Goal: Communication & Community: Answer question/provide support

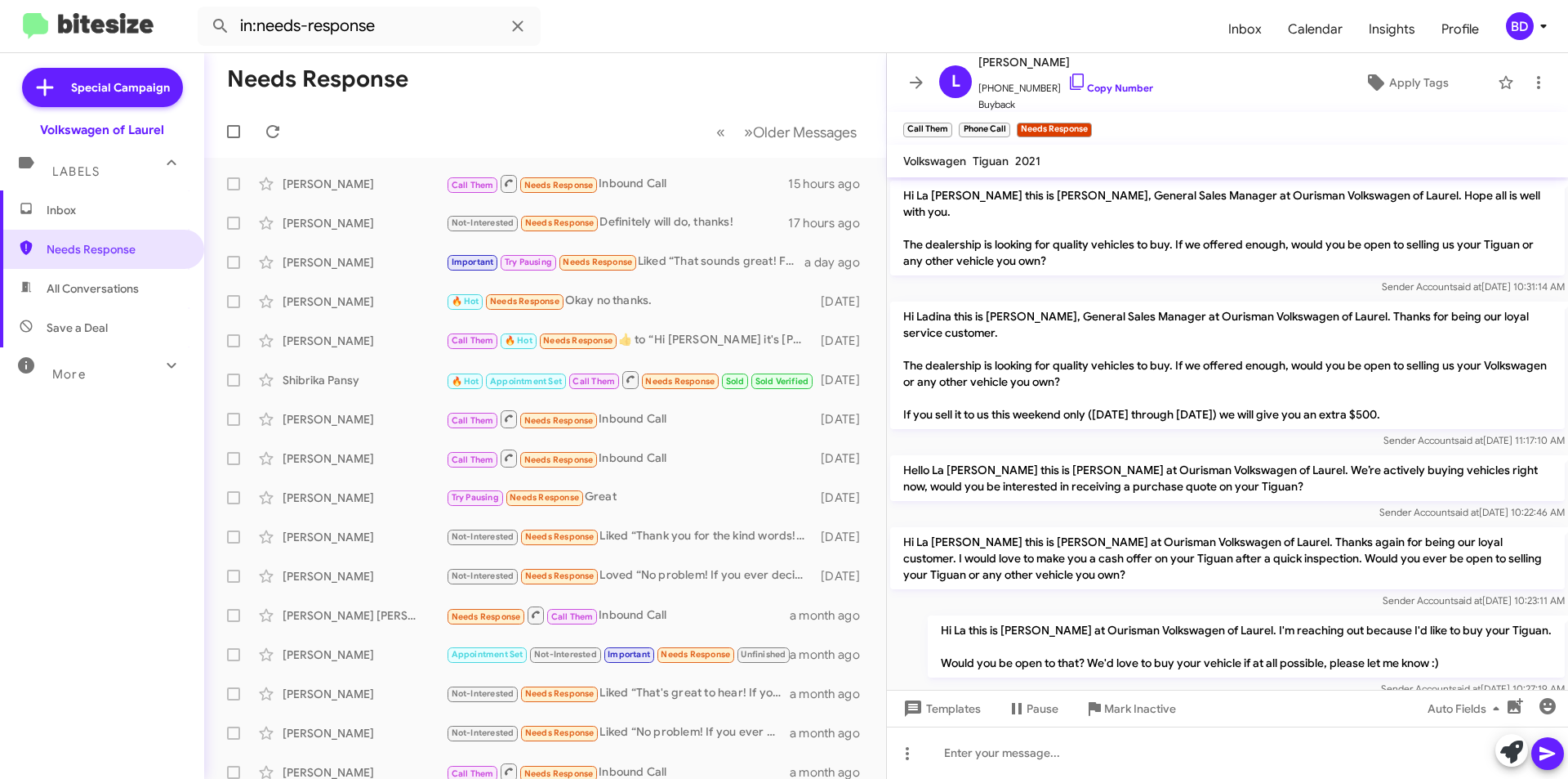
scroll to position [293, 0]
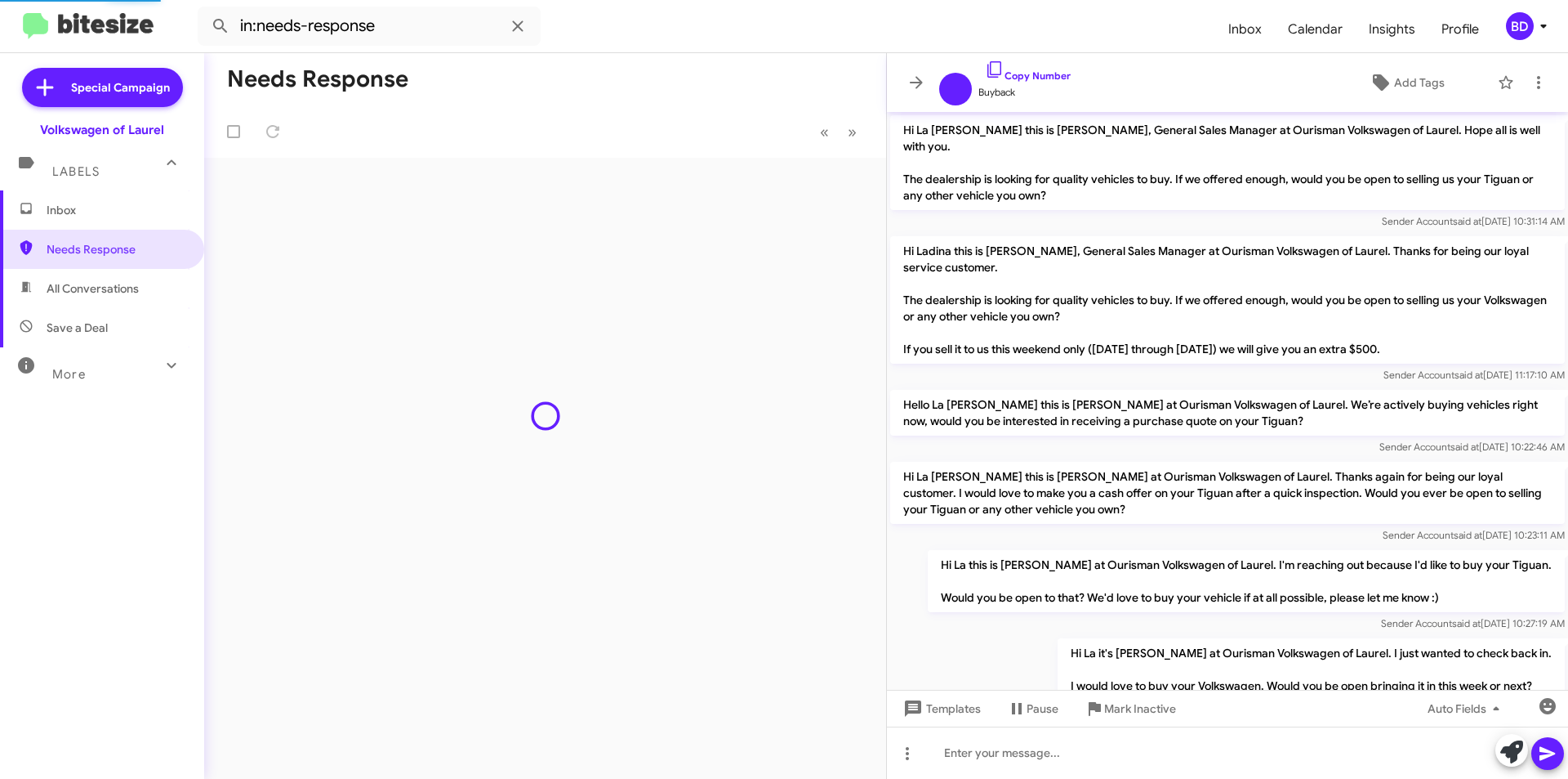
scroll to position [260, 0]
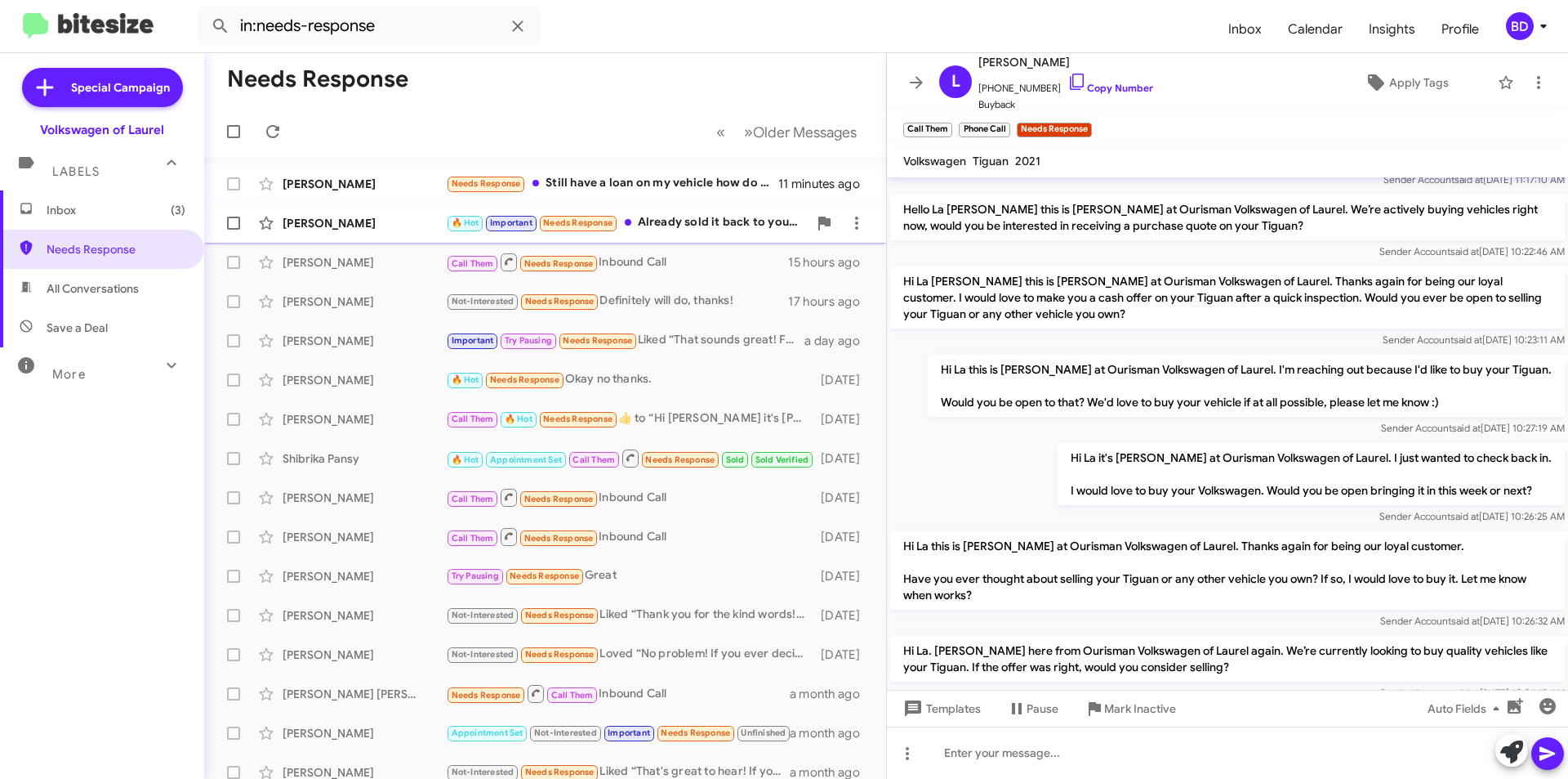
click at [667, 230] on div "🔥 Hot Important Needs Response Already sold it back to you guys" at bounding box center [626, 223] width 362 height 19
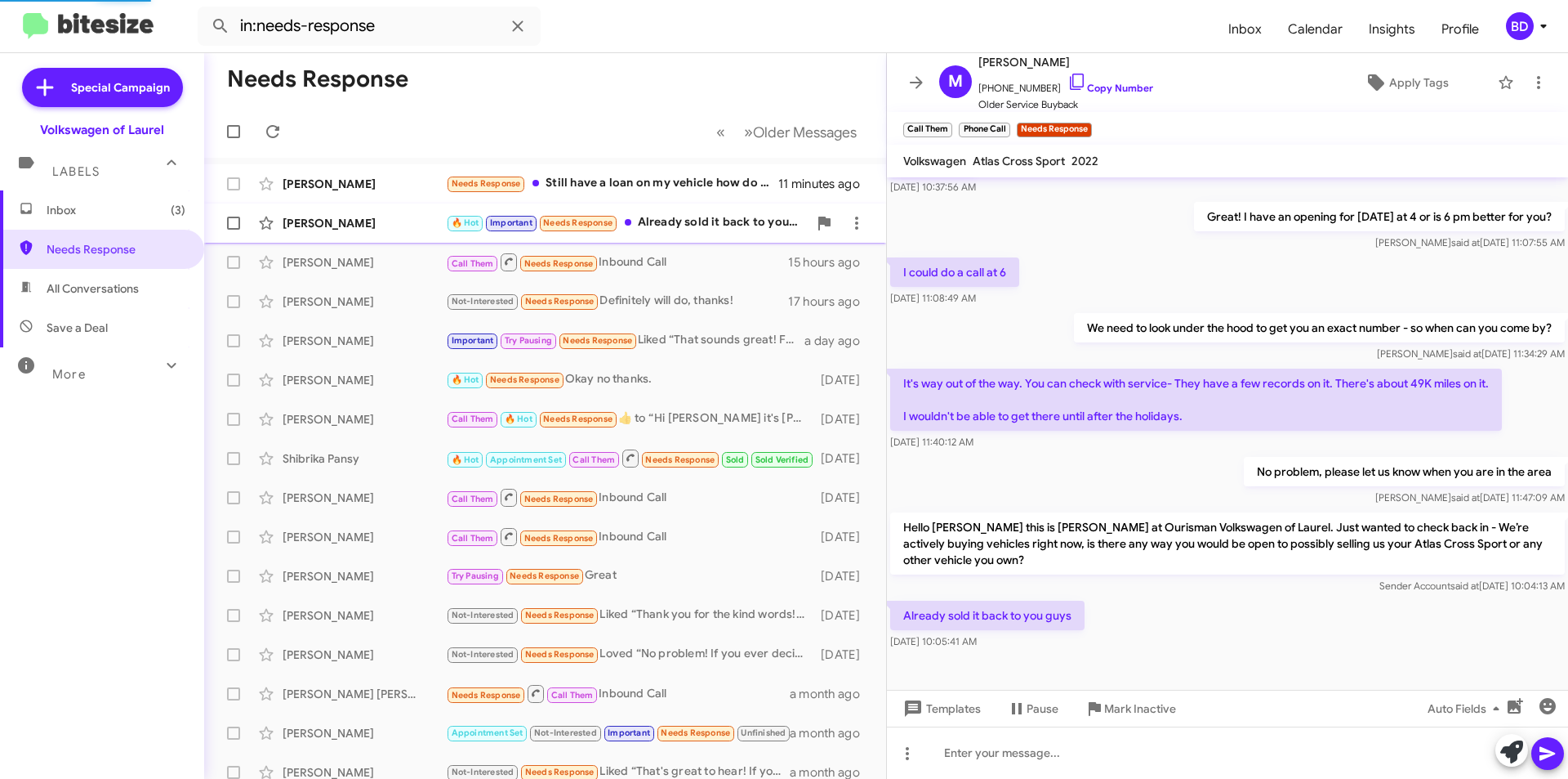
scroll to position [155, 0]
click at [1517, 756] on icon at bounding box center [1511, 751] width 22 height 22
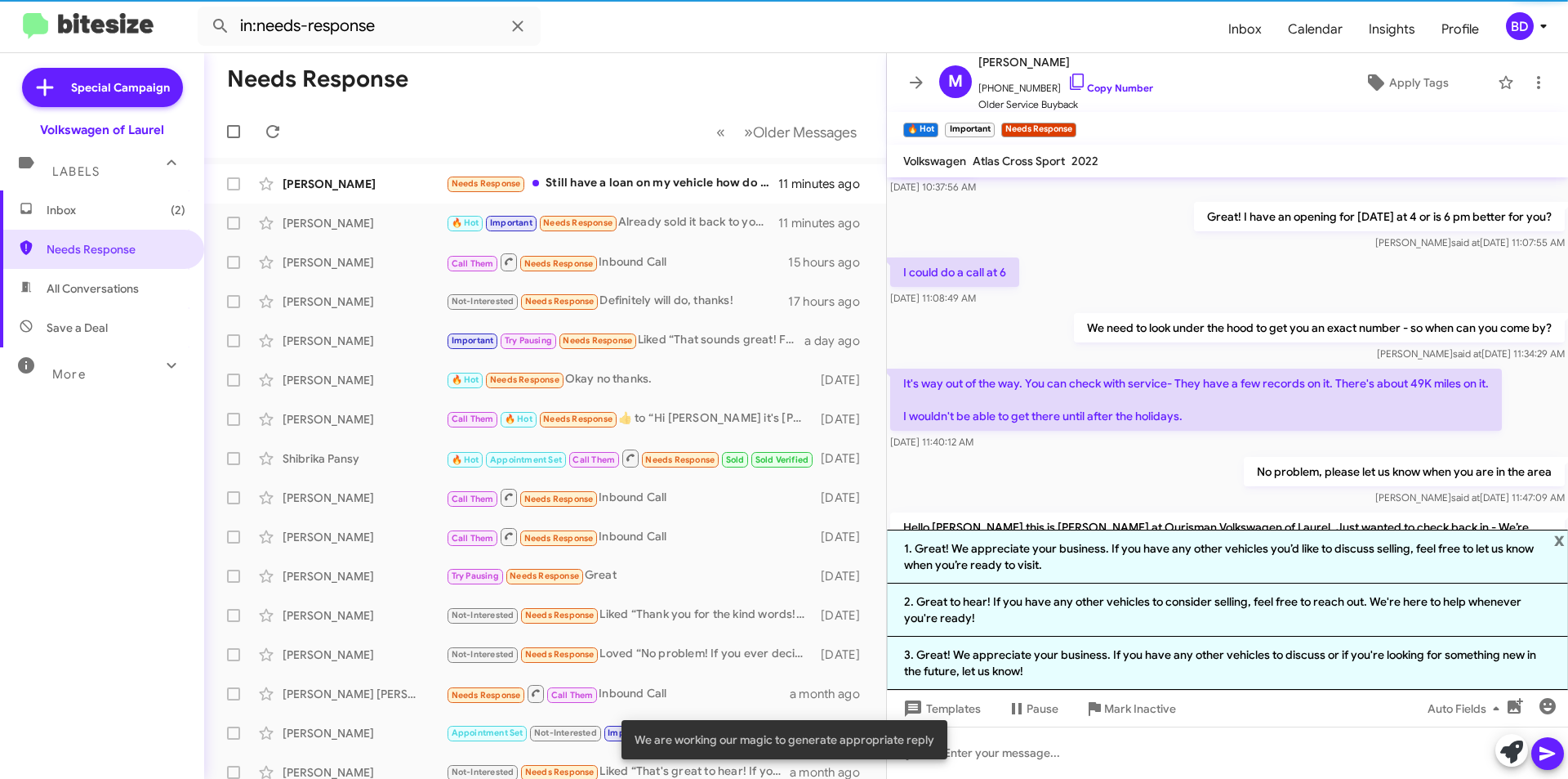
scroll to position [260, 0]
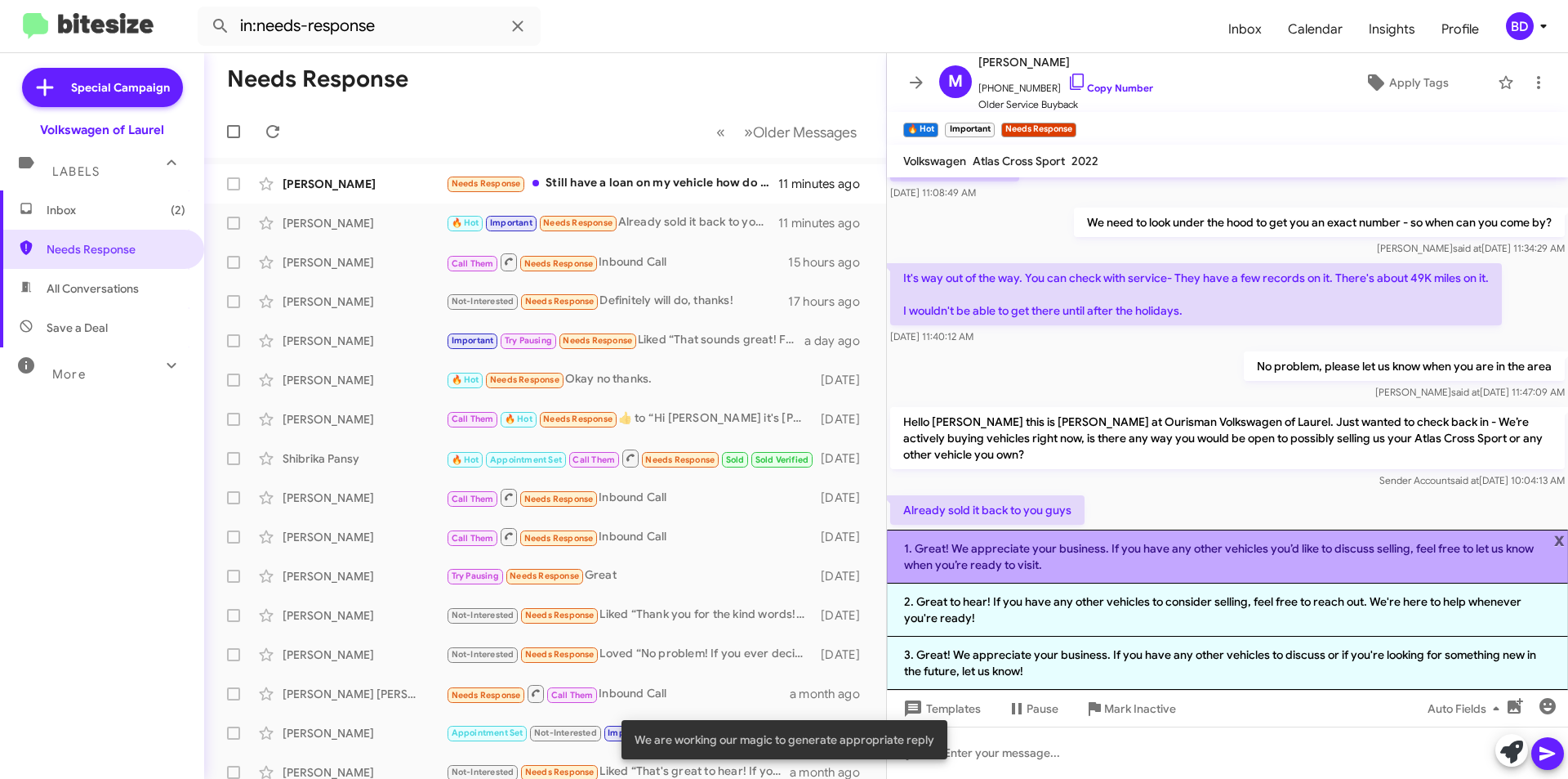
click at [1077, 565] on li "1. Great! We appreciate your business. If you have any other vehicles you’d lik…" at bounding box center [1227, 556] width 681 height 54
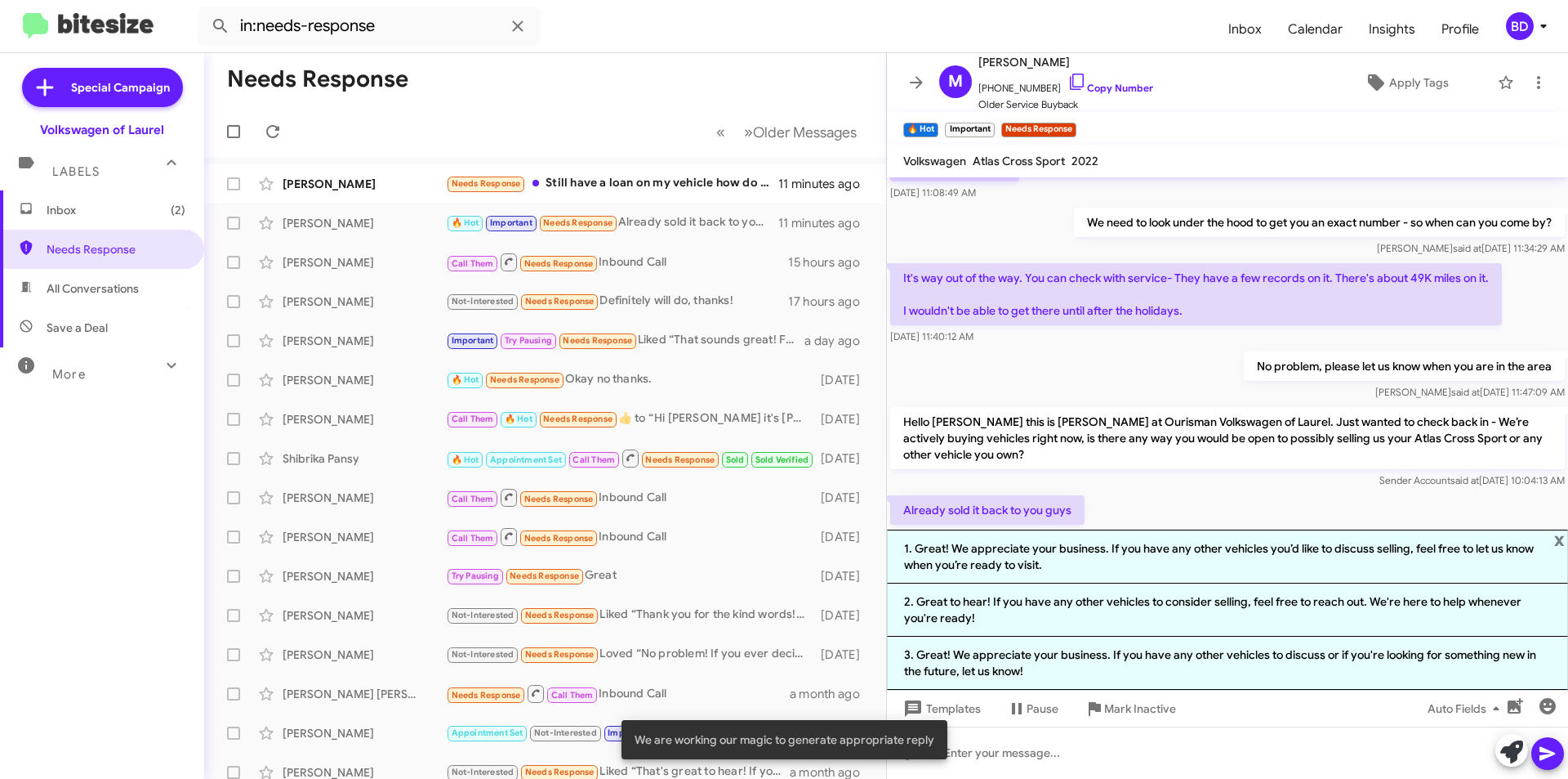
scroll to position [171, 0]
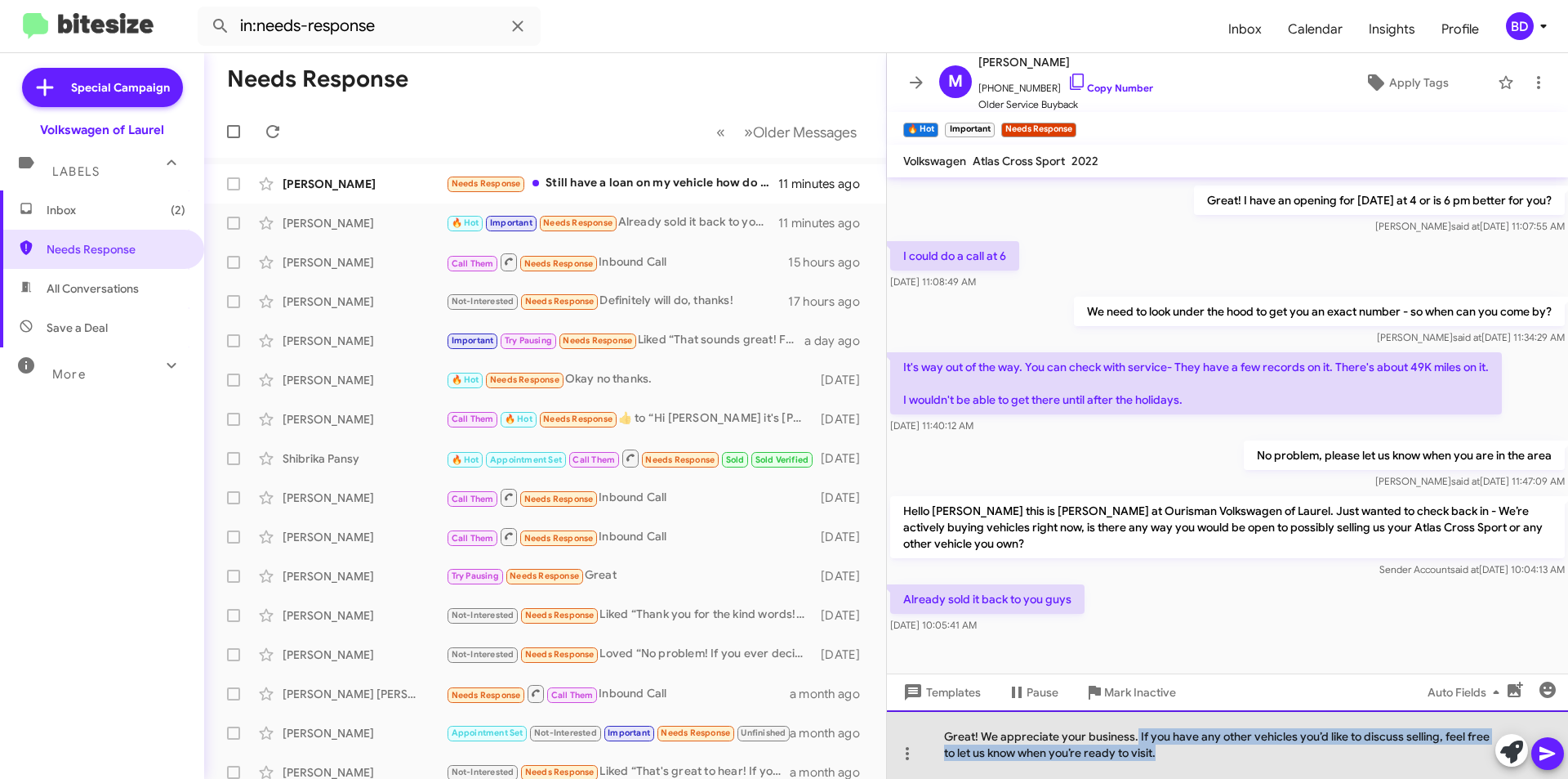
drag, startPoint x: 1137, startPoint y: 736, endPoint x: 1204, endPoint y: 754, distance: 69.4
click at [1203, 755] on div "Great! We appreciate your business. If you have any other vehicles you’d like t…" at bounding box center [1227, 744] width 681 height 68
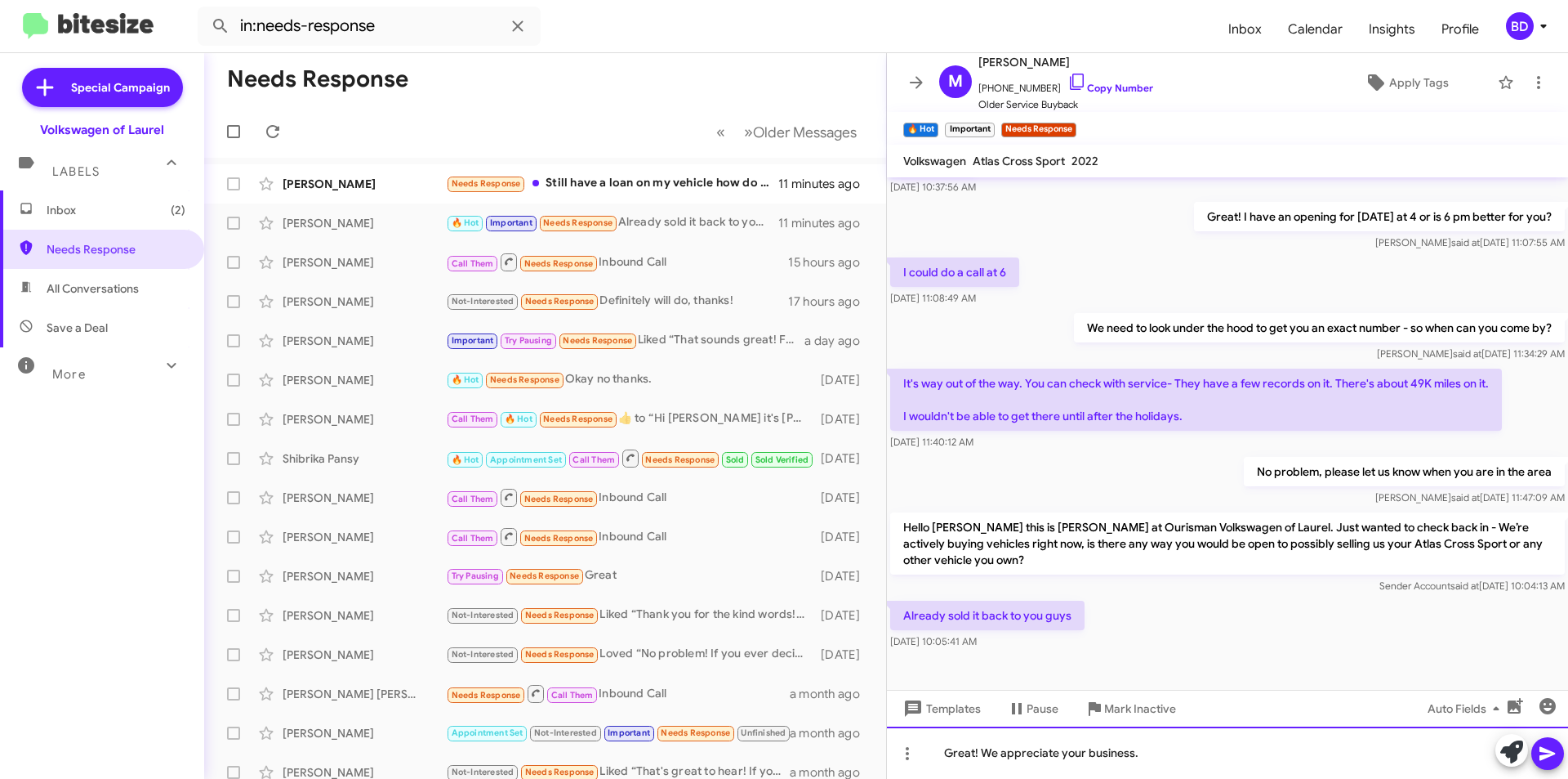
scroll to position [155, 0]
click at [1504, 747] on icon at bounding box center [1511, 751] width 22 height 22
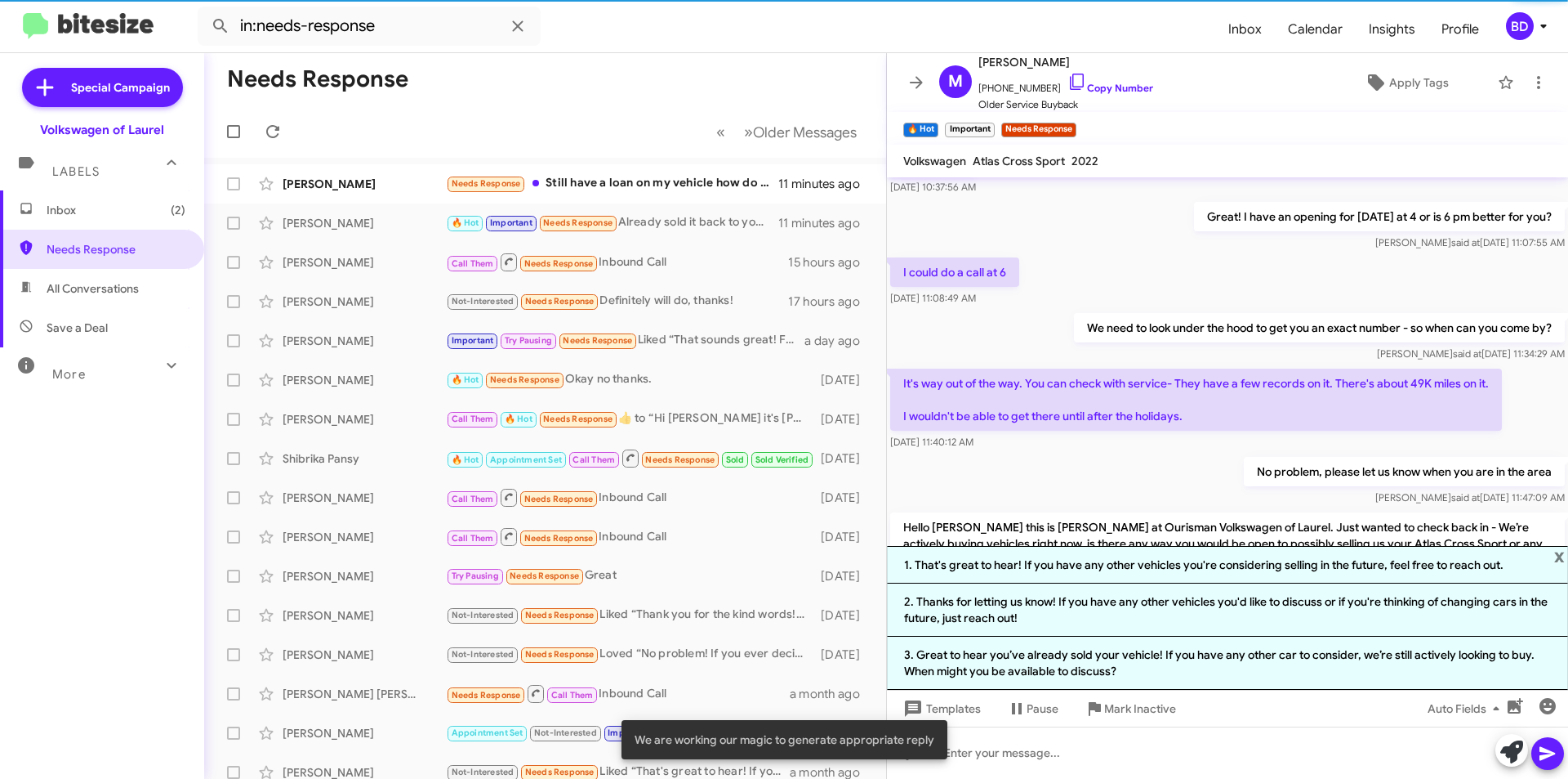
scroll to position [260, 0]
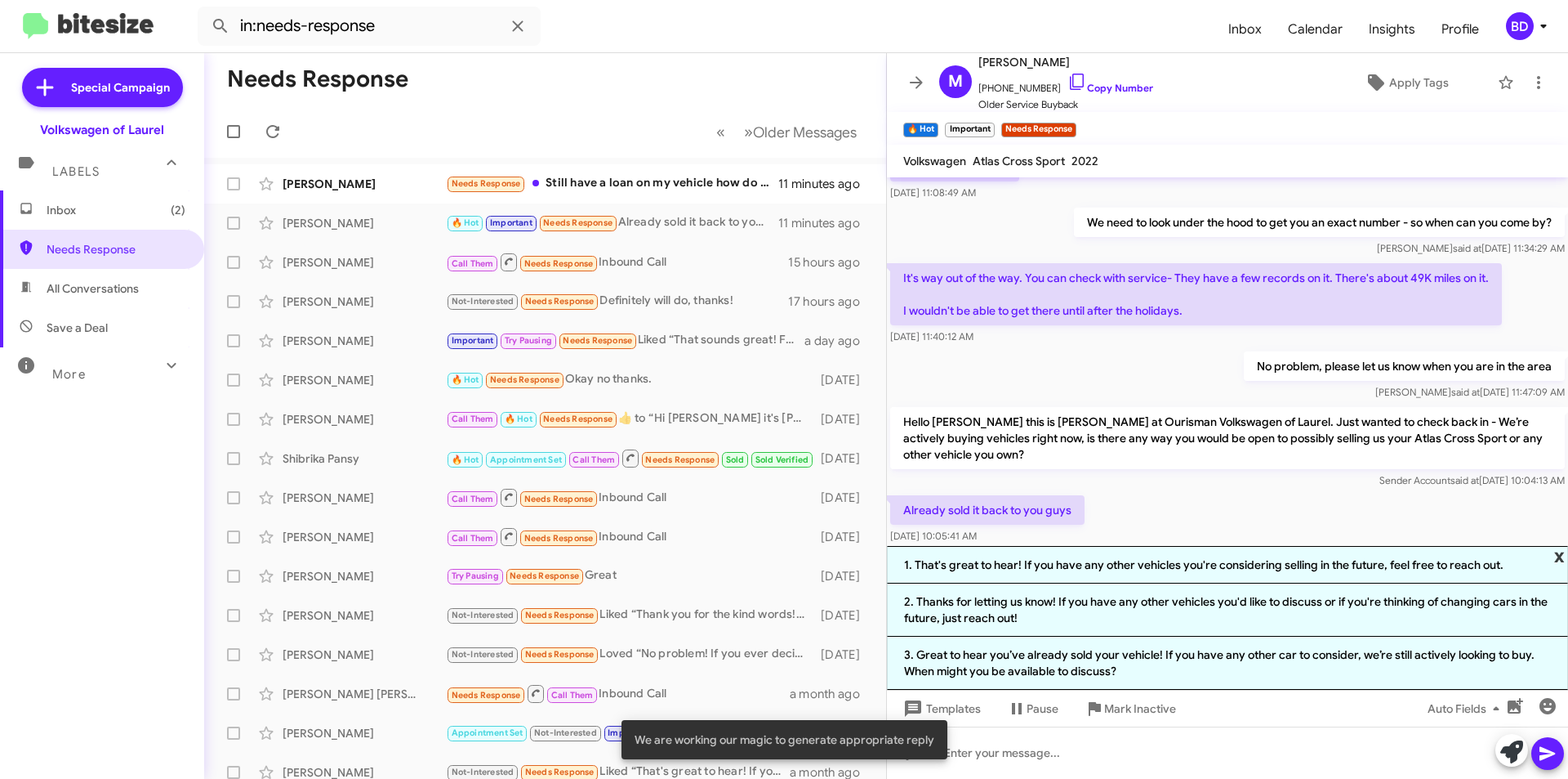
click at [1560, 547] on span "x" at bounding box center [1560, 556] width 11 height 20
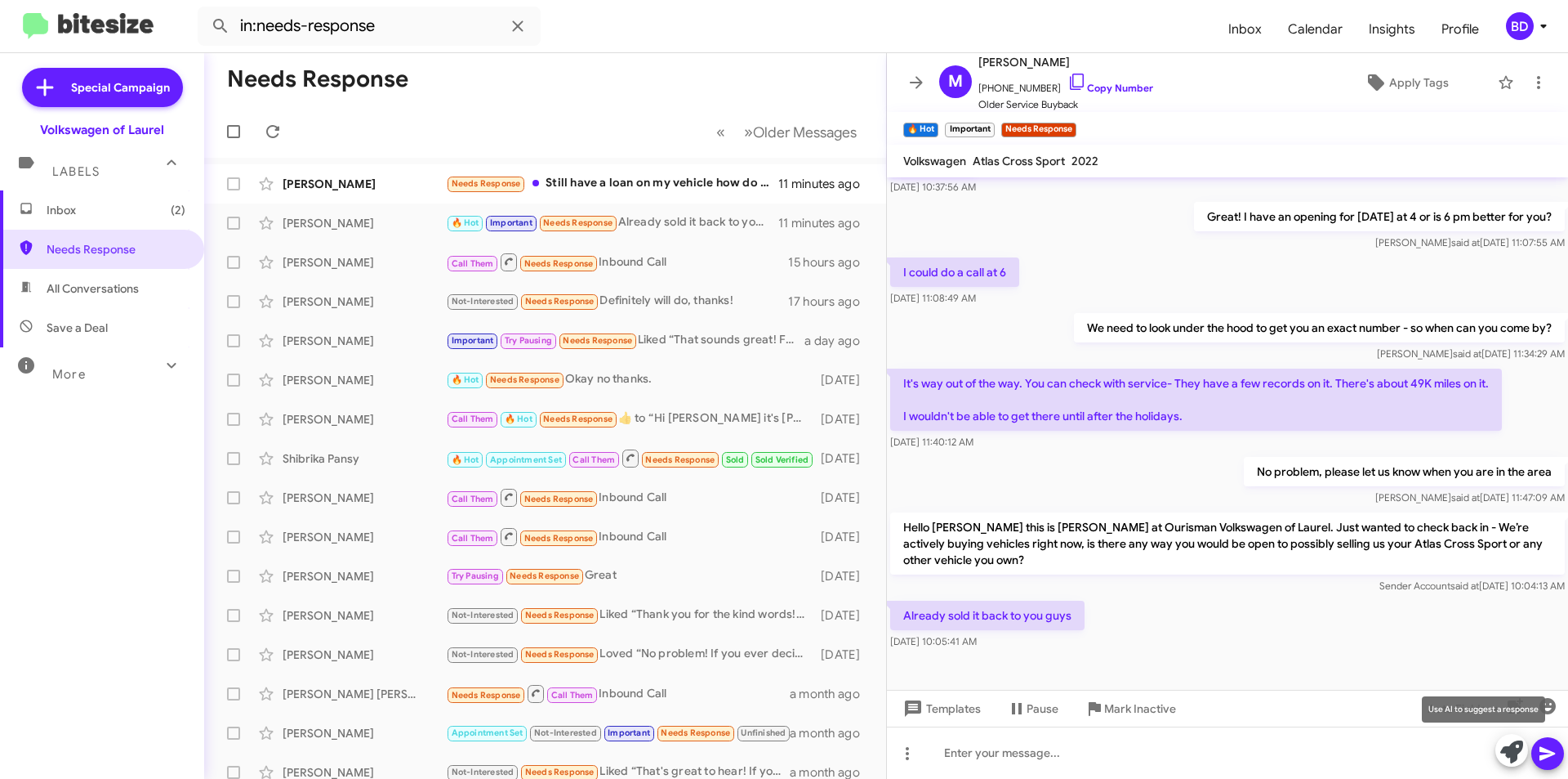
click at [1506, 756] on icon at bounding box center [1511, 751] width 22 height 22
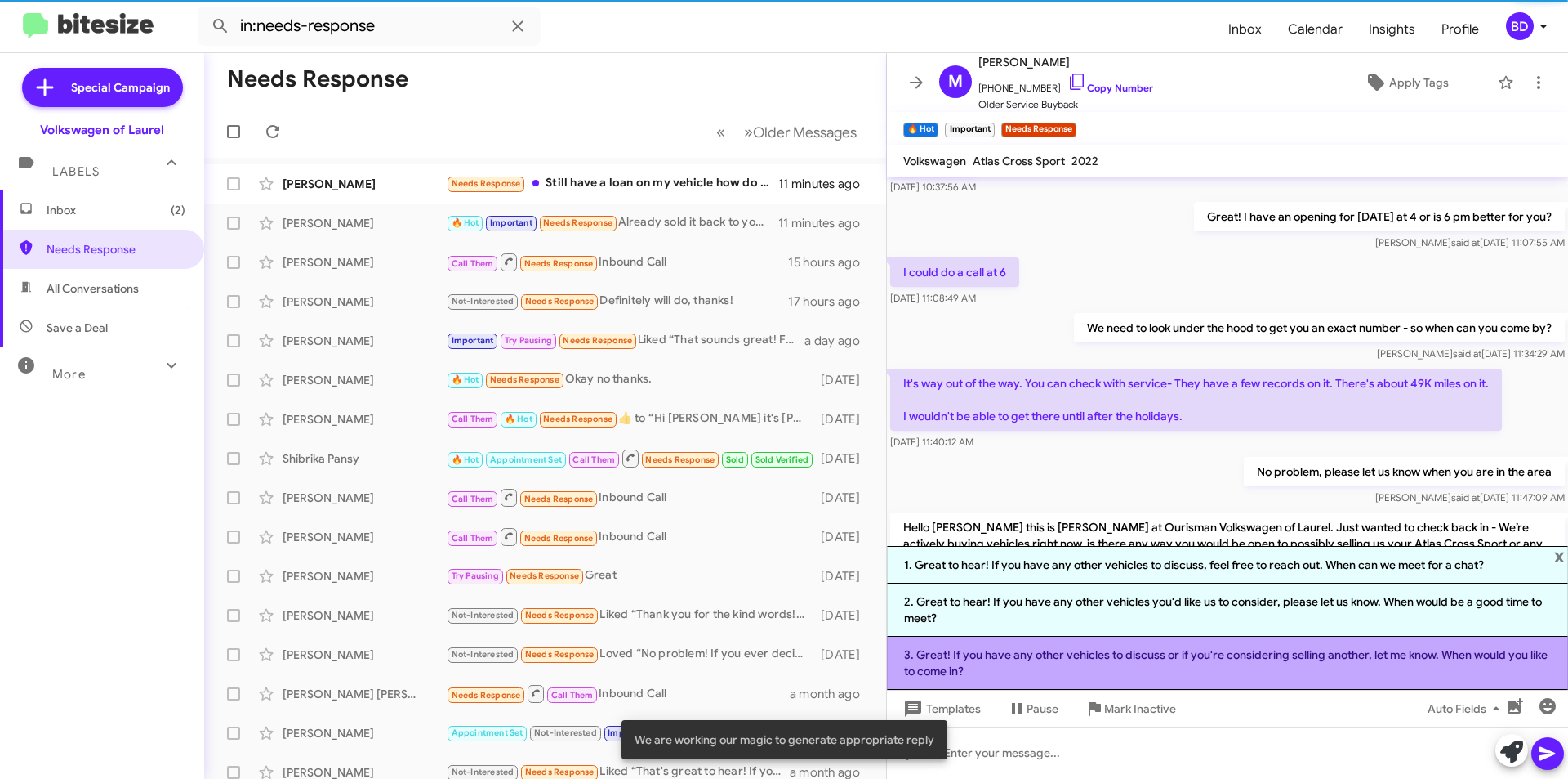
scroll to position [260, 0]
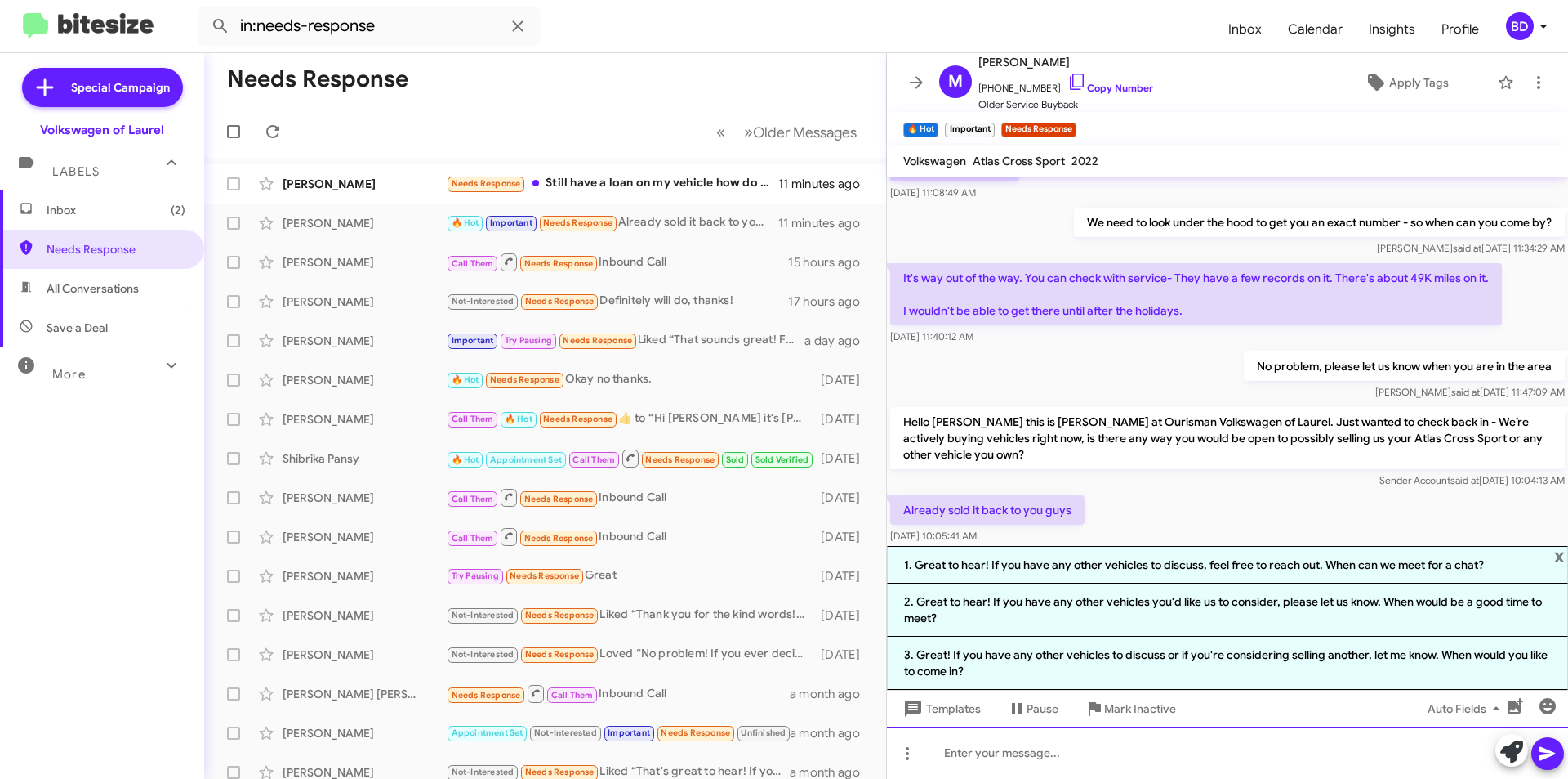
click at [1010, 758] on div at bounding box center [1227, 753] width 681 height 52
click at [1513, 755] on icon at bounding box center [1511, 751] width 22 height 22
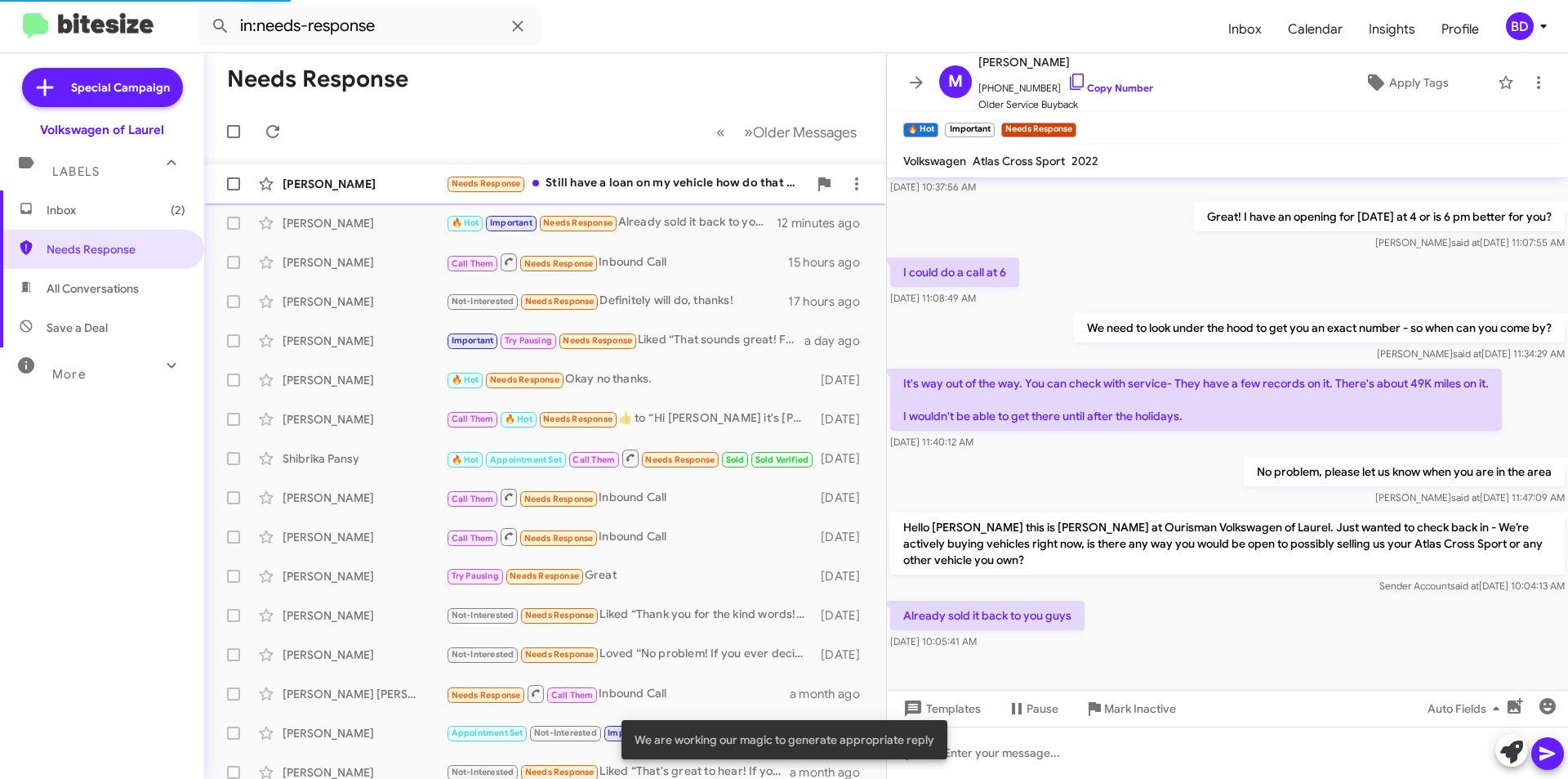
click at [630, 180] on div "Needs Response Still have a loan on my vehicle how do that work" at bounding box center [626, 183] width 362 height 19
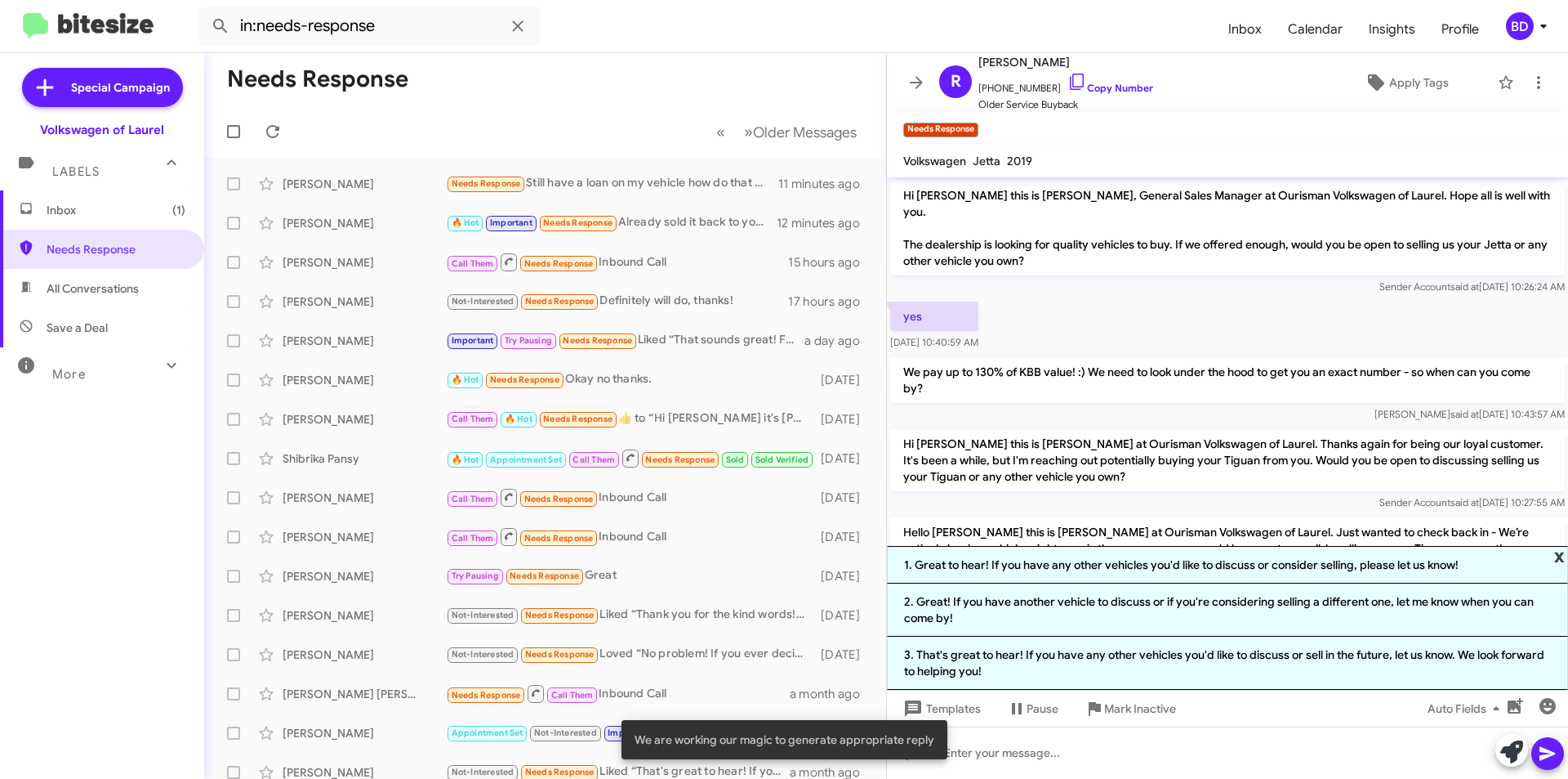
click at [1559, 555] on span "x" at bounding box center [1560, 556] width 11 height 20
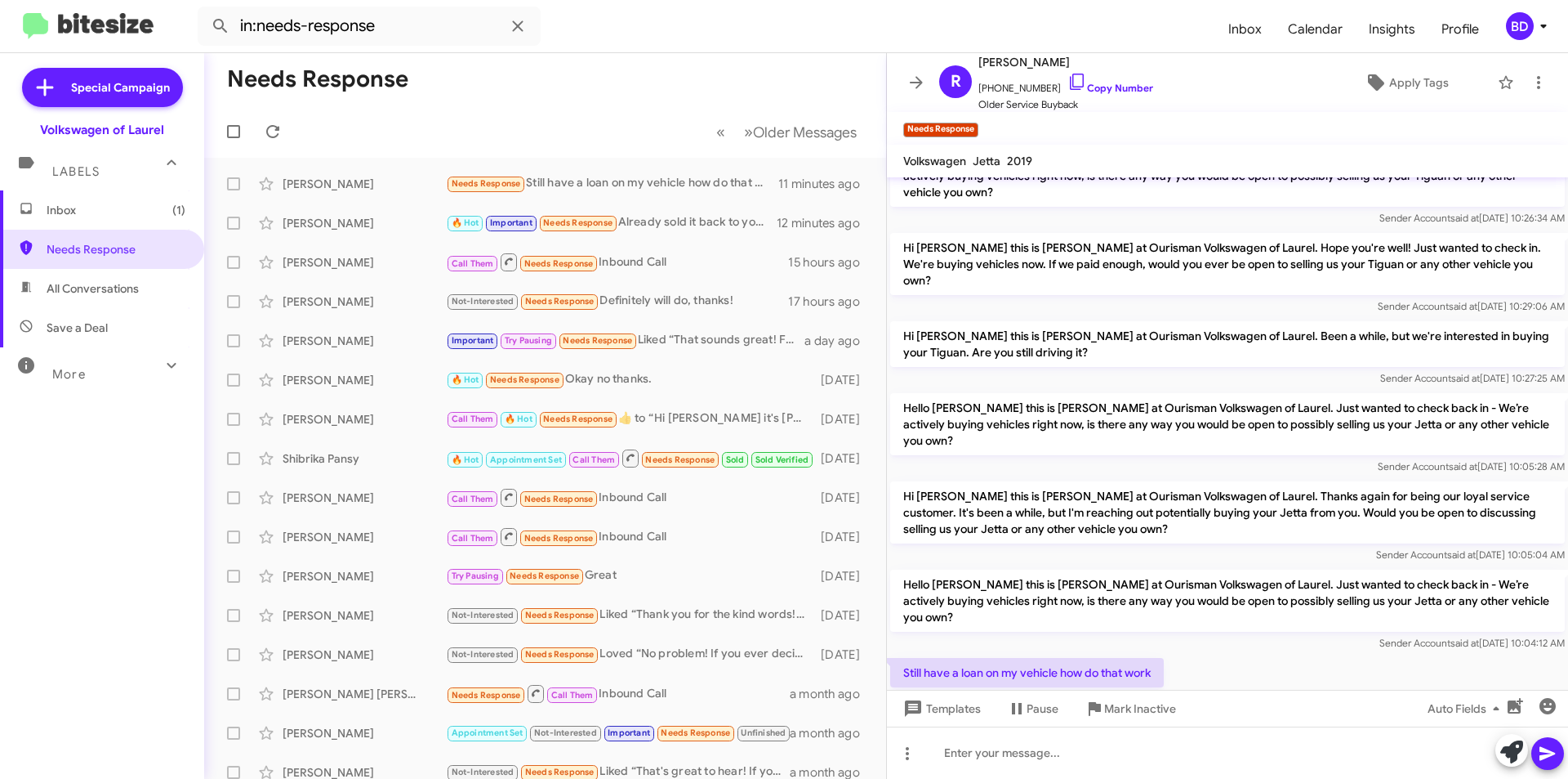
scroll to position [422, 0]
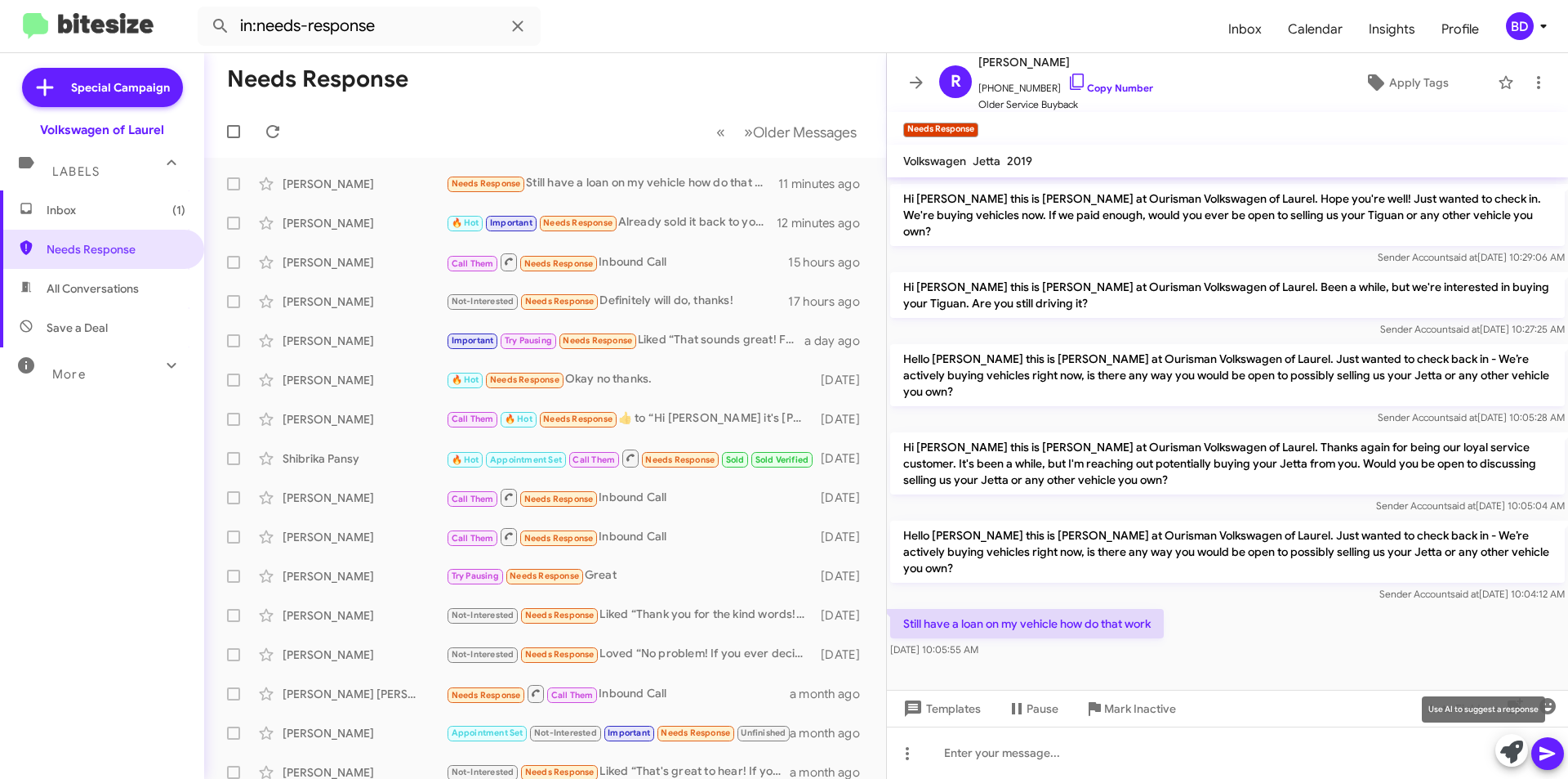
click at [1513, 753] on icon at bounding box center [1511, 751] width 22 height 22
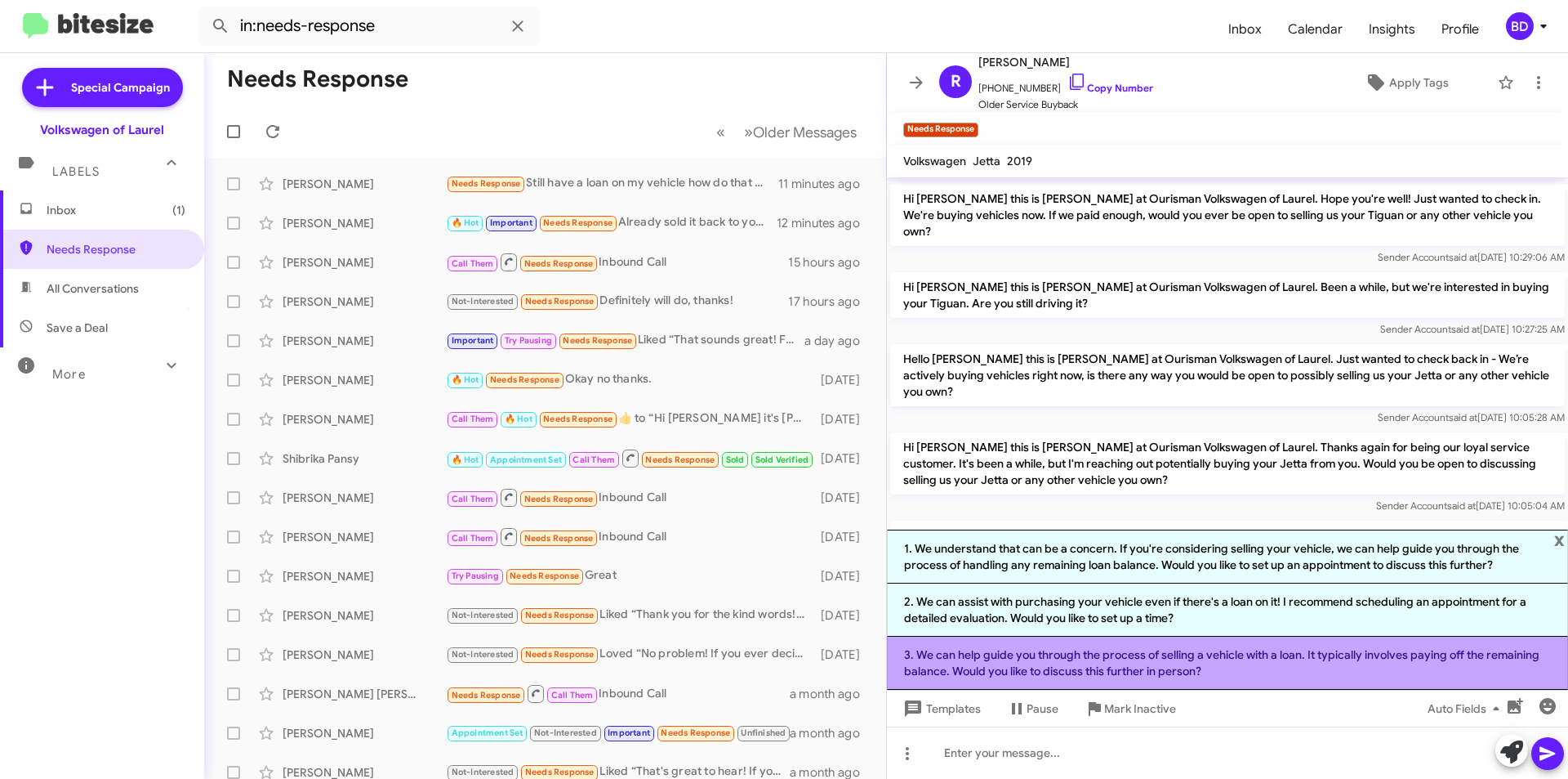
click at [1239, 663] on li "3. We can help guide you through the process of selling a vehicle with a loan. …" at bounding box center [1227, 662] width 681 height 53
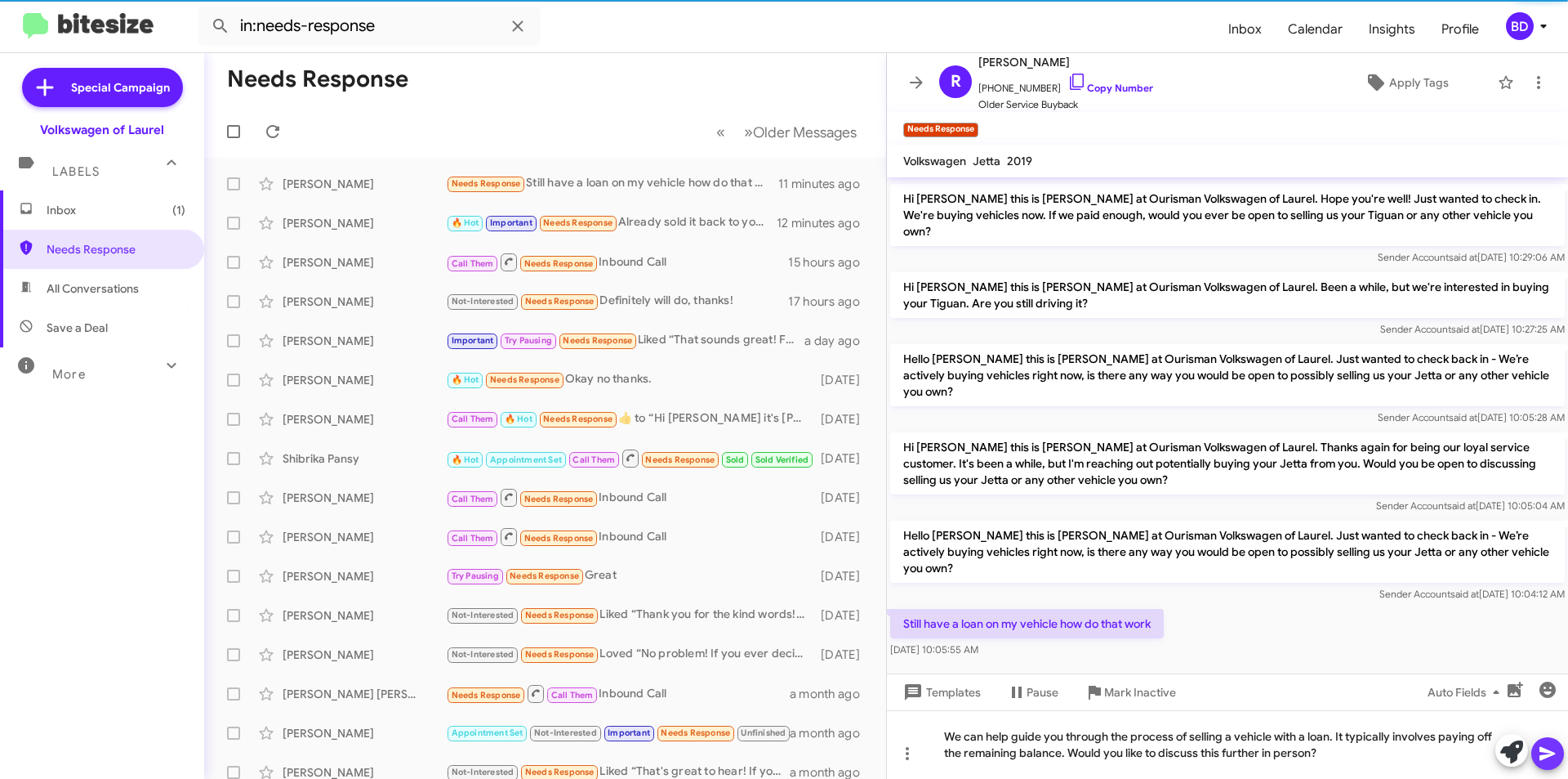
click at [1551, 754] on icon at bounding box center [1548, 754] width 20 height 20
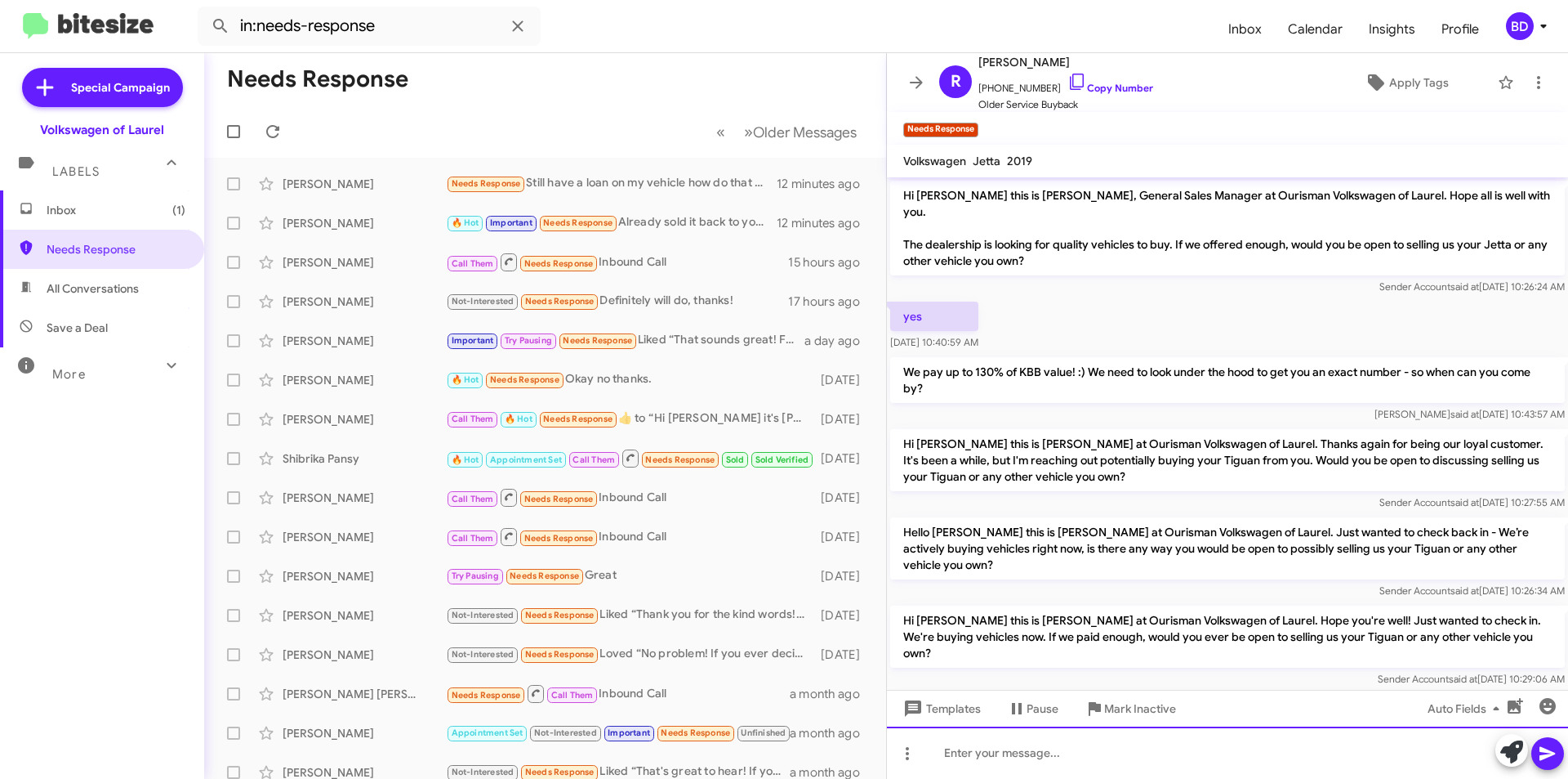
scroll to position [498, 0]
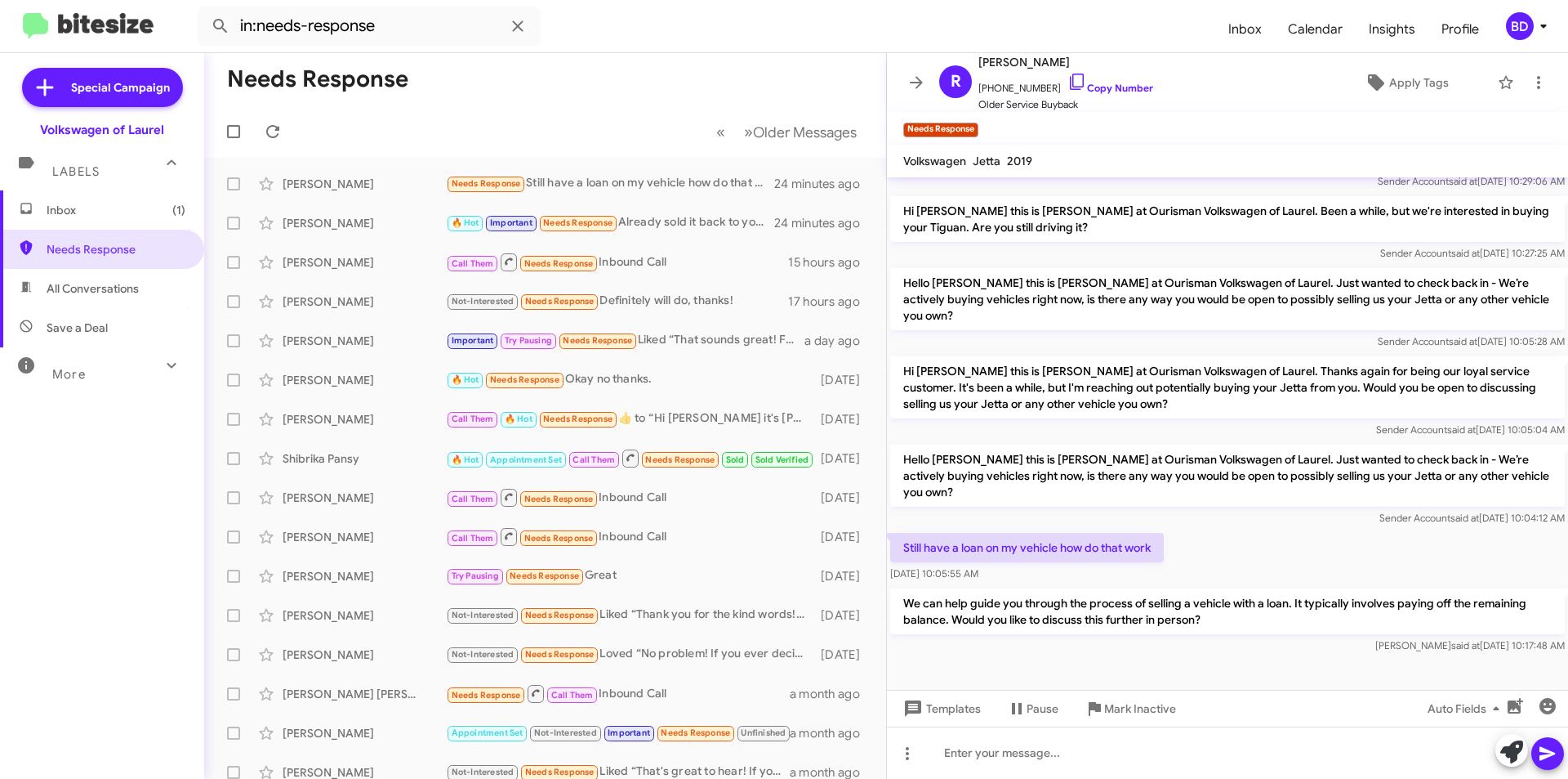
click at [87, 217] on span "Inbox (1)" at bounding box center [116, 210] width 139 height 16
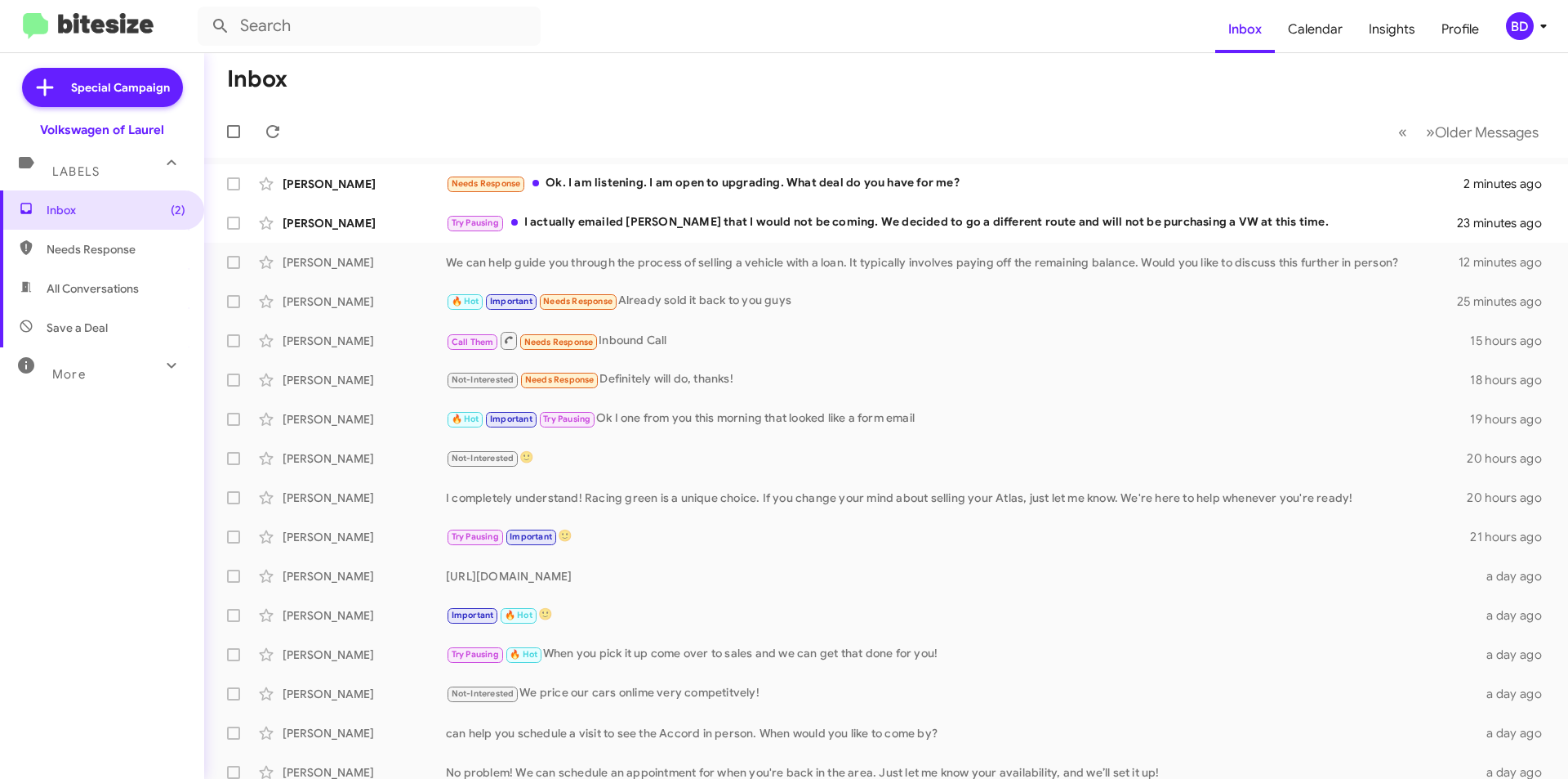
click at [105, 289] on span "All Conversations" at bounding box center [92, 288] width 92 height 16
type input "in:all-conversations"
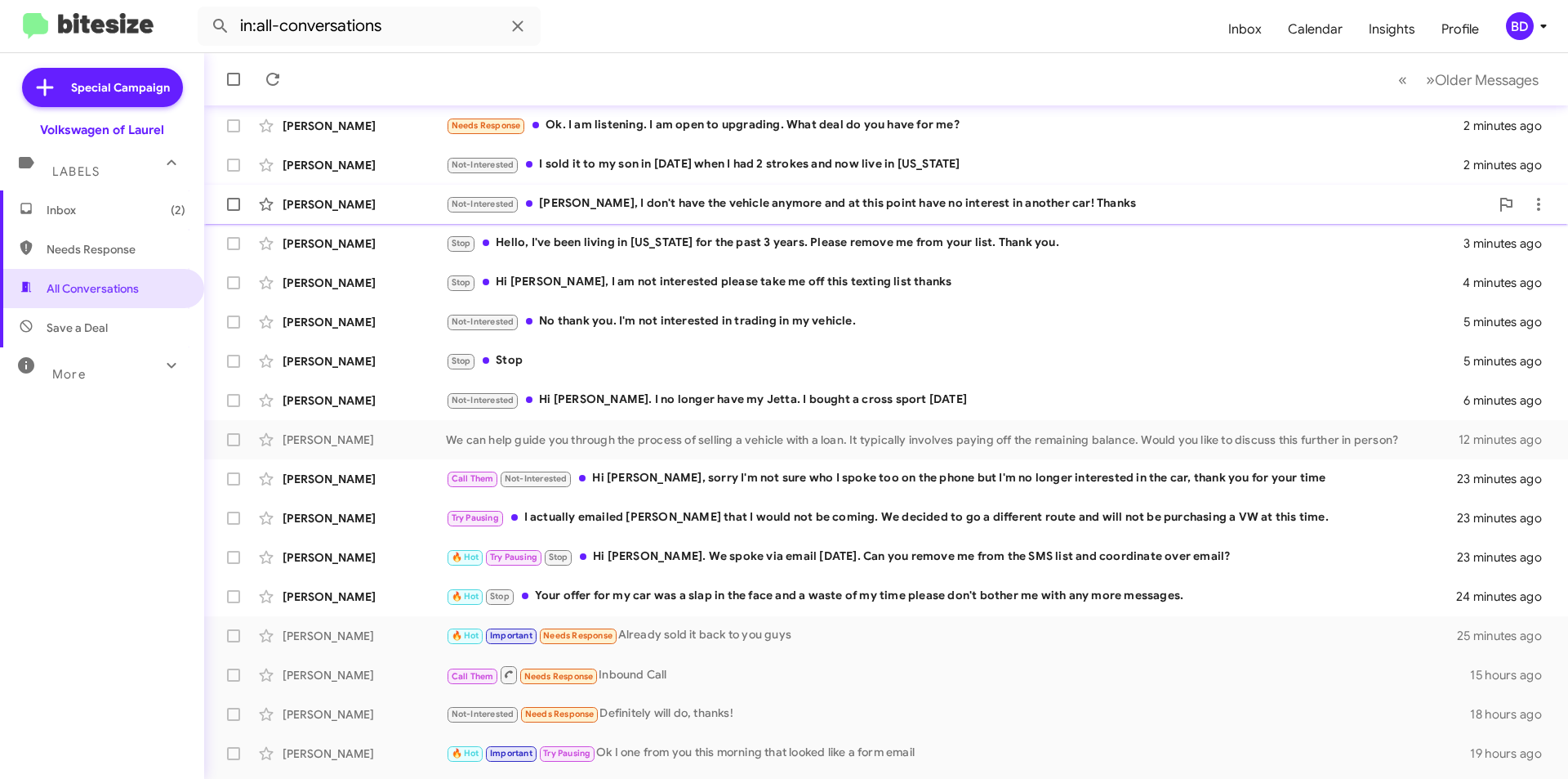
scroll to position [170, 0]
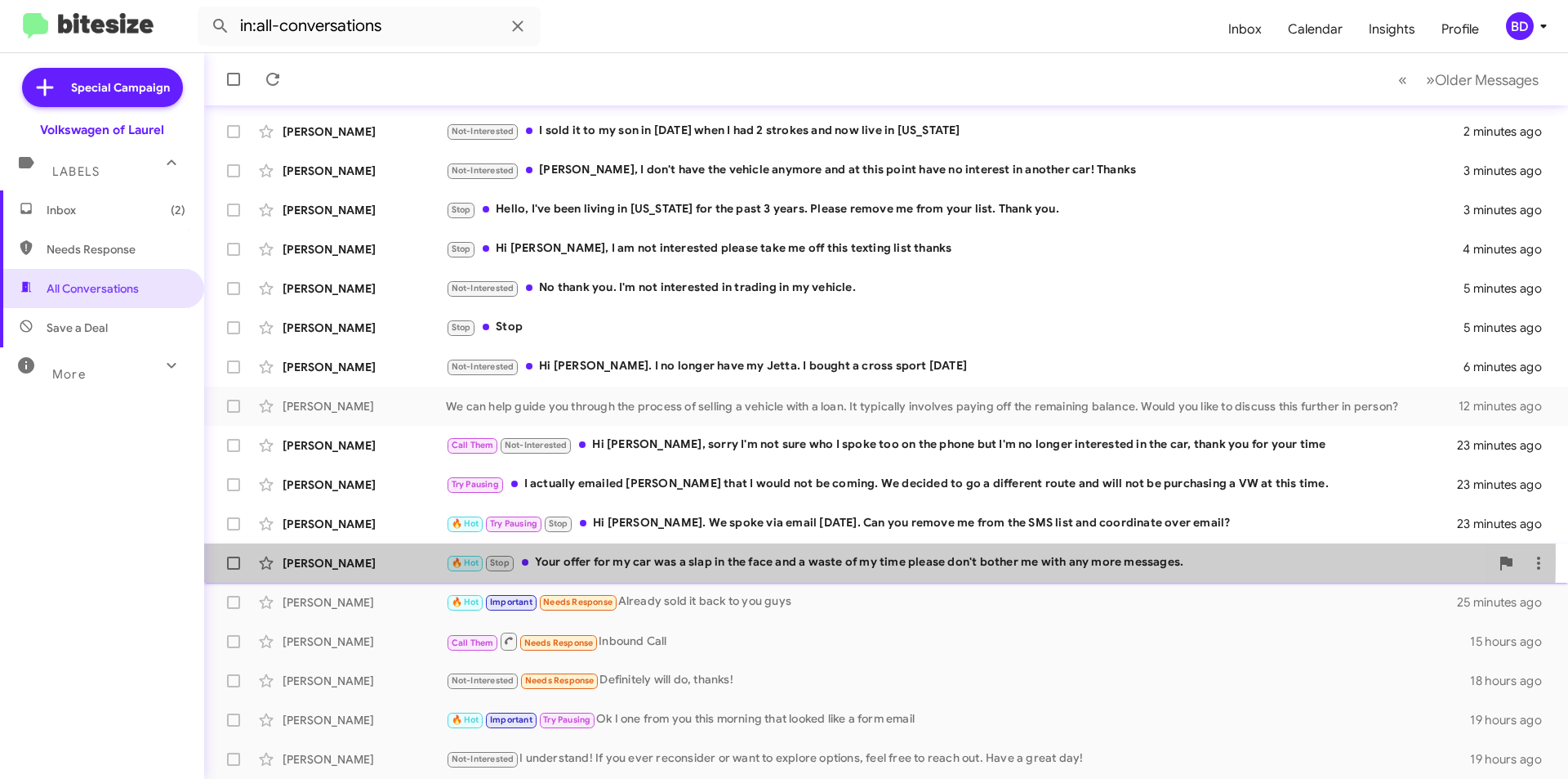
click at [691, 558] on div "🔥 Hot Stop Your offer for my car was a slap in the face and a waste of my time …" at bounding box center [968, 563] width 1044 height 19
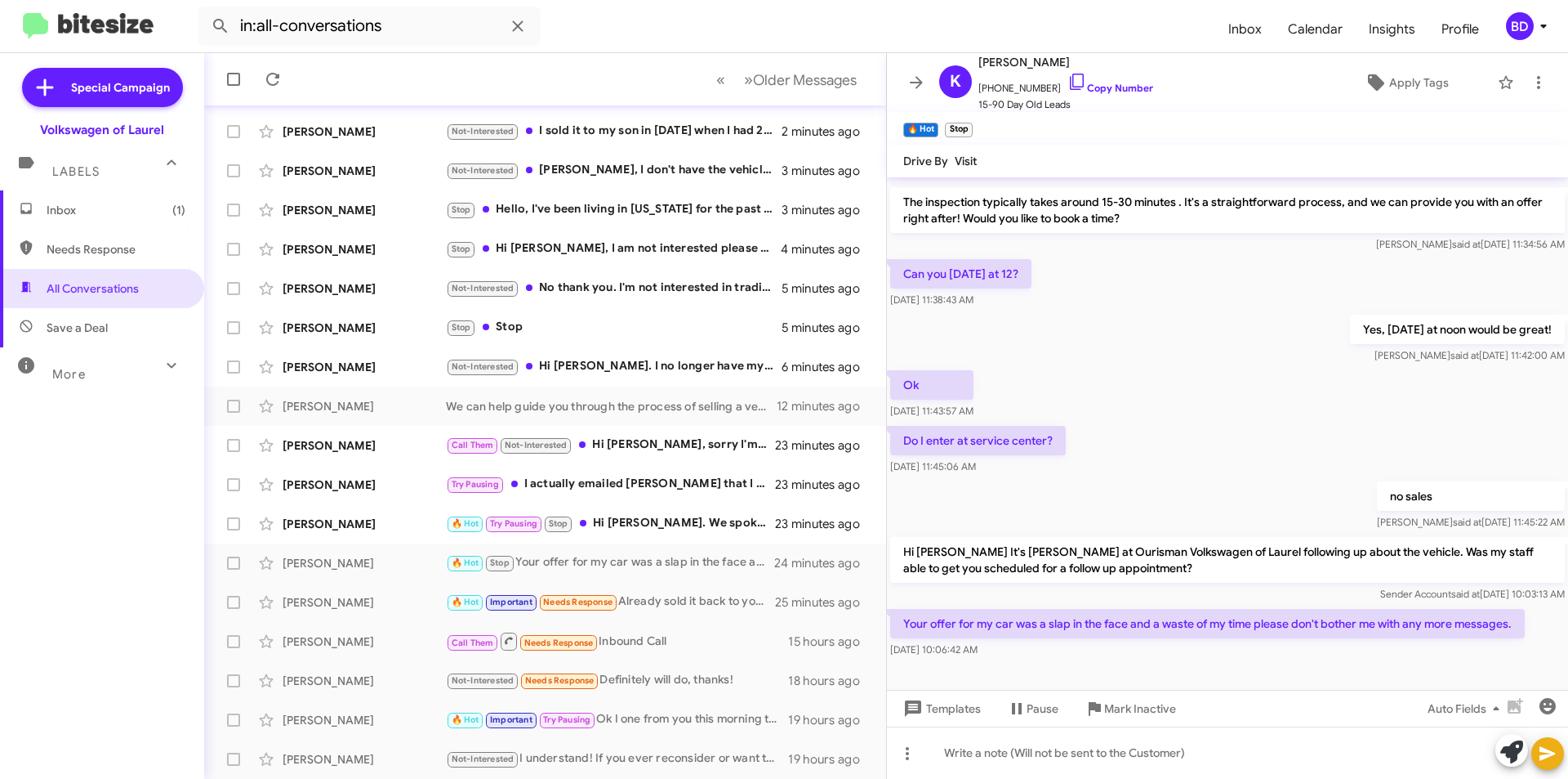
scroll to position [579, 0]
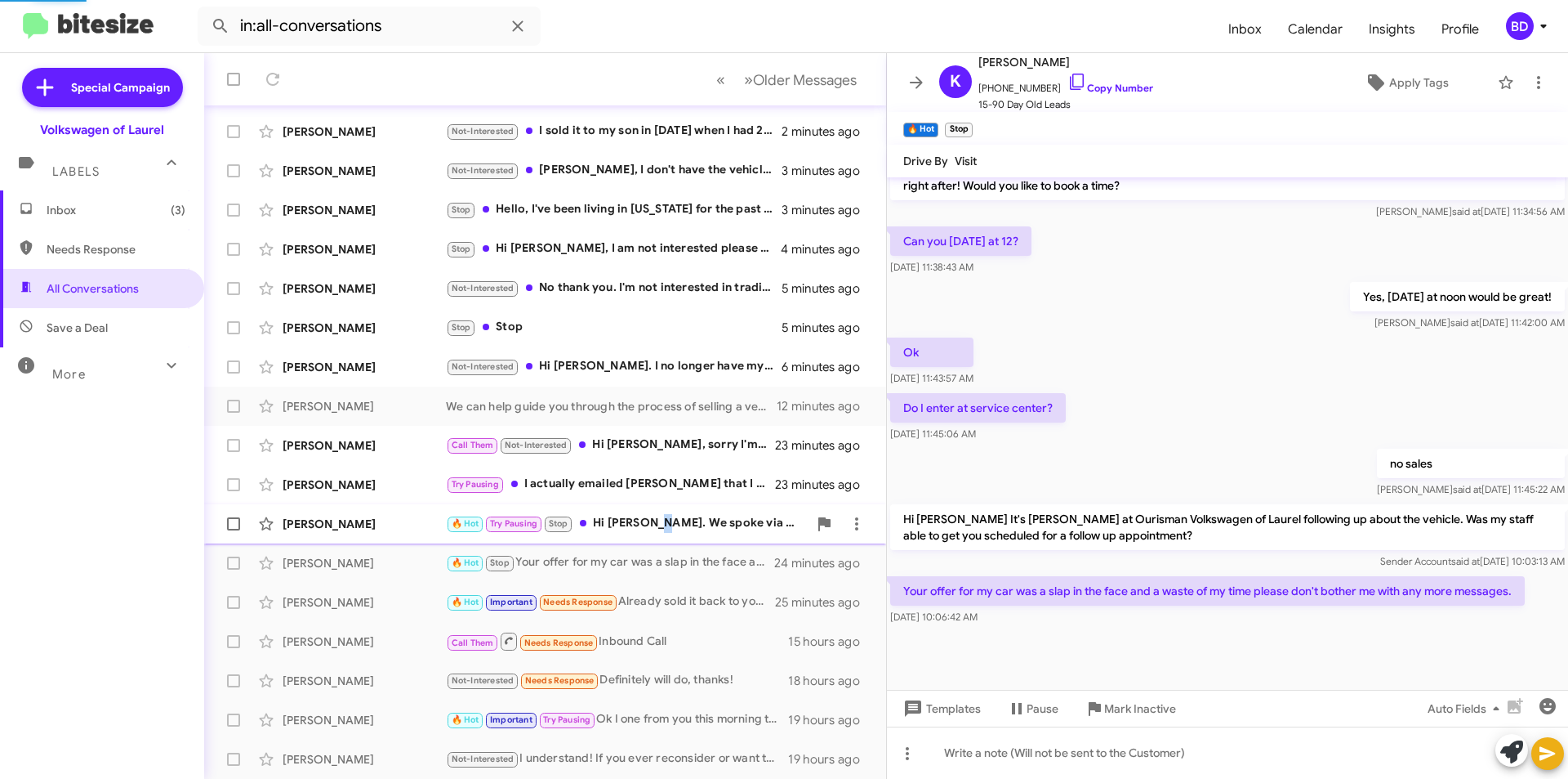
click at [653, 523] on div "🔥 Hot Try Pausing Stop Hi Brian. We spoke via email yesterday. Can you remove m…" at bounding box center [626, 523] width 362 height 19
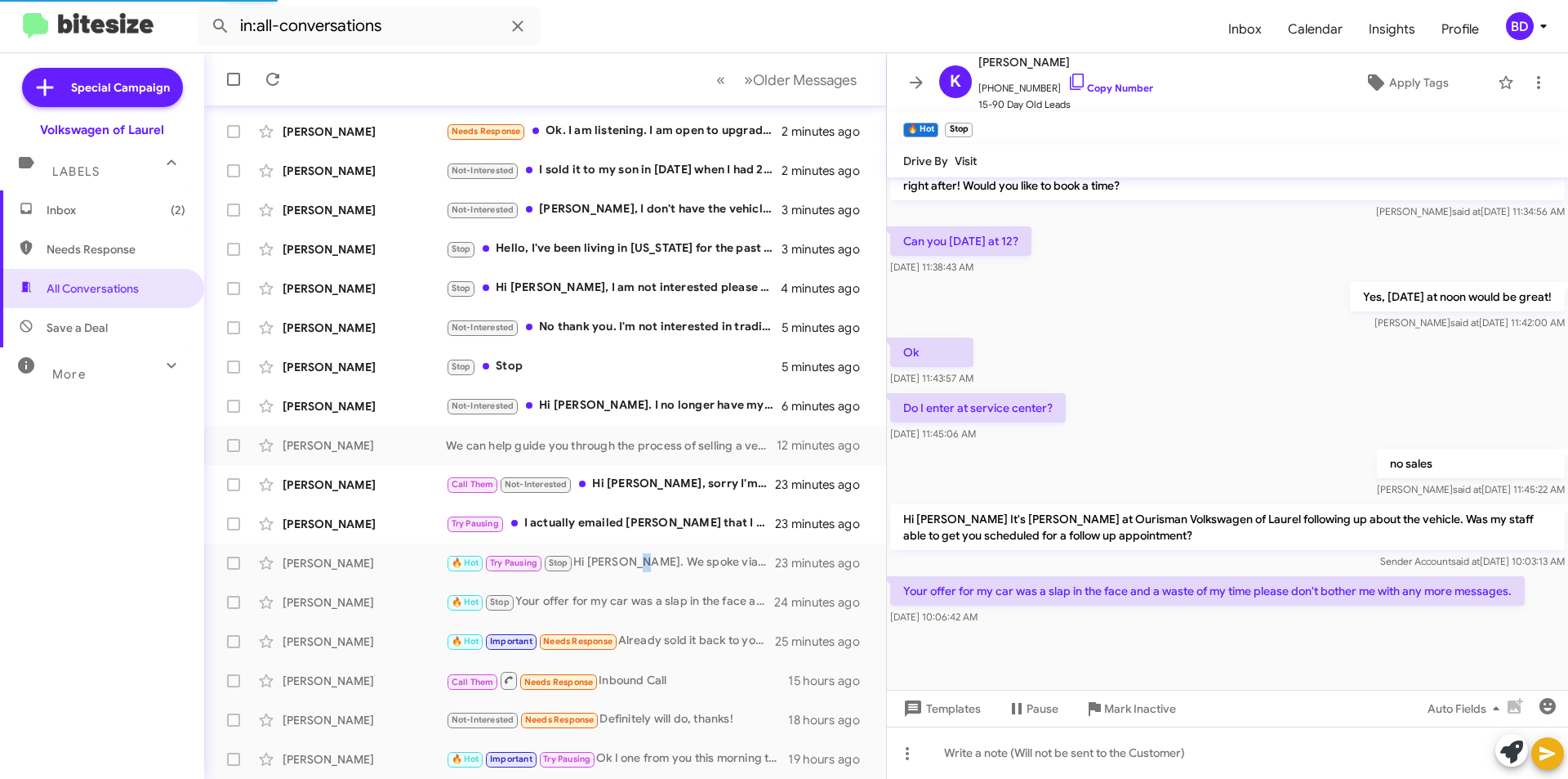
scroll to position [389, 0]
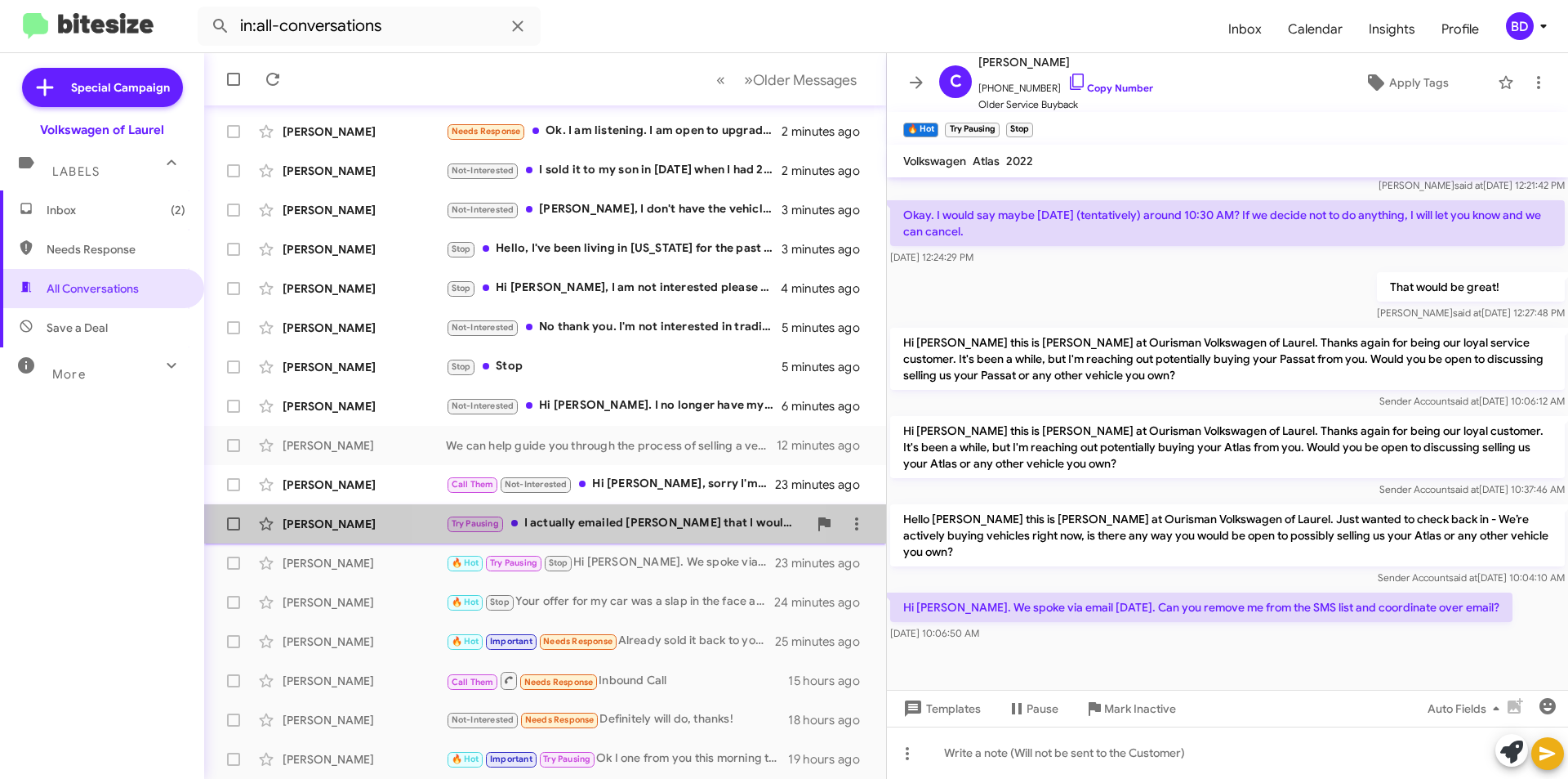
click at [624, 519] on div "Try Pausing I actually emailed Luis that I would not be coming. We decided to g…" at bounding box center [626, 523] width 362 height 19
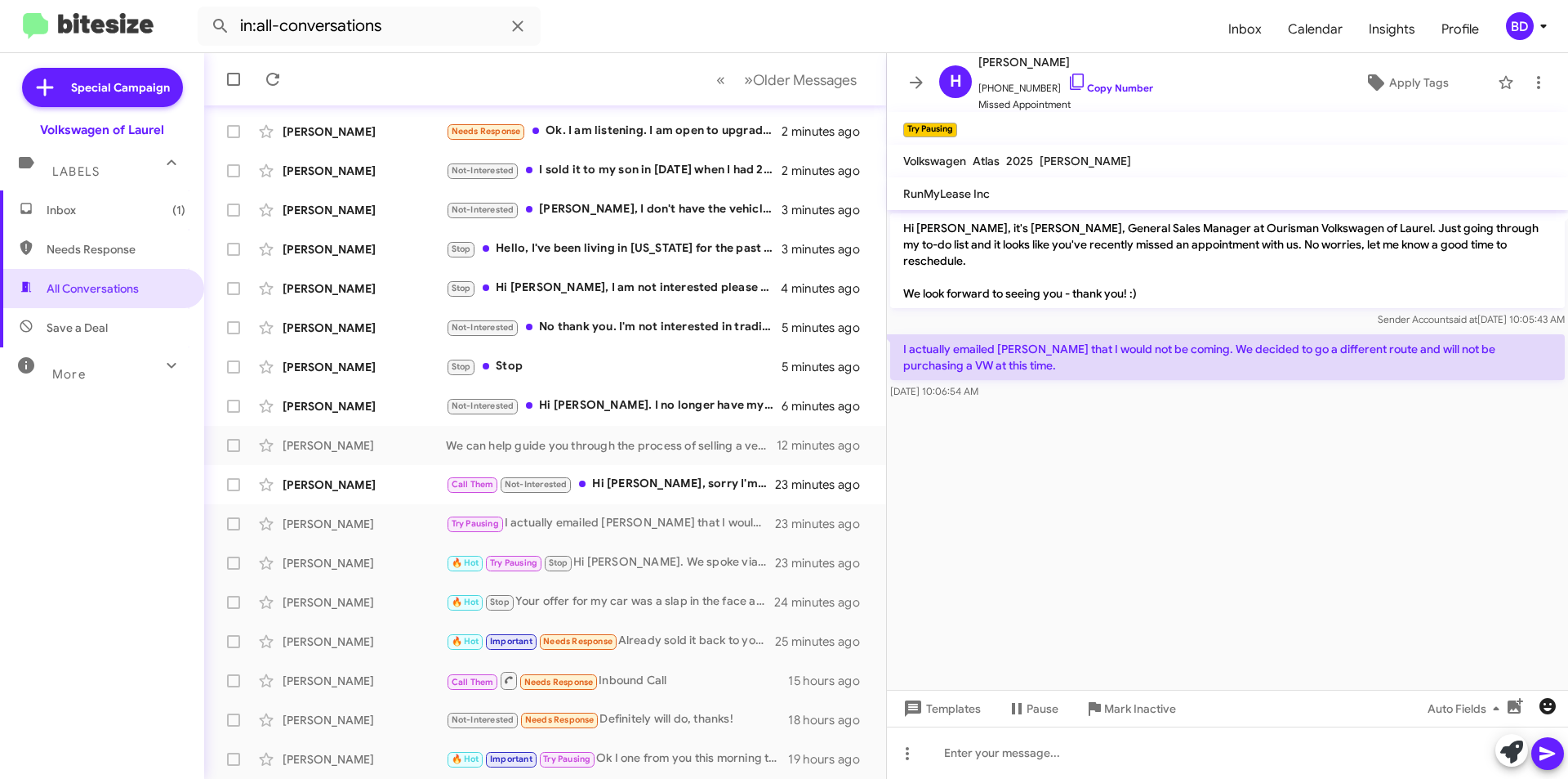
click at [1548, 707] on icon "button" at bounding box center [1548, 706] width 16 height 16
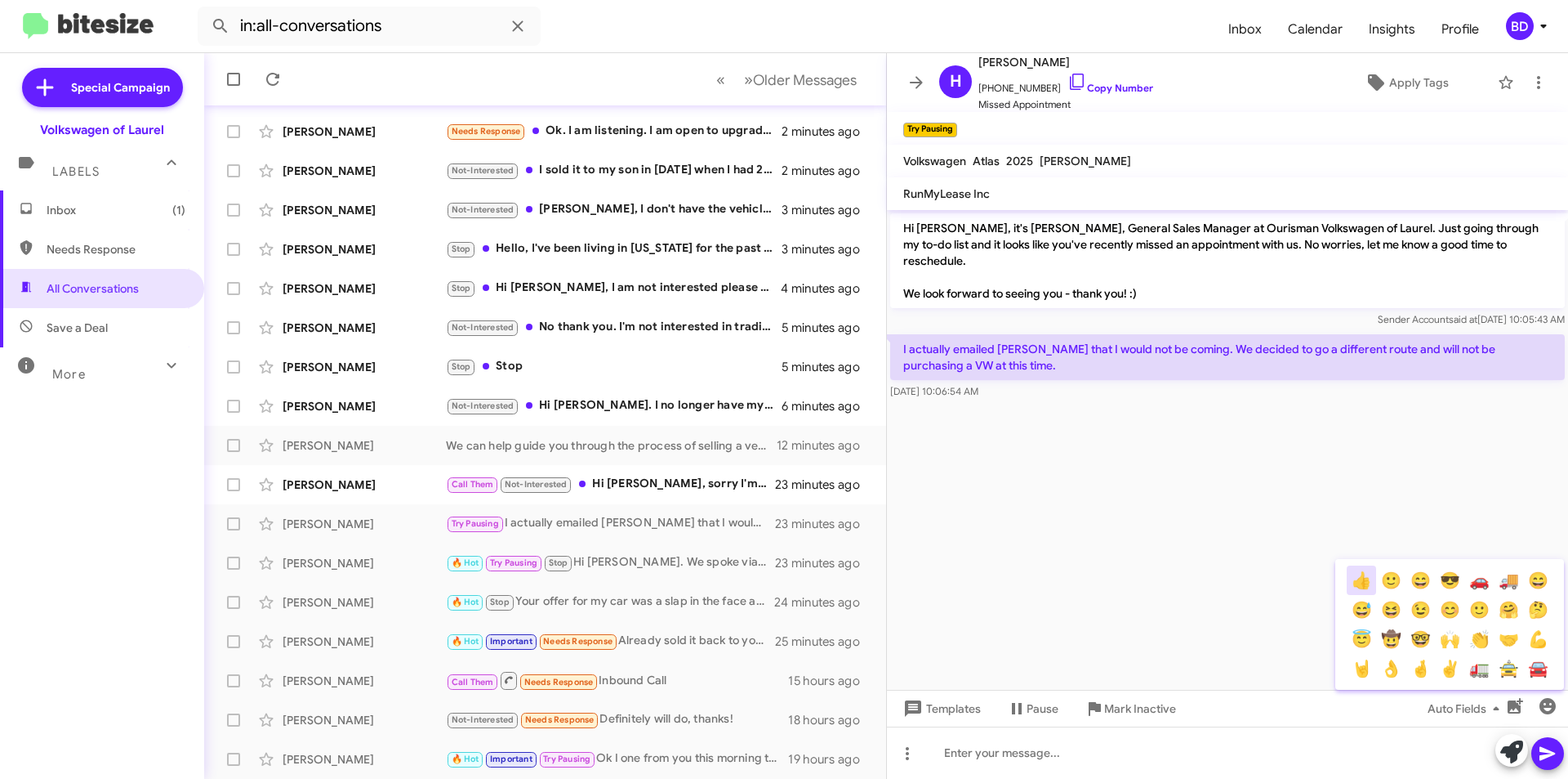
click at [1361, 583] on button "👍" at bounding box center [1362, 580] width 30 height 30
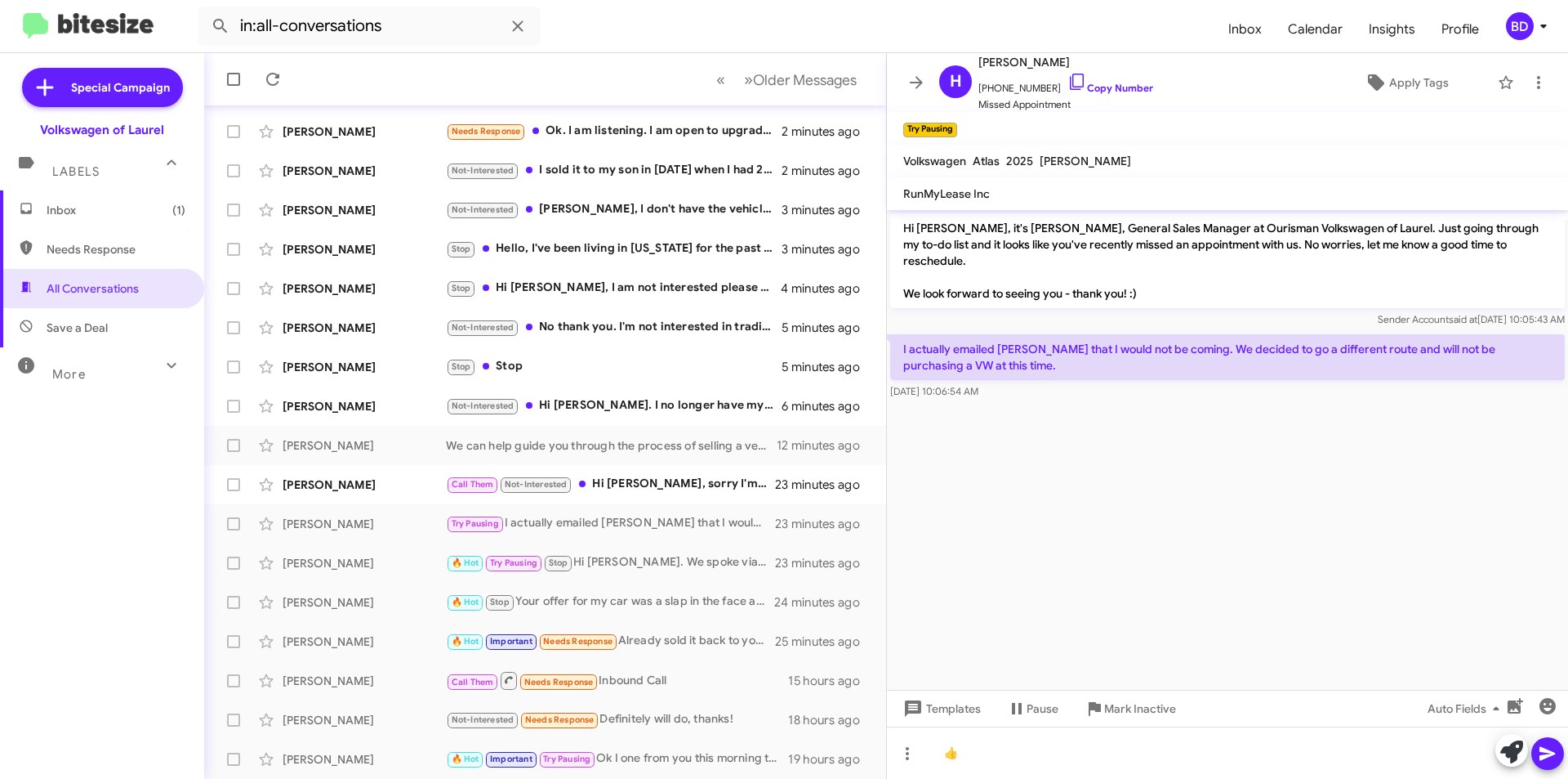
click at [1554, 749] on icon at bounding box center [1548, 754] width 20 height 20
click at [647, 485] on div "Call Them Not-Interested Hi Brian, sorry I'm not sure who I spoke too on the ph…" at bounding box center [626, 484] width 362 height 19
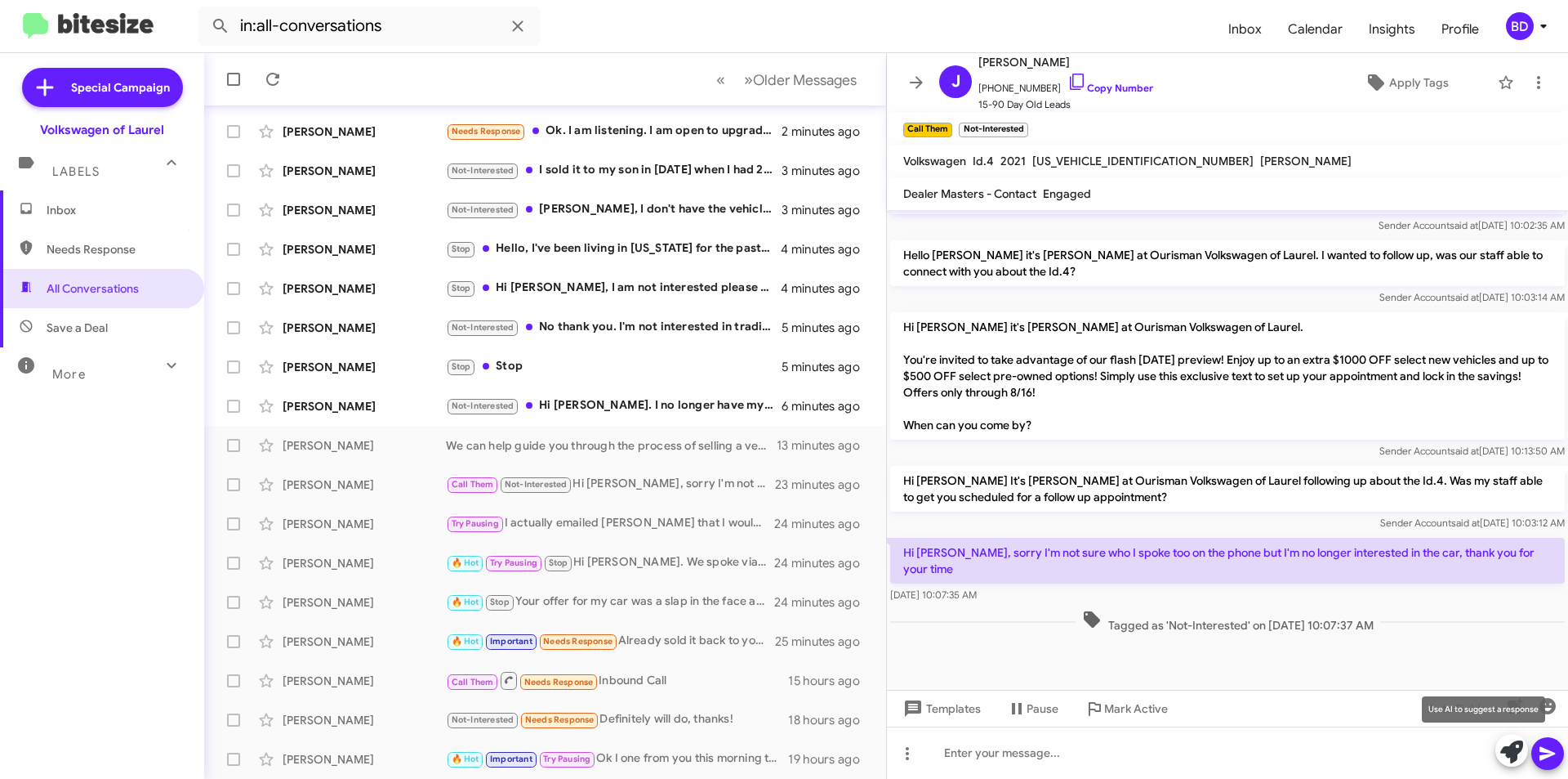
click at [1512, 750] on icon at bounding box center [1511, 751] width 22 height 22
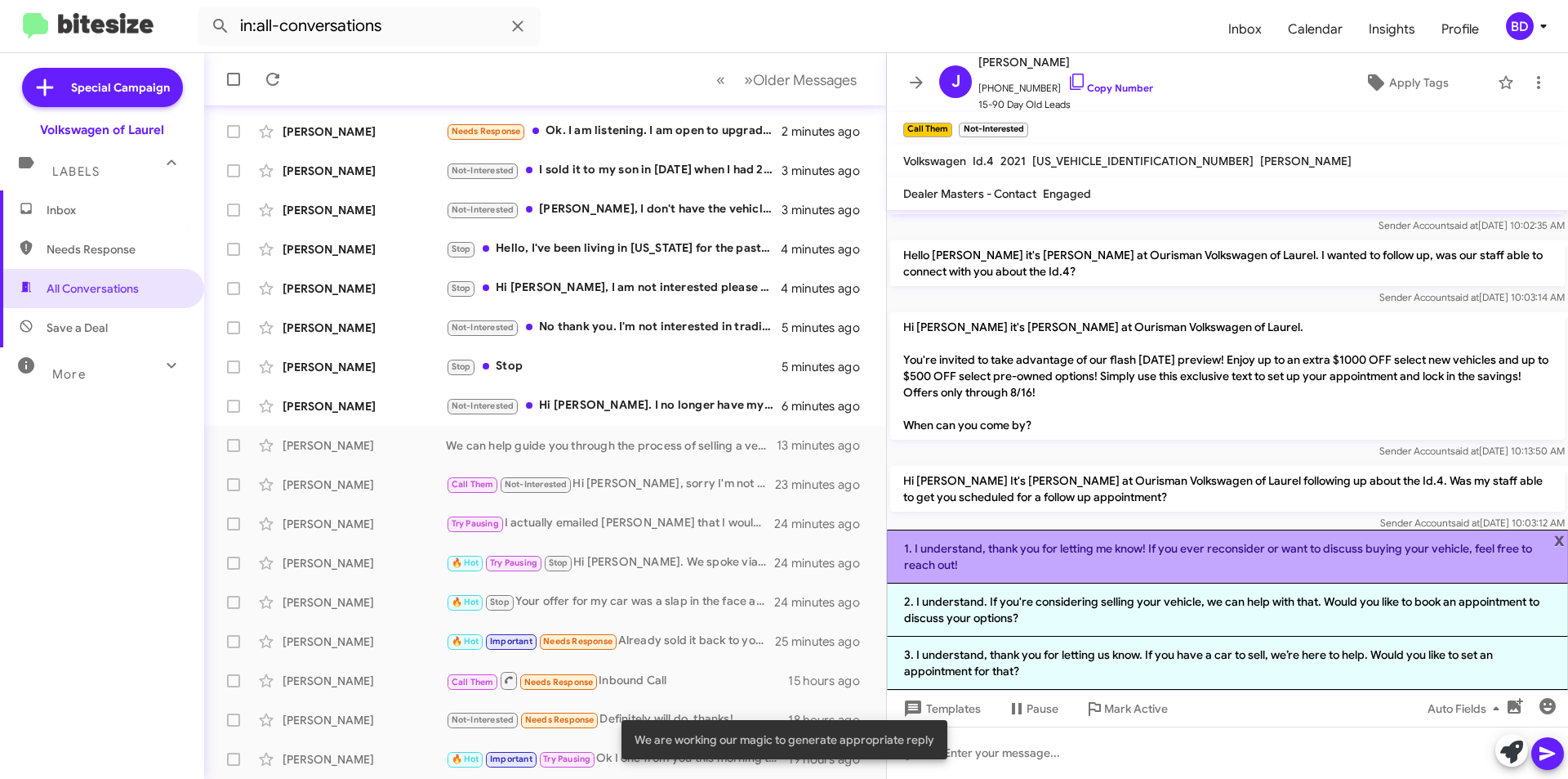
click at [1058, 564] on li "1. I understand, thank you for letting me know! If you ever reconsider or want …" at bounding box center [1227, 556] width 681 height 54
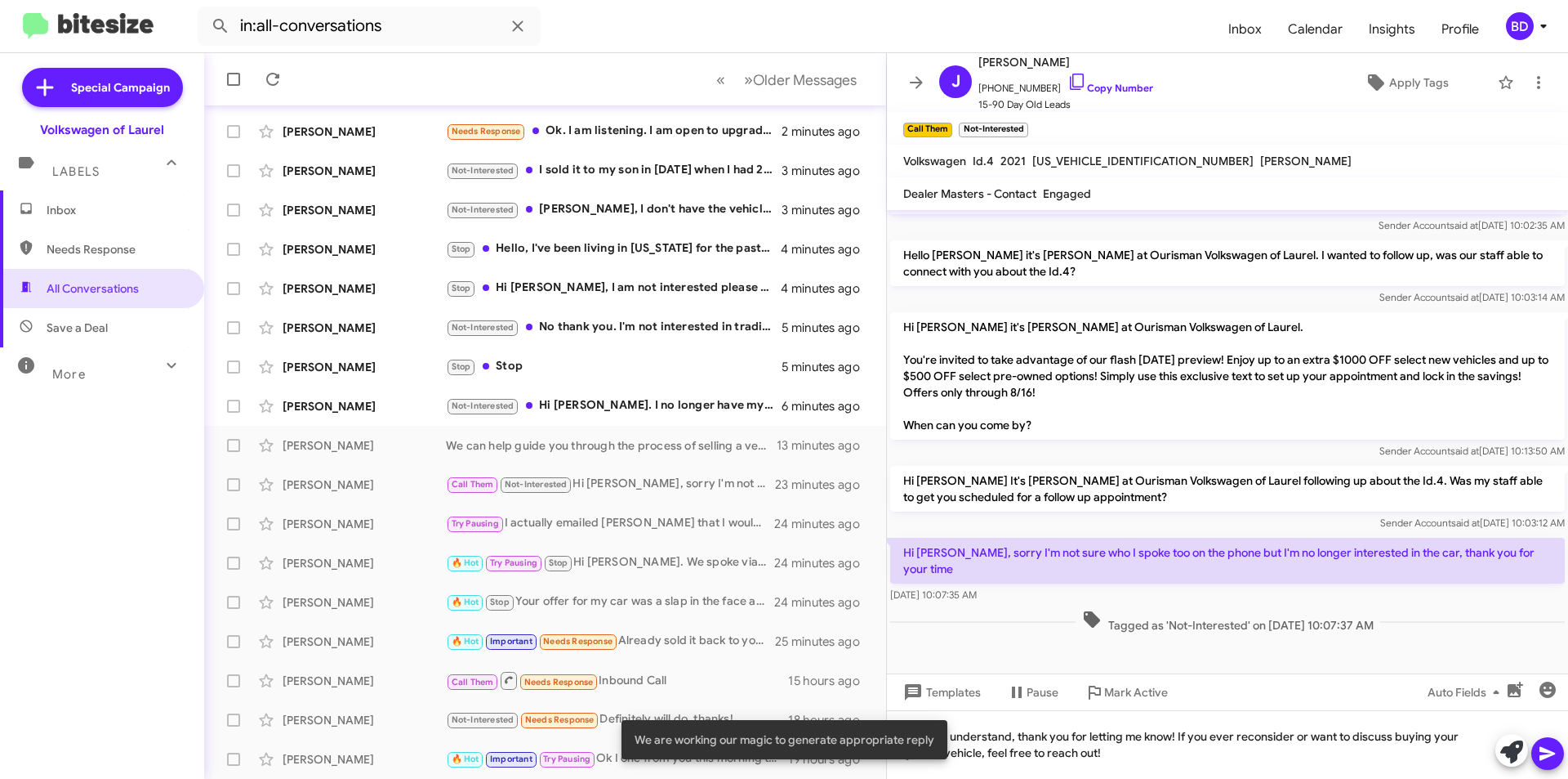
click at [1550, 747] on icon at bounding box center [1548, 754] width 20 height 20
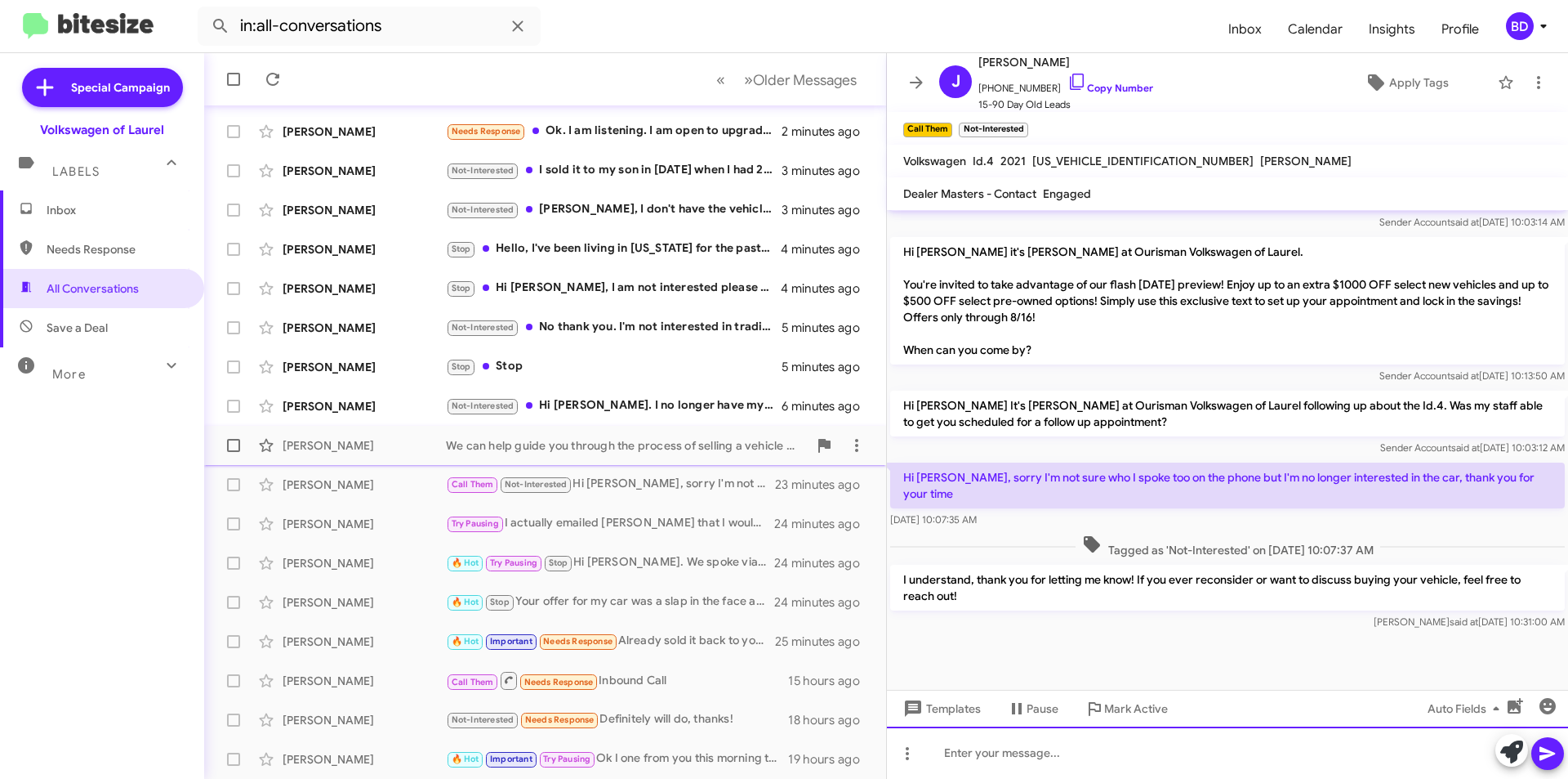
scroll to position [820, 0]
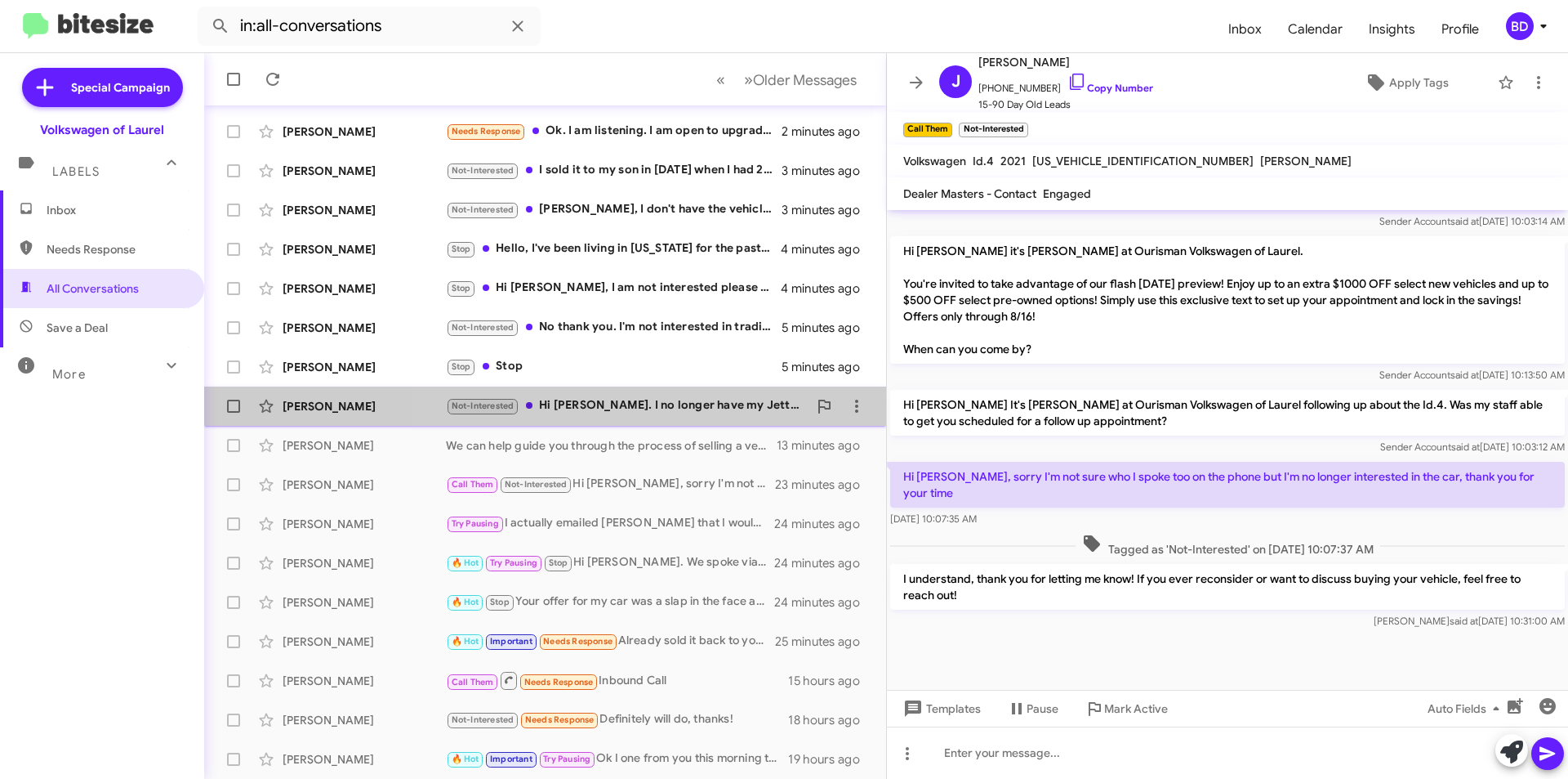
click at [649, 402] on div "Not-Interested Hi Brian. I no longer have my Jetta. I bought a cross sport 2 ye…" at bounding box center [626, 406] width 362 height 19
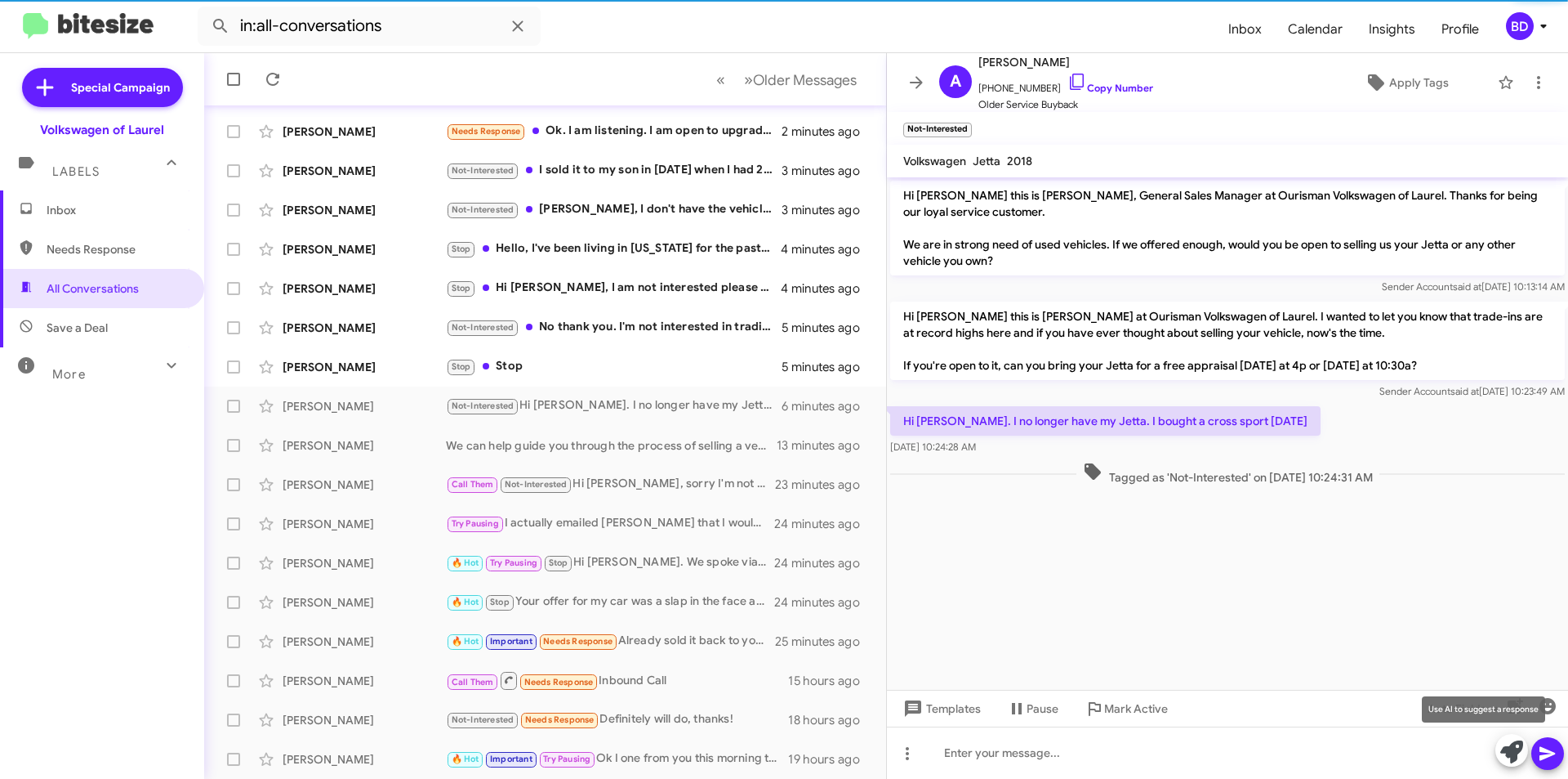
click at [1511, 752] on icon at bounding box center [1511, 751] width 22 height 22
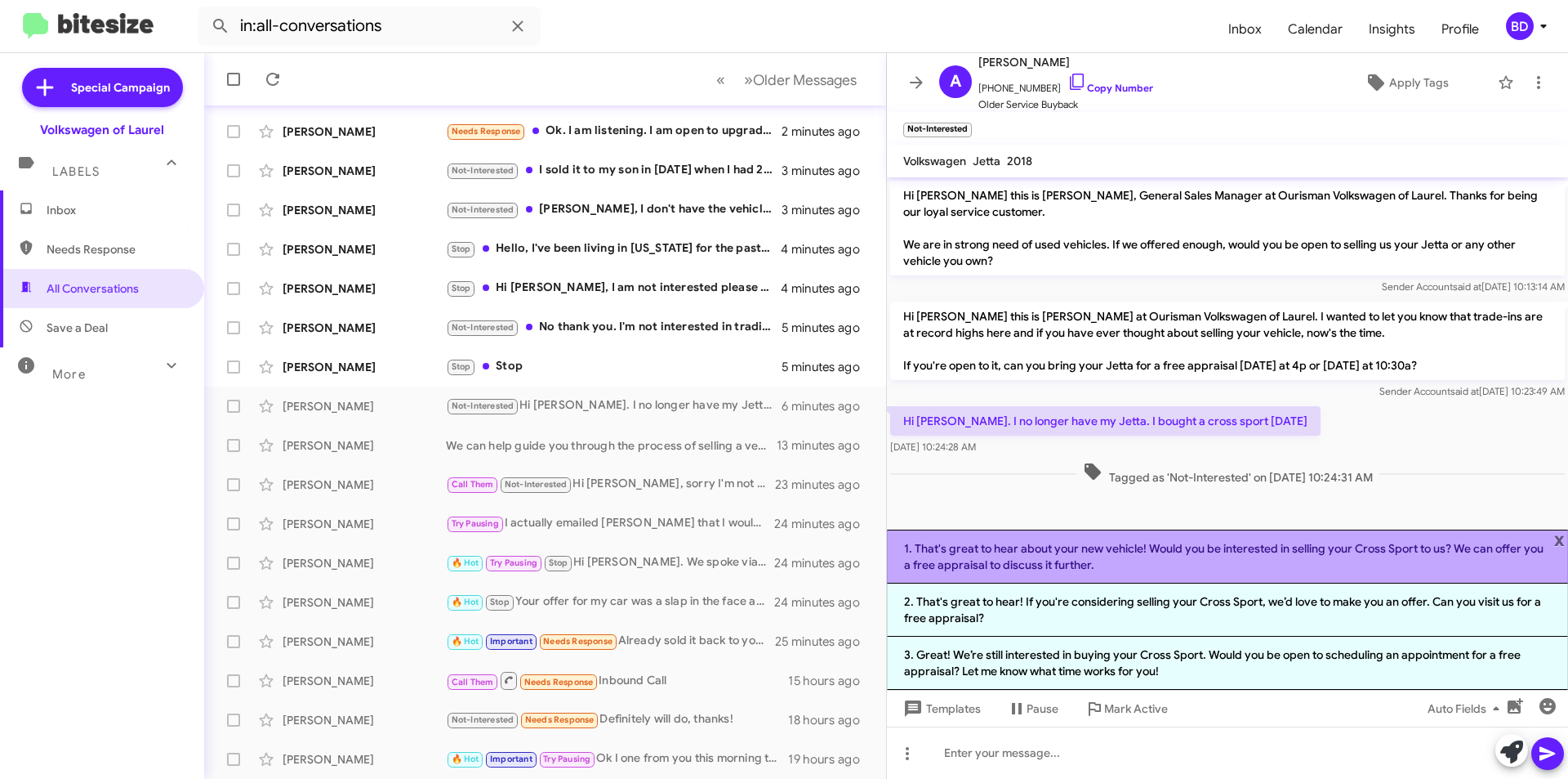
click at [1161, 551] on li "1. That's great to hear about your new vehicle! Would you be interested in sell…" at bounding box center [1227, 556] width 681 height 54
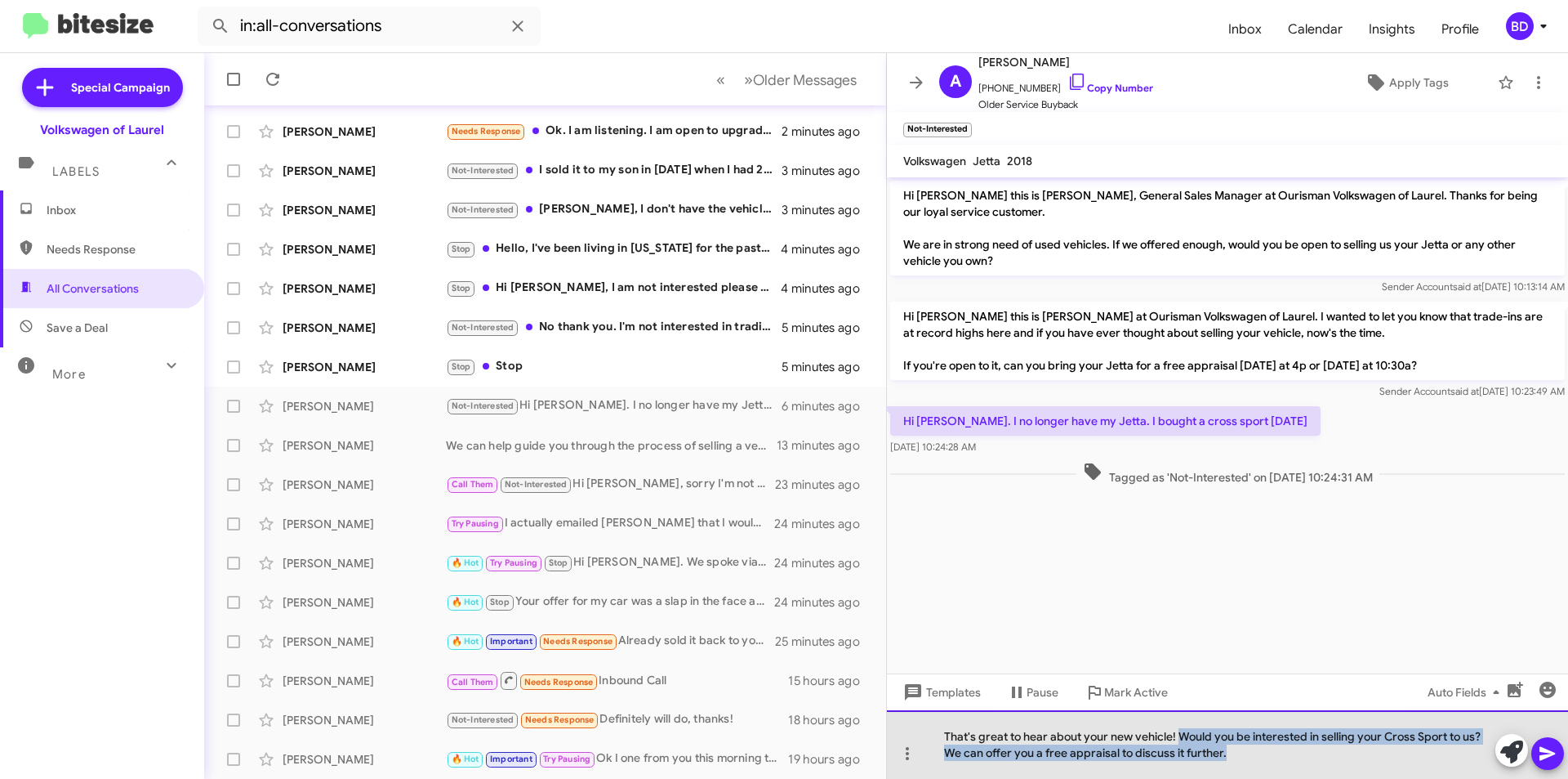
drag, startPoint x: 1178, startPoint y: 736, endPoint x: 1259, endPoint y: 760, distance: 84.5
click at [1259, 760] on div "That's great to hear about your new vehicle! Would you be interested in selling…" at bounding box center [1227, 744] width 681 height 68
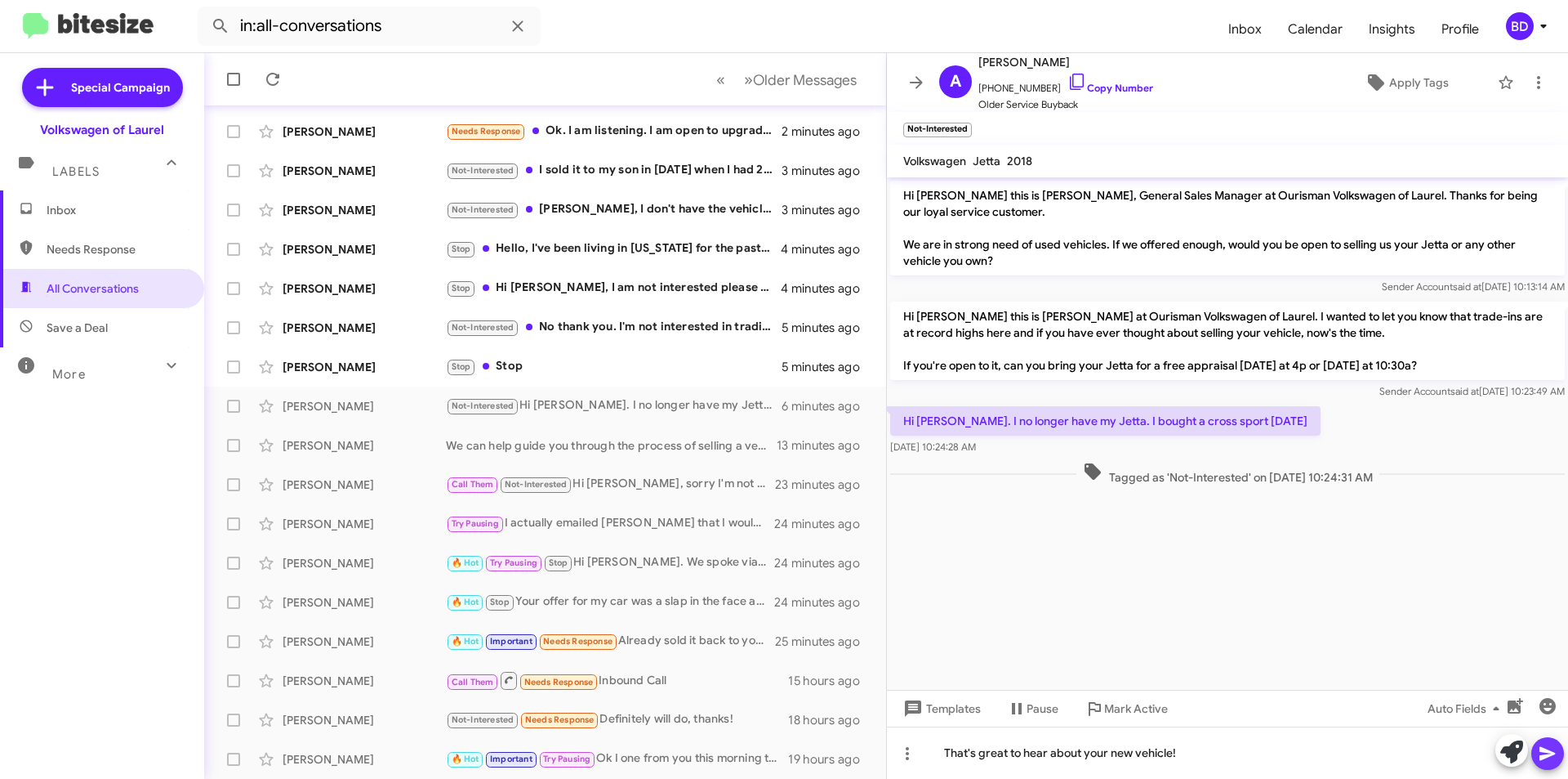
click at [1551, 746] on icon at bounding box center [1548, 754] width 20 height 20
click at [553, 381] on div "Yolonda Jenkins Stop Stop 5 minutes ago" at bounding box center [544, 367] width 656 height 32
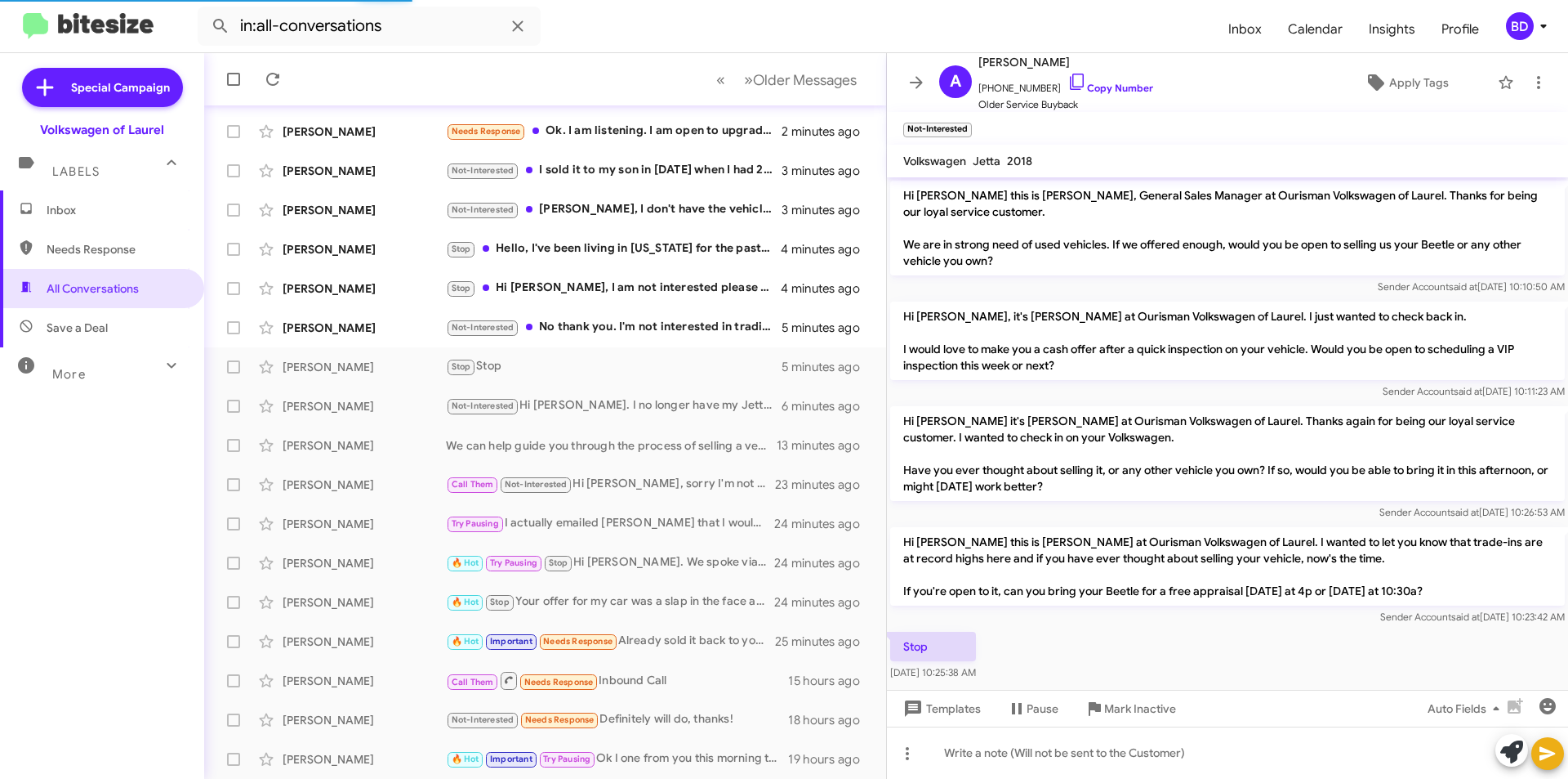
scroll to position [14, 0]
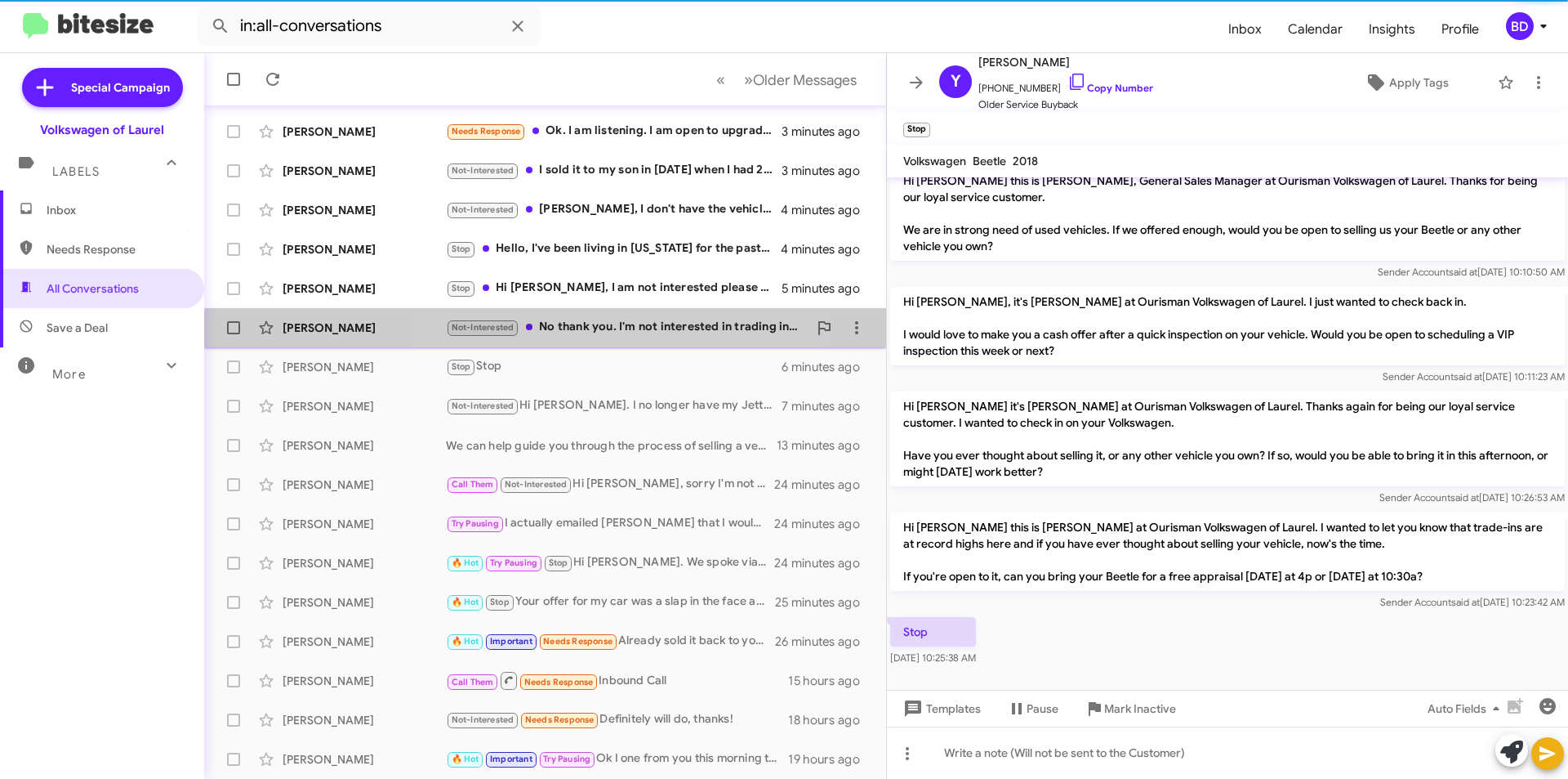
click at [579, 336] on div "Not-Interested No thank you. I'm not interested in trading in my vehicle." at bounding box center [626, 327] width 362 height 19
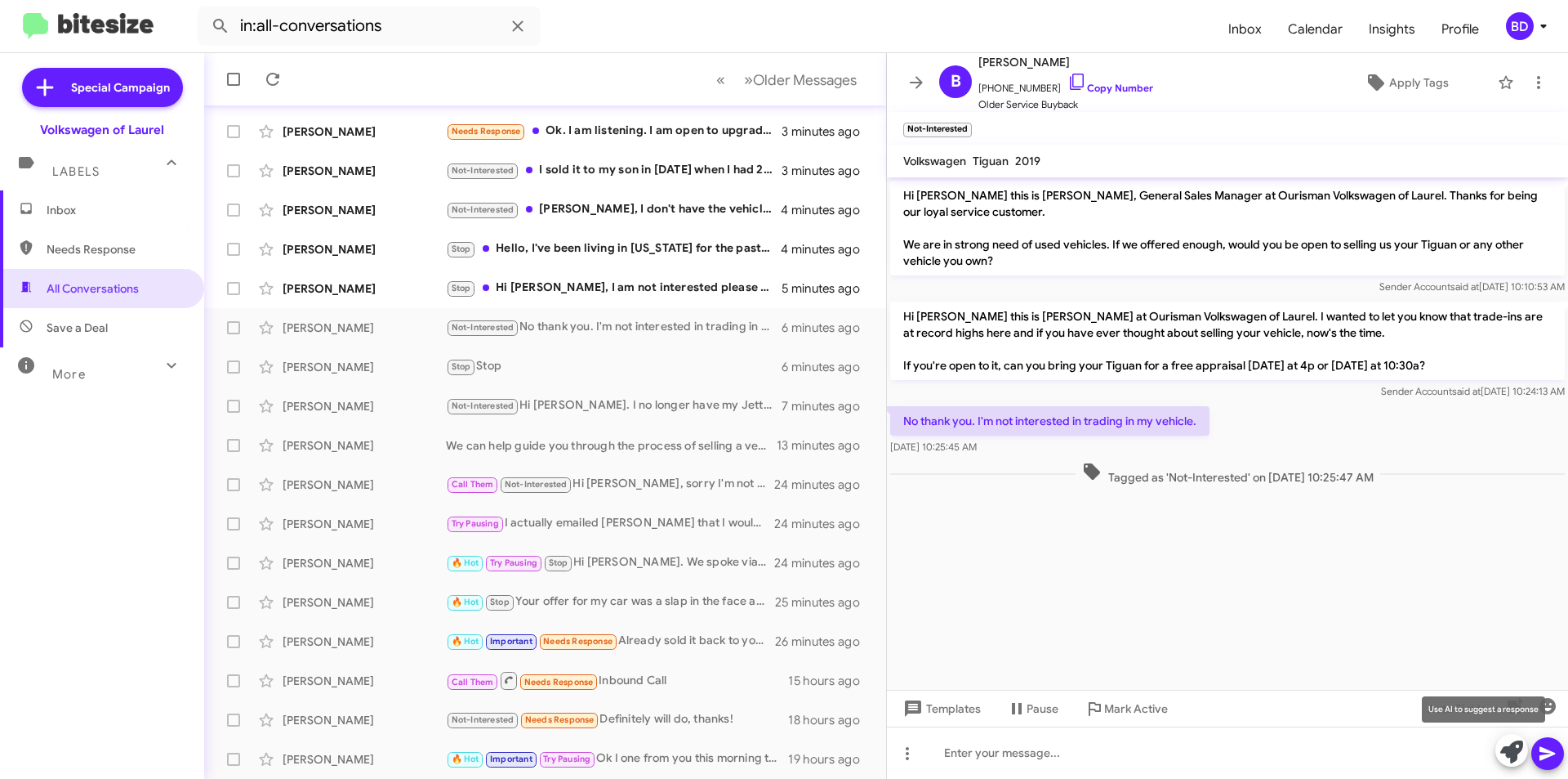
click at [1519, 750] on icon at bounding box center [1511, 751] width 22 height 22
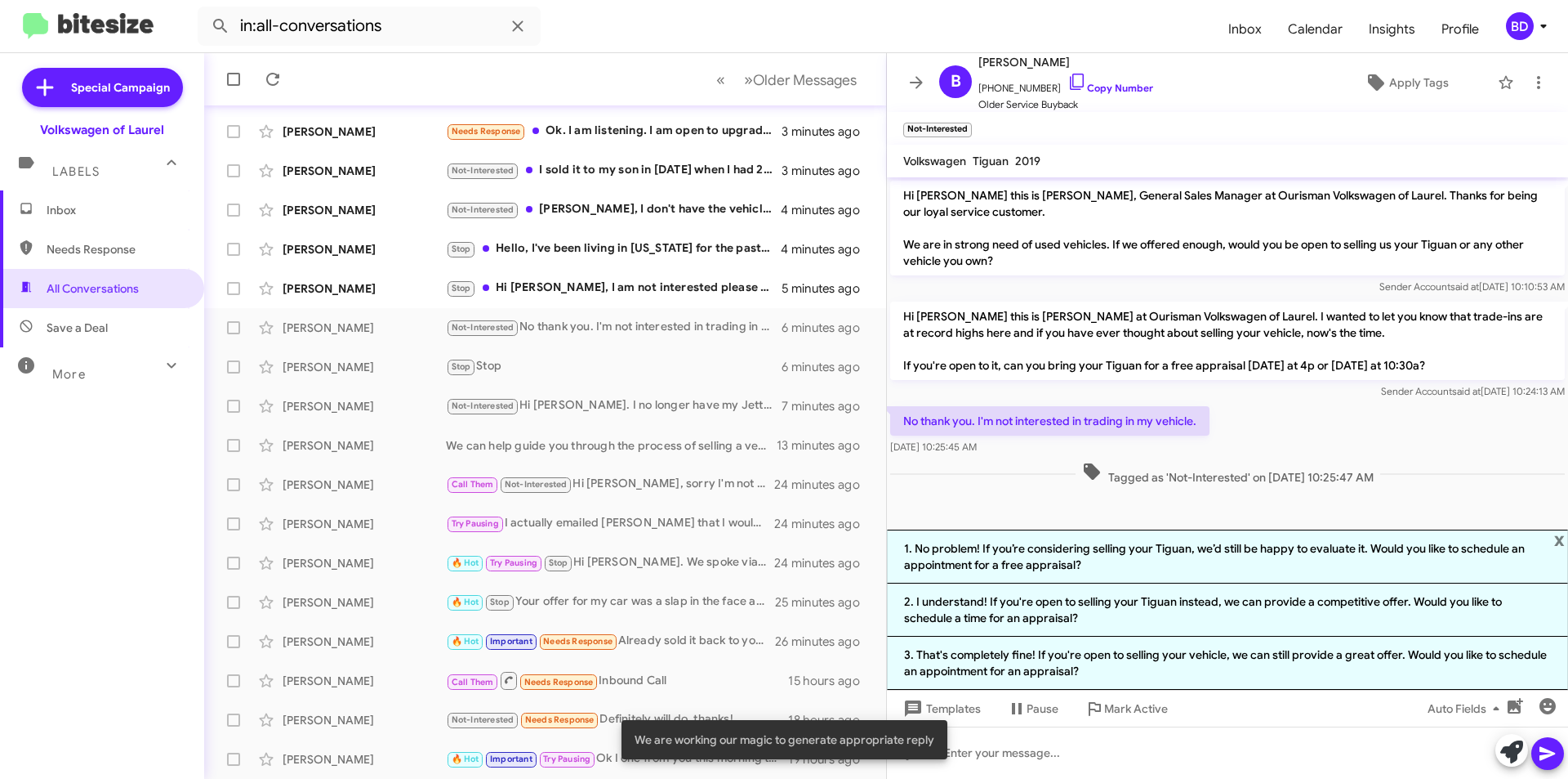
drag, startPoint x: 1102, startPoint y: 559, endPoint x: 1115, endPoint y: 560, distance: 13.0
click at [1102, 558] on li "1. No problem! If you’re considering selling your Tiguan, we’d still be happy t…" at bounding box center [1227, 556] width 681 height 54
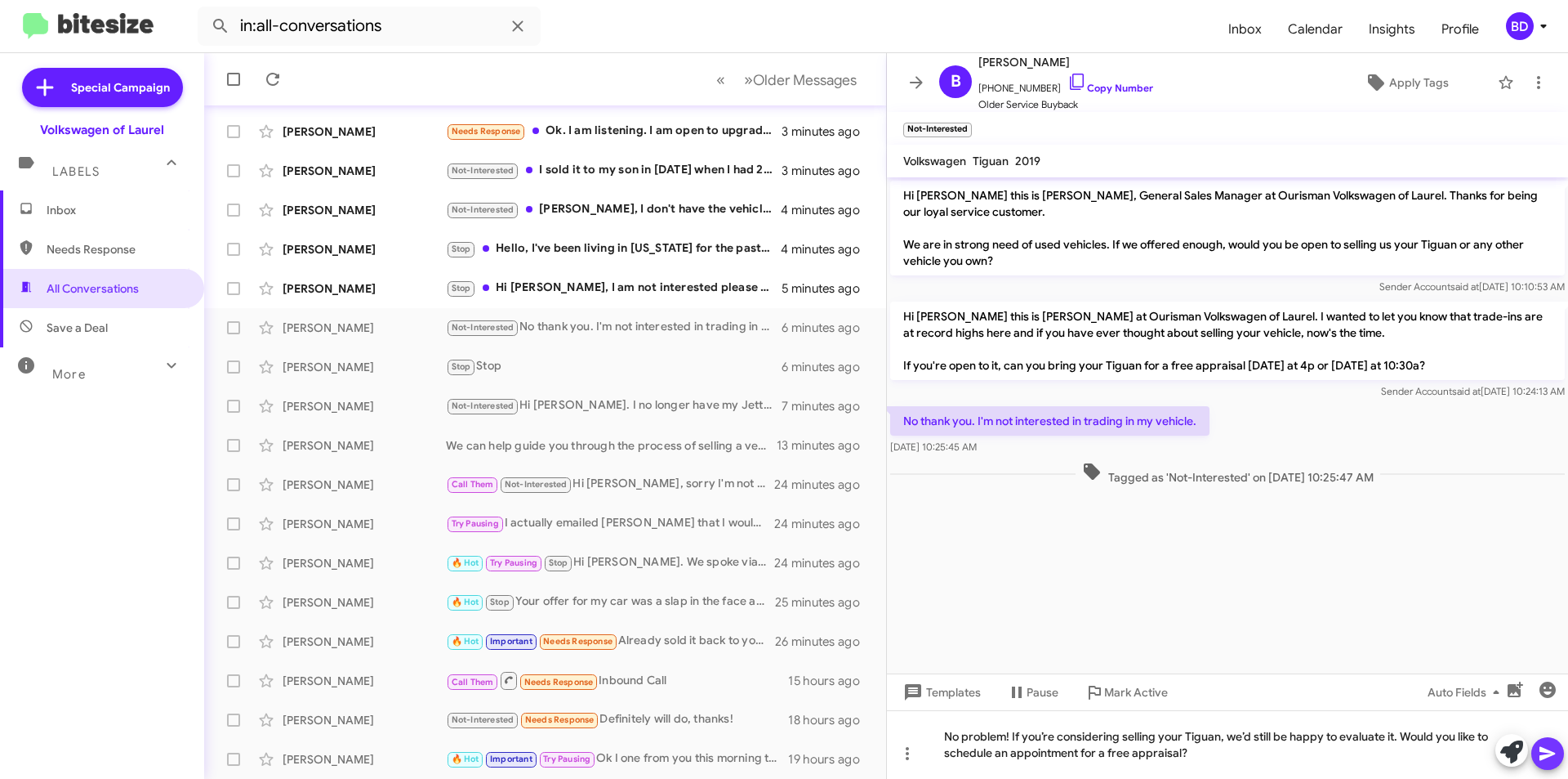
click at [1544, 746] on icon at bounding box center [1548, 754] width 20 height 20
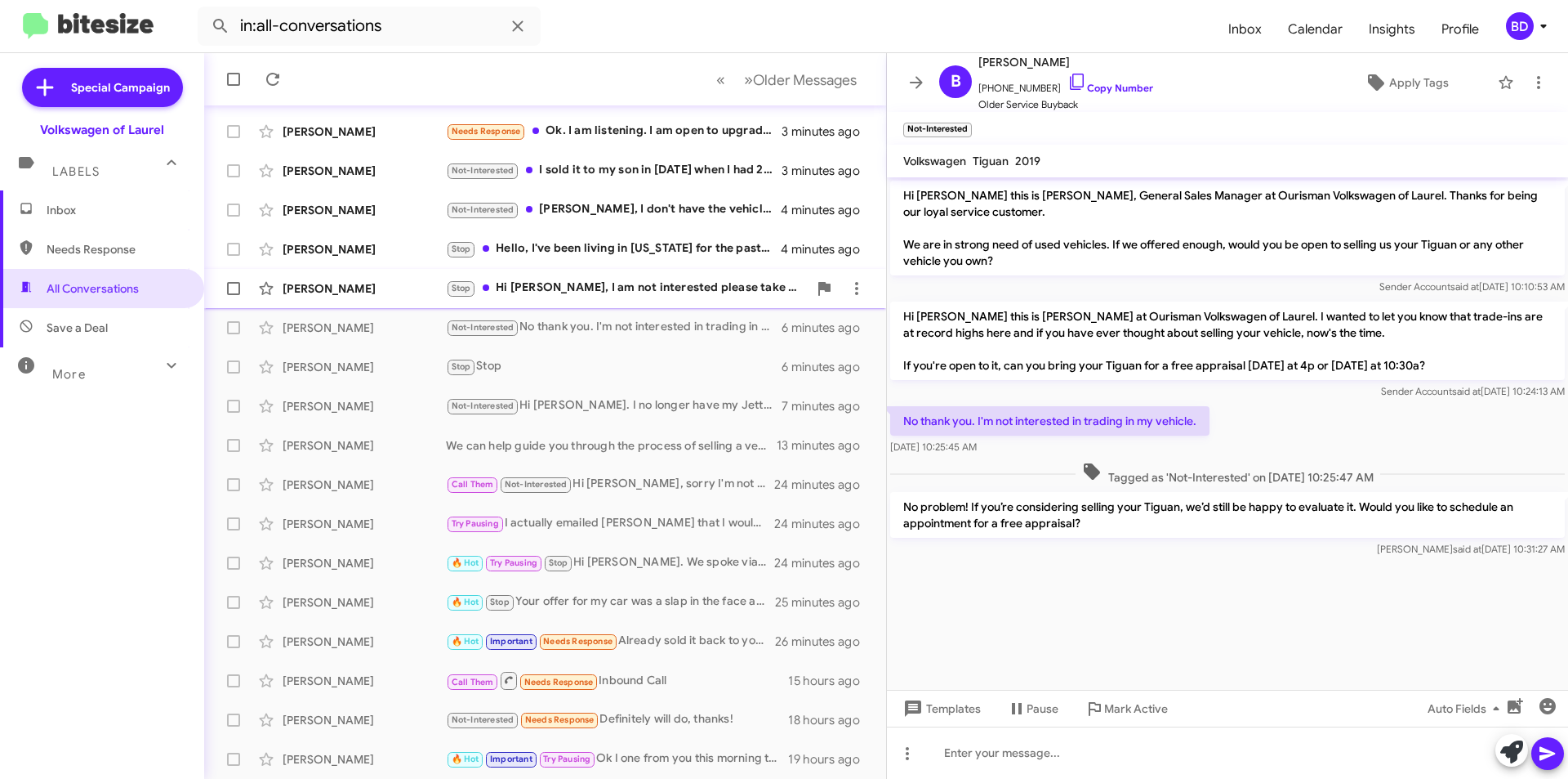
click at [589, 291] on div "Stop Hi Brian, I am not interested please take me off this texting list thanks" at bounding box center [626, 288] width 362 height 19
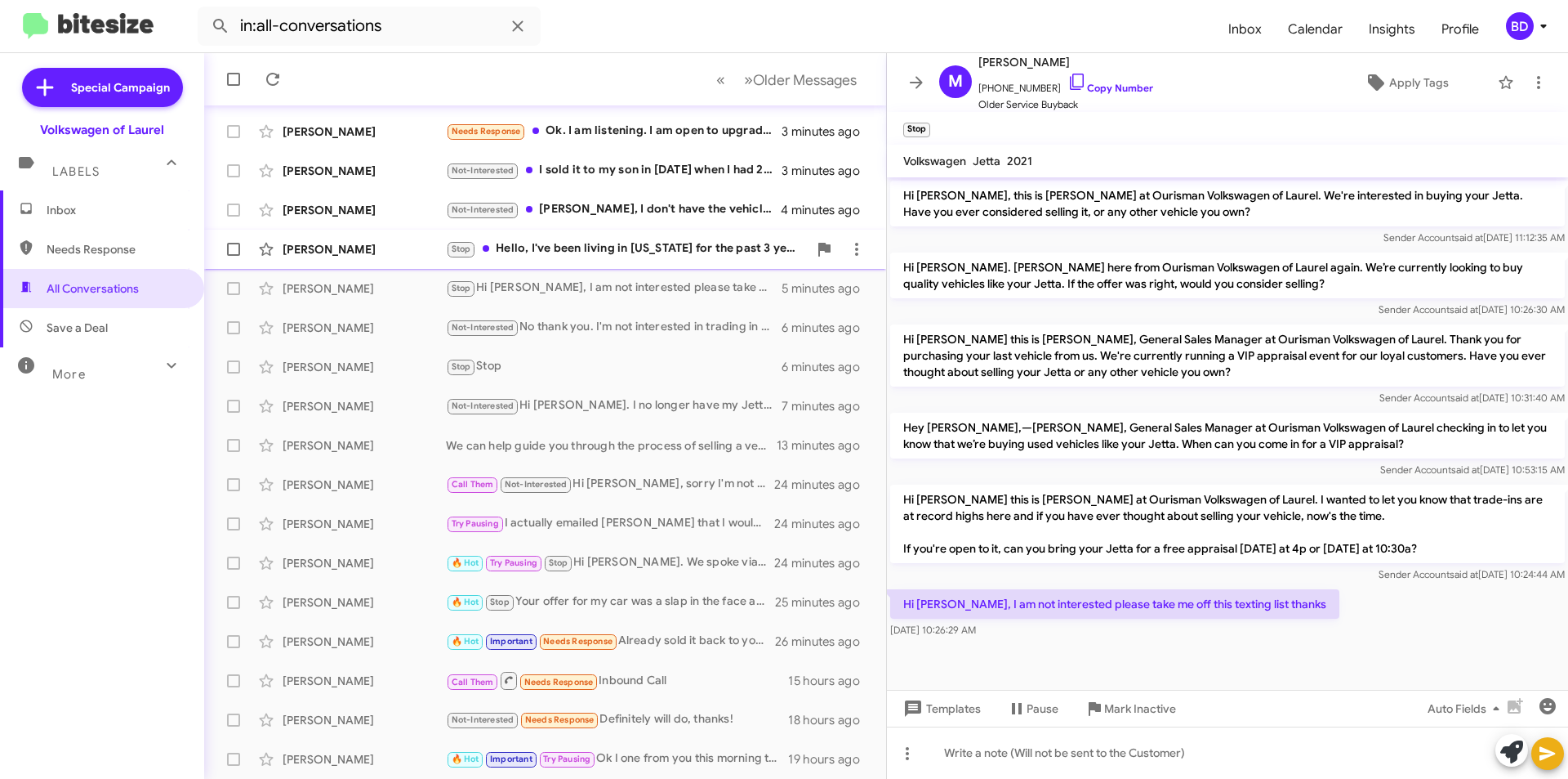
click at [637, 251] on div "Stop Hello, I've been living in Florida for the past 3 years. Please remove me …" at bounding box center [626, 249] width 362 height 19
click at [647, 248] on div "Stop Hello, I've been living in Florida for the past 3 years. Please remove me …" at bounding box center [626, 249] width 362 height 19
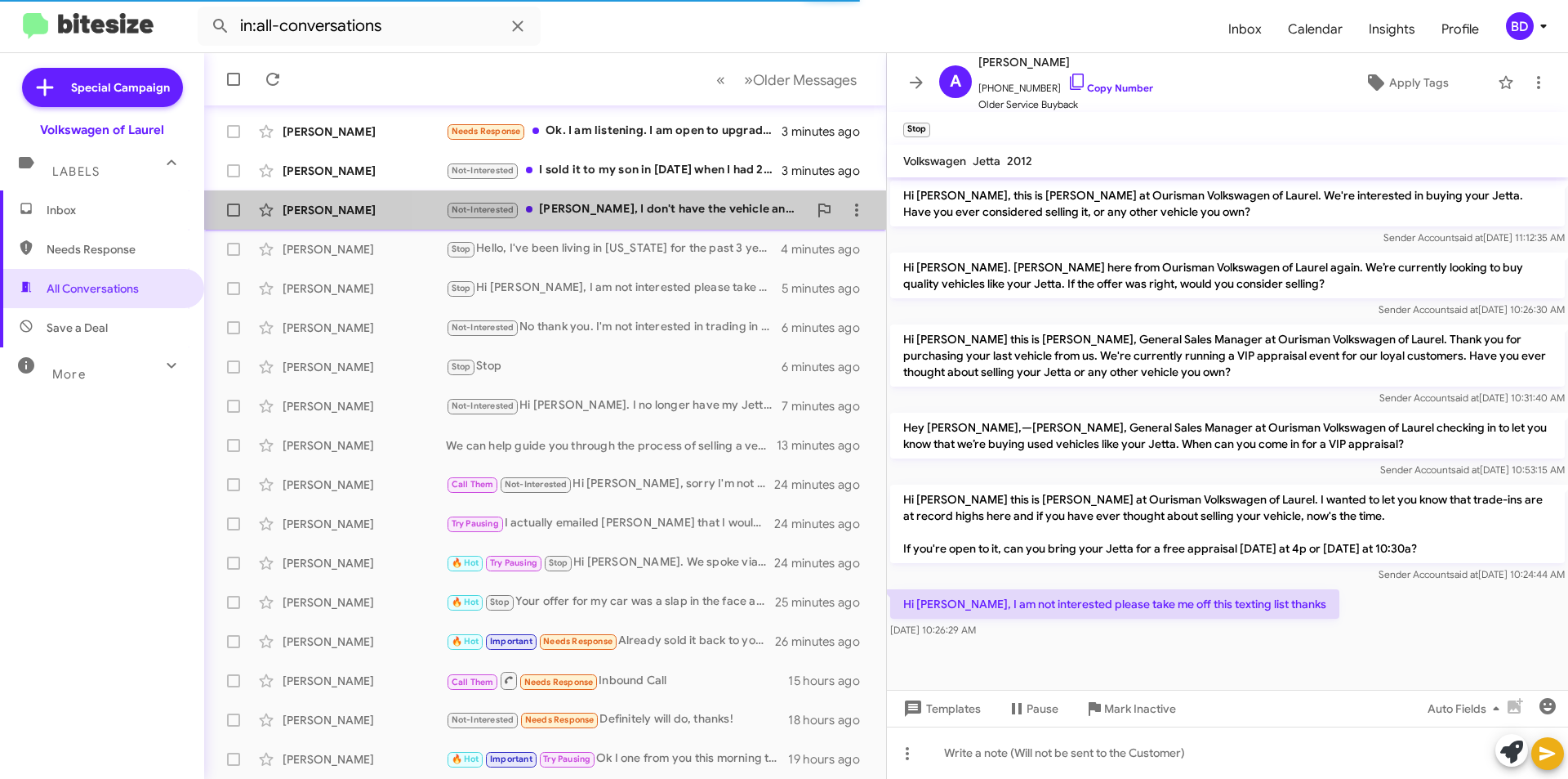
click at [658, 208] on div "Not-Interested Brian, I don't have the vehicle anymore and at this point have n…" at bounding box center [626, 209] width 362 height 19
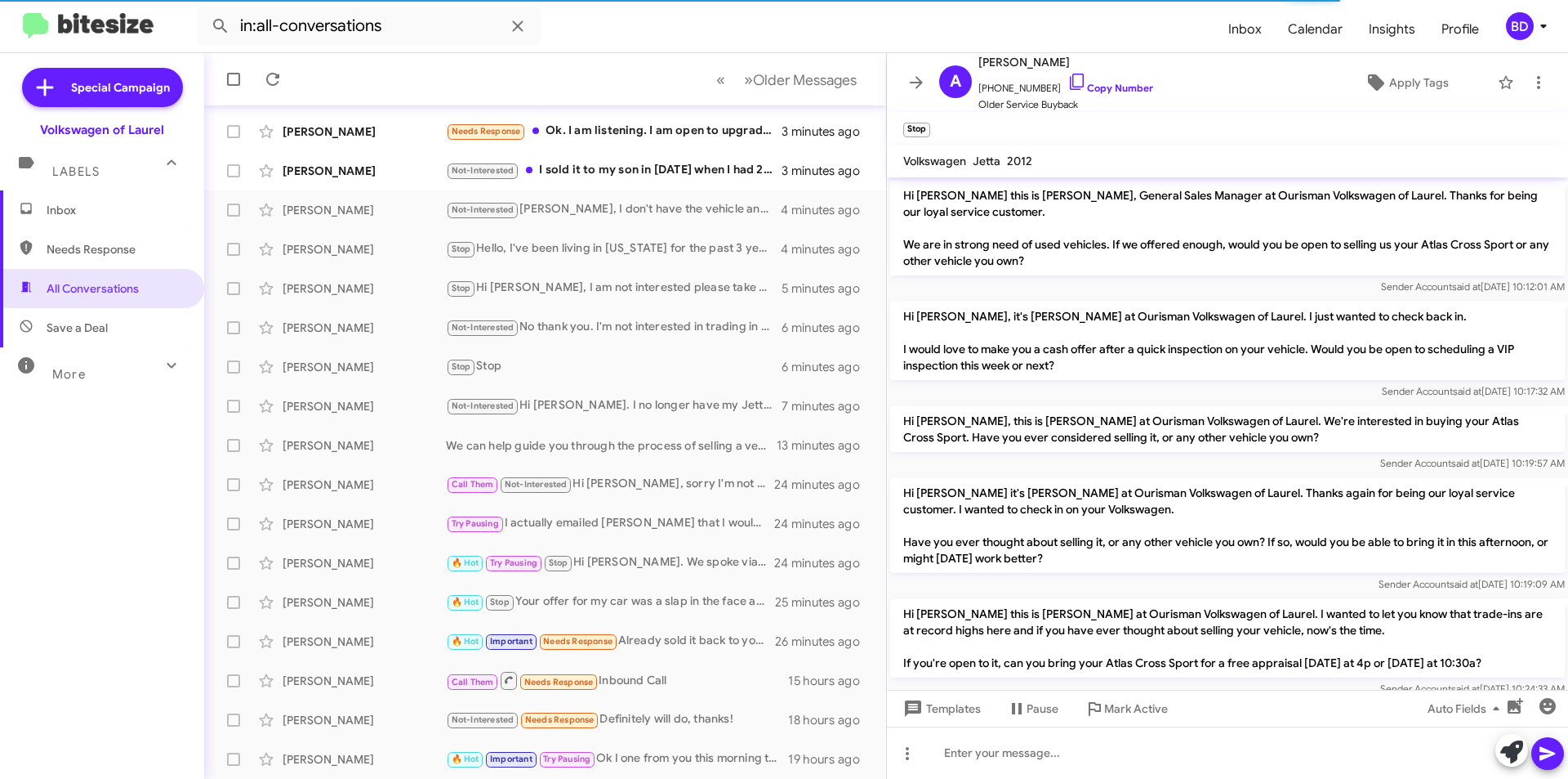
scroll to position [125, 0]
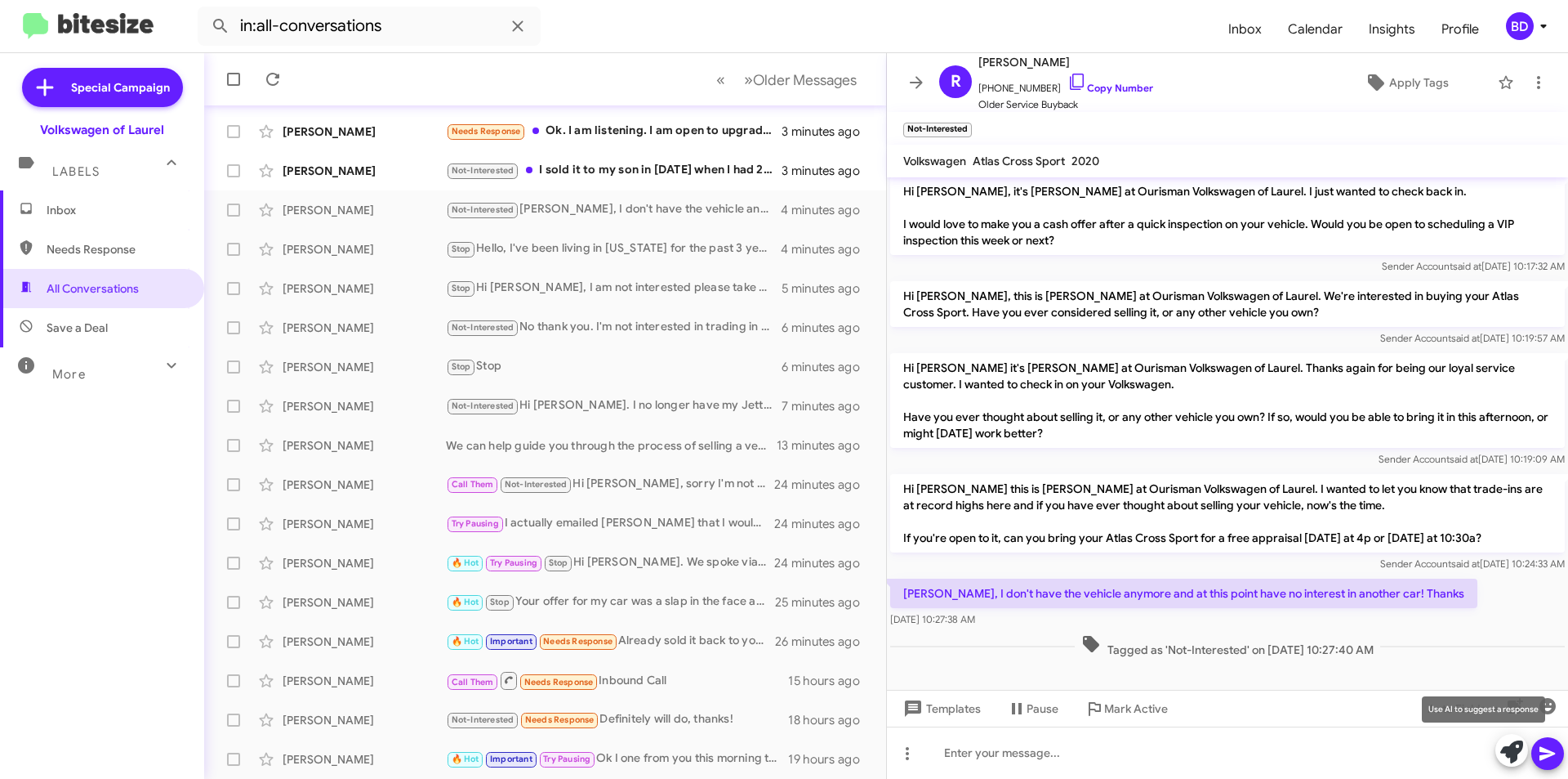
click at [1519, 751] on icon at bounding box center [1511, 751] width 22 height 22
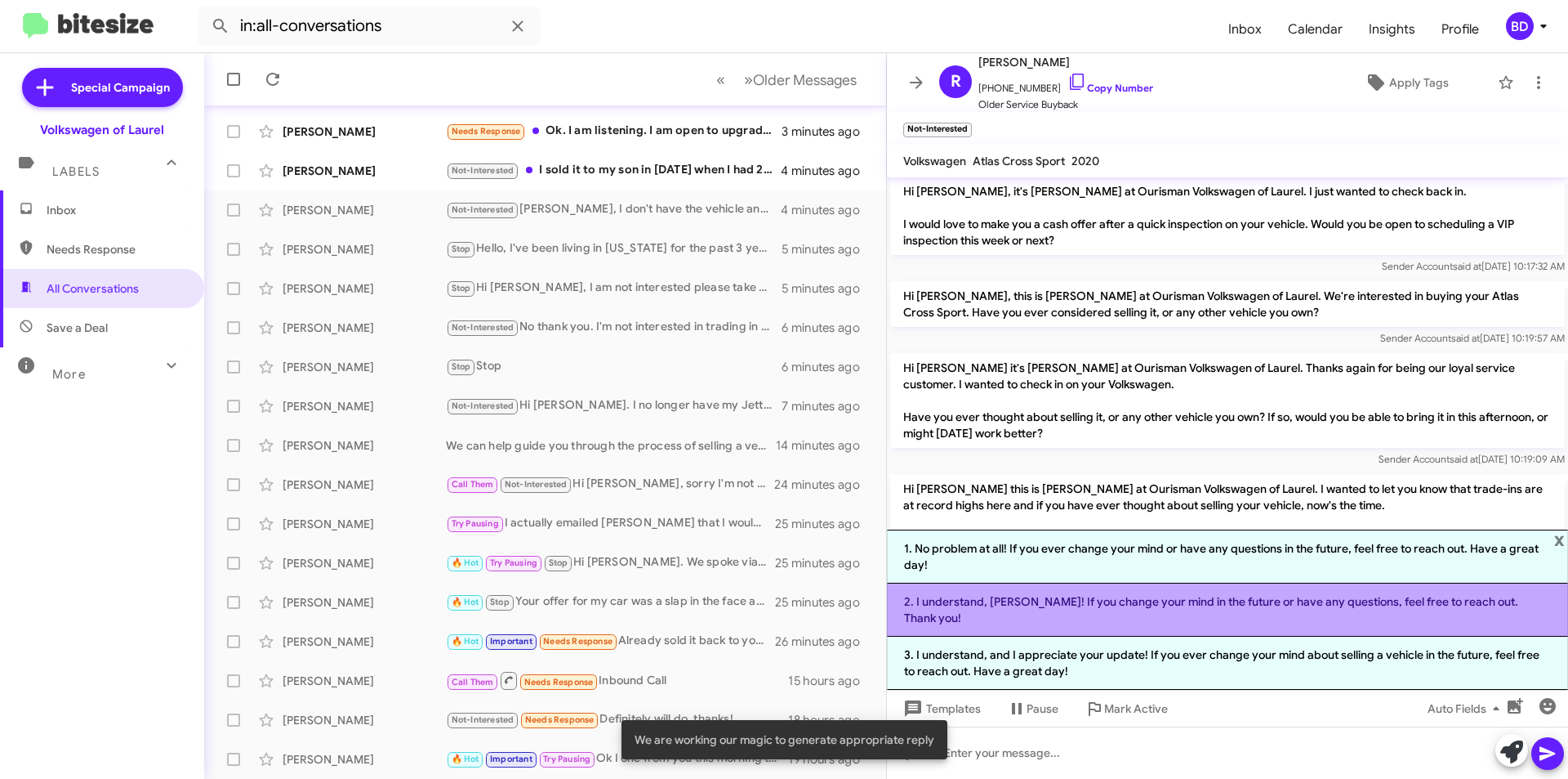
click at [1093, 625] on li "2. I understand, Reginald! If you change your mind in the future or have any qu…" at bounding box center [1227, 609] width 681 height 53
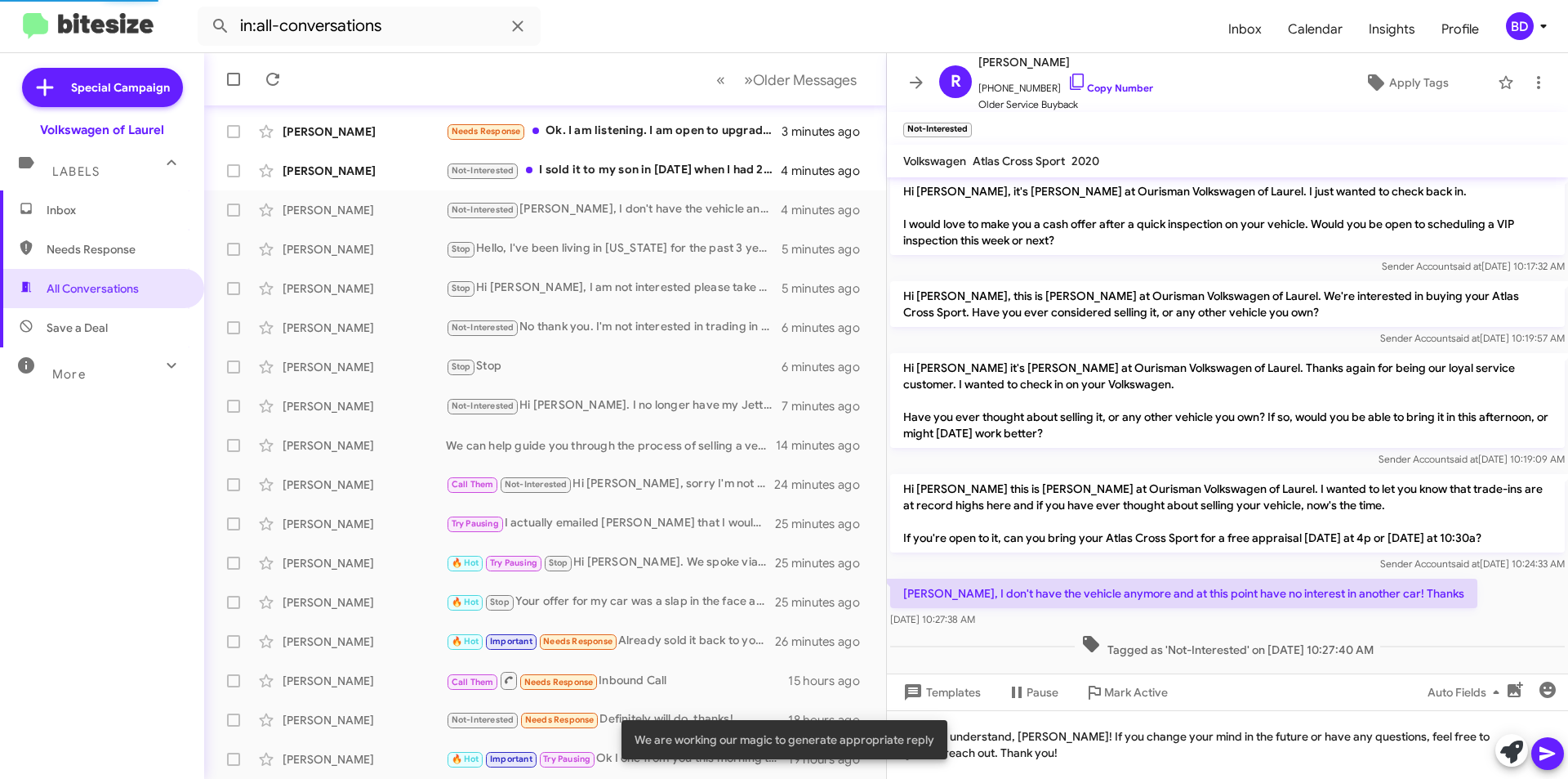
click at [1546, 755] on icon at bounding box center [1547, 753] width 15 height 13
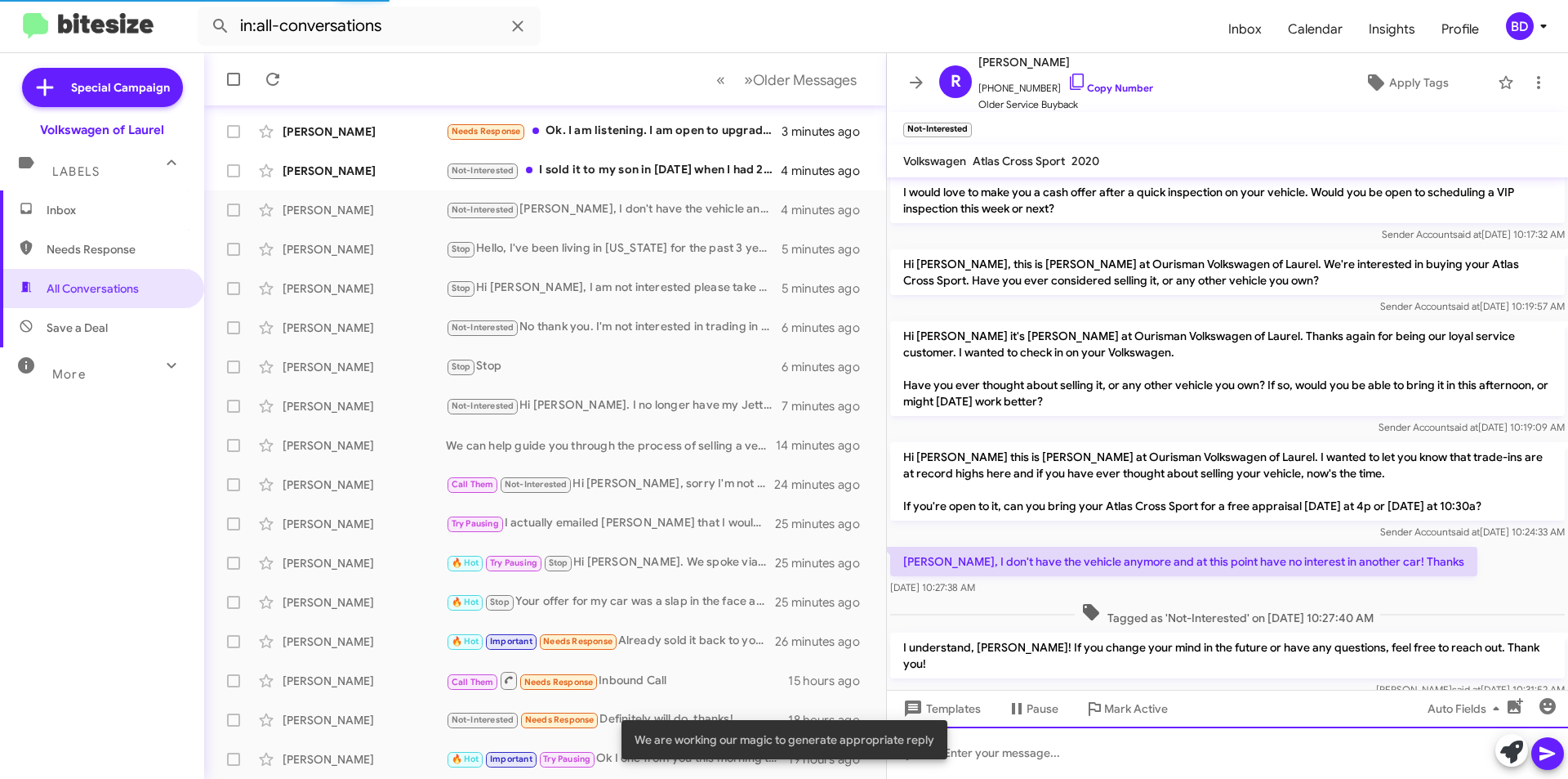
scroll to position [185, 0]
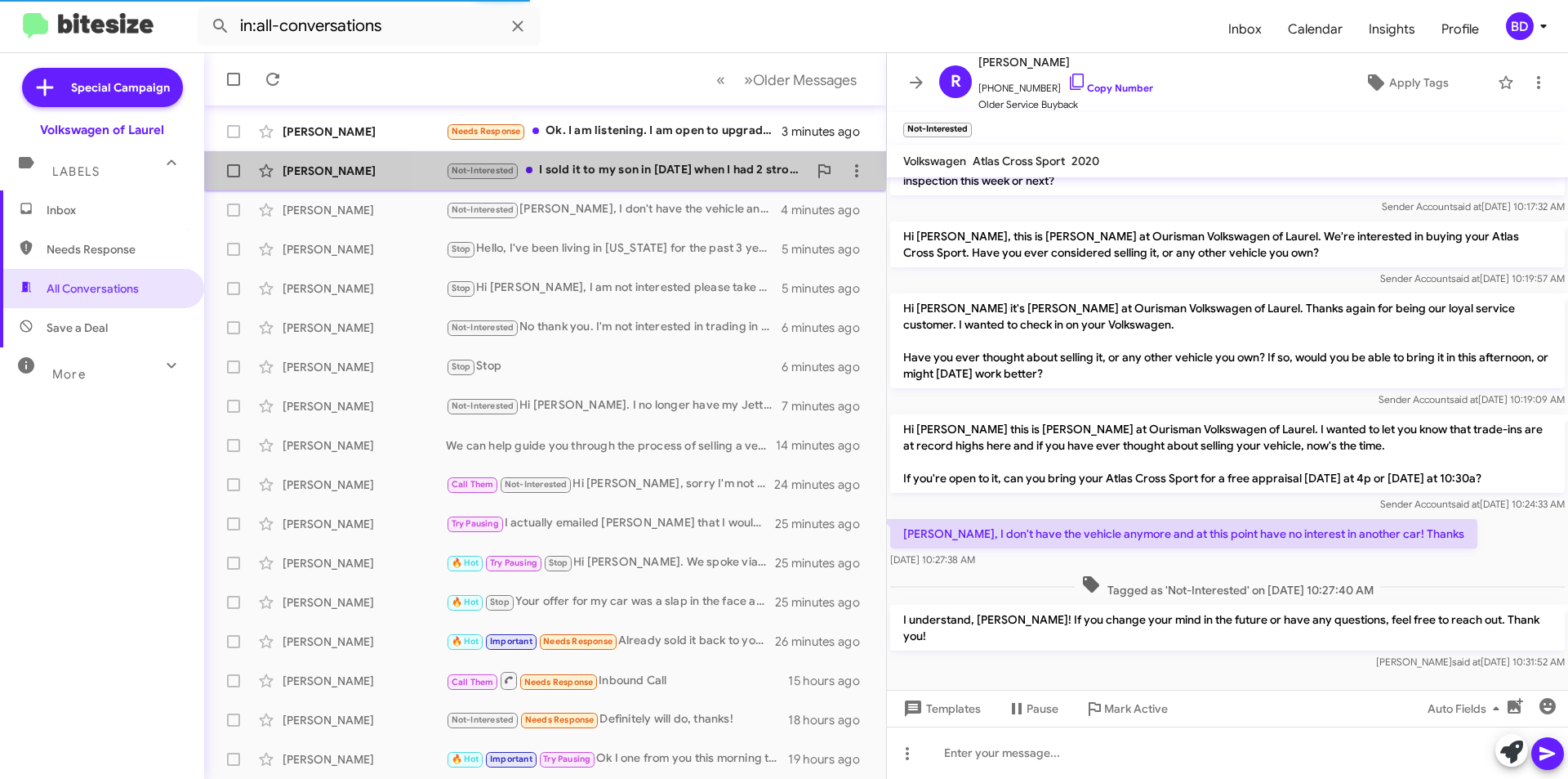
click at [654, 163] on div "Not-Interested I sold it to my son in 2023 when I had 2 strokes and now live in…" at bounding box center [626, 170] width 362 height 19
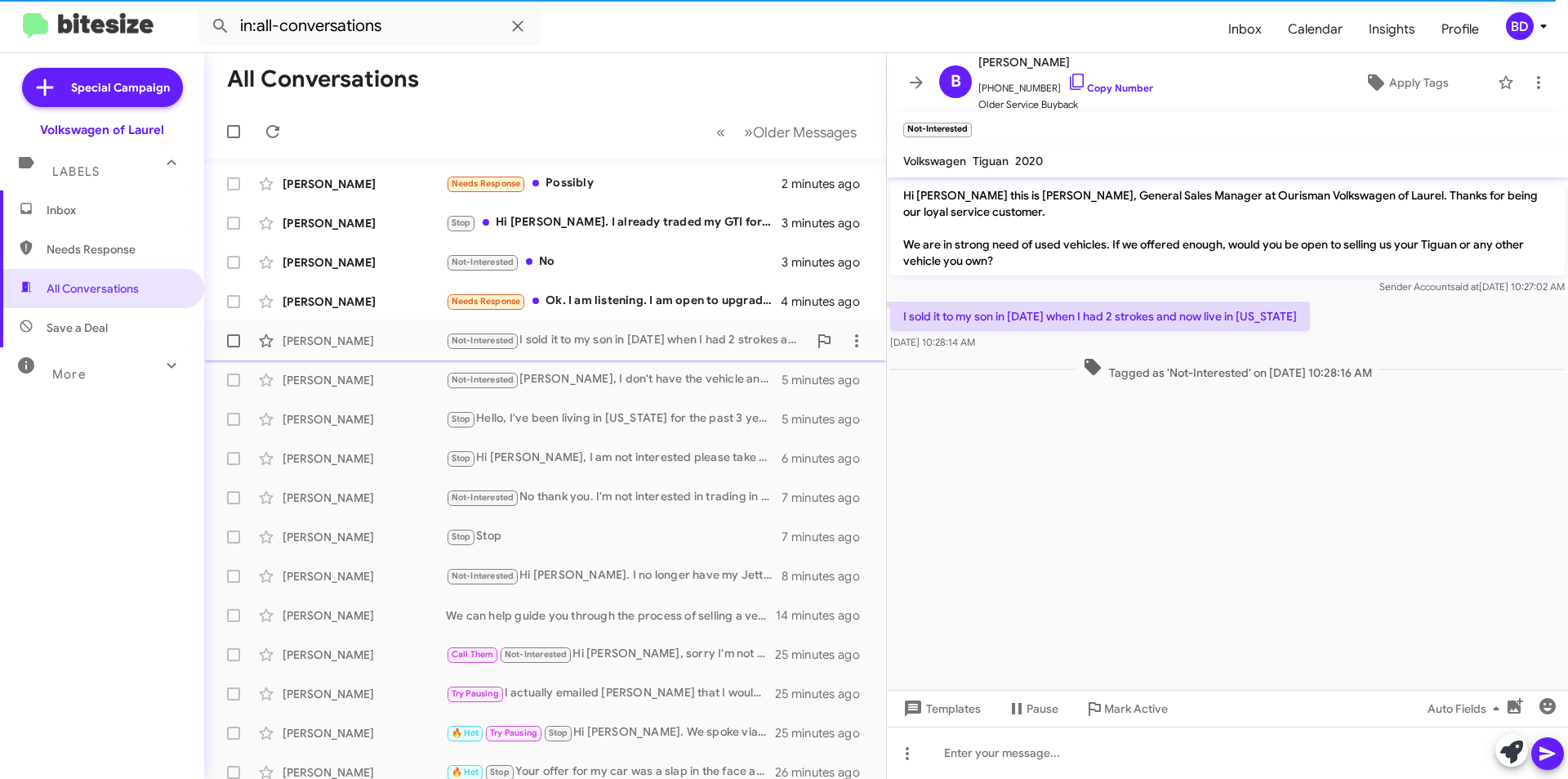
click at [712, 347] on div "Not-Interested I sold it to my son in 2023 when I had 2 strokes and now live in…" at bounding box center [626, 340] width 362 height 19
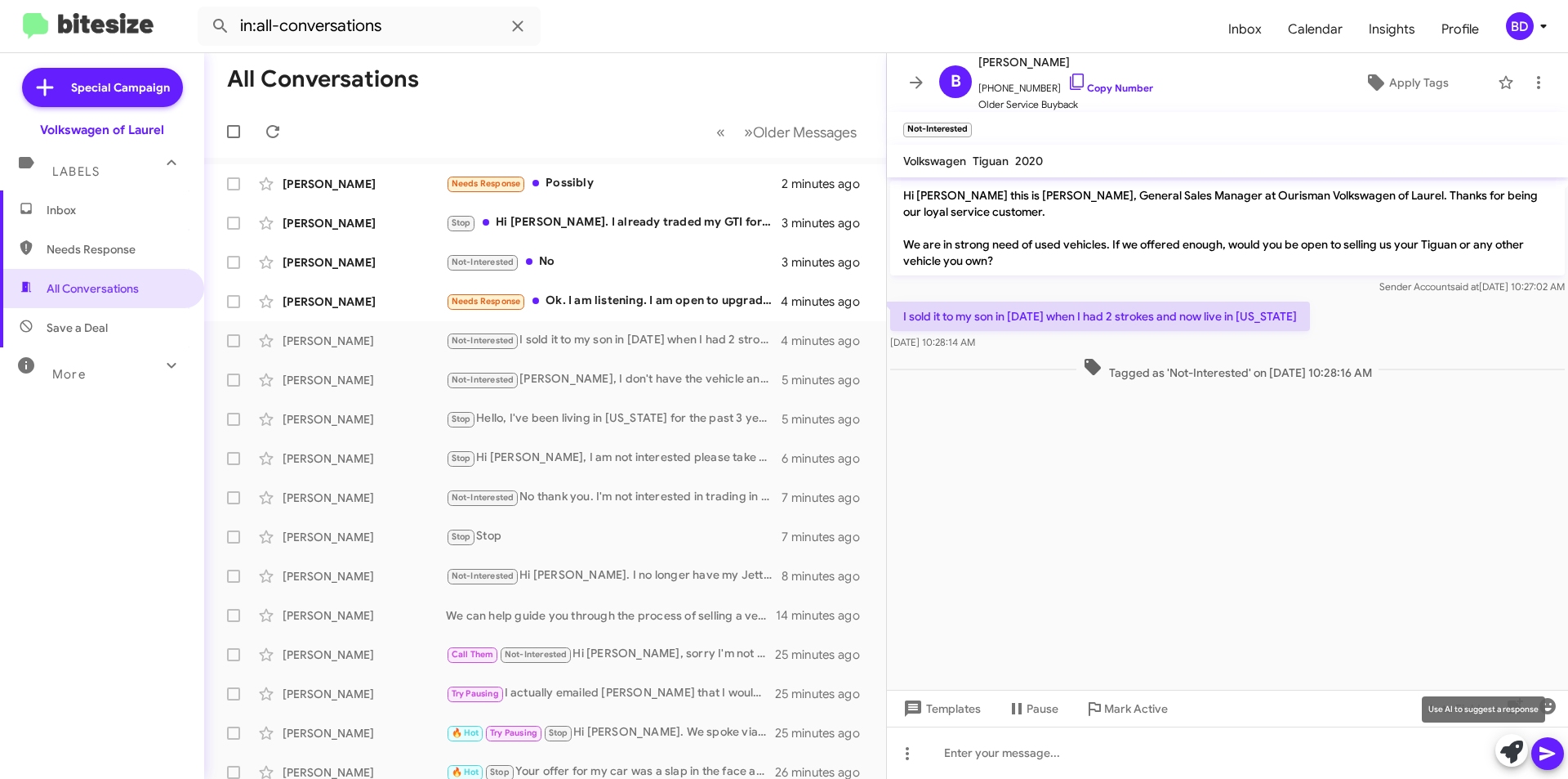
click at [1521, 745] on icon at bounding box center [1511, 751] width 22 height 22
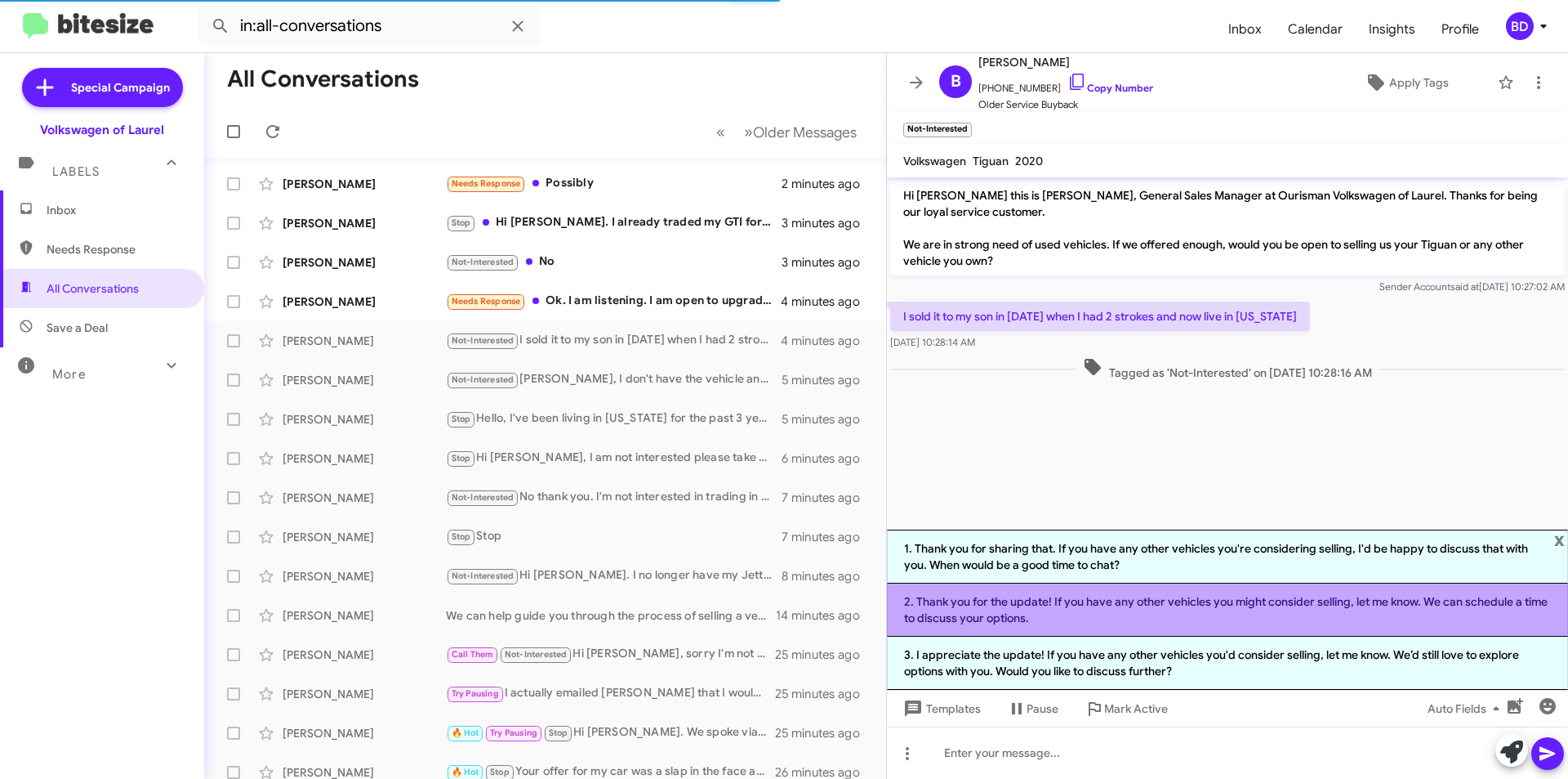
click at [1140, 610] on li "2. Thank you for the update! If you have any other vehicles you might consider …" at bounding box center [1227, 609] width 681 height 53
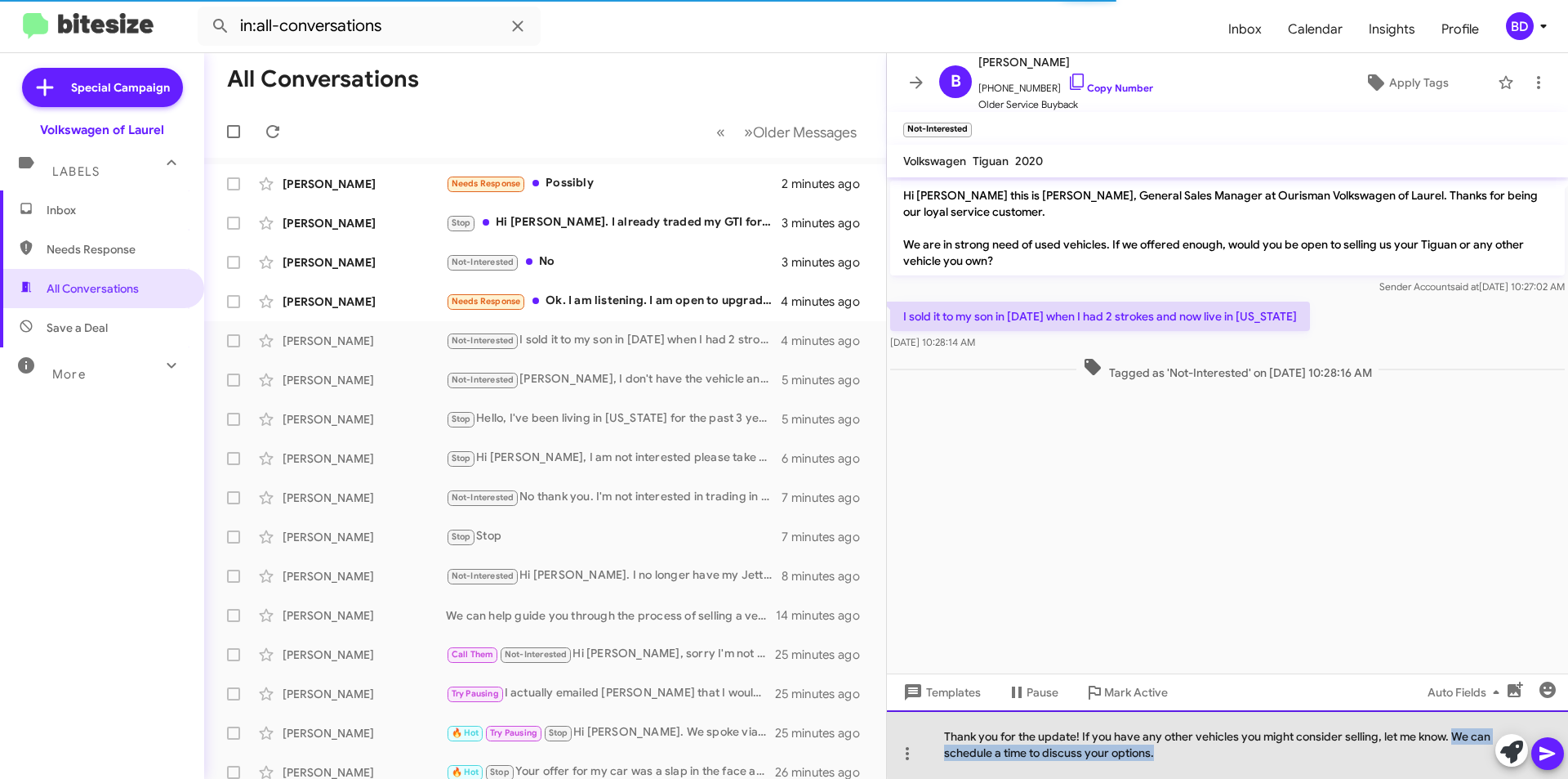
drag, startPoint x: 1457, startPoint y: 735, endPoint x: 1465, endPoint y: 756, distance: 22.5
click at [1465, 756] on div "Thank you for the update! If you have any other vehicles you might consider sel…" at bounding box center [1227, 744] width 681 height 68
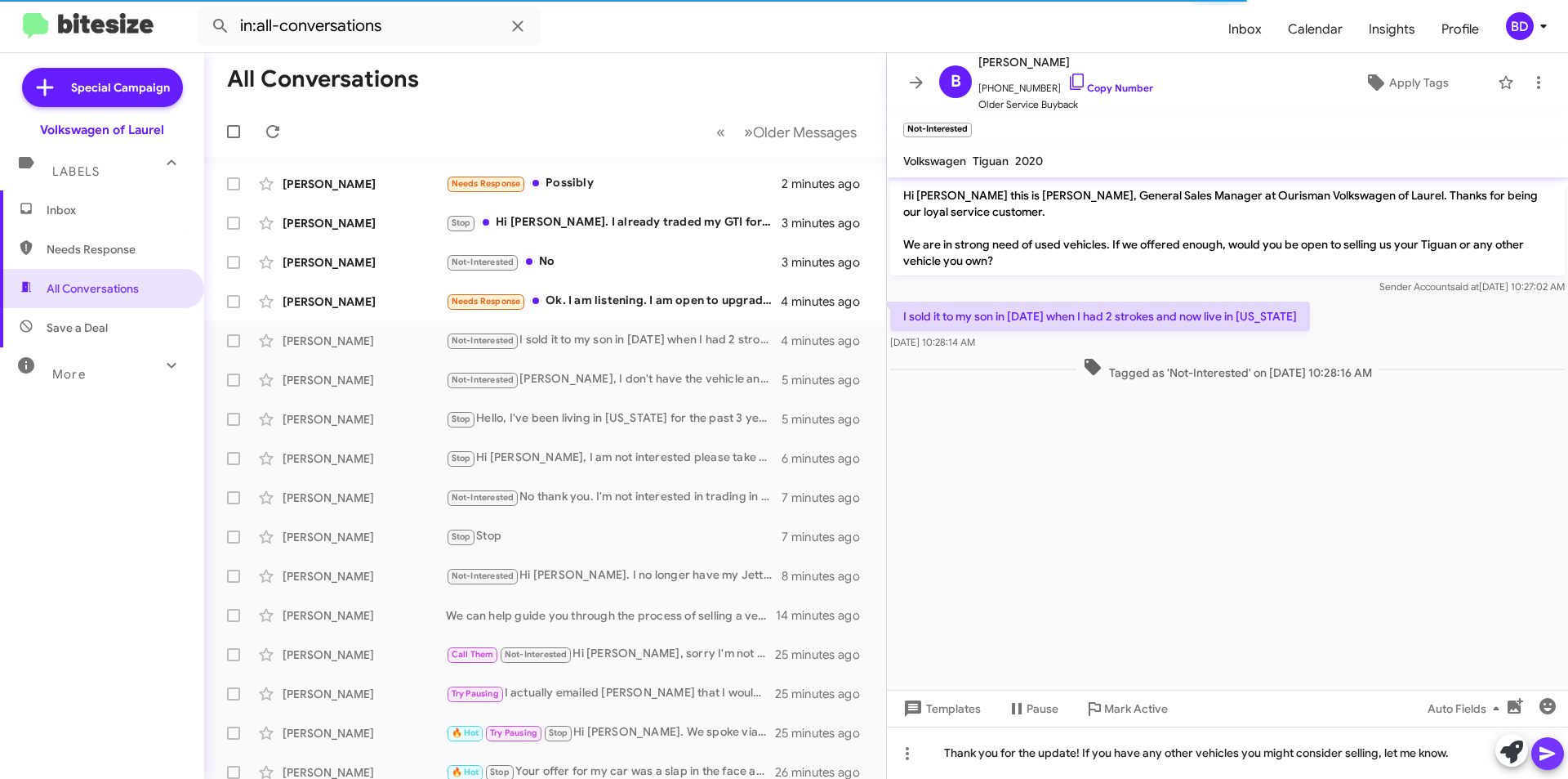
click at [1550, 752] on icon at bounding box center [1547, 753] width 15 height 13
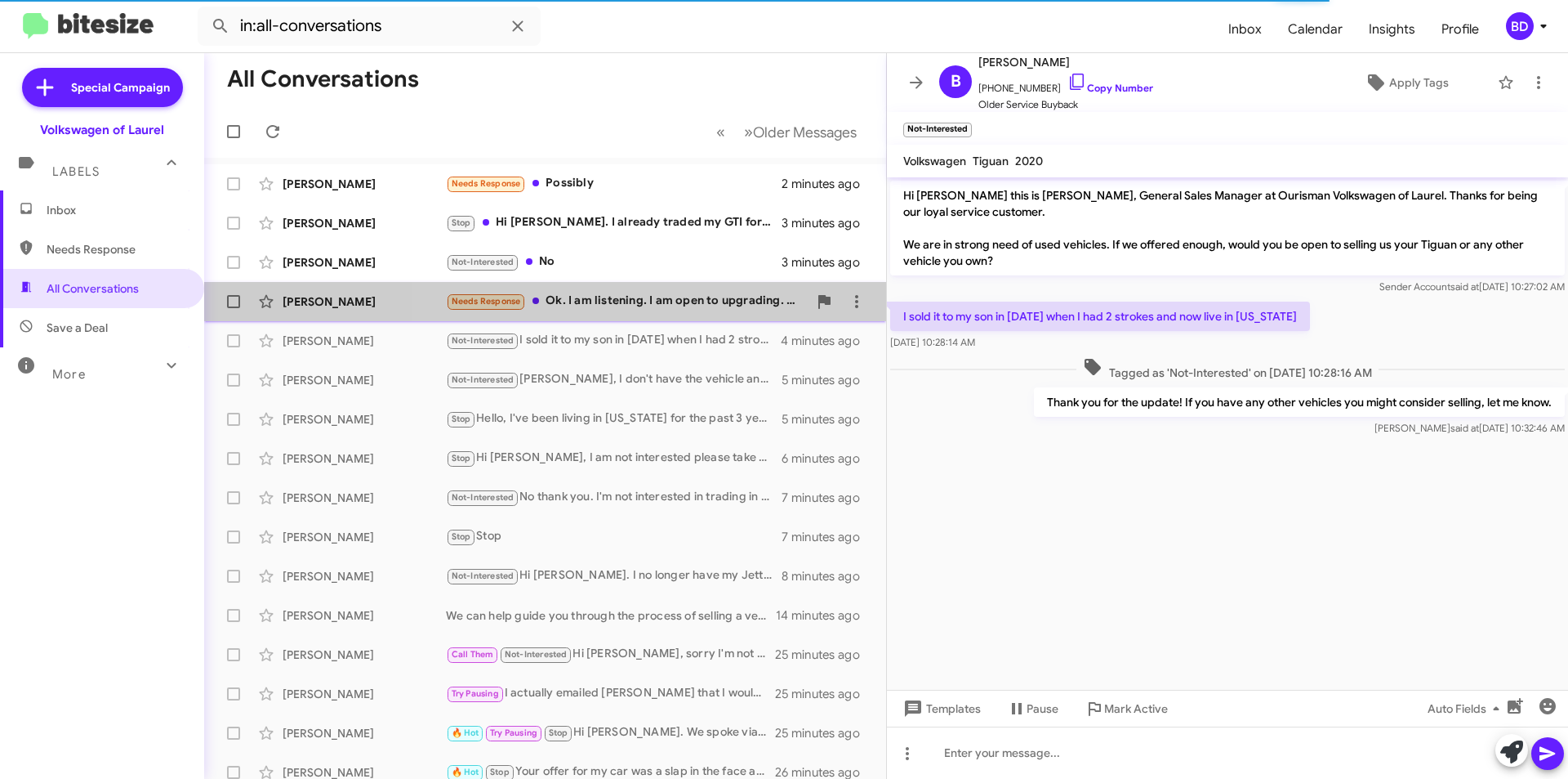
click at [654, 305] on div "Needs Response Ok. I am listening. I am open to upgrading. What deal do you hav…" at bounding box center [626, 301] width 362 height 19
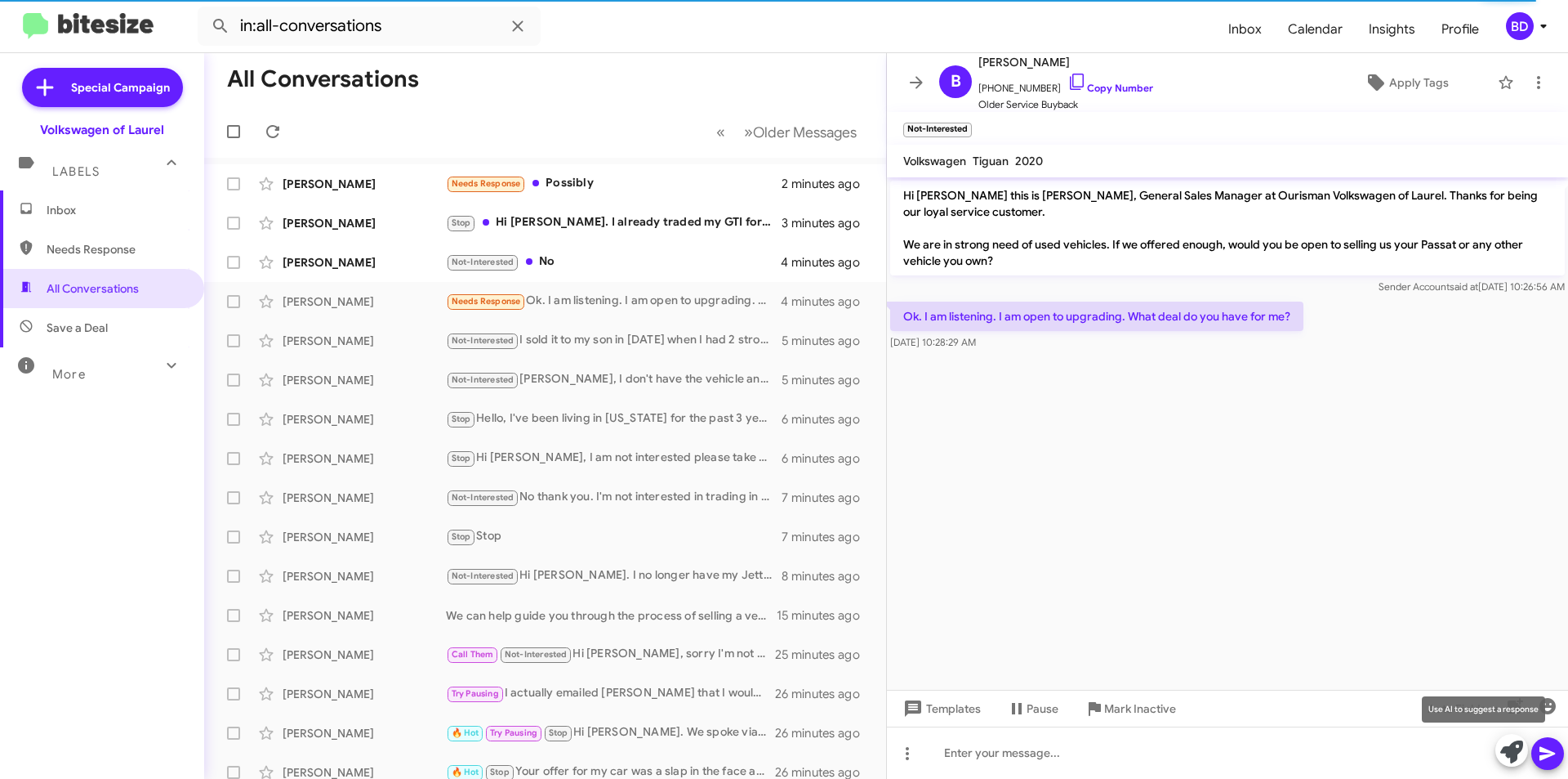
click at [1509, 750] on icon at bounding box center [1511, 751] width 22 height 22
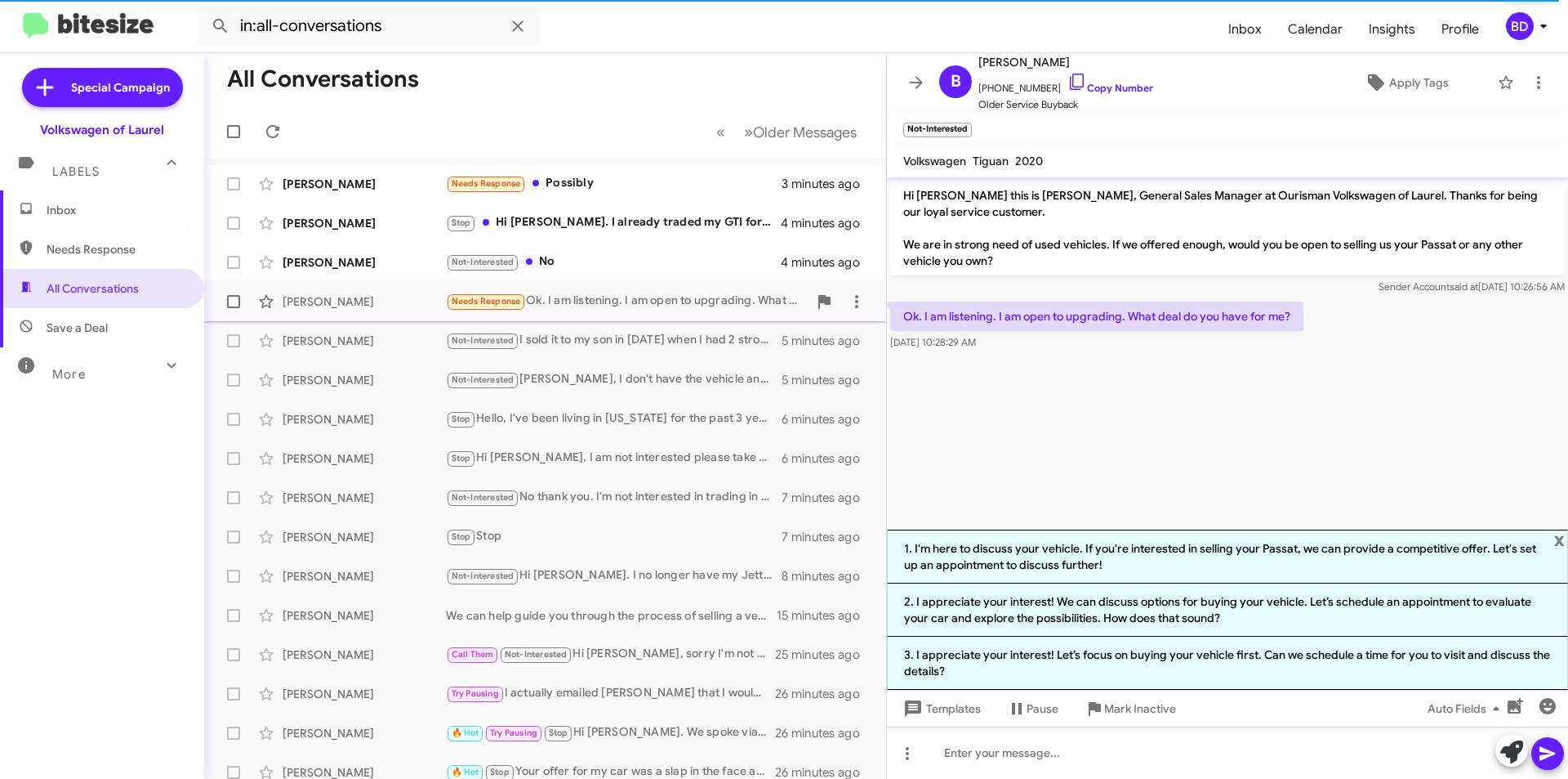
click at [580, 303] on div "Needs Response Ok. I am listening. I am open to upgrading. What deal do you hav…" at bounding box center [626, 301] width 362 height 19
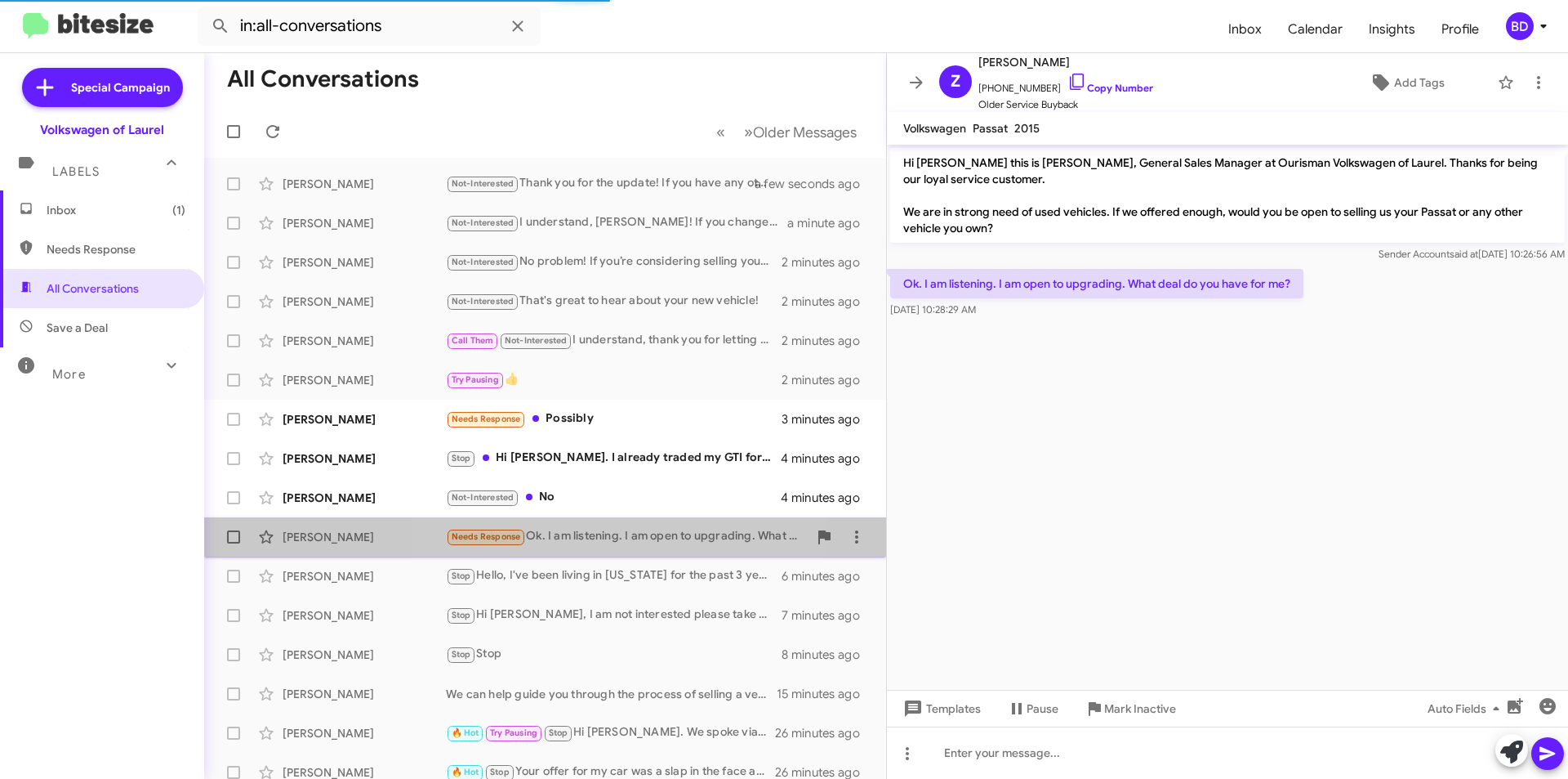
click at [617, 532] on div "Needs Response Ok. I am listening. I am open to upgrading. What deal do you hav…" at bounding box center [626, 536] width 362 height 19
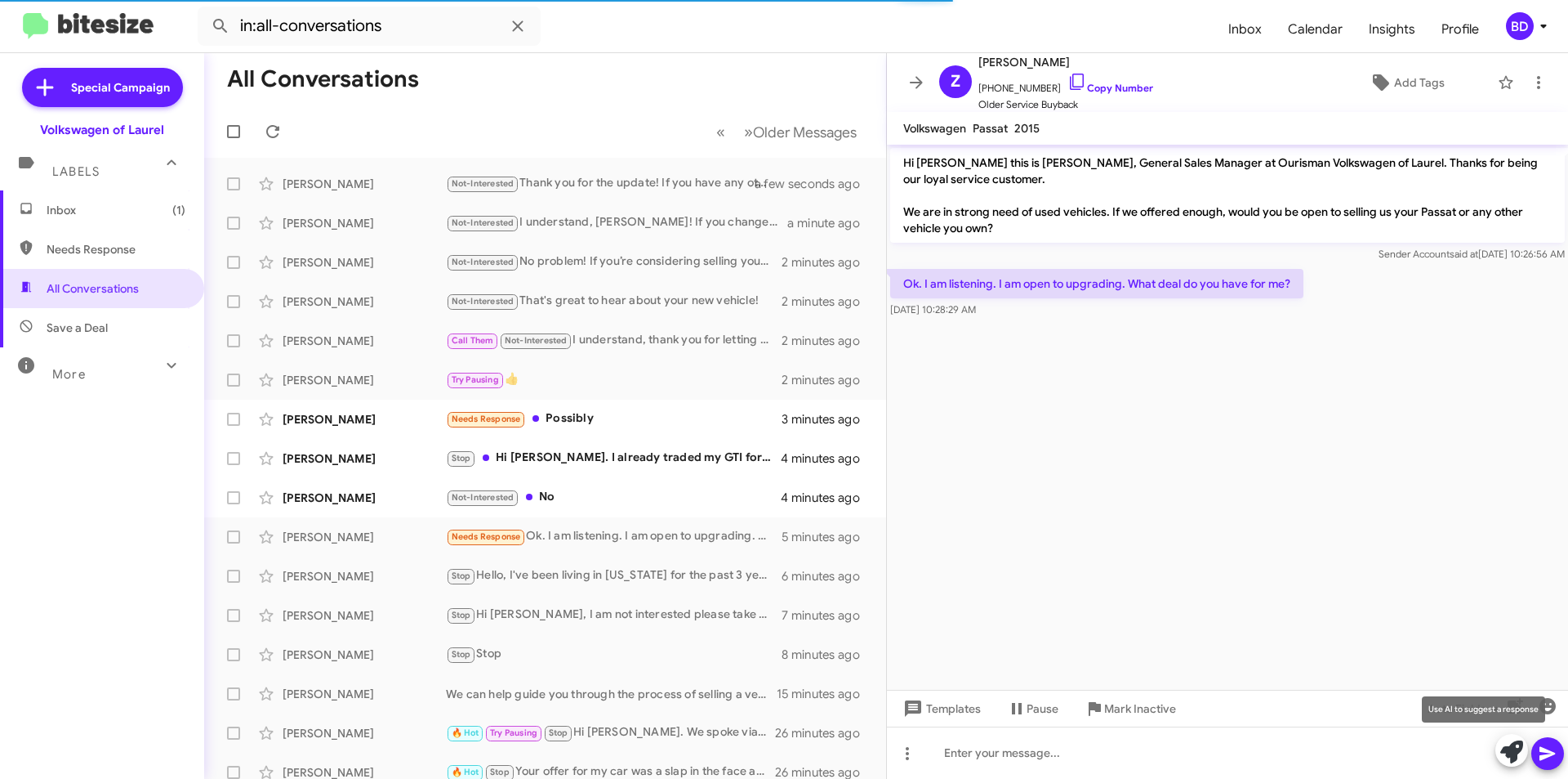
click at [1514, 755] on icon at bounding box center [1511, 751] width 22 height 22
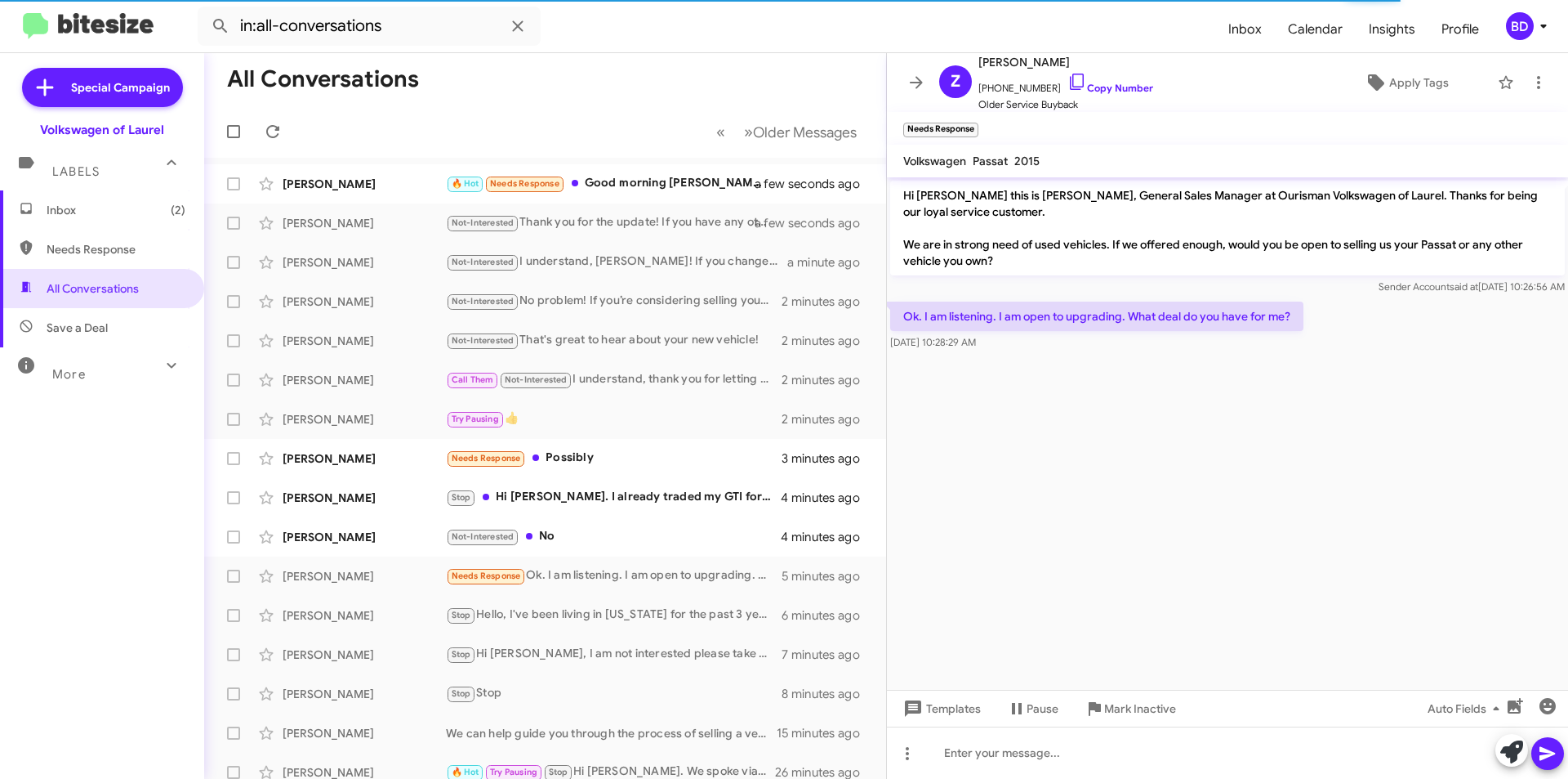
click at [1511, 753] on icon at bounding box center [1511, 751] width 22 height 22
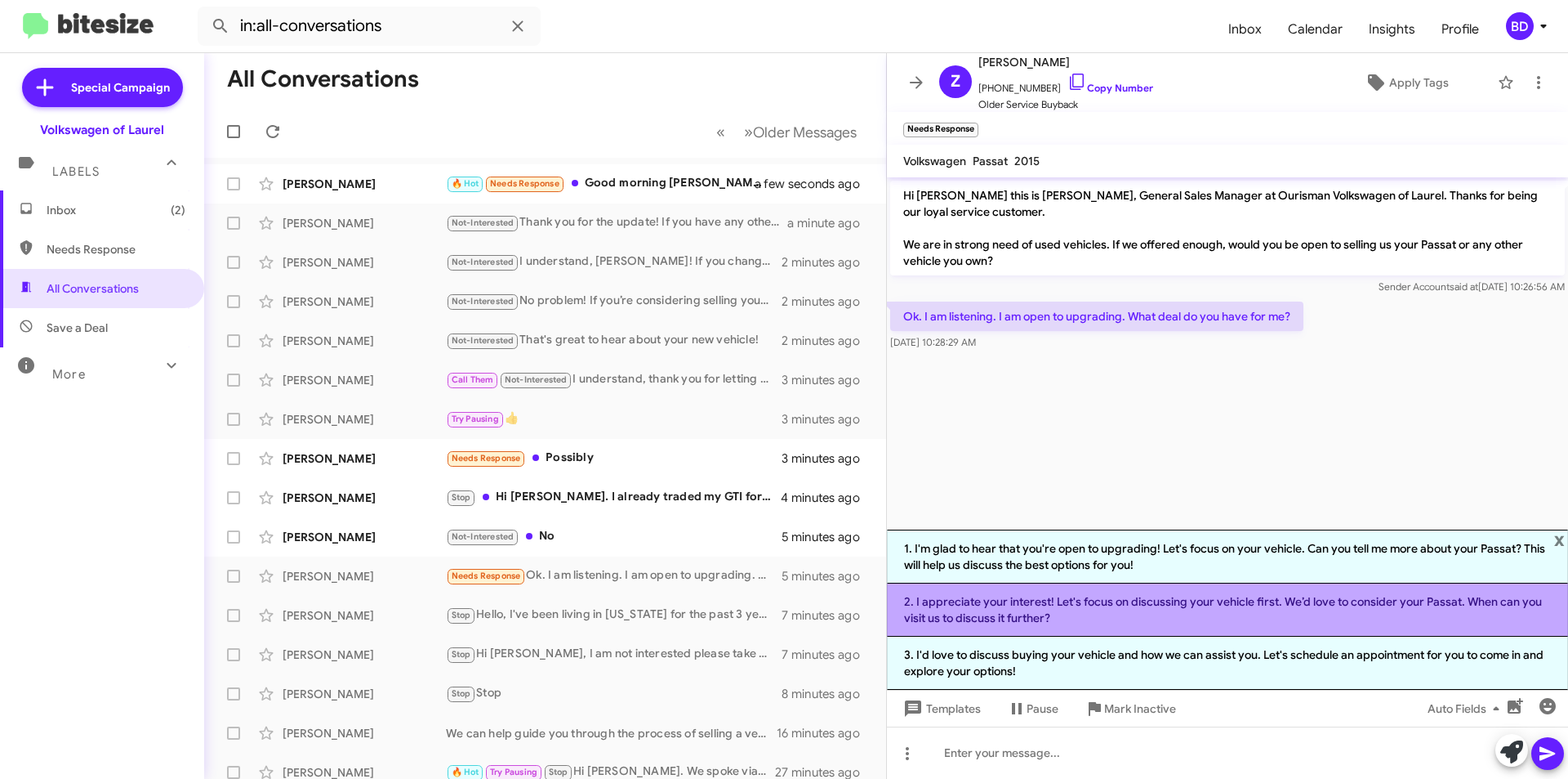
click at [1123, 620] on li "2. I appreciate your interest! Let's focus on discussing your vehicle first. We…" at bounding box center [1227, 609] width 681 height 53
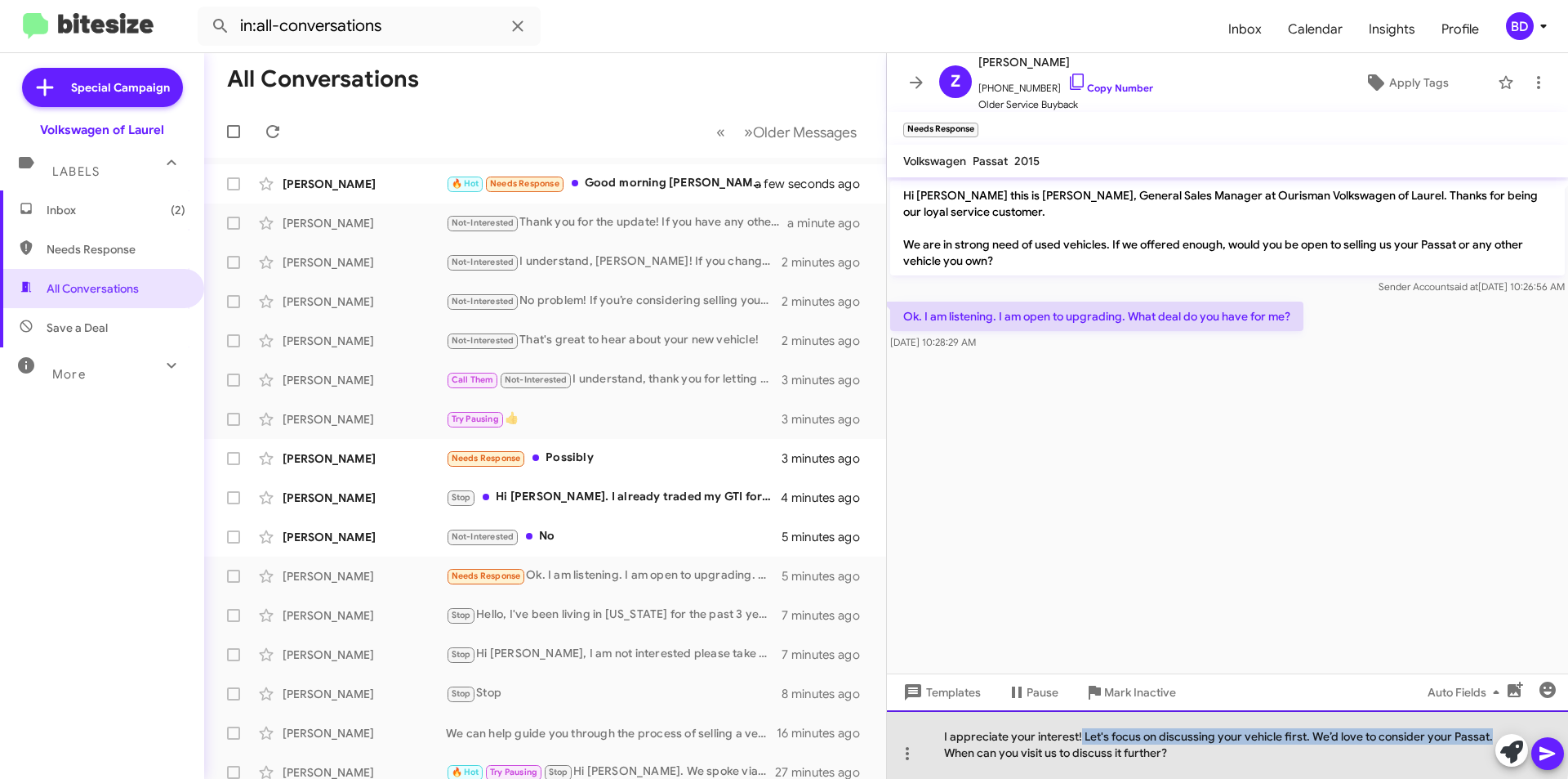
drag, startPoint x: 1080, startPoint y: 736, endPoint x: 1489, endPoint y: 737, distance: 409.0
click at [1489, 738] on div "I appreciate your interest! Let's focus on discussing your vehicle first. We’d …" at bounding box center [1227, 744] width 681 height 68
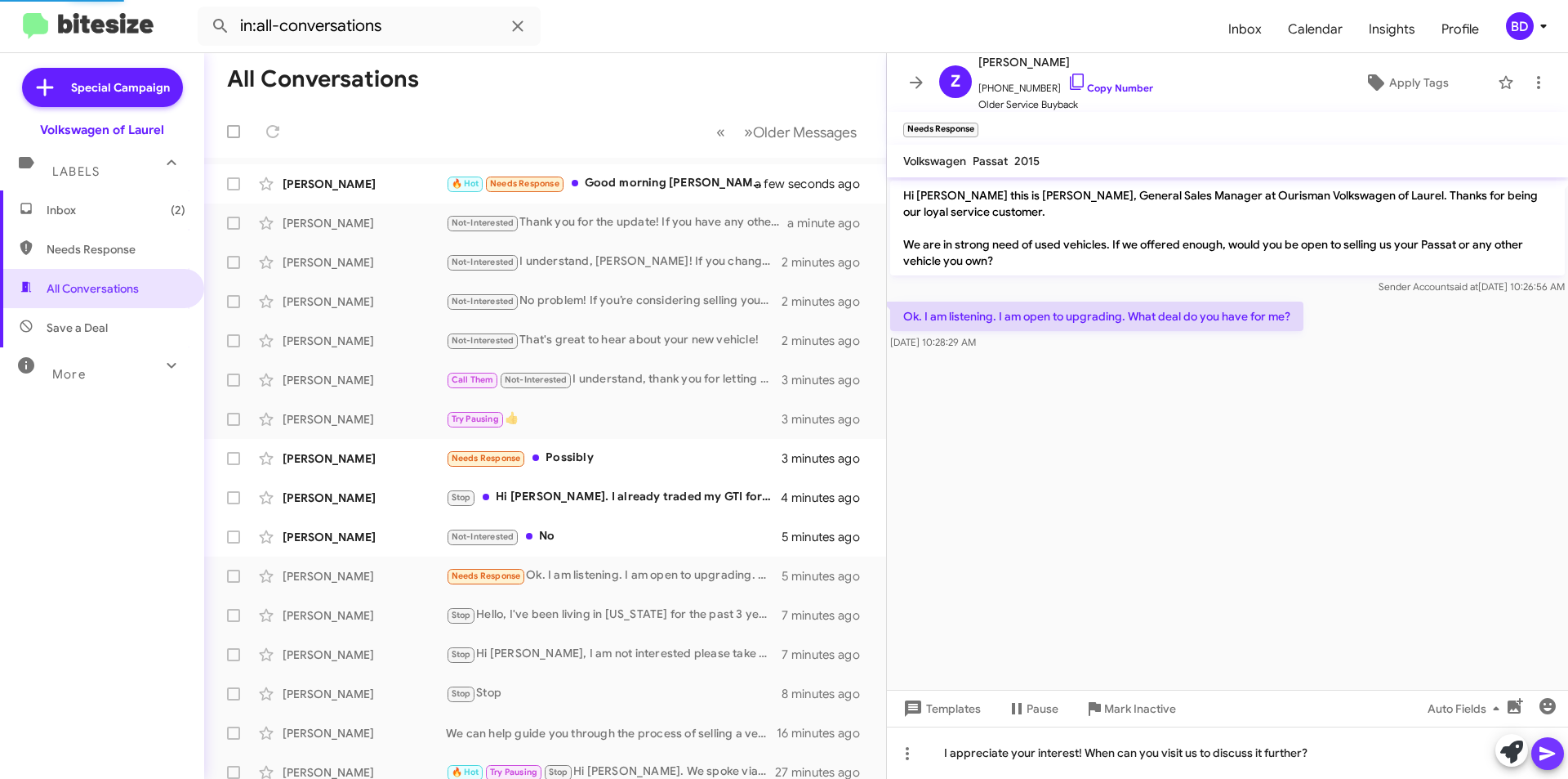
click at [1553, 747] on icon at bounding box center [1548, 754] width 20 height 20
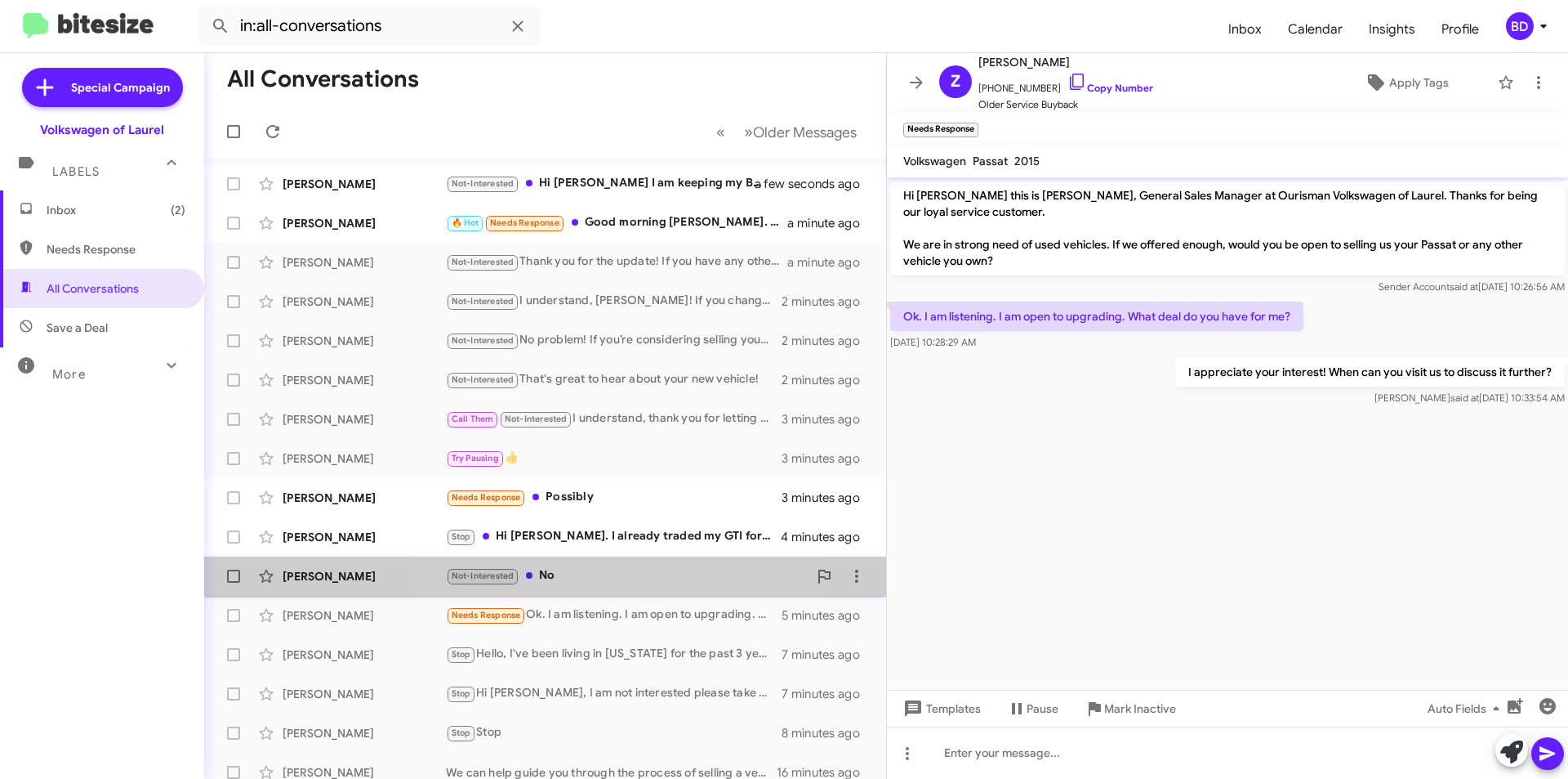
click at [608, 570] on div "Not-Interested No" at bounding box center [626, 575] width 362 height 19
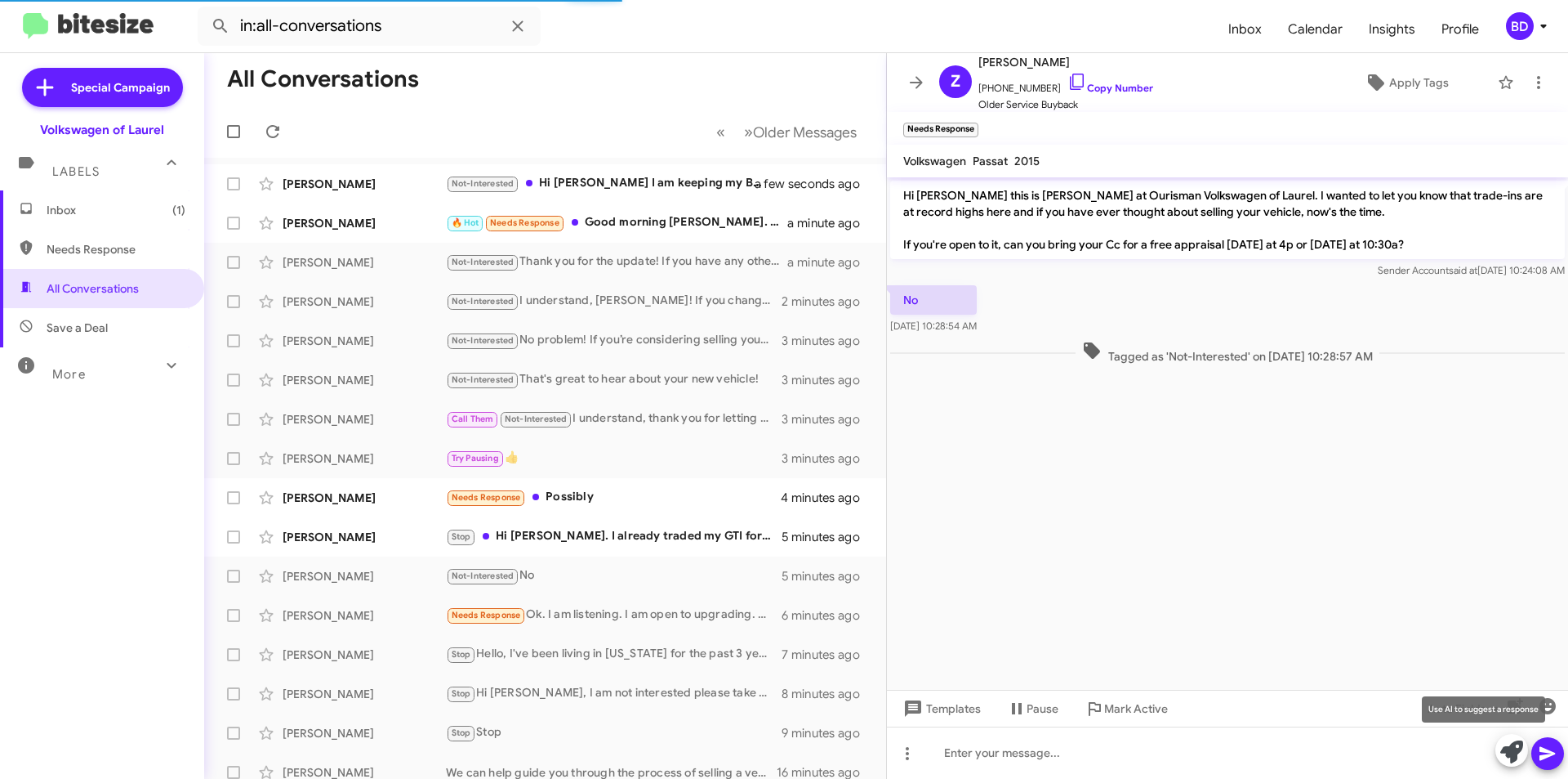
click at [1504, 748] on icon at bounding box center [1511, 751] width 22 height 22
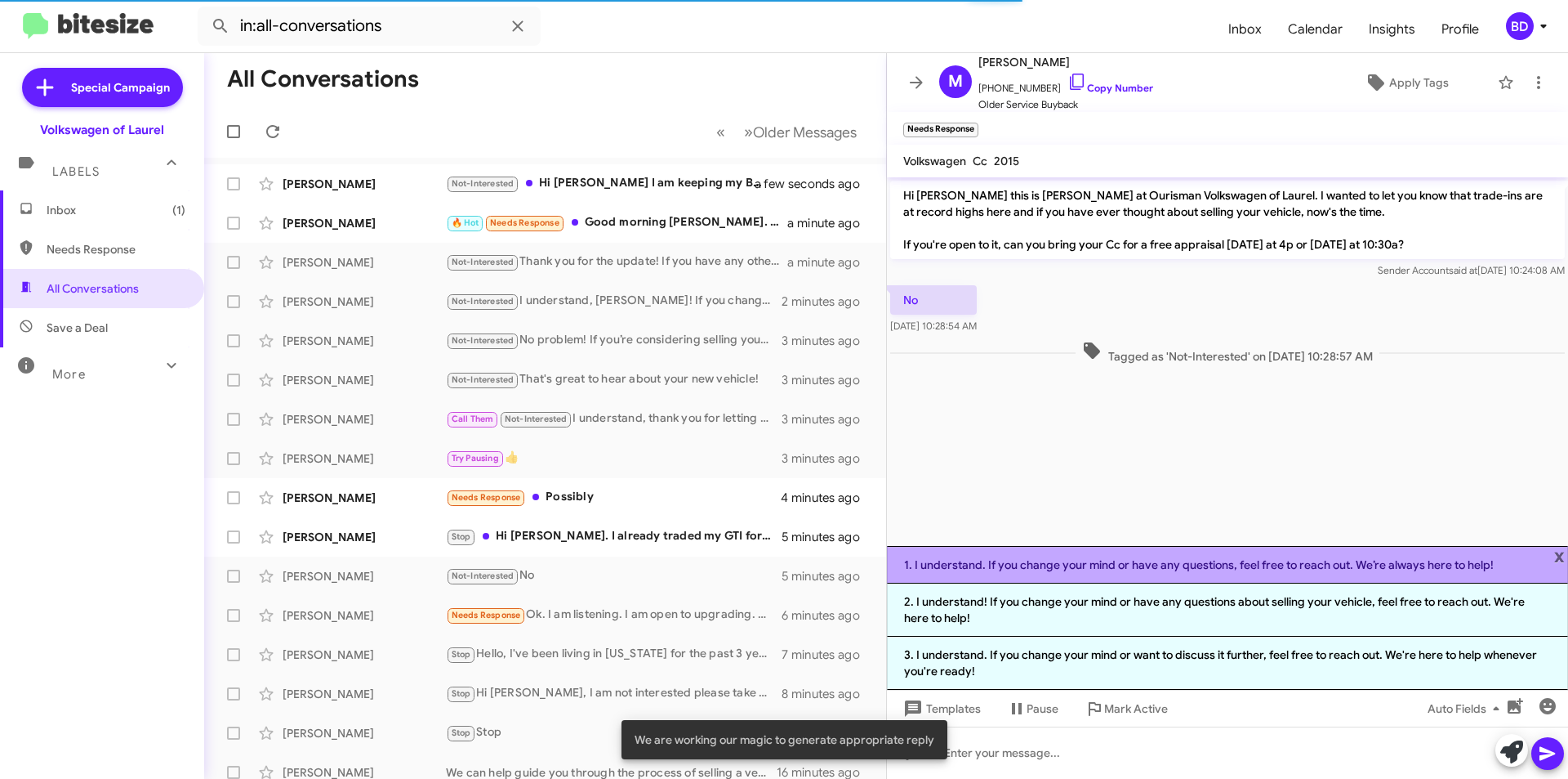
click at [1126, 569] on li "1. I understand. If you change your mind or have any questions, feel free to re…" at bounding box center [1227, 565] width 681 height 38
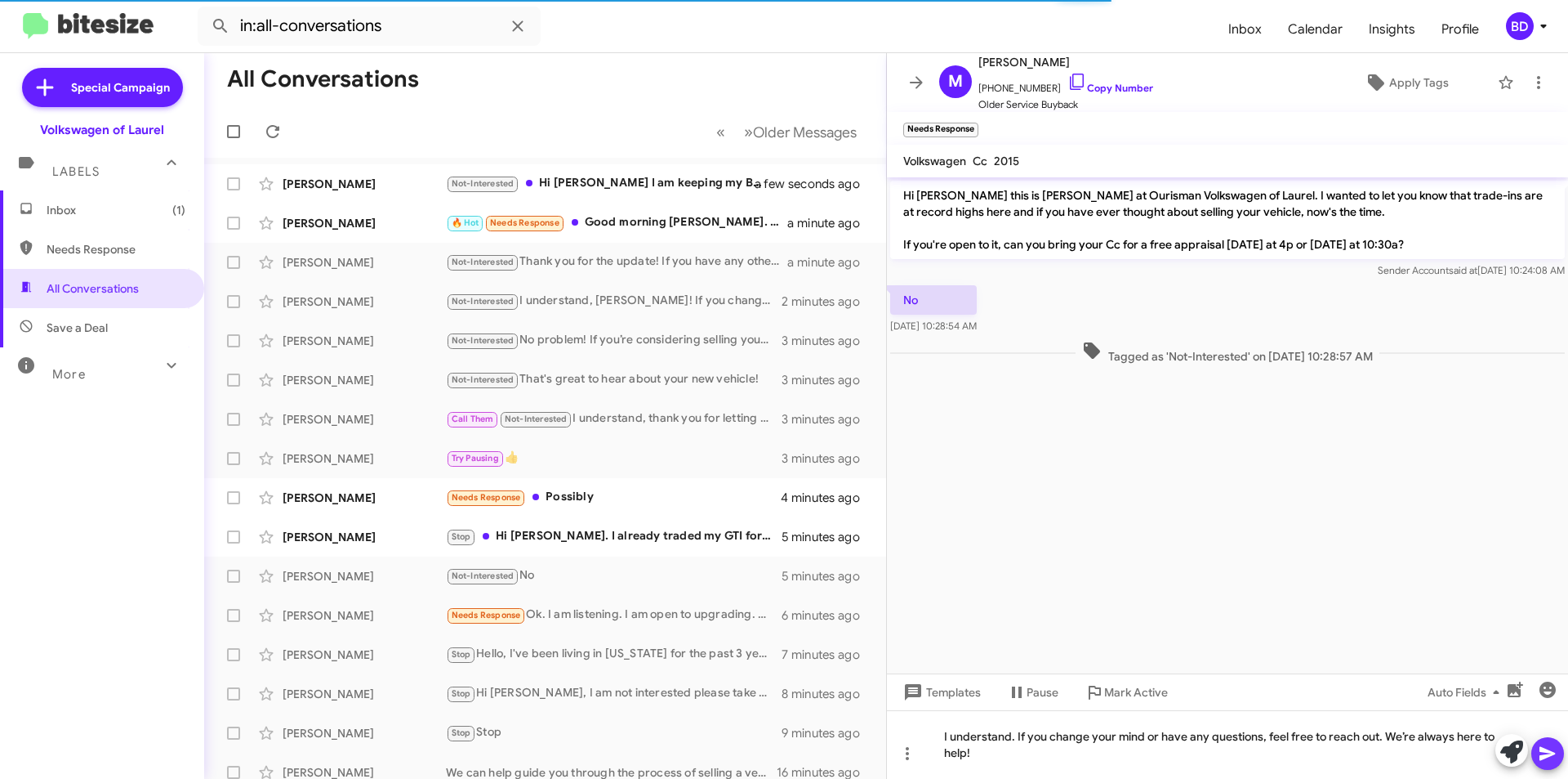
click at [1546, 754] on icon at bounding box center [1548, 754] width 20 height 20
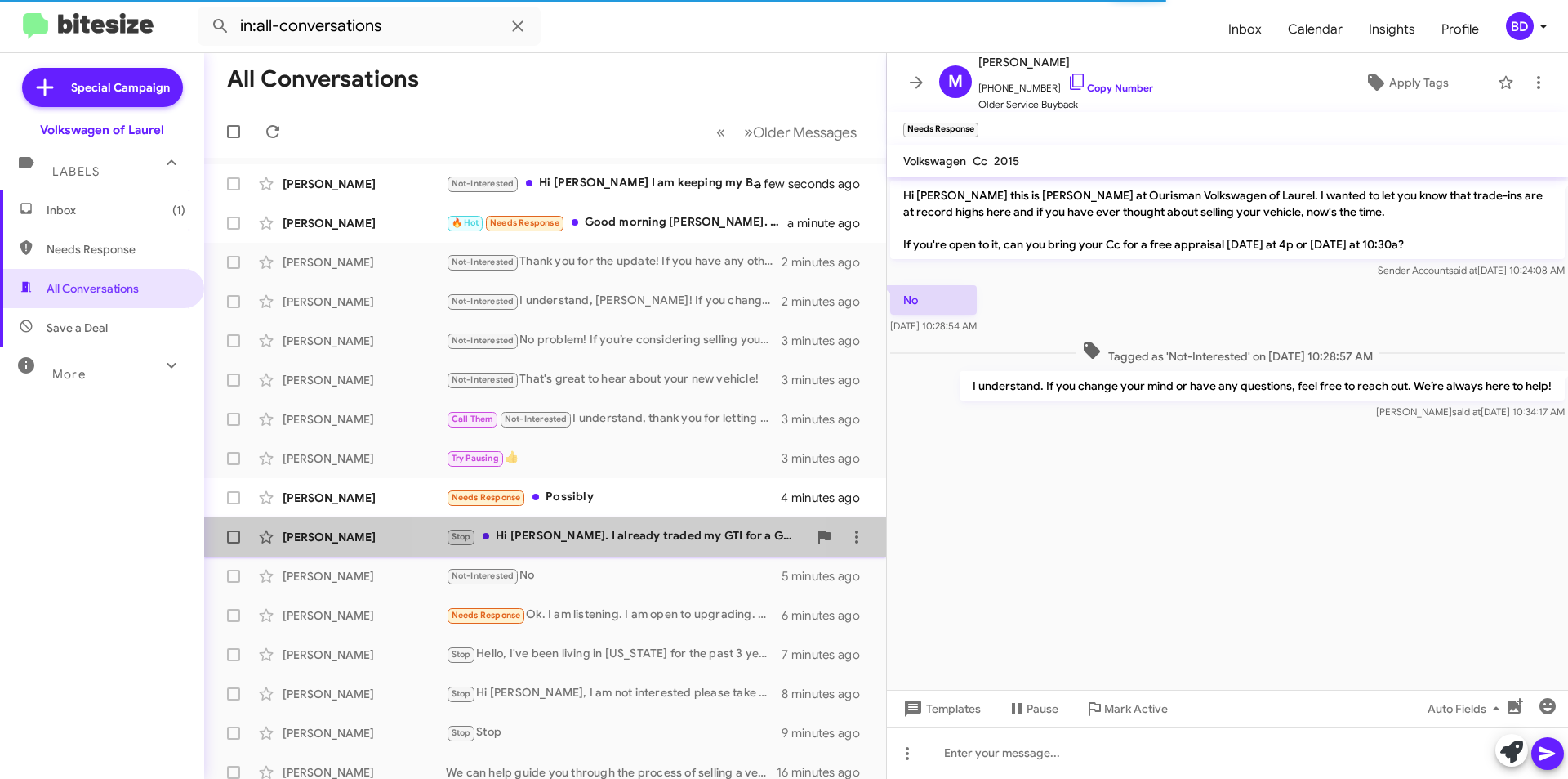
click at [634, 540] on div "Stop Hi Brian. I already traded my GTI for a Golf R, which I'm enjoying. Please…" at bounding box center [626, 536] width 362 height 19
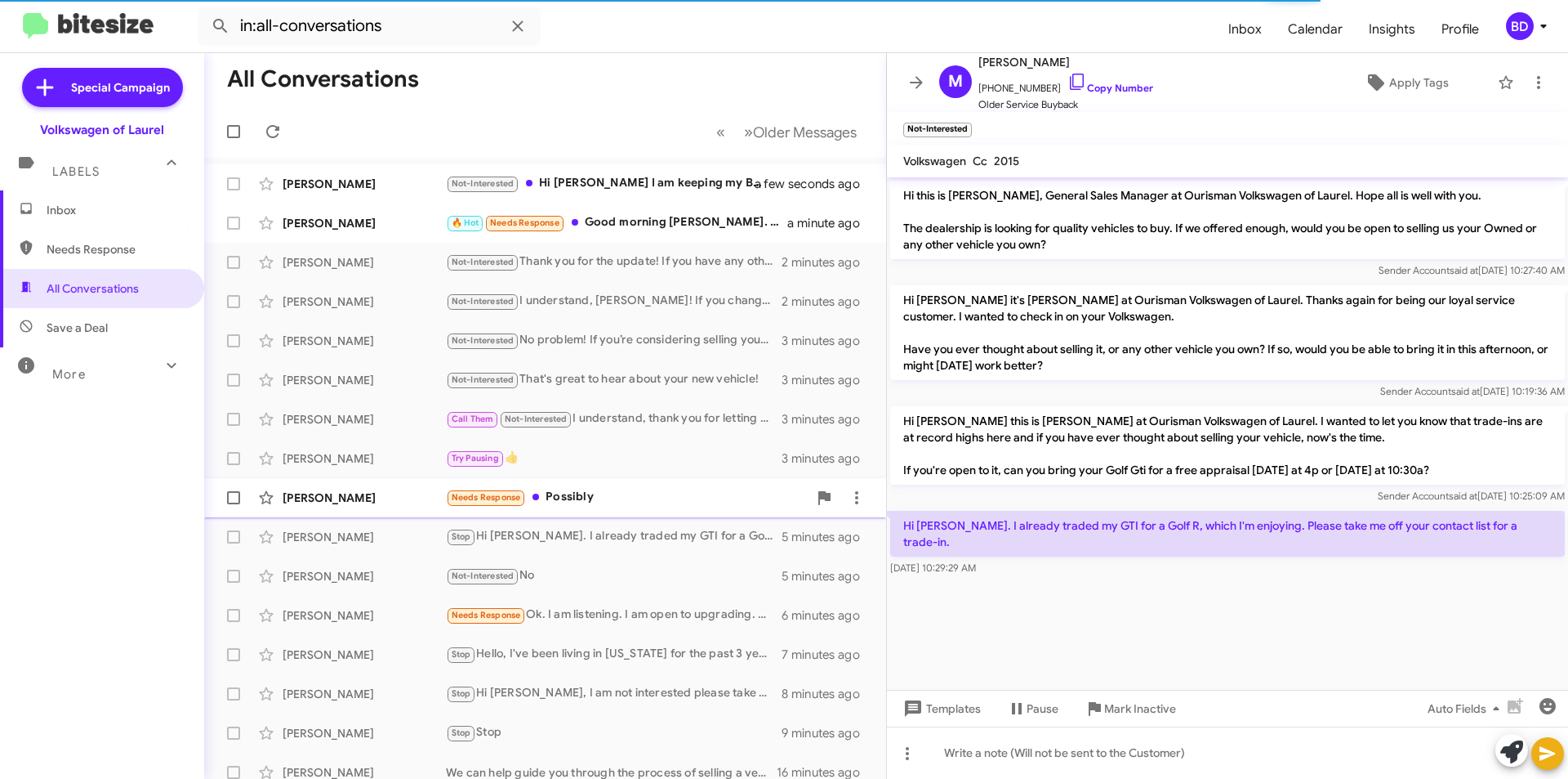
click at [635, 493] on div "Needs Response Possibly" at bounding box center [626, 497] width 362 height 19
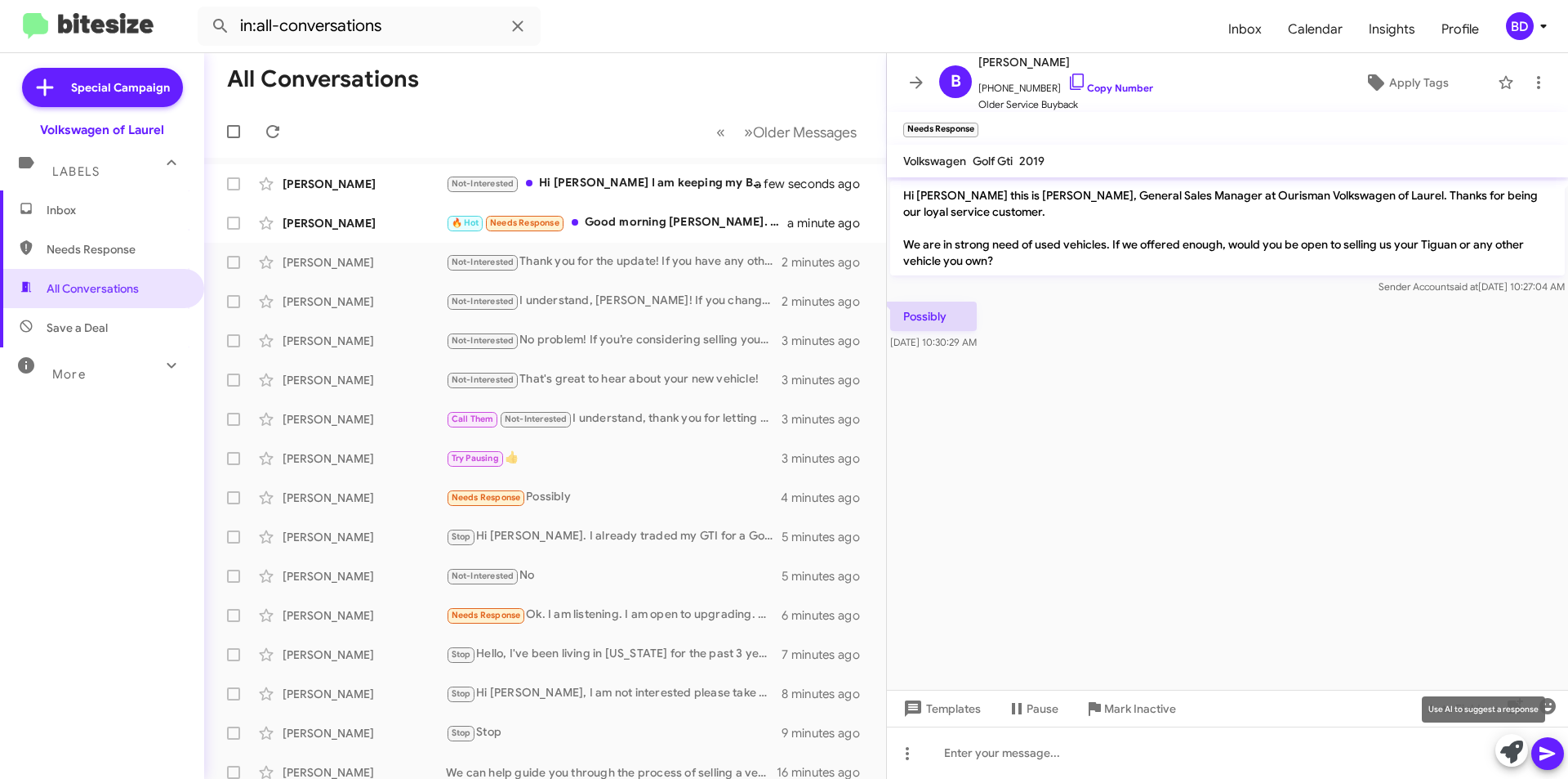
click at [1512, 753] on icon at bounding box center [1511, 751] width 22 height 22
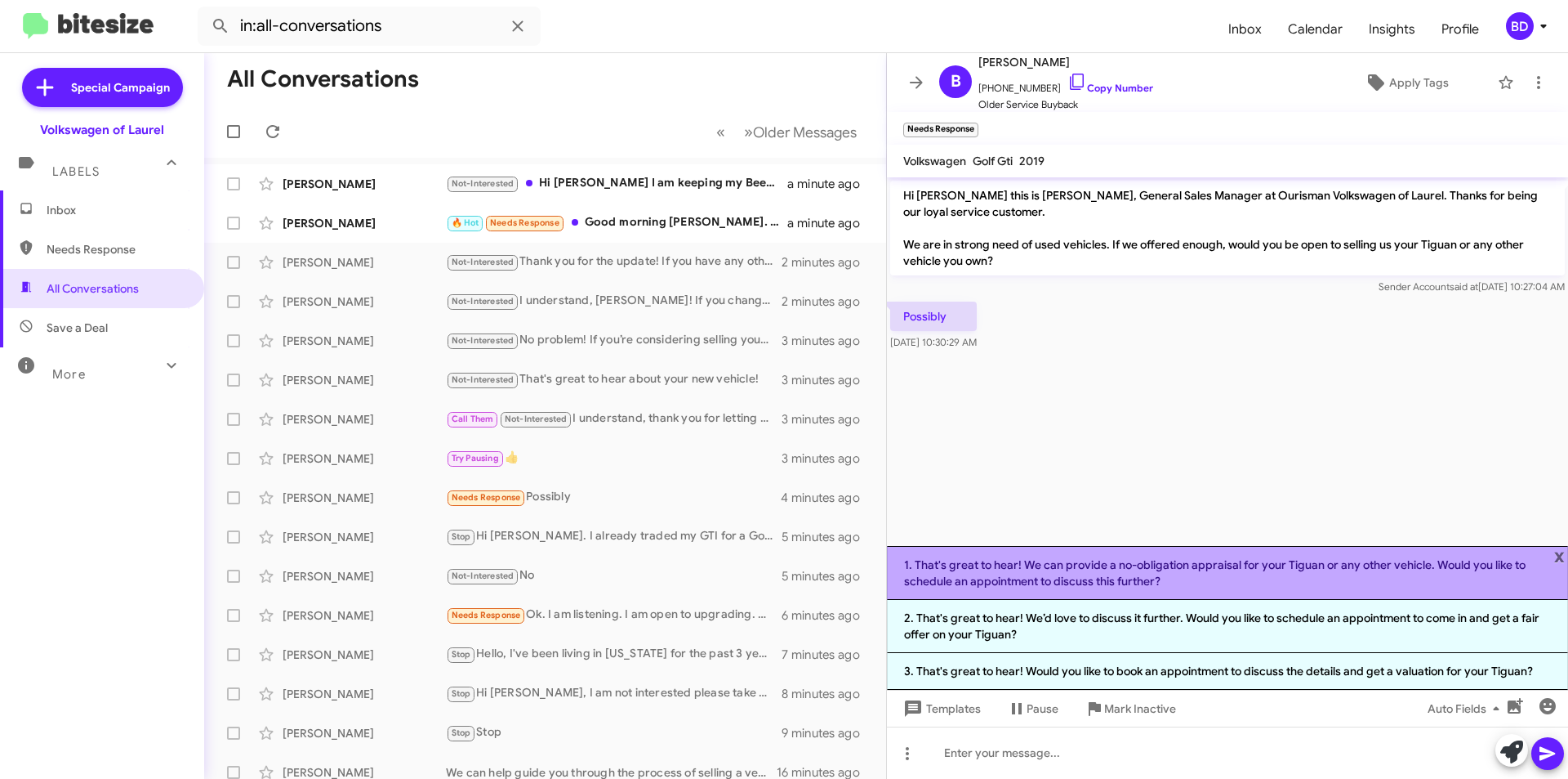
click at [1188, 573] on li "1. That's great to hear! We can provide a no-obligation appraisal for your Tigu…" at bounding box center [1227, 573] width 681 height 54
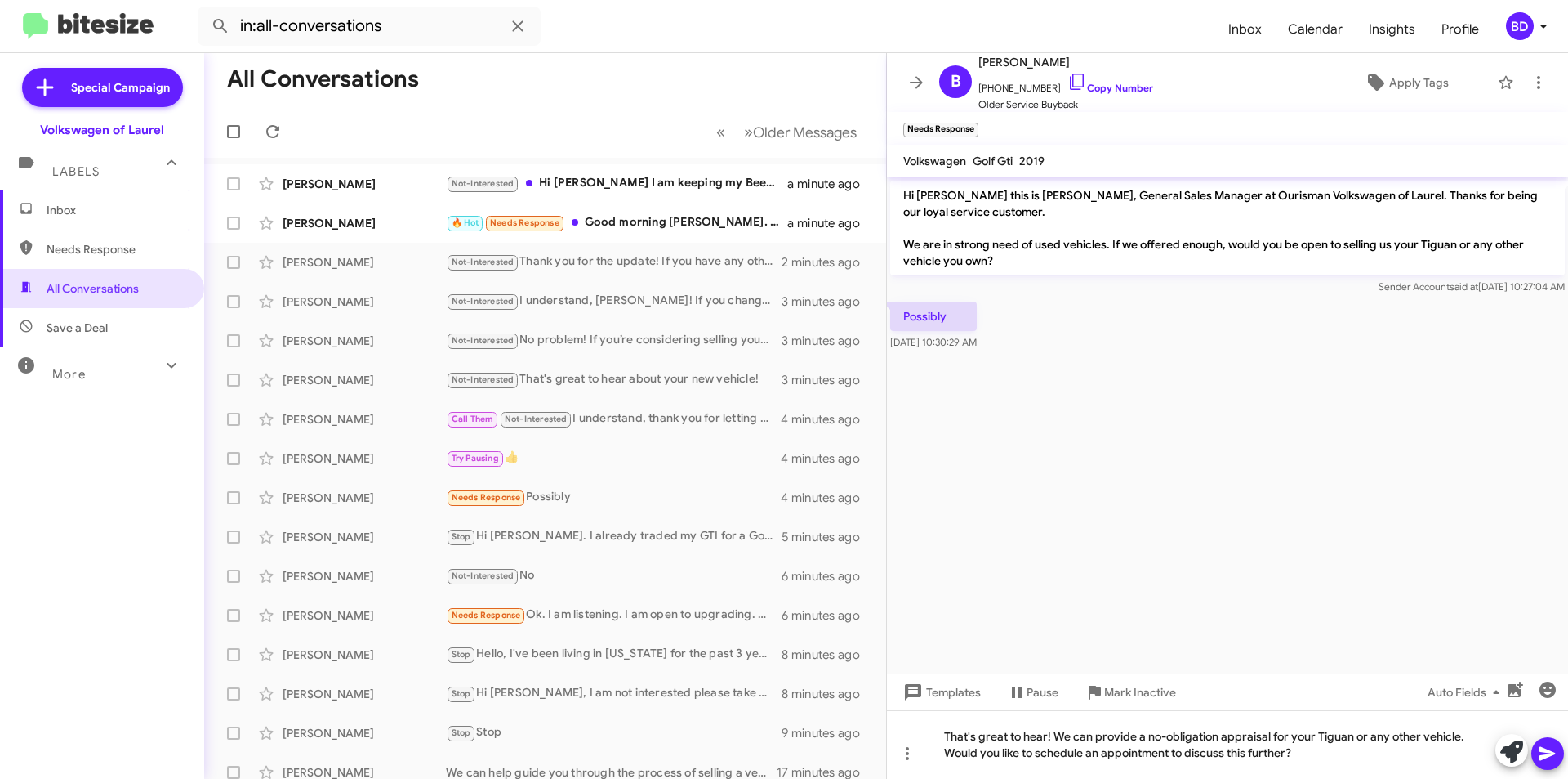
click at [1549, 753] on icon at bounding box center [1547, 753] width 15 height 13
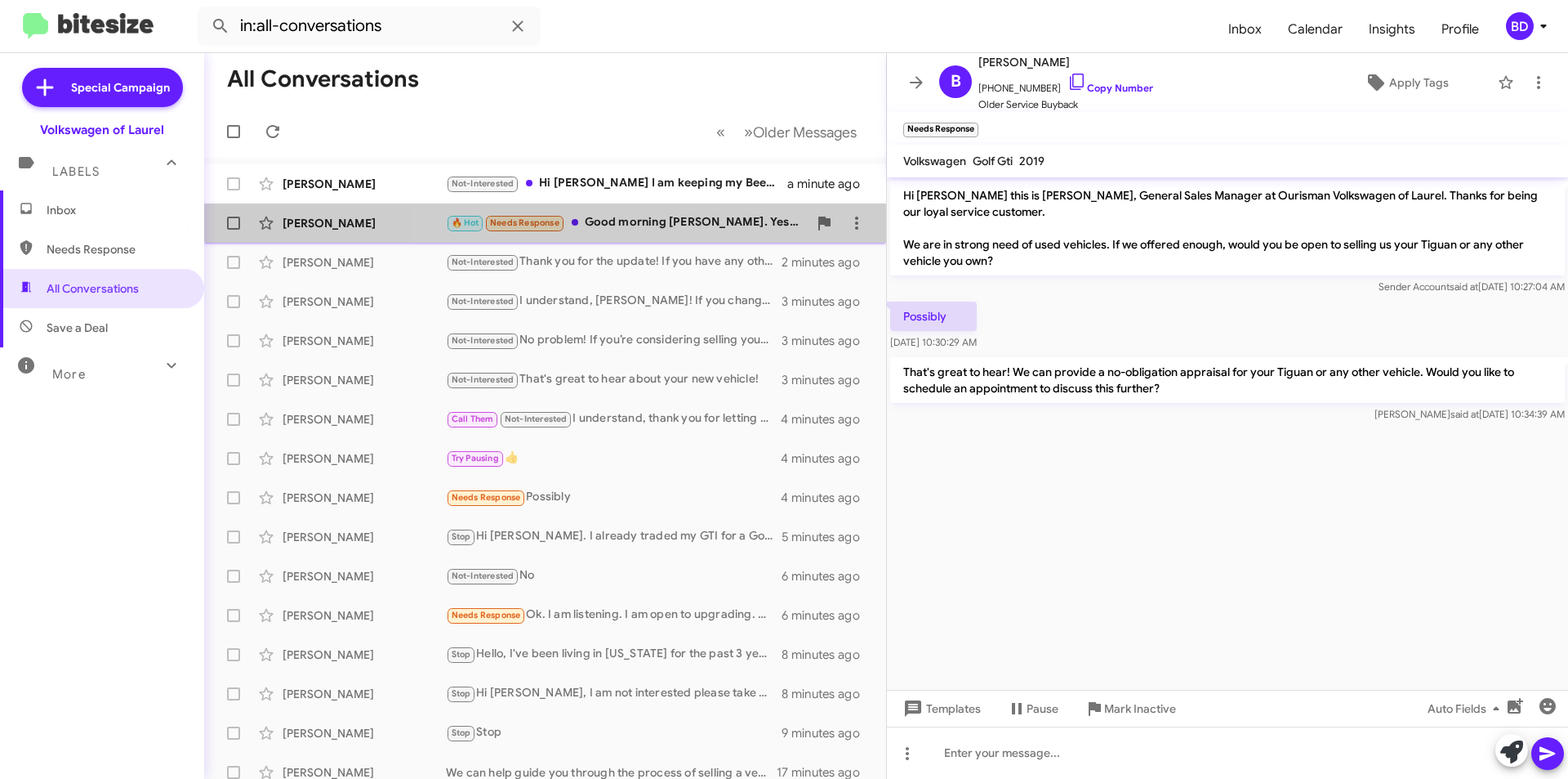
click at [684, 222] on div "🔥 Hot Needs Response Good morning Brian. Yes I would be open to it." at bounding box center [626, 223] width 362 height 19
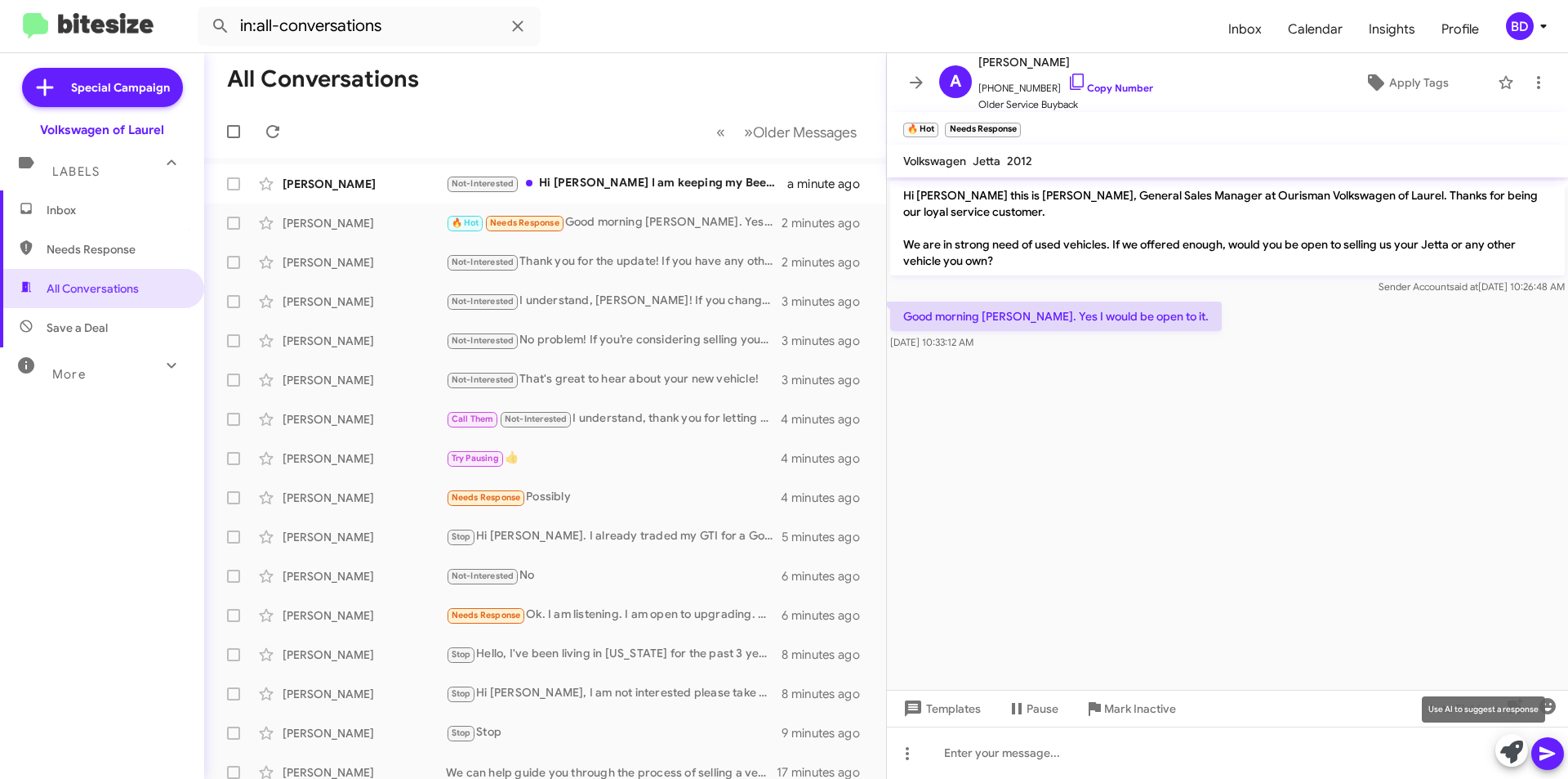
click at [1514, 748] on icon at bounding box center [1511, 751] width 22 height 22
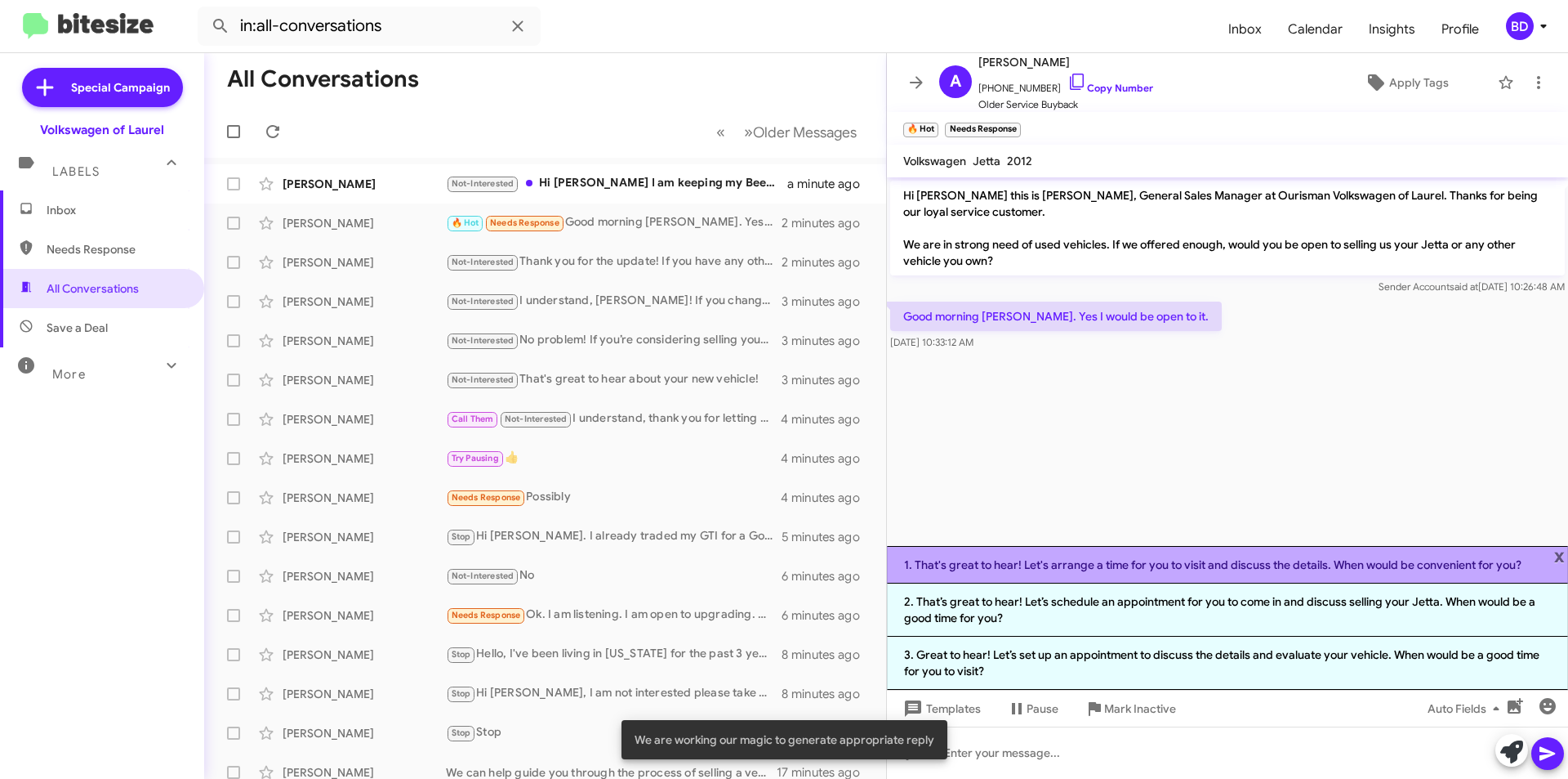
click at [1177, 563] on li "1. That's great to hear! Let's arrange a time for you to visit and discuss the …" at bounding box center [1227, 565] width 681 height 38
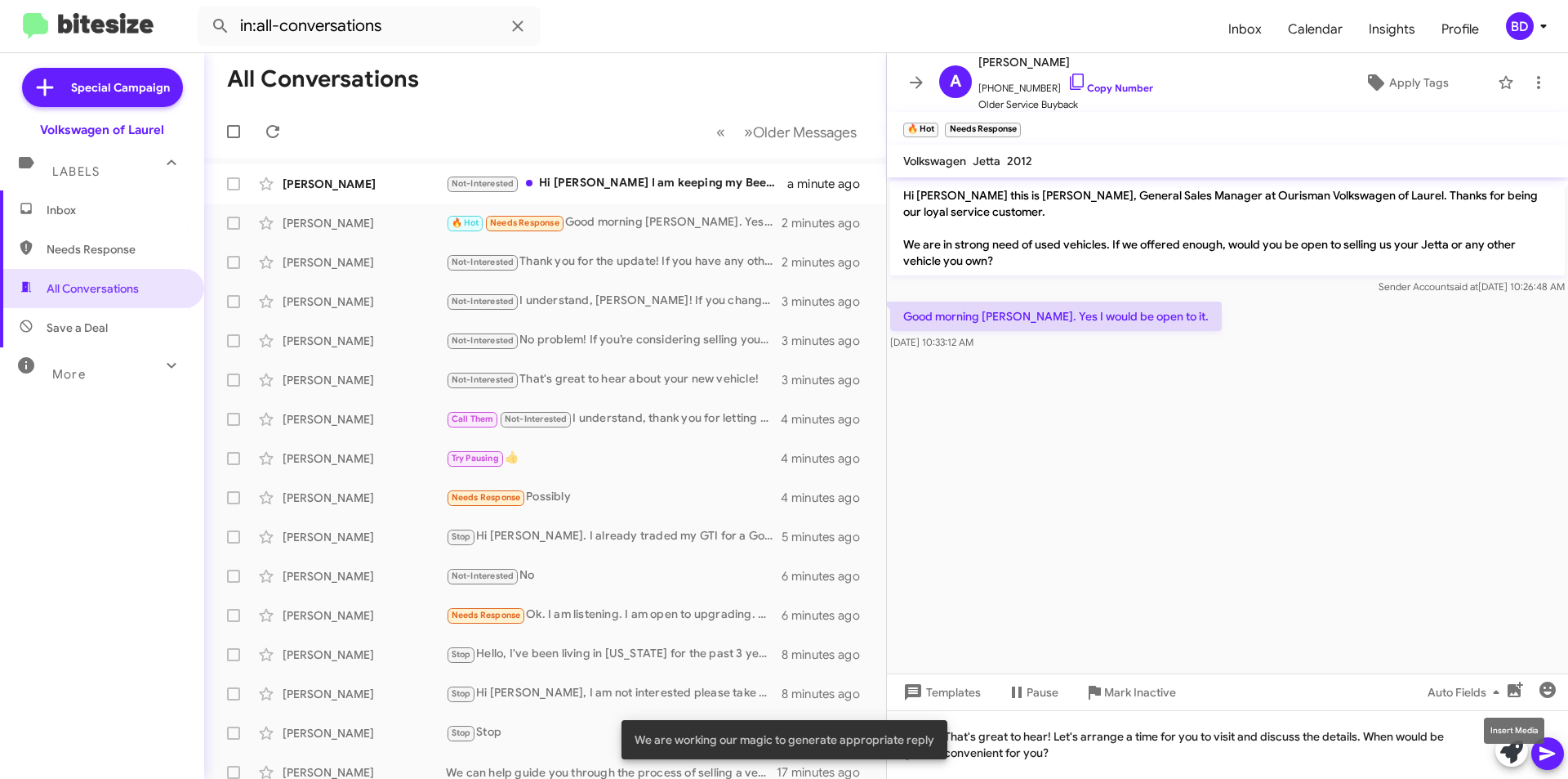
click at [1555, 753] on mat-tooltip-component "Insert Media" at bounding box center [1514, 731] width 83 height 49
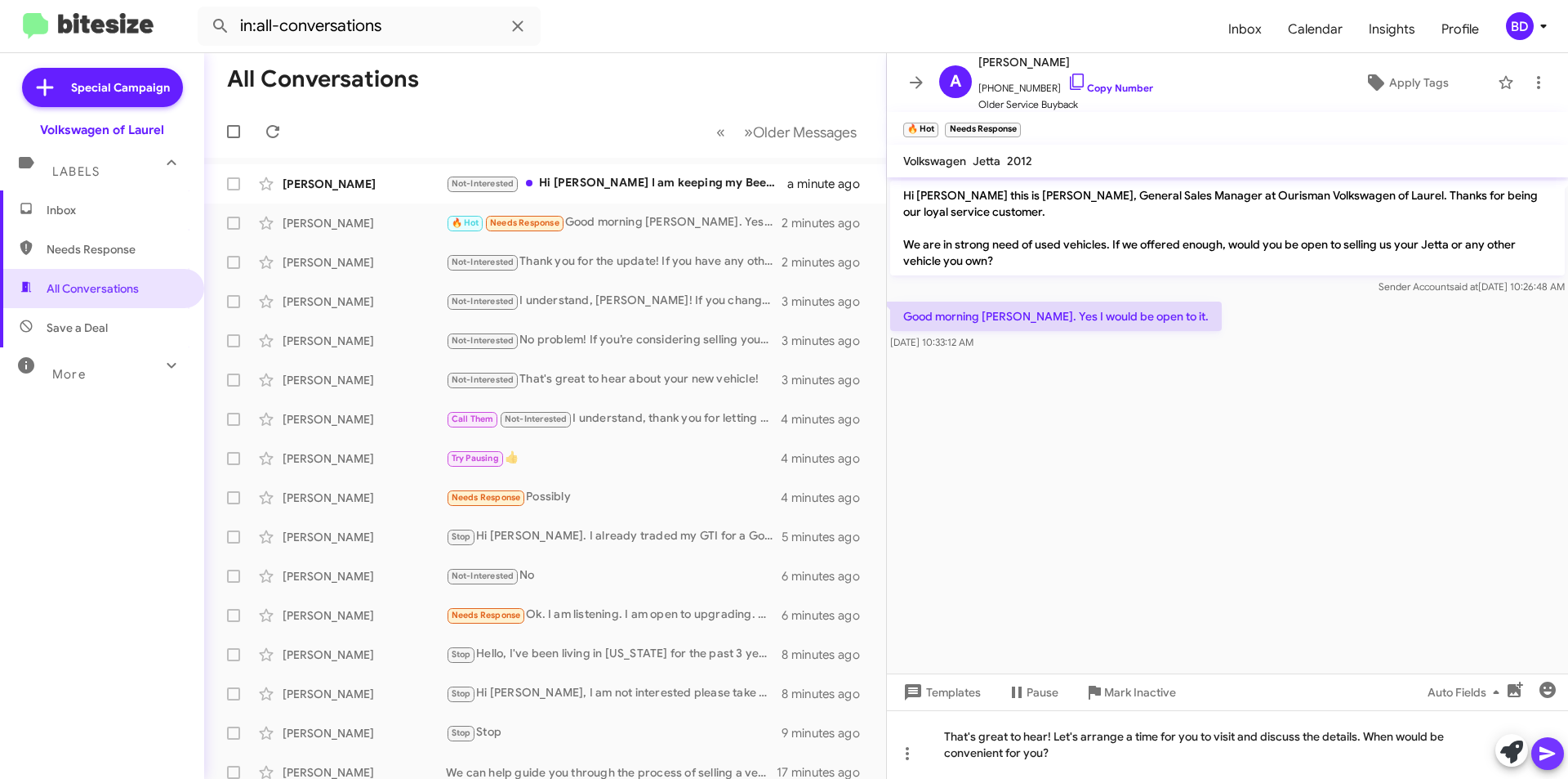
click at [1550, 755] on icon at bounding box center [1547, 753] width 15 height 13
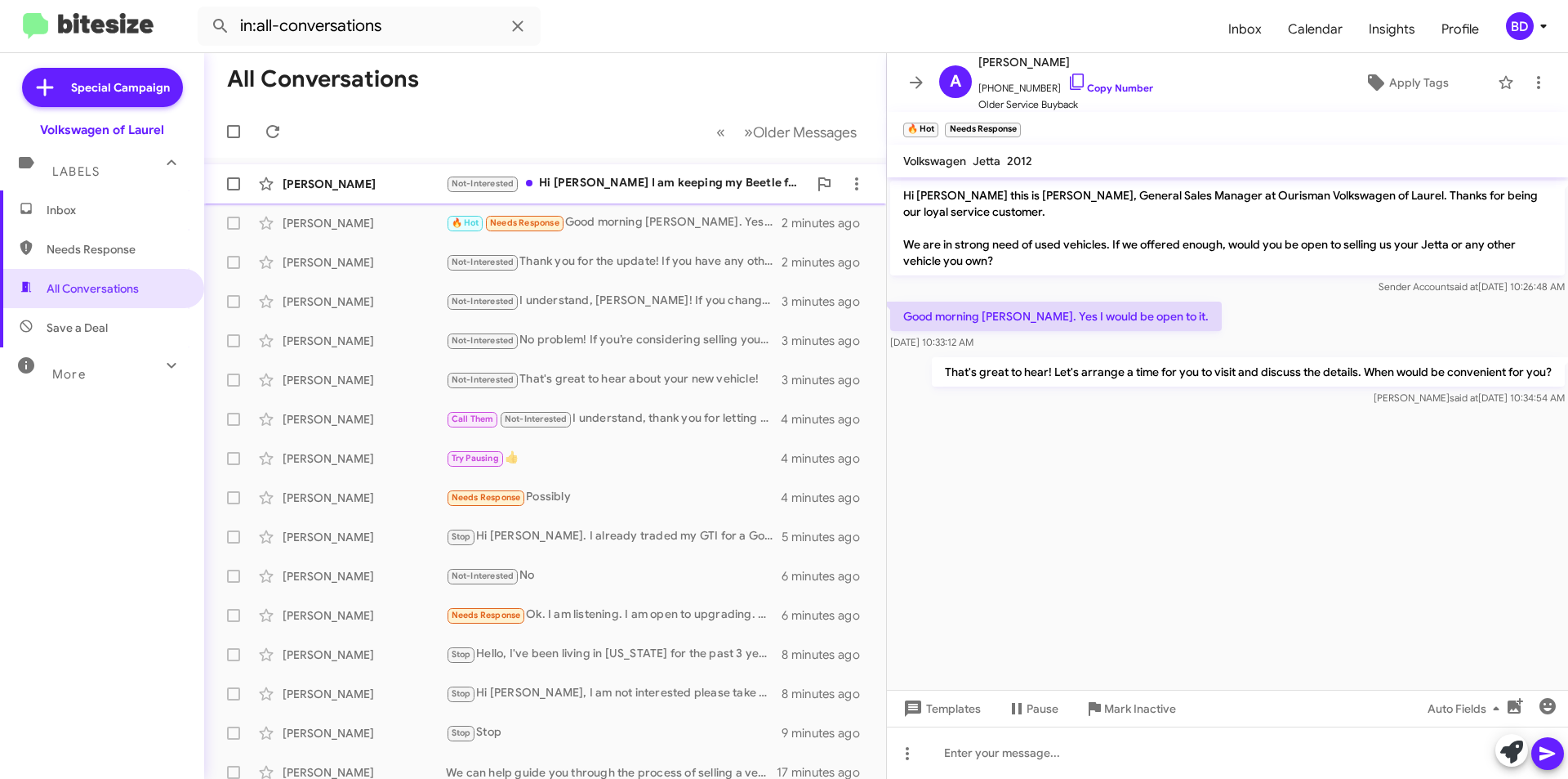
click at [661, 185] on div "Not-Interested Hi Brian I am keeping my Beetle for always and will never trade …" at bounding box center [626, 183] width 362 height 19
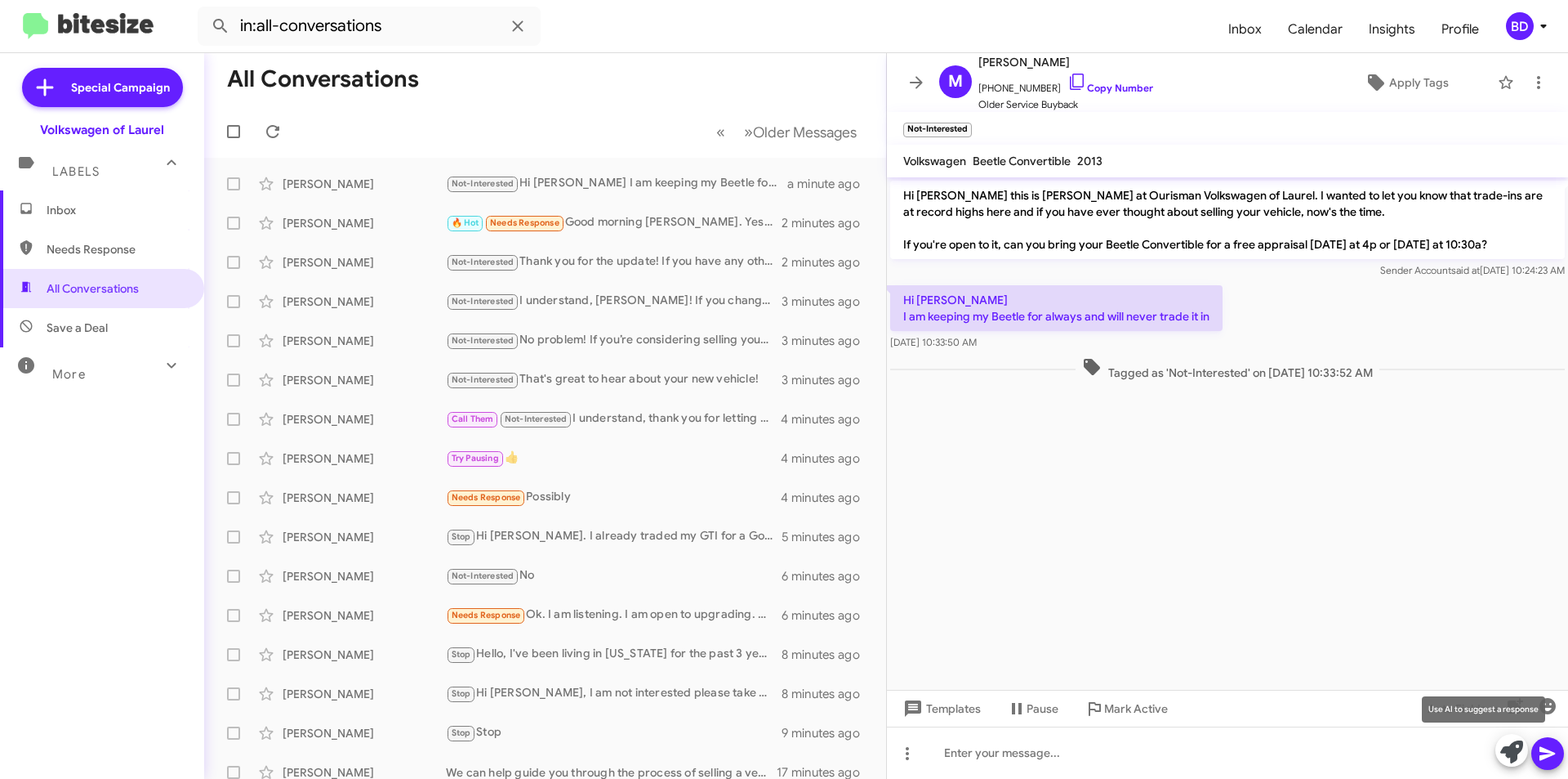
click at [1512, 751] on icon at bounding box center [1511, 751] width 22 height 22
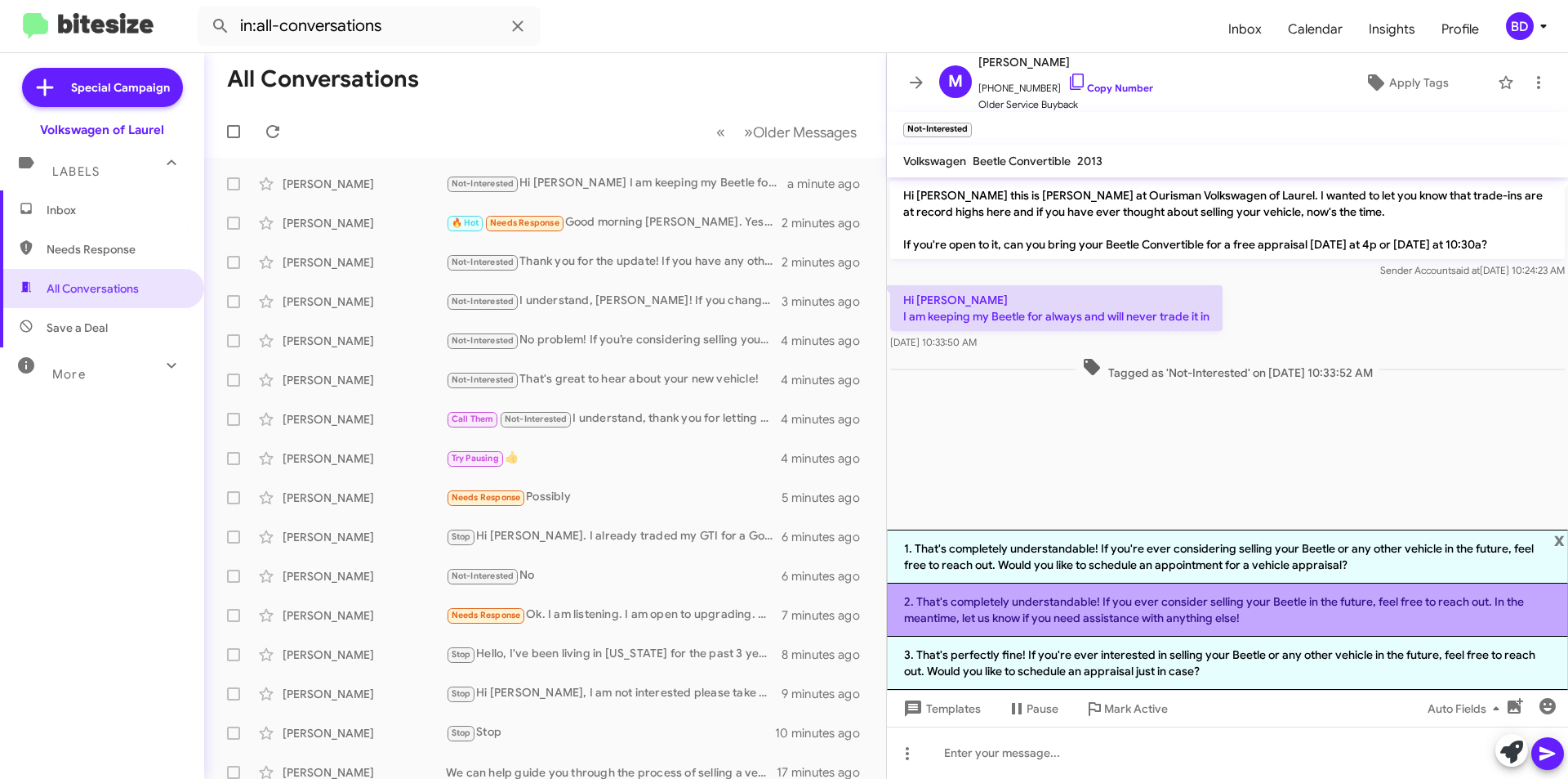
click at [1262, 617] on li "2. That's completely understandable! If you ever consider selling your Beetle i…" at bounding box center [1227, 609] width 681 height 53
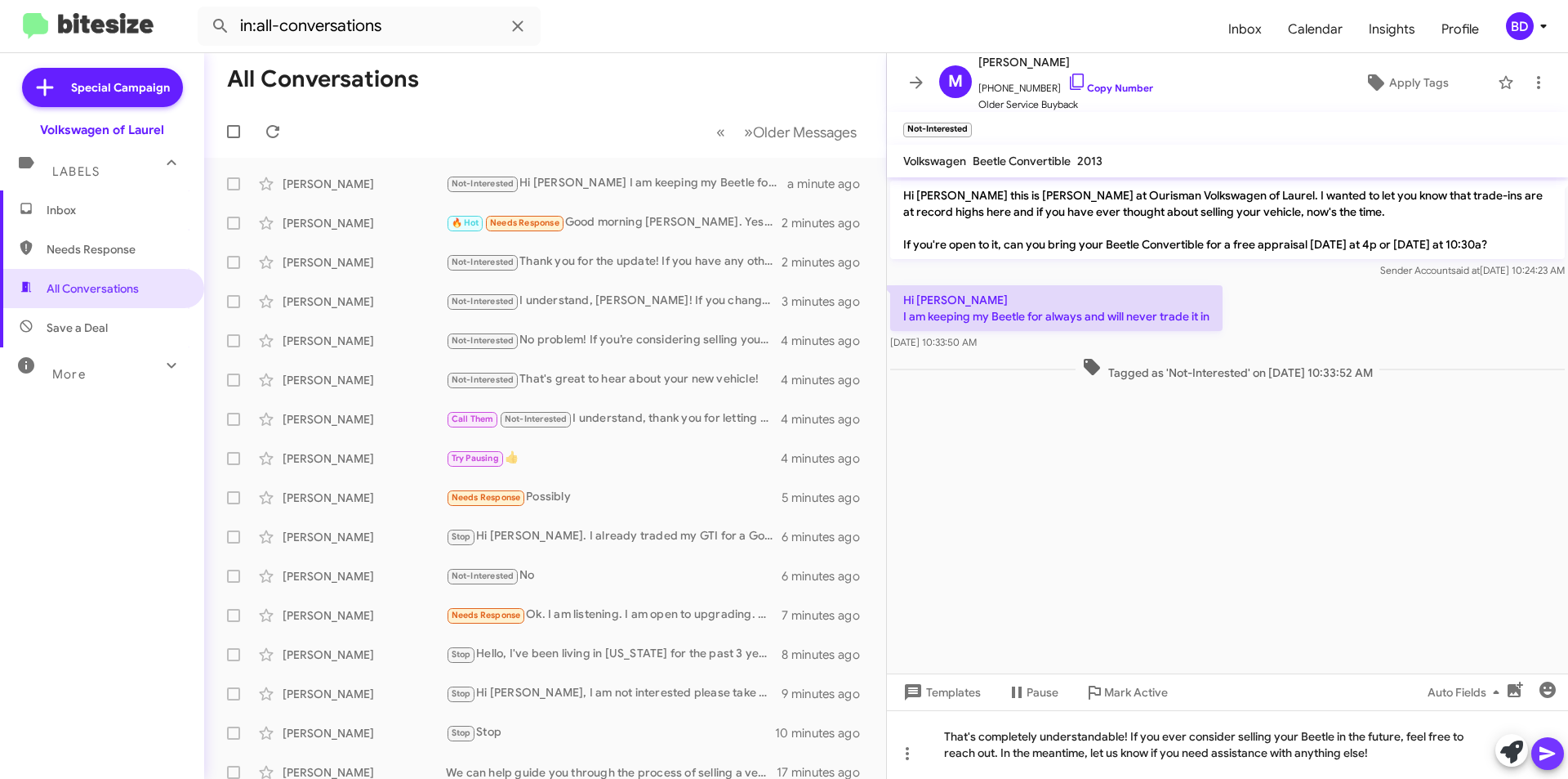
click at [1549, 757] on icon at bounding box center [1548, 754] width 20 height 20
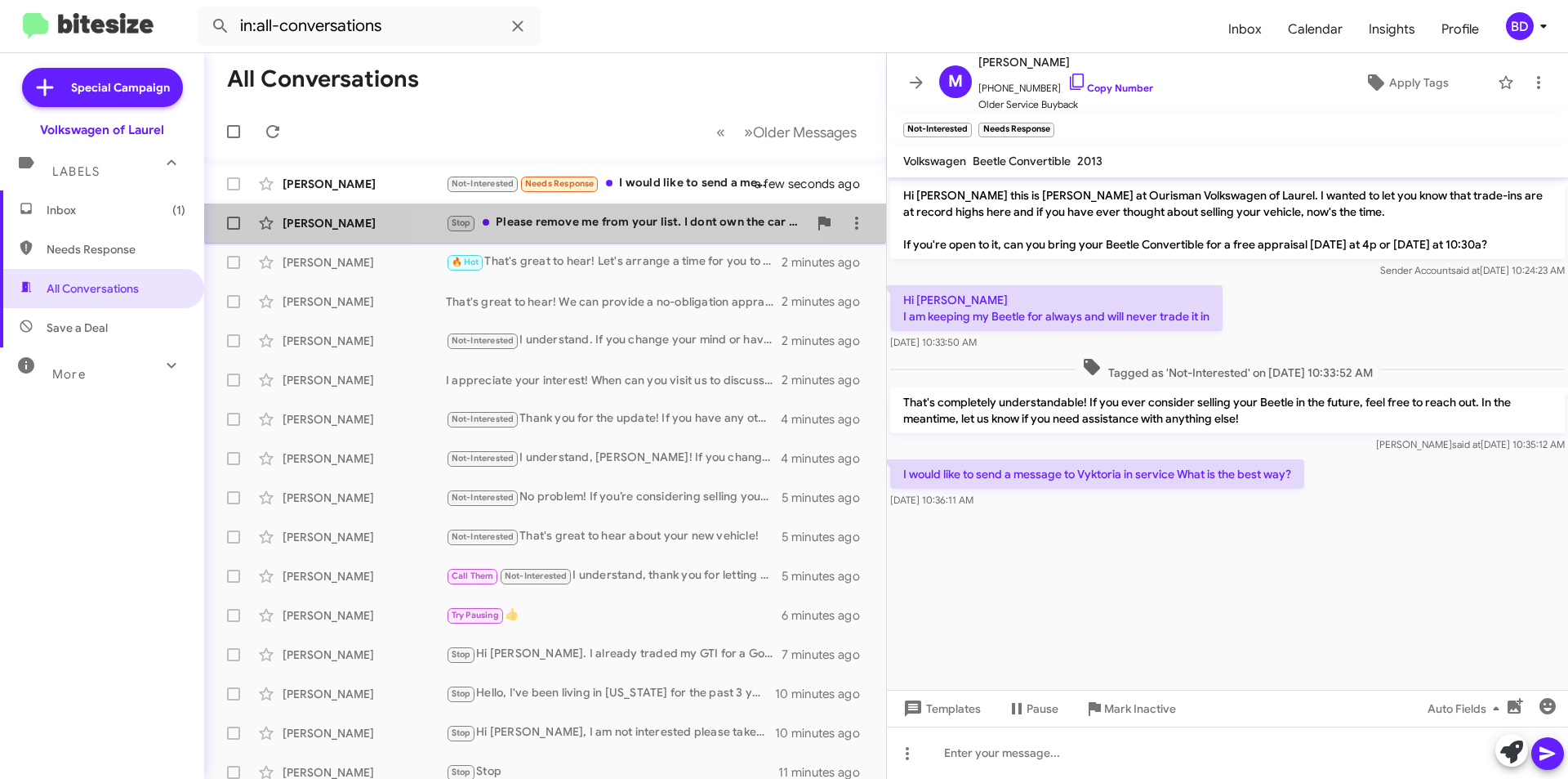
click at [588, 226] on div "Stop Please remove me from your list. I dont own the car anymore and live in ca…" at bounding box center [626, 223] width 362 height 19
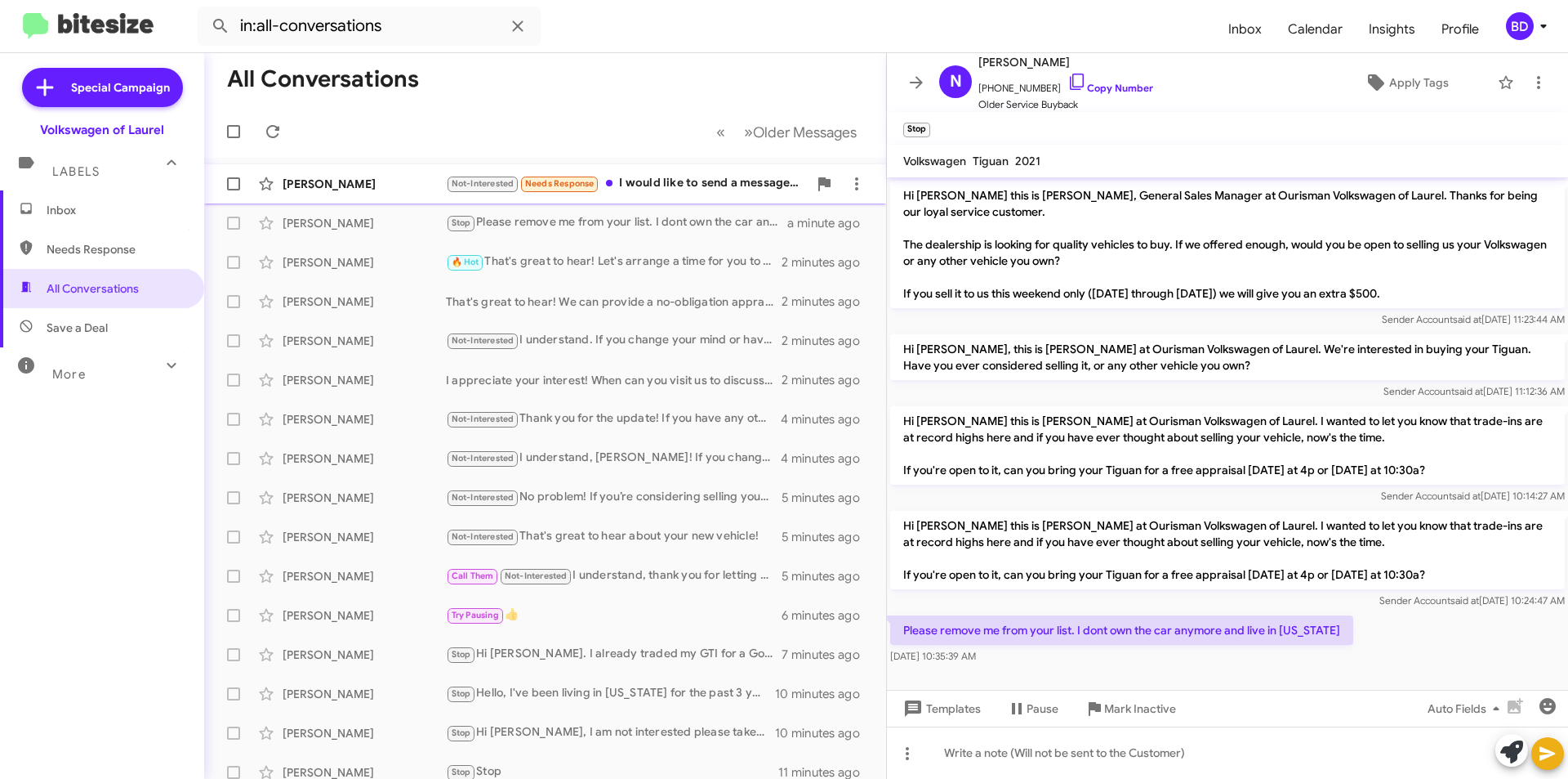
click at [695, 183] on div "Not-Interested Needs Response I would like to send a message to Vyktoria in ser…" at bounding box center [626, 183] width 362 height 19
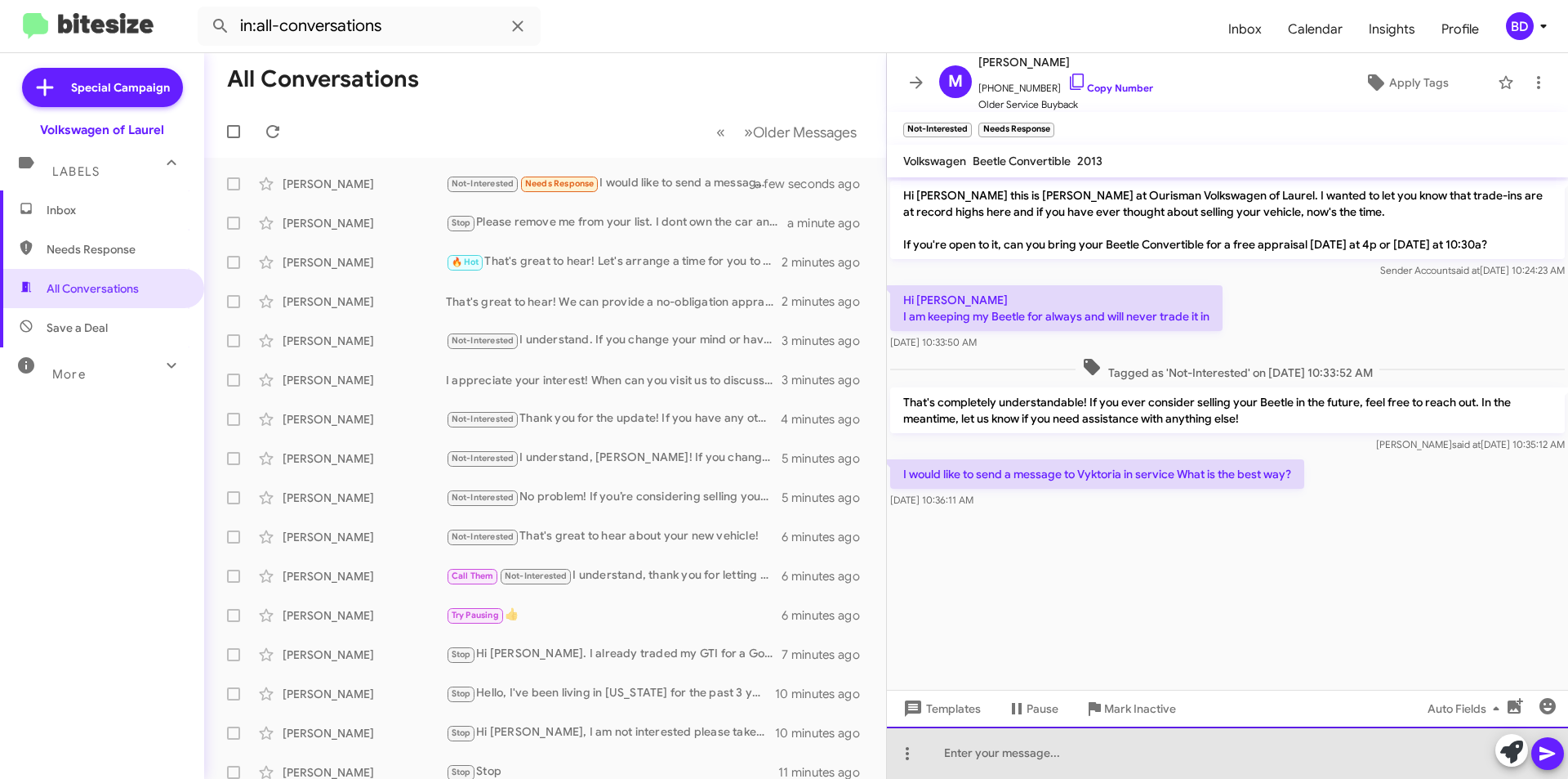
click at [1113, 739] on div at bounding box center [1227, 753] width 681 height 52
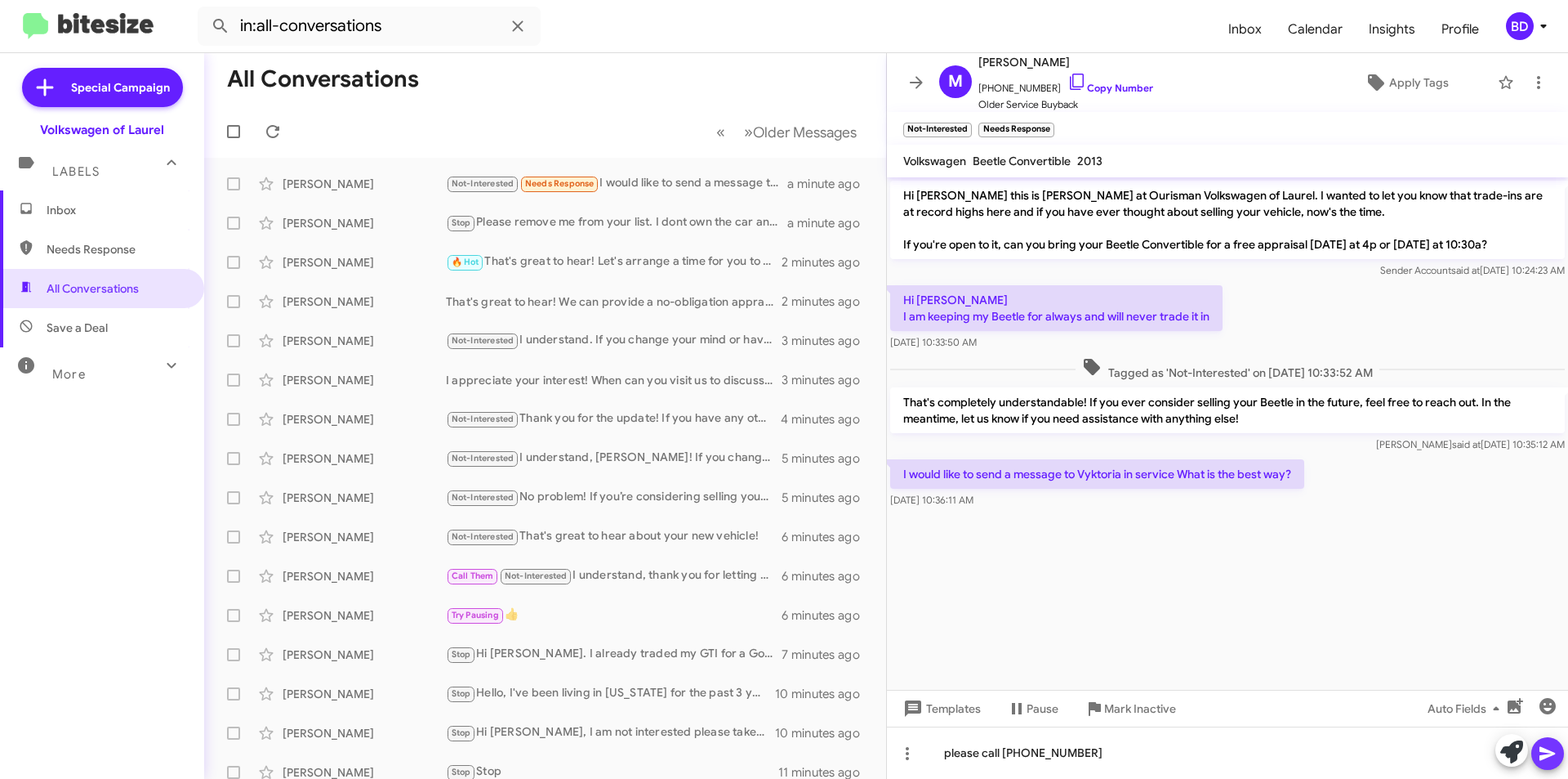
click at [1548, 751] on icon at bounding box center [1547, 753] width 15 height 13
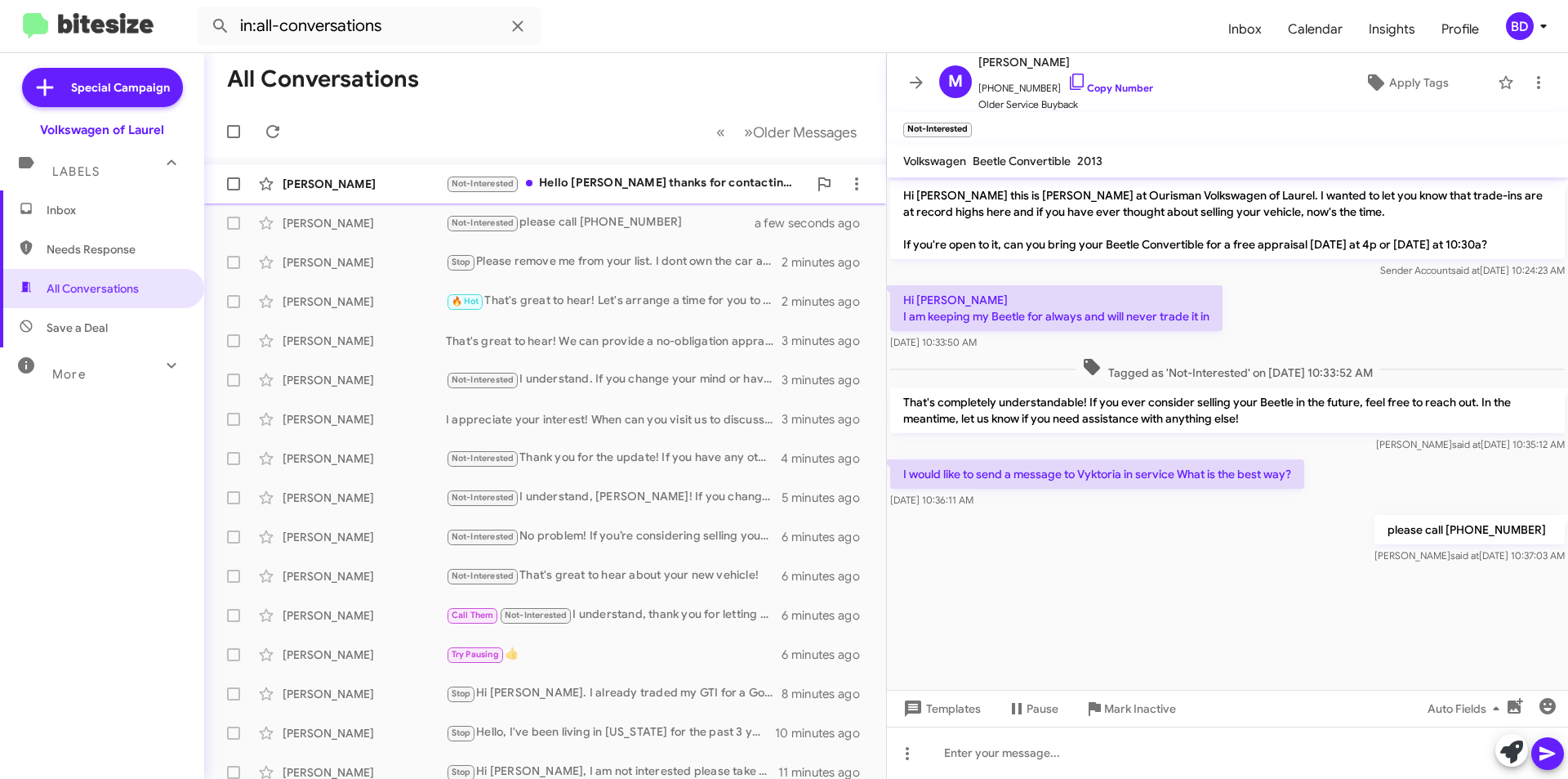
click at [666, 186] on div "Not-Interested Hello Bryan thanks for contacting me but I'm not have this care …" at bounding box center [626, 183] width 362 height 19
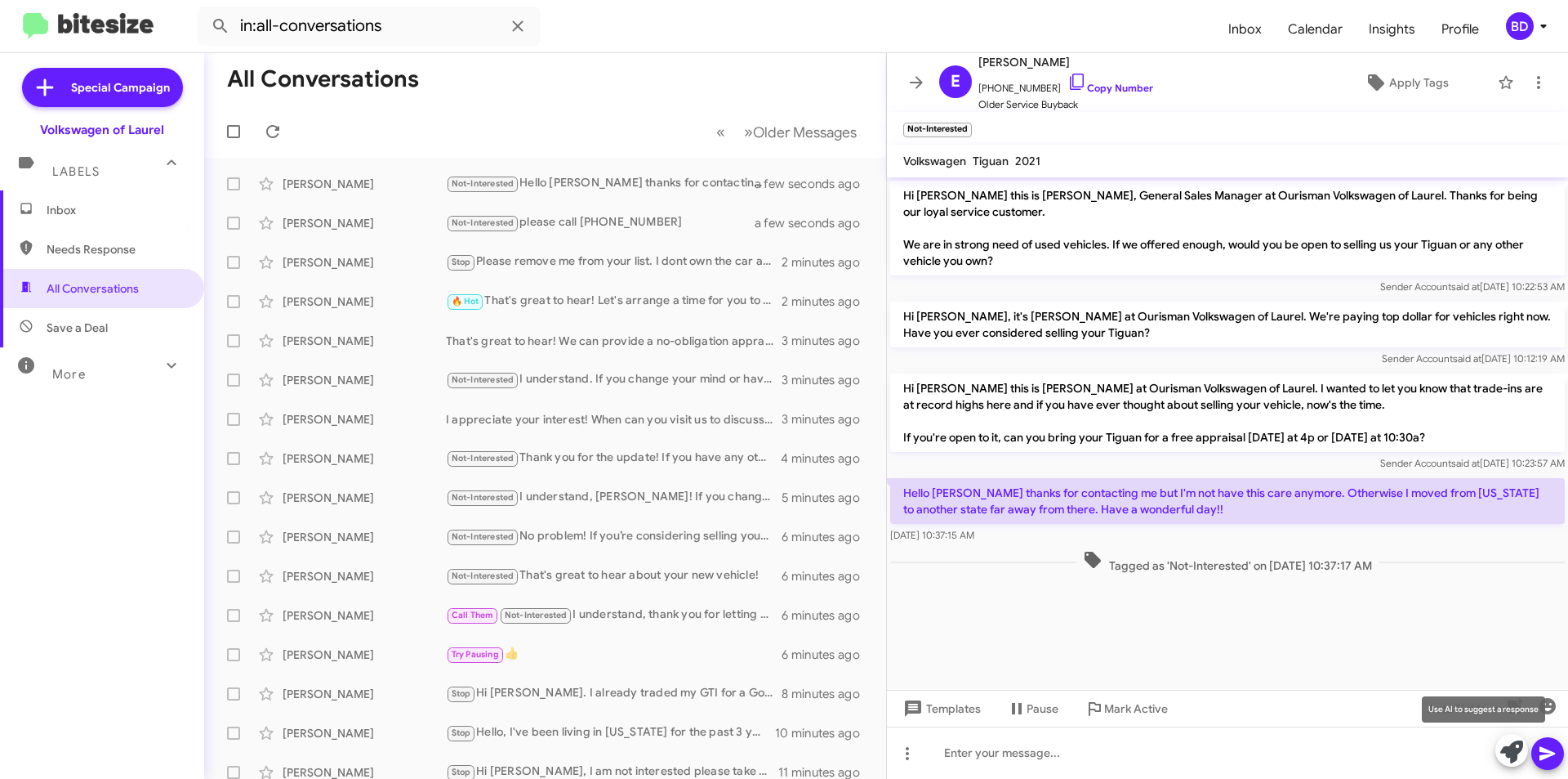
click at [1504, 748] on icon at bounding box center [1511, 751] width 22 height 22
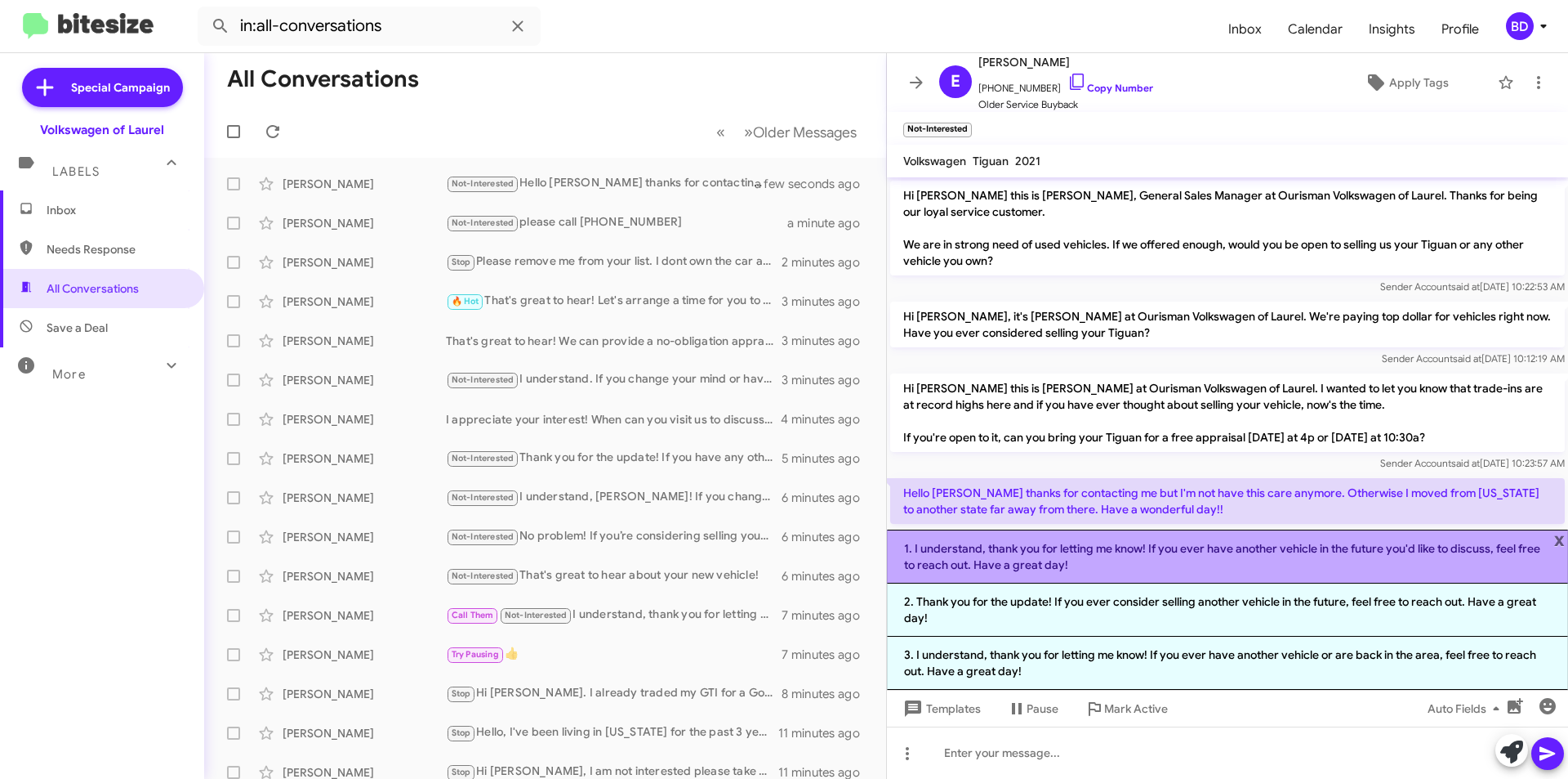
click at [1190, 570] on li "1. I understand, thank you for letting me know! If you ever have another vehicl…" at bounding box center [1227, 556] width 681 height 54
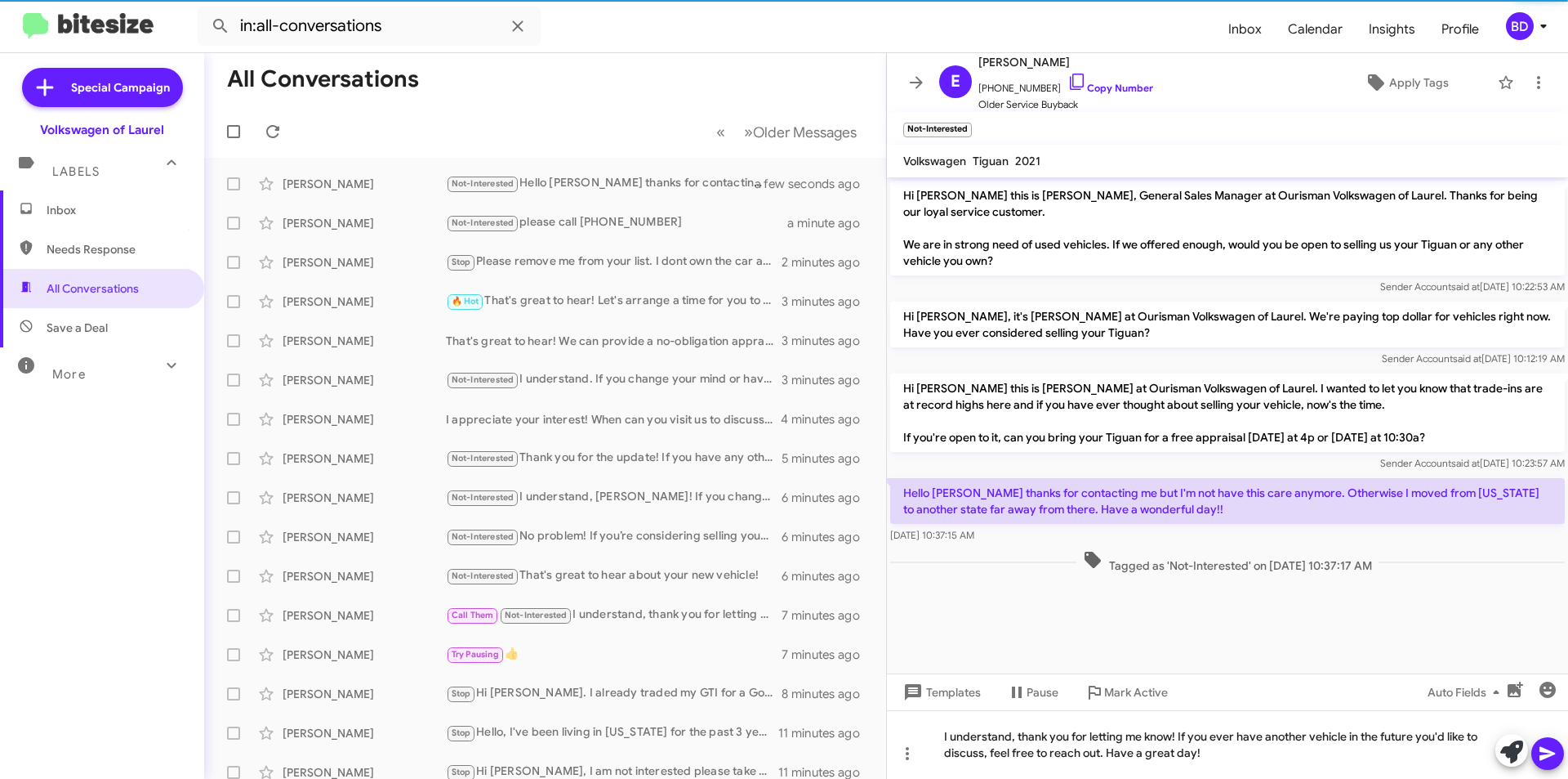
click at [1550, 750] on icon at bounding box center [1548, 754] width 20 height 20
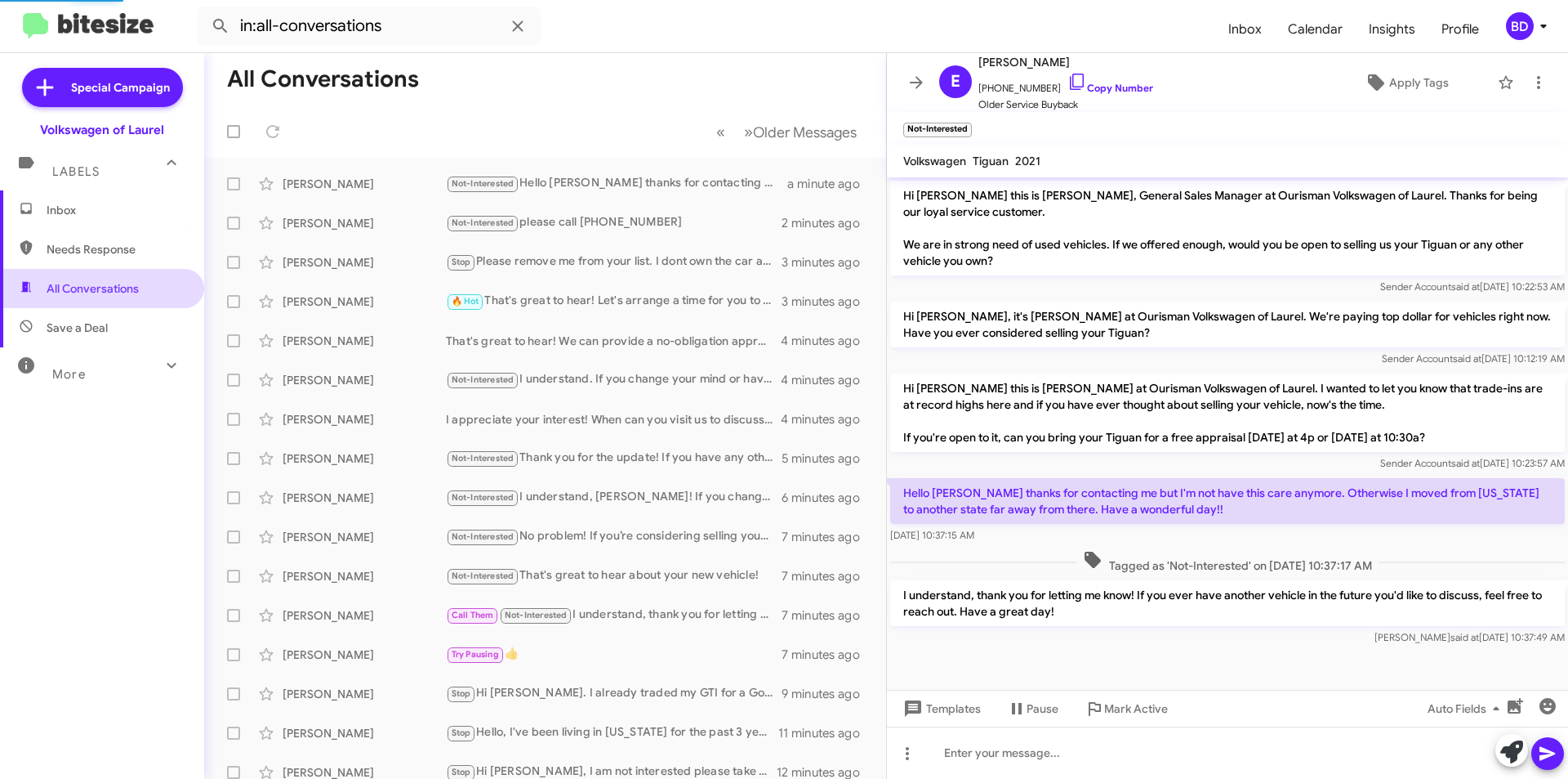
scroll to position [43, 0]
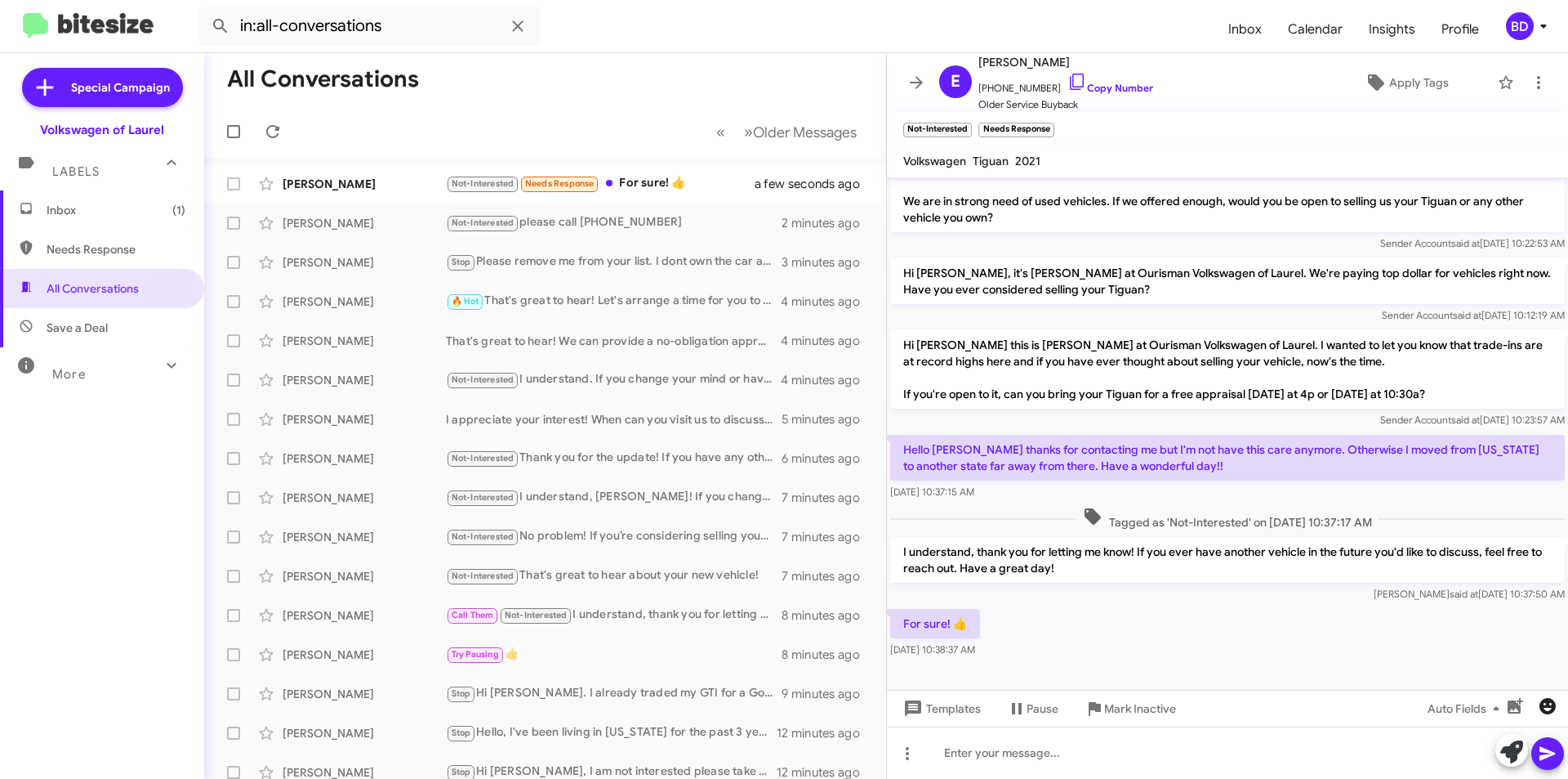
click at [1546, 713] on icon "button" at bounding box center [1548, 706] width 16 height 16
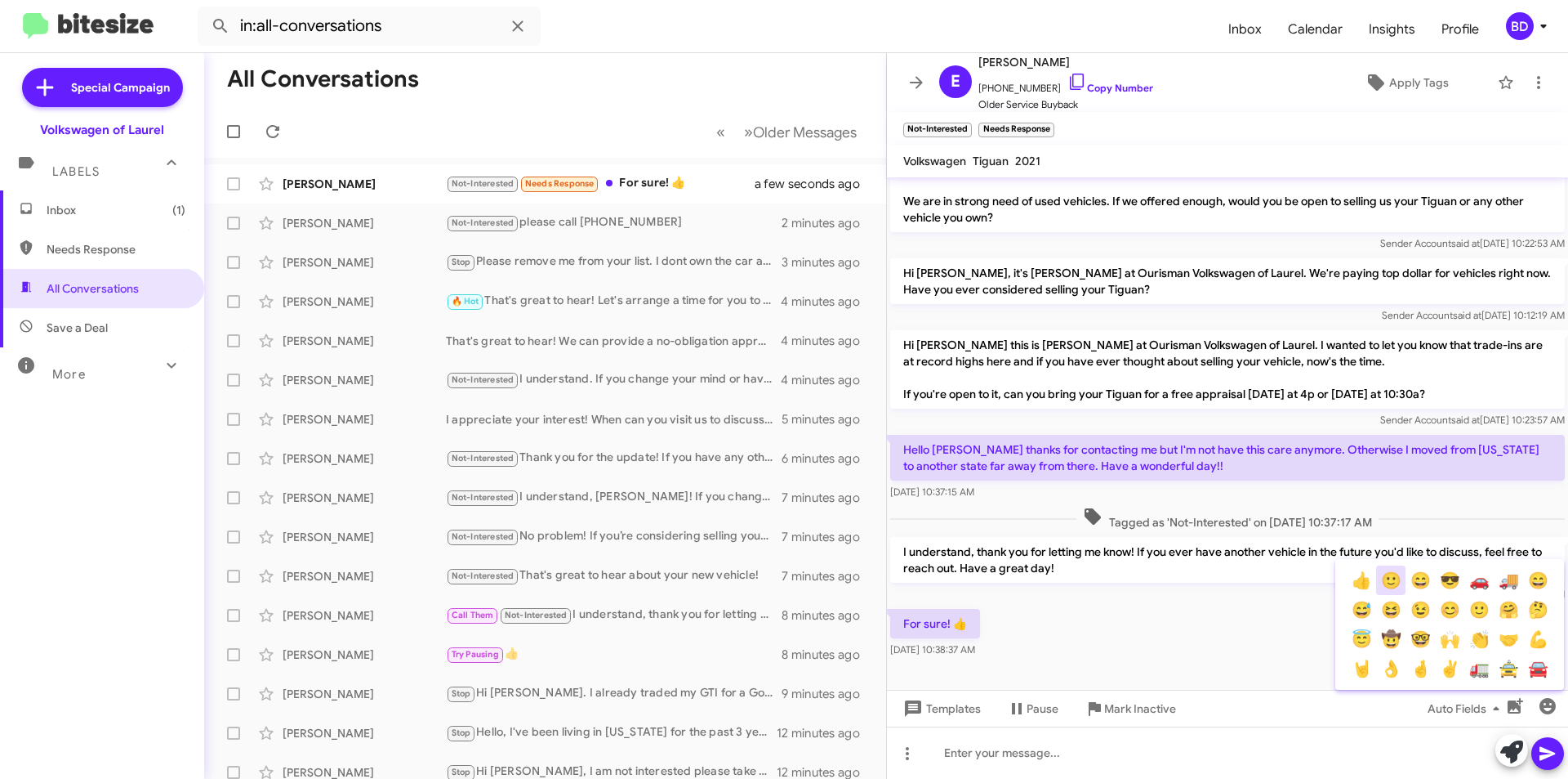
click at [1397, 581] on button "🙂" at bounding box center [1390, 580] width 30 height 30
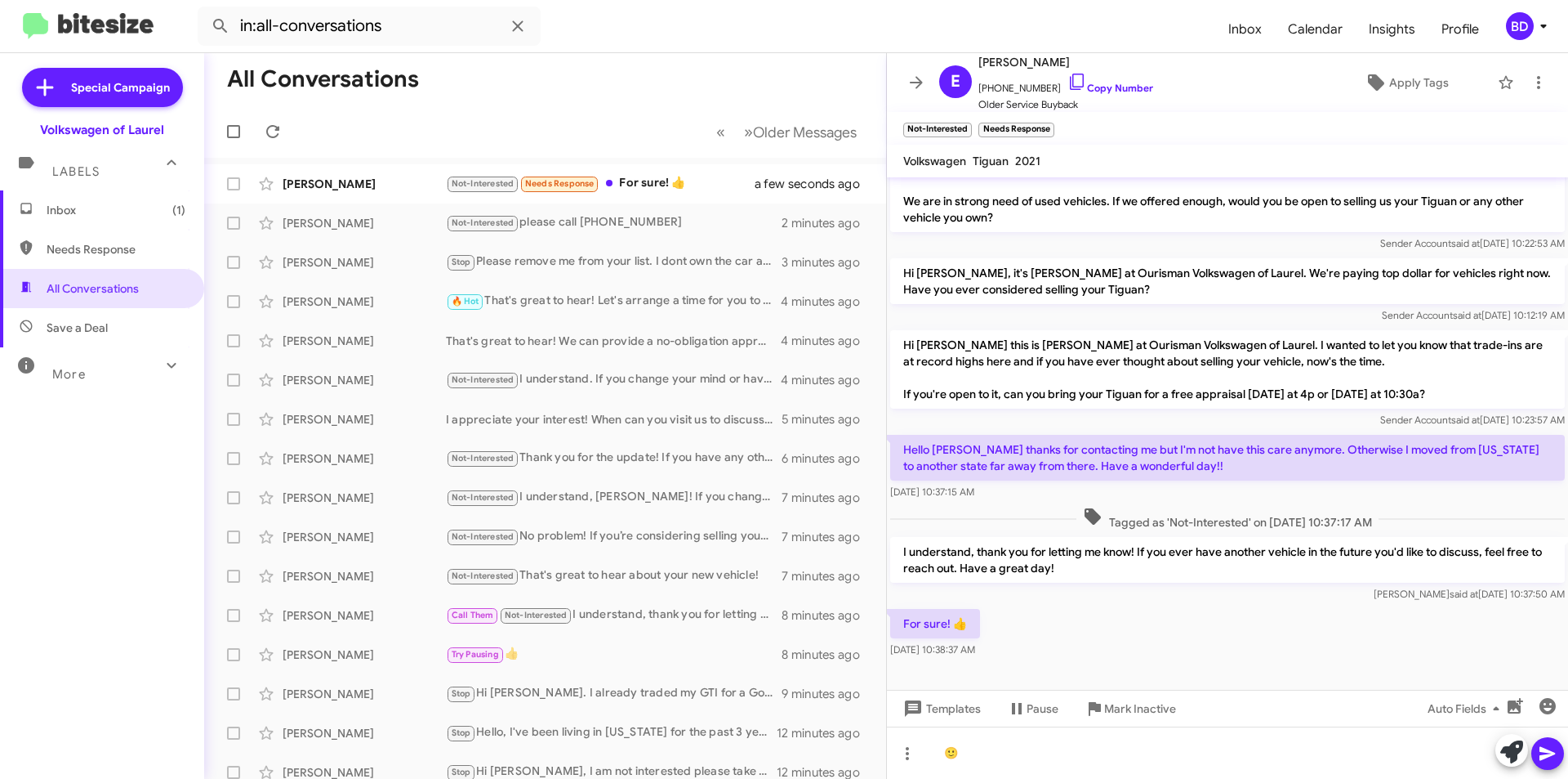
click at [1550, 757] on icon at bounding box center [1548, 754] width 20 height 20
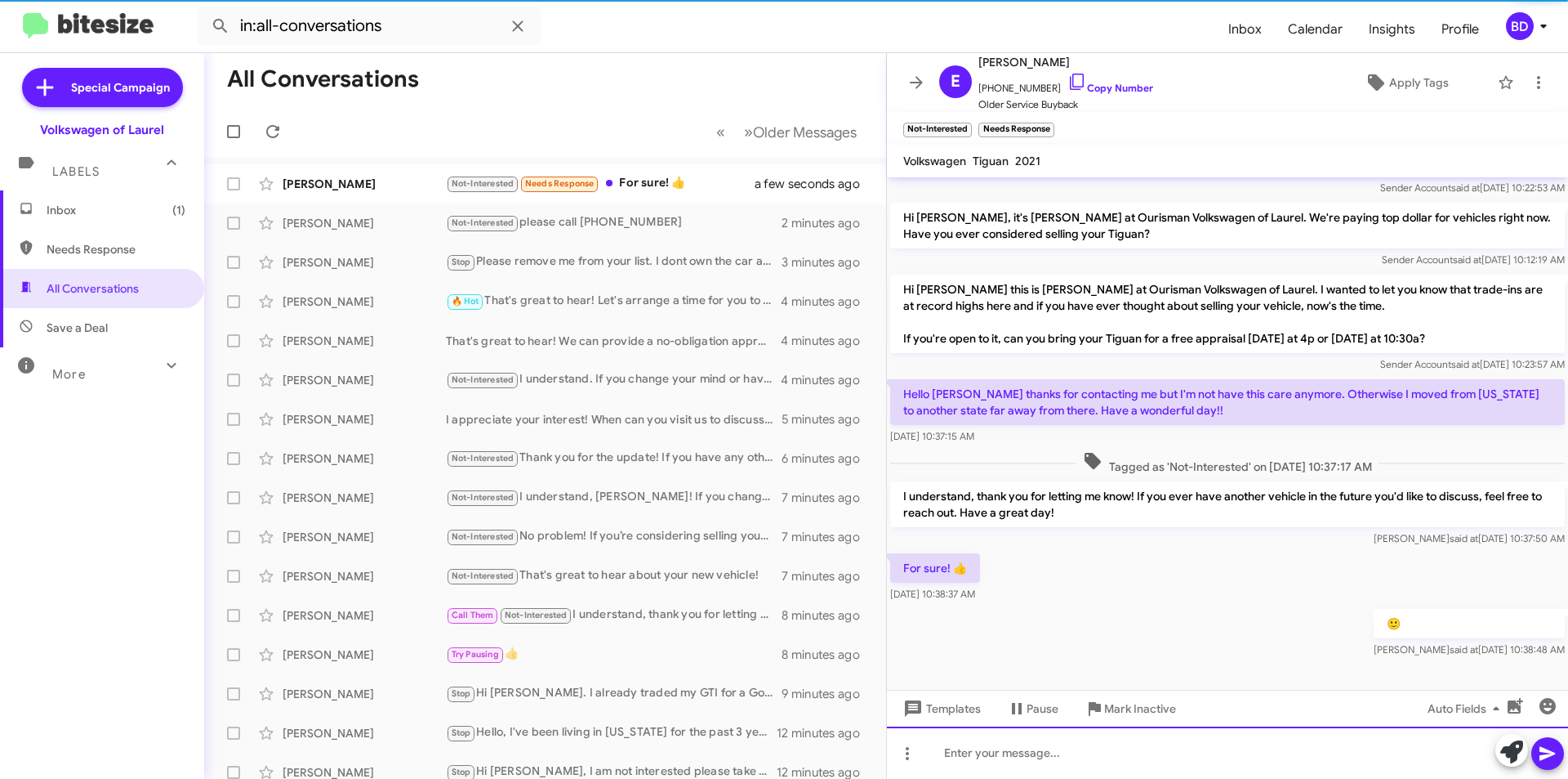
scroll to position [103, 0]
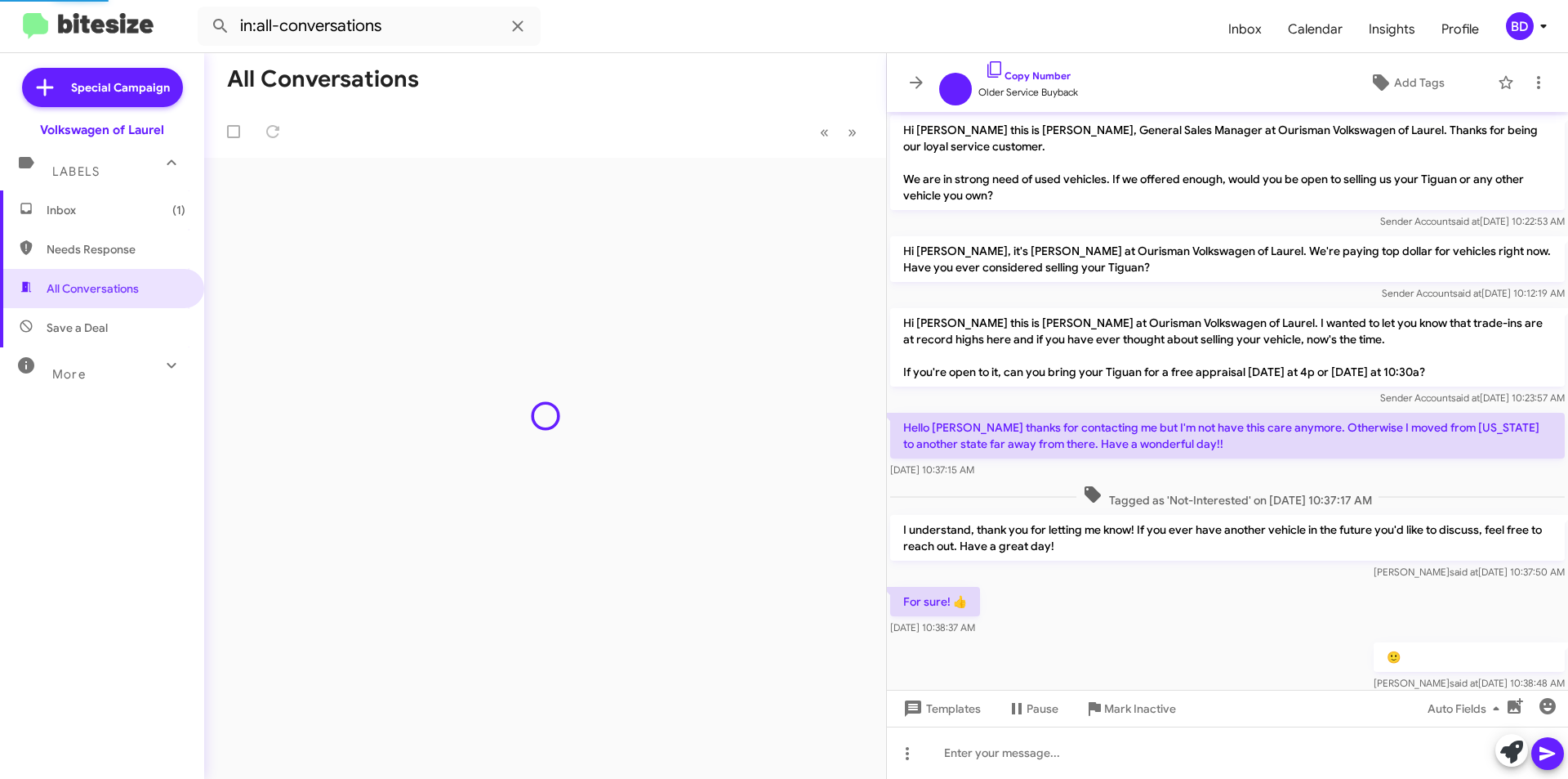
scroll to position [38, 0]
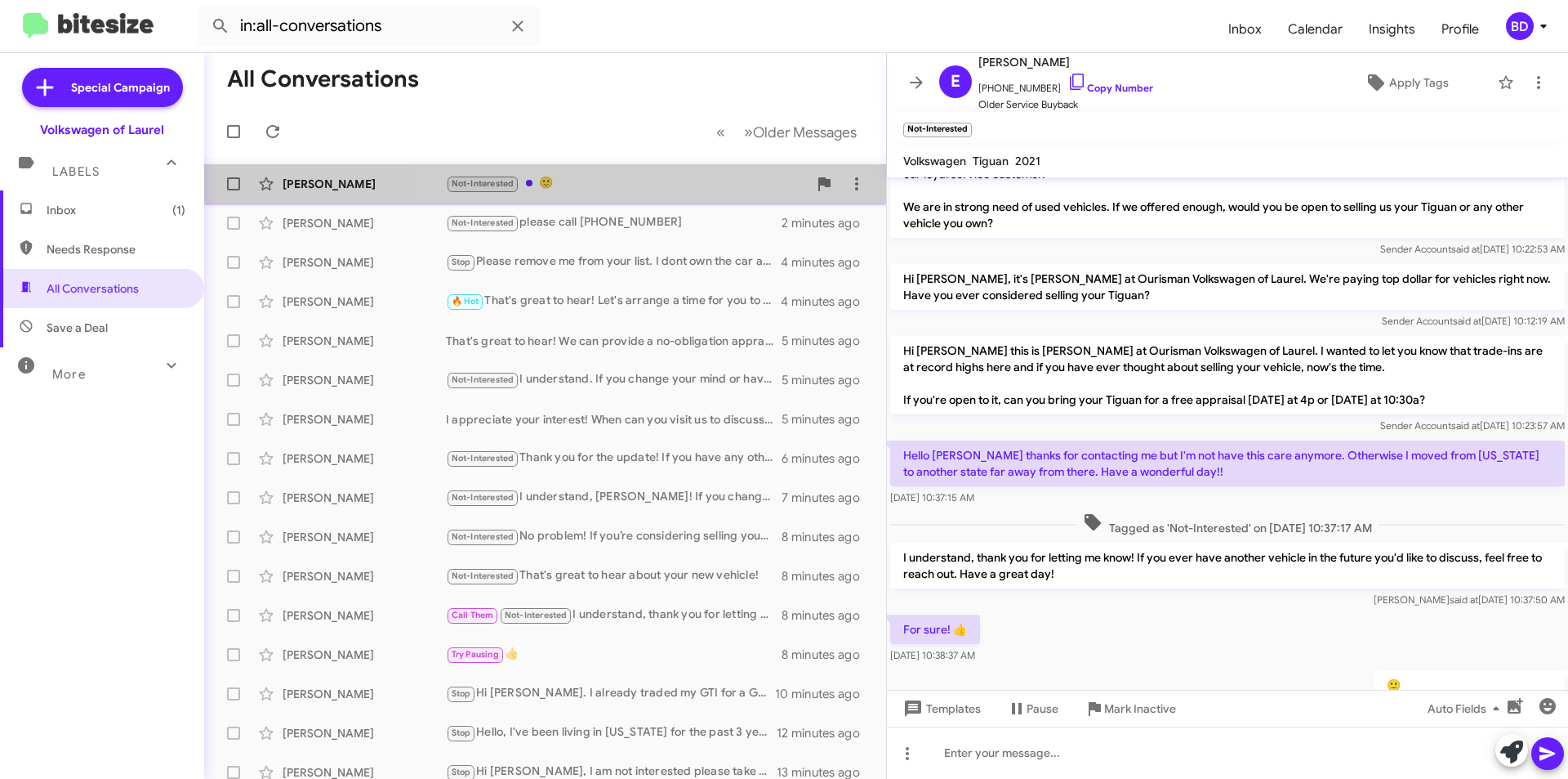
click at [644, 182] on div "Not-Interested 🙂" at bounding box center [626, 183] width 362 height 19
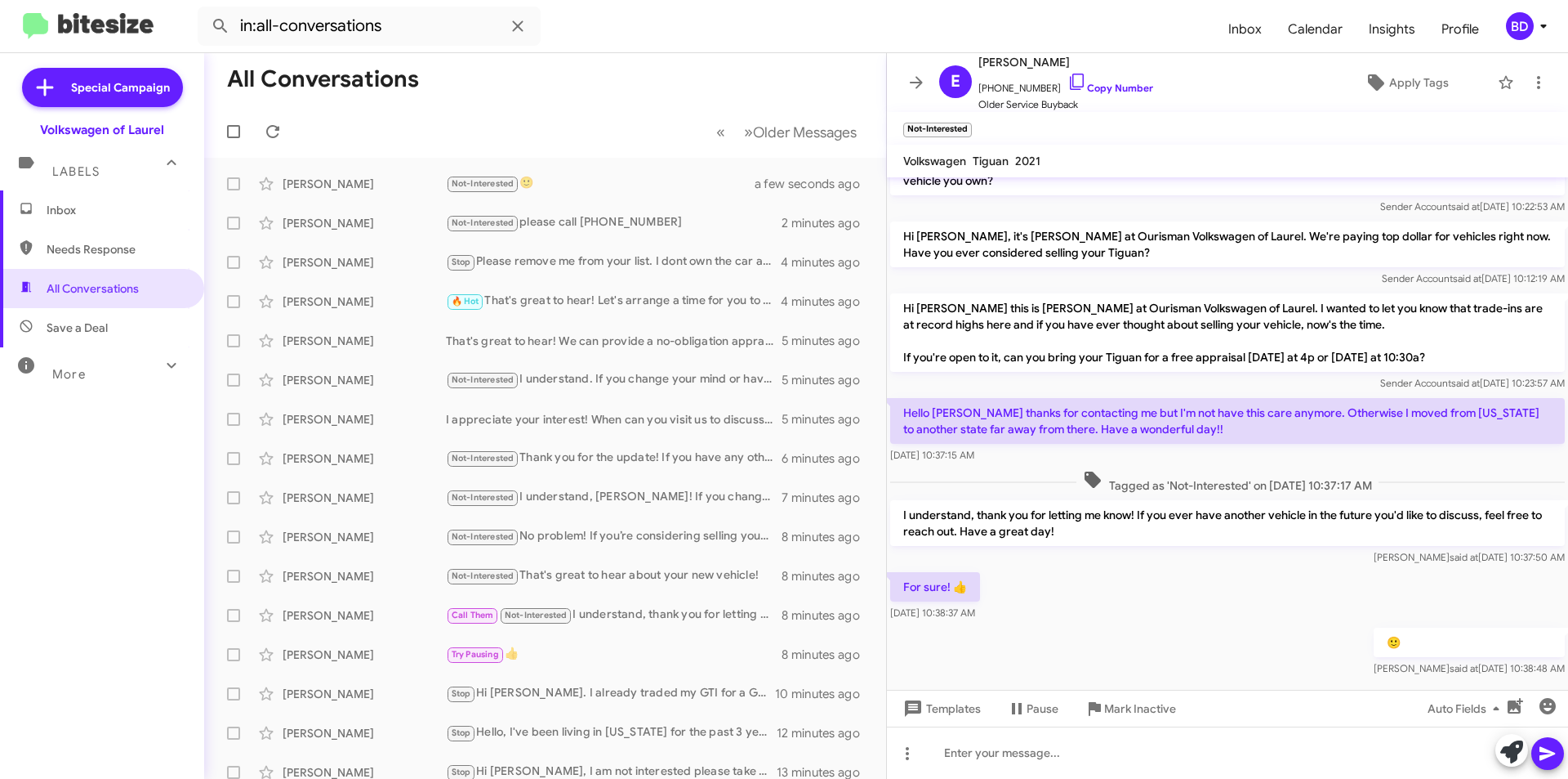
scroll to position [103, 0]
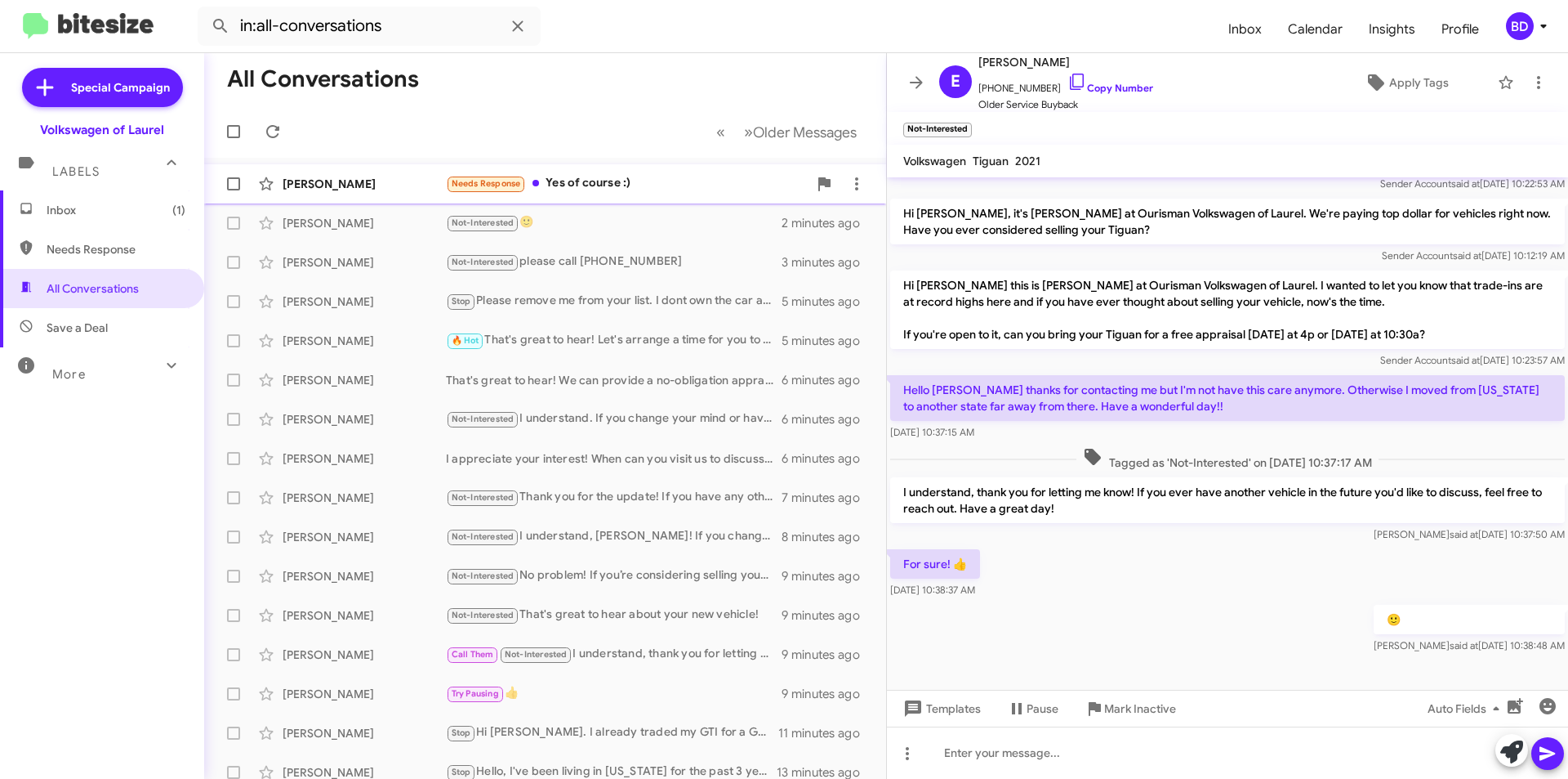
click at [598, 184] on div "Needs Response Yes of course :)" at bounding box center [626, 183] width 362 height 19
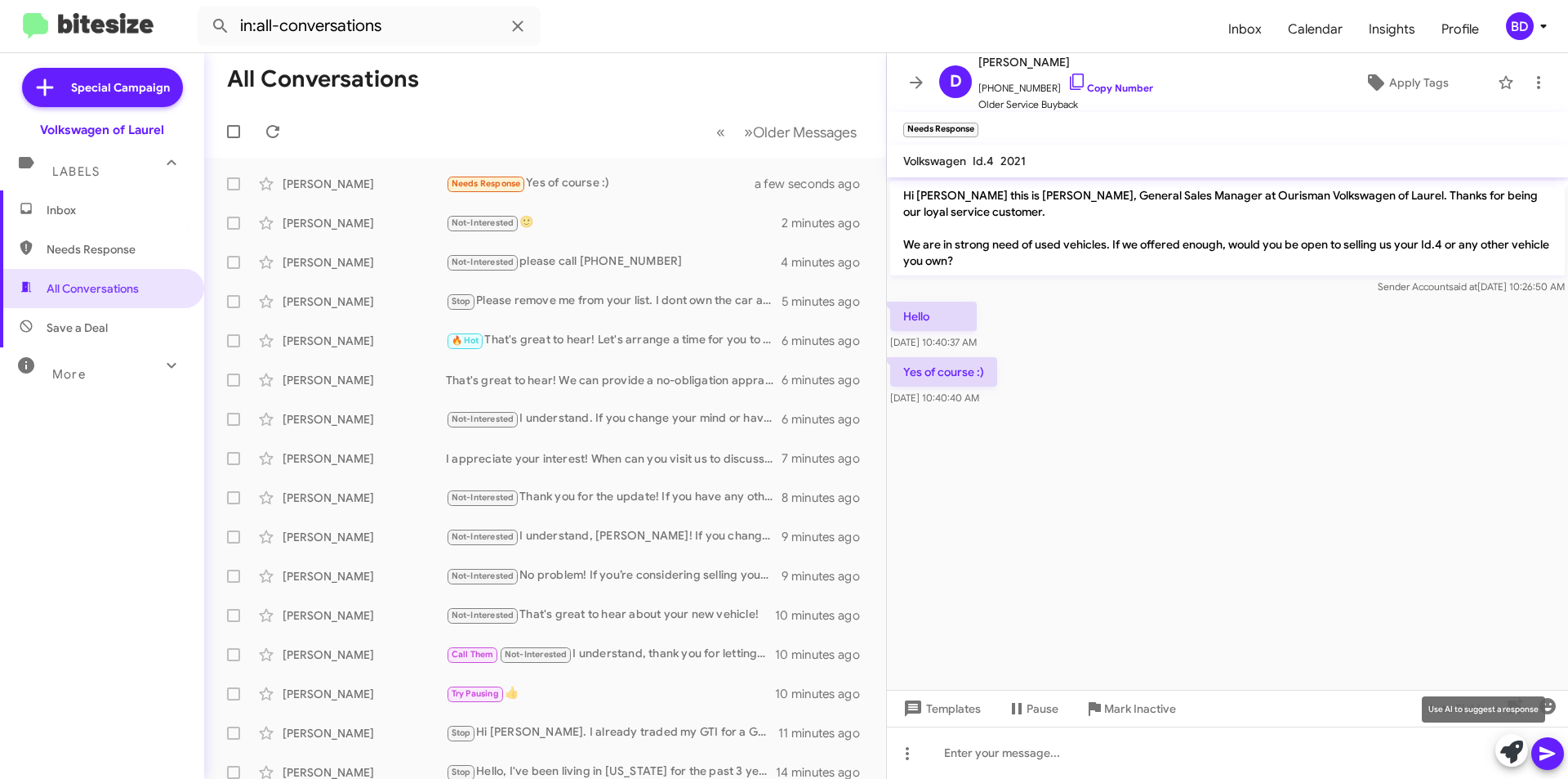
click at [1512, 749] on icon at bounding box center [1511, 751] width 22 height 22
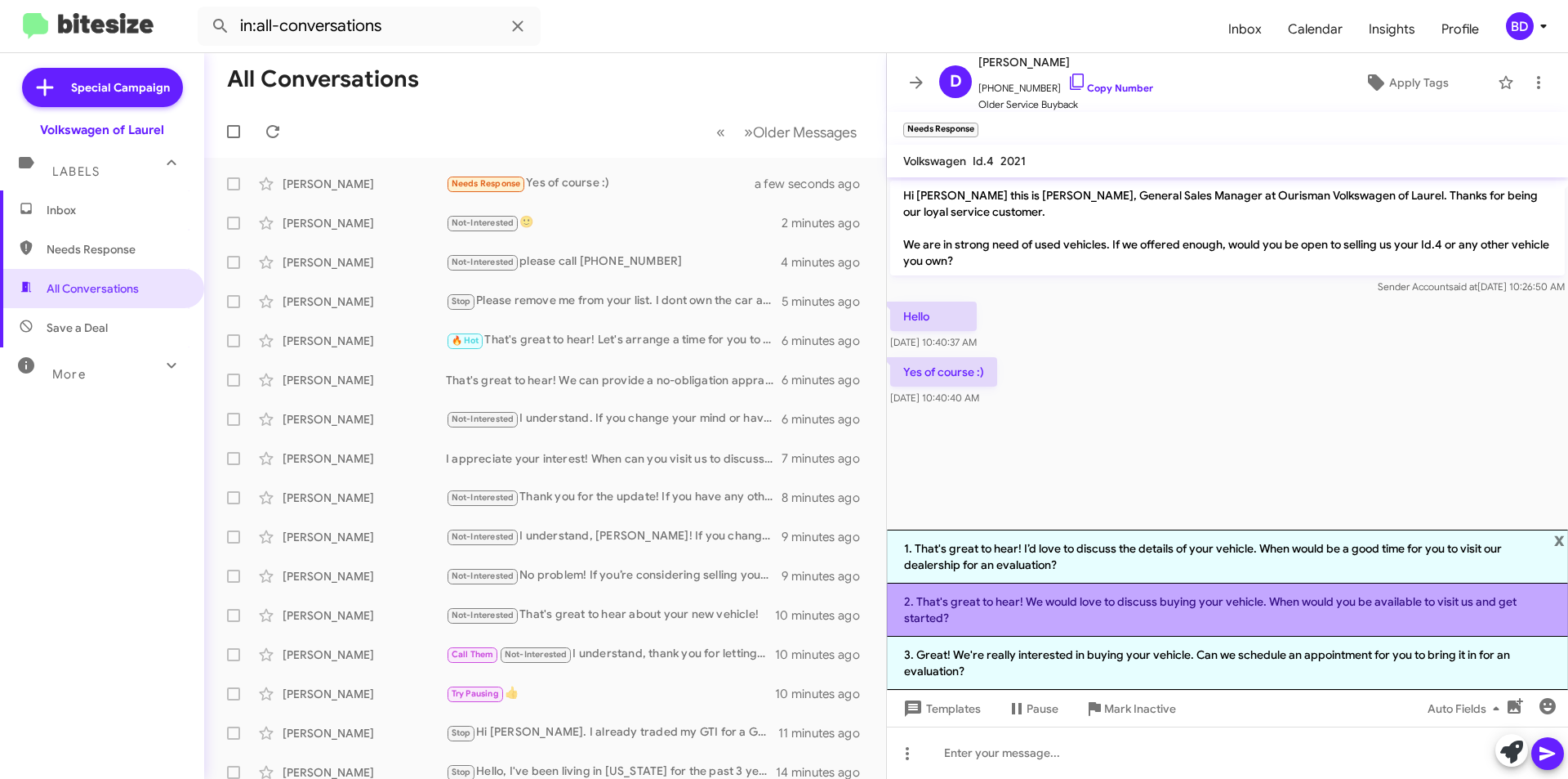
click at [1229, 610] on li "2. That's great to hear! We would love to discuss buying your vehicle. When wou…" at bounding box center [1227, 609] width 681 height 53
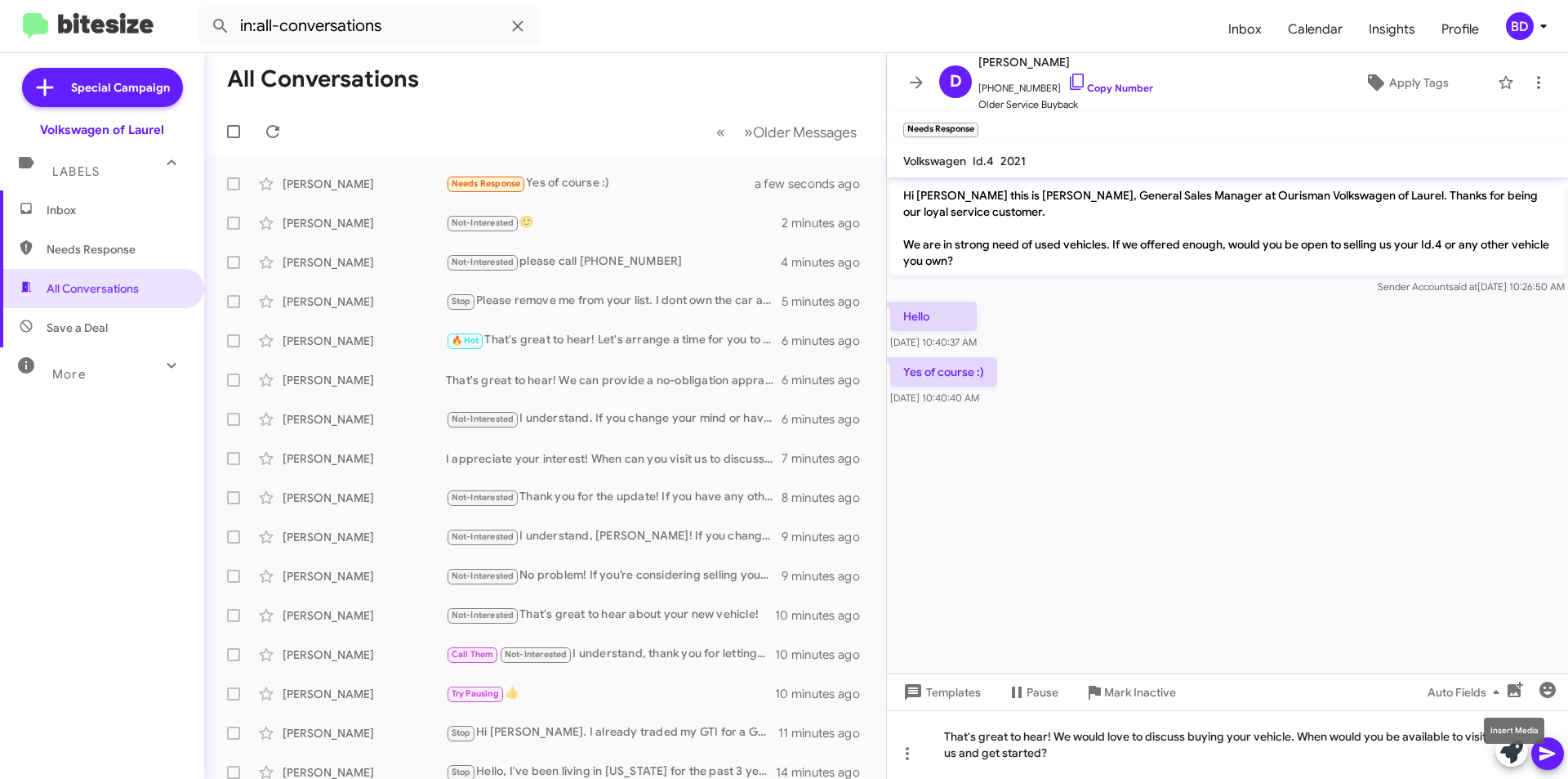
click at [1546, 748] on mat-tooltip-component "Insert Media" at bounding box center [1514, 731] width 83 height 49
click at [1554, 755] on icon at bounding box center [1548, 754] width 20 height 20
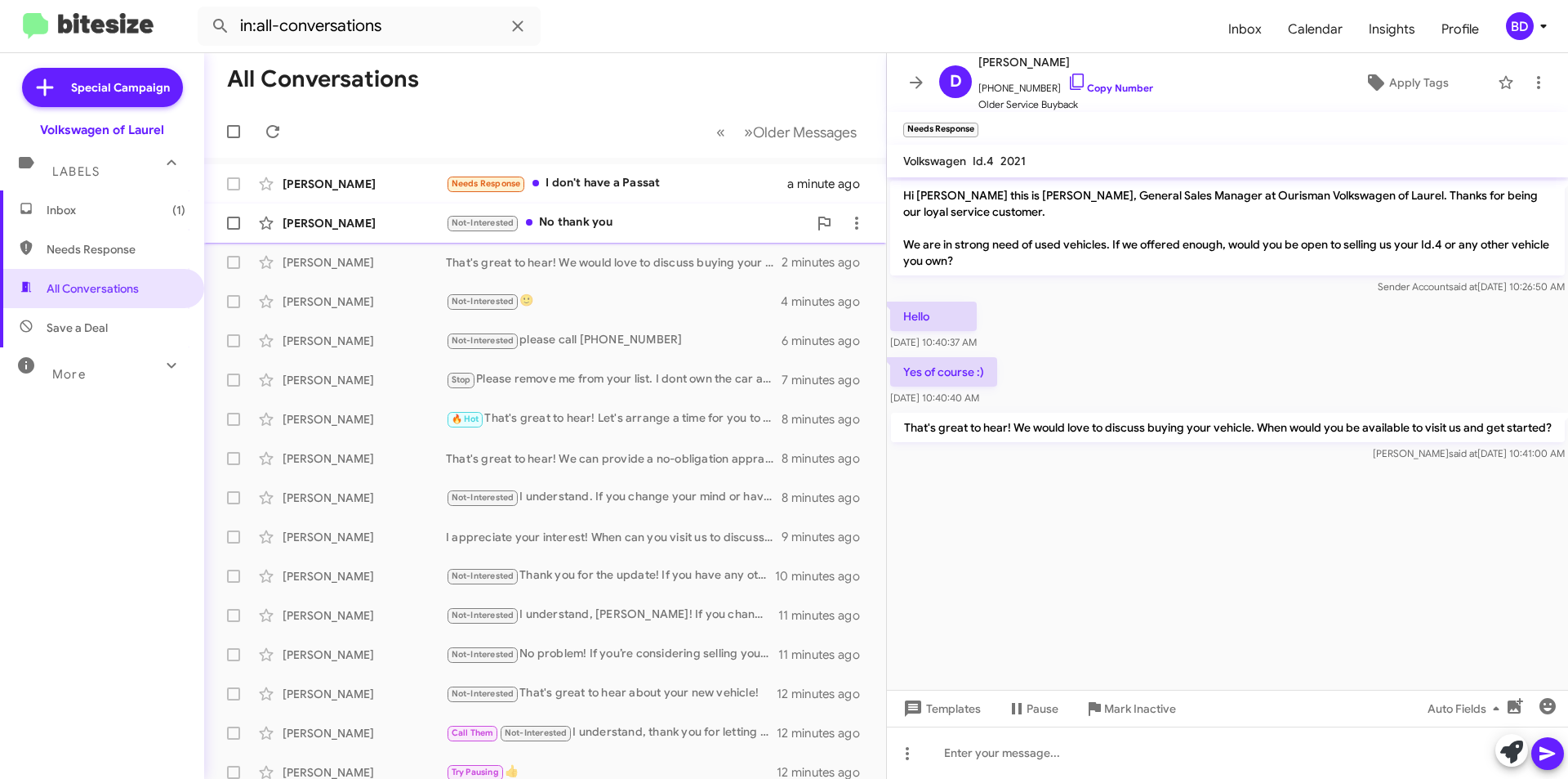
click at [655, 227] on div "Not-Interested No thank you" at bounding box center [626, 223] width 362 height 19
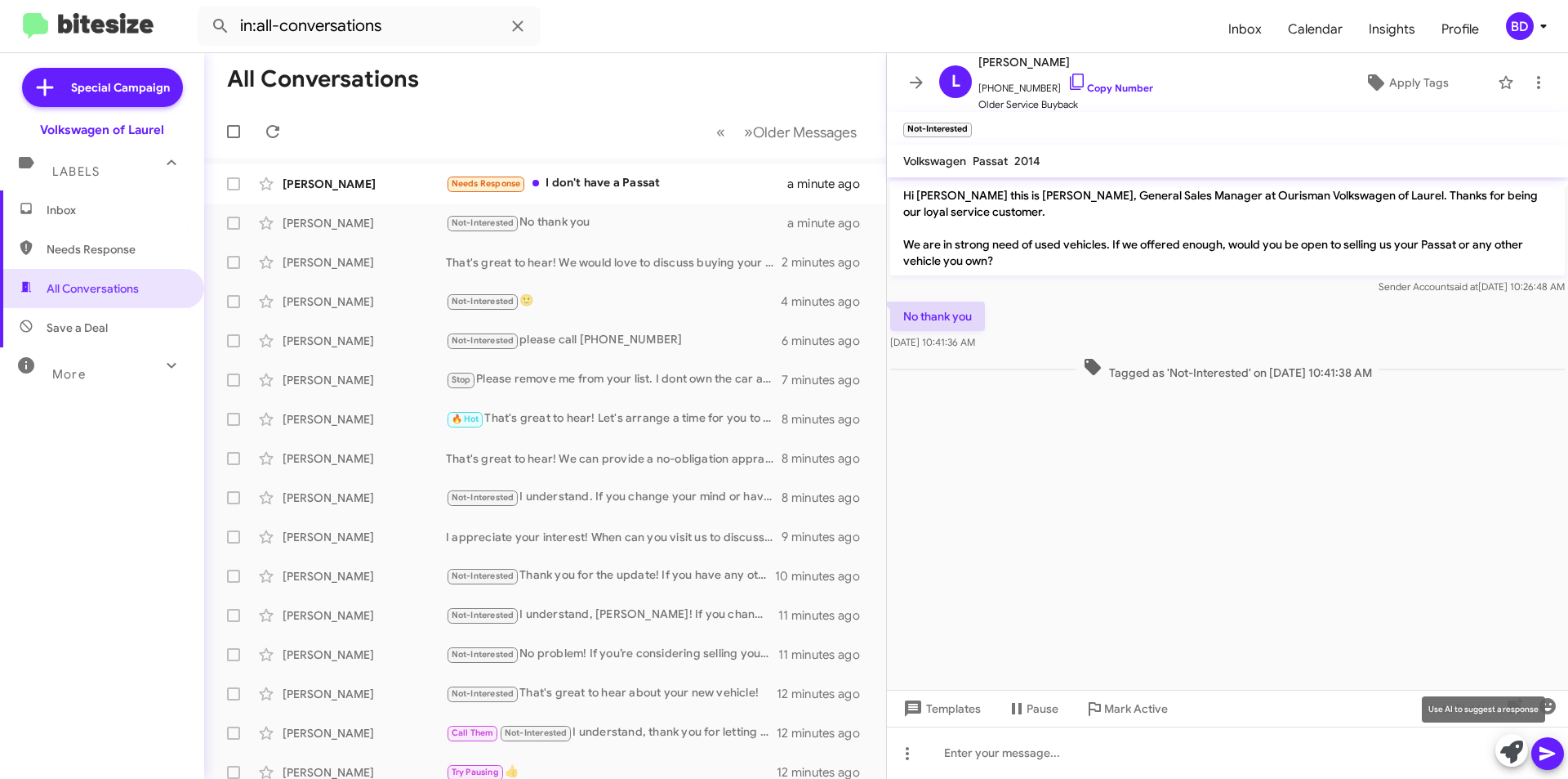
click at [1510, 746] on icon at bounding box center [1511, 751] width 22 height 22
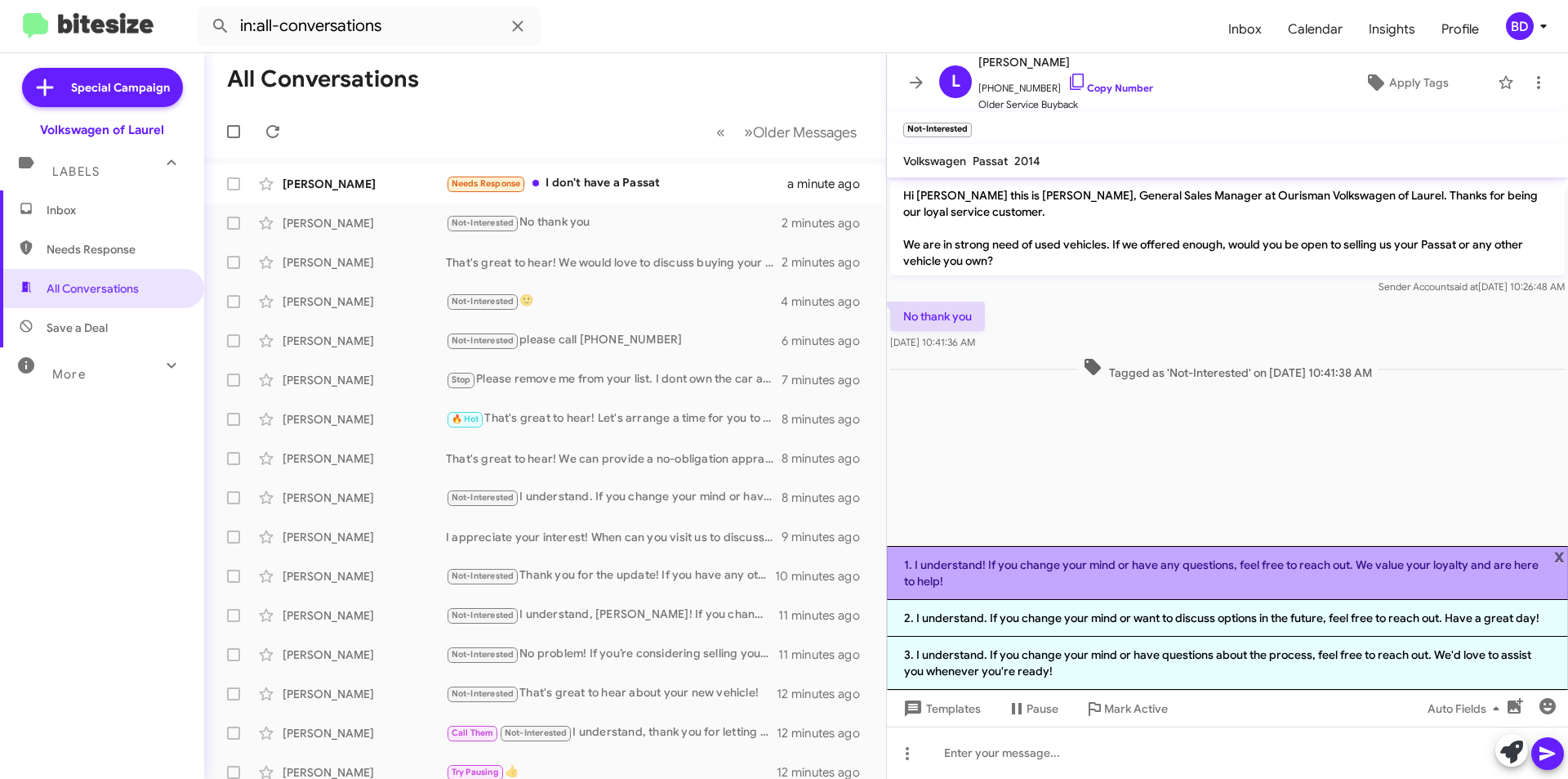
click at [1448, 575] on li "1. I understand! If you change your mind or have any questions, feel free to re…" at bounding box center [1227, 573] width 681 height 54
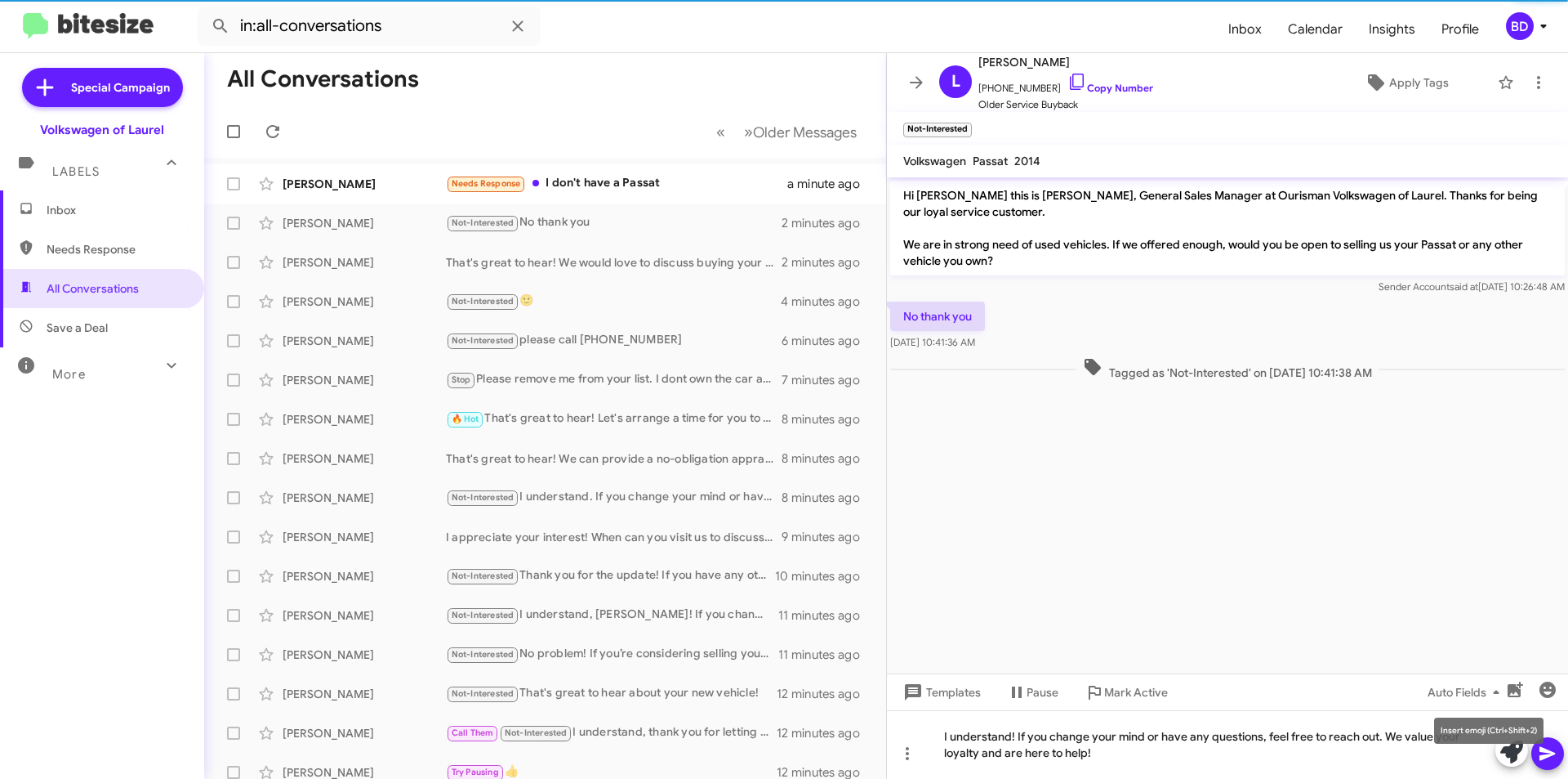
click at [1548, 750] on mat-tooltip-component "Insert emoji (Ctrl+Shift+2)" at bounding box center [1489, 731] width 133 height 49
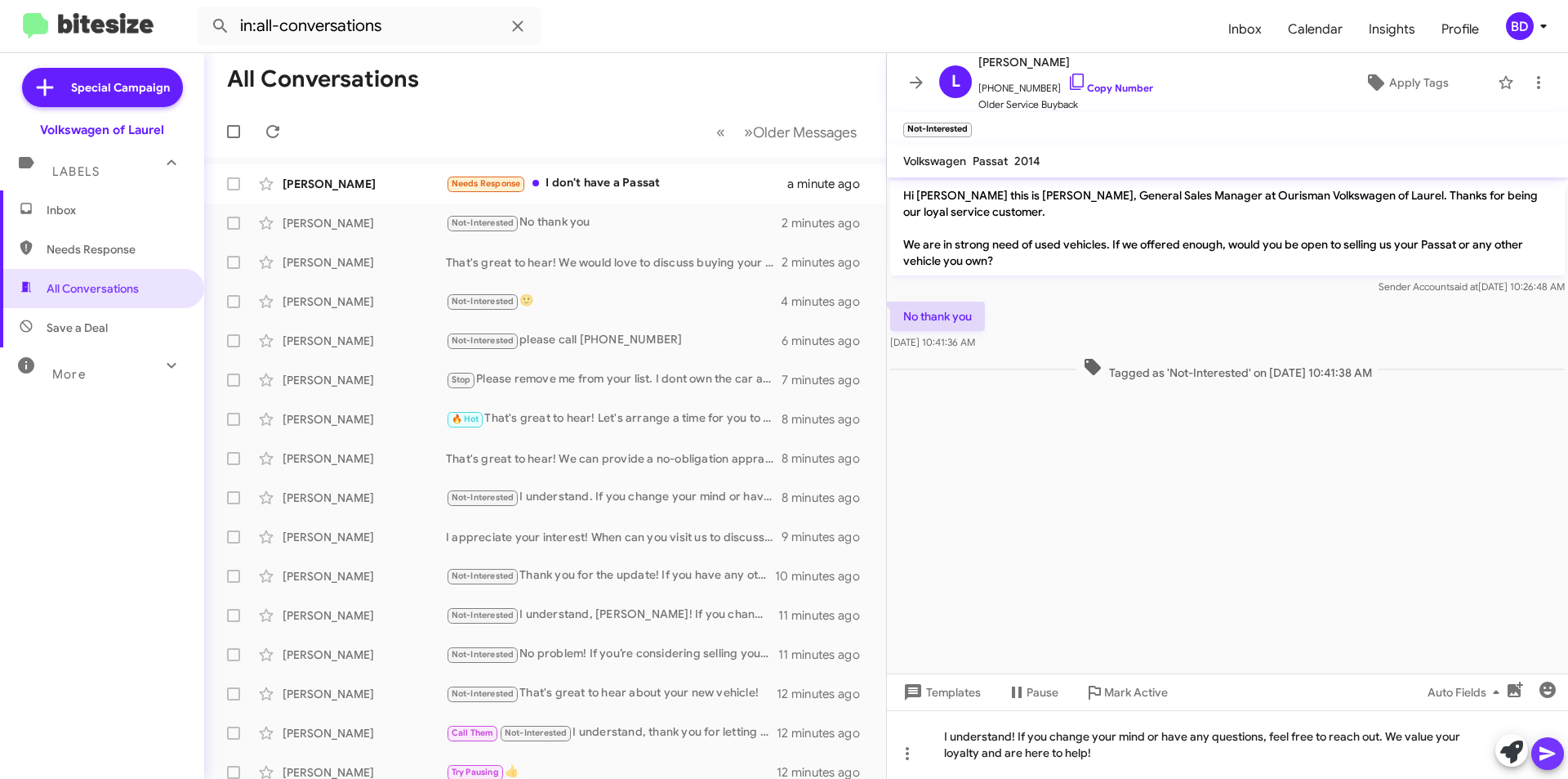
click at [1547, 759] on icon at bounding box center [1548, 754] width 20 height 20
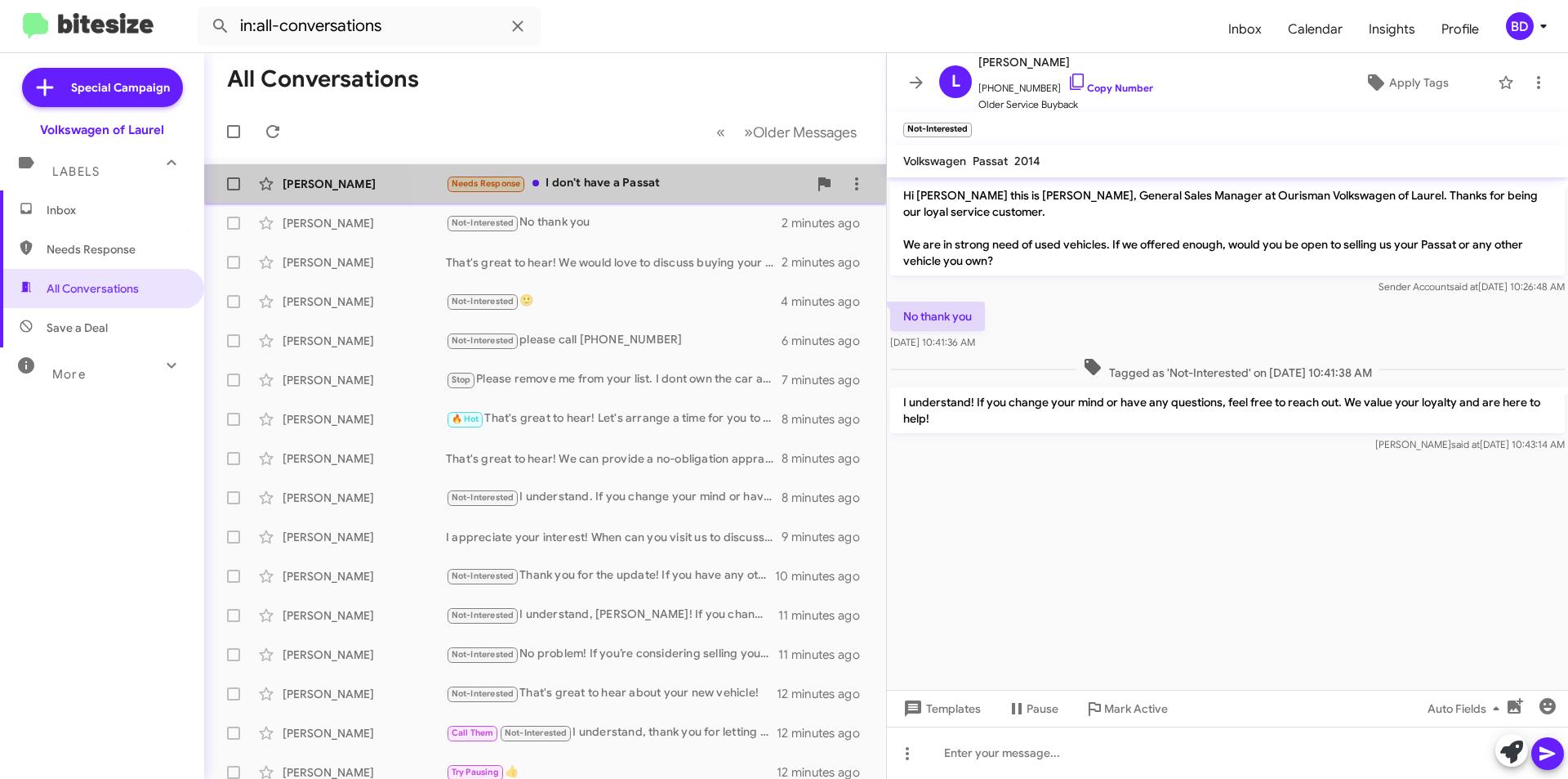
click at [676, 193] on div "Needs Response I don't have a Passat" at bounding box center [626, 183] width 362 height 19
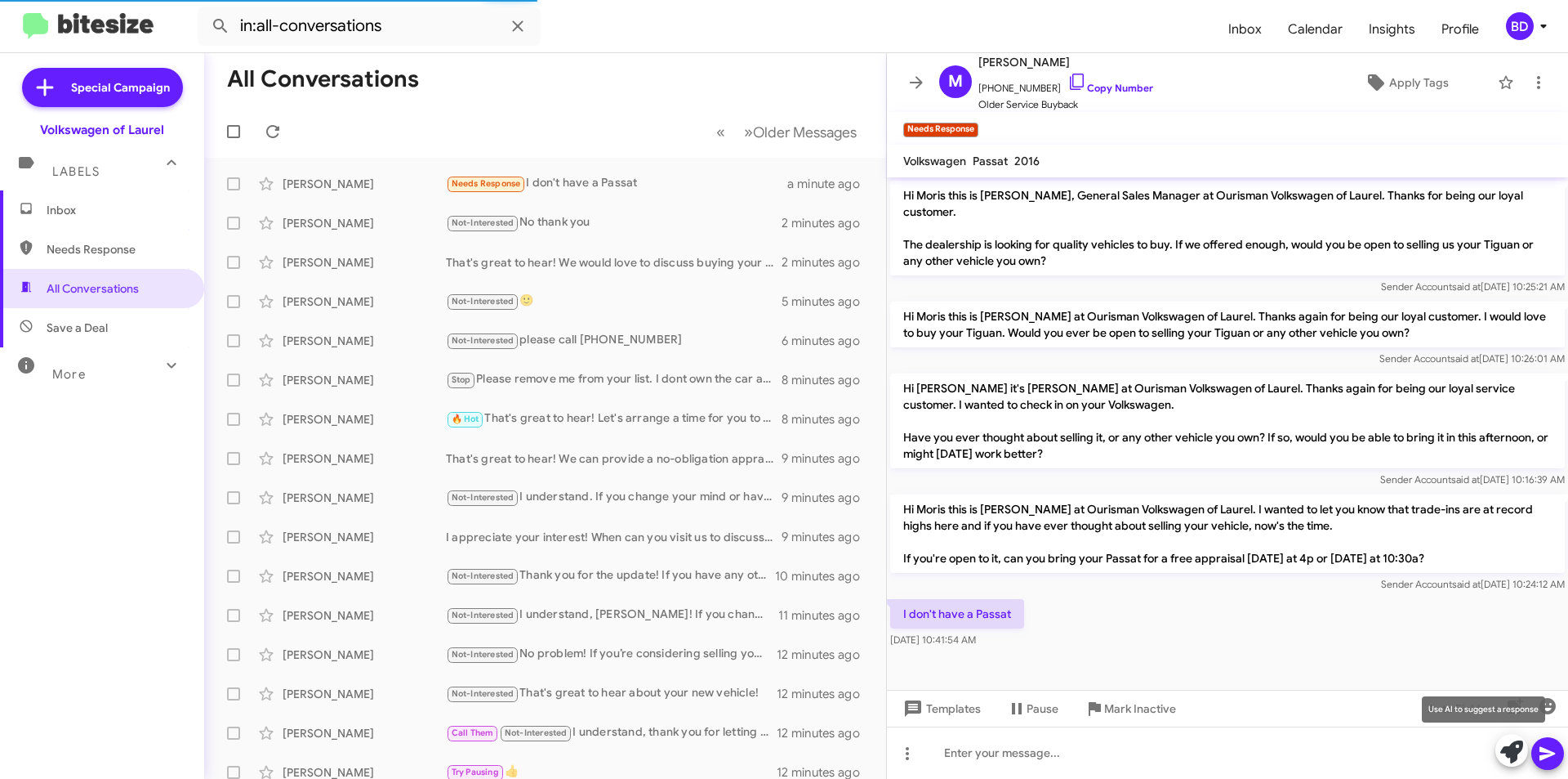
click at [1508, 755] on icon at bounding box center [1511, 751] width 22 height 22
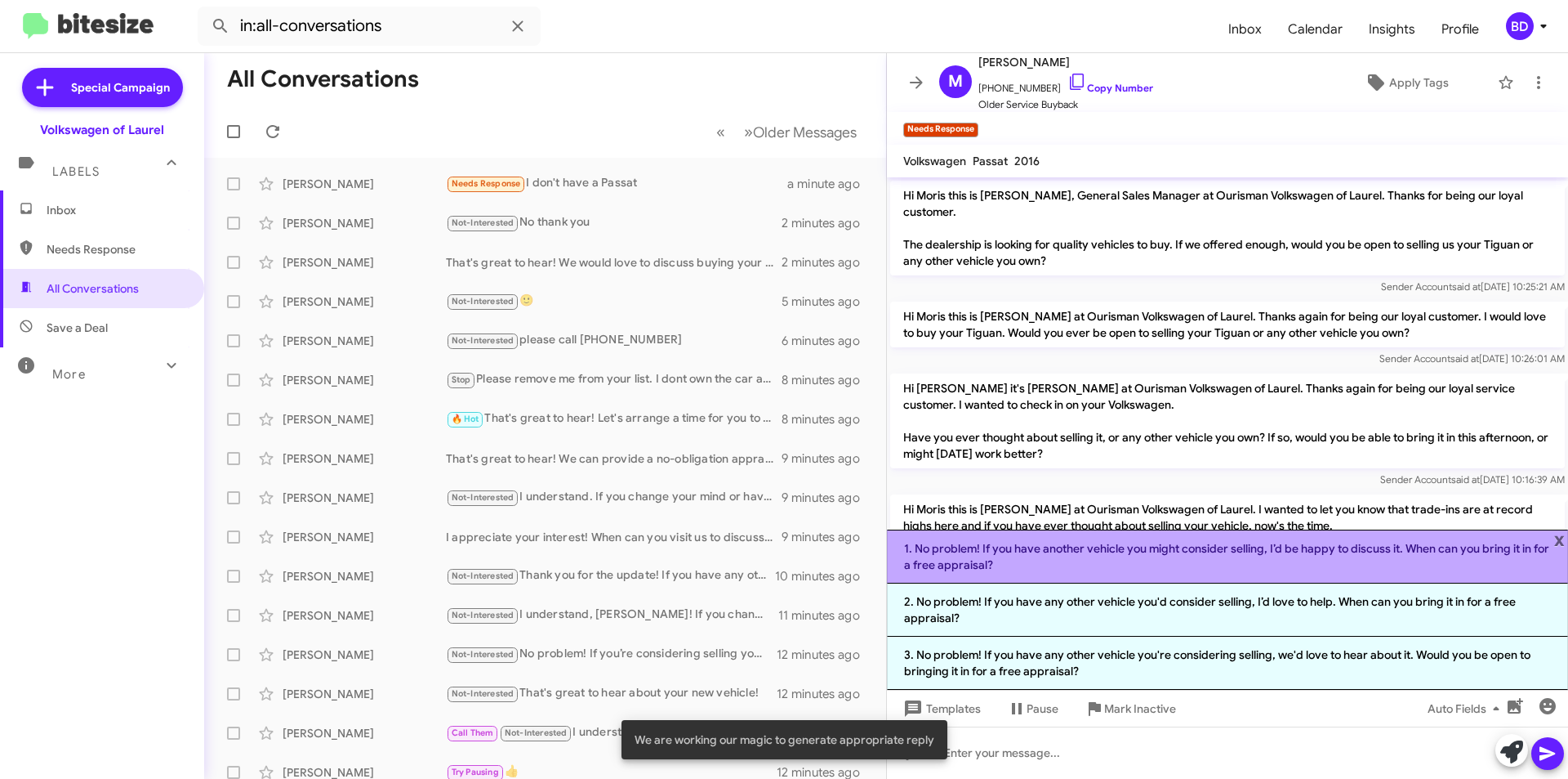
click at [1221, 560] on li "1. No problem! If you have another vehicle you might consider selling, I’d be h…" at bounding box center [1227, 556] width 681 height 54
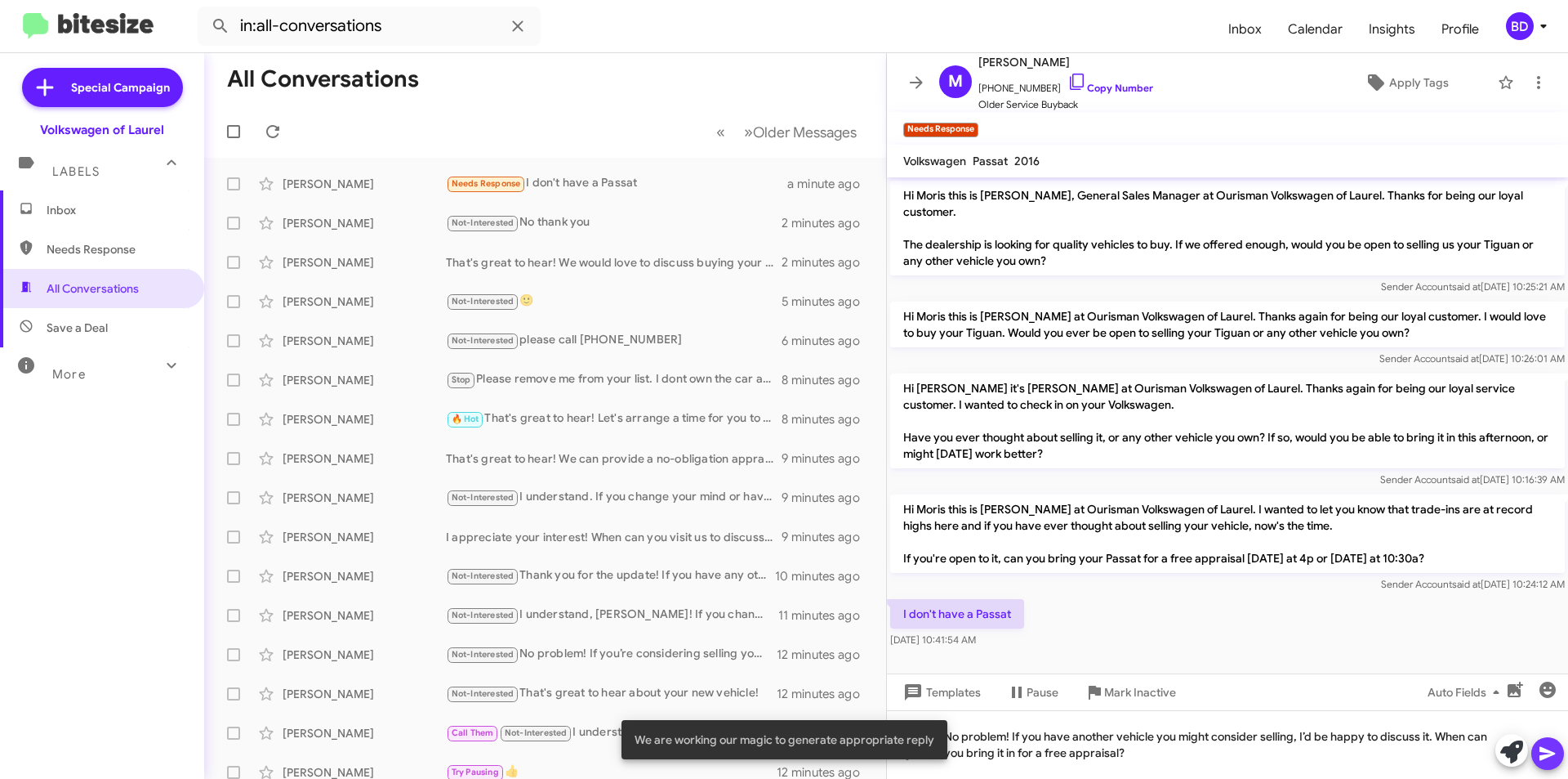
click at [1541, 750] on icon at bounding box center [1547, 753] width 15 height 13
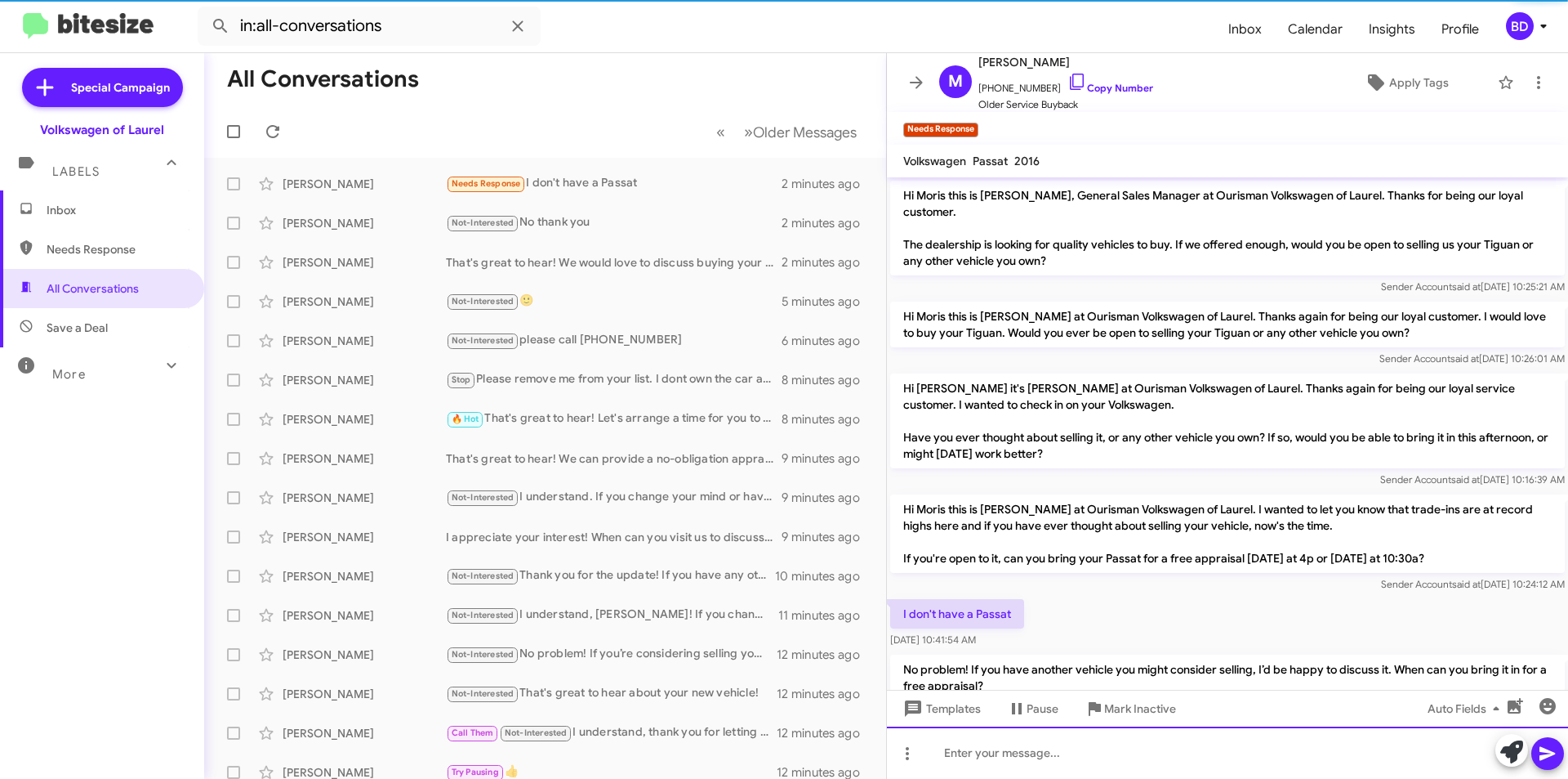
scroll to position [58, 0]
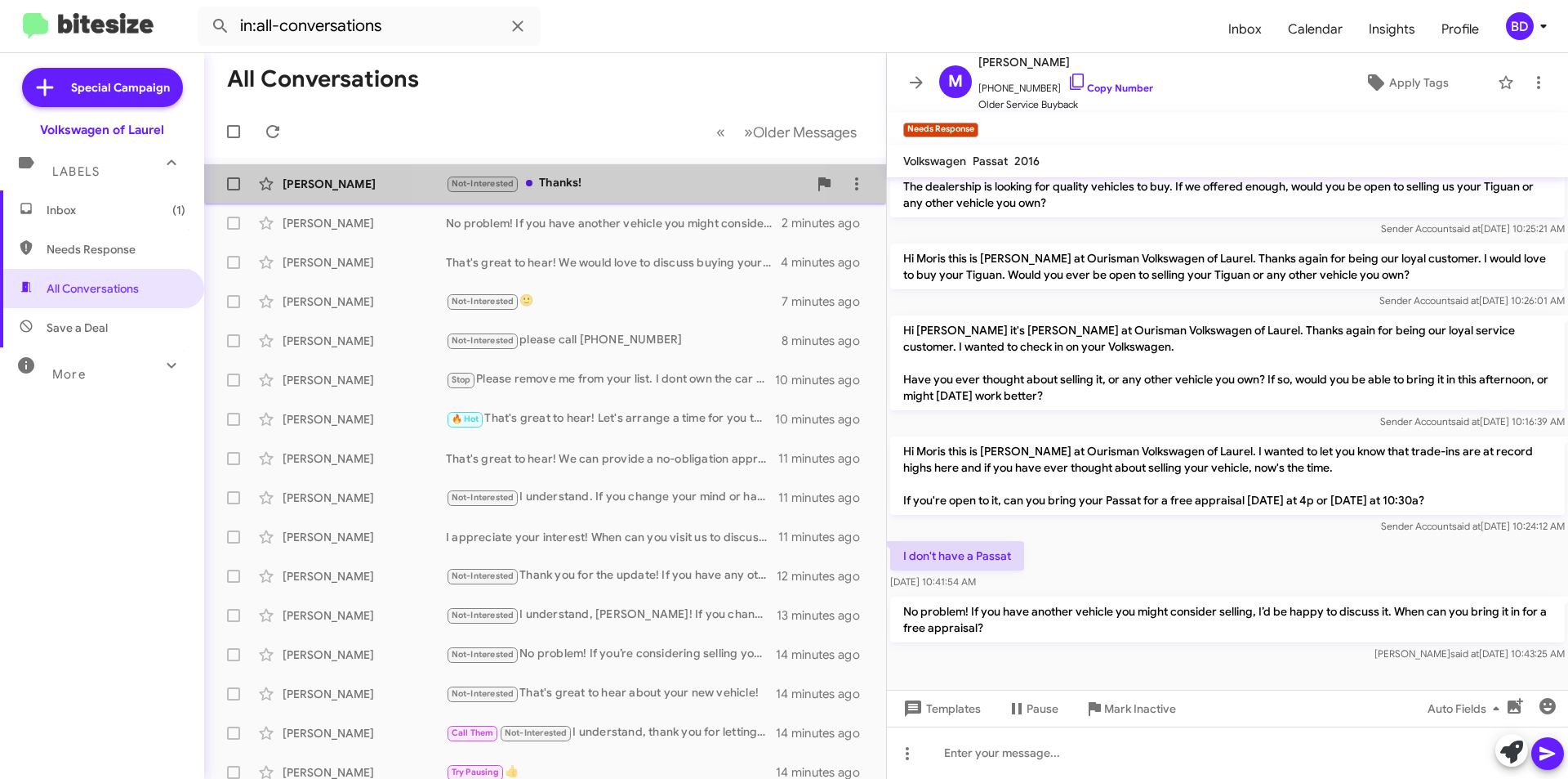
click at [631, 183] on div "Not-Interested Thanks!" at bounding box center [626, 183] width 362 height 19
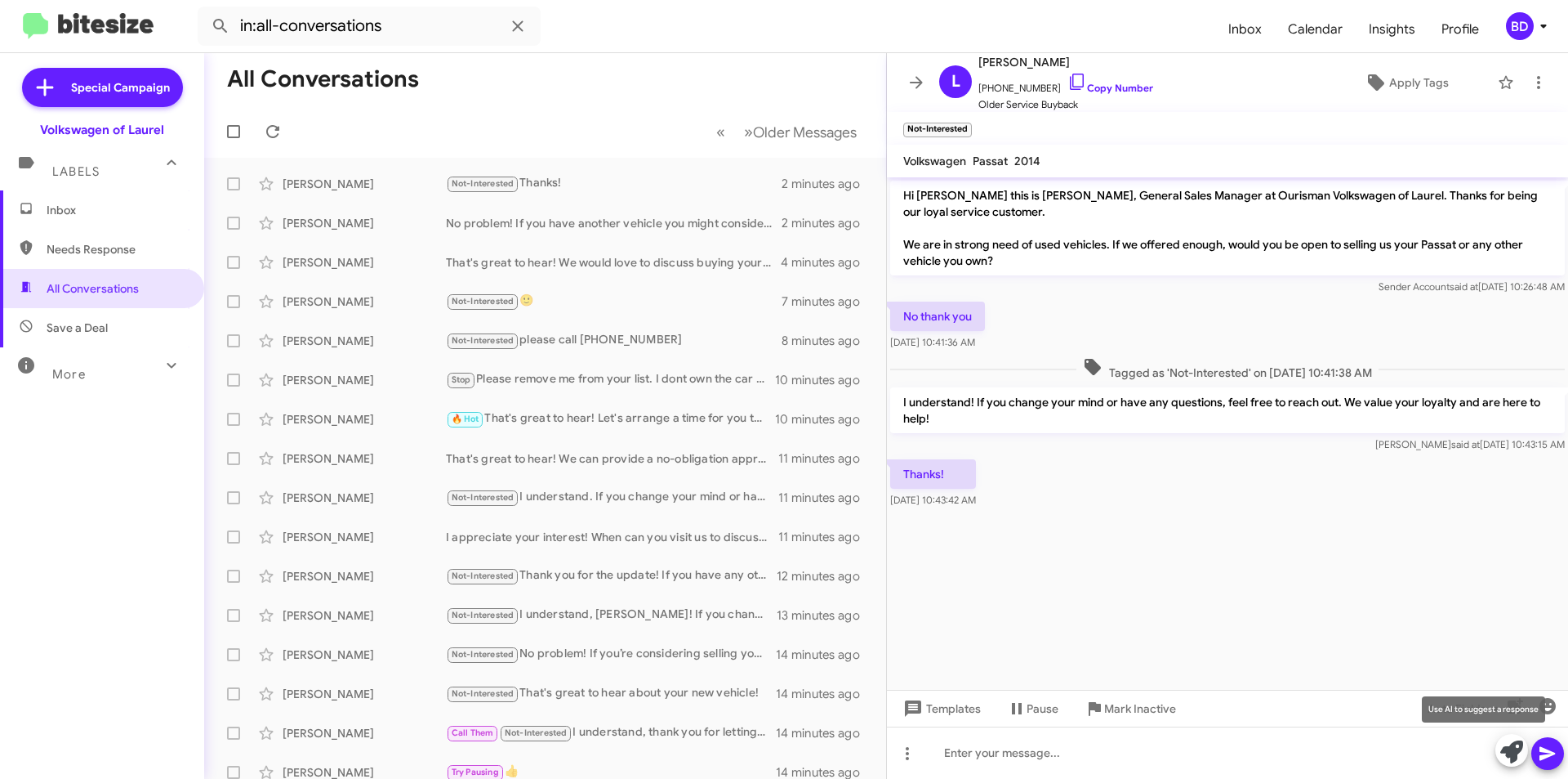
click at [1512, 749] on icon at bounding box center [1511, 751] width 22 height 22
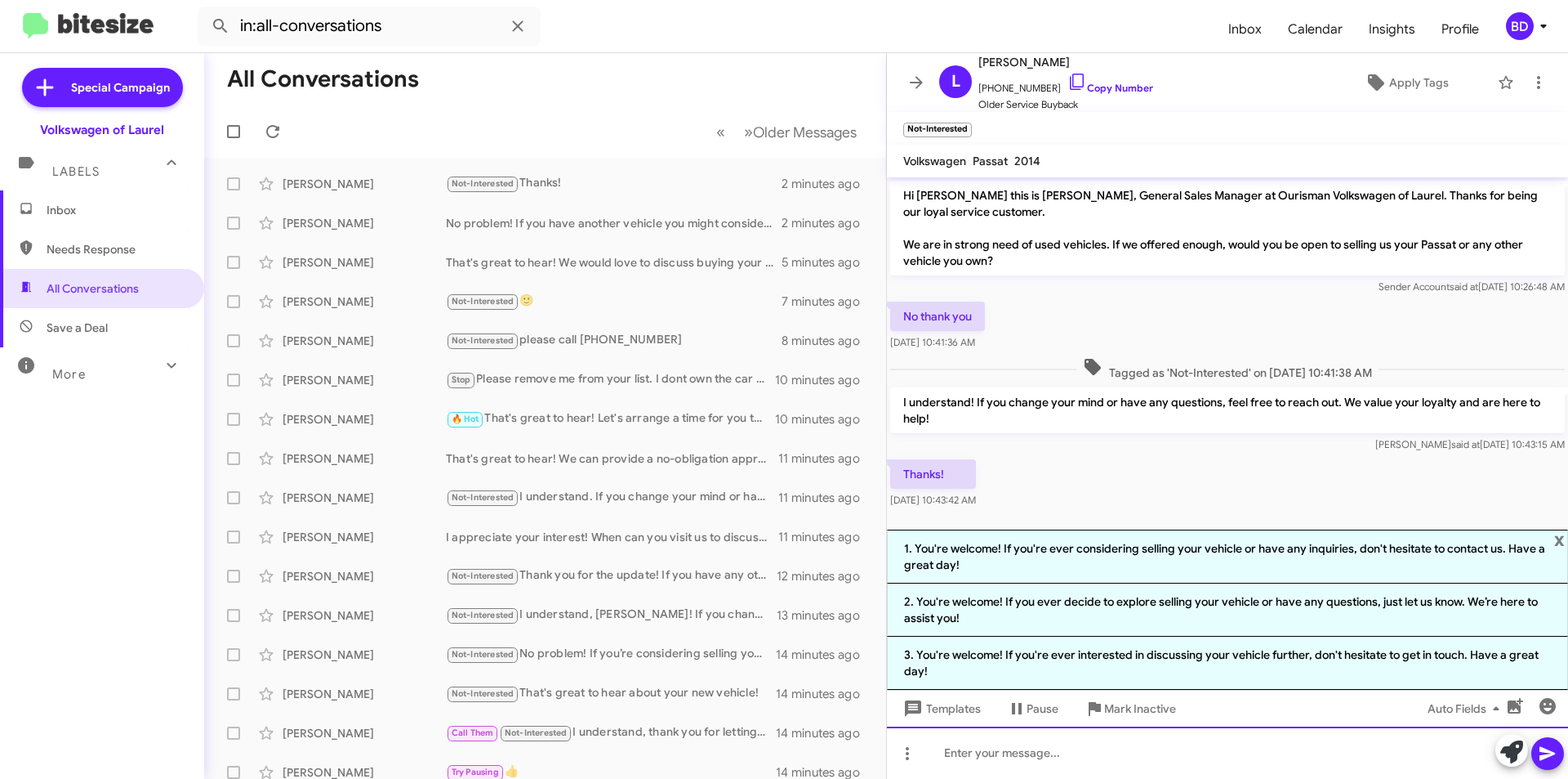
click at [1225, 776] on div at bounding box center [1227, 753] width 681 height 52
click at [1560, 535] on span "x" at bounding box center [1560, 539] width 11 height 20
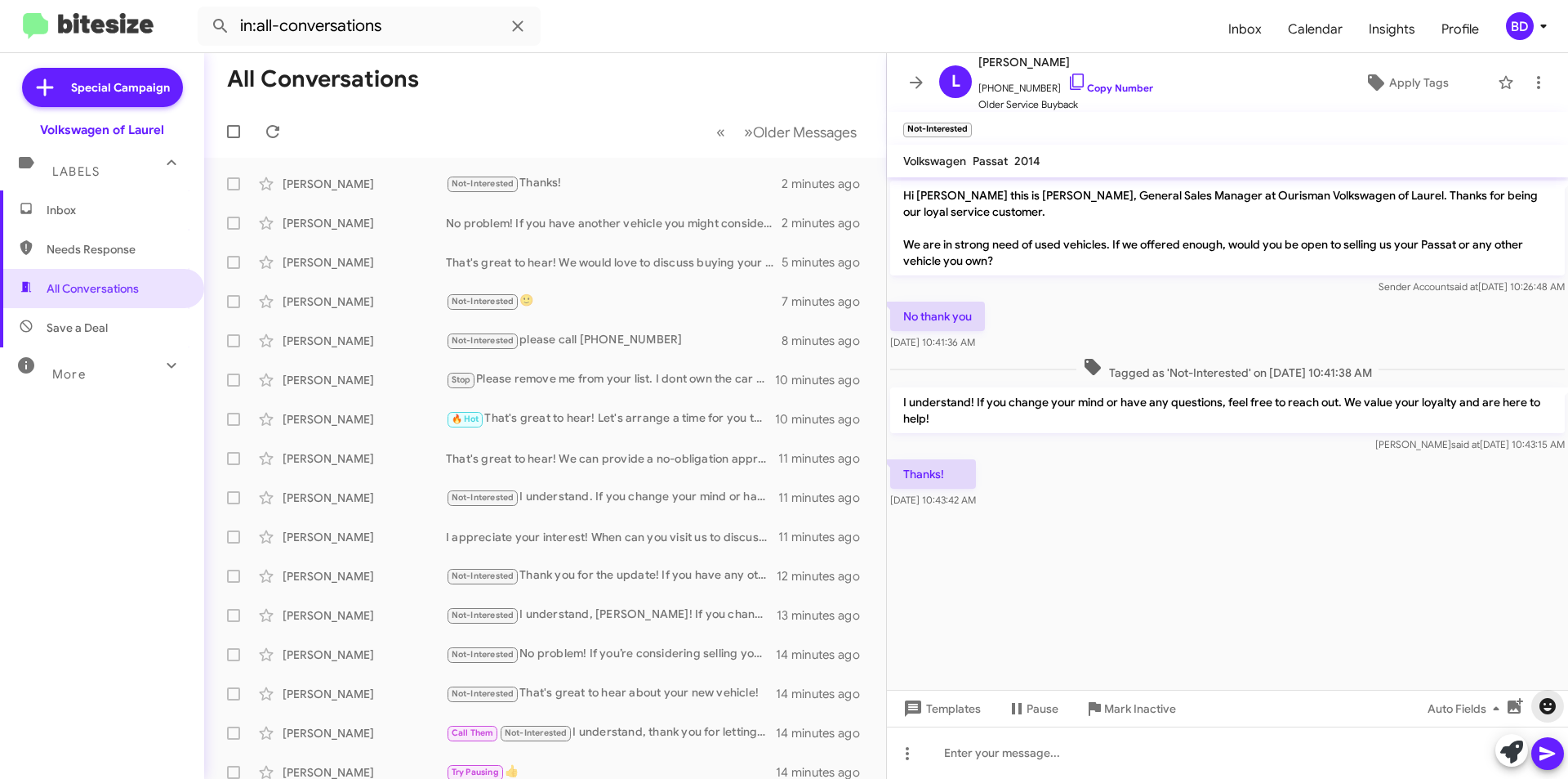
click at [1549, 710] on icon "button" at bounding box center [1548, 706] width 20 height 20
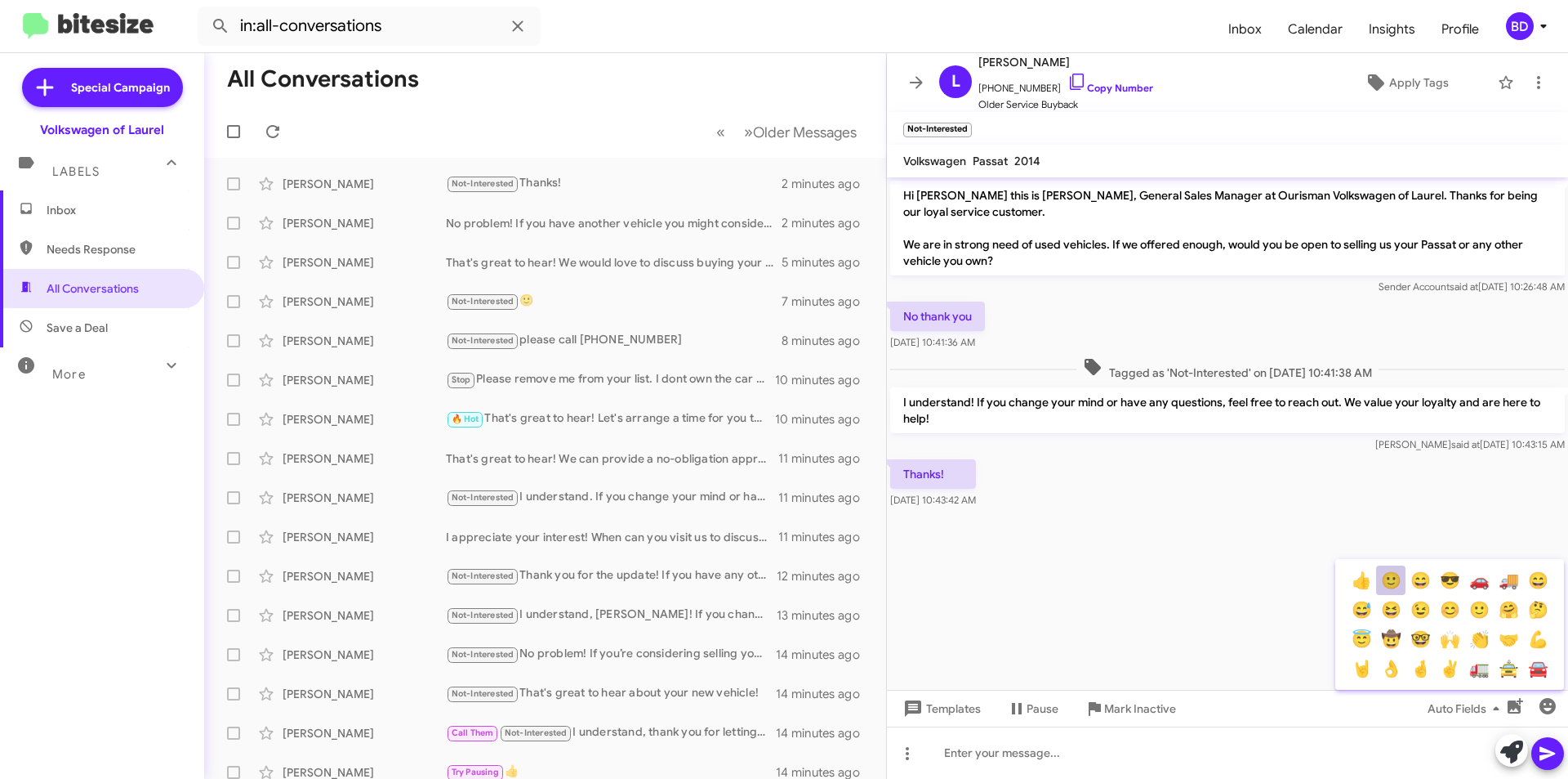
click at [1394, 583] on button "🙂" at bounding box center [1390, 580] width 30 height 30
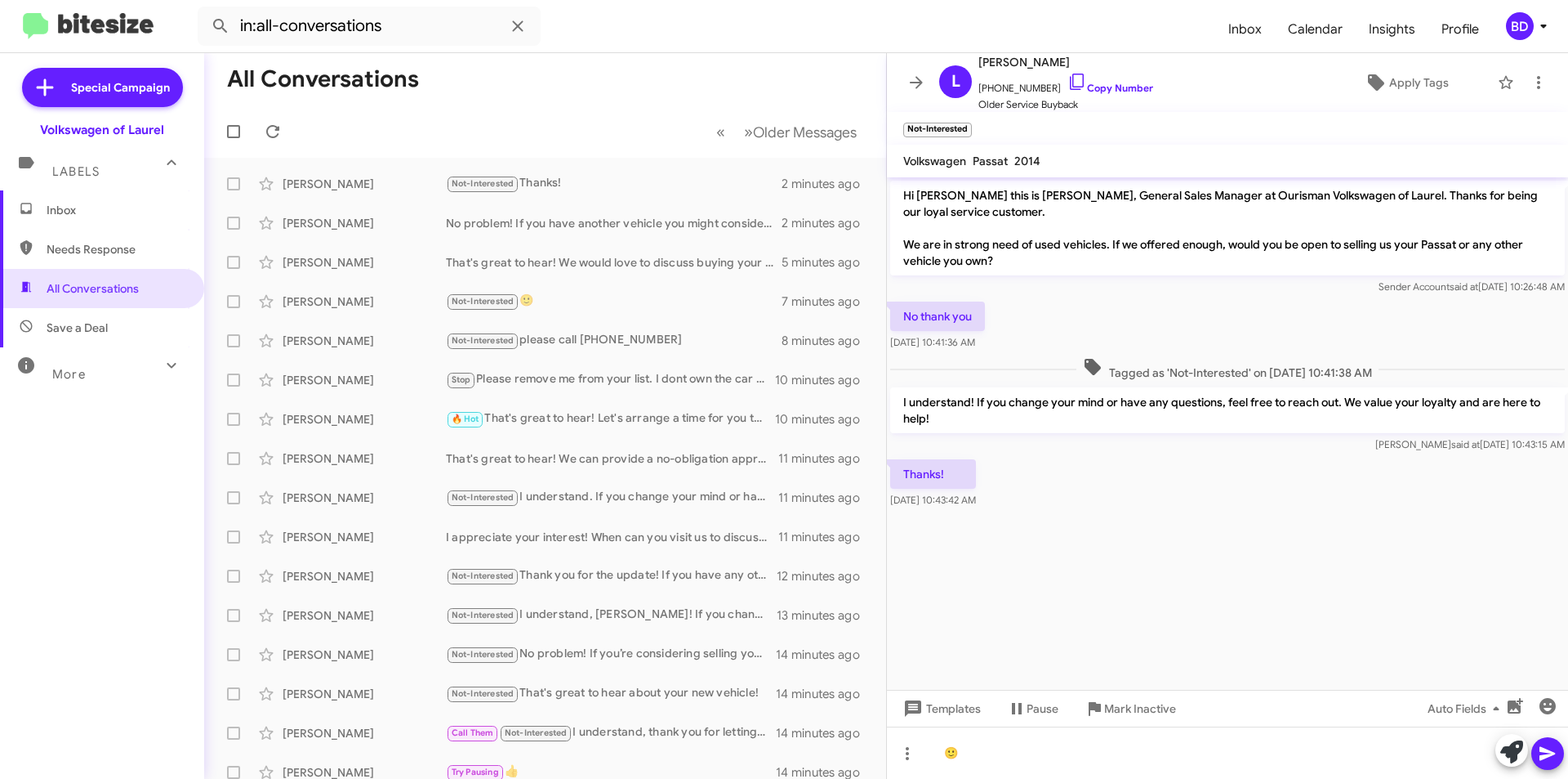
click at [1550, 748] on icon at bounding box center [1548, 754] width 20 height 20
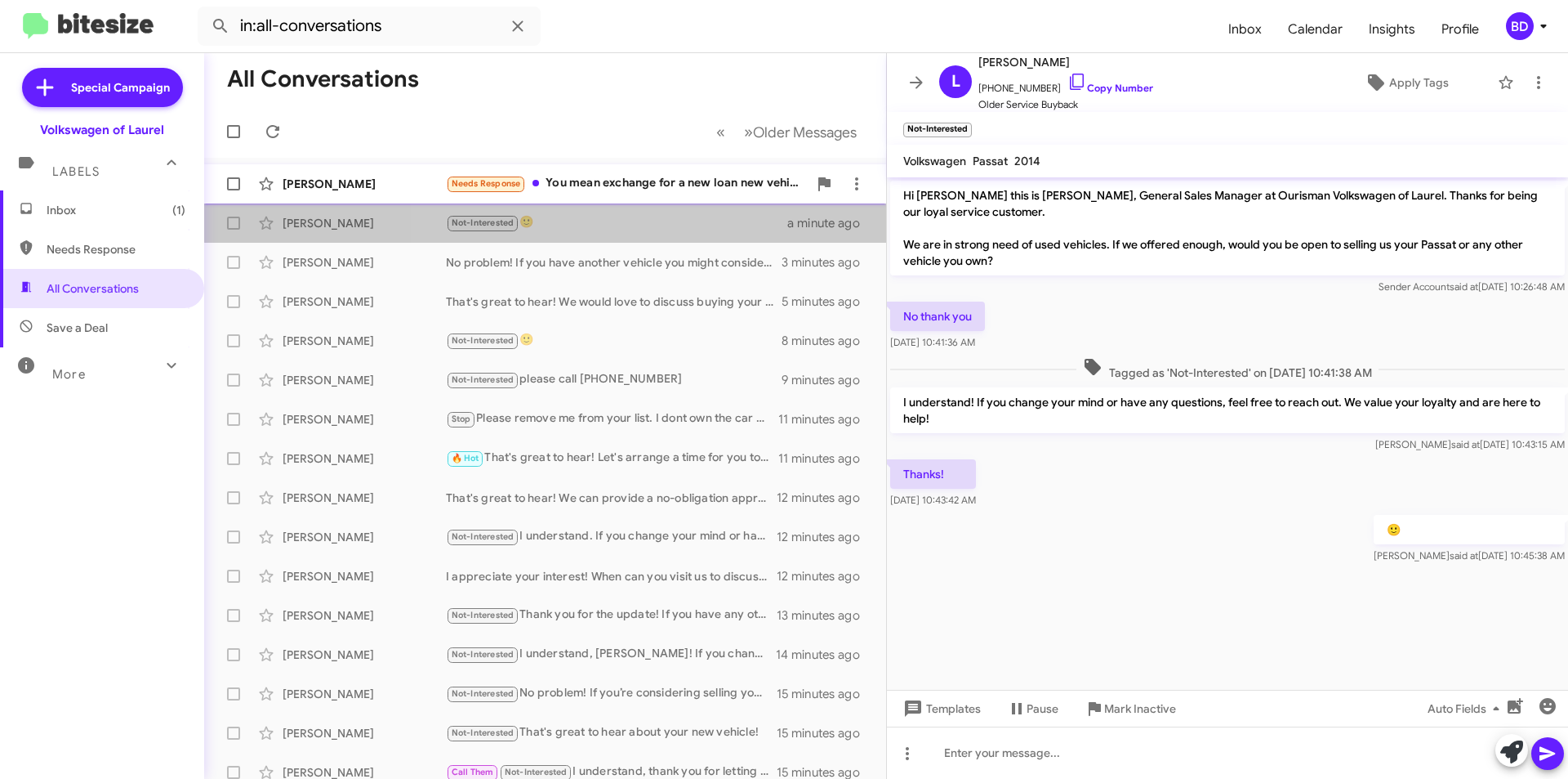
drag, startPoint x: 680, startPoint y: 204, endPoint x: 681, endPoint y: 193, distance: 11.0
click at [680, 202] on mat-action-list "Alex Santrac Needs Response You mean exchange for a new loan new vehicle a few …" at bounding box center [545, 554] width 682 height 792
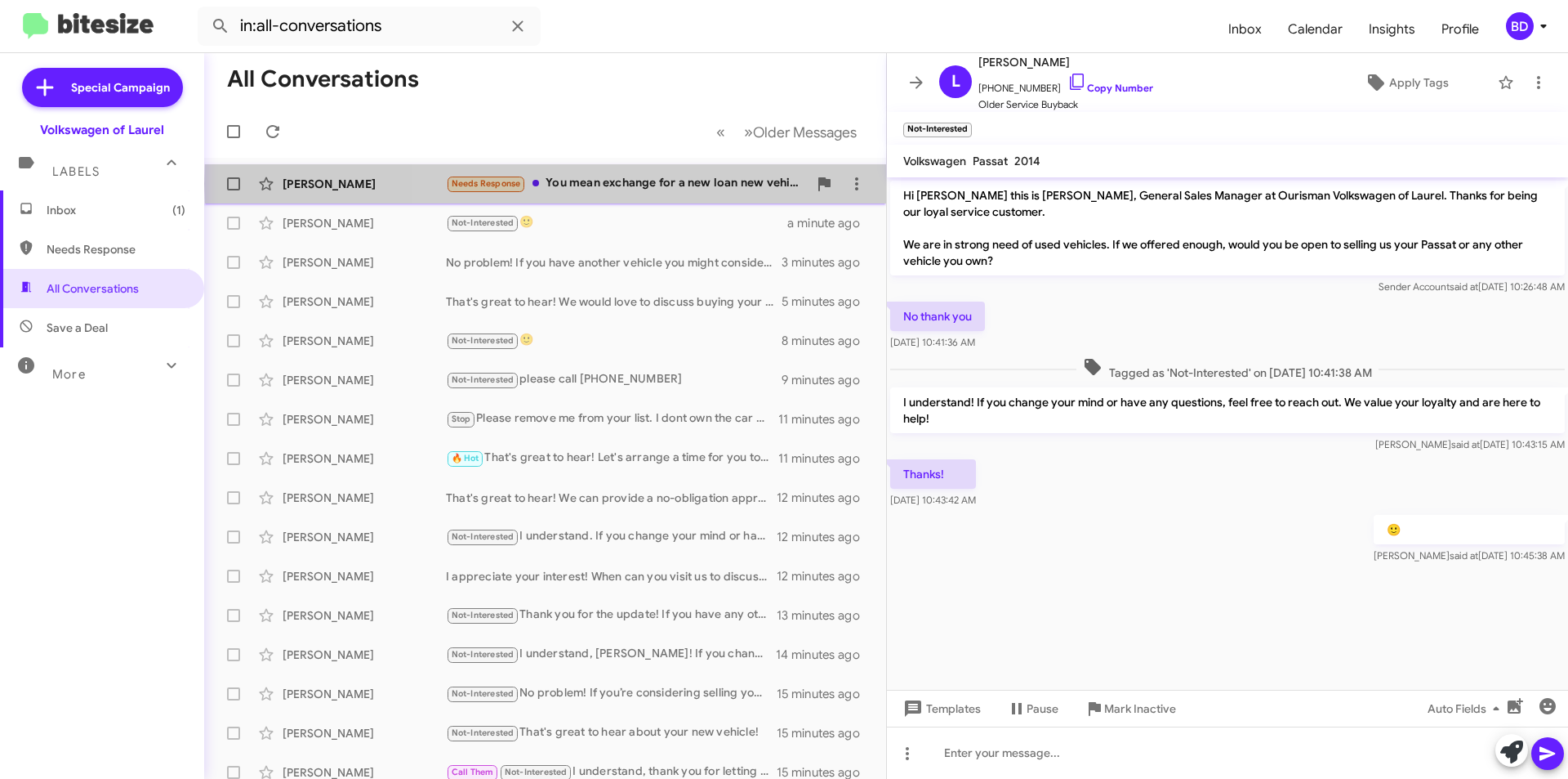
click at [666, 184] on div "Needs Response You mean exchange for a new loan new vehicle" at bounding box center [626, 183] width 362 height 19
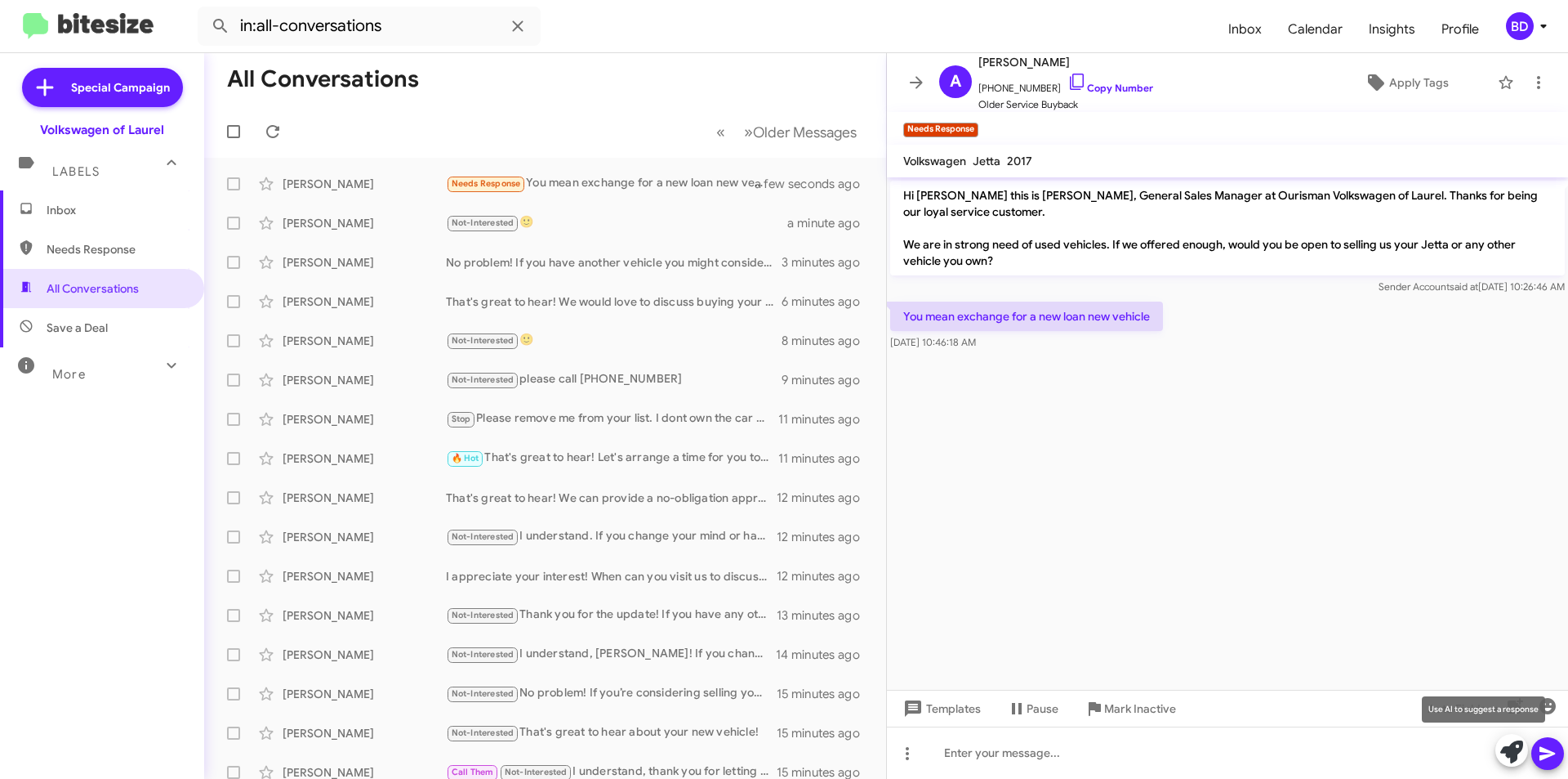
click at [1511, 748] on icon at bounding box center [1511, 751] width 22 height 22
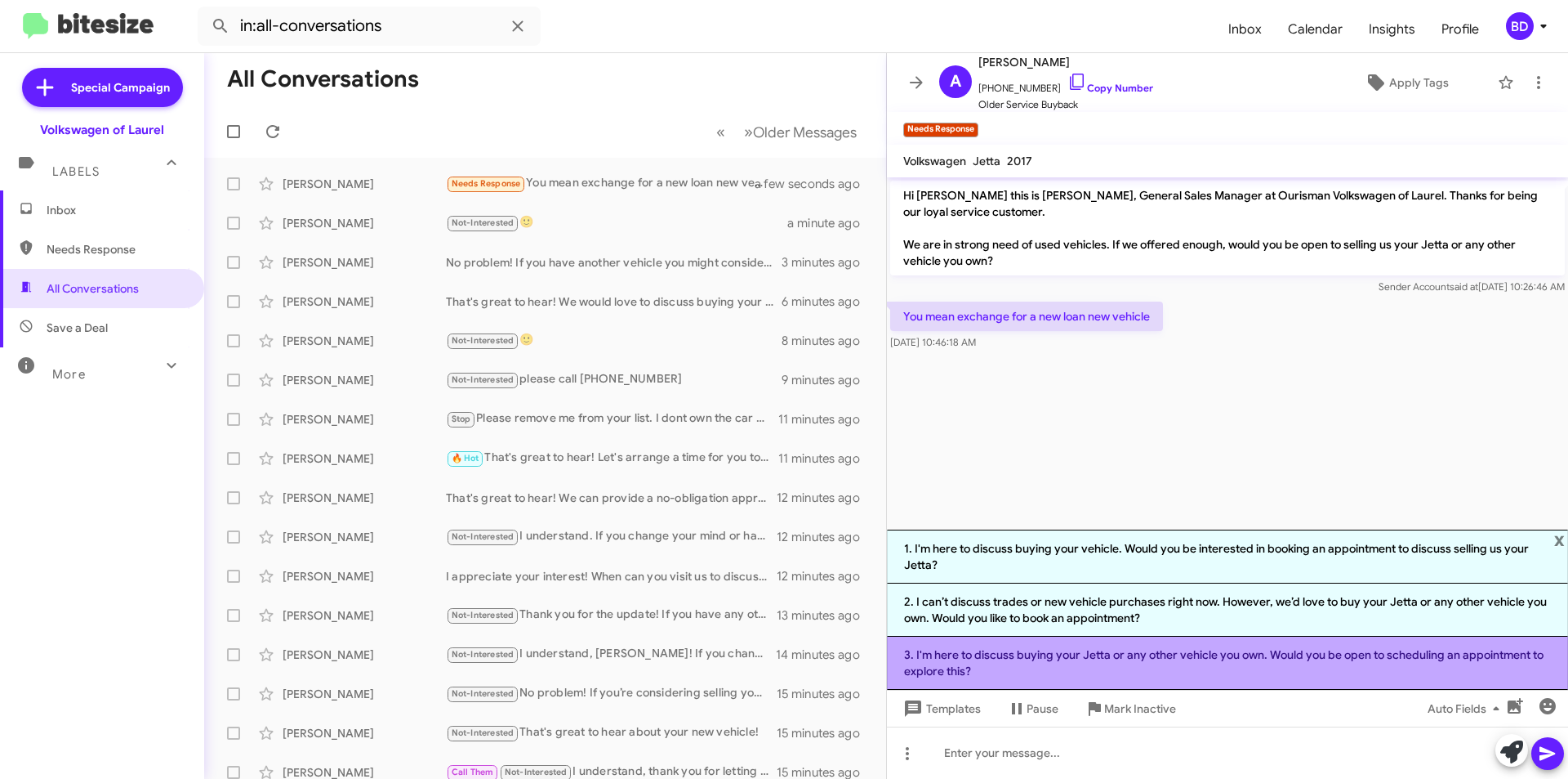
click at [1266, 671] on li "3. I'm here to discuss buying your Jetta or any other vehicle you own. Would yo…" at bounding box center [1227, 662] width 681 height 53
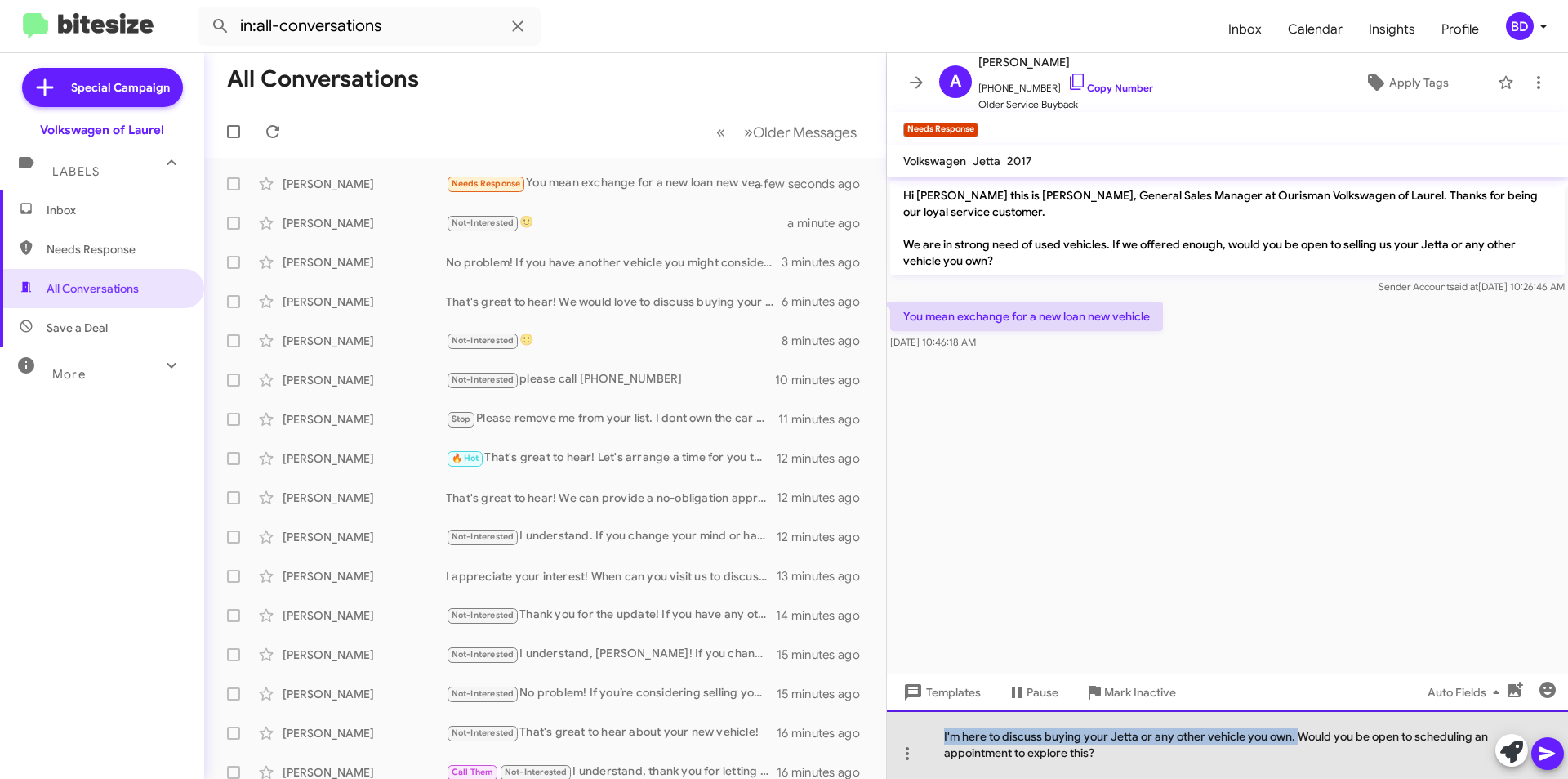
drag, startPoint x: 1300, startPoint y: 736, endPoint x: 930, endPoint y: 718, distance: 370.4
click at [928, 720] on div "I'm here to discuss buying your Jetta or any other vehicle you own. Would you b…" at bounding box center [1227, 744] width 681 height 68
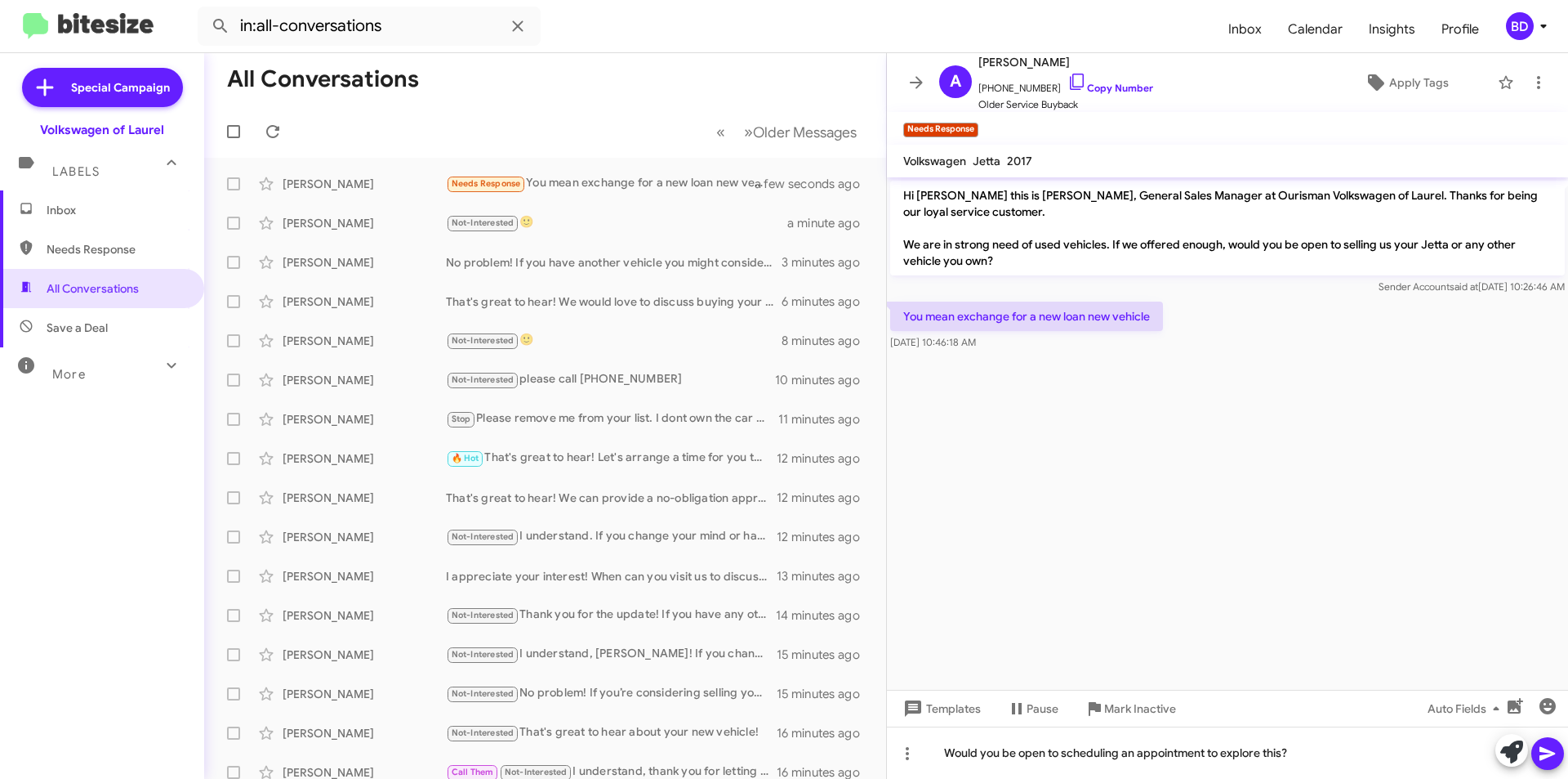
click at [1541, 766] on span at bounding box center [1548, 753] width 20 height 32
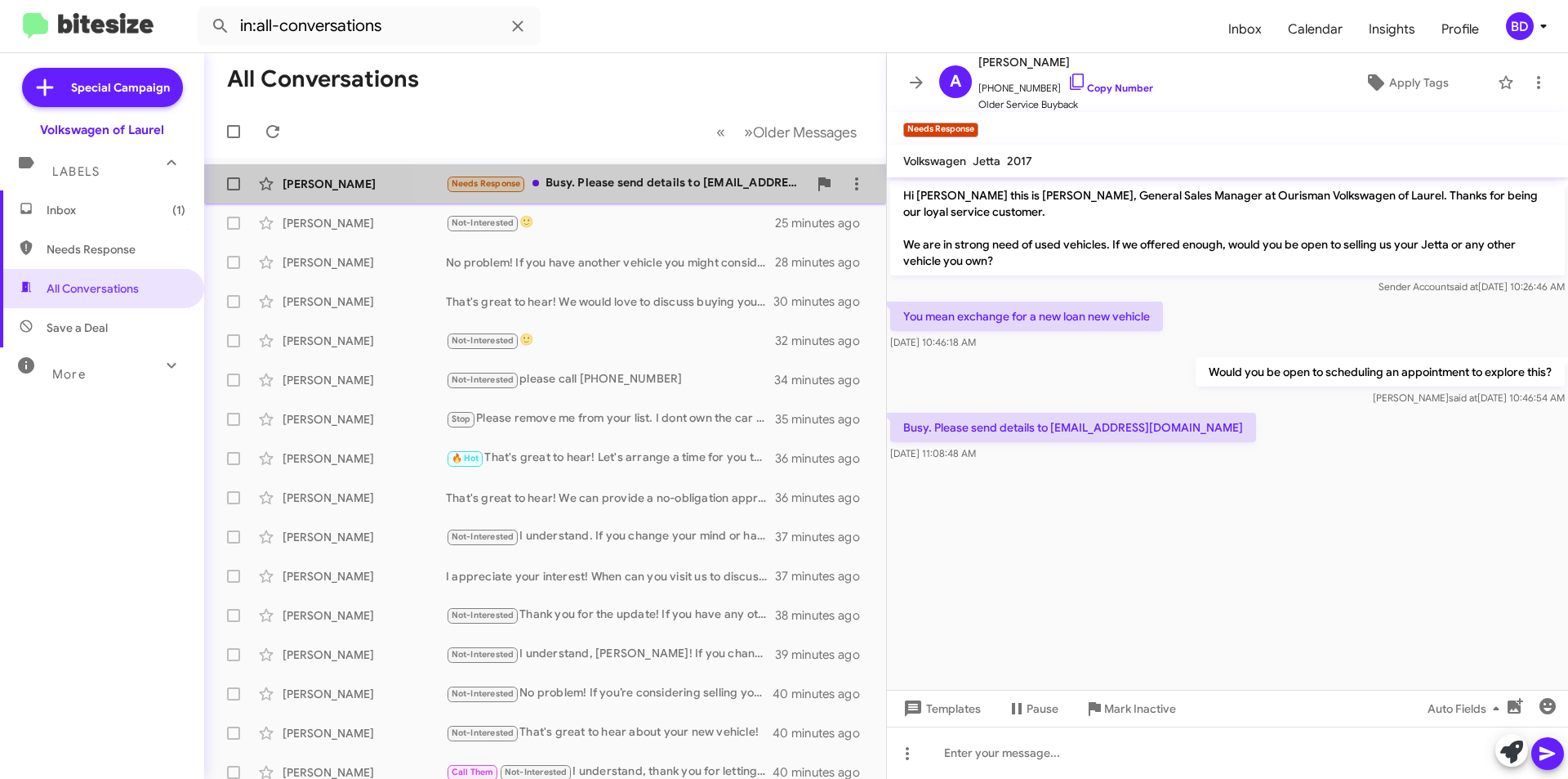
click at [663, 190] on div "Needs Response Busy. Please send details to [EMAIL_ADDRESS][DOMAIN_NAME]" at bounding box center [626, 183] width 362 height 19
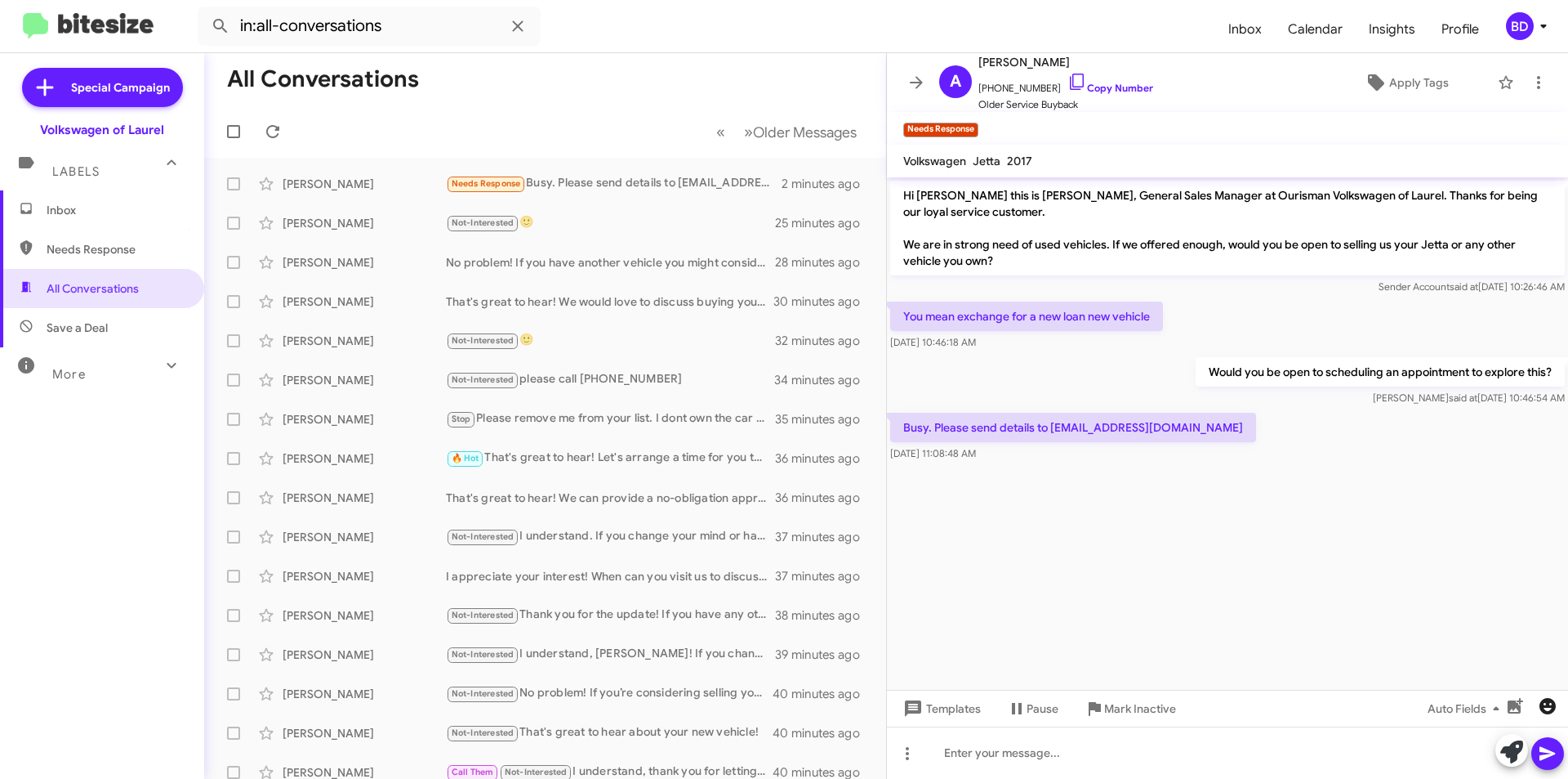
click at [1546, 705] on icon "button" at bounding box center [1548, 706] width 16 height 16
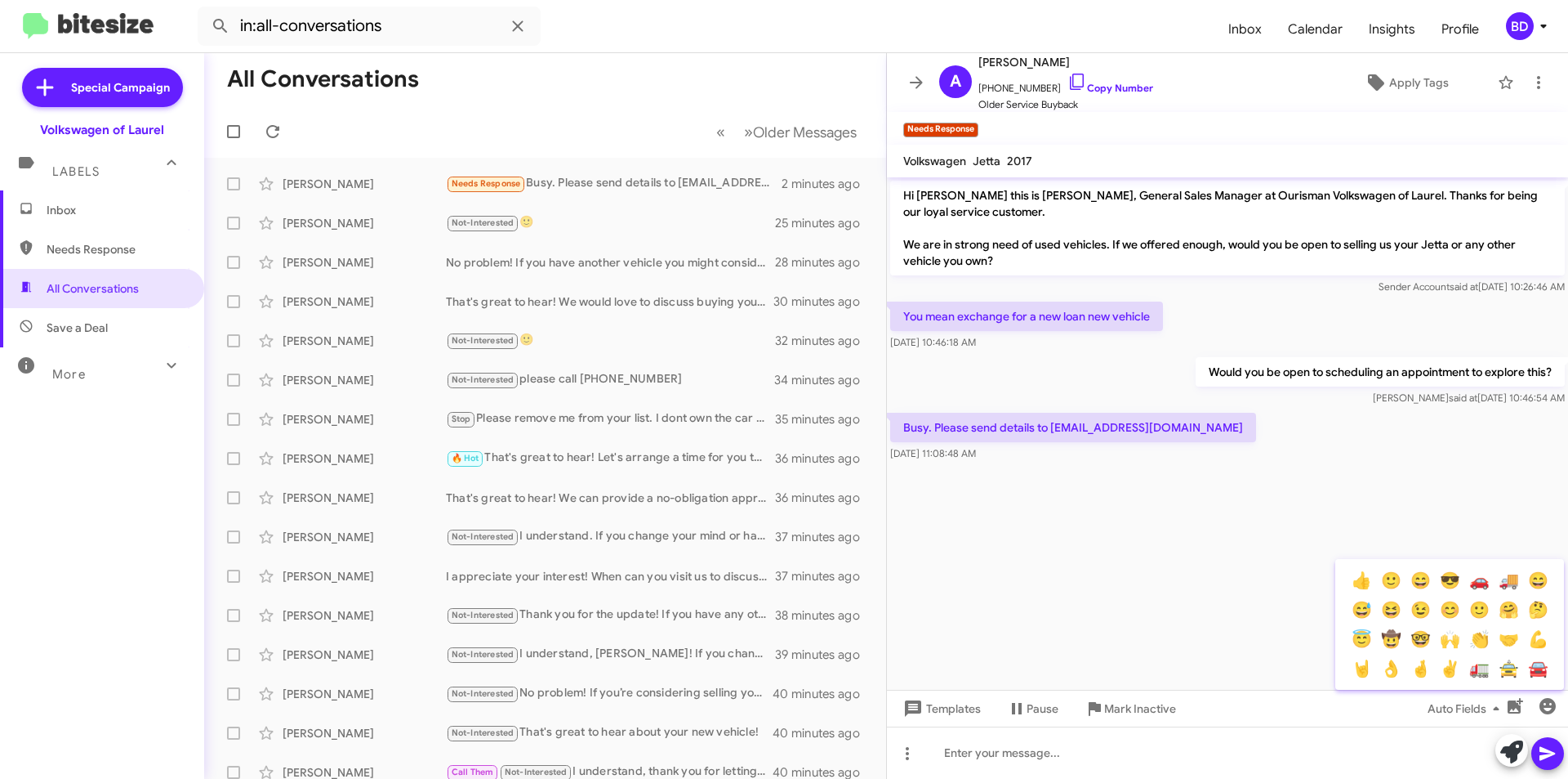
drag, startPoint x: 1364, startPoint y: 582, endPoint x: 1441, endPoint y: 628, distance: 89.7
click at [1364, 582] on button "👍" at bounding box center [1362, 580] width 30 height 30
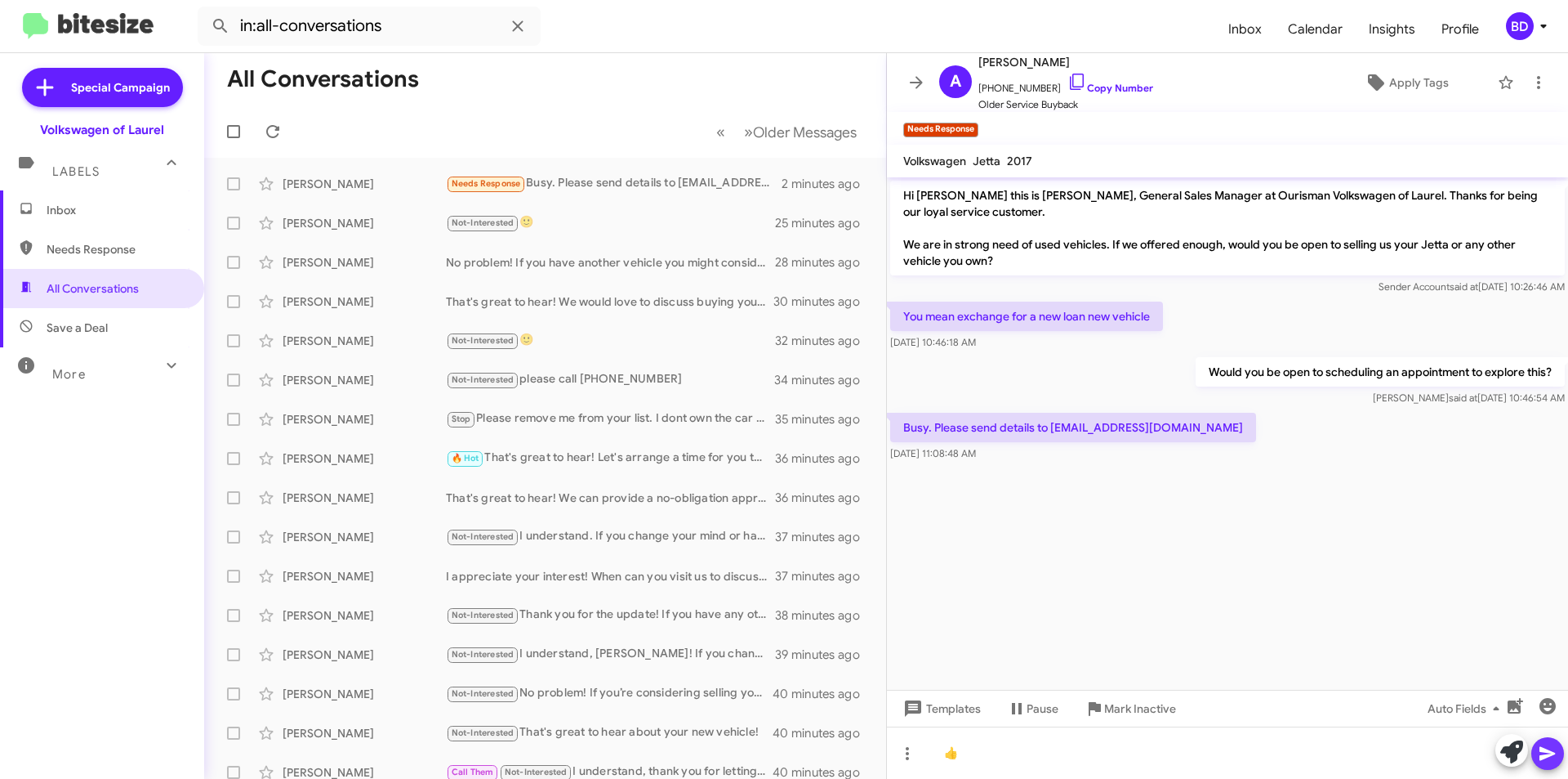
click at [1550, 757] on icon at bounding box center [1548, 754] width 20 height 20
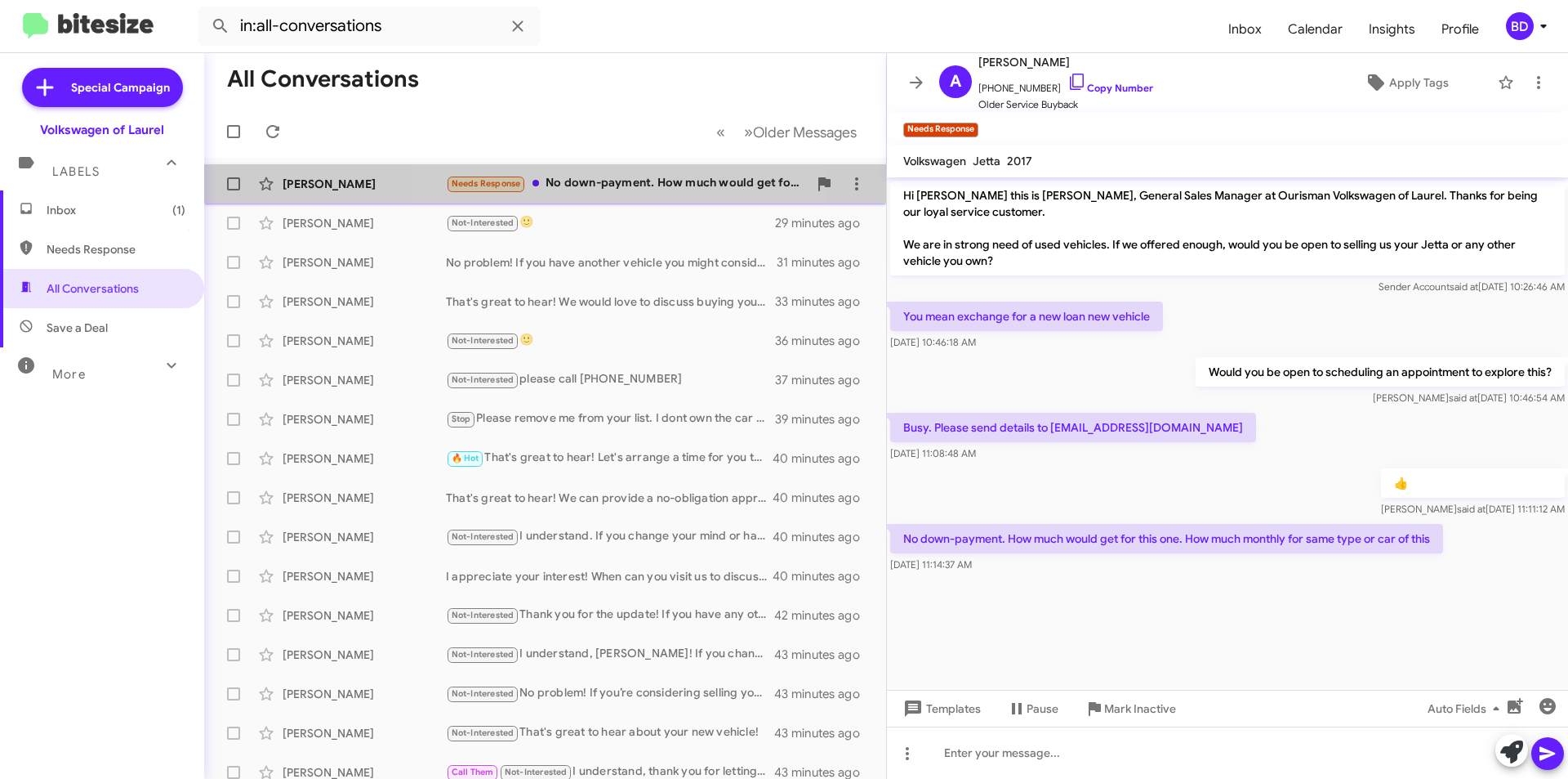
click at [596, 189] on div "Needs Response No down-payment. How much would get for this one. How much month…" at bounding box center [626, 183] width 362 height 19
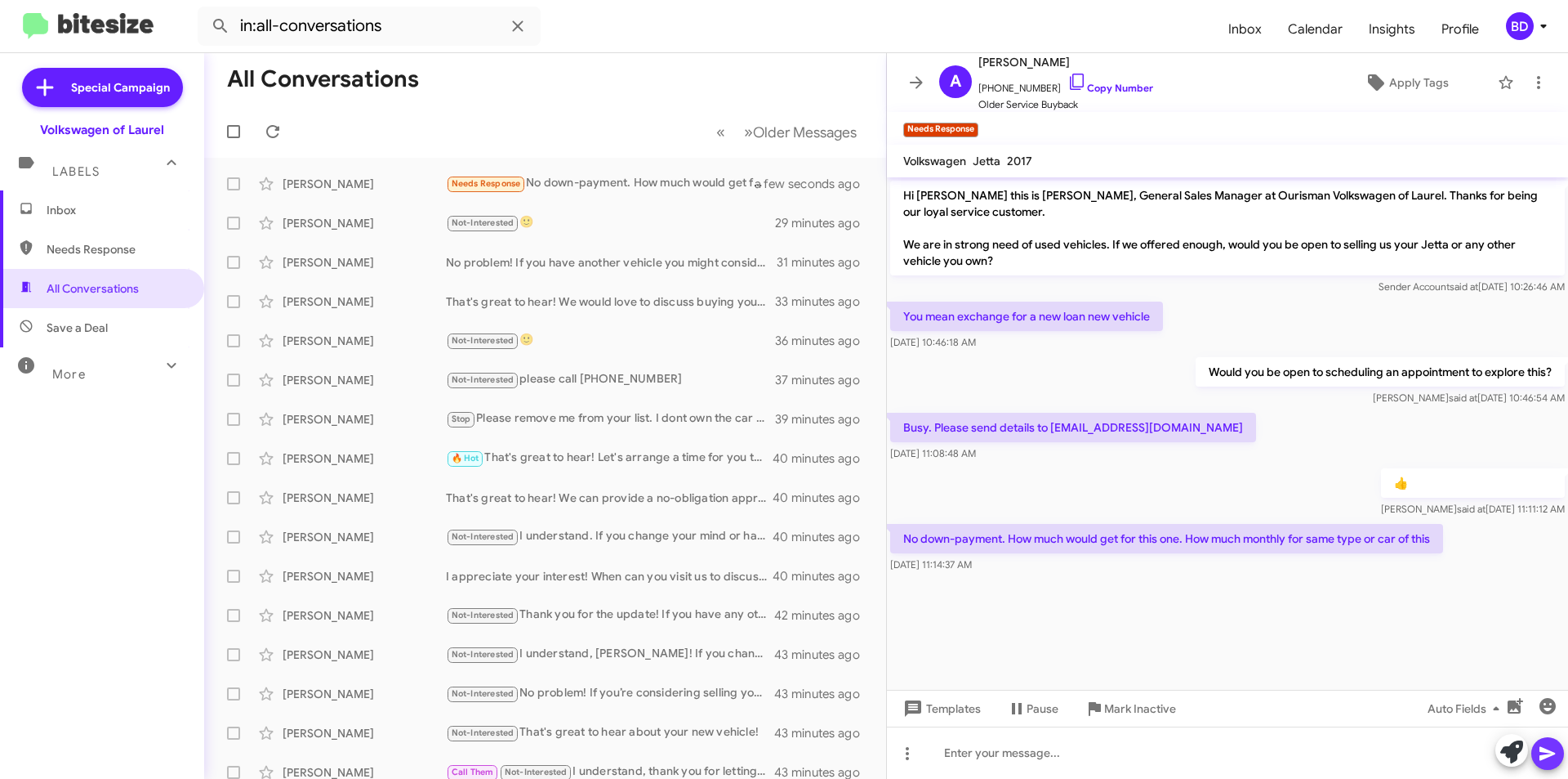
click at [1551, 752] on icon at bounding box center [1547, 753] width 15 height 13
click at [1515, 746] on icon at bounding box center [1511, 751] width 22 height 22
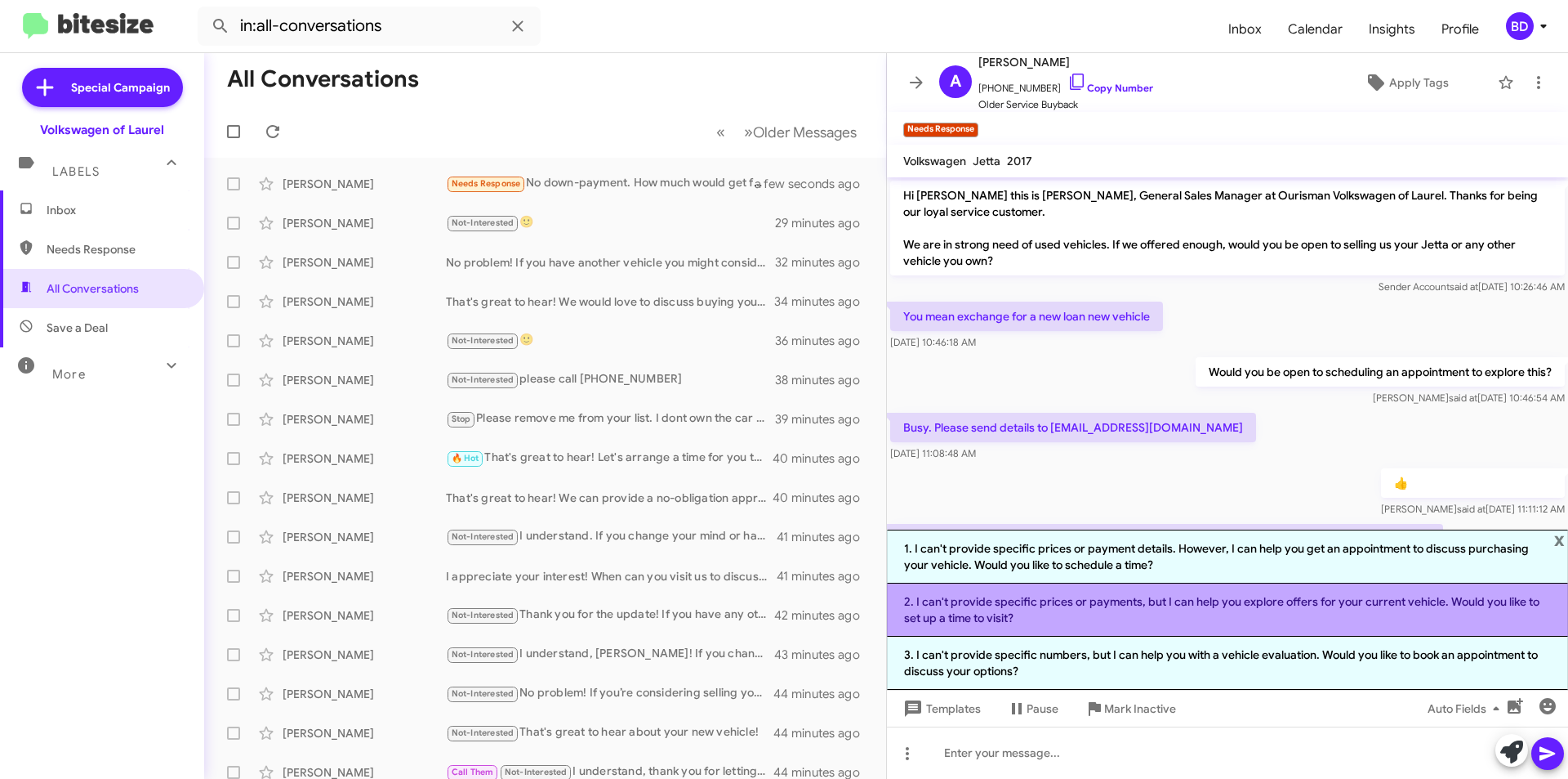
click at [1258, 610] on li "2. I can't provide specific prices or payments, but I can help you explore offe…" at bounding box center [1227, 609] width 681 height 53
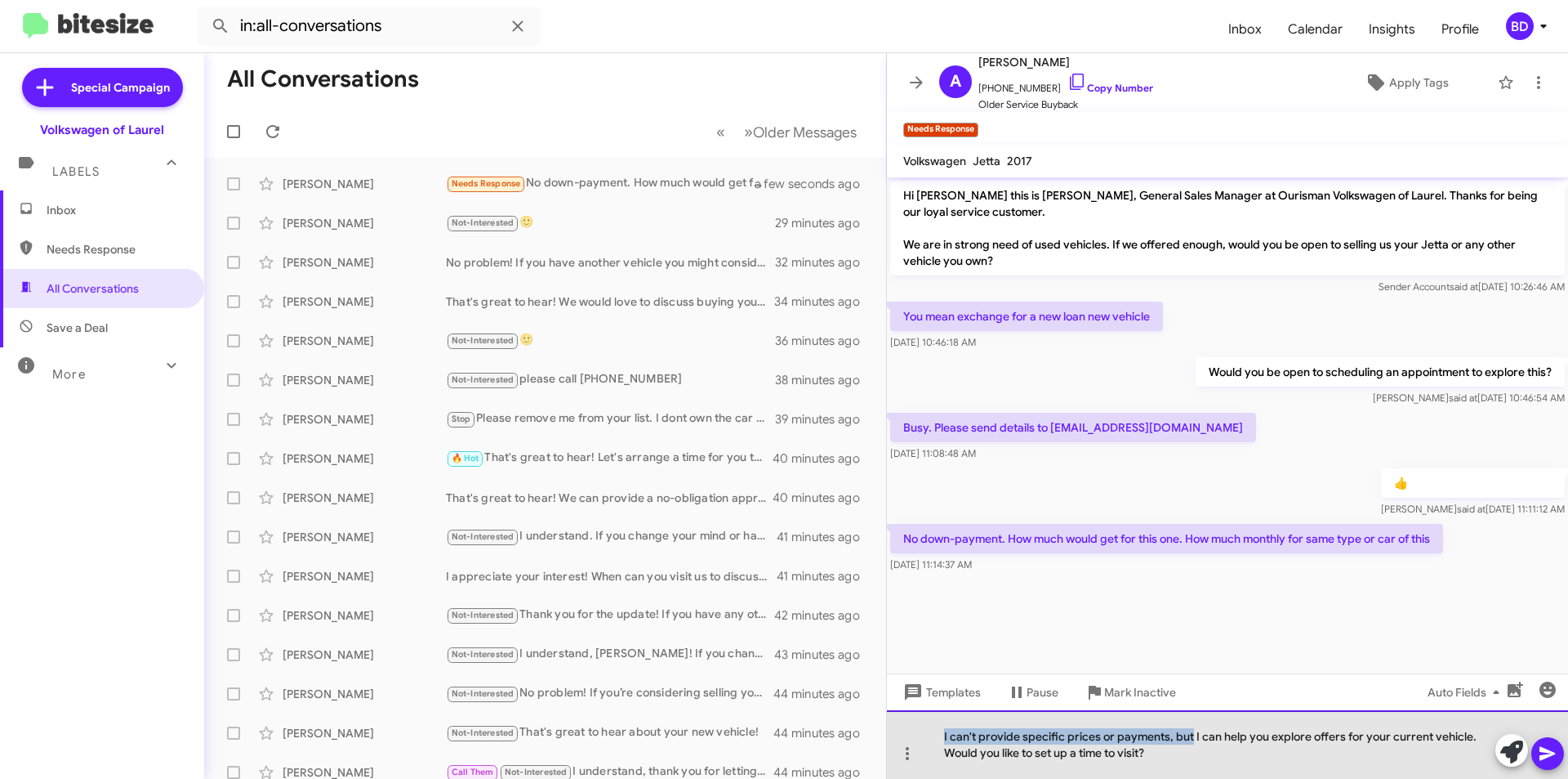
drag, startPoint x: 1192, startPoint y: 736, endPoint x: 932, endPoint y: 722, distance: 260.4
click at [930, 722] on div "I can't provide specific prices or payments, but I can help you explore offers …" at bounding box center [1227, 744] width 681 height 68
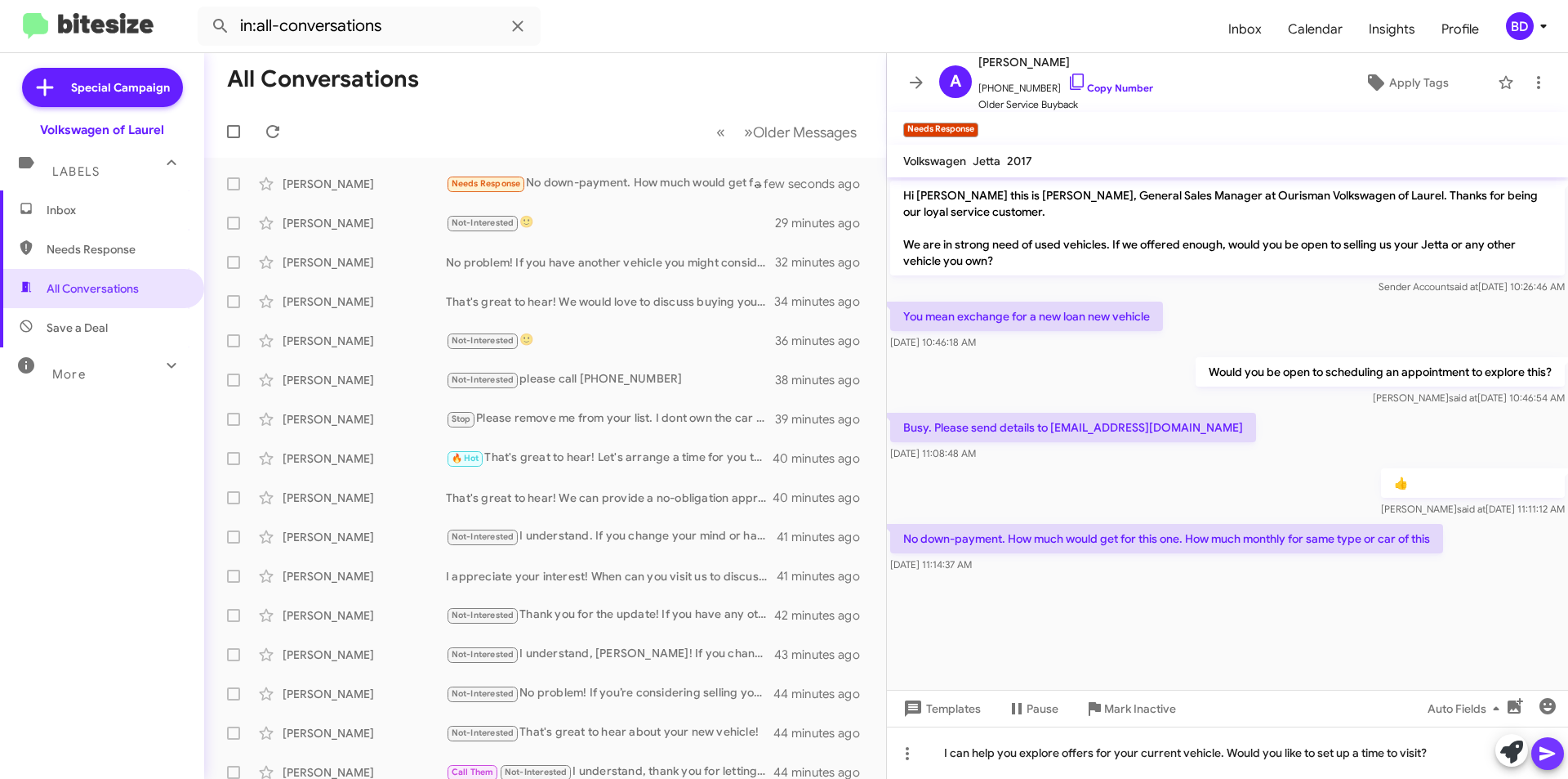
click at [1546, 753] on icon at bounding box center [1547, 753] width 15 height 13
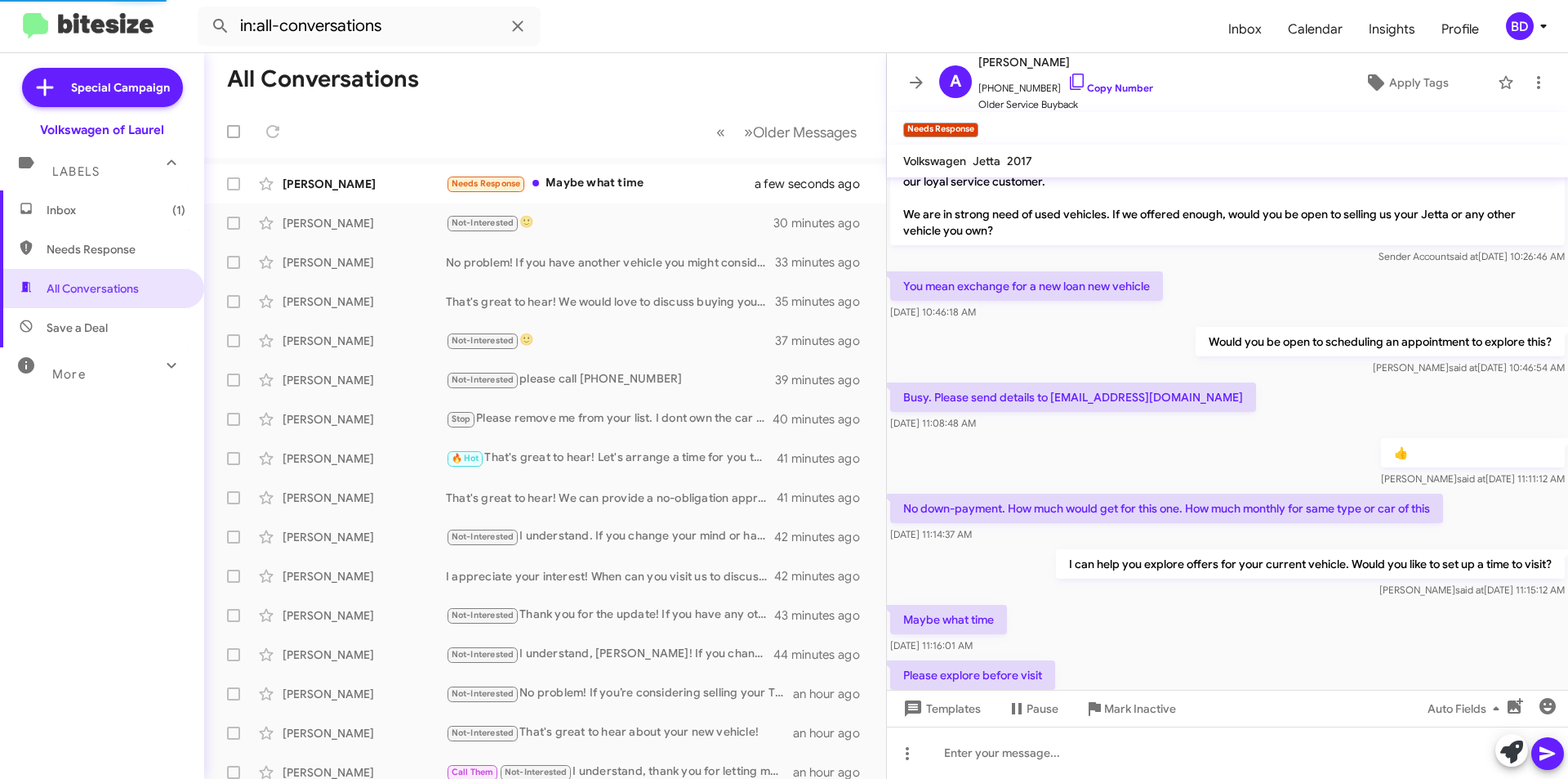
scroll to position [90, 0]
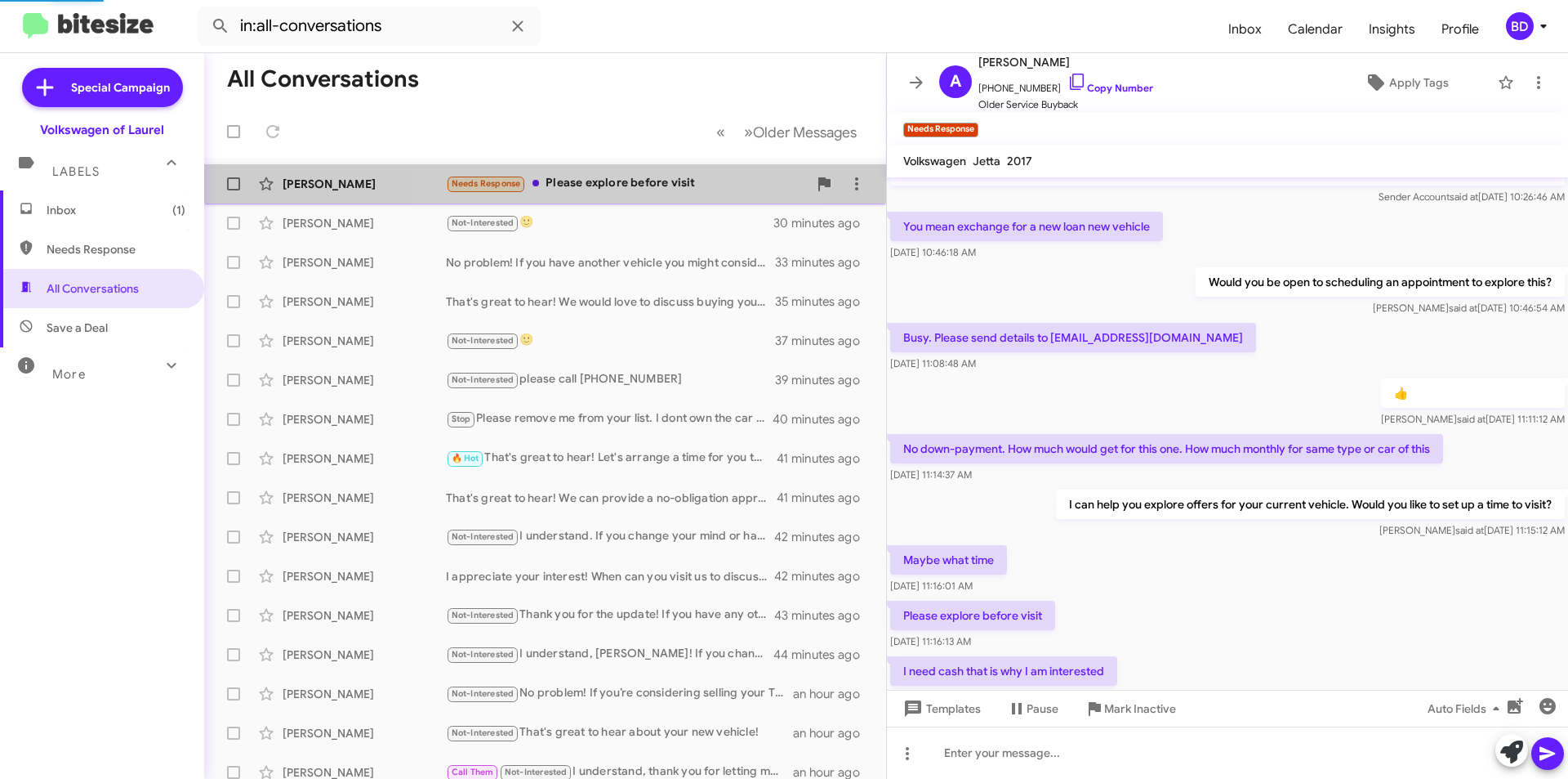
click at [626, 182] on div "Needs Response Please explore before visit" at bounding box center [626, 183] width 362 height 19
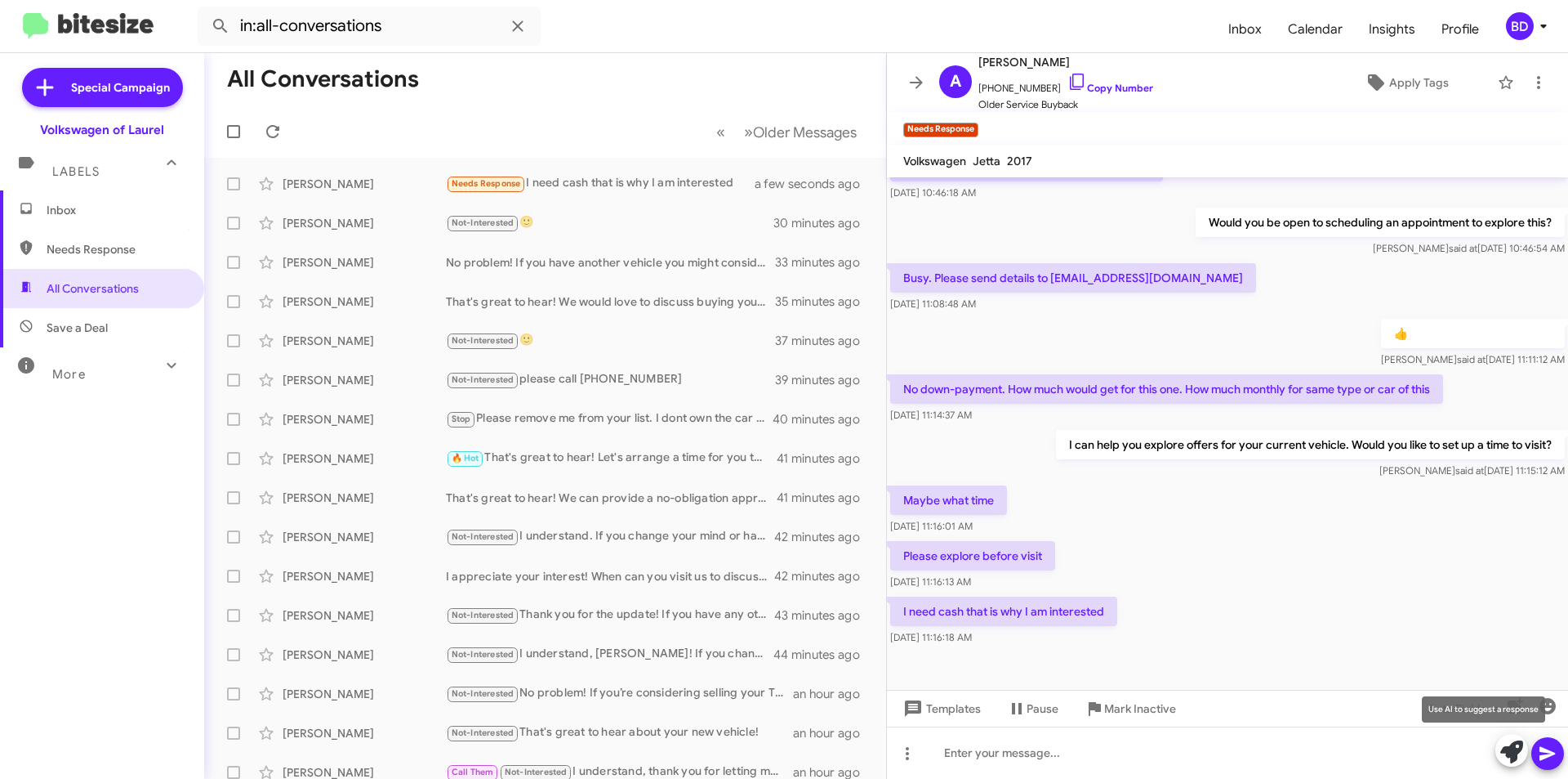
click at [1513, 755] on icon at bounding box center [1511, 751] width 22 height 22
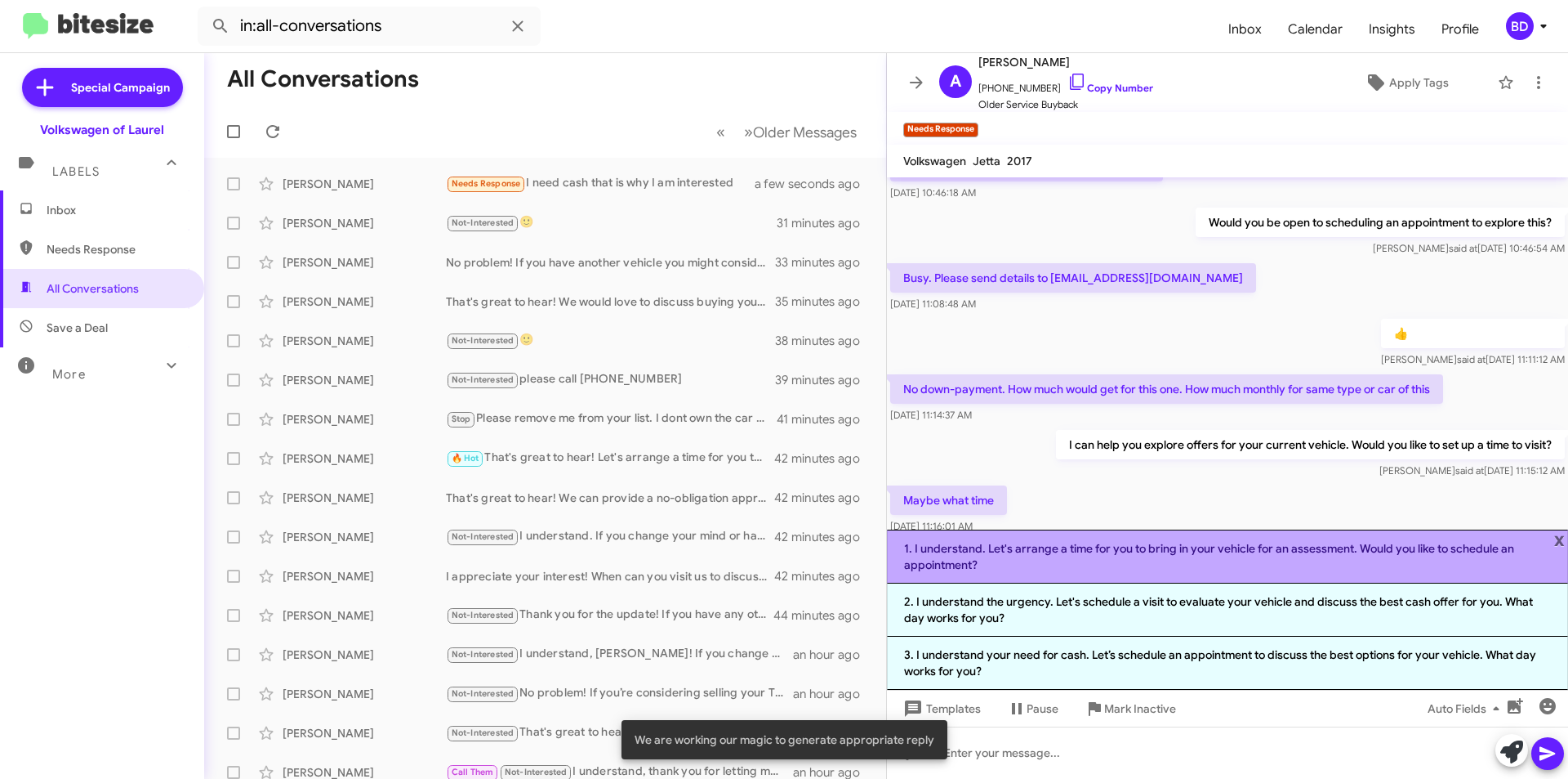
click at [1147, 549] on li "1. I understand. Let's arrange a time for you to bring in your vehicle for an a…" at bounding box center [1227, 556] width 681 height 54
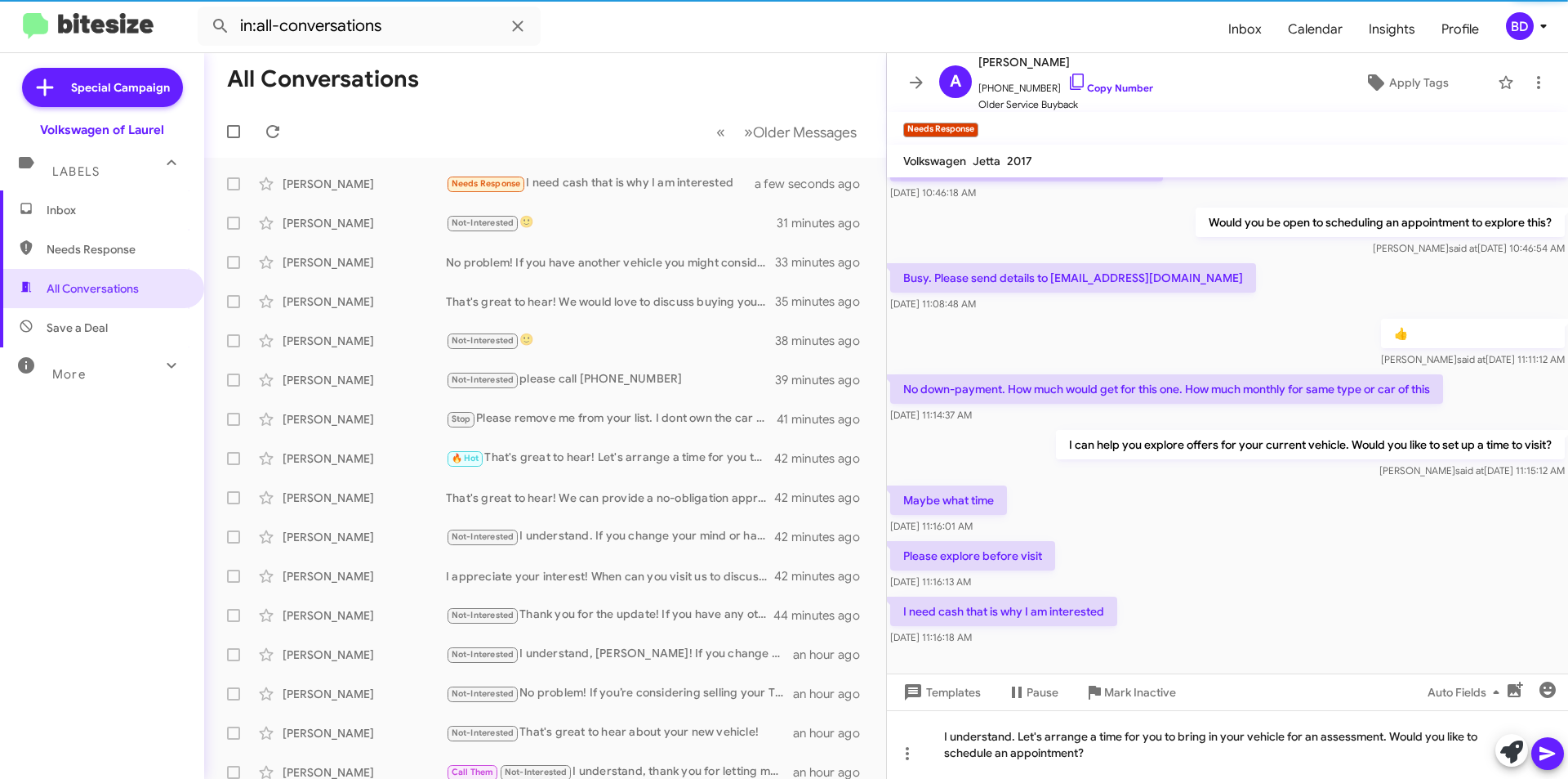
click at [1546, 751] on icon at bounding box center [1547, 753] width 15 height 13
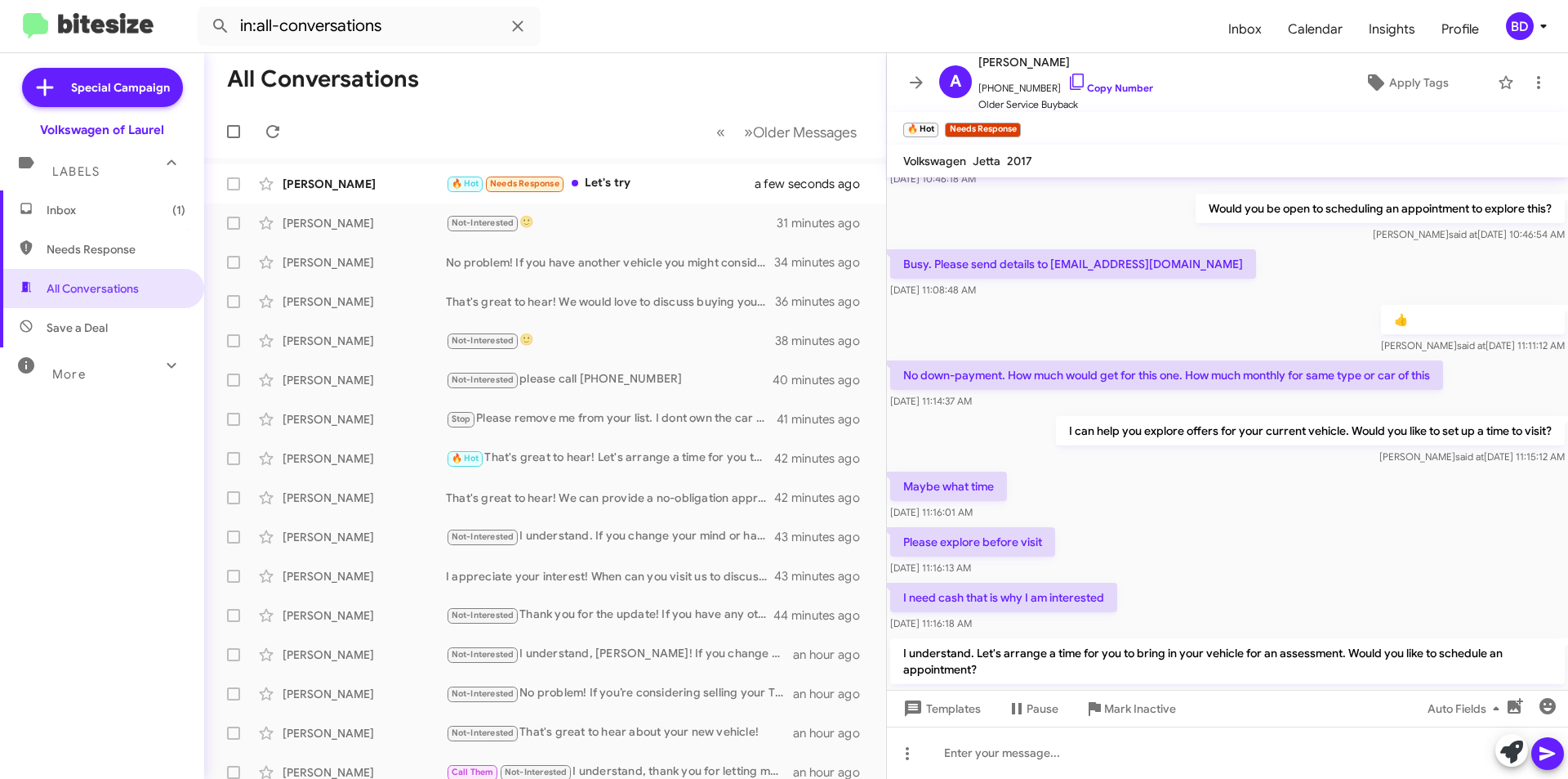
scroll to position [285, 0]
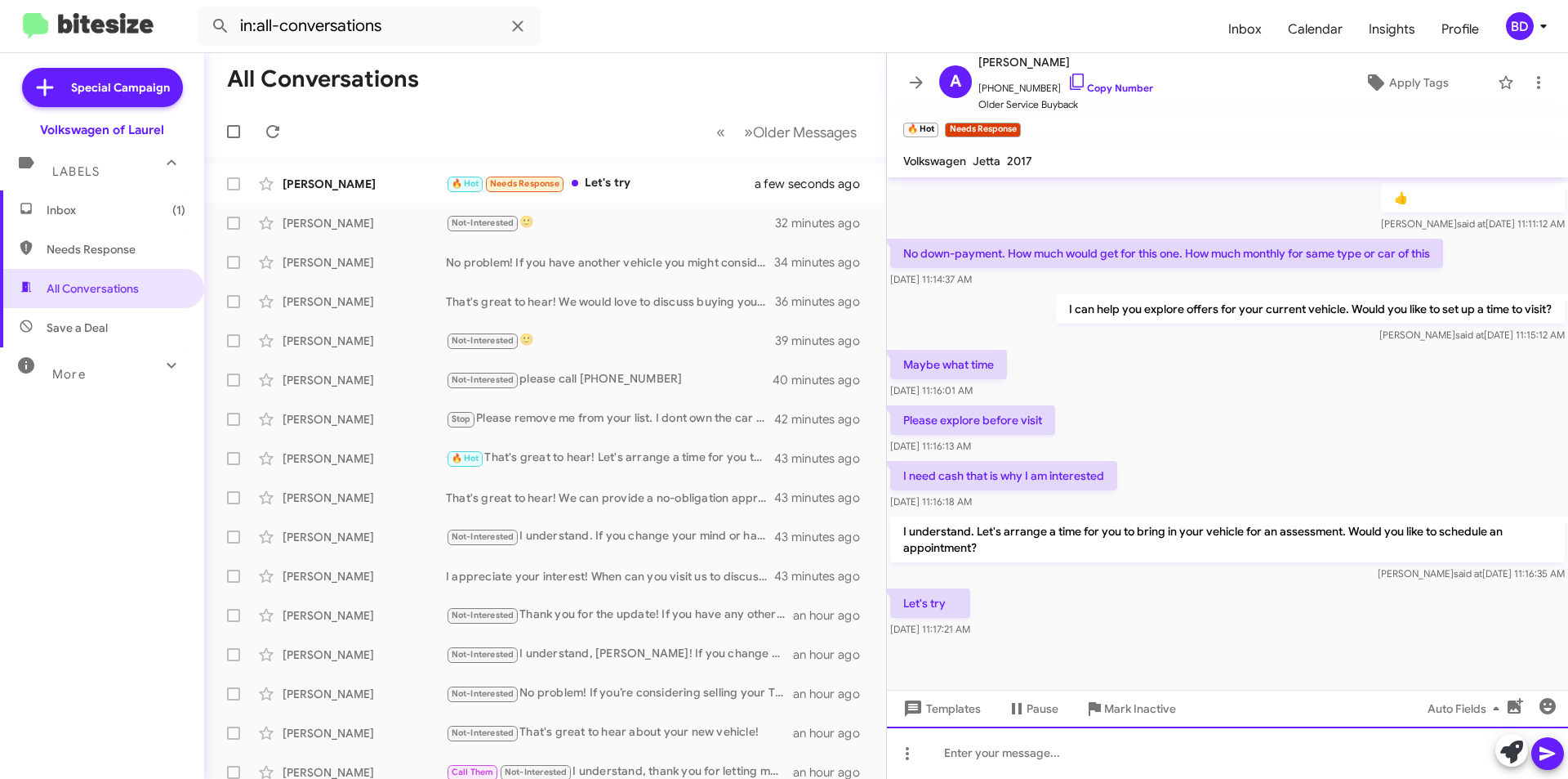
click at [1338, 757] on div at bounding box center [1227, 753] width 681 height 52
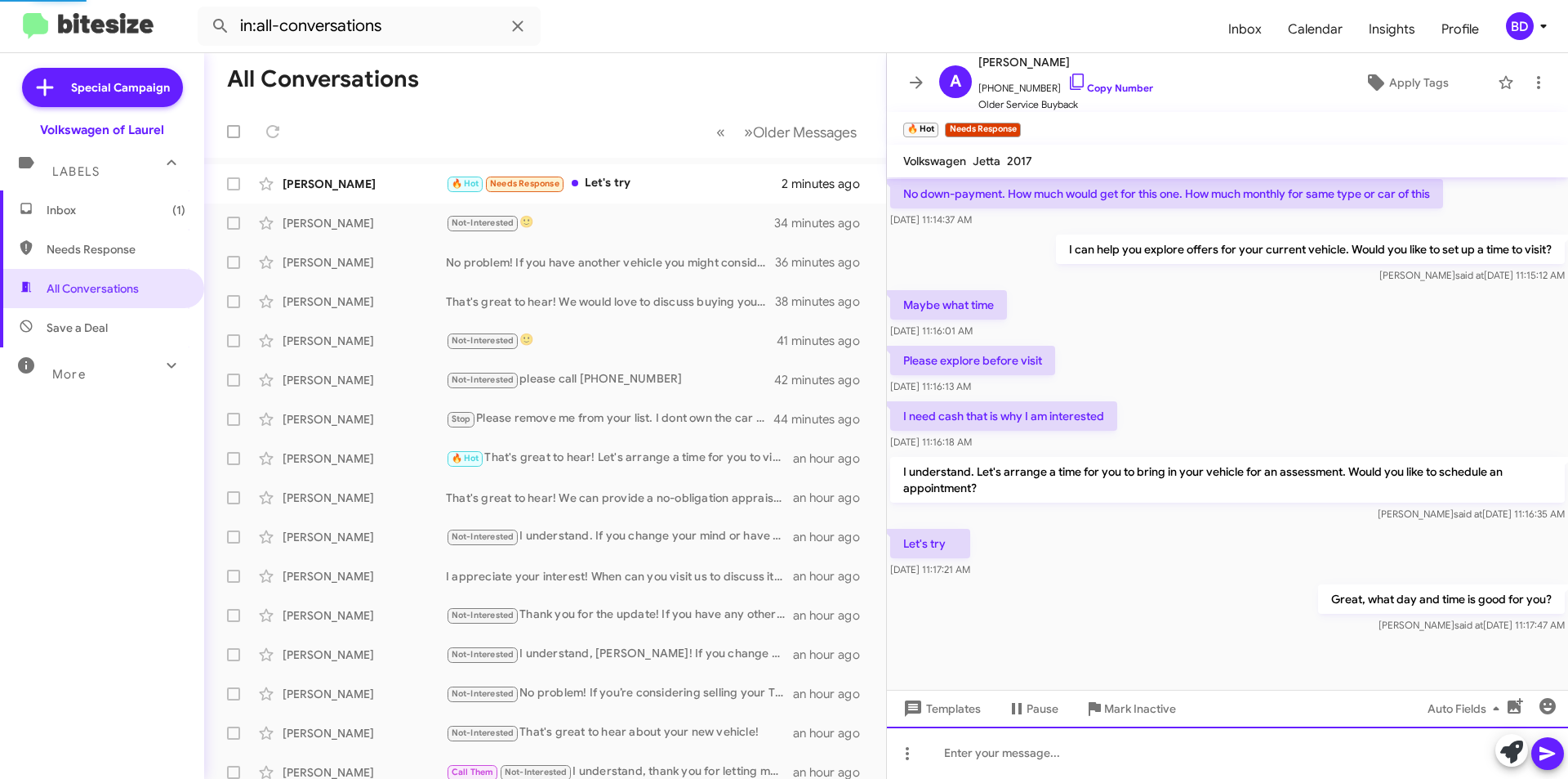
scroll to position [0, 0]
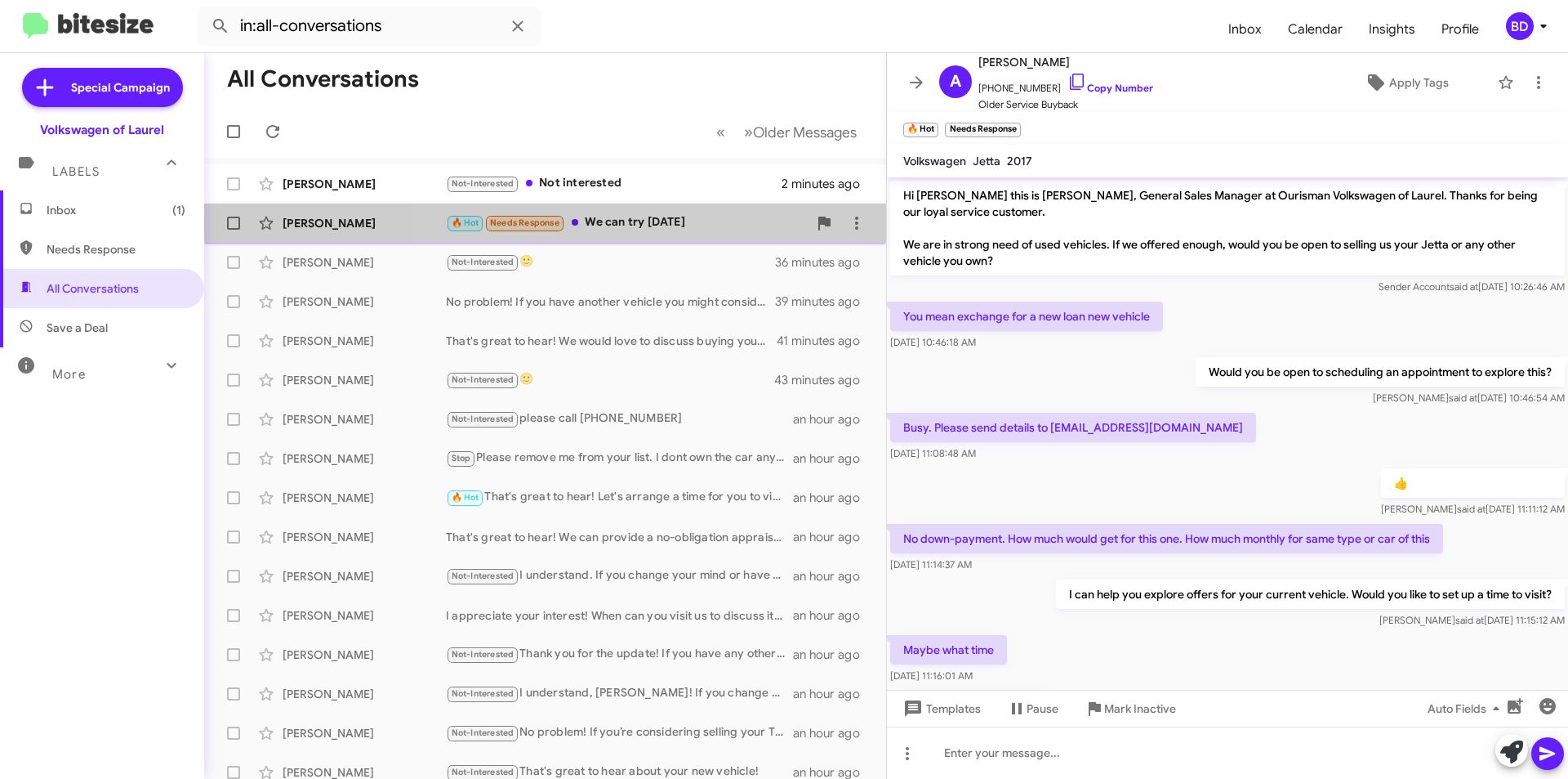
drag, startPoint x: 644, startPoint y: 221, endPoint x: 677, endPoint y: 229, distance: 34.0
click at [643, 221] on div "🔥 Hot Needs Response We can try [DATE]" at bounding box center [626, 223] width 362 height 19
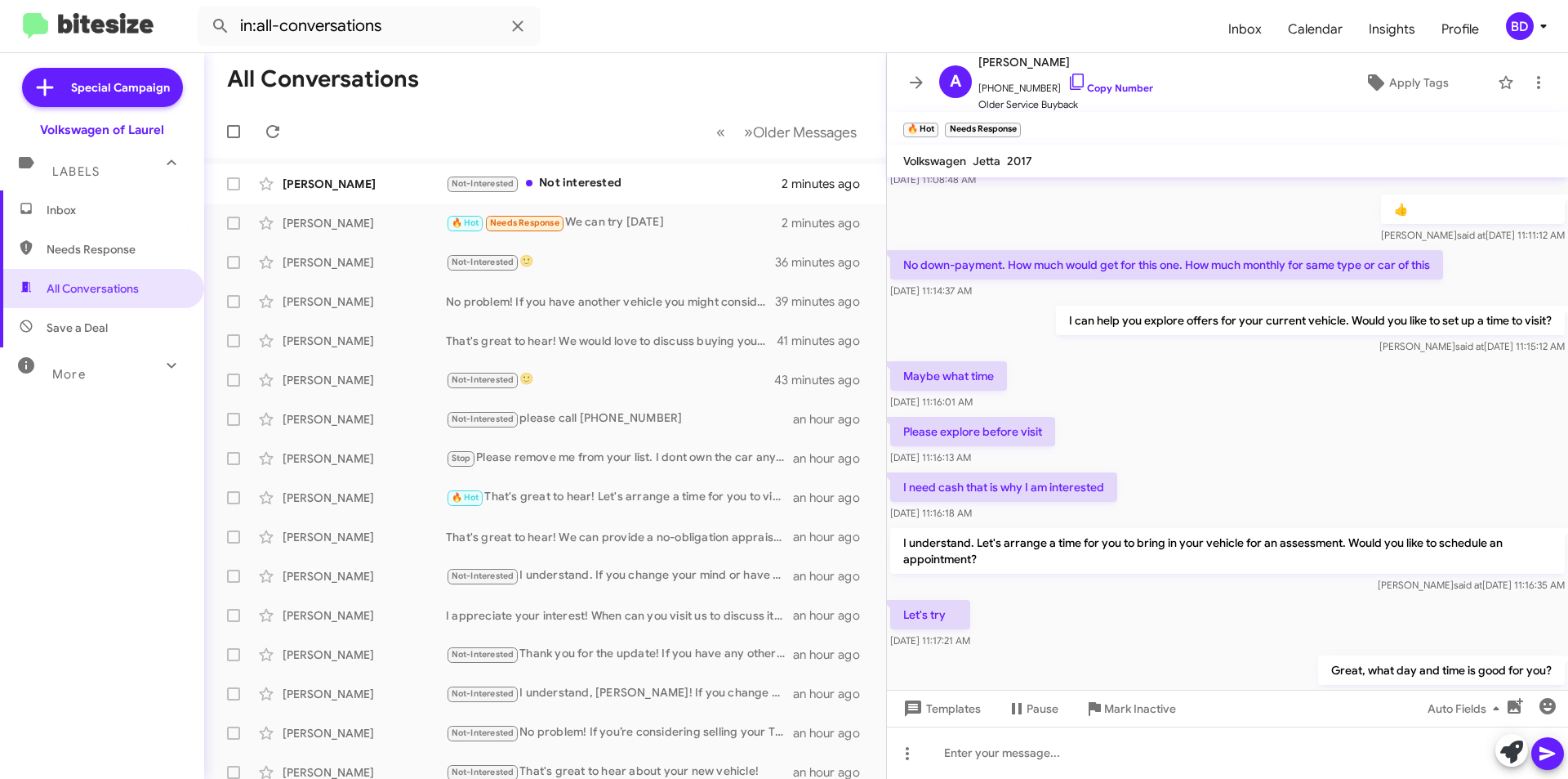
scroll to position [405, 0]
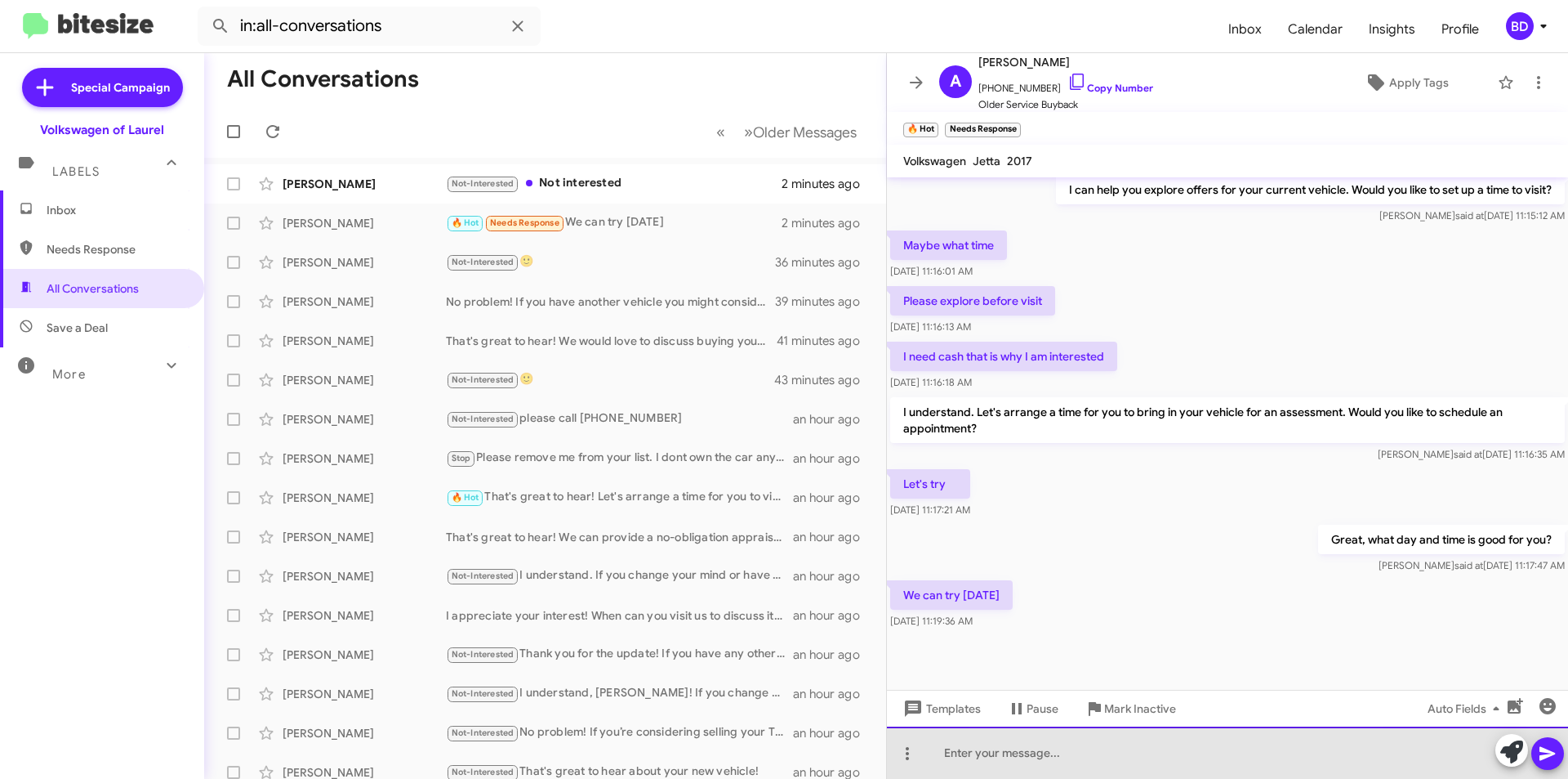
click at [1165, 751] on div at bounding box center [1227, 753] width 681 height 52
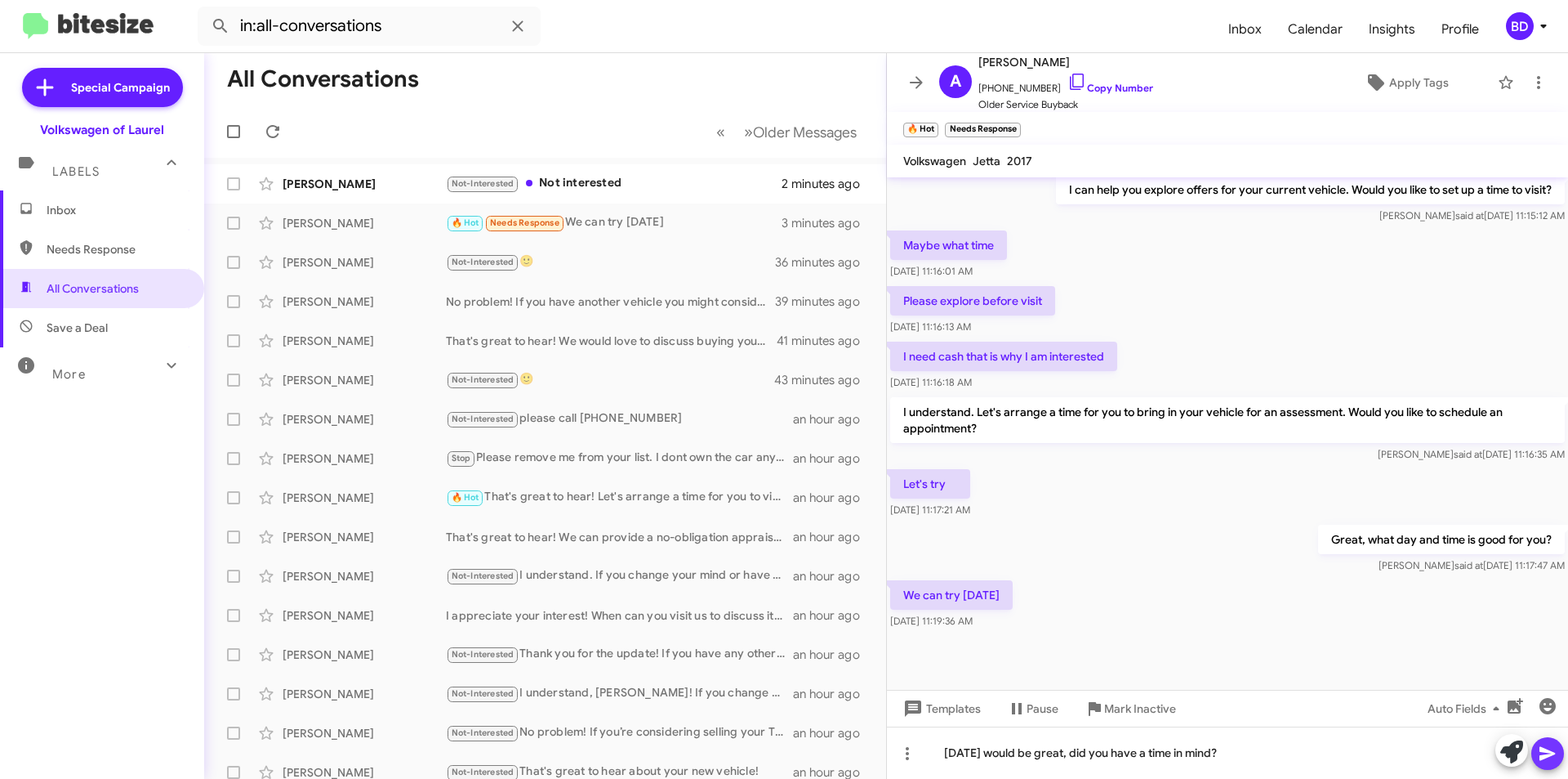
click at [1559, 756] on button at bounding box center [1547, 753] width 32 height 32
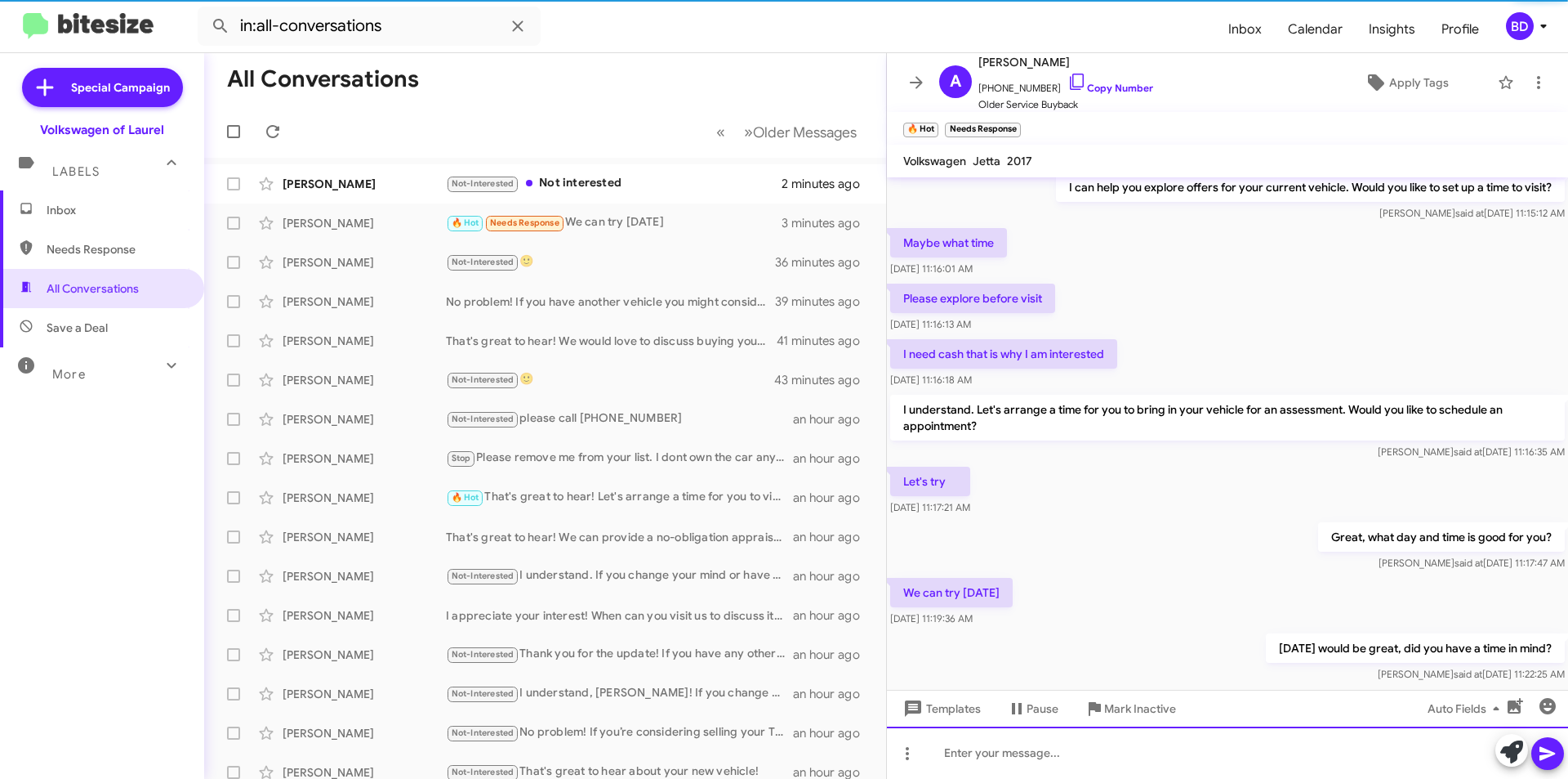
scroll to position [464, 0]
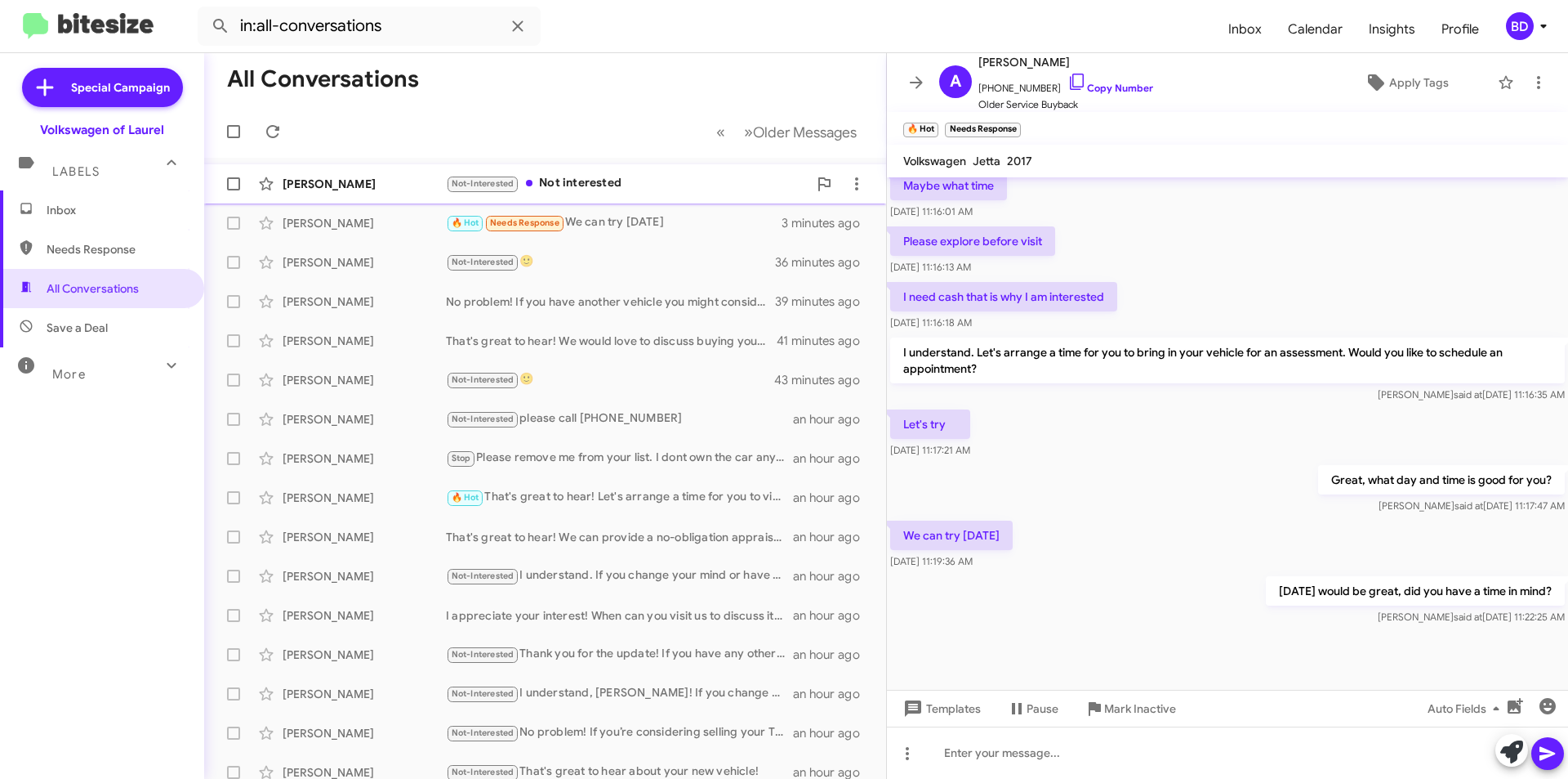
click at [632, 182] on div "Not-Interested Not interested" at bounding box center [626, 183] width 362 height 19
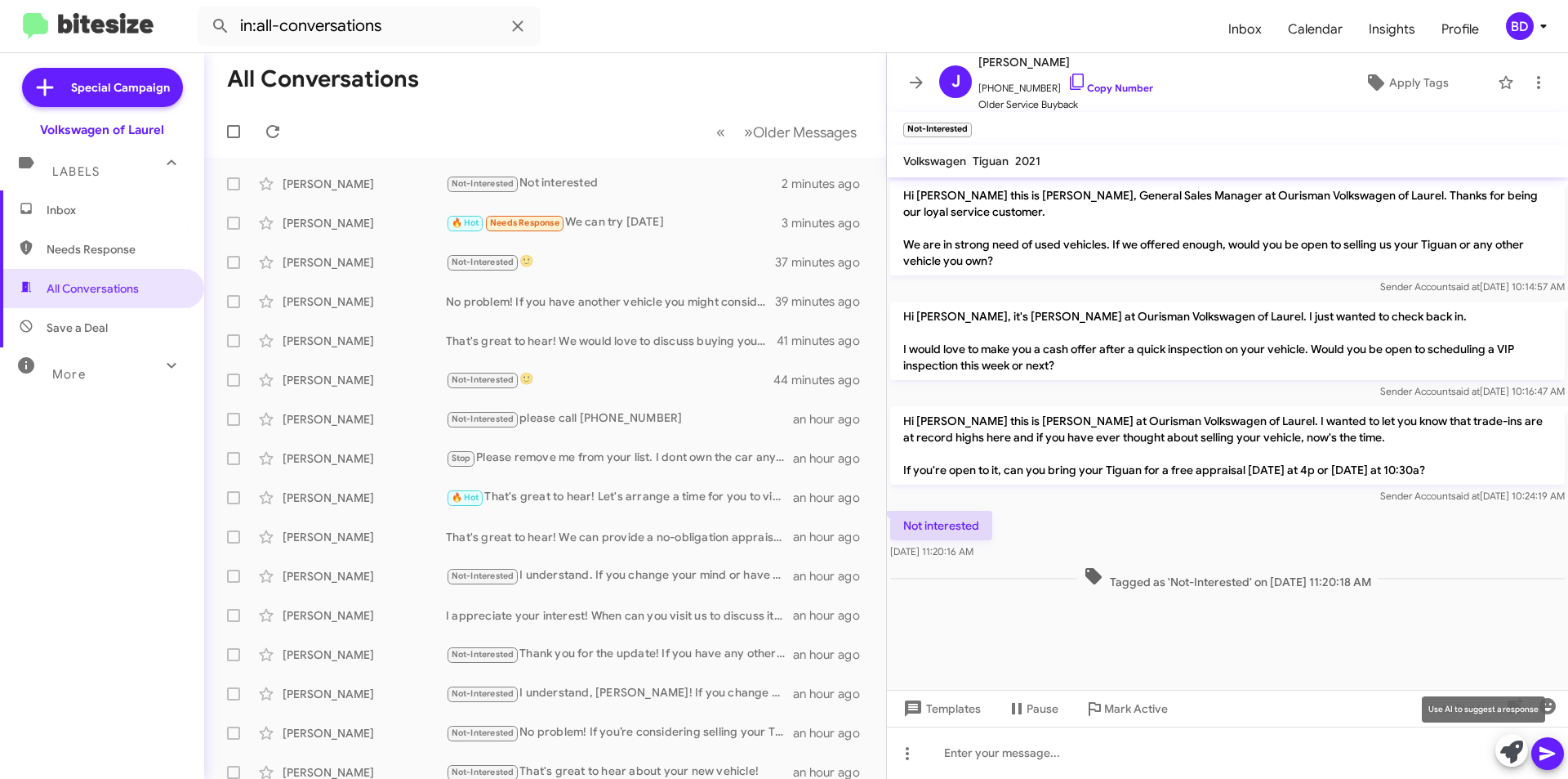
click at [1513, 760] on icon at bounding box center [1511, 751] width 22 height 22
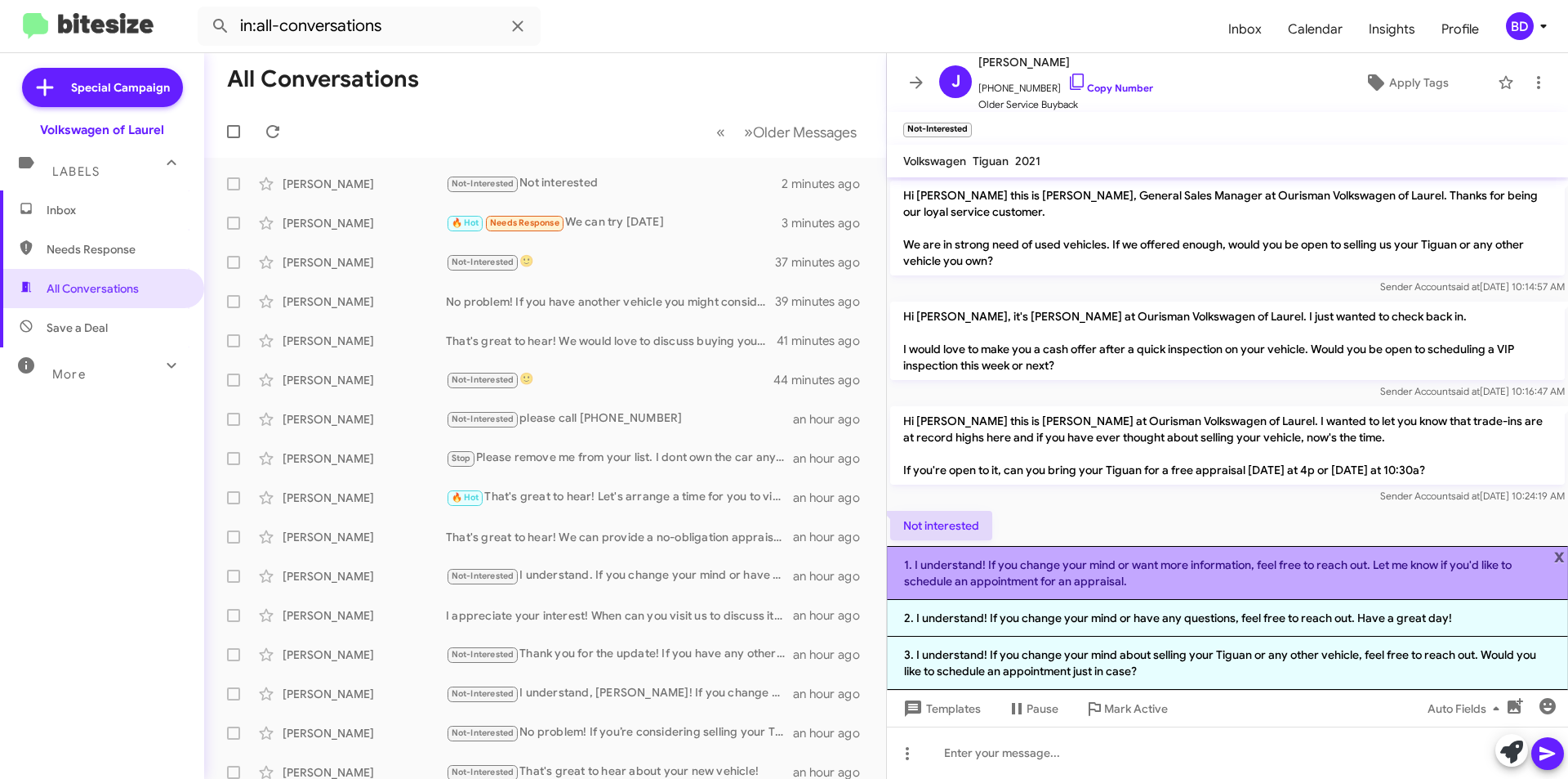
click at [1215, 577] on li "1. I understand! If you change your mind or want more information, feel free to…" at bounding box center [1227, 573] width 681 height 54
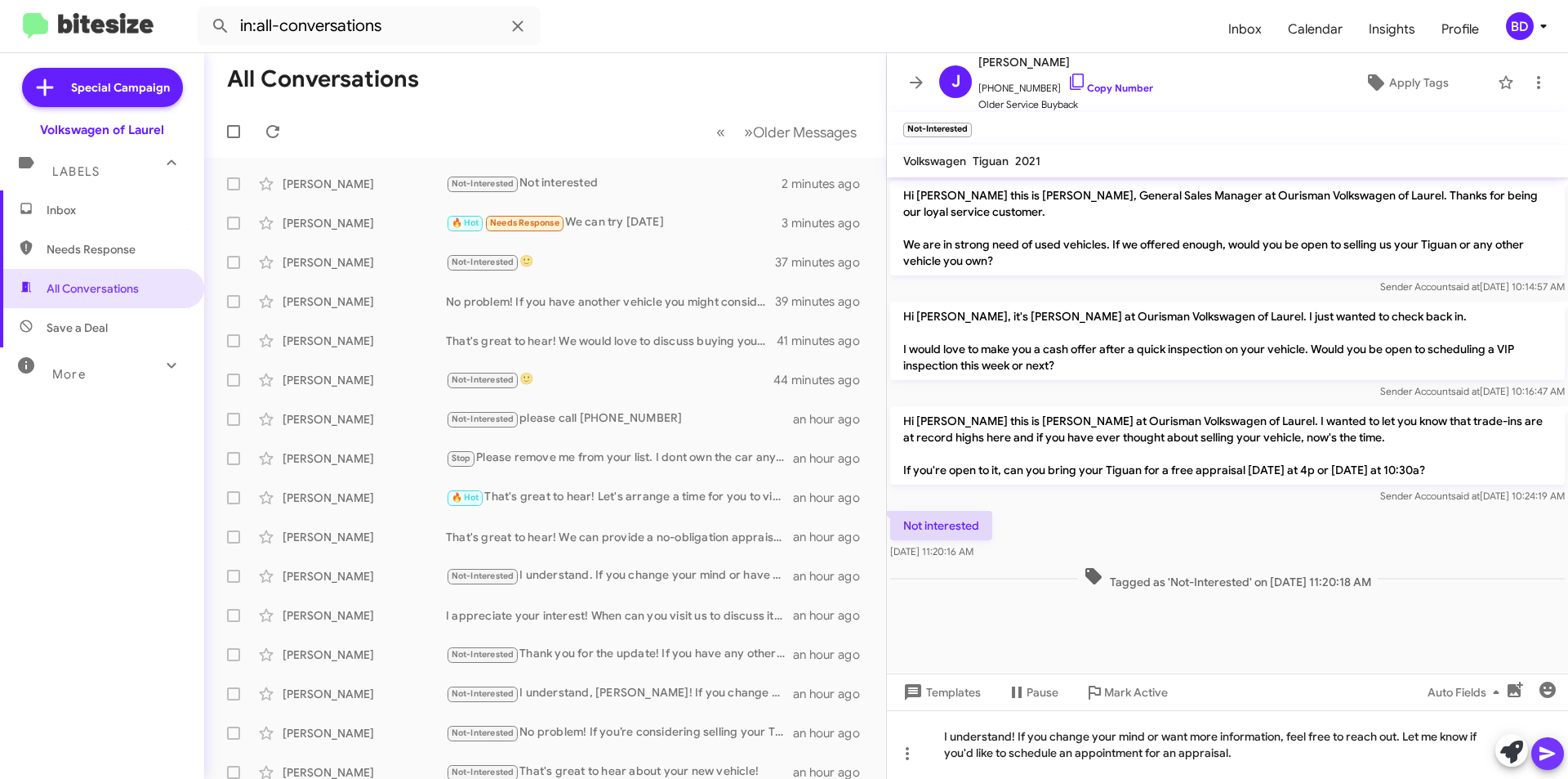
click at [1547, 752] on icon at bounding box center [1547, 753] width 15 height 13
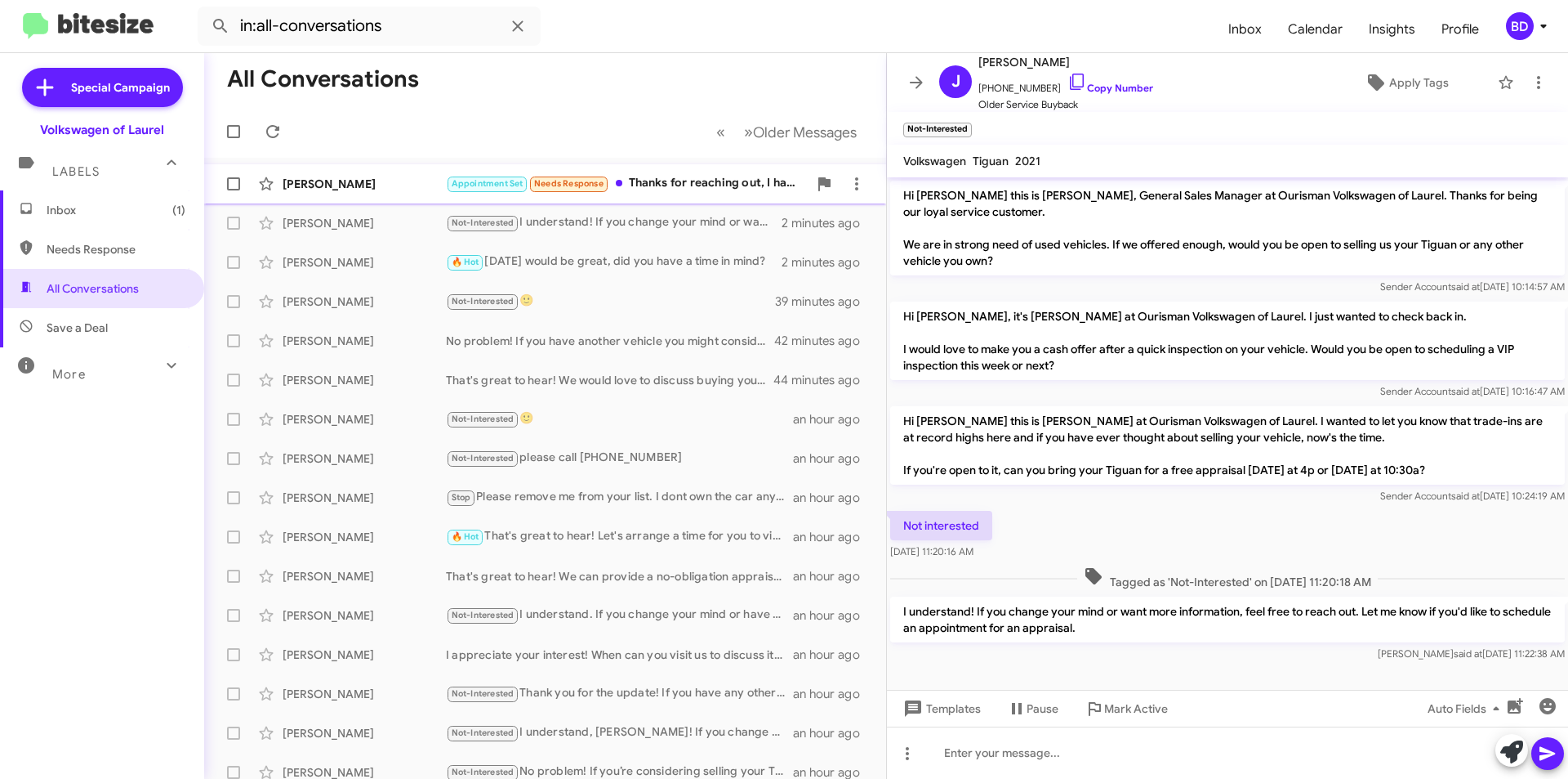
click at [693, 184] on div "Appointment Set Needs Response Thanks for reaching out, I have decided to go a …" at bounding box center [626, 183] width 362 height 19
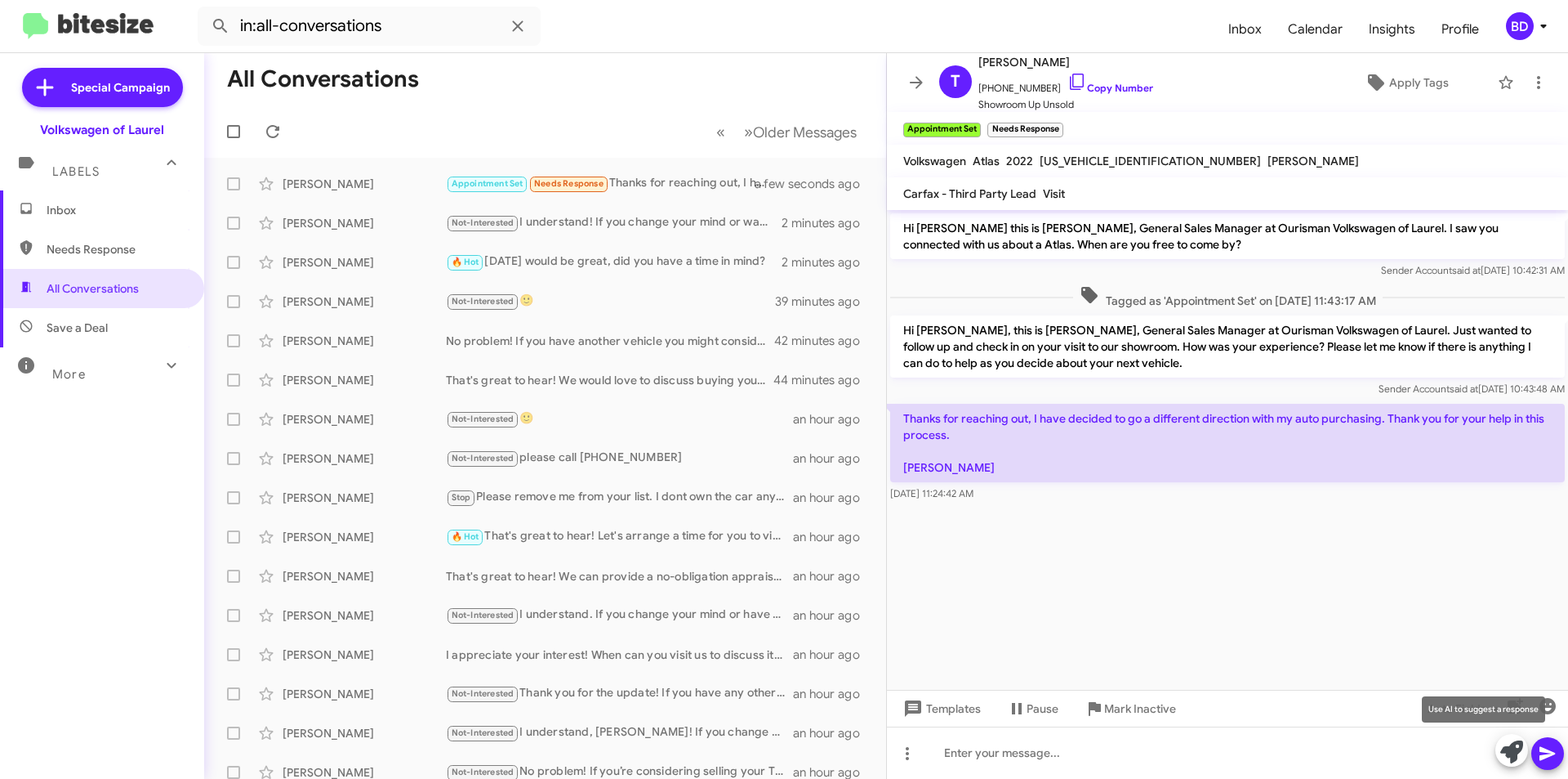
click at [1511, 750] on icon at bounding box center [1511, 751] width 22 height 22
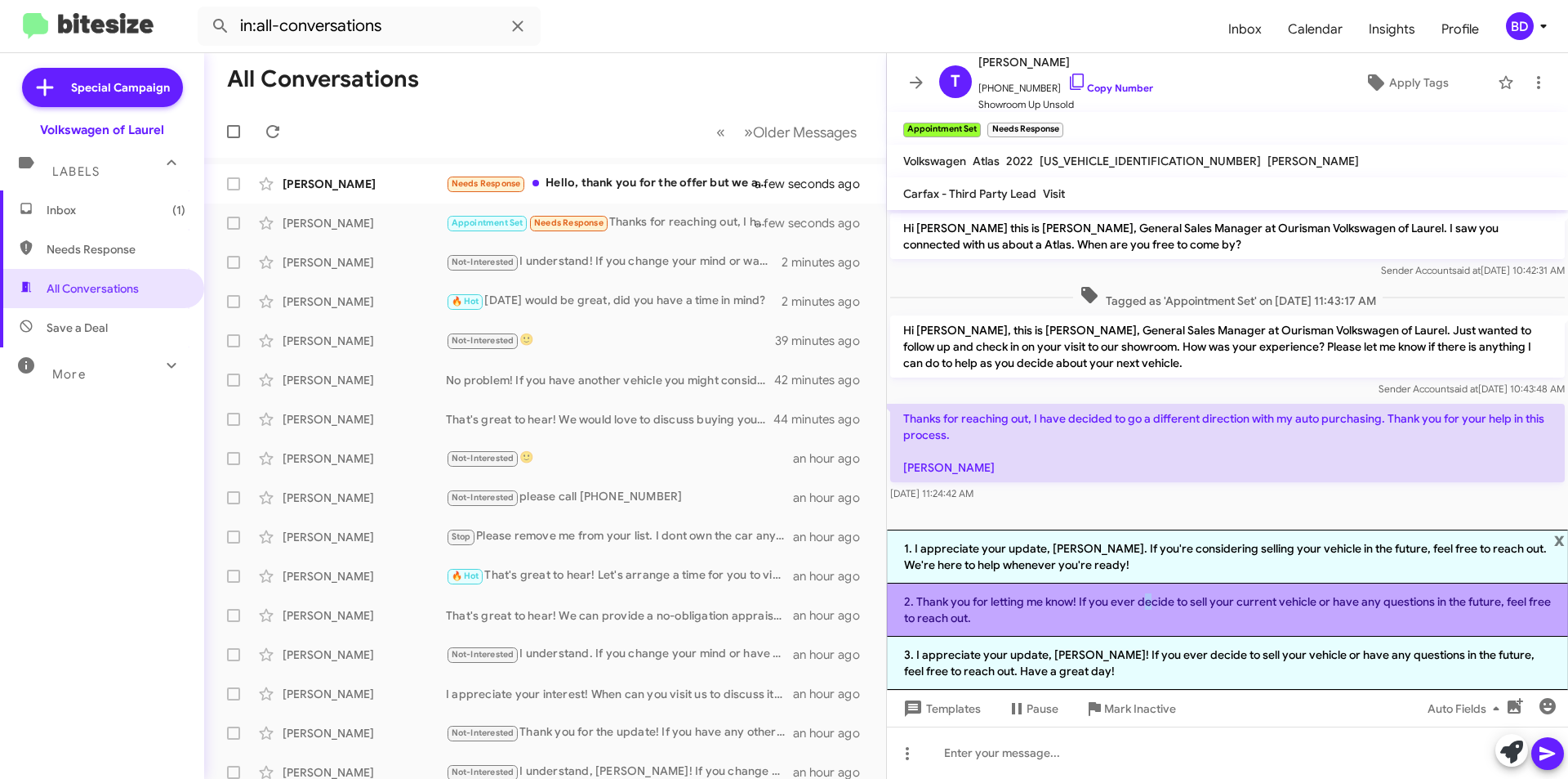
drag, startPoint x: 1142, startPoint y: 608, endPoint x: 1150, endPoint y: 608, distance: 8.0
click at [1145, 608] on li "2. Thank you for letting me know! If you ever decide to sell your current vehic…" at bounding box center [1227, 609] width 681 height 53
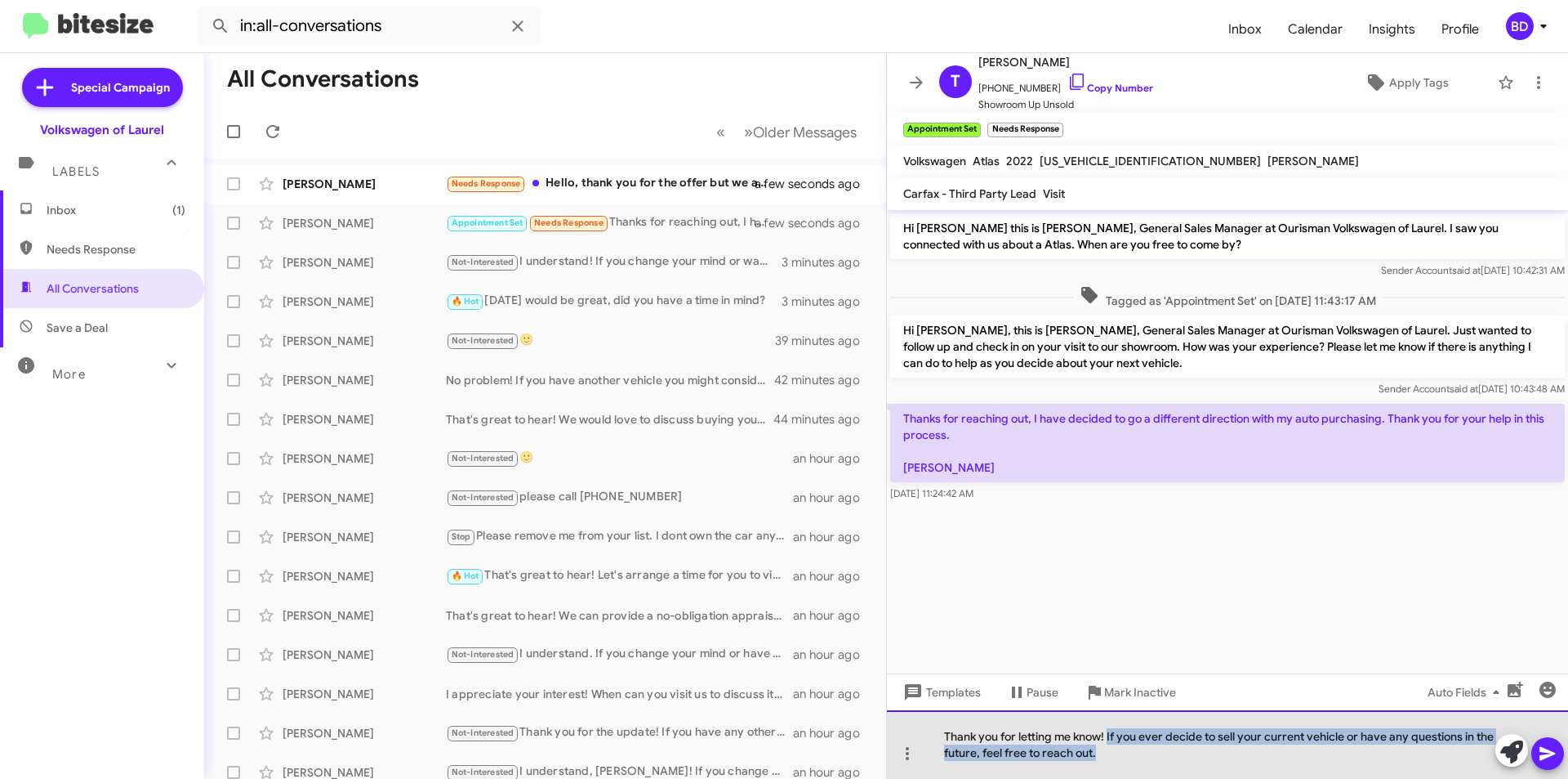
drag, startPoint x: 1110, startPoint y: 731, endPoint x: 1124, endPoint y: 759, distance: 31.3
click at [1125, 761] on div "Thank you for letting me know! If you ever decide to sell your current vehicle …" at bounding box center [1227, 744] width 681 height 68
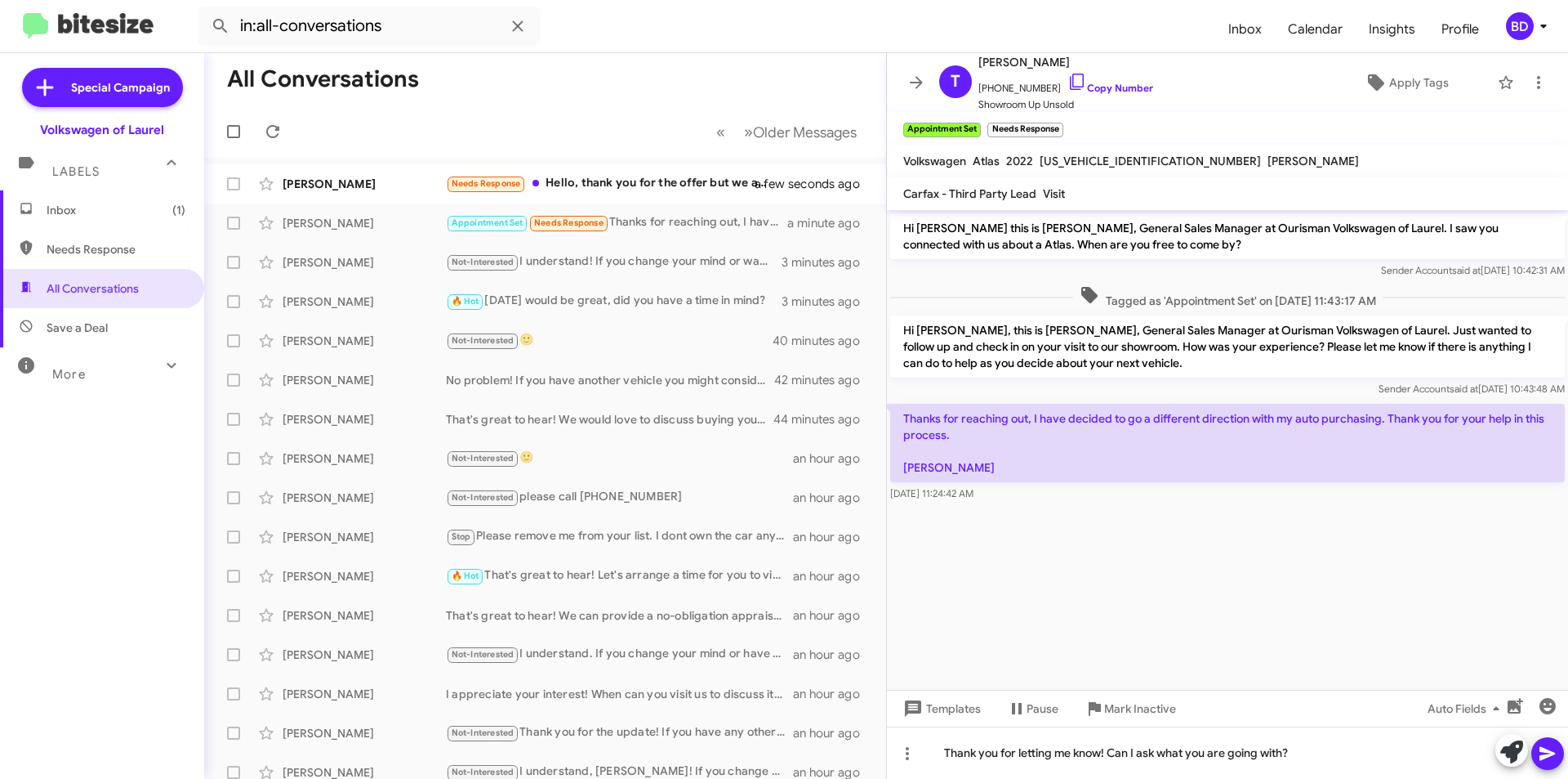
click at [1550, 754] on icon at bounding box center [1548, 754] width 20 height 20
click at [620, 185] on div "Needs Response Hello, thank you for the offer but we already brought it in for …" at bounding box center [626, 183] width 362 height 19
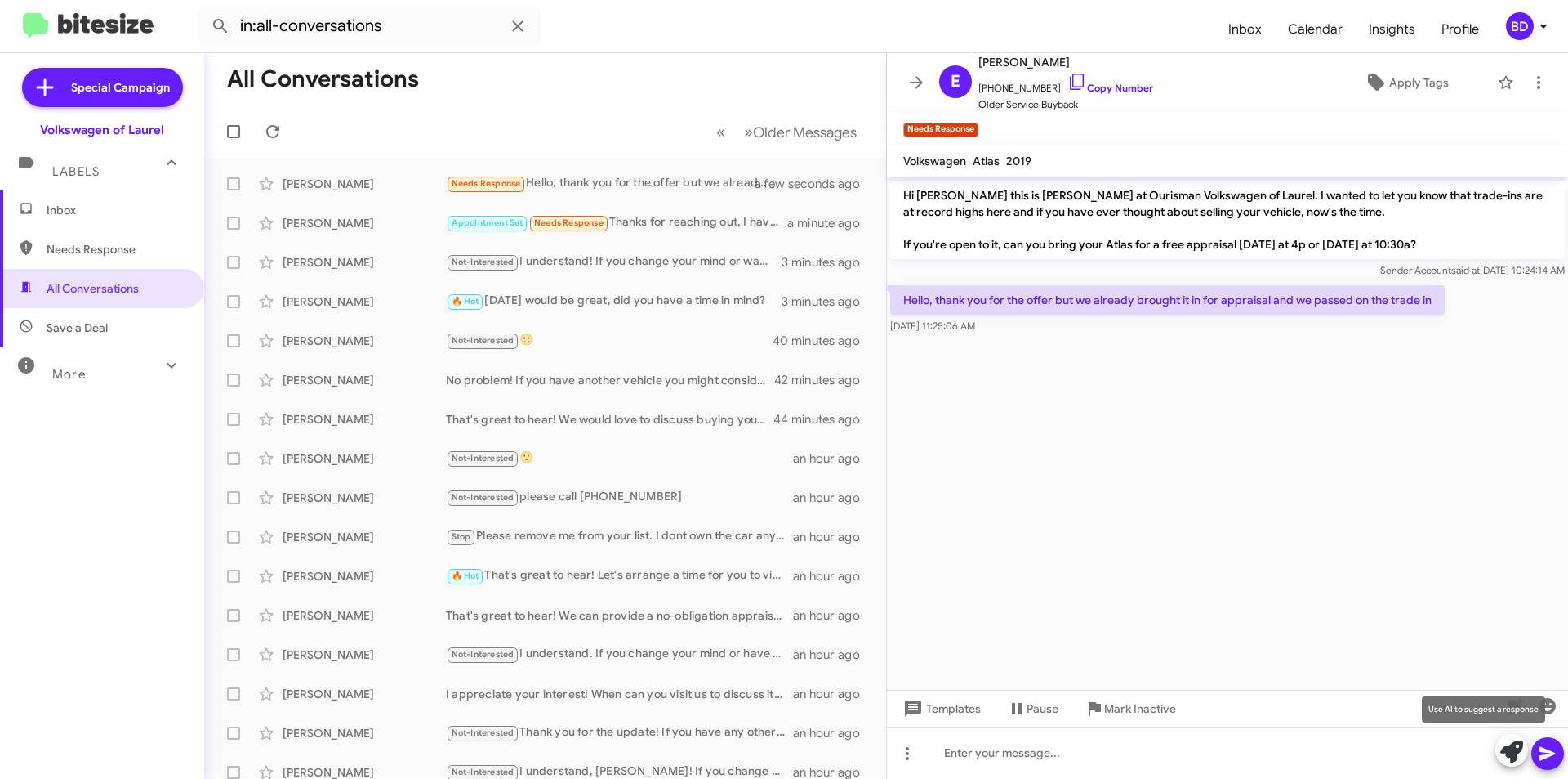
click at [1509, 749] on icon at bounding box center [1511, 751] width 22 height 22
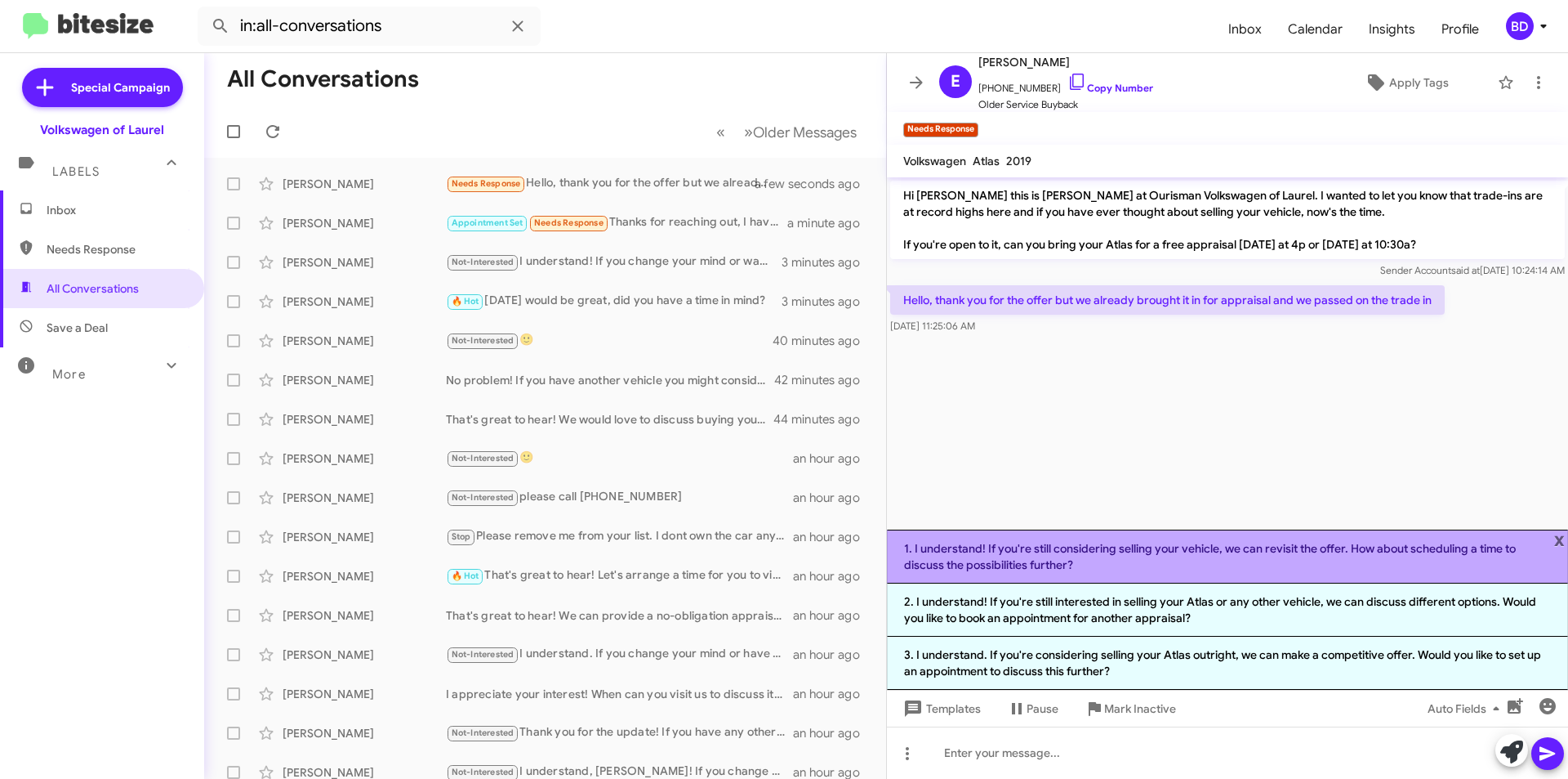
click at [1206, 553] on li "1. I understand! If you're still considering selling your vehicle, we can revis…" at bounding box center [1227, 556] width 681 height 54
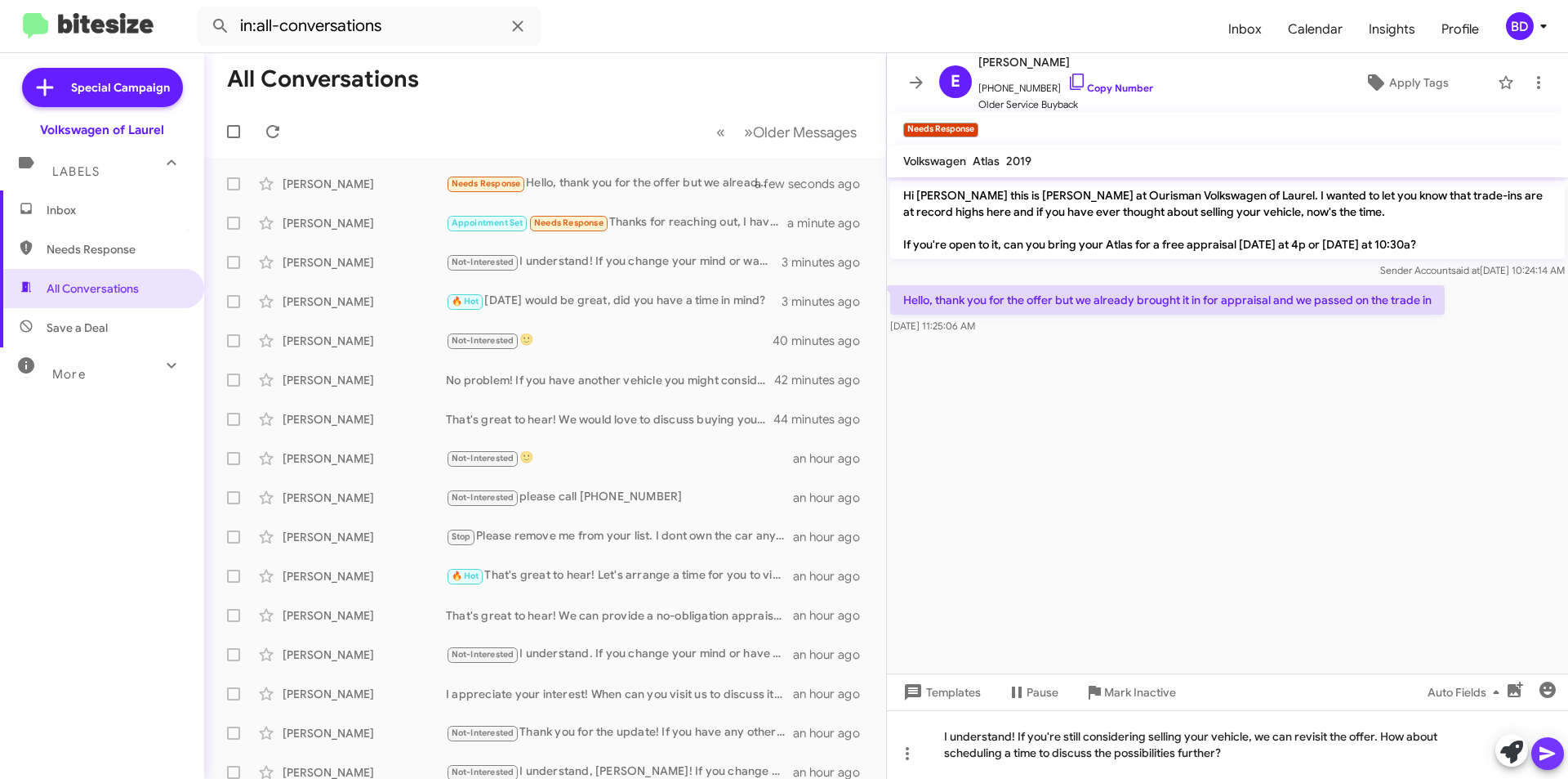
click at [1546, 751] on icon at bounding box center [1547, 753] width 15 height 13
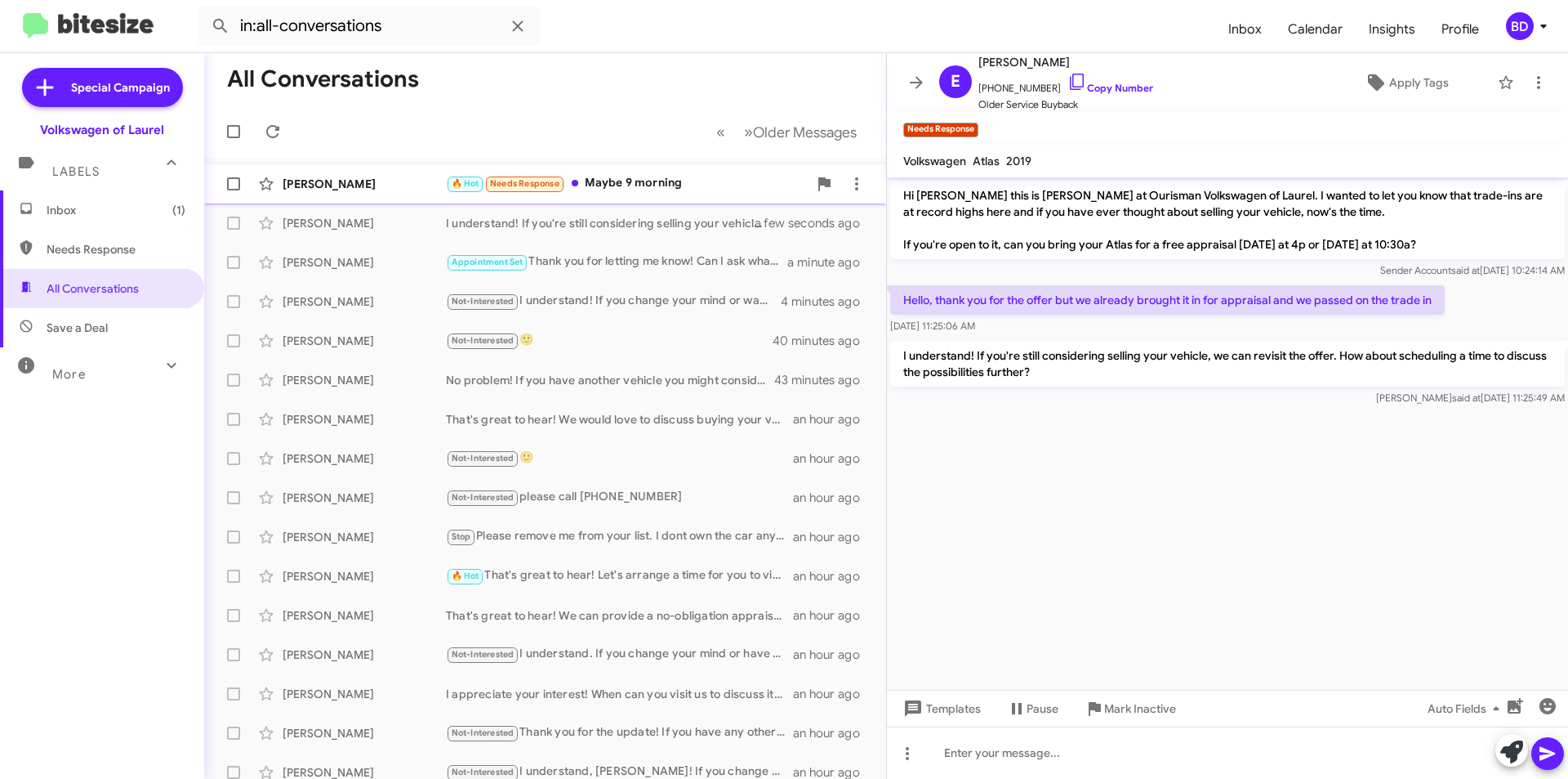
click at [605, 193] on div "Alex Santrac 🔥 Hot Needs Response Maybe 9 morning a few seconds ago" at bounding box center [544, 184] width 656 height 32
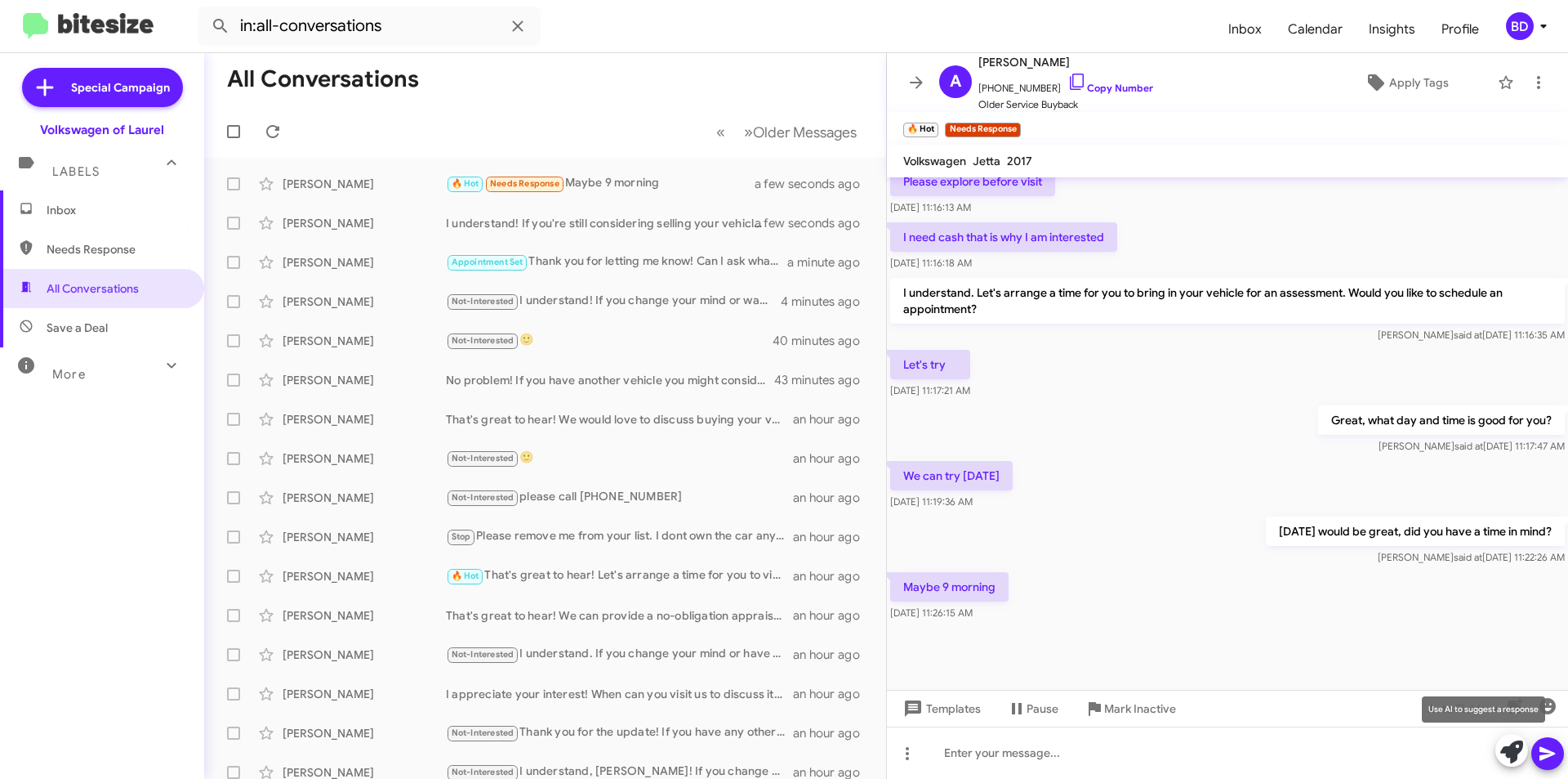
click at [1505, 755] on icon at bounding box center [1511, 751] width 22 height 22
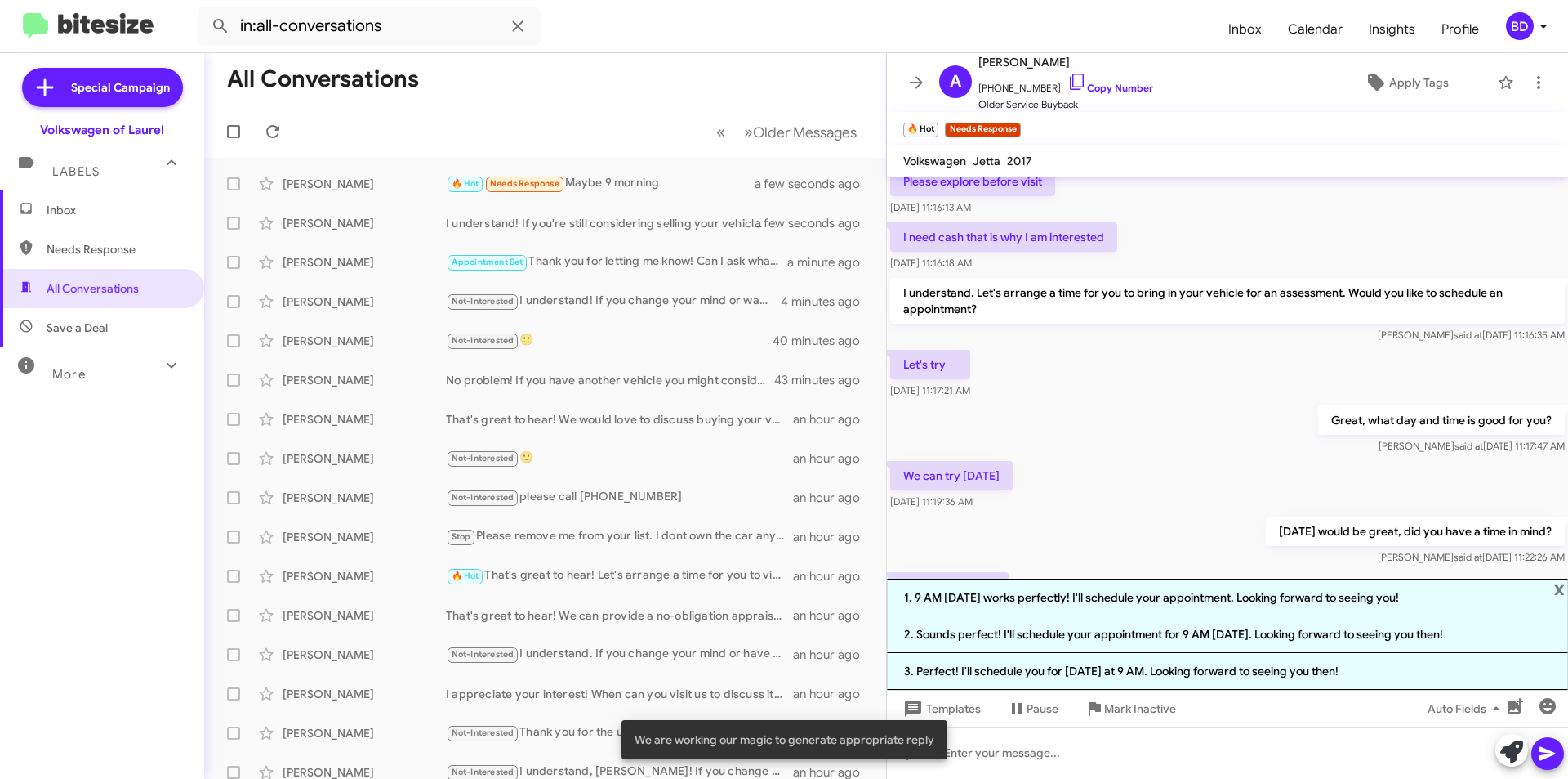
click at [1214, 599] on li "1. 9 AM on Friday works perfectly! I'll schedule your appointment. Looking forw…" at bounding box center [1227, 598] width 681 height 38
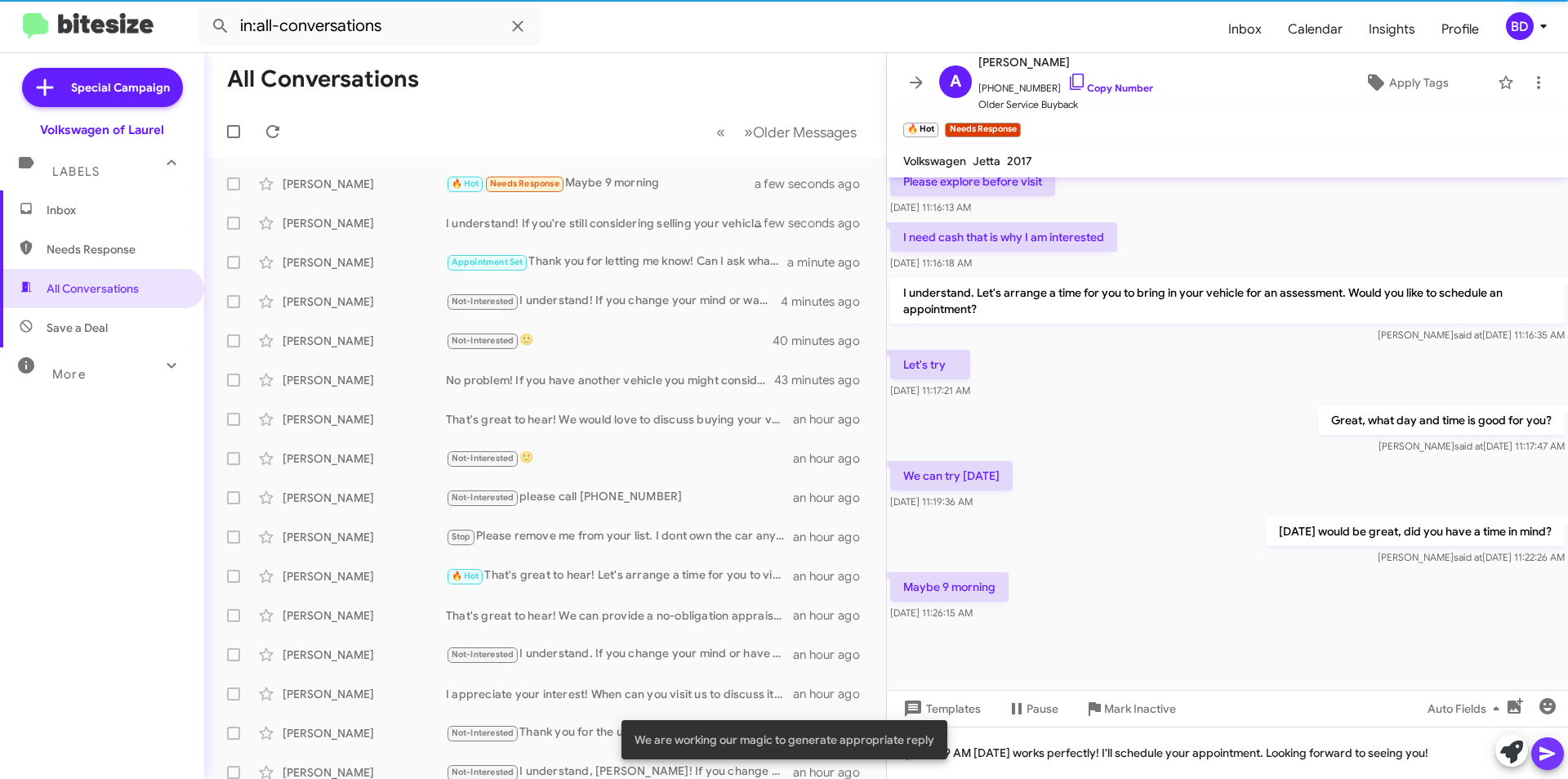
click at [1551, 749] on icon at bounding box center [1548, 754] width 20 height 20
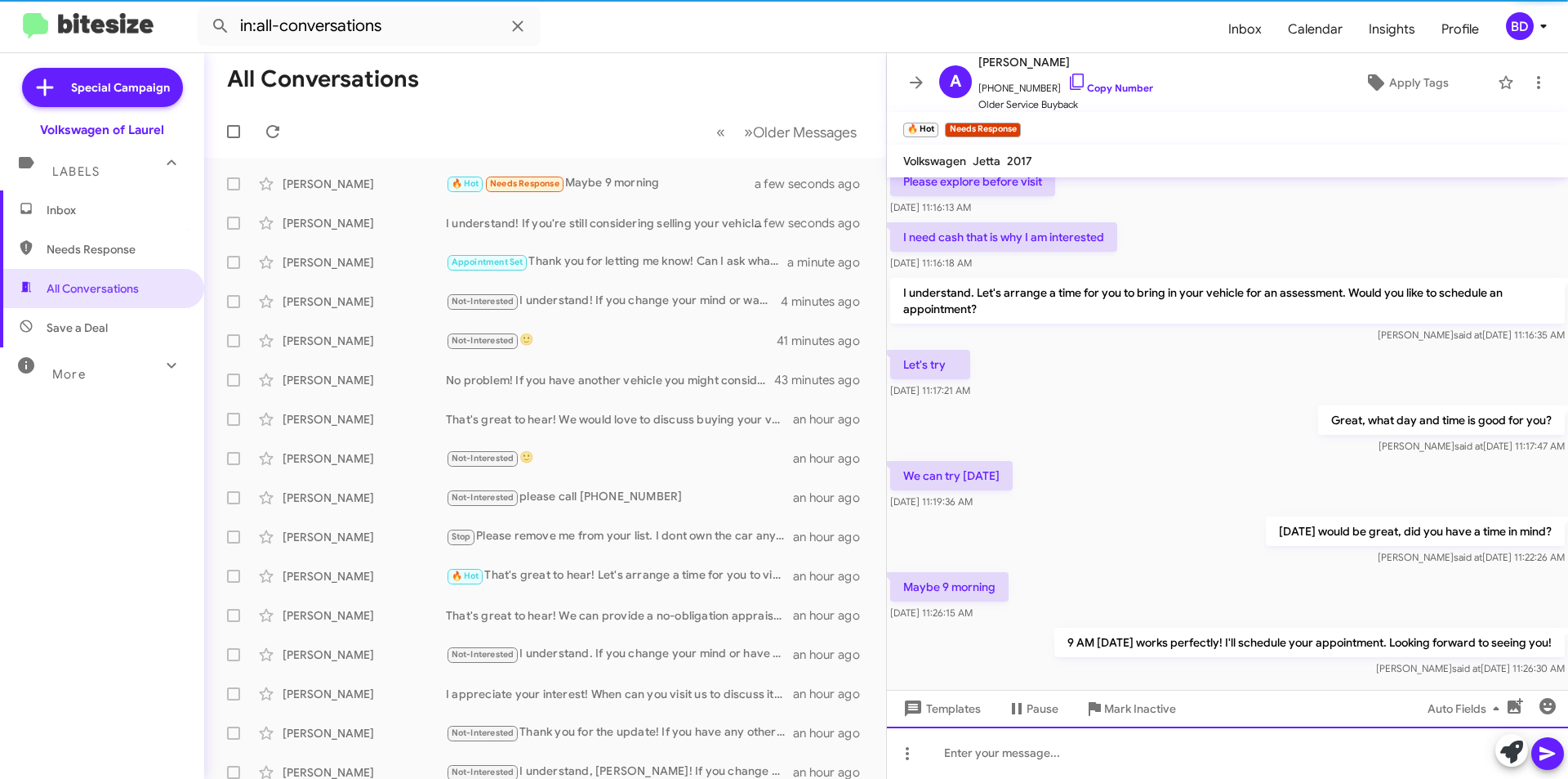
scroll to position [0, 0]
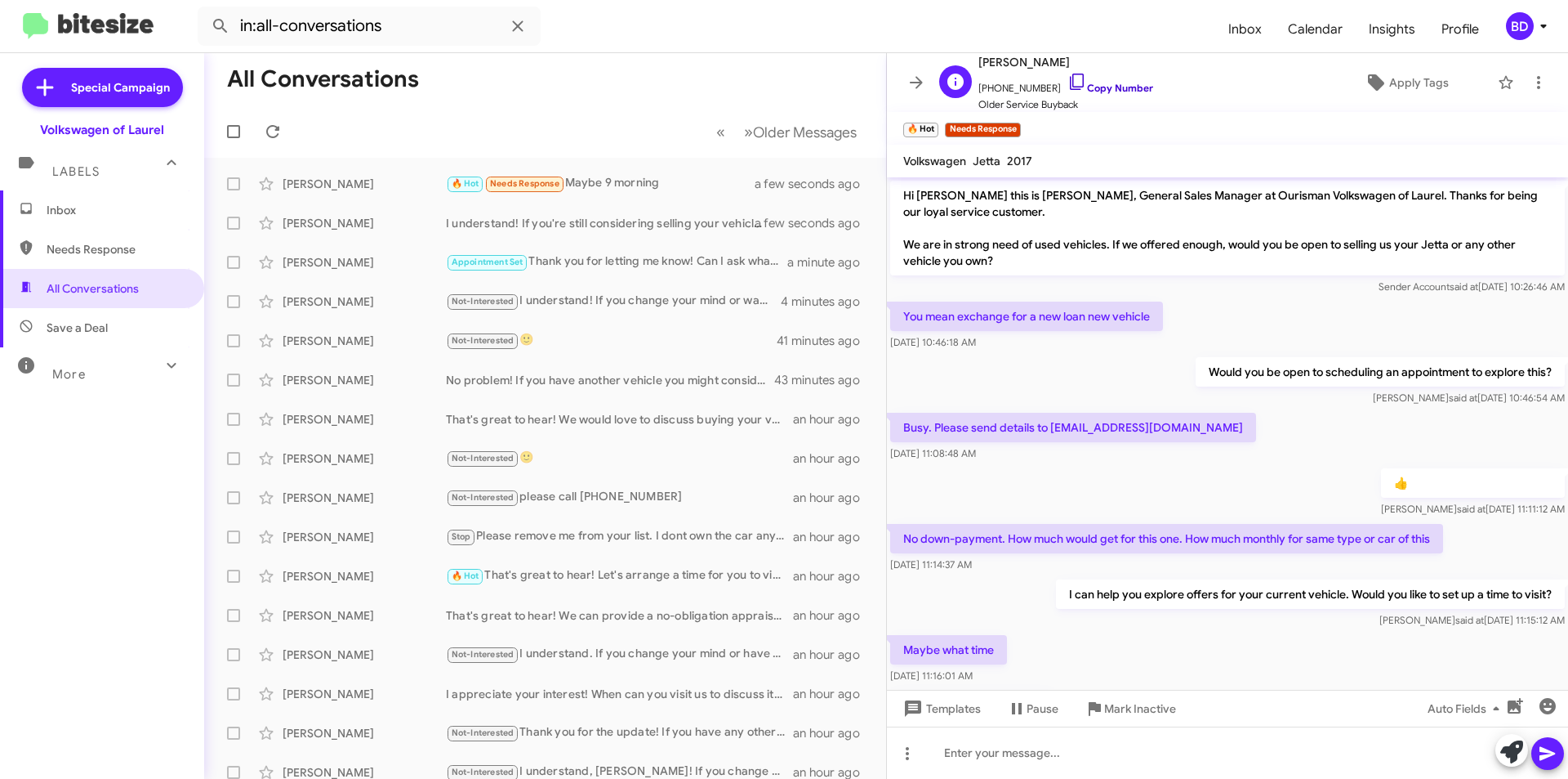
click at [1121, 88] on link "Copy Number" at bounding box center [1111, 88] width 86 height 13
click at [736, 267] on div "Not-Interested 🔥 Hot Needs Response Liked “I understand! If you change your min…" at bounding box center [626, 261] width 362 height 19
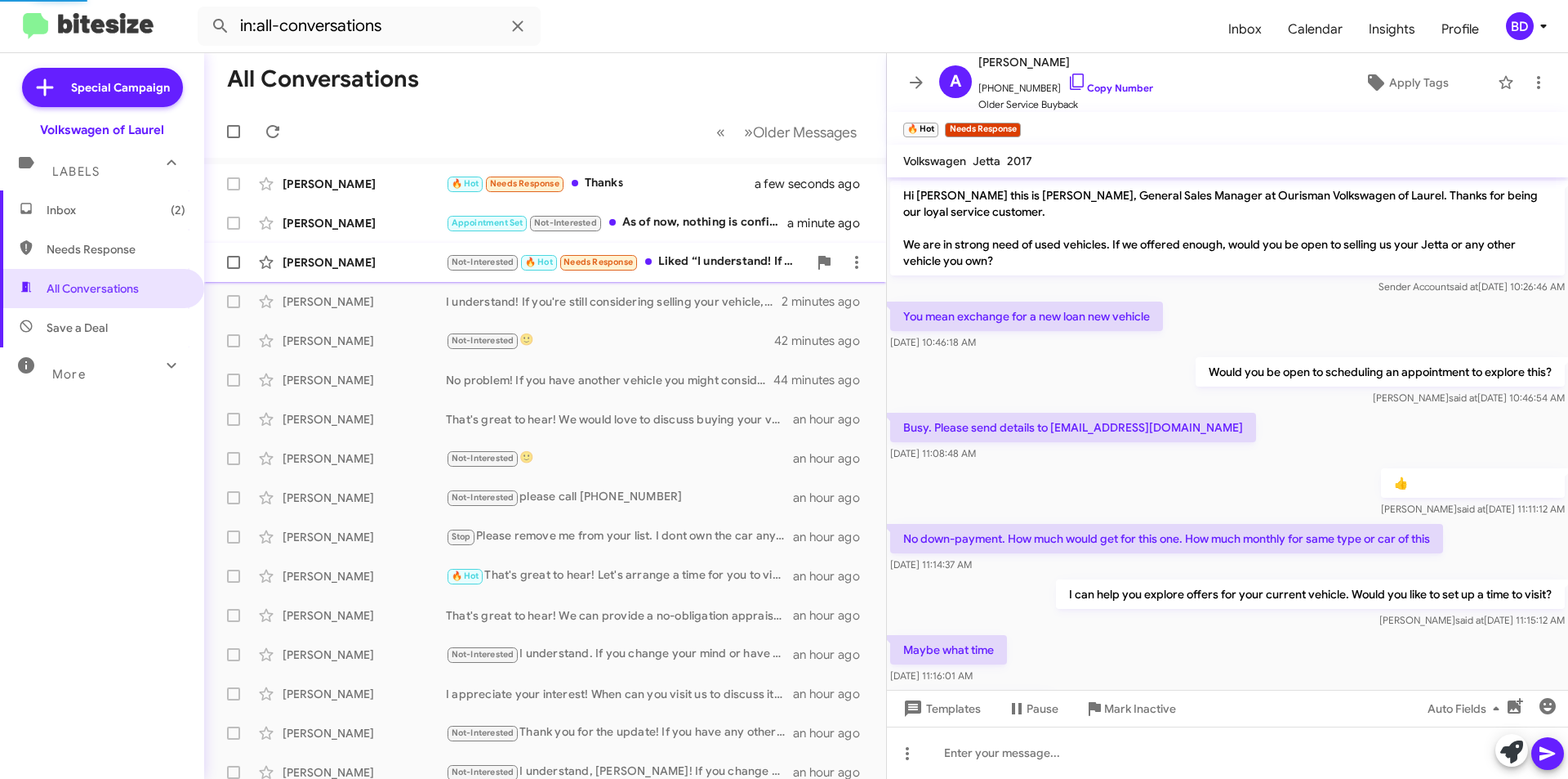
scroll to position [76, 0]
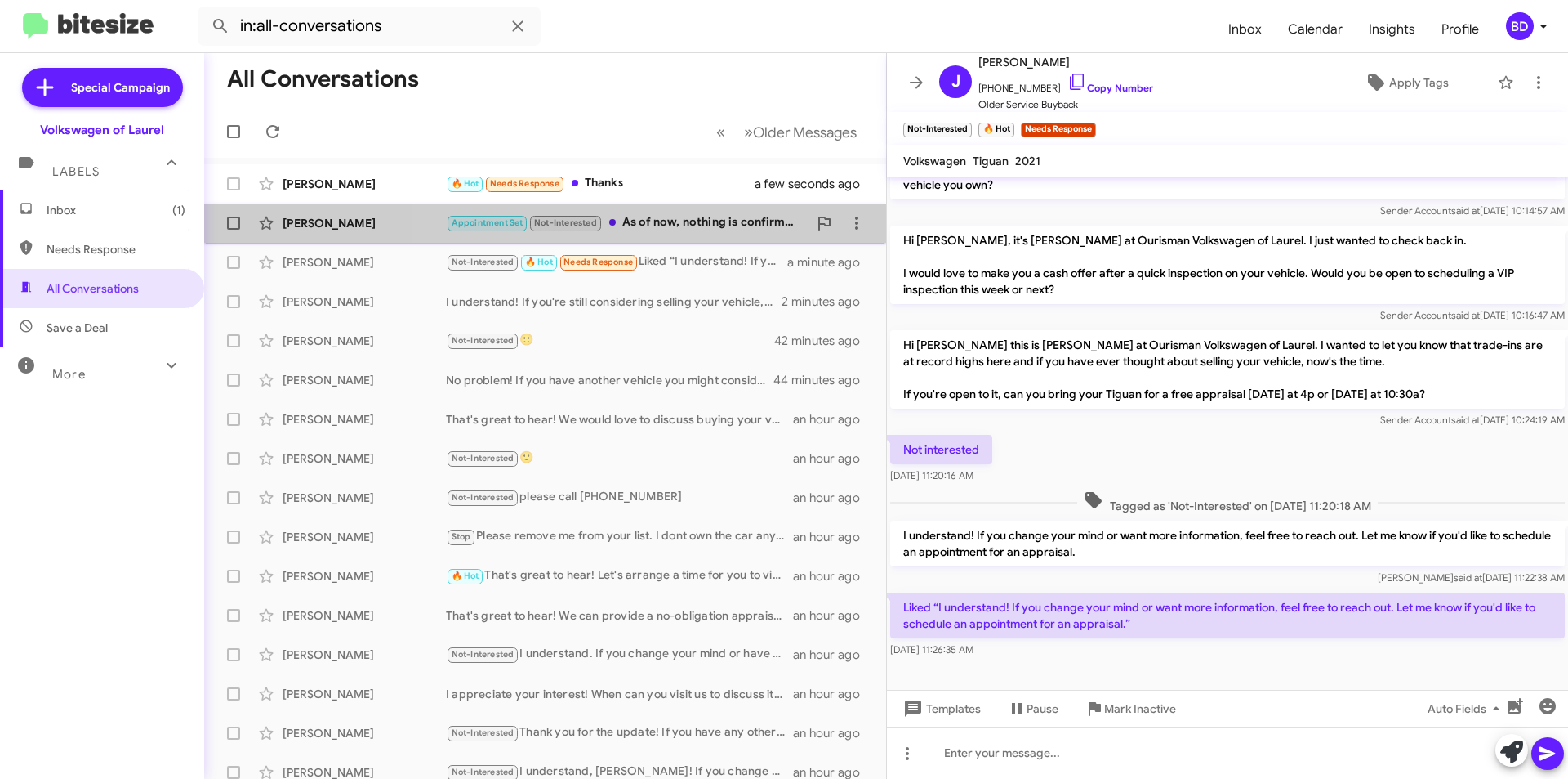
click at [714, 231] on div "Appointment Set Not-Interested As of now, nothing is confirmed.........but than…" at bounding box center [626, 223] width 362 height 19
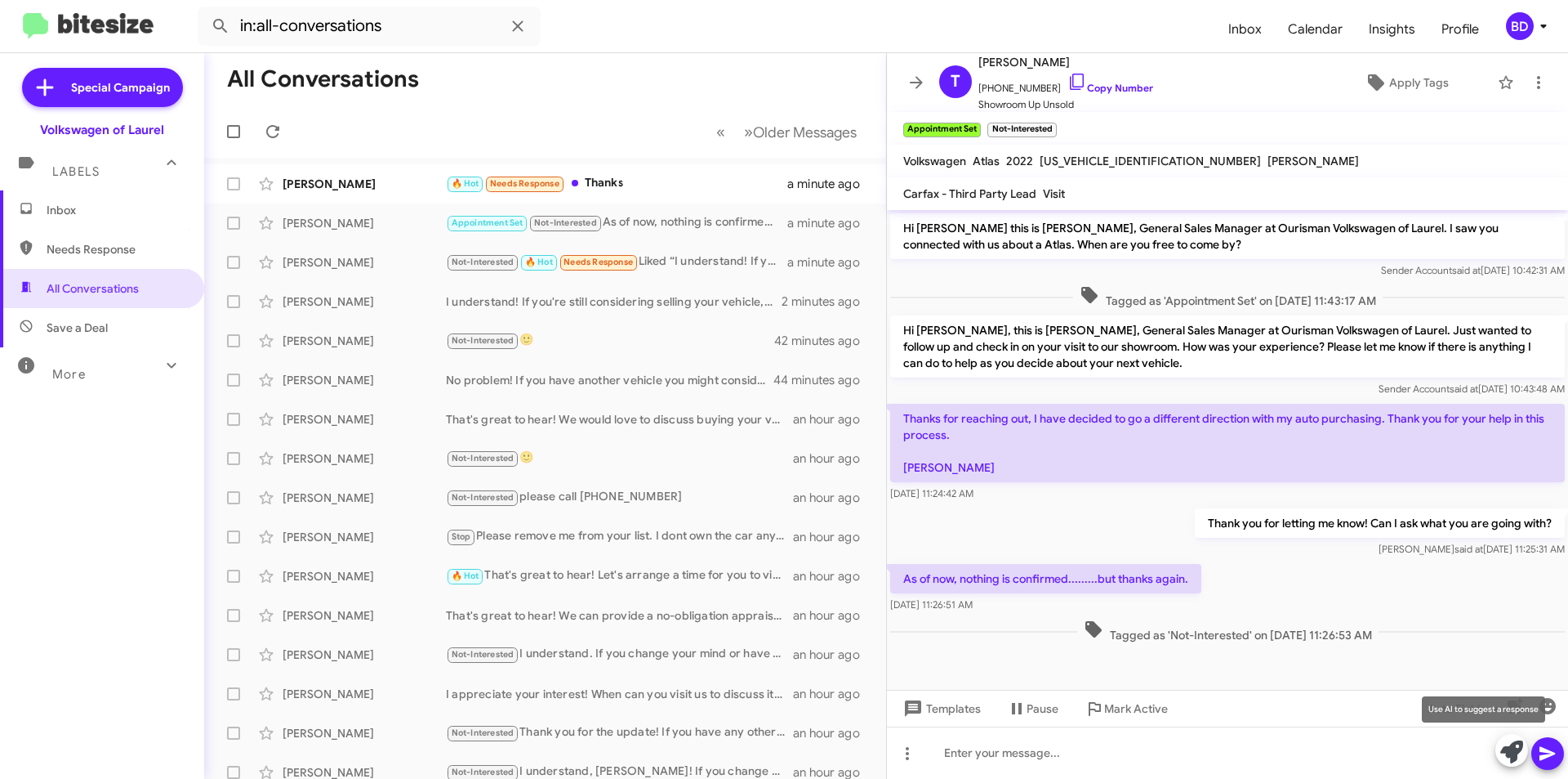
click at [1511, 751] on icon at bounding box center [1511, 751] width 22 height 22
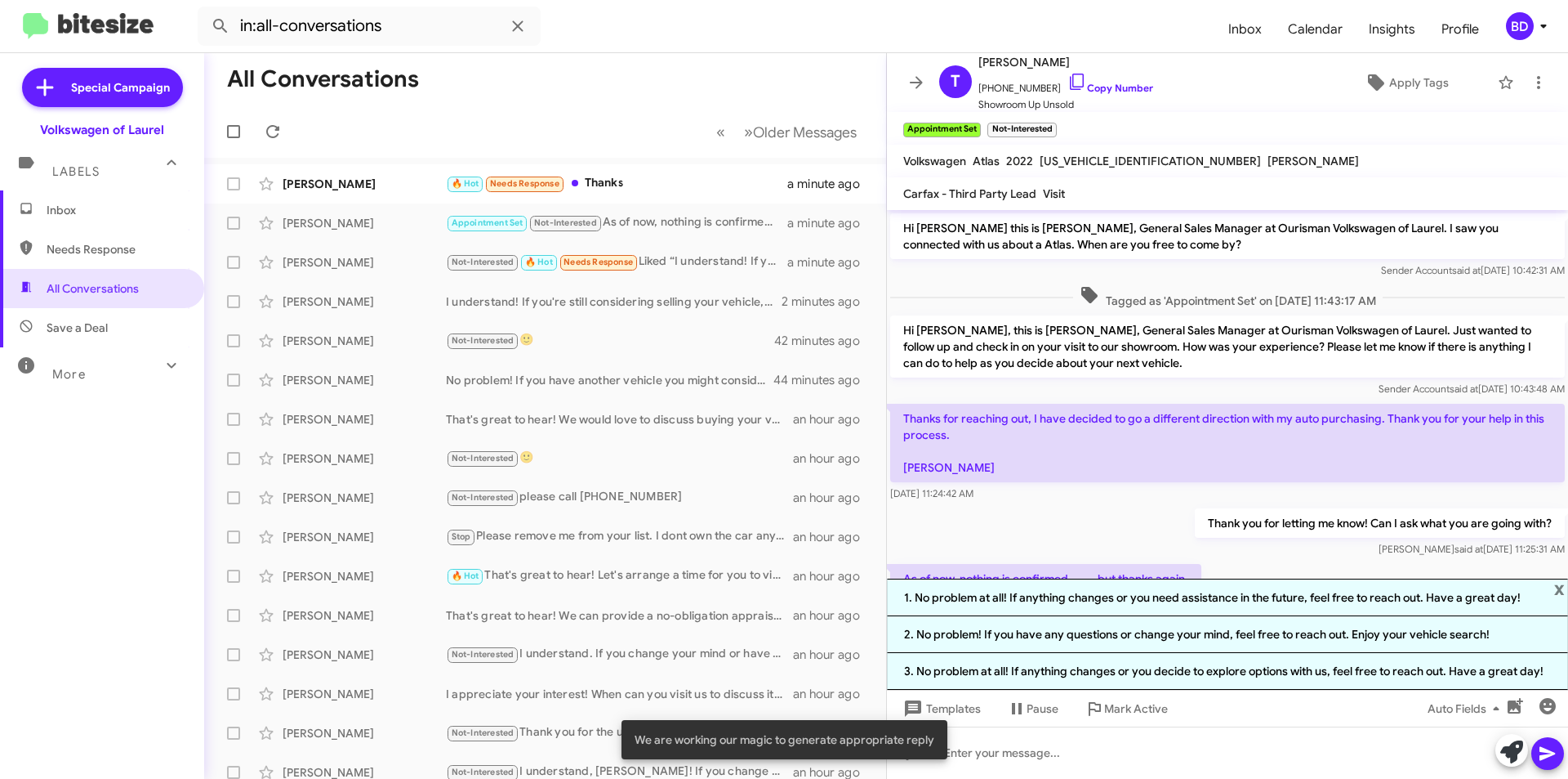
drag, startPoint x: 1221, startPoint y: 599, endPoint x: 1266, endPoint y: 613, distance: 47.1
click at [1221, 598] on li "1. No problem at all! If anything changes or you need assistance in the future,…" at bounding box center [1227, 598] width 681 height 38
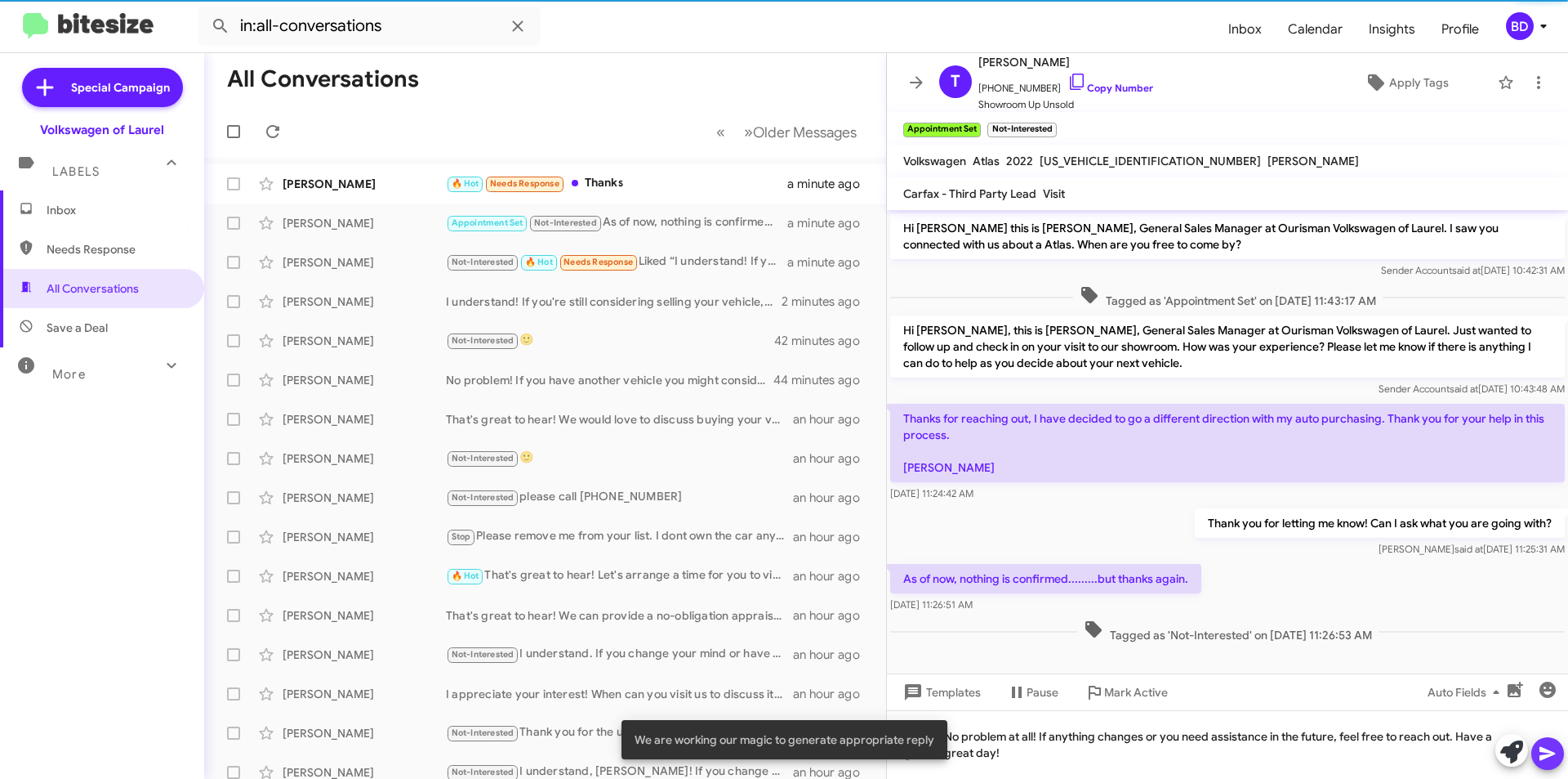
click at [1552, 755] on icon at bounding box center [1547, 753] width 15 height 13
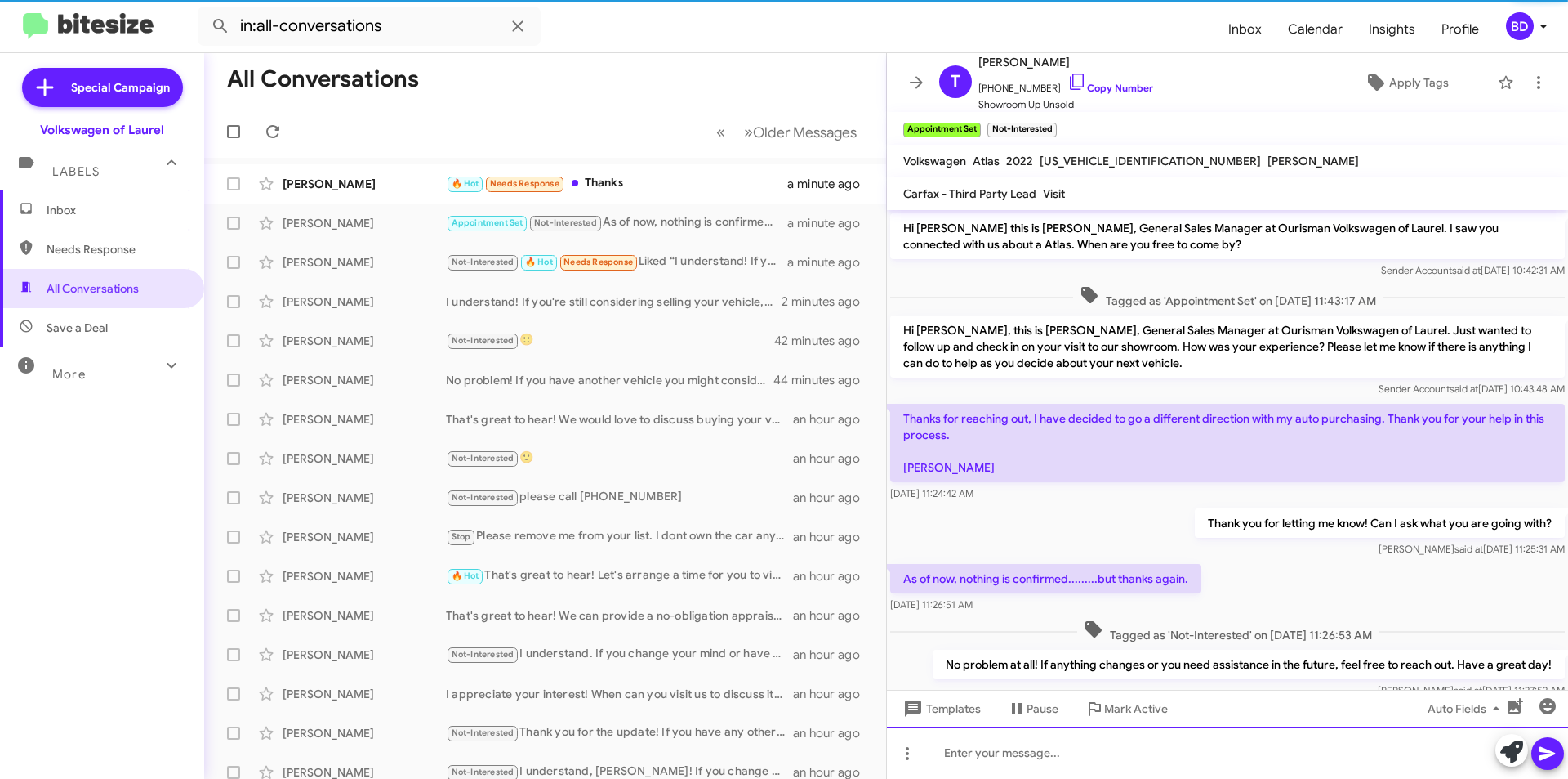
scroll to position [45, 0]
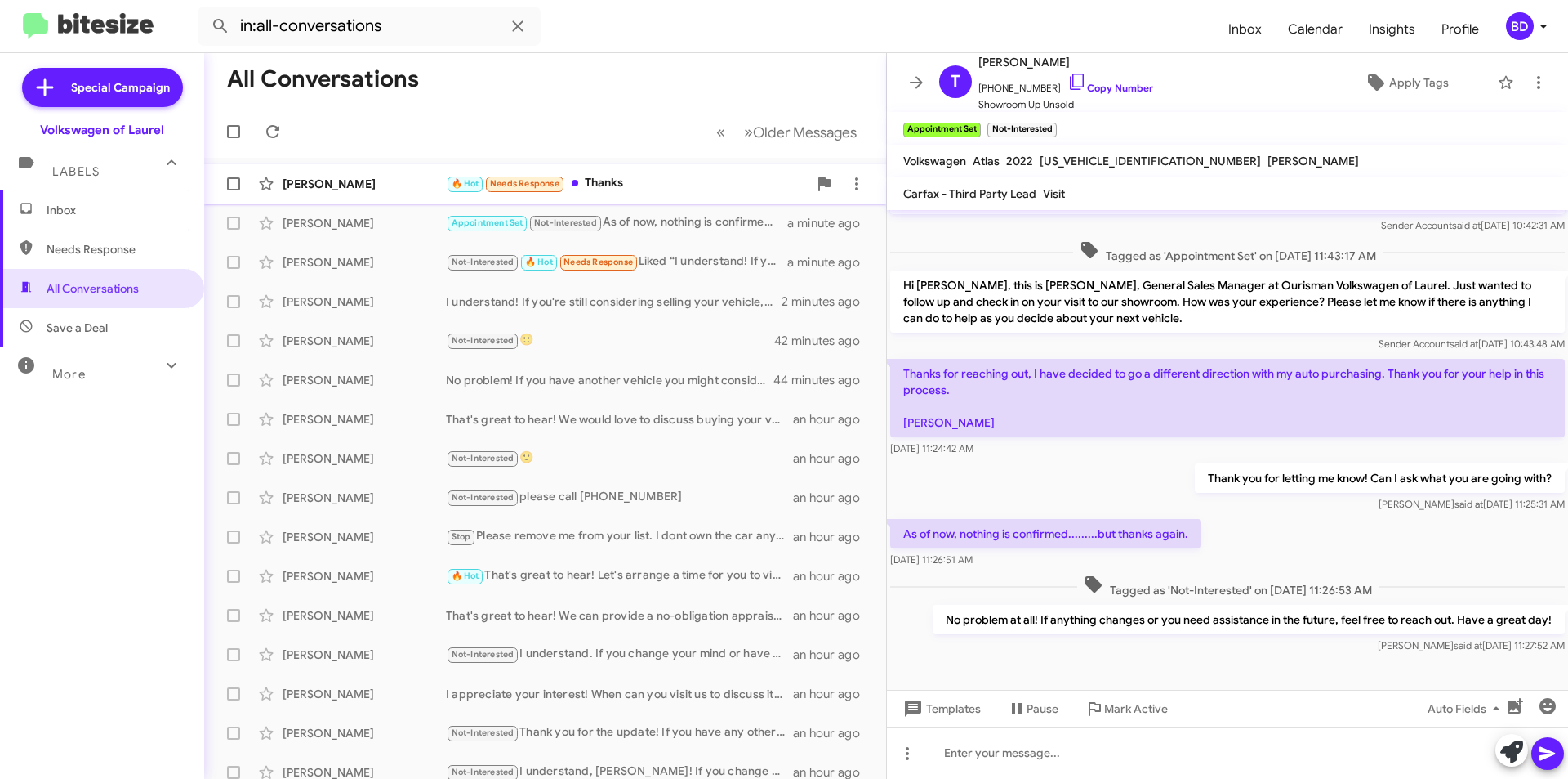
click at [642, 179] on div "🔥 Hot Needs Response Thanks" at bounding box center [626, 183] width 362 height 19
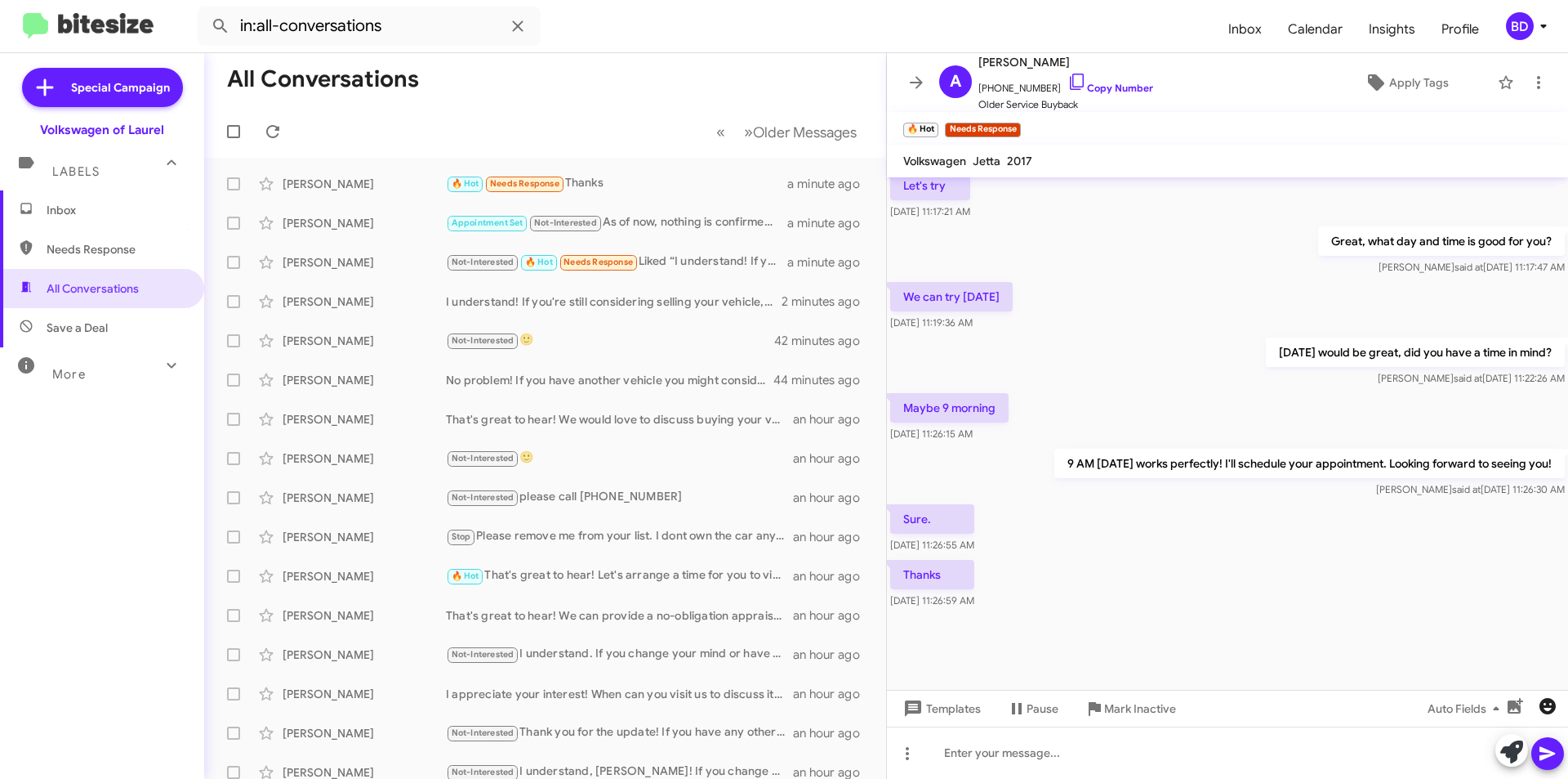
click at [1556, 710] on icon "button" at bounding box center [1548, 706] width 20 height 20
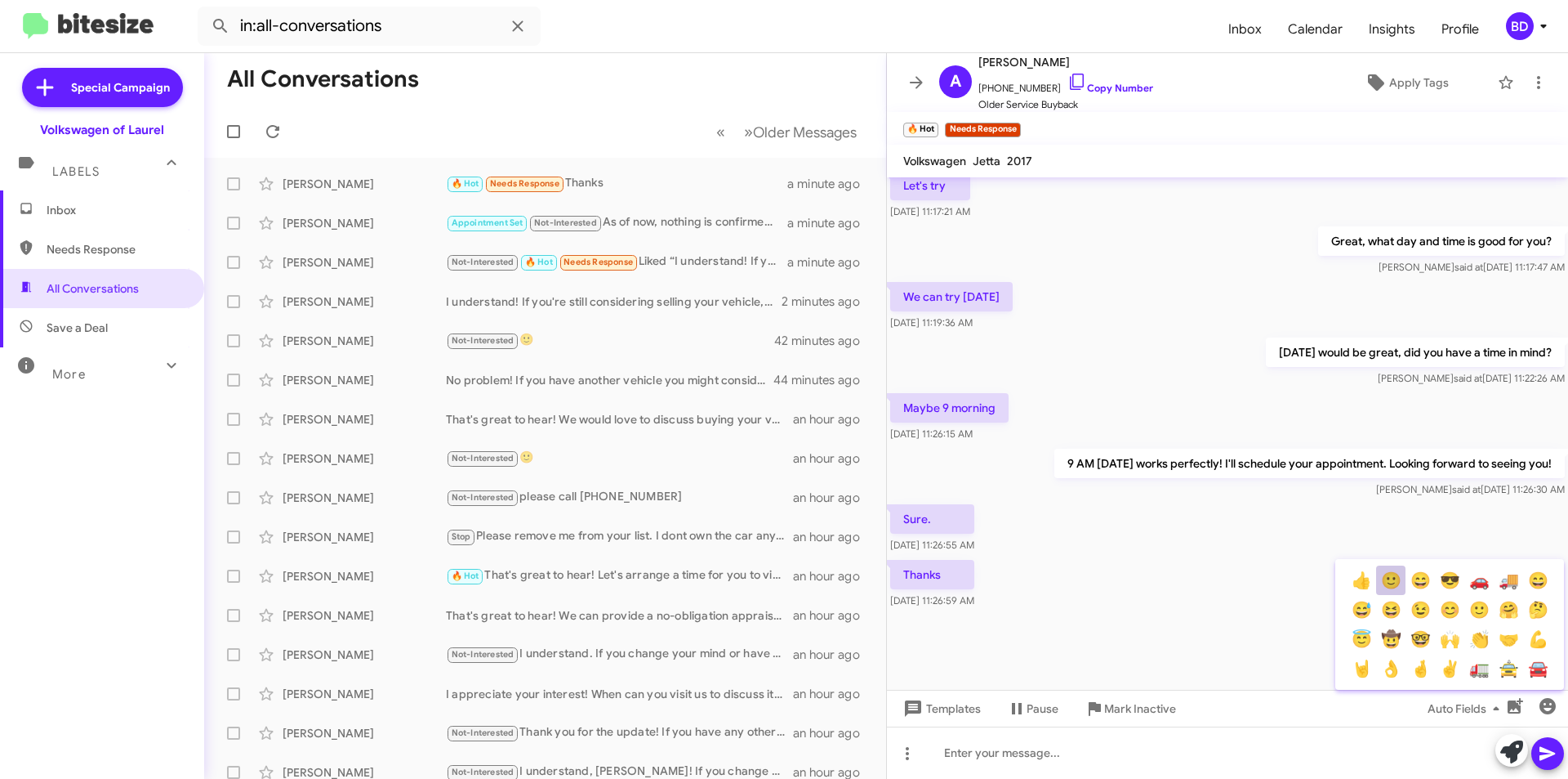
click at [1394, 584] on button "🙂" at bounding box center [1390, 580] width 30 height 30
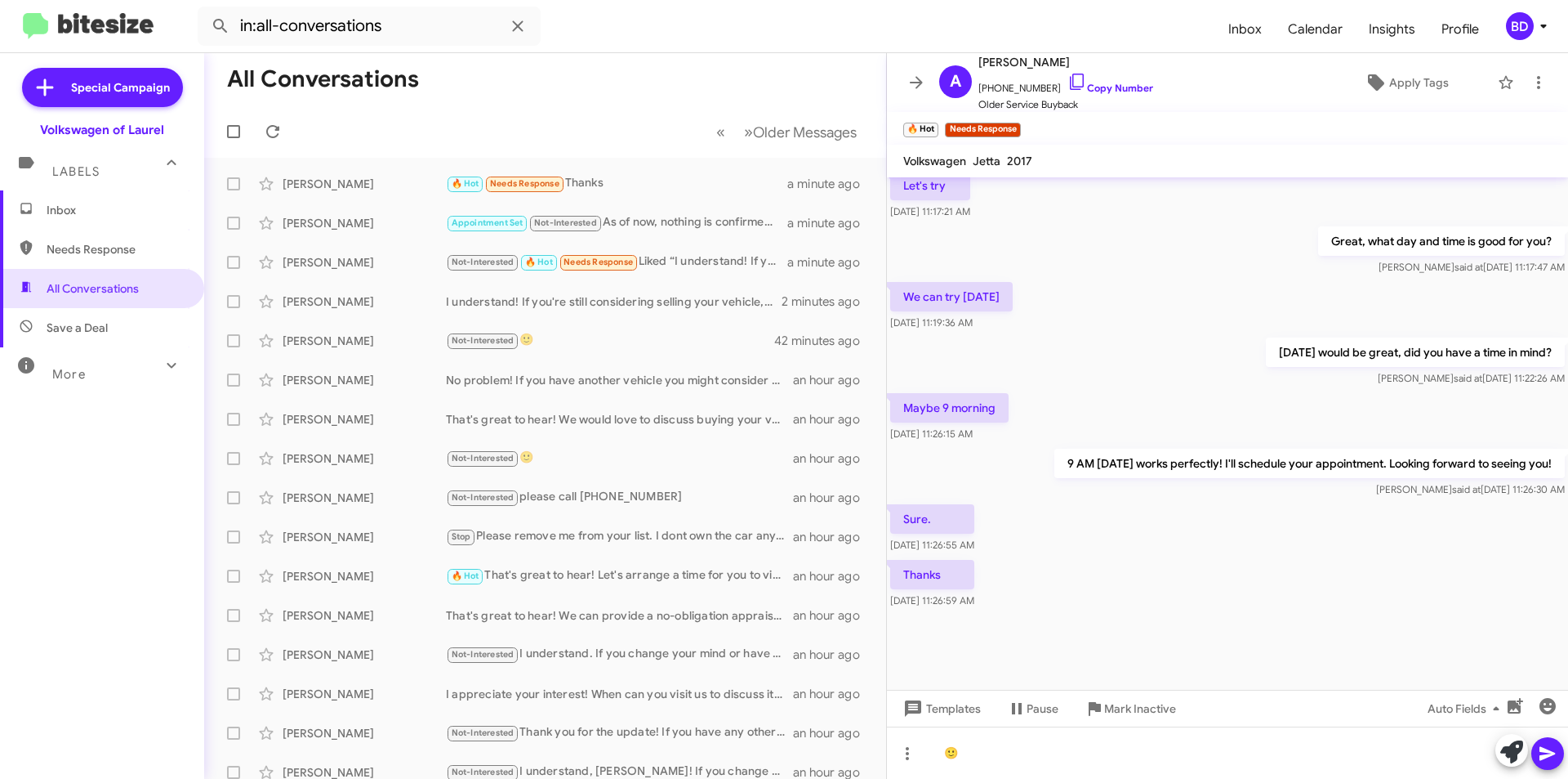
click at [1554, 755] on icon at bounding box center [1548, 754] width 20 height 20
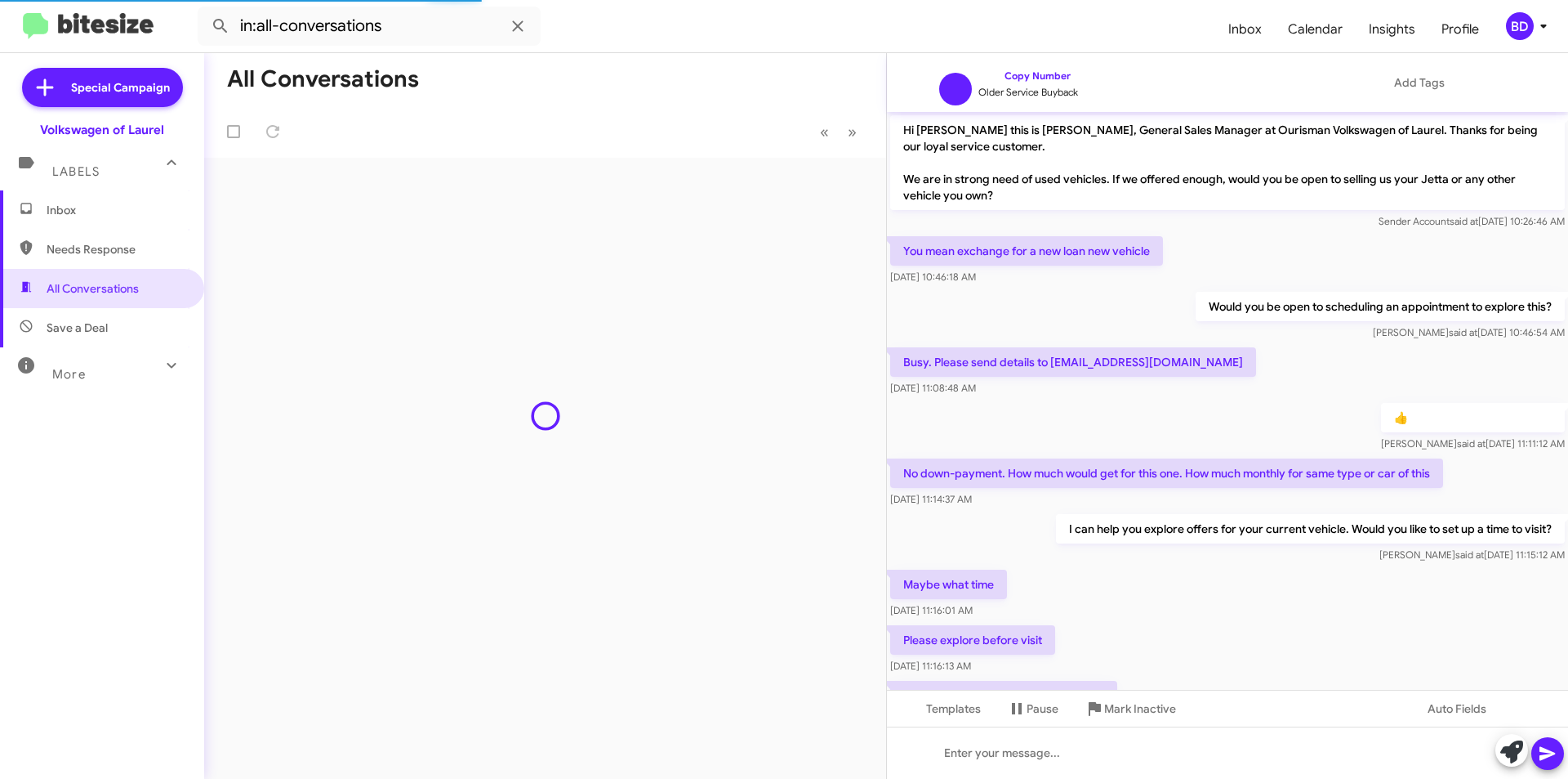
scroll to position [730, 0]
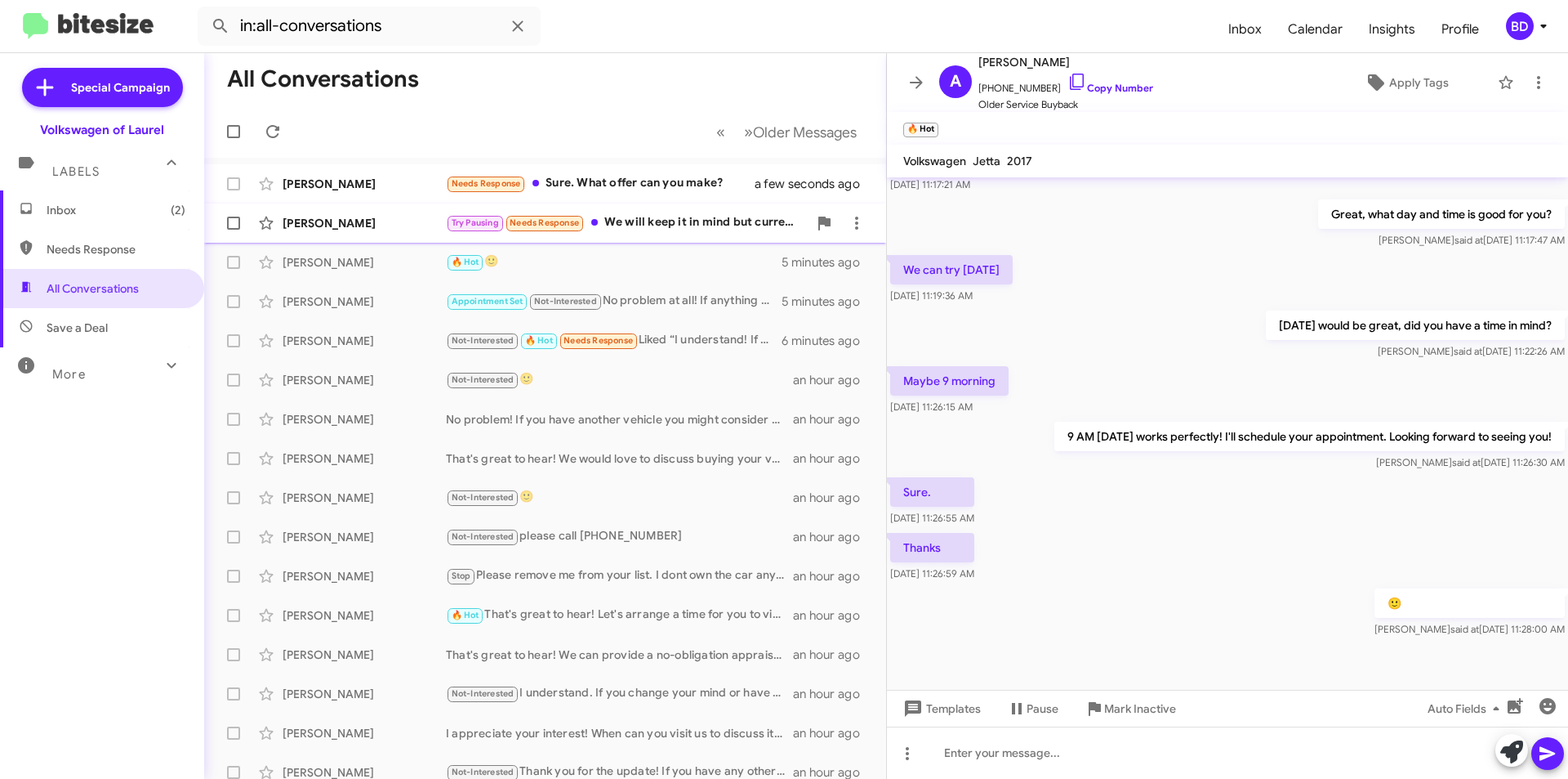
click at [656, 229] on div "Try Pausing Needs Response We will keep it in mind but currently we will have t…" at bounding box center [626, 223] width 362 height 19
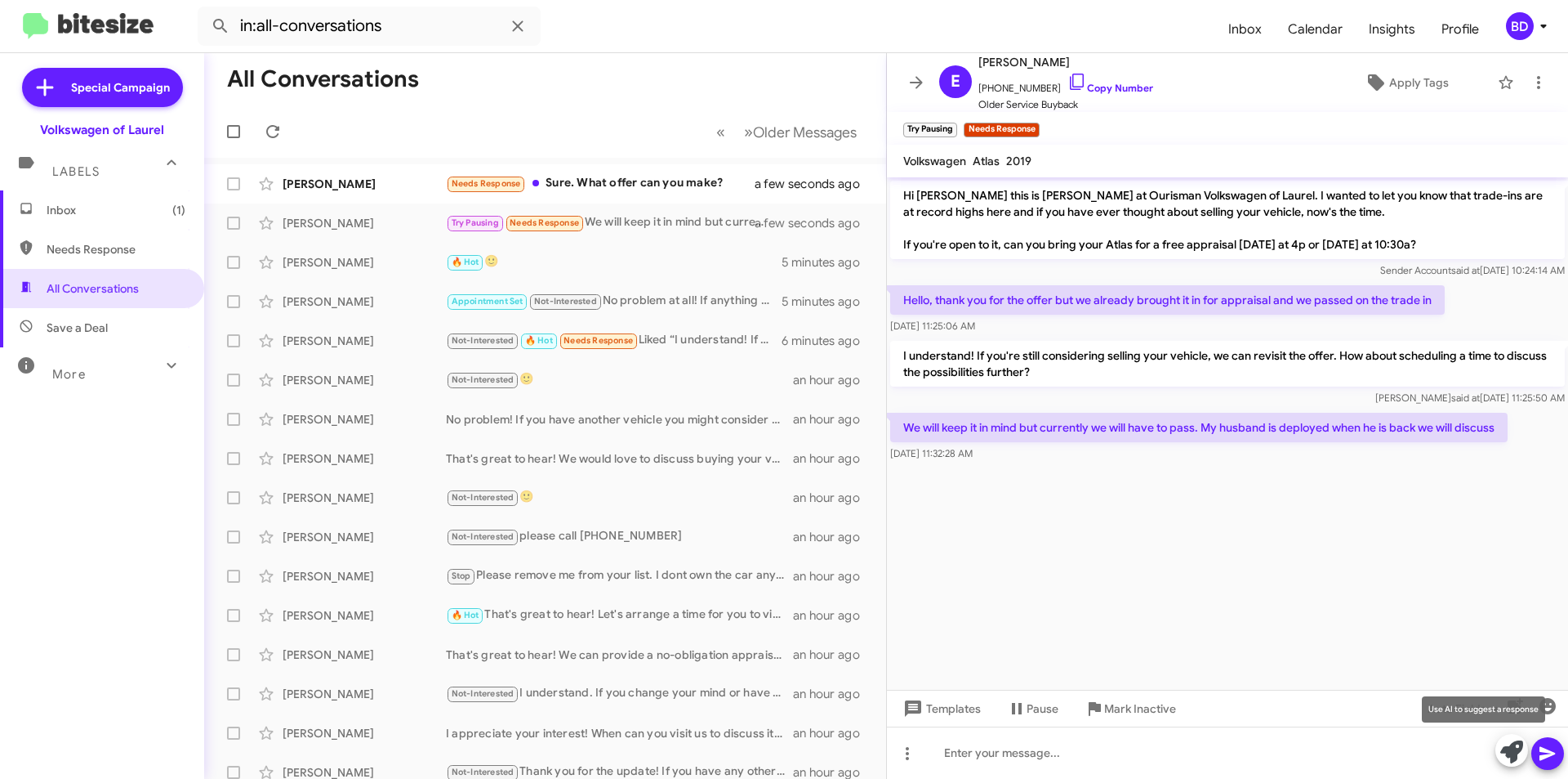
click at [1515, 756] on icon at bounding box center [1511, 751] width 22 height 22
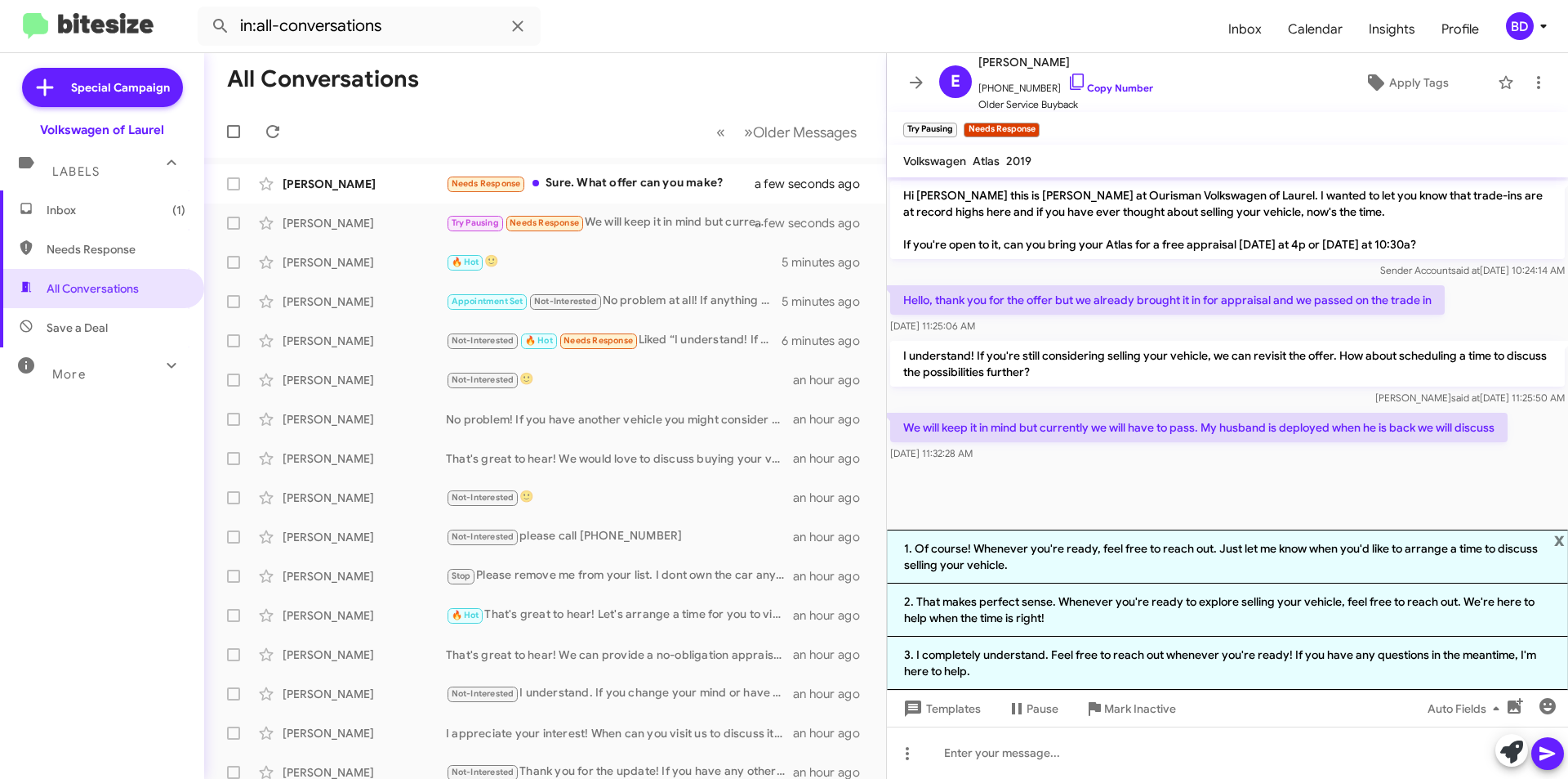
drag, startPoint x: 1182, startPoint y: 608, endPoint x: 1200, endPoint y: 613, distance: 18.7
click at [1183, 608] on li "2. That makes perfect sense. Whenever you're ready to explore selling your vehi…" at bounding box center [1227, 609] width 681 height 53
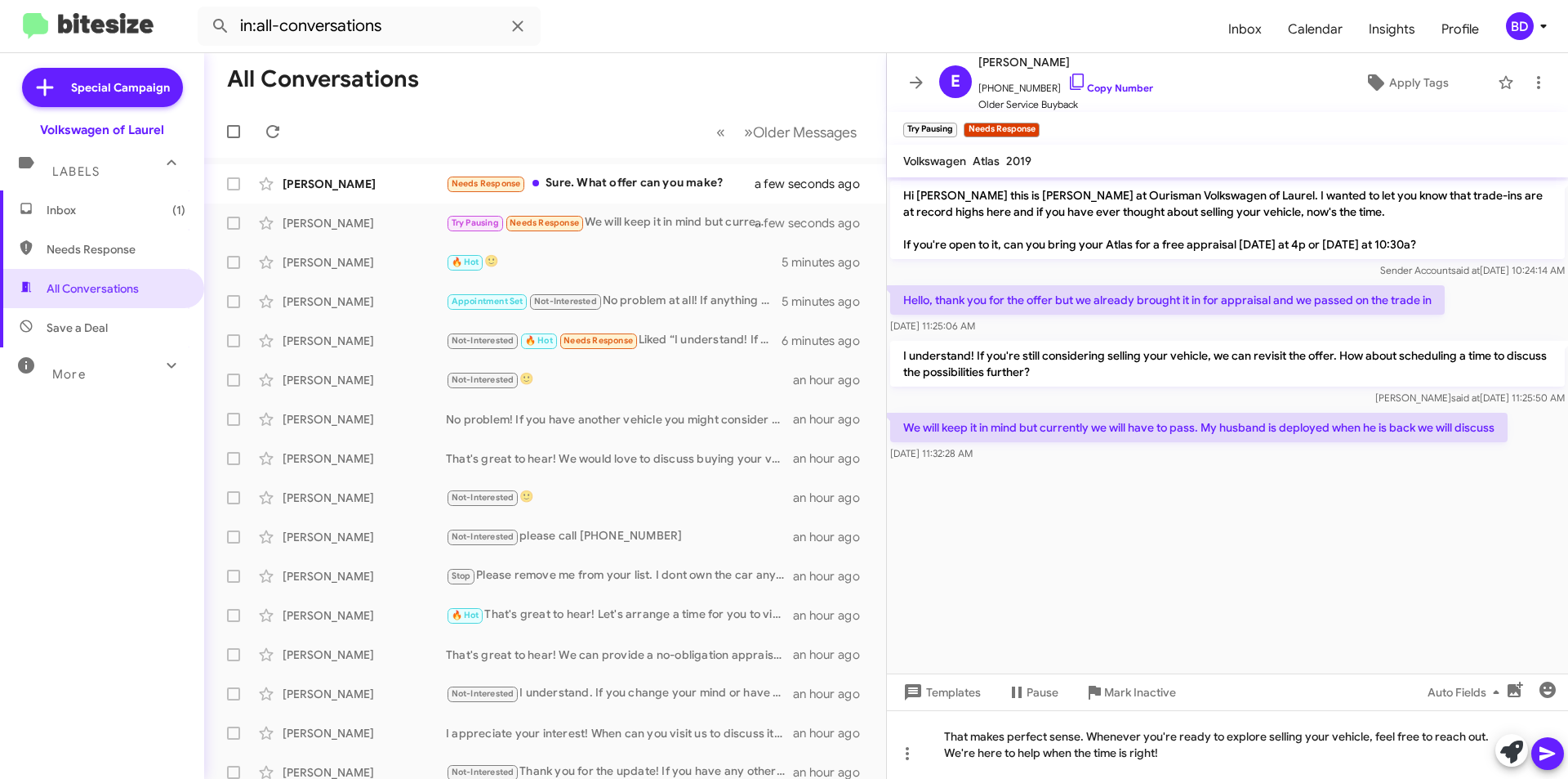
click at [1545, 751] on icon at bounding box center [1547, 753] width 15 height 13
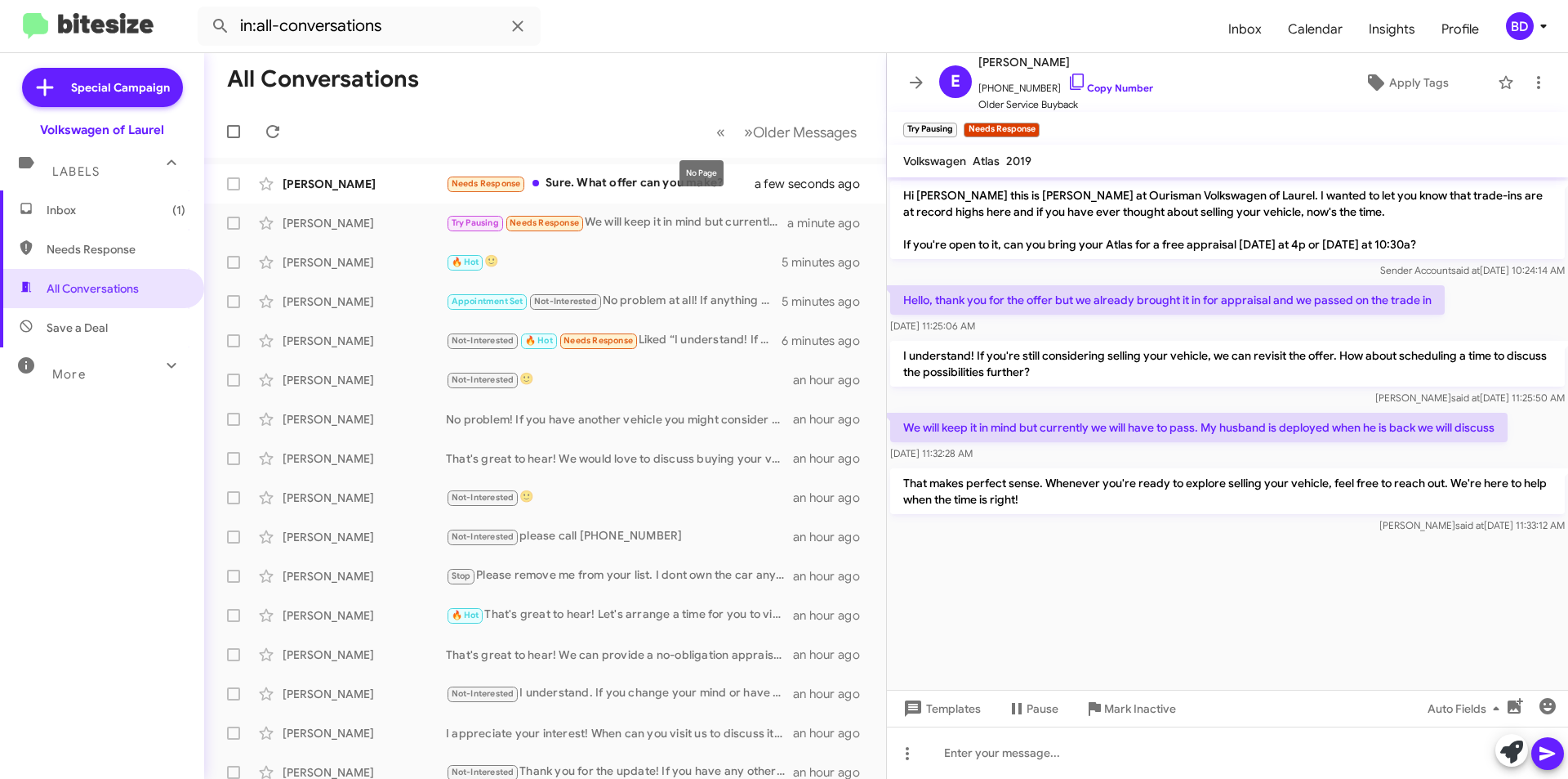
click at [676, 178] on mat-tooltip-component "No Page" at bounding box center [701, 173] width 67 height 49
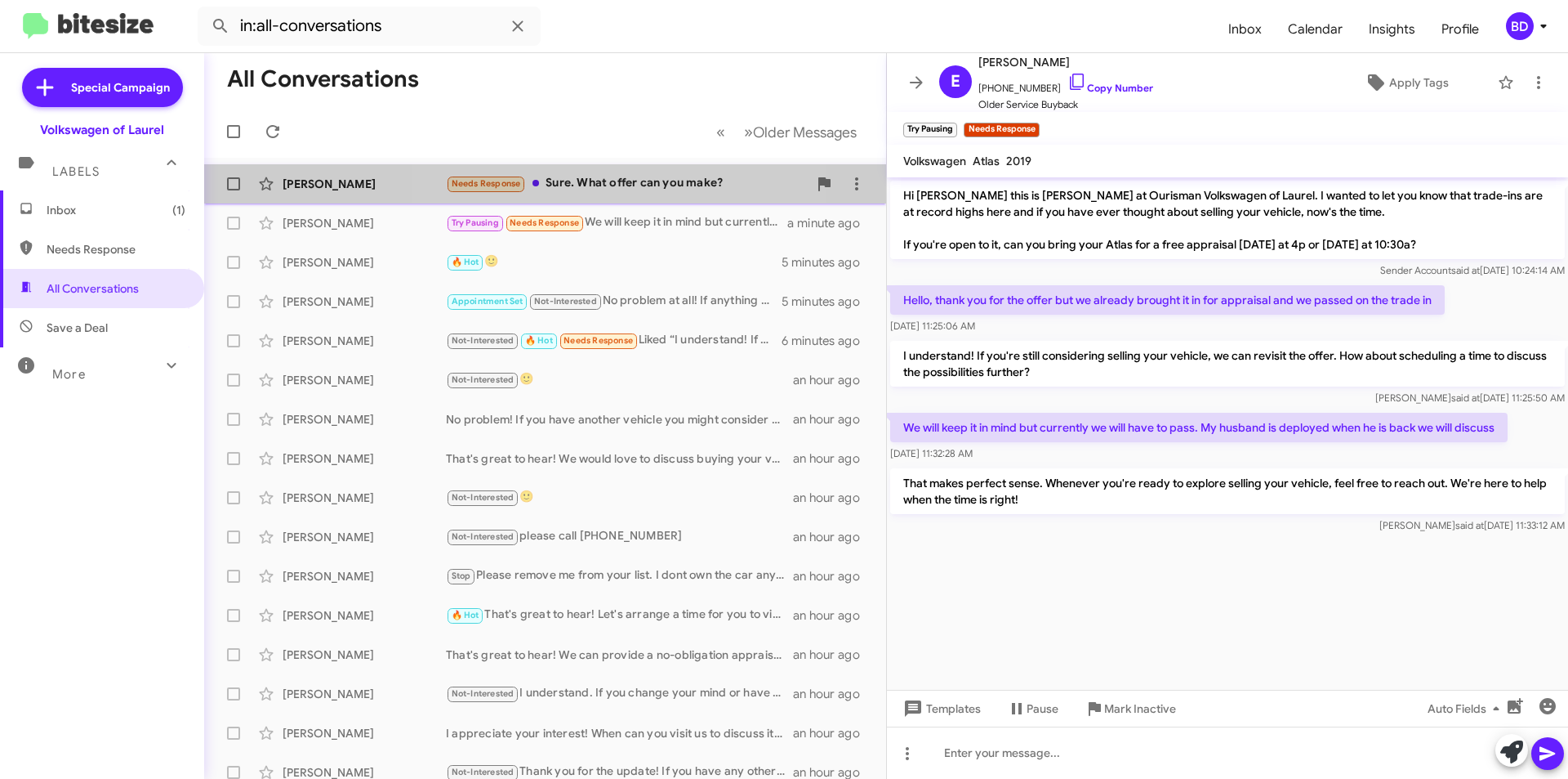
click at [608, 187] on div "Needs Response Sure. What offer can you make?" at bounding box center [626, 183] width 362 height 19
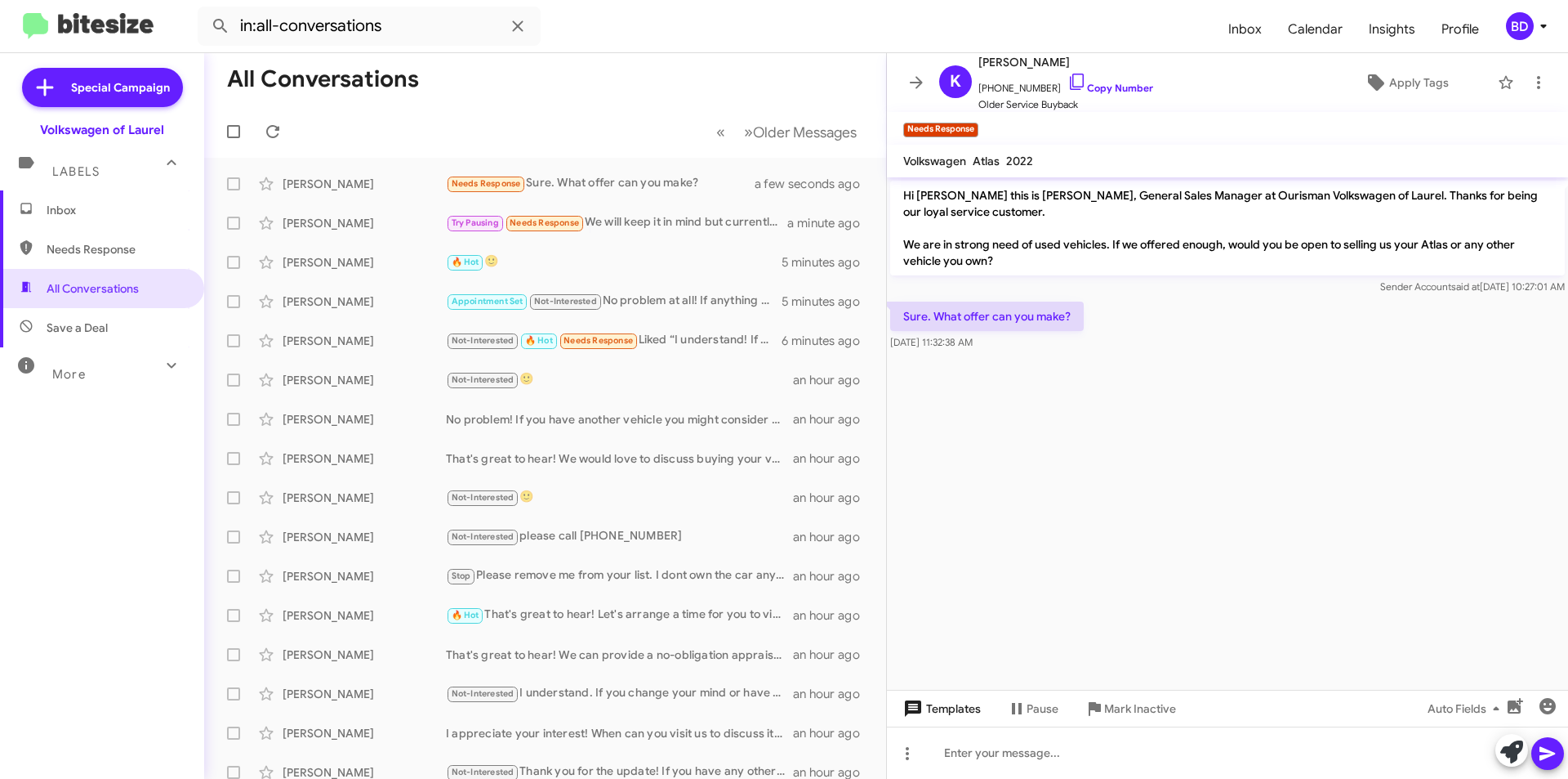
click at [958, 703] on span "Templates" at bounding box center [941, 708] width 81 height 30
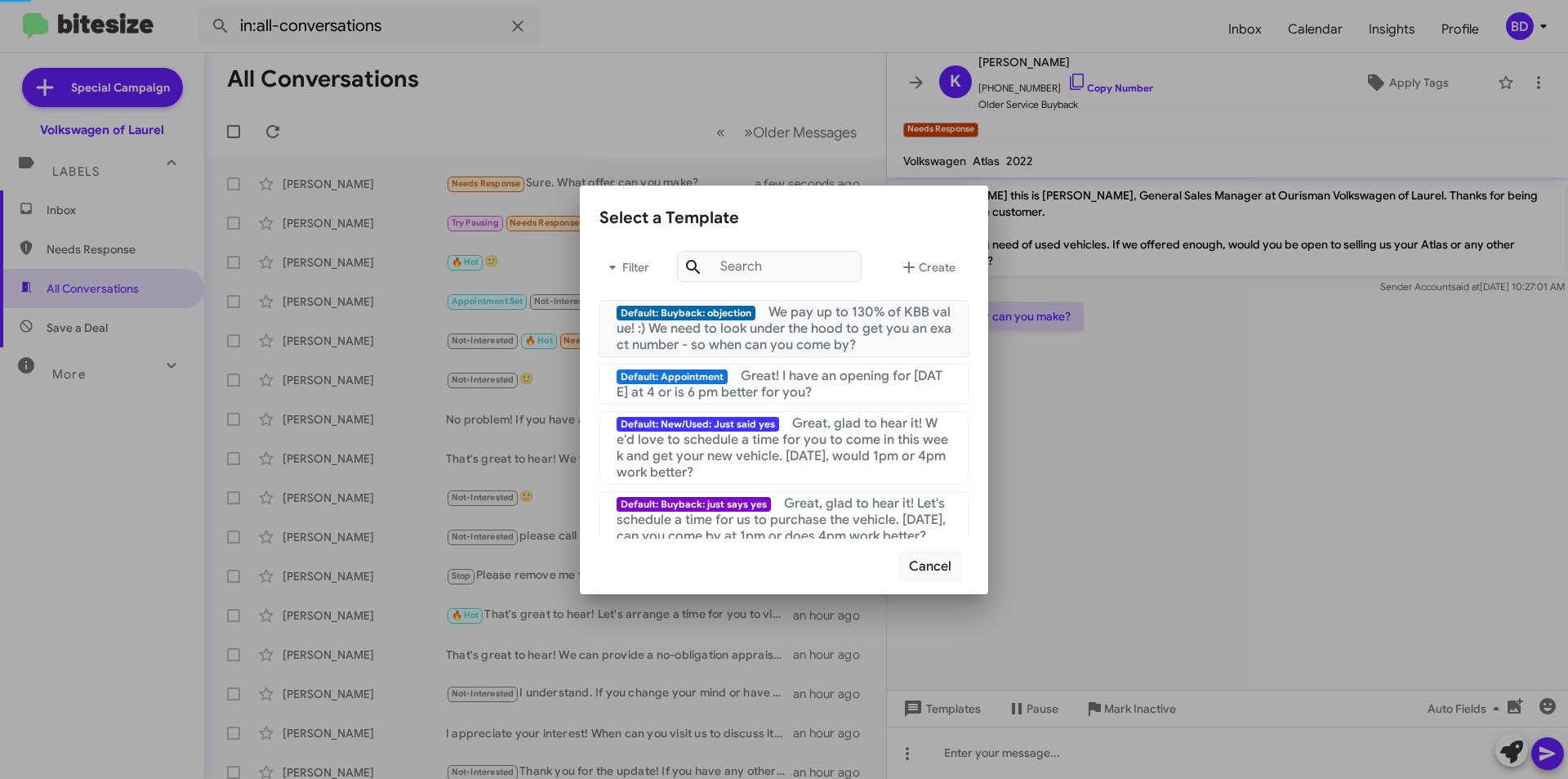
click at [841, 322] on span "We pay up to 130% of KBB value! :) We need to look under the hood to get you an…" at bounding box center [784, 328] width 335 height 49
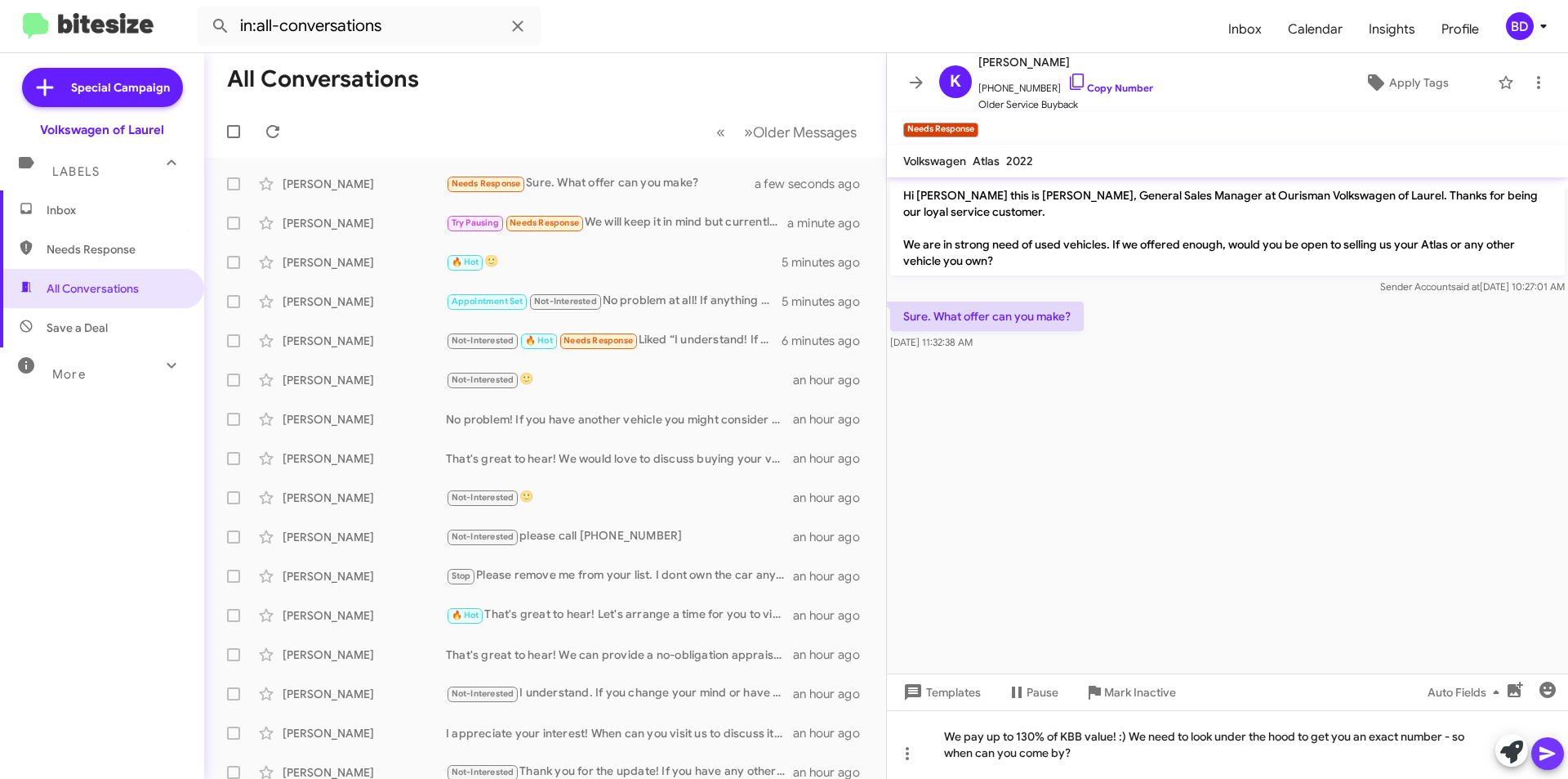
click at [1538, 751] on icon at bounding box center [1548, 754] width 20 height 20
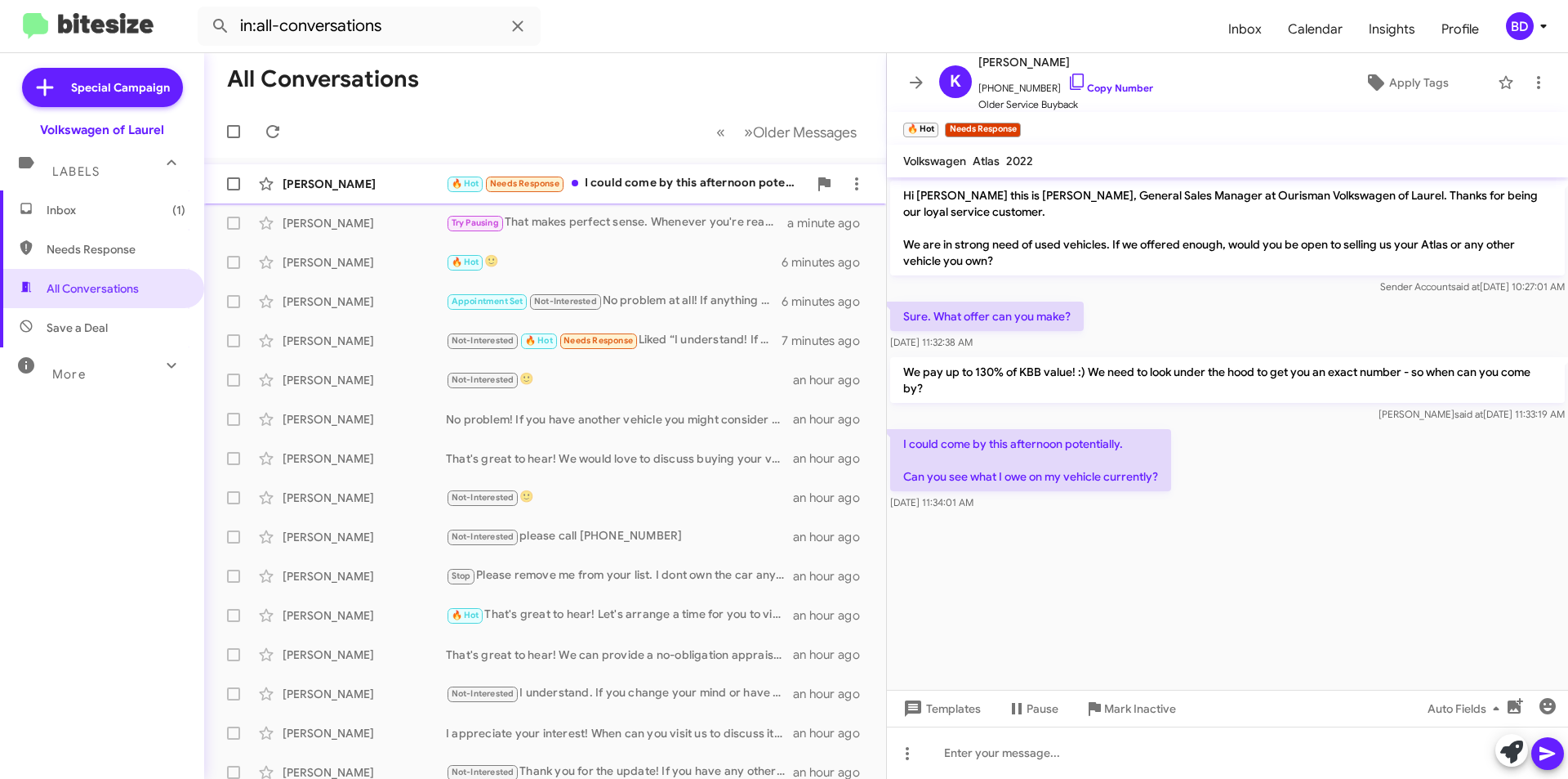
click at [694, 184] on div "🔥 Hot Needs Response I could come by this afternoon potentially. Can you see wh…" at bounding box center [626, 183] width 362 height 19
drag, startPoint x: 1495, startPoint y: 757, endPoint x: 1507, endPoint y: 749, distance: 14.4
click at [1500, 754] on div at bounding box center [1529, 752] width 68 height 36
click at [1507, 749] on icon at bounding box center [1511, 751] width 22 height 22
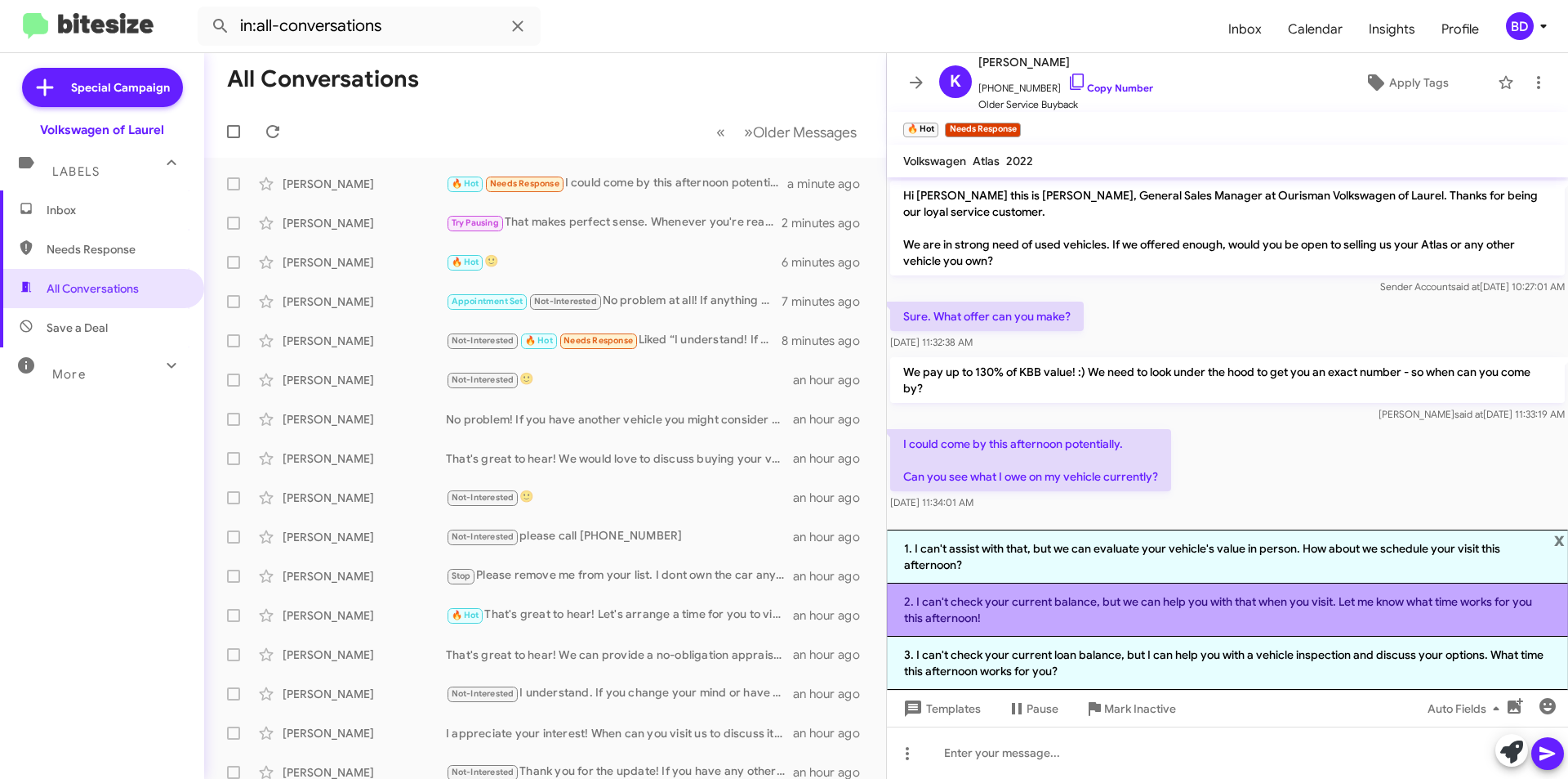
click at [1062, 608] on li "2. I can't check your current balance, but we can help you with that when you v…" at bounding box center [1227, 609] width 681 height 53
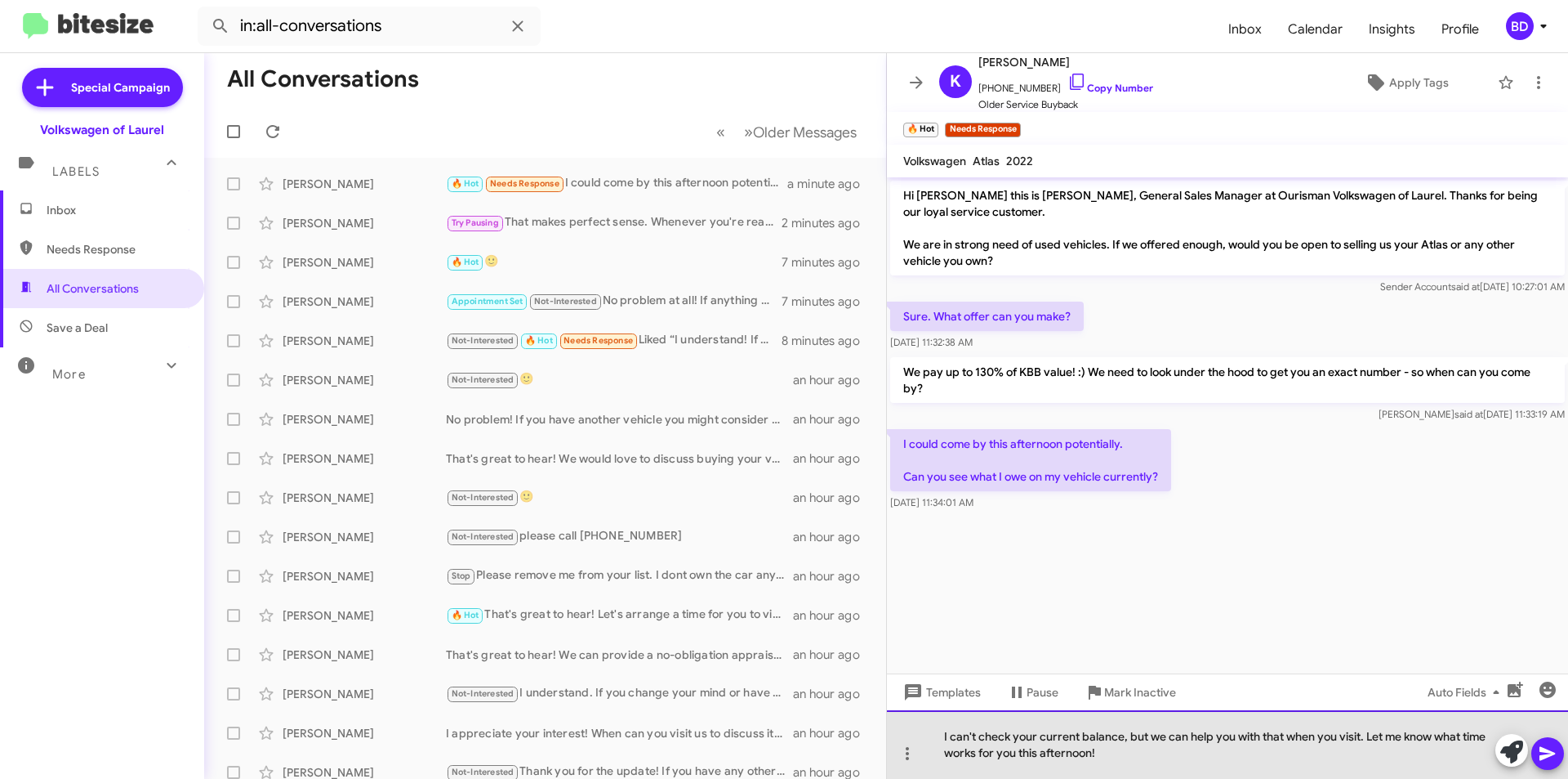
click at [980, 736] on div "I can't check your current balance, but we can help you with that when you visi…" at bounding box center [1227, 744] width 681 height 68
click at [1118, 739] on div "I can check your current balance, but we can help you with that when you visit.…" at bounding box center [1227, 744] width 681 height 68
drag, startPoint x: 1218, startPoint y: 736, endPoint x: 1405, endPoint y: 740, distance: 187.0
click at [1405, 740] on div "I can check your current balance when you come in, but we can help you with tha…" at bounding box center [1227, 744] width 681 height 68
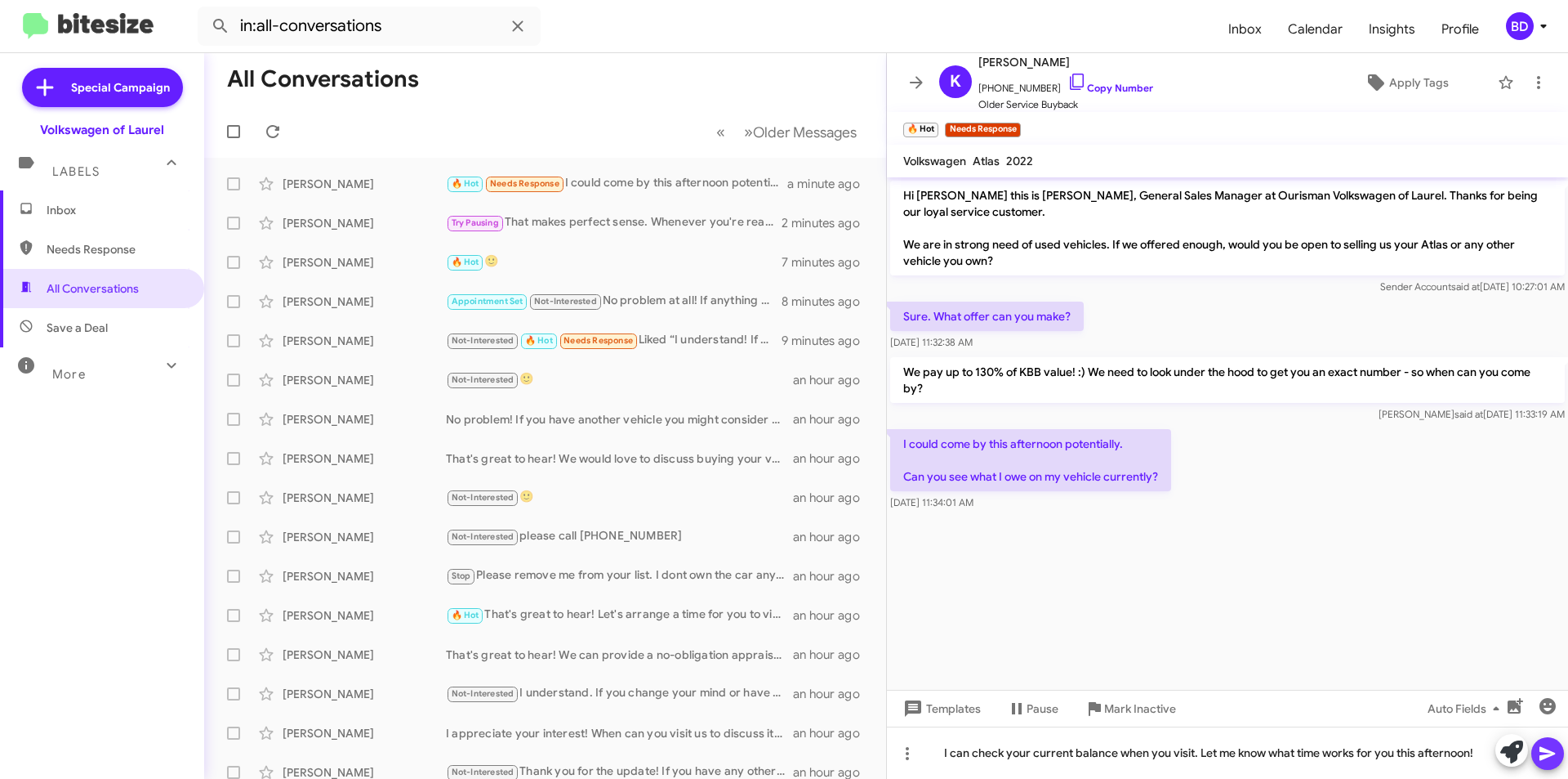
click at [1553, 755] on icon at bounding box center [1547, 753] width 15 height 13
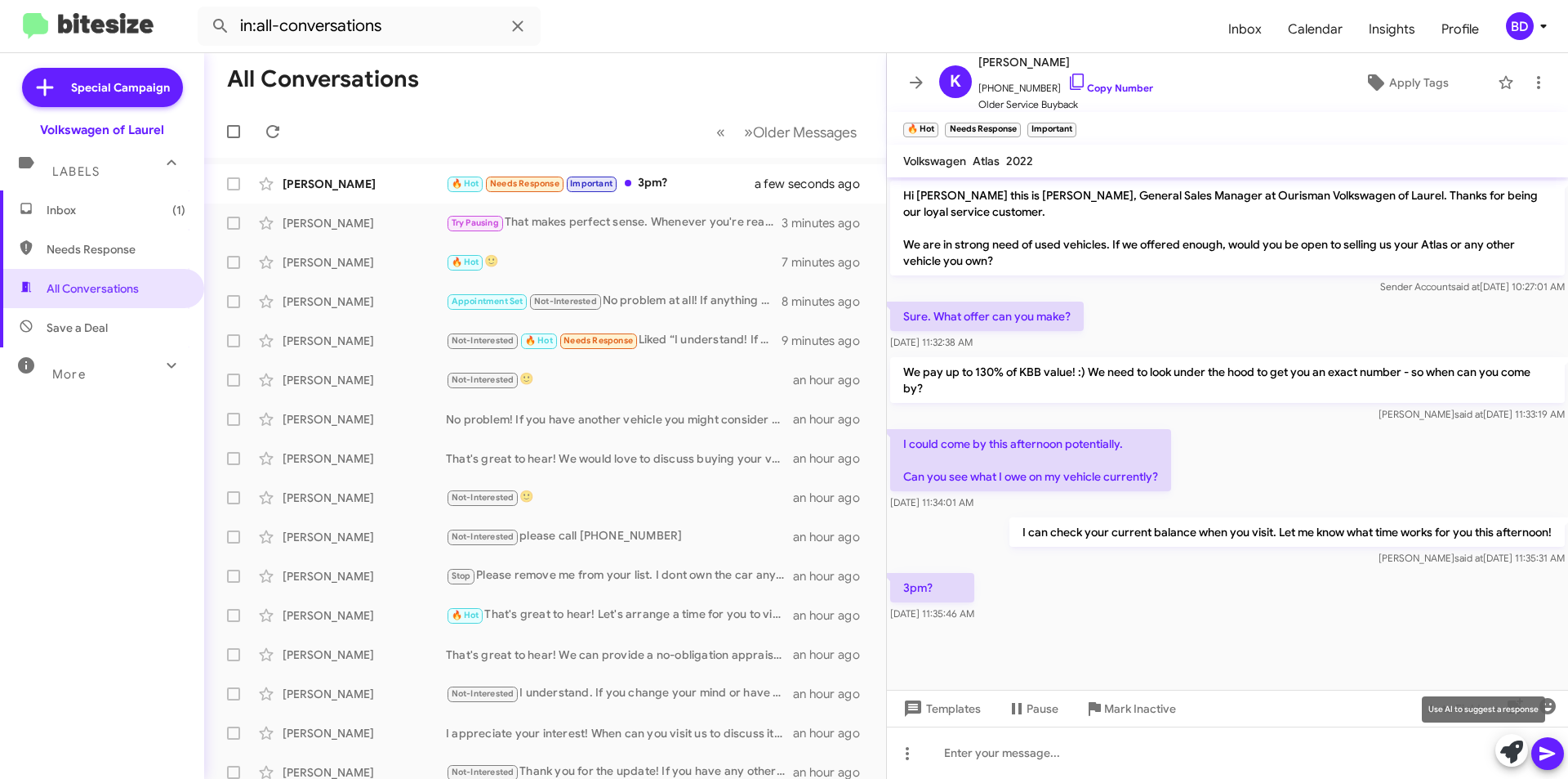
click at [1517, 753] on icon at bounding box center [1511, 751] width 22 height 22
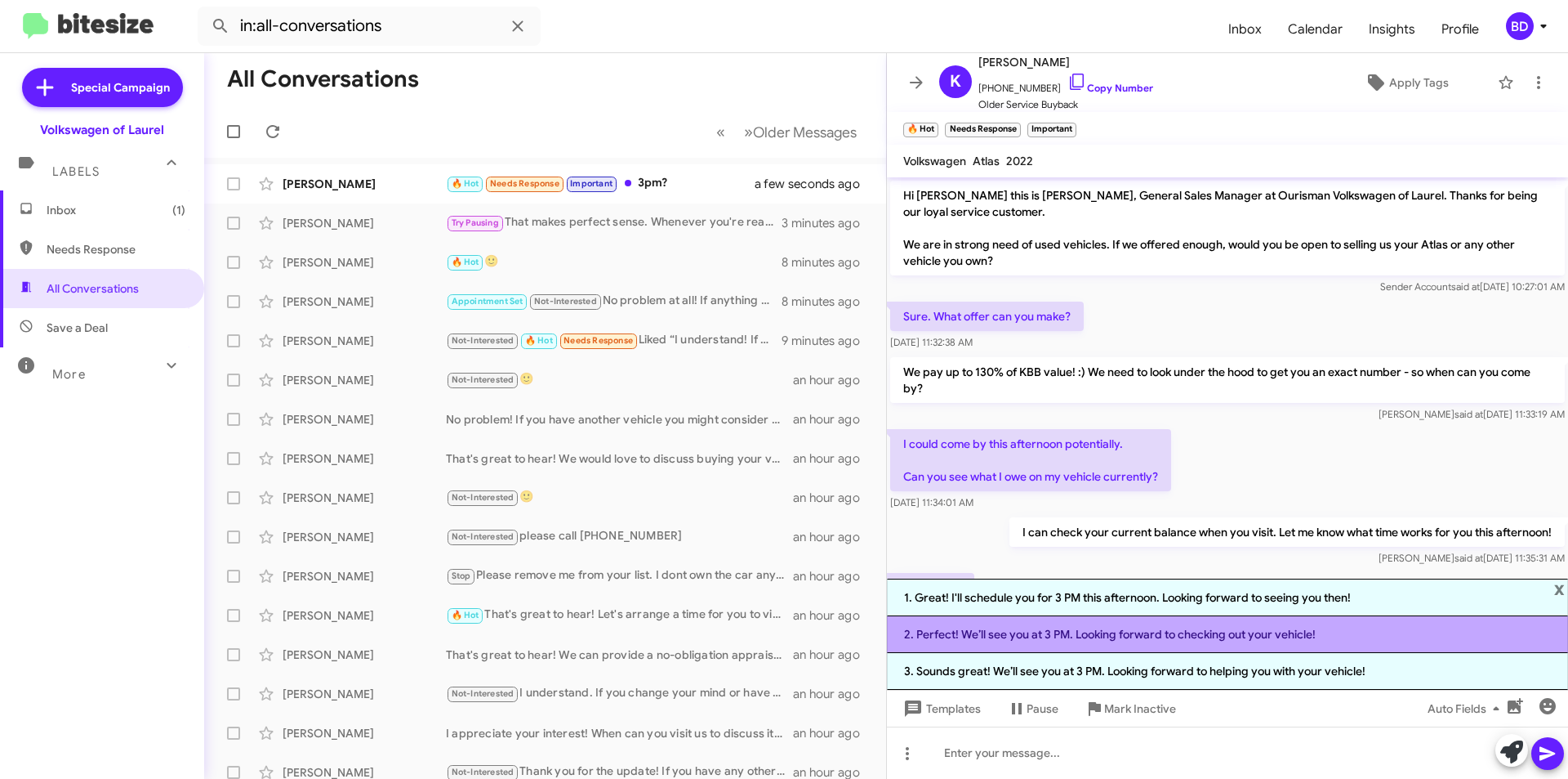
click at [1146, 638] on li "2. Perfect! We’ll see you at 3 PM. Looking forward to checking out your vehicle!" at bounding box center [1227, 635] width 681 height 37
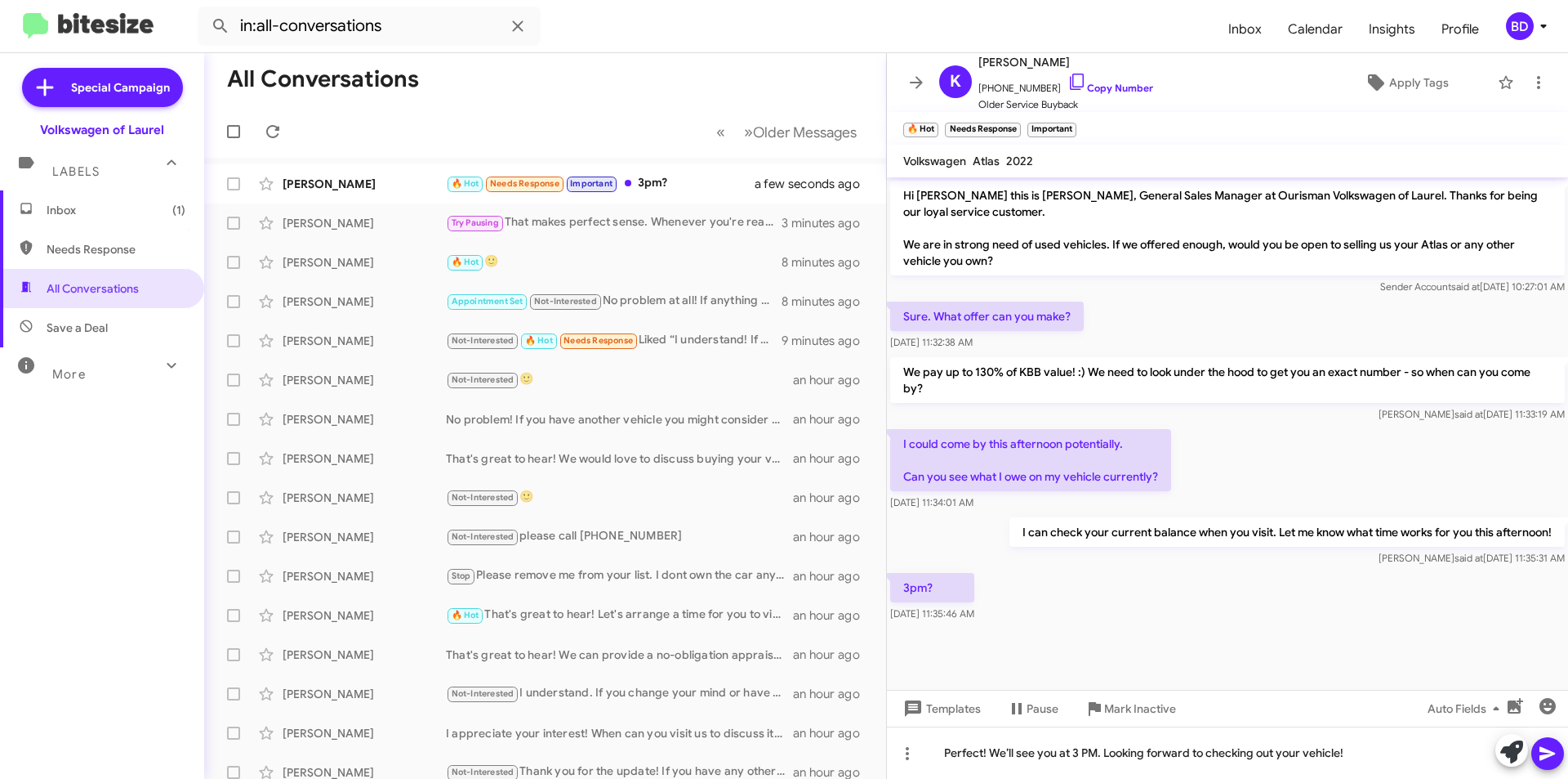
click at [1547, 757] on icon at bounding box center [1547, 753] width 15 height 13
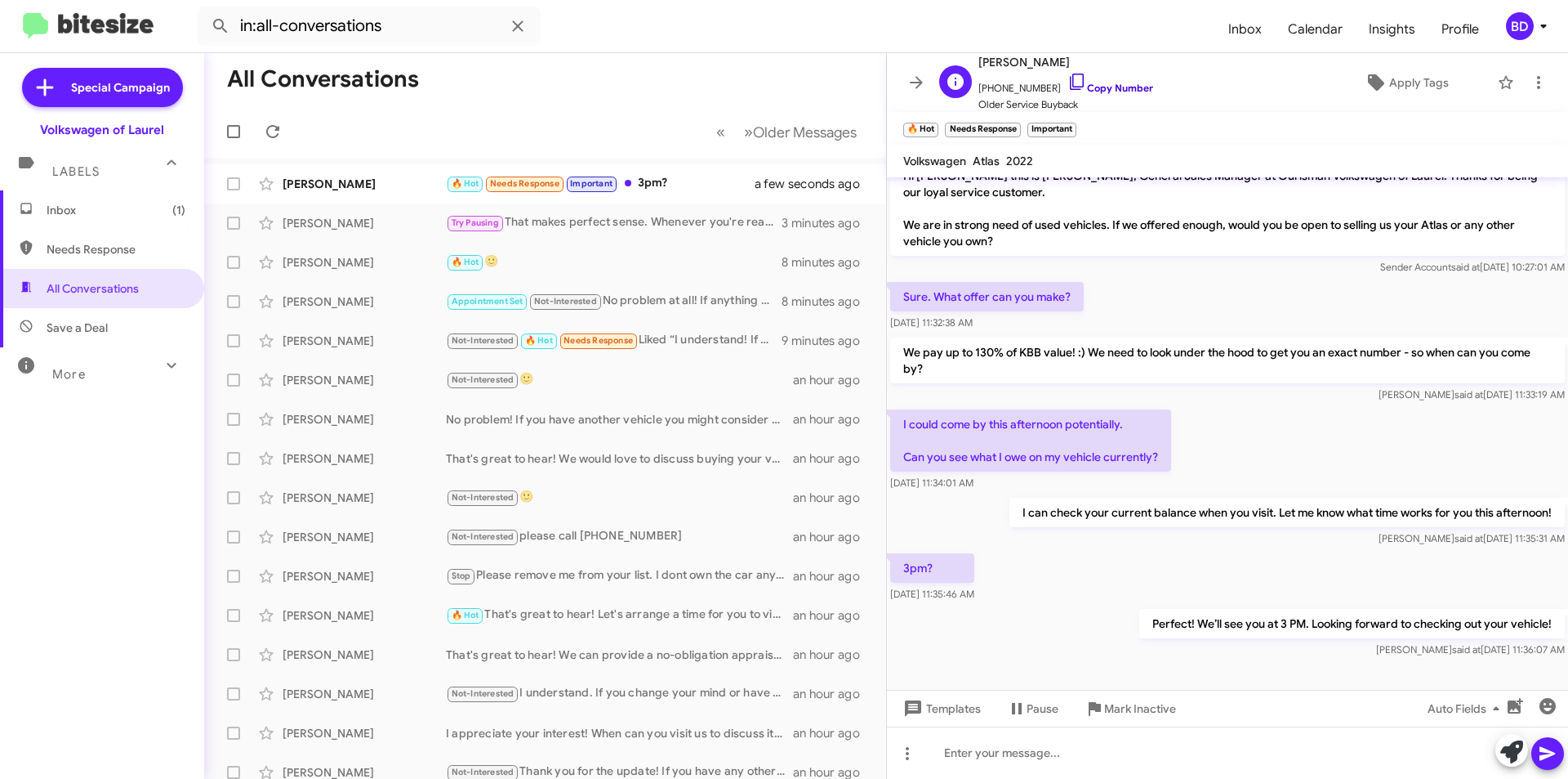
click at [1093, 85] on link "Copy Number" at bounding box center [1111, 88] width 86 height 13
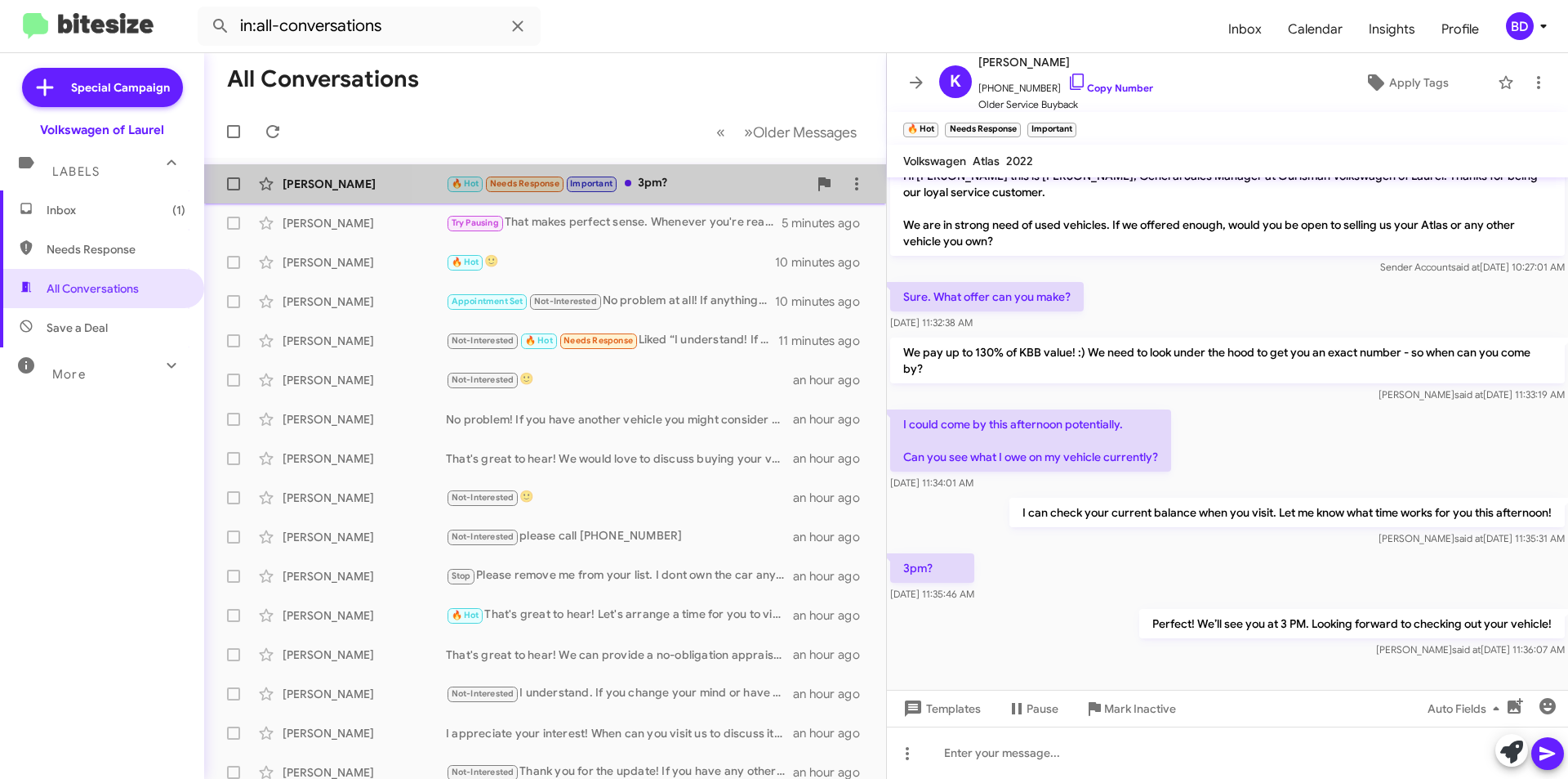
click at [702, 188] on div "🔥 Hot Needs Response Important 3pm?" at bounding box center [626, 183] width 362 height 19
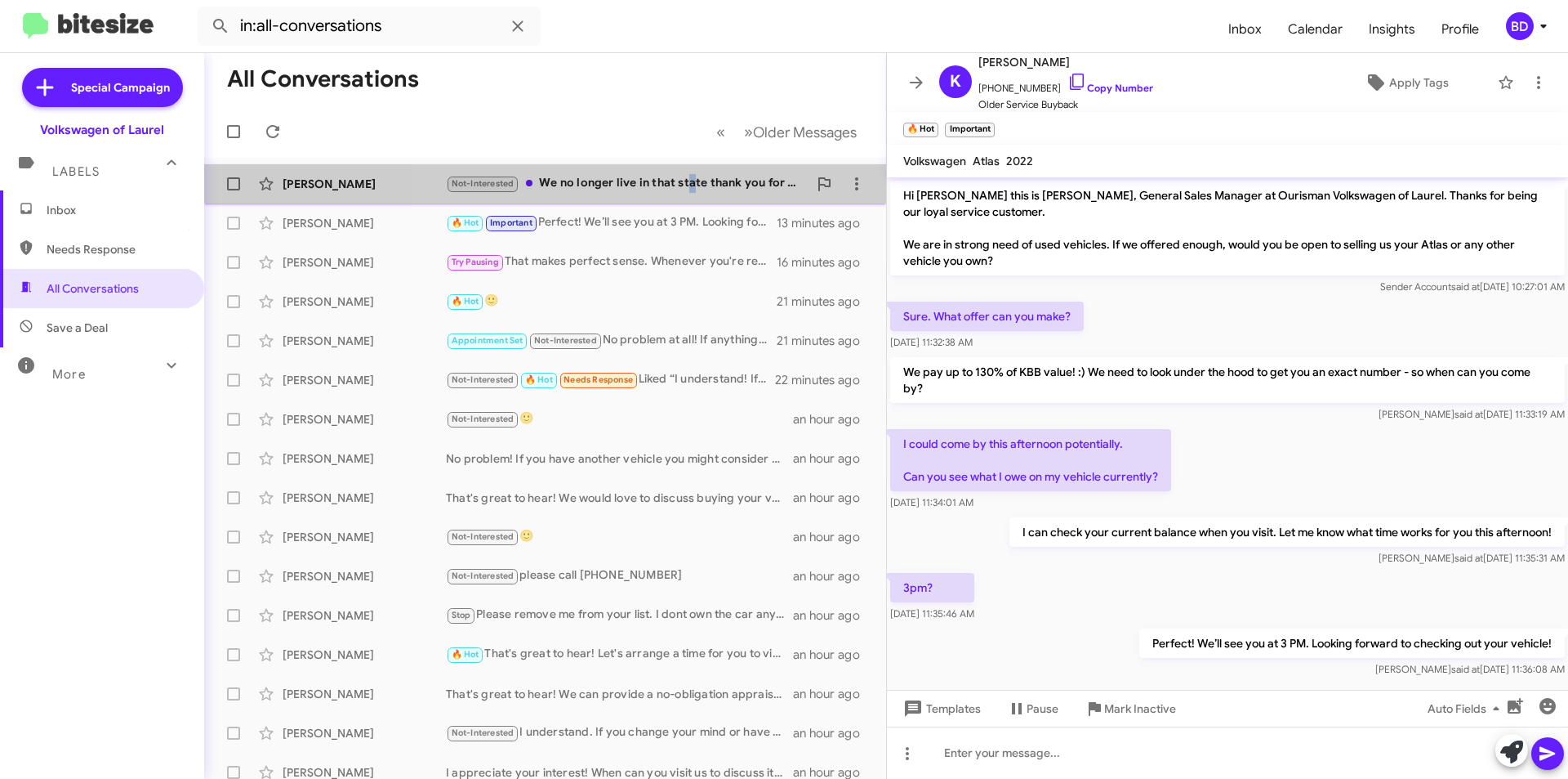
click at [686, 187] on div "Not-Interested We no longer live in that state thank you for you time." at bounding box center [626, 183] width 362 height 19
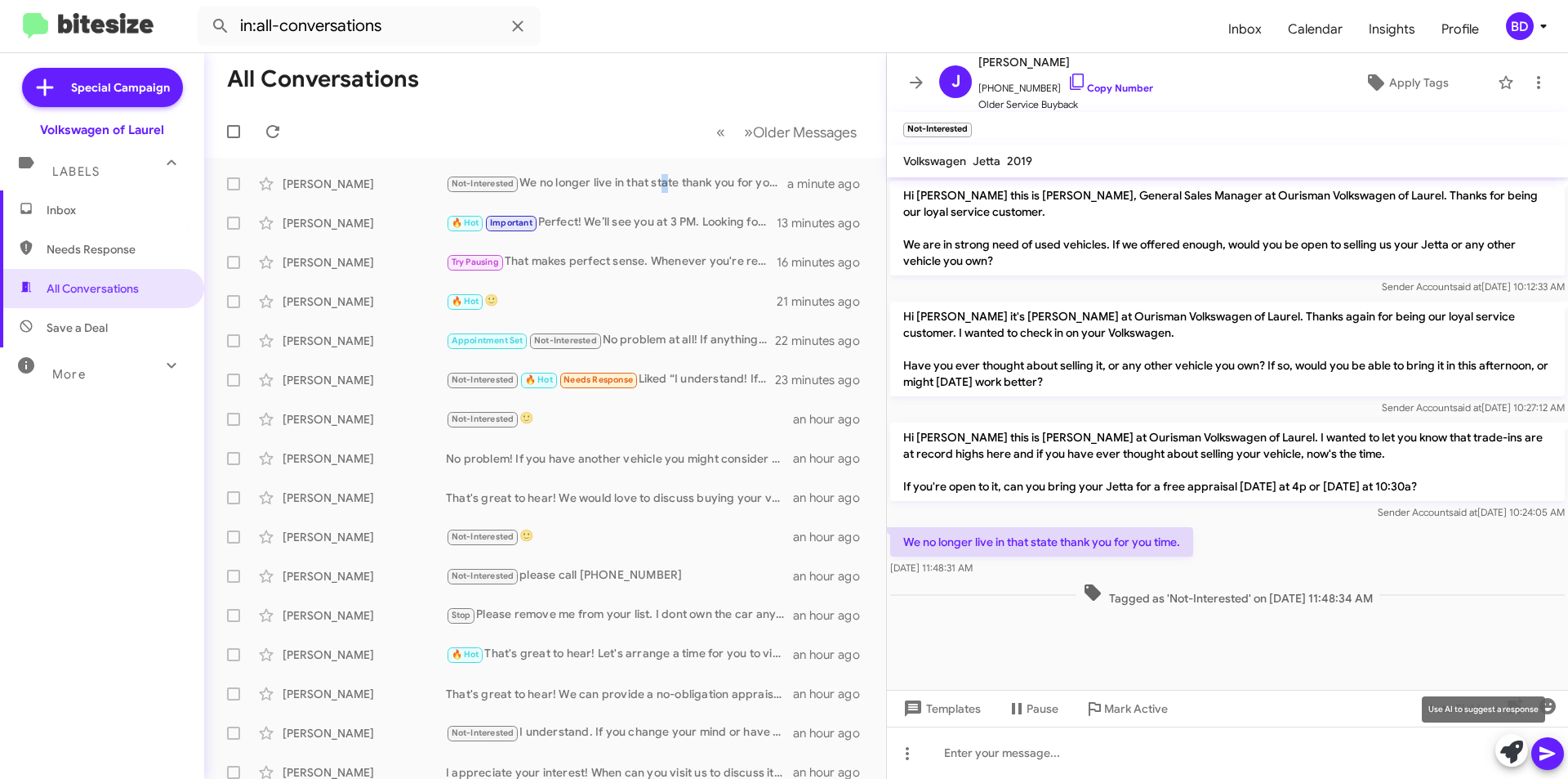
click at [1513, 750] on icon at bounding box center [1511, 751] width 22 height 22
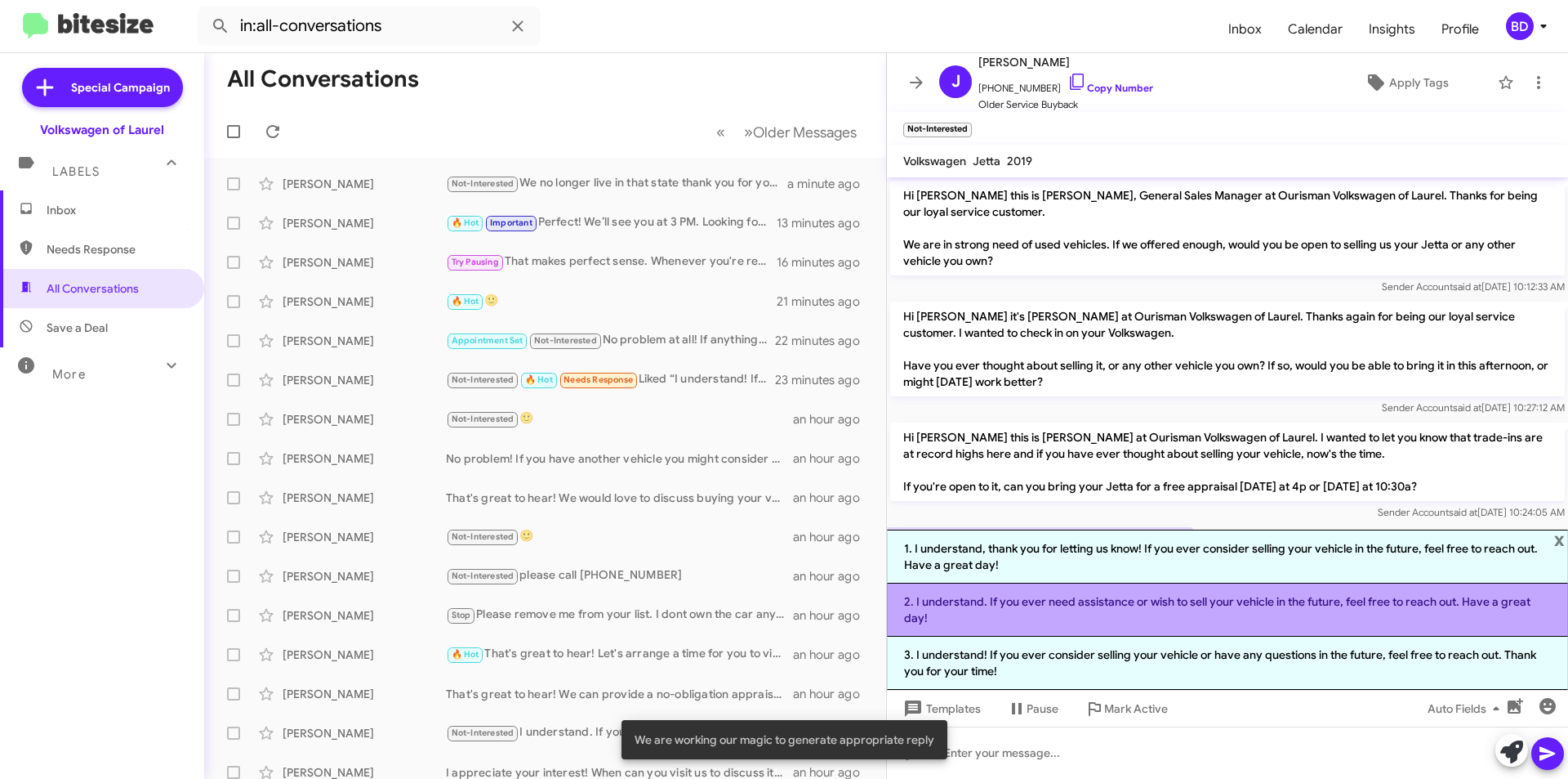
click at [1134, 609] on li "2. I understand. If you ever need assistance or wish to sell your vehicle in th…" at bounding box center [1227, 609] width 681 height 53
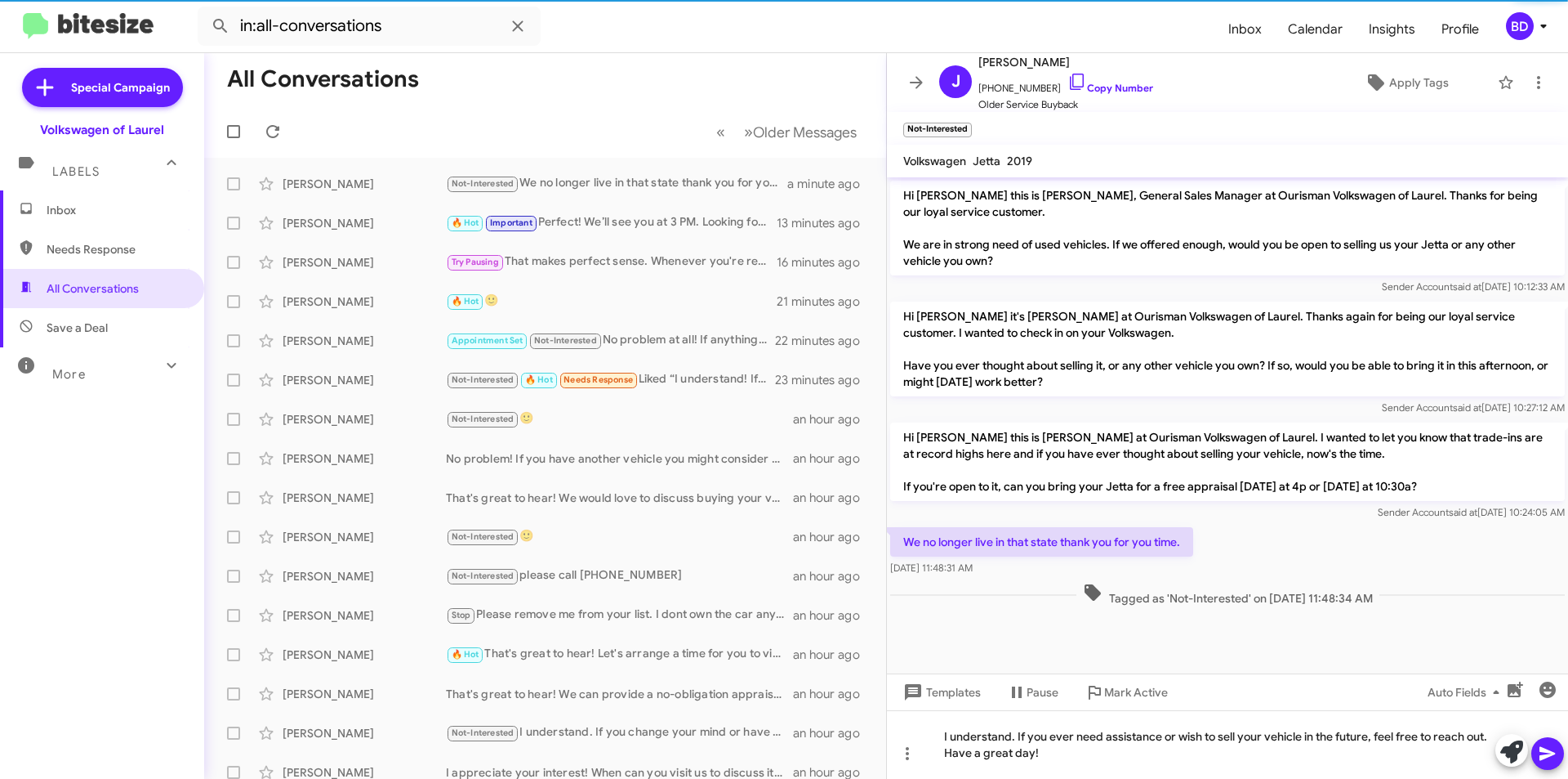
click at [1553, 755] on icon at bounding box center [1547, 753] width 15 height 13
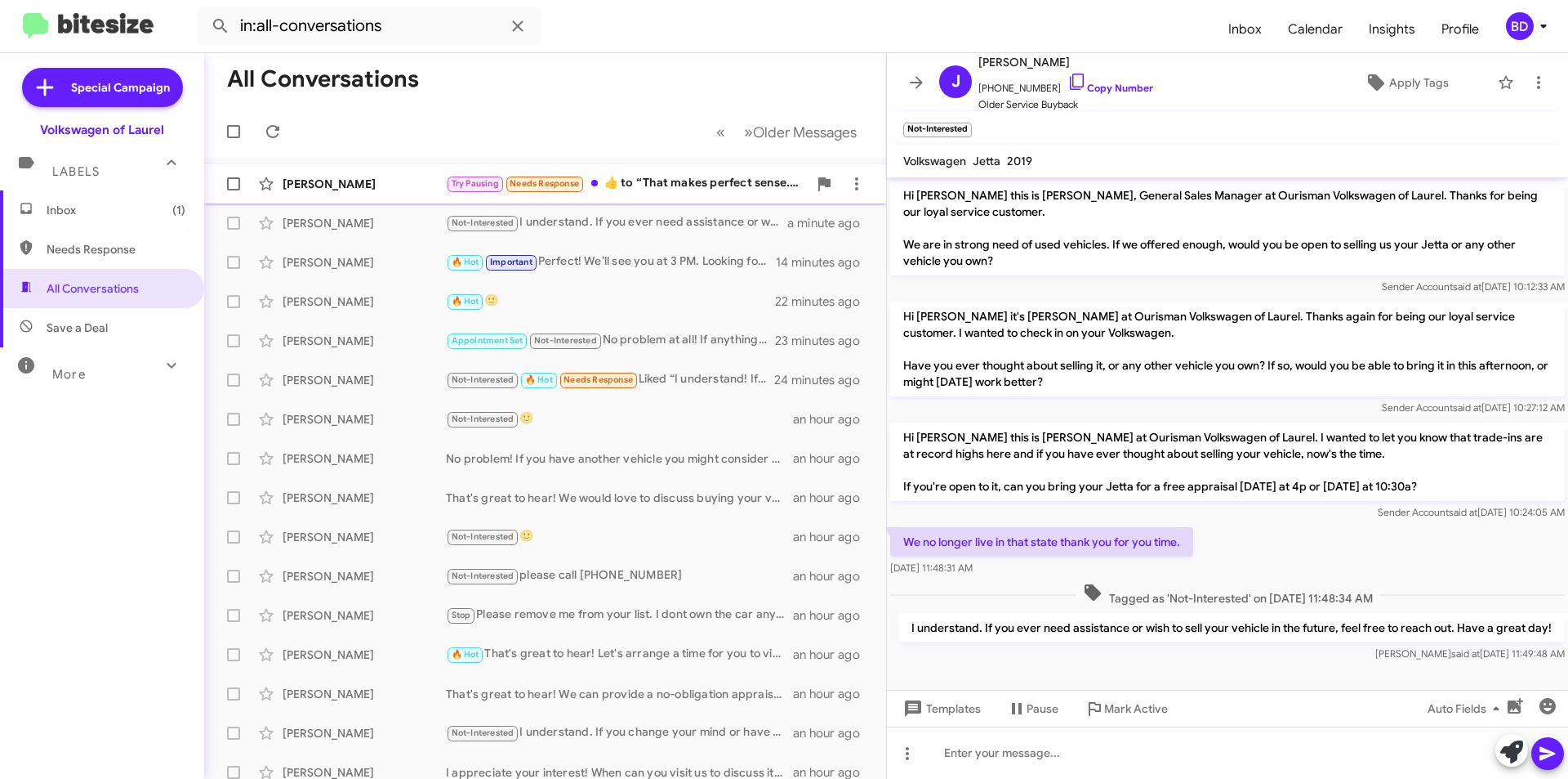
click at [692, 180] on div "Try Pausing Needs Response ​👍​ to “ That makes perfect sense. Whenever you're r…" at bounding box center [626, 183] width 362 height 19
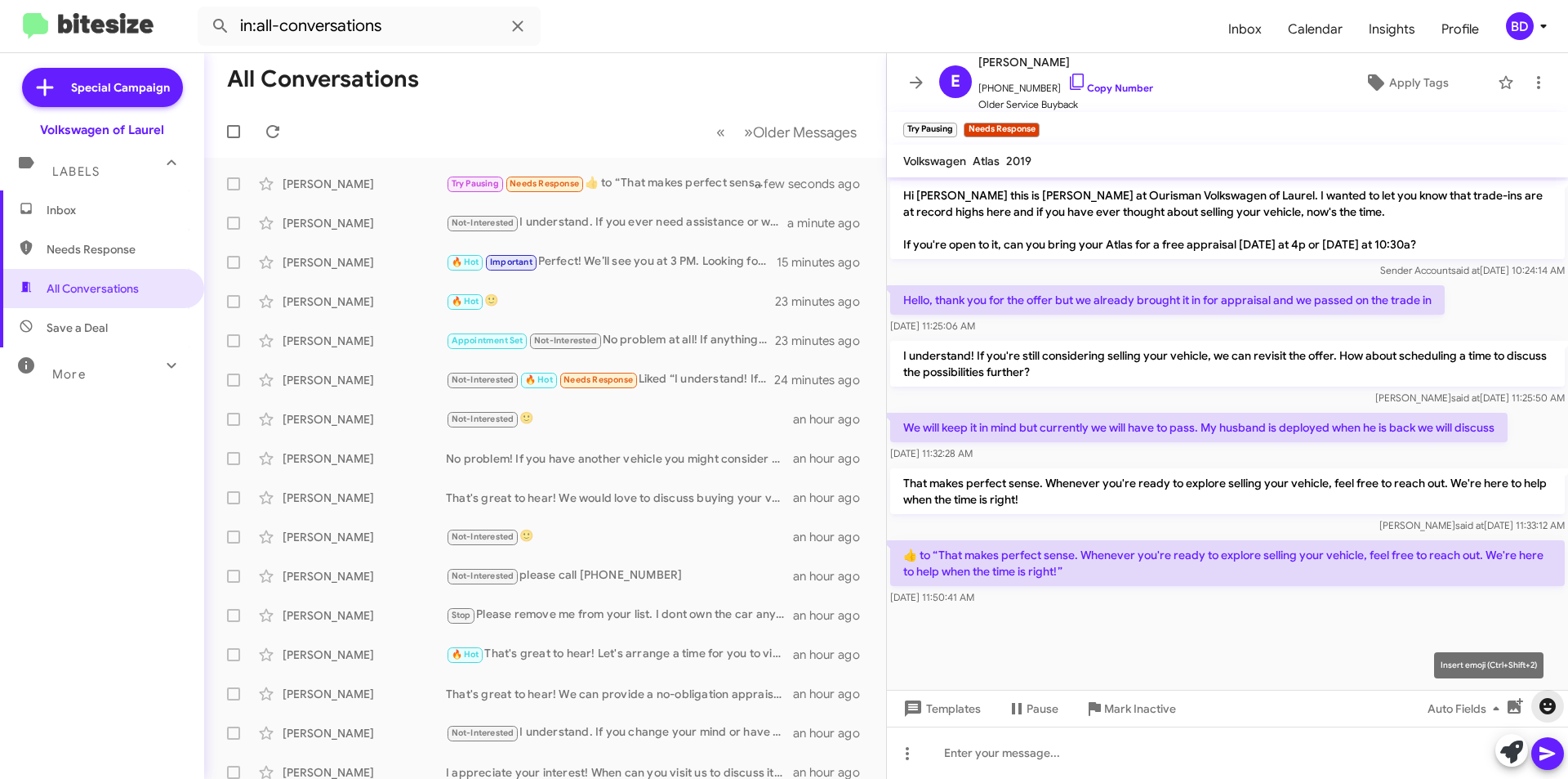
click at [1546, 705] on icon "button" at bounding box center [1548, 706] width 16 height 16
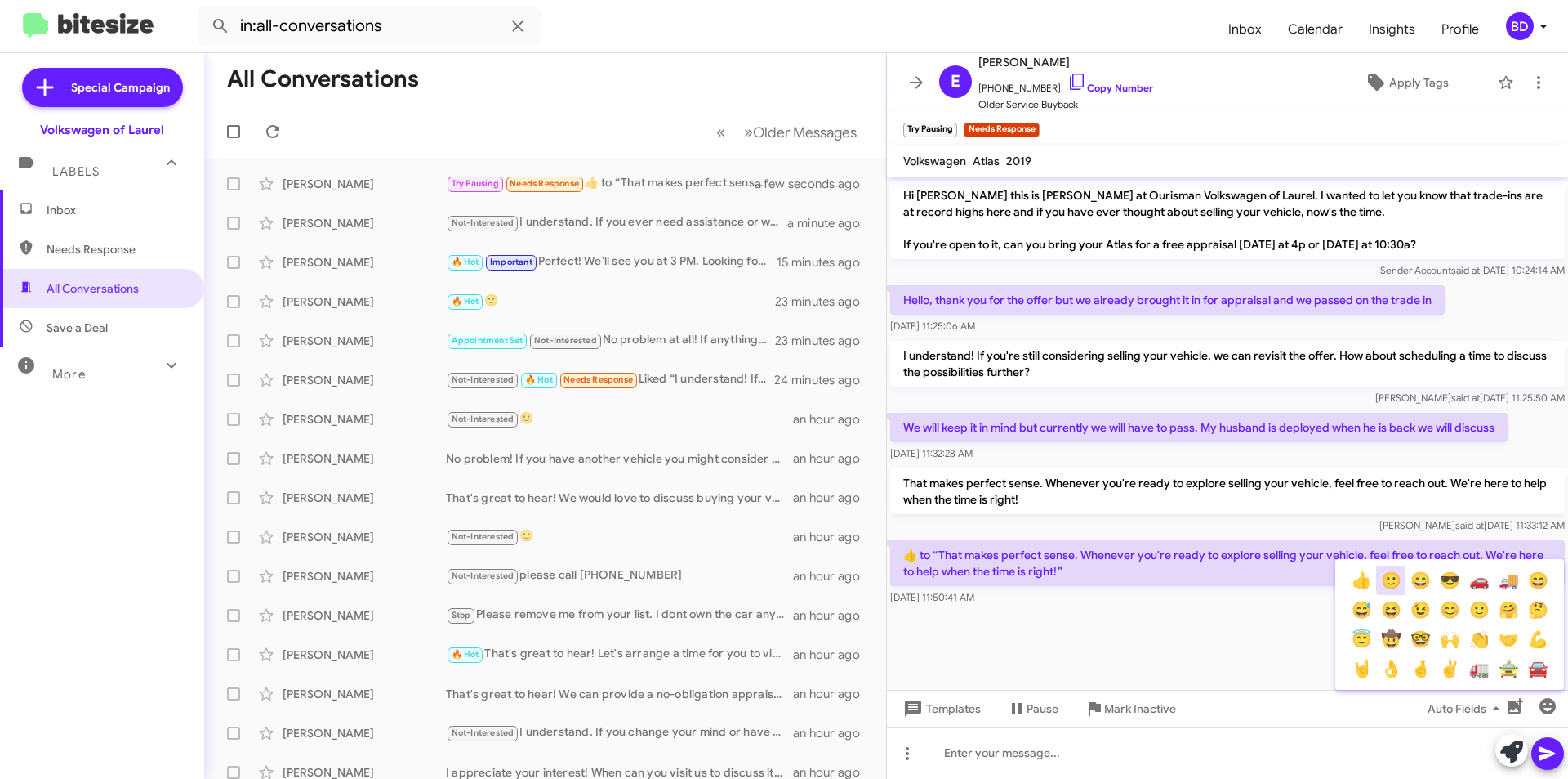
click at [1394, 582] on button "🙂" at bounding box center [1390, 580] width 30 height 30
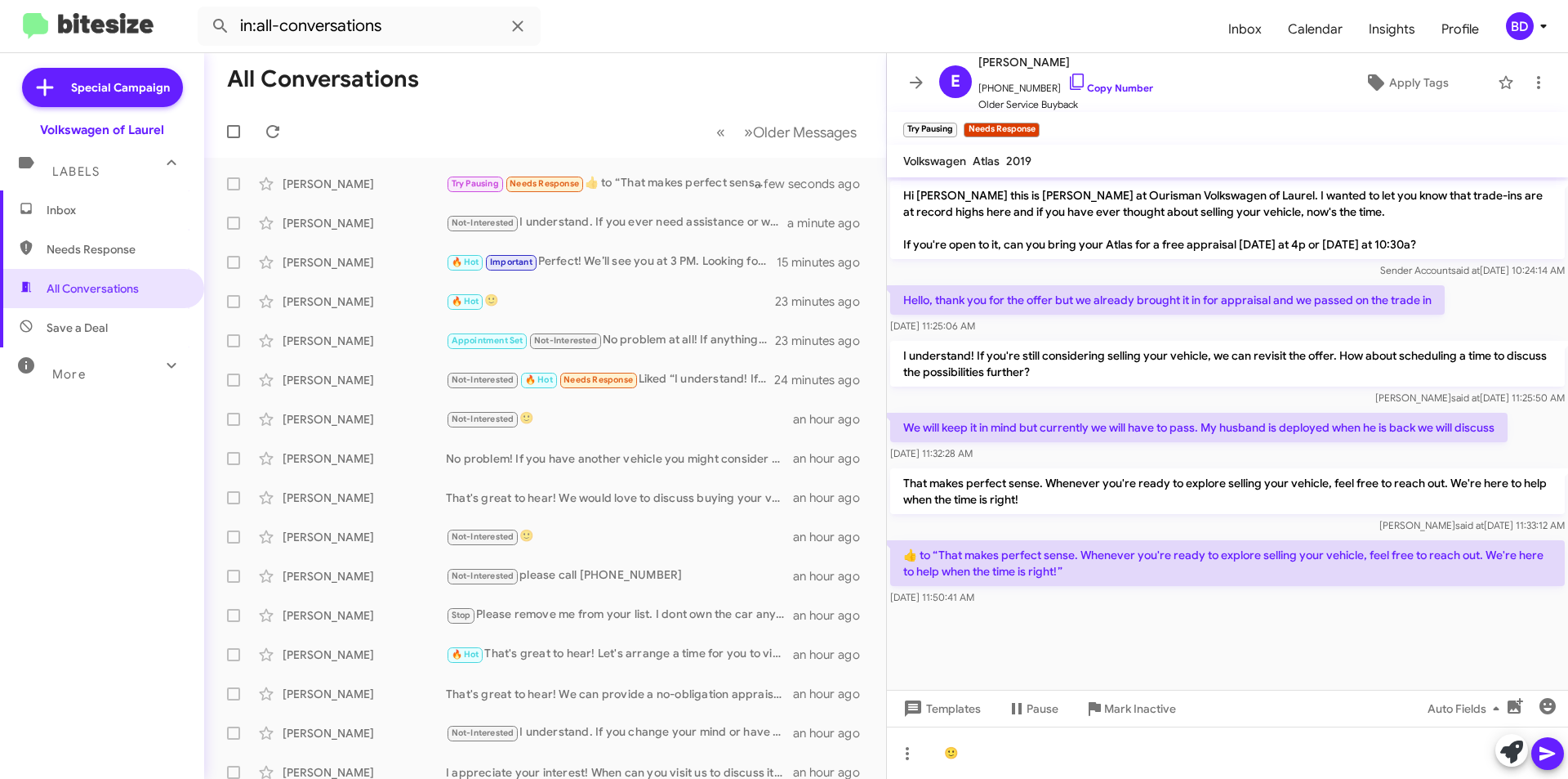
click at [1550, 744] on icon at bounding box center [1548, 754] width 20 height 20
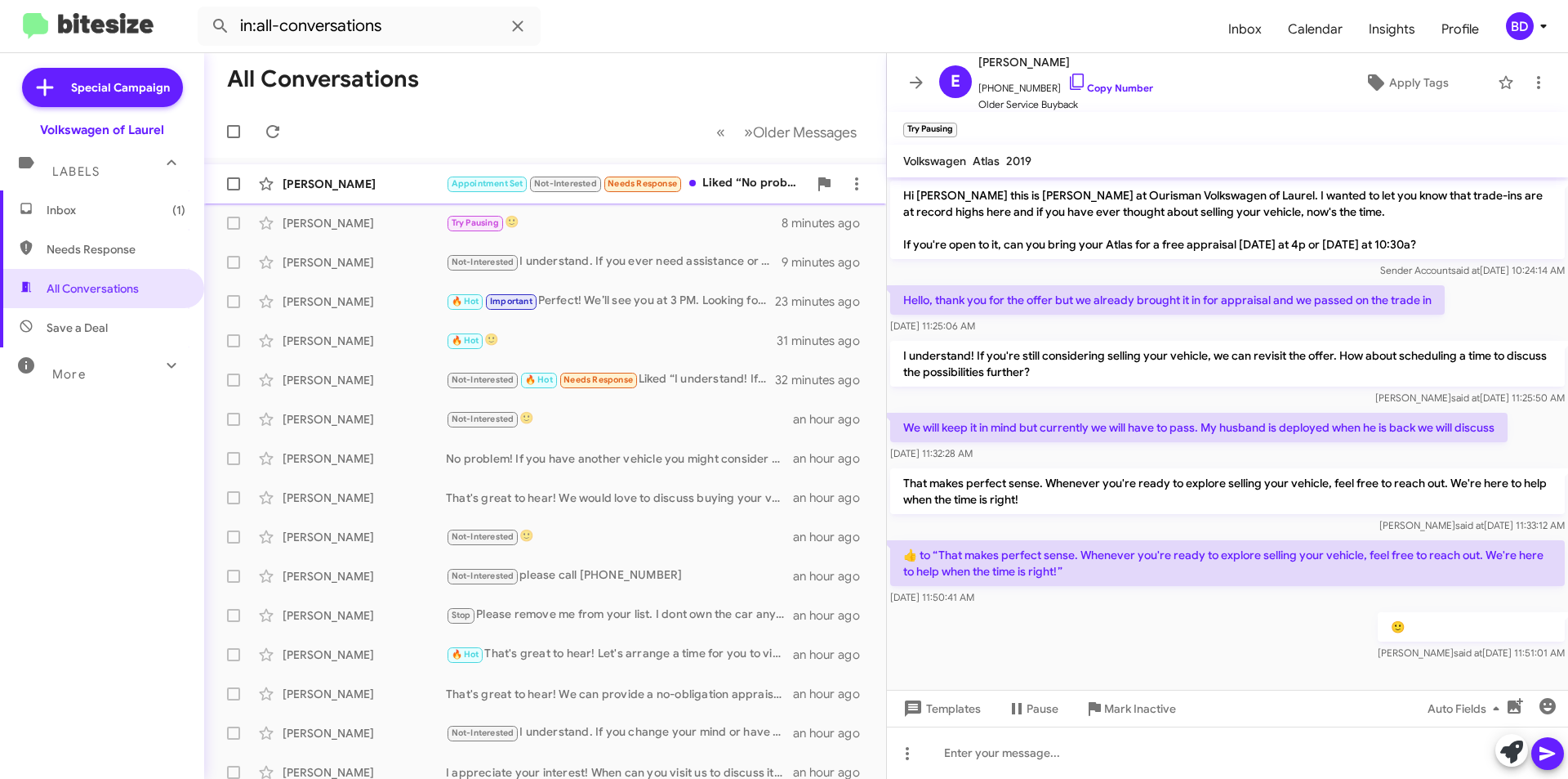
click at [709, 179] on div "Appointment Set Not-Interested Needs Response Liked “No problem at all! If anyt…" at bounding box center [626, 183] width 362 height 19
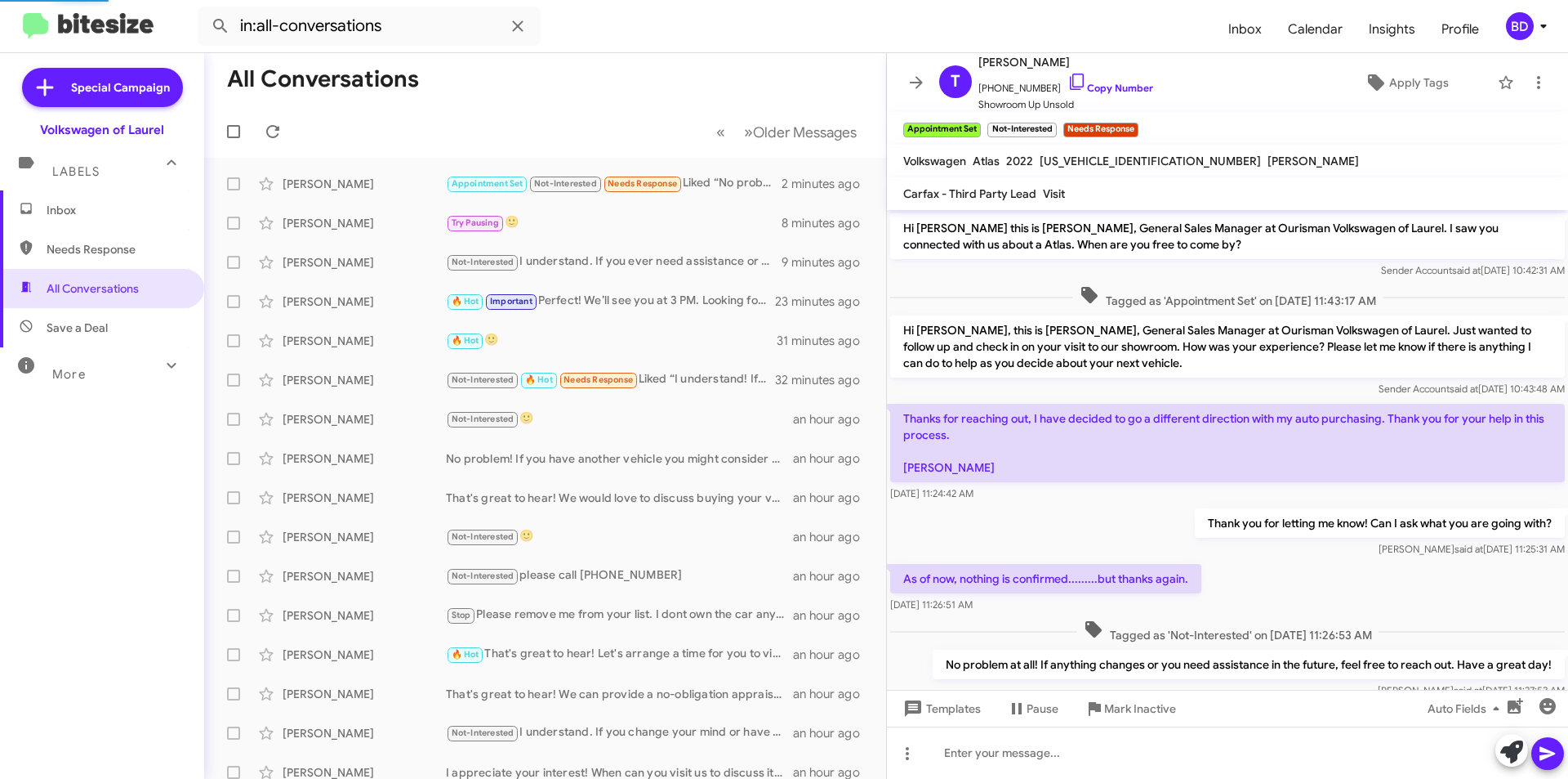
scroll to position [121, 0]
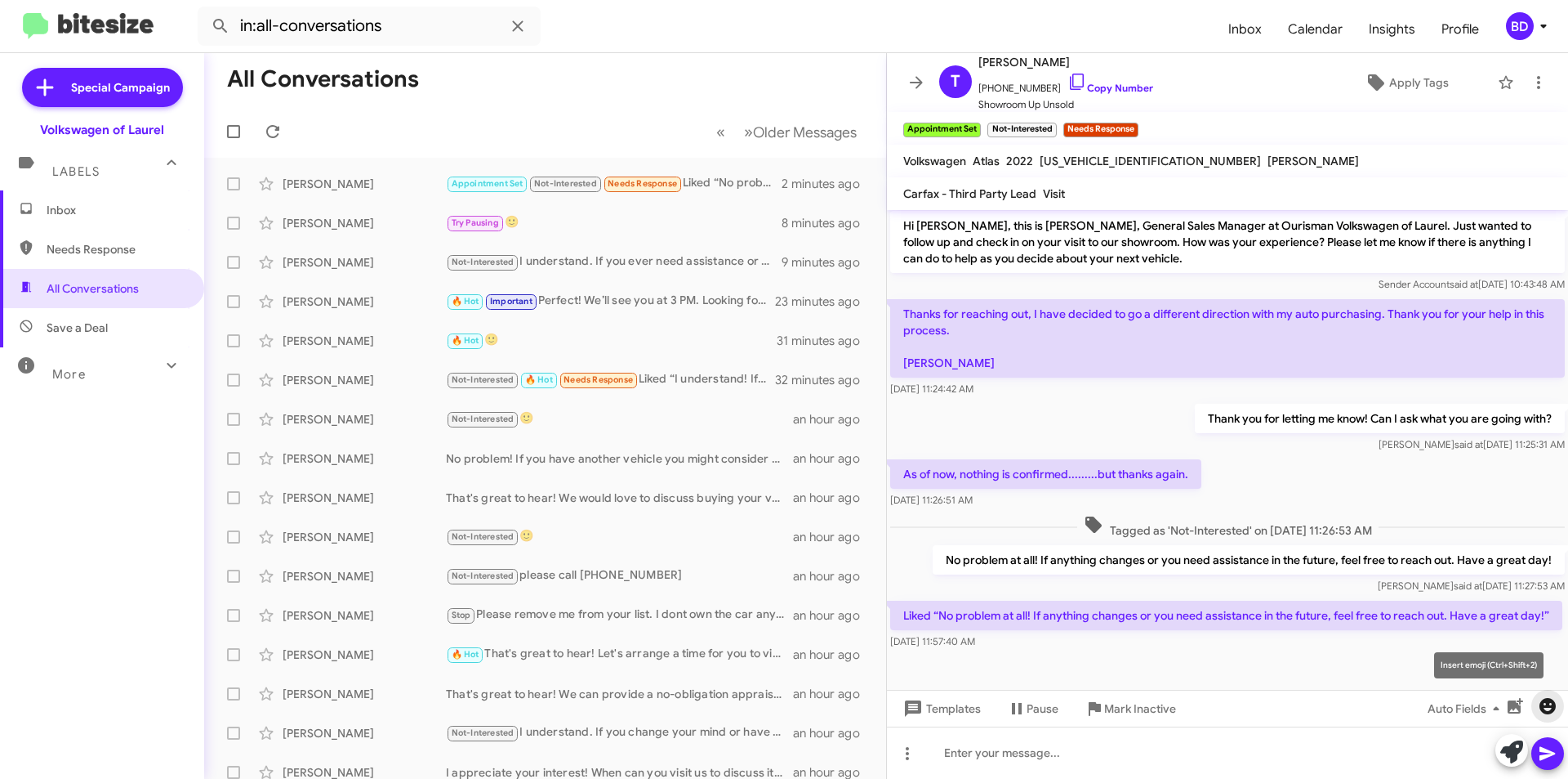
click at [1553, 711] on icon "button" at bounding box center [1548, 706] width 16 height 16
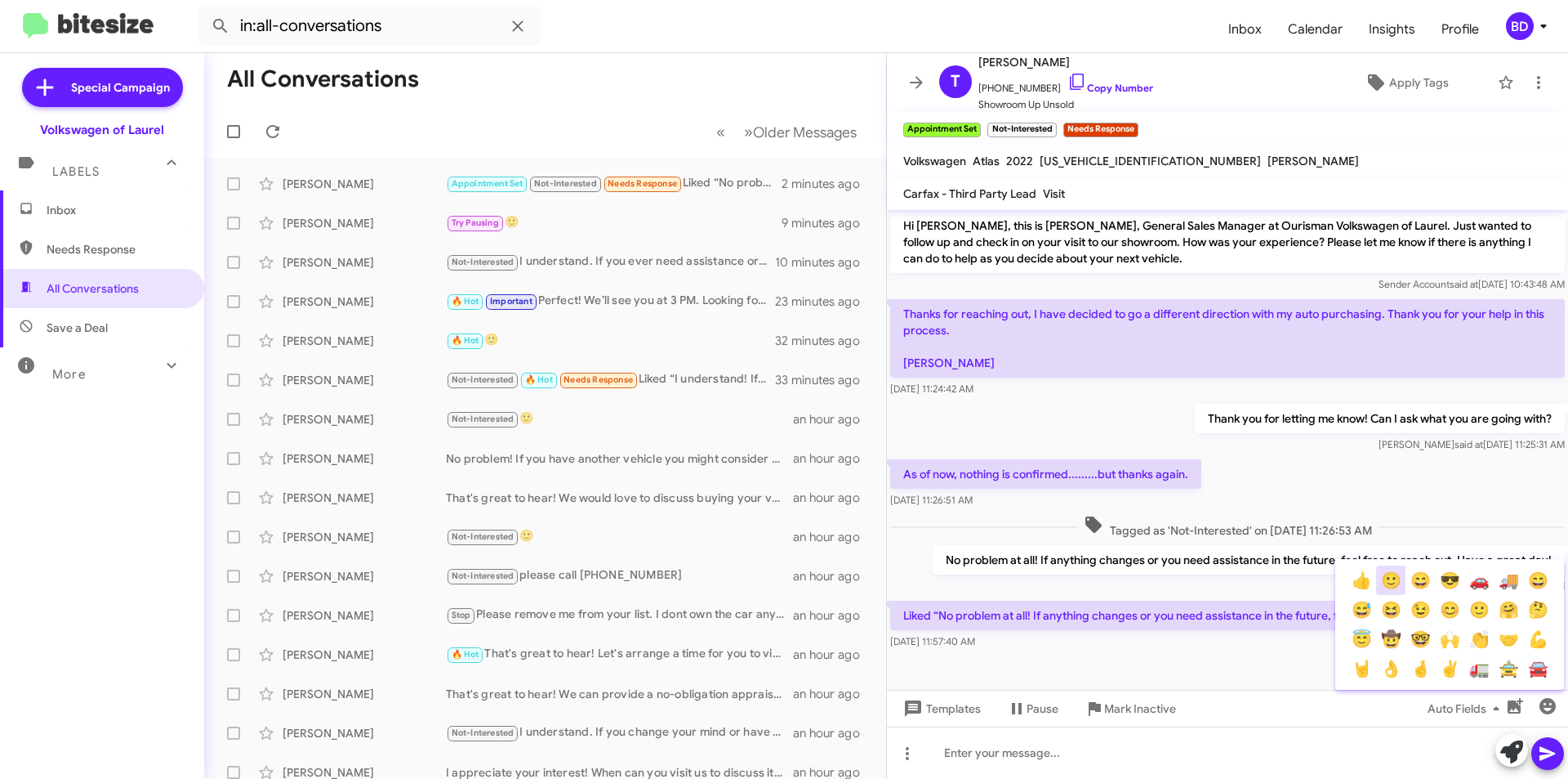
click at [1390, 578] on button "🙂" at bounding box center [1390, 580] width 30 height 30
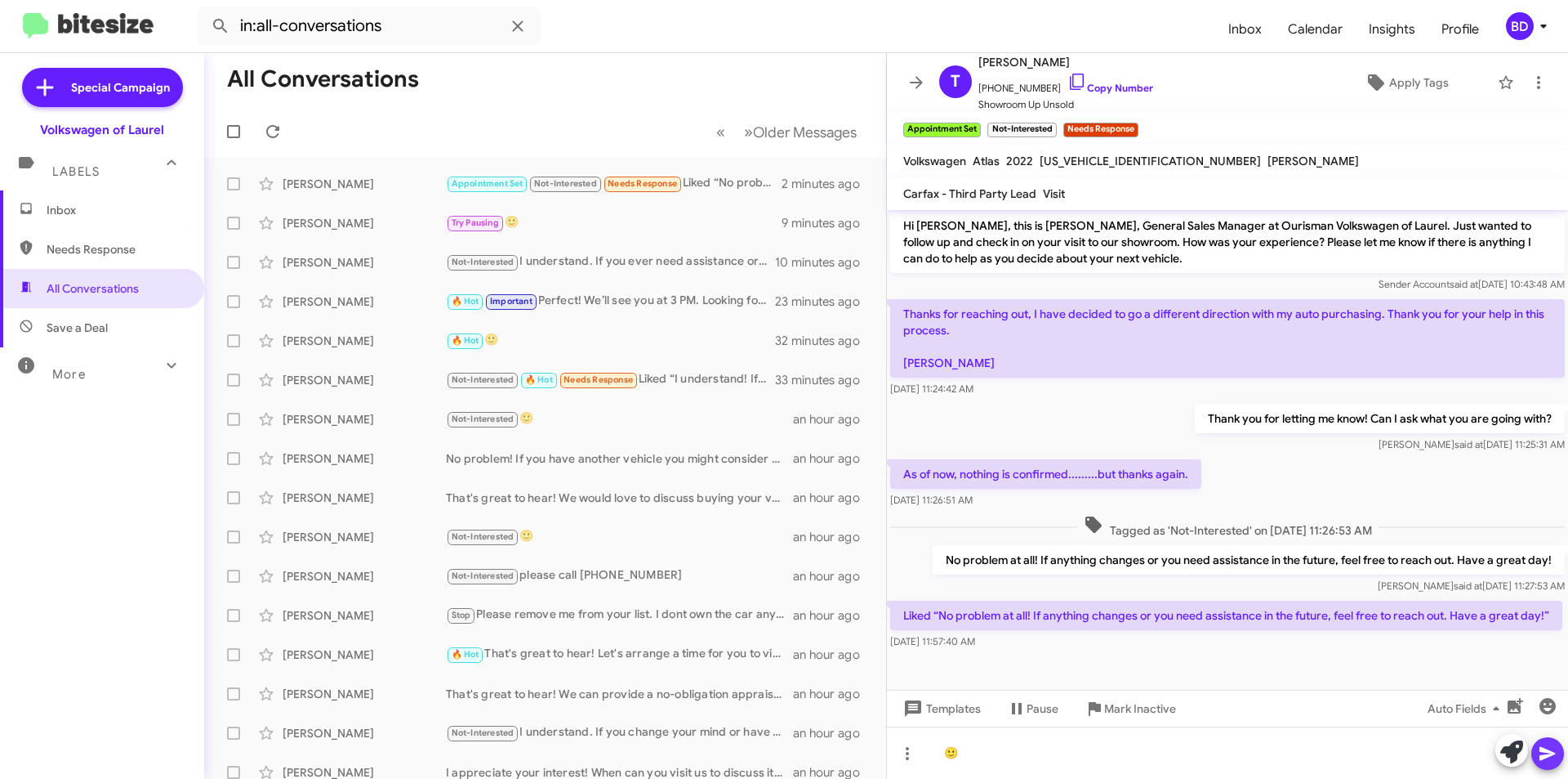
click at [1549, 756] on icon at bounding box center [1547, 753] width 15 height 13
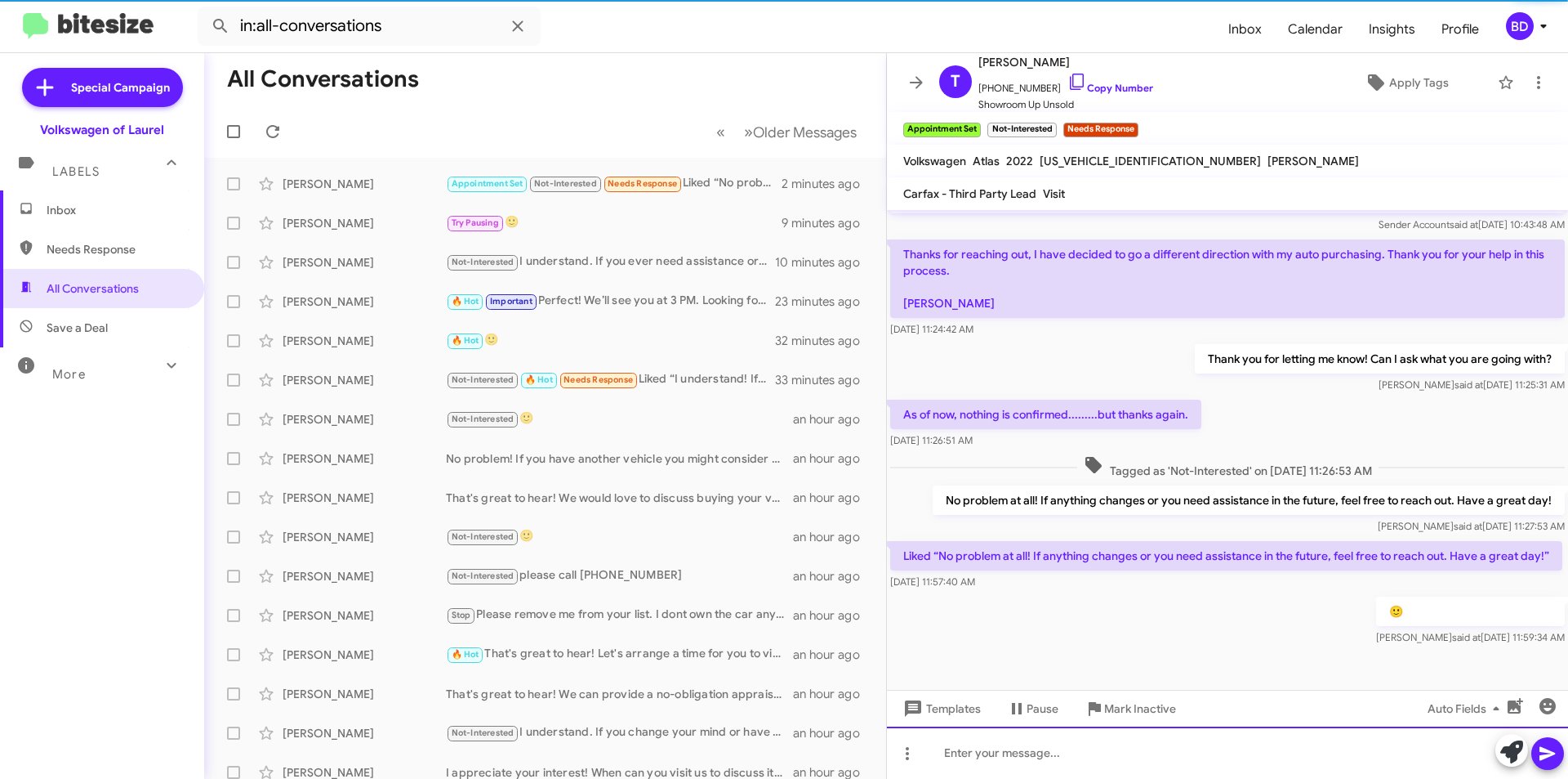
scroll to position [180, 0]
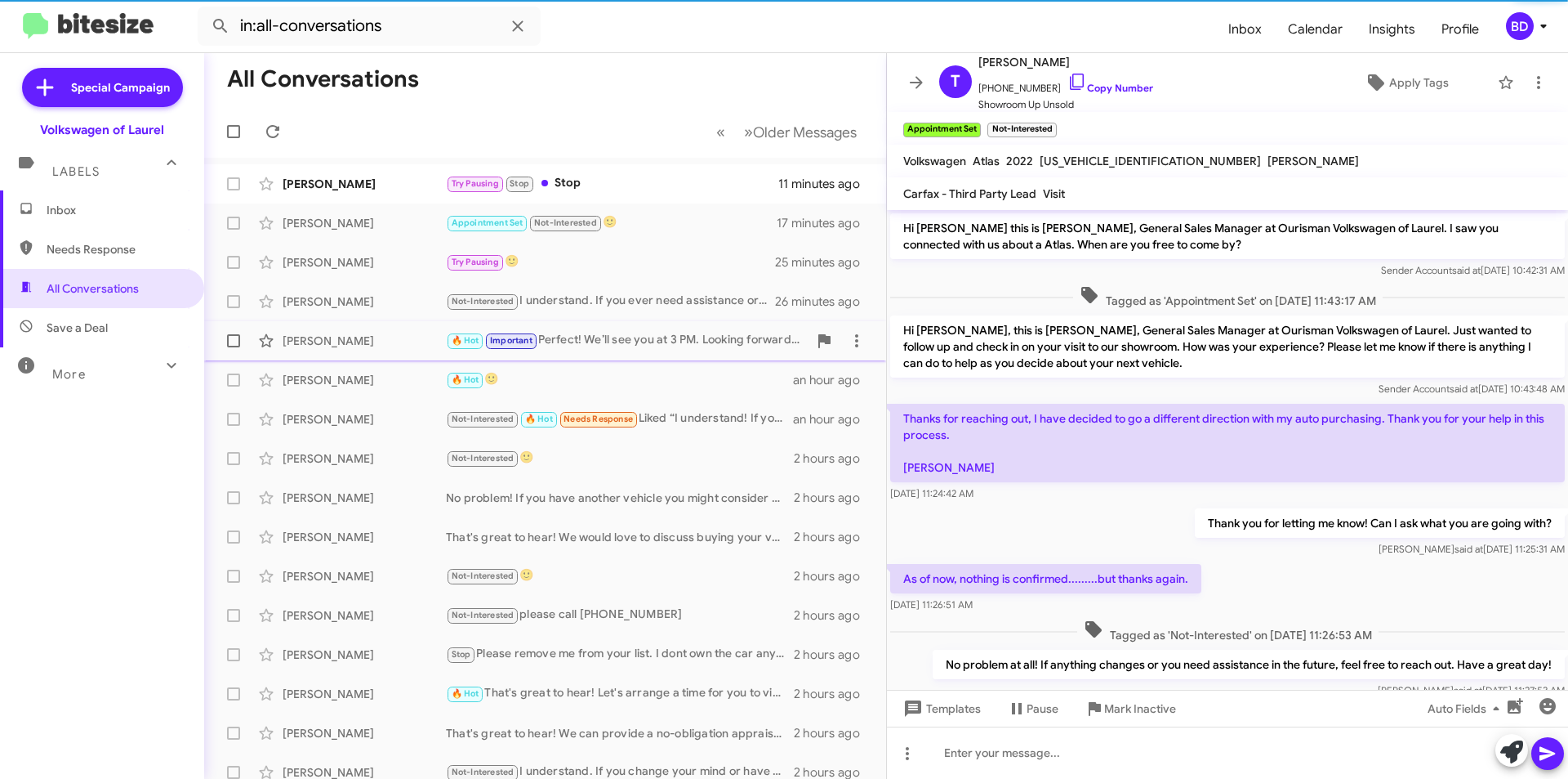
scroll to position [148, 0]
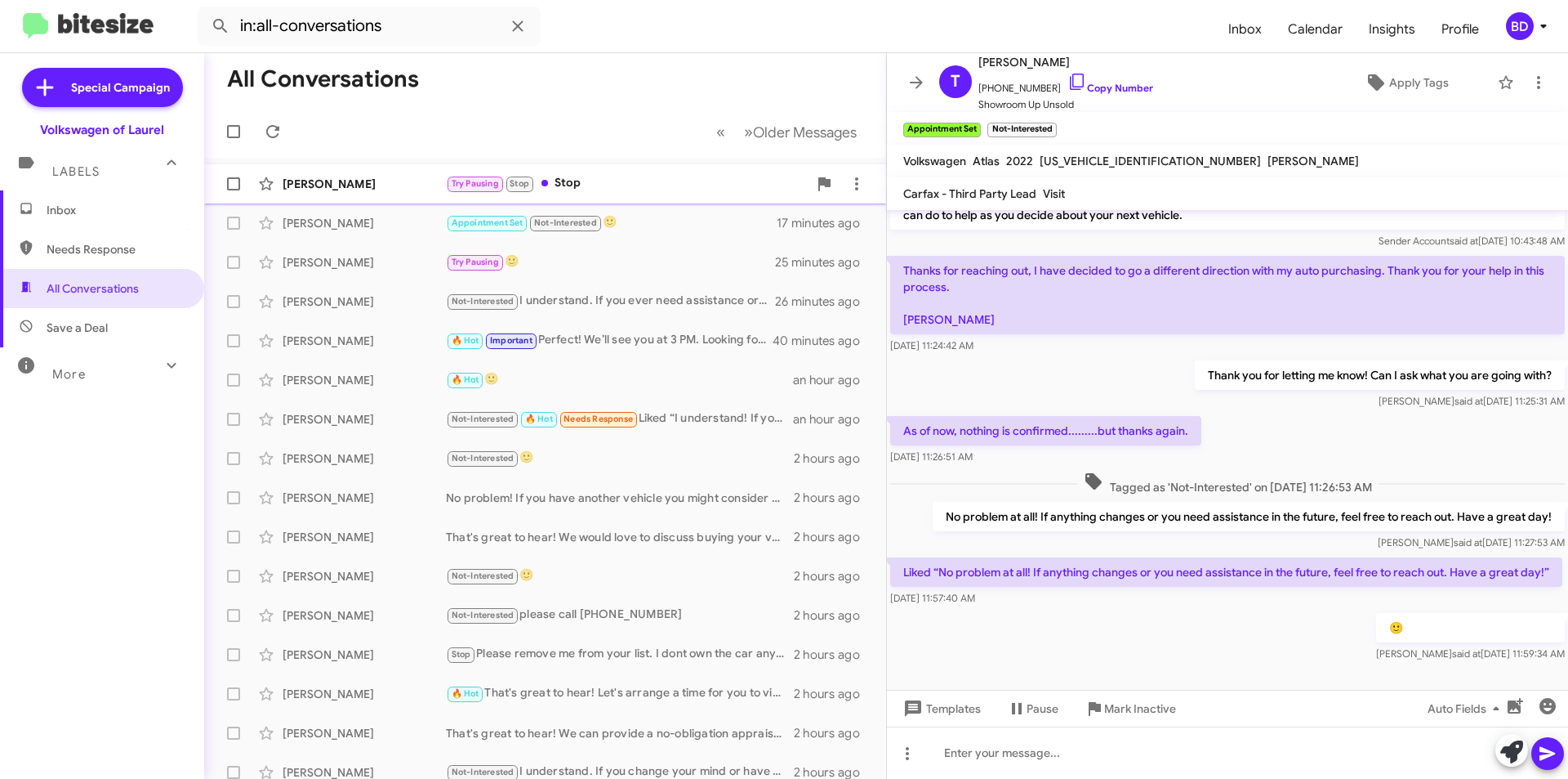
click at [580, 184] on div "Try Pausing Stop Stop" at bounding box center [626, 183] width 362 height 19
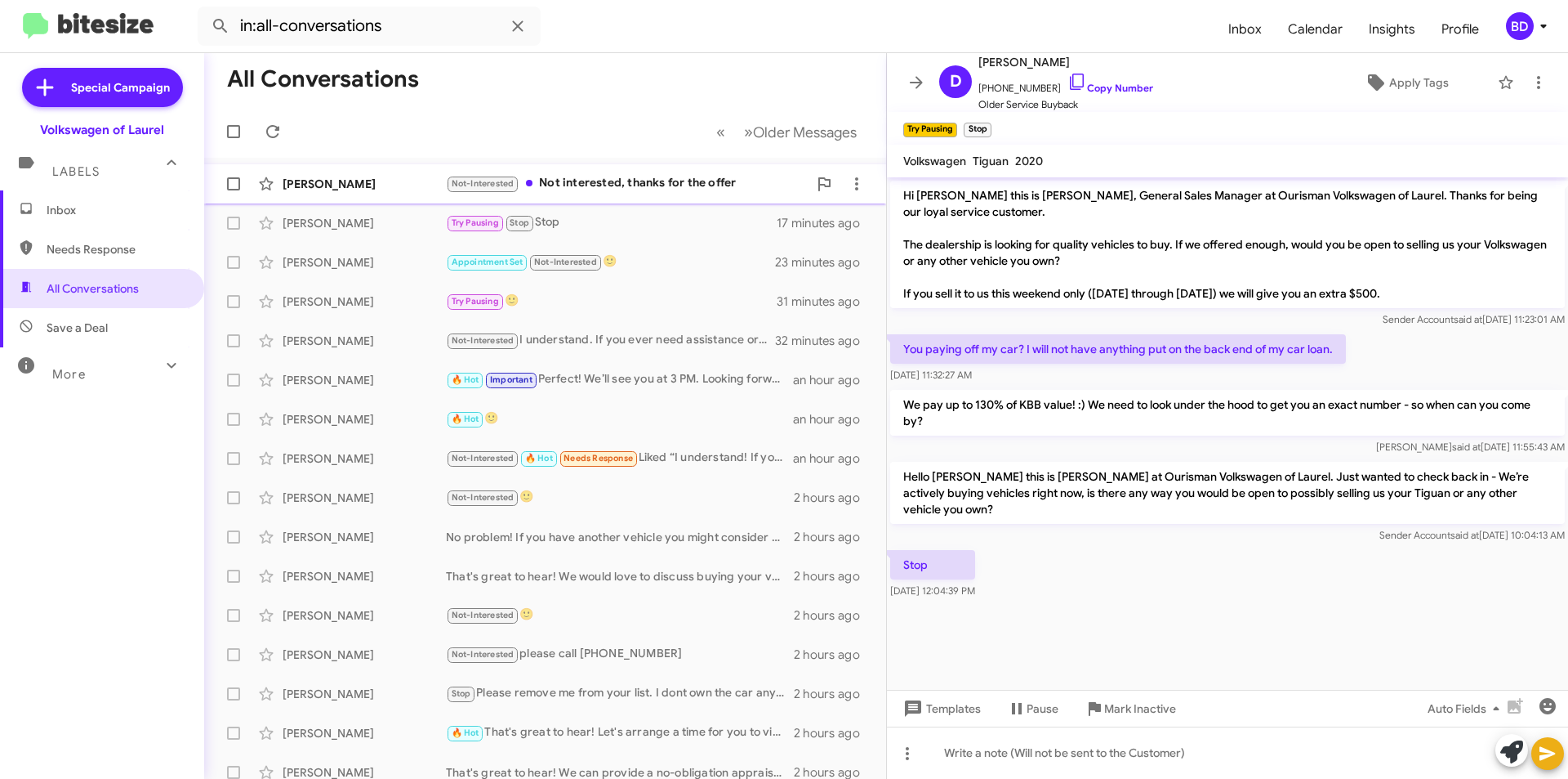
click at [697, 183] on div "Not-Interested Not interested, thanks for the offer" at bounding box center [626, 183] width 362 height 19
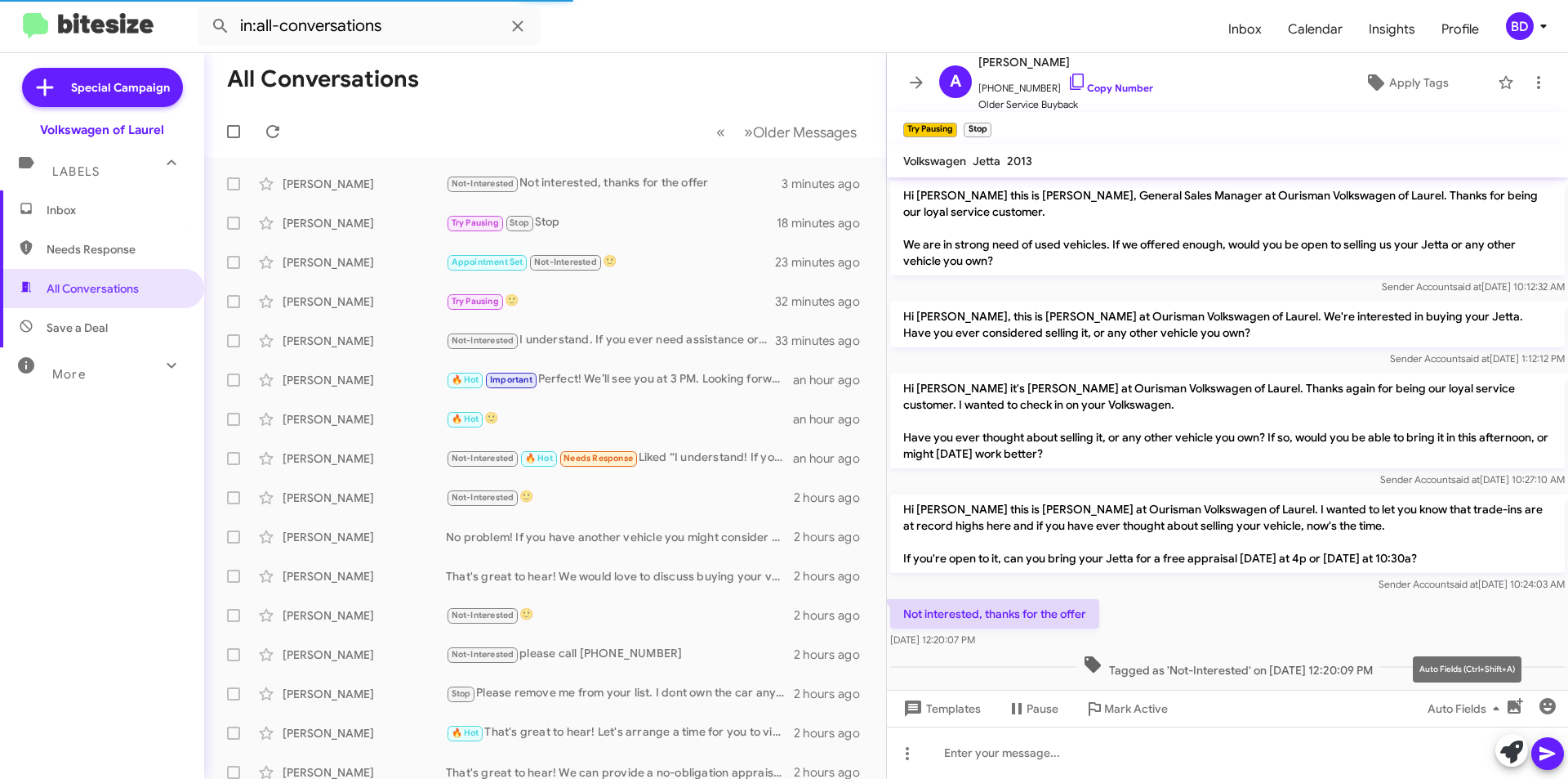
scroll to position [16, 0]
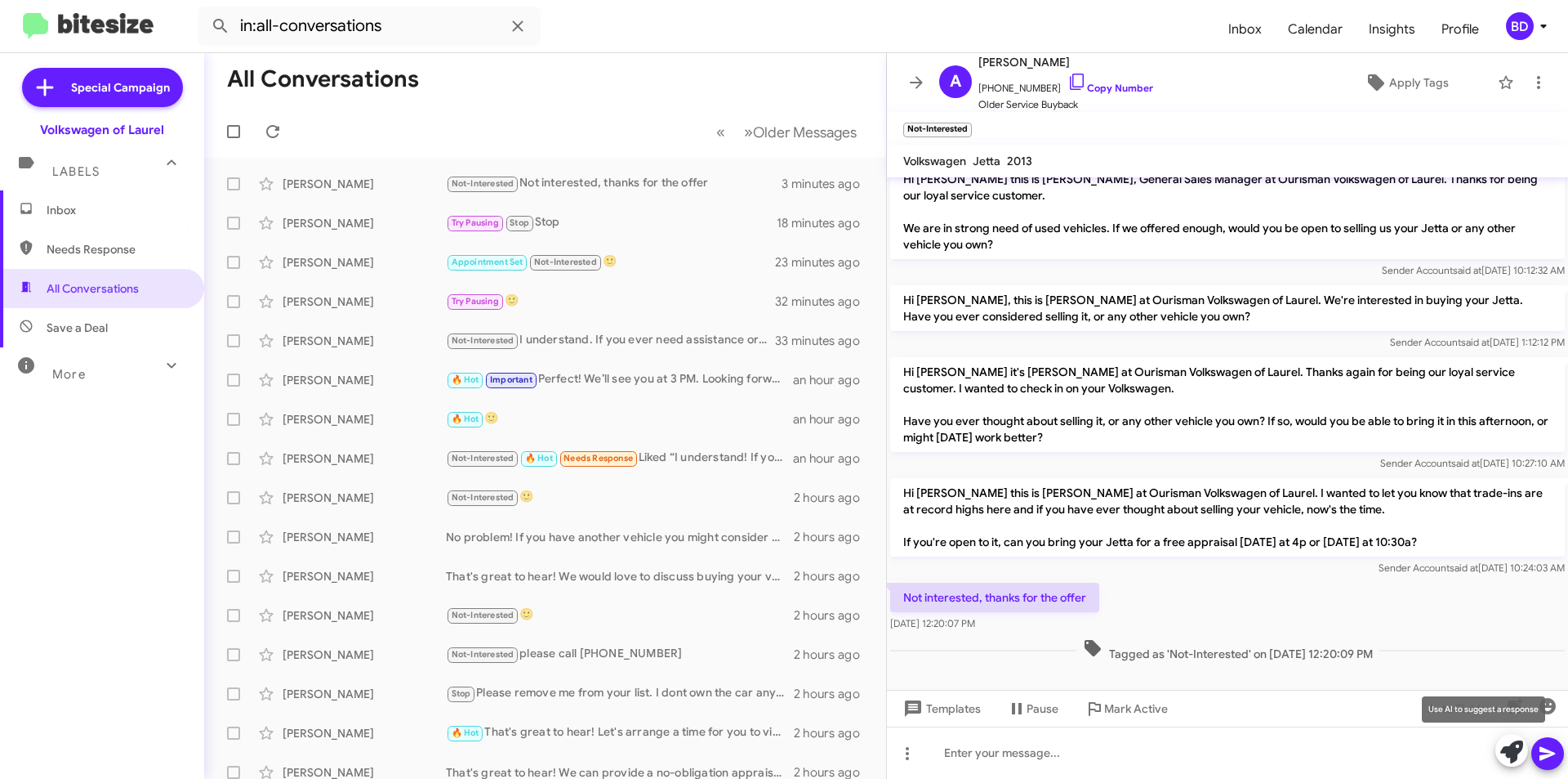
click at [1514, 757] on icon at bounding box center [1511, 751] width 22 height 22
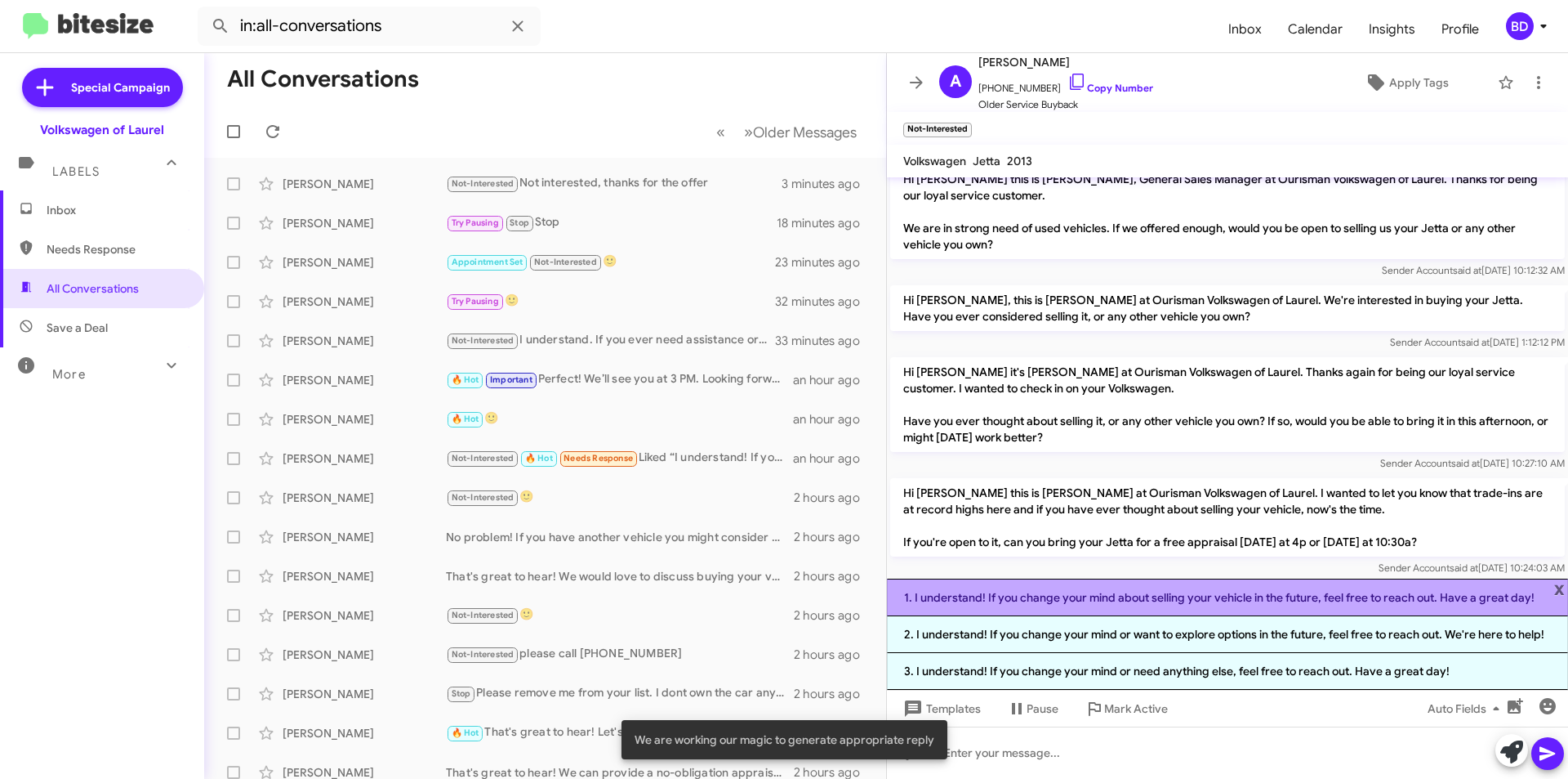
click at [1494, 595] on li "1. I understand! If you change your mind about selling your vehicle in the futu…" at bounding box center [1227, 598] width 681 height 38
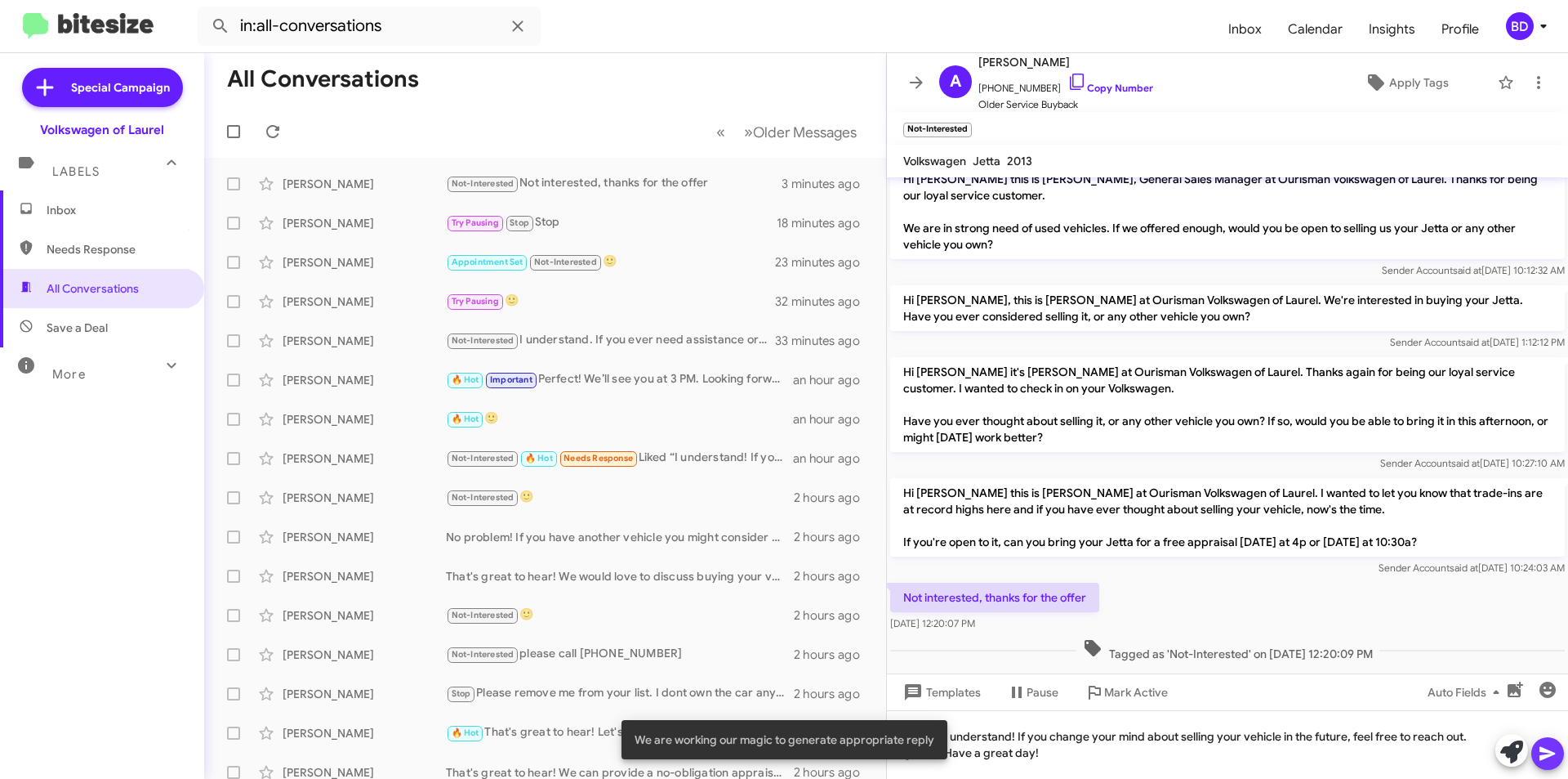
click at [1552, 755] on icon at bounding box center [1547, 753] width 15 height 13
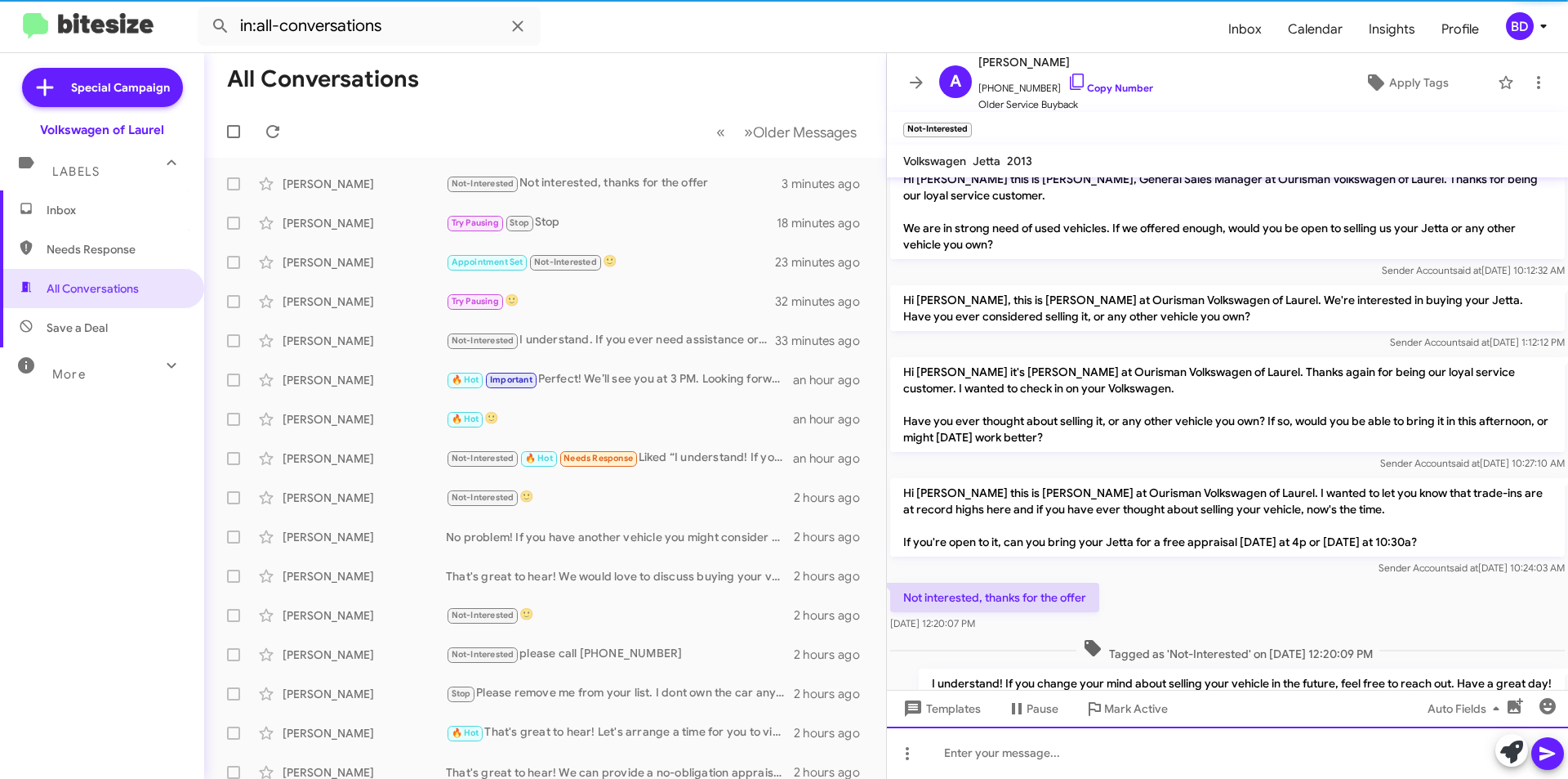
scroll to position [76, 0]
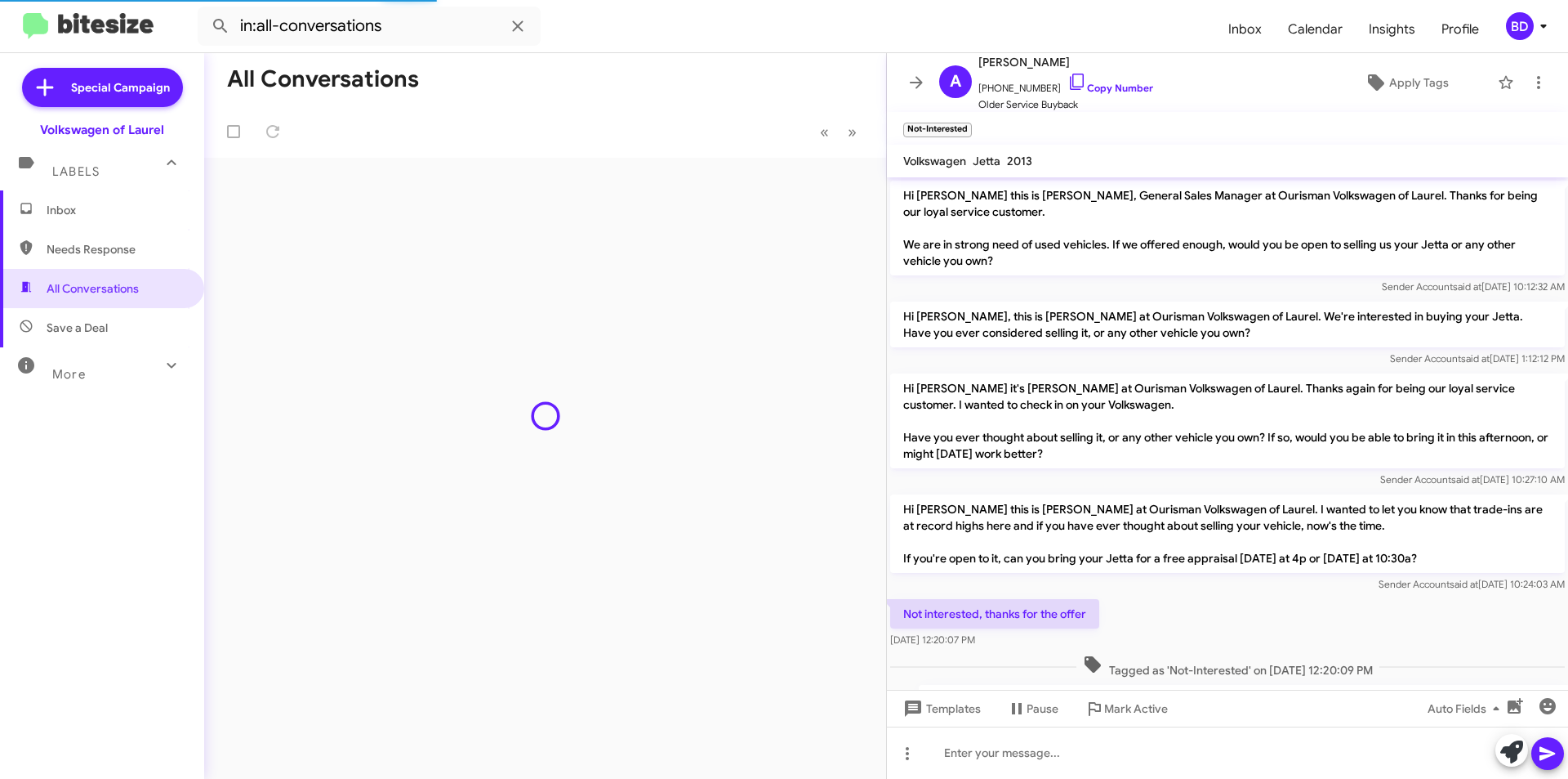
scroll to position [43, 0]
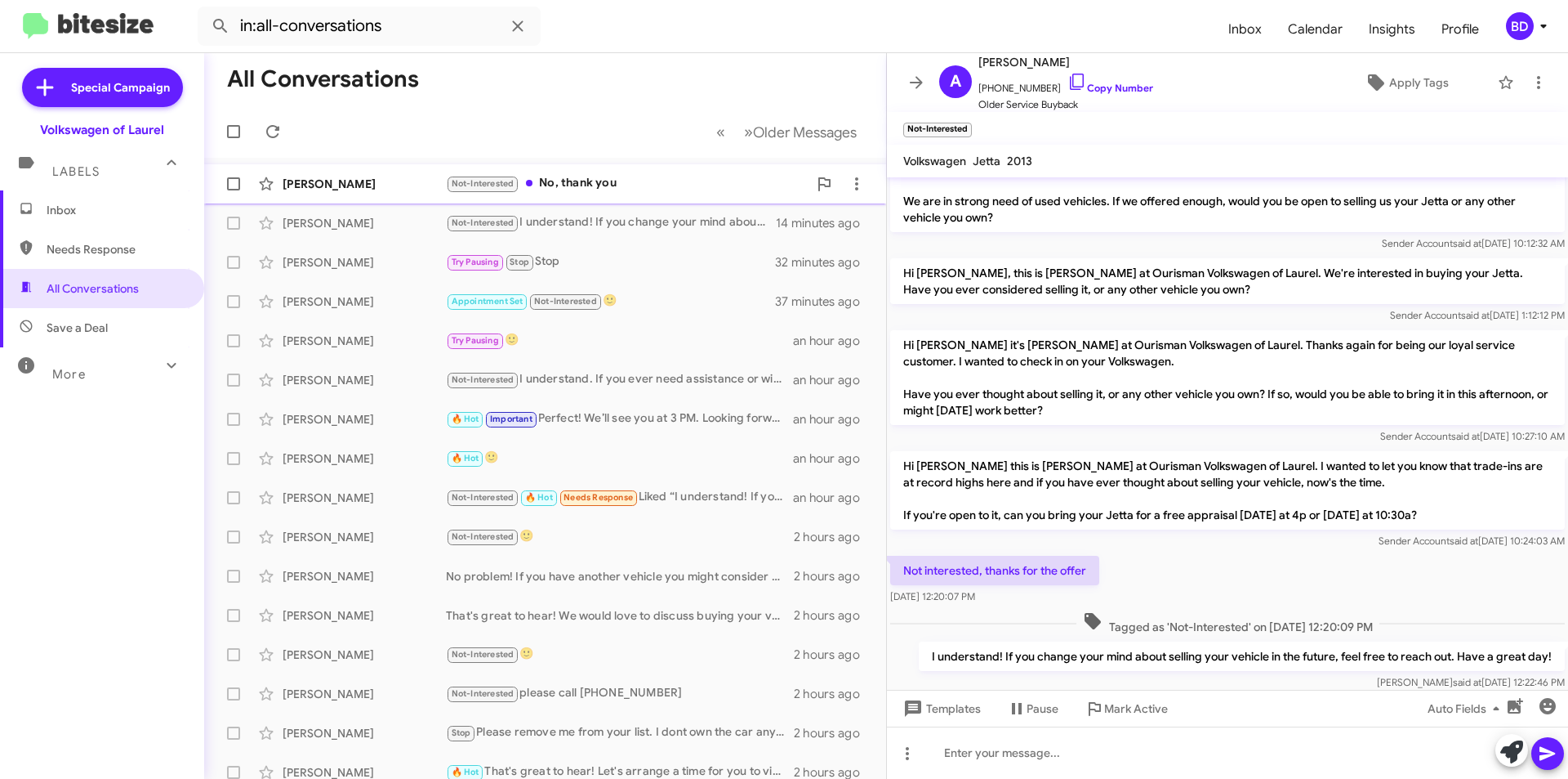
click at [583, 183] on div "Not-Interested No, thank you" at bounding box center [626, 183] width 362 height 19
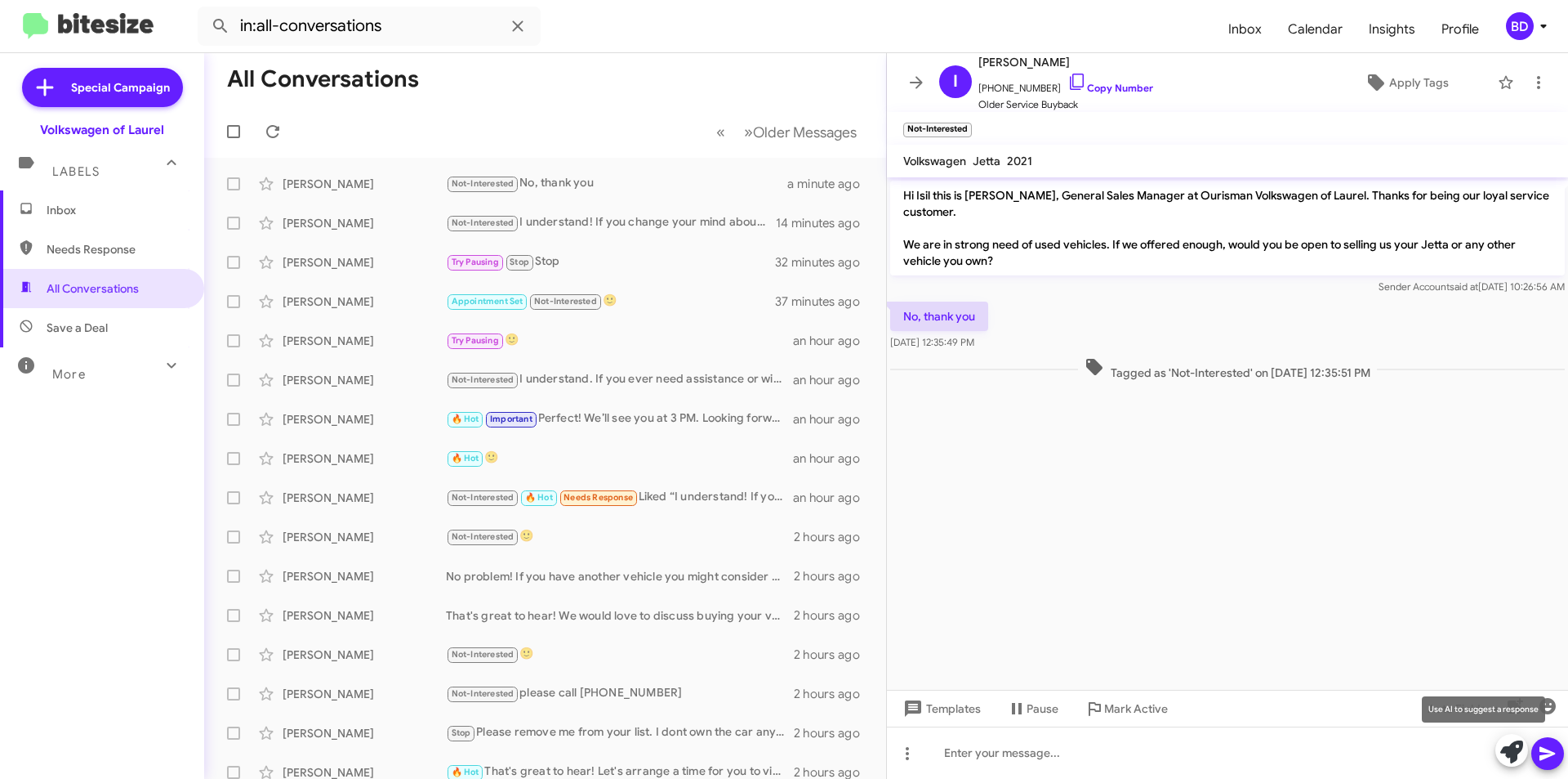
click at [1510, 750] on icon at bounding box center [1511, 751] width 22 height 22
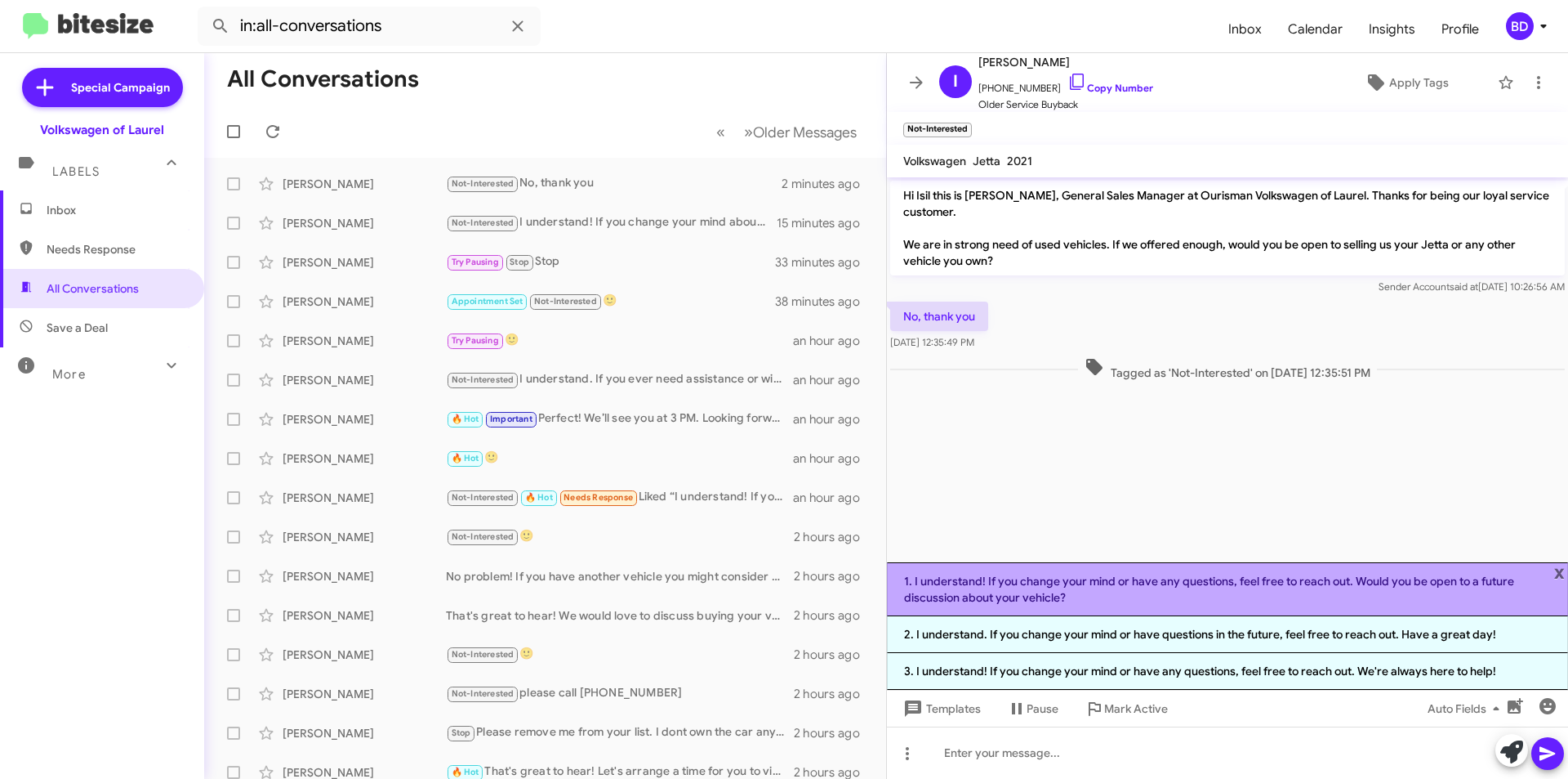
click at [1182, 580] on li "1. I understand! If you change your mind or have any questions, feel free to re…" at bounding box center [1227, 590] width 681 height 54
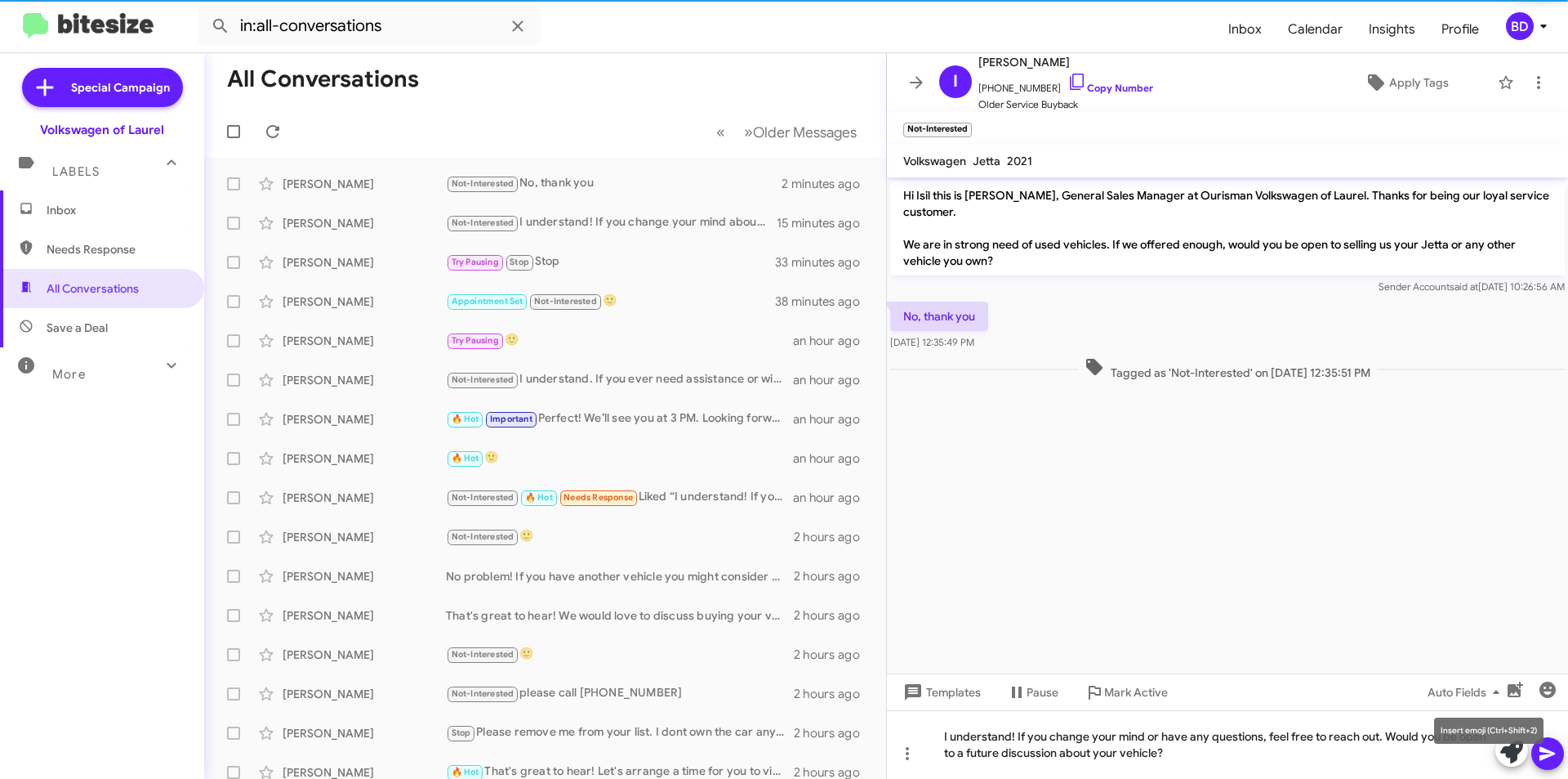
click at [1550, 741] on mat-tooltip-component "Insert emoji (Ctrl+Shift+2)" at bounding box center [1489, 731] width 133 height 49
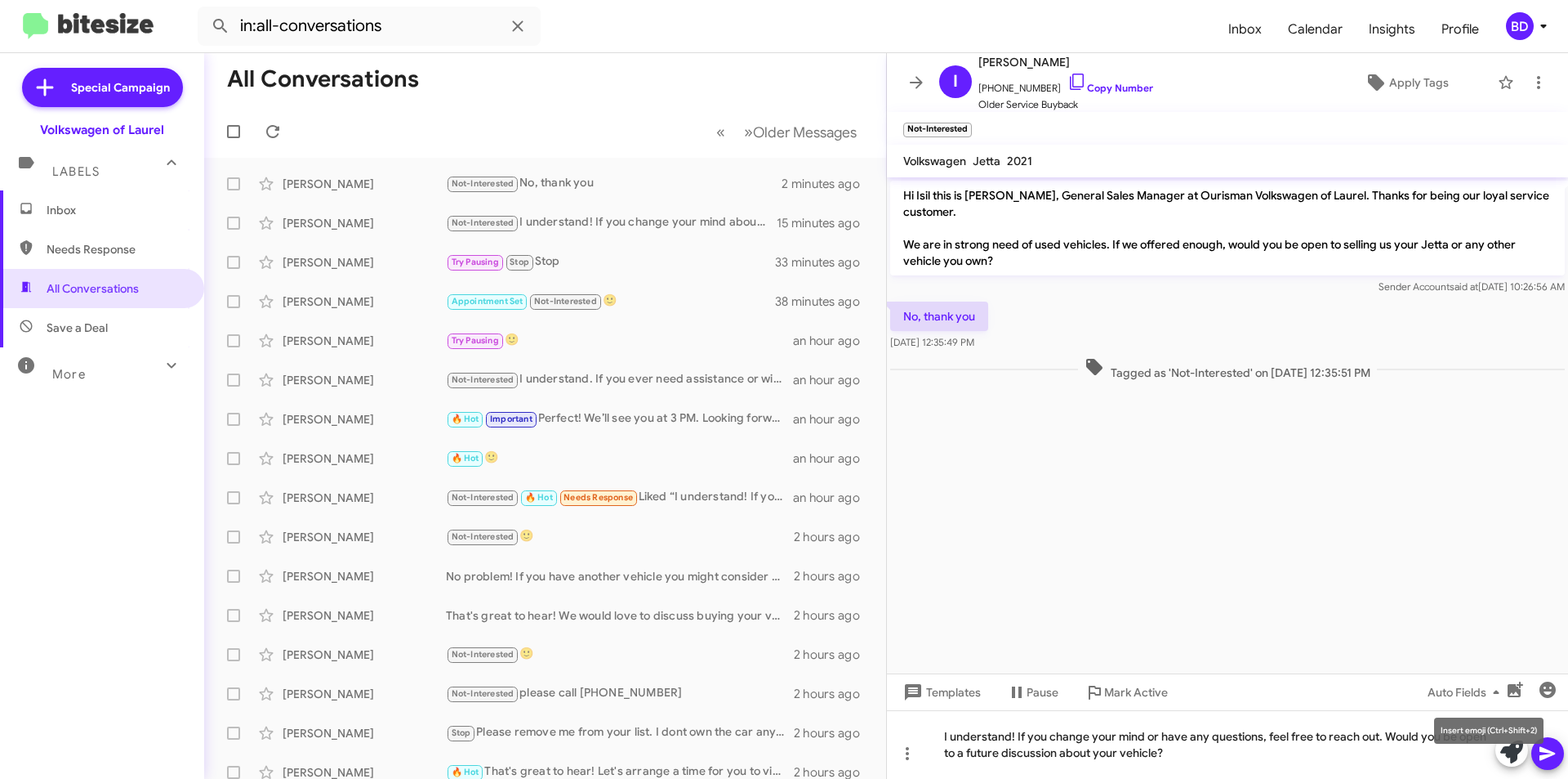
click at [1552, 753] on mat-tooltip-component "Insert emoji (Ctrl+Shift+2)" at bounding box center [1489, 731] width 133 height 49
click at [1539, 757] on icon at bounding box center [1548, 754] width 20 height 20
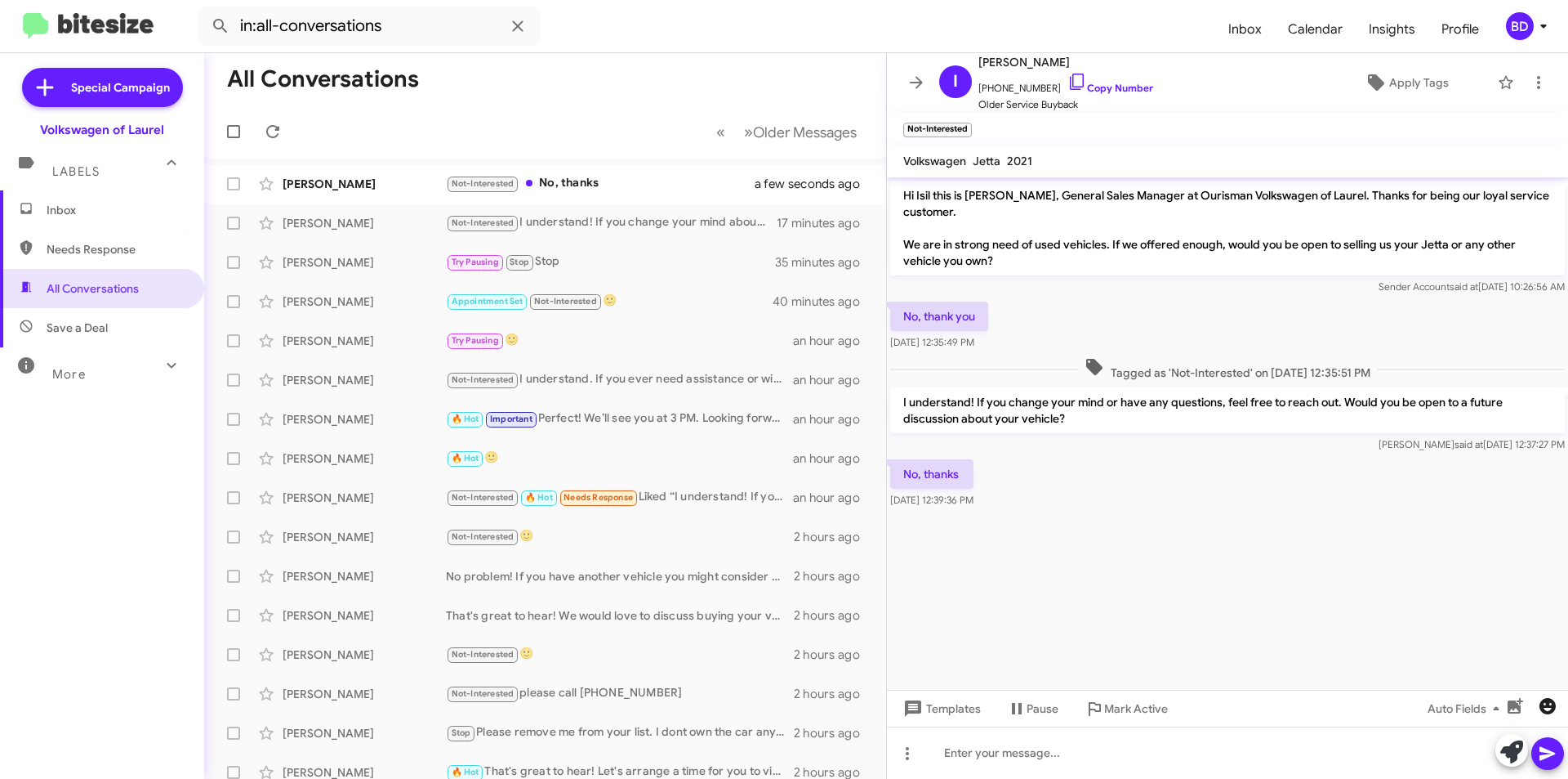
click at [1548, 705] on icon "button" at bounding box center [1548, 706] width 16 height 16
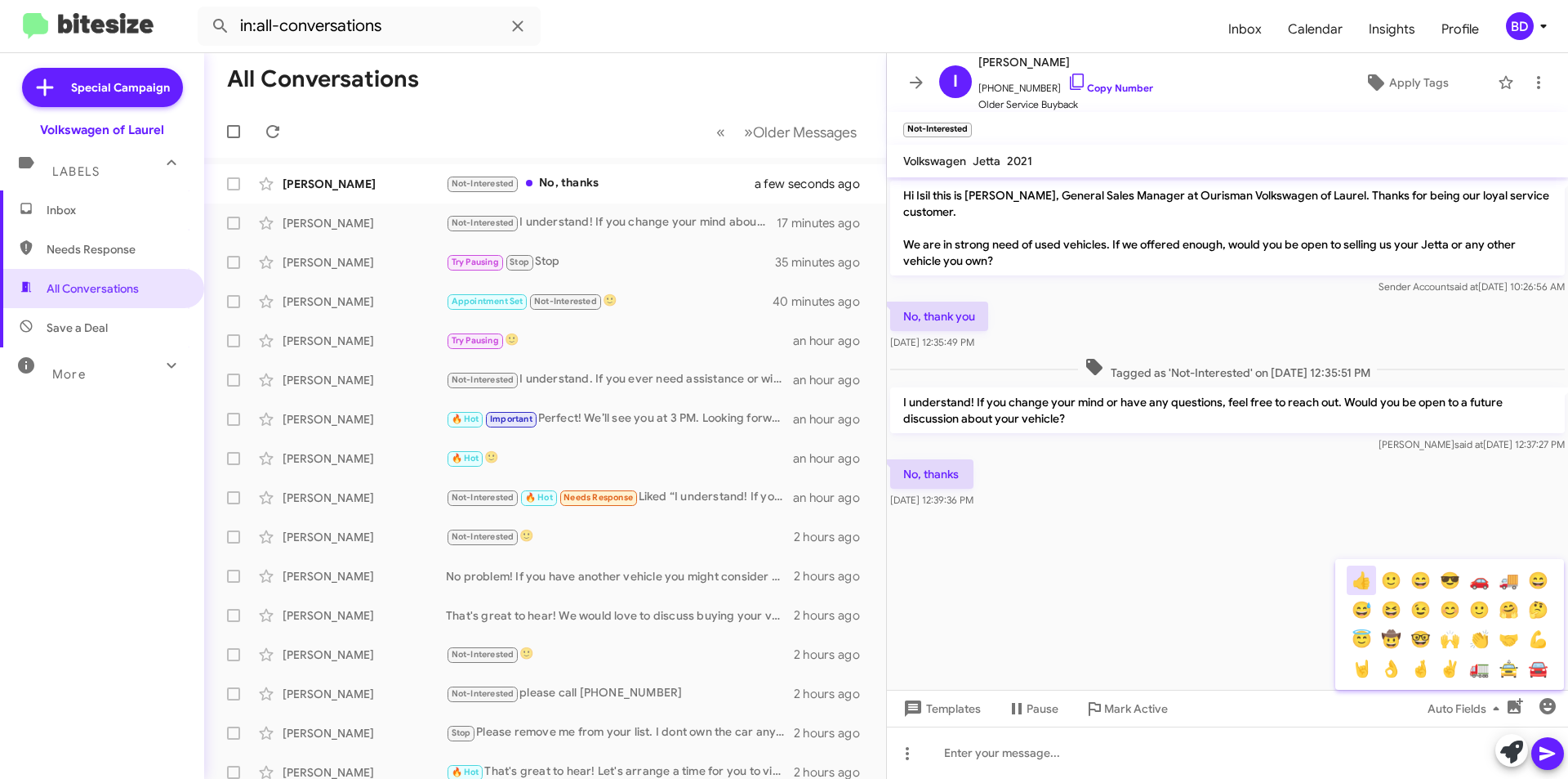
click at [1361, 582] on button "👍" at bounding box center [1362, 580] width 30 height 30
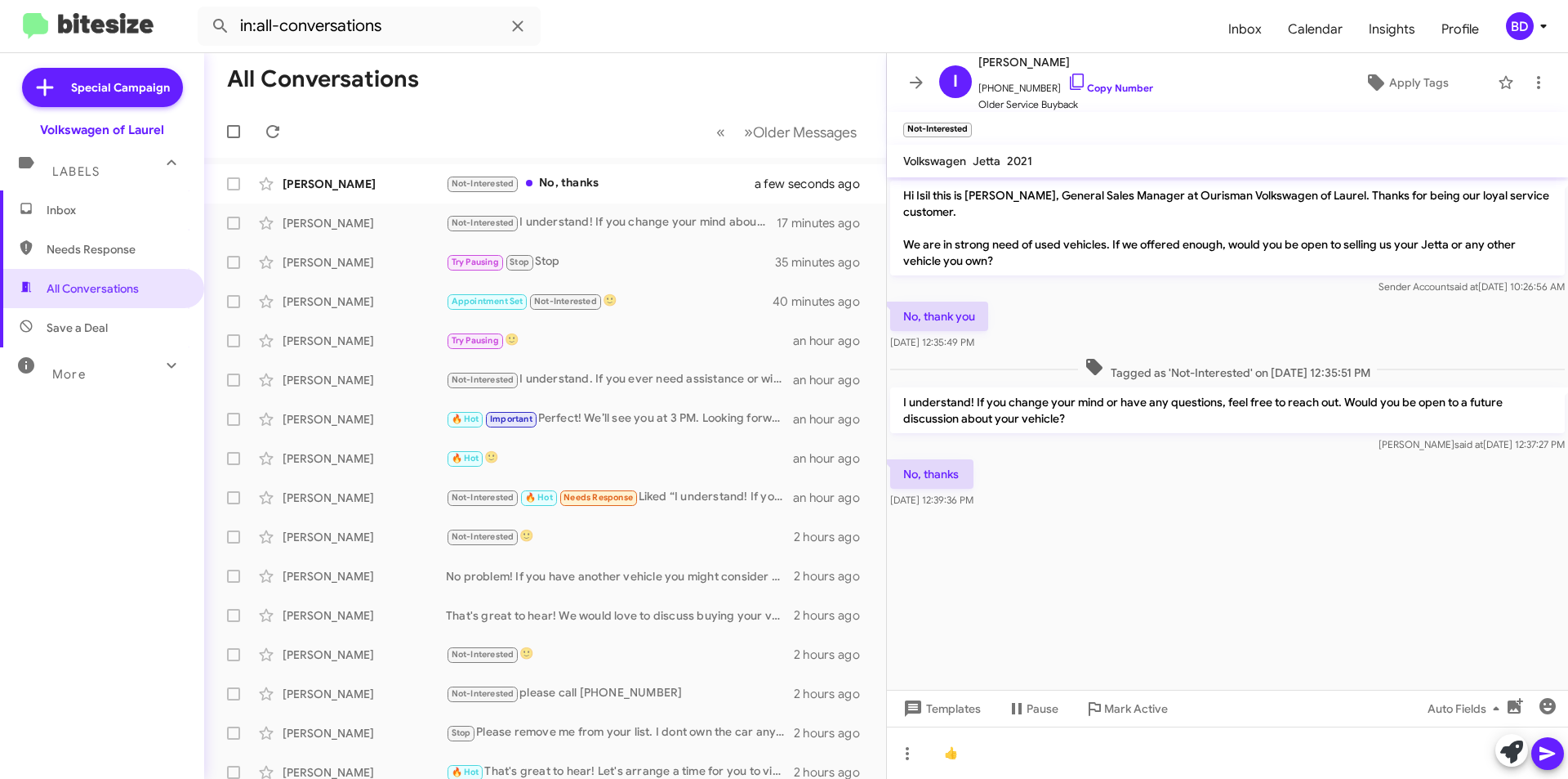
click at [1548, 746] on icon at bounding box center [1548, 754] width 20 height 20
drag, startPoint x: 613, startPoint y: 181, endPoint x: 592, endPoint y: 192, distance: 23.7
click at [612, 181] on div "Not-Interested No, thanks" at bounding box center [626, 183] width 362 height 19
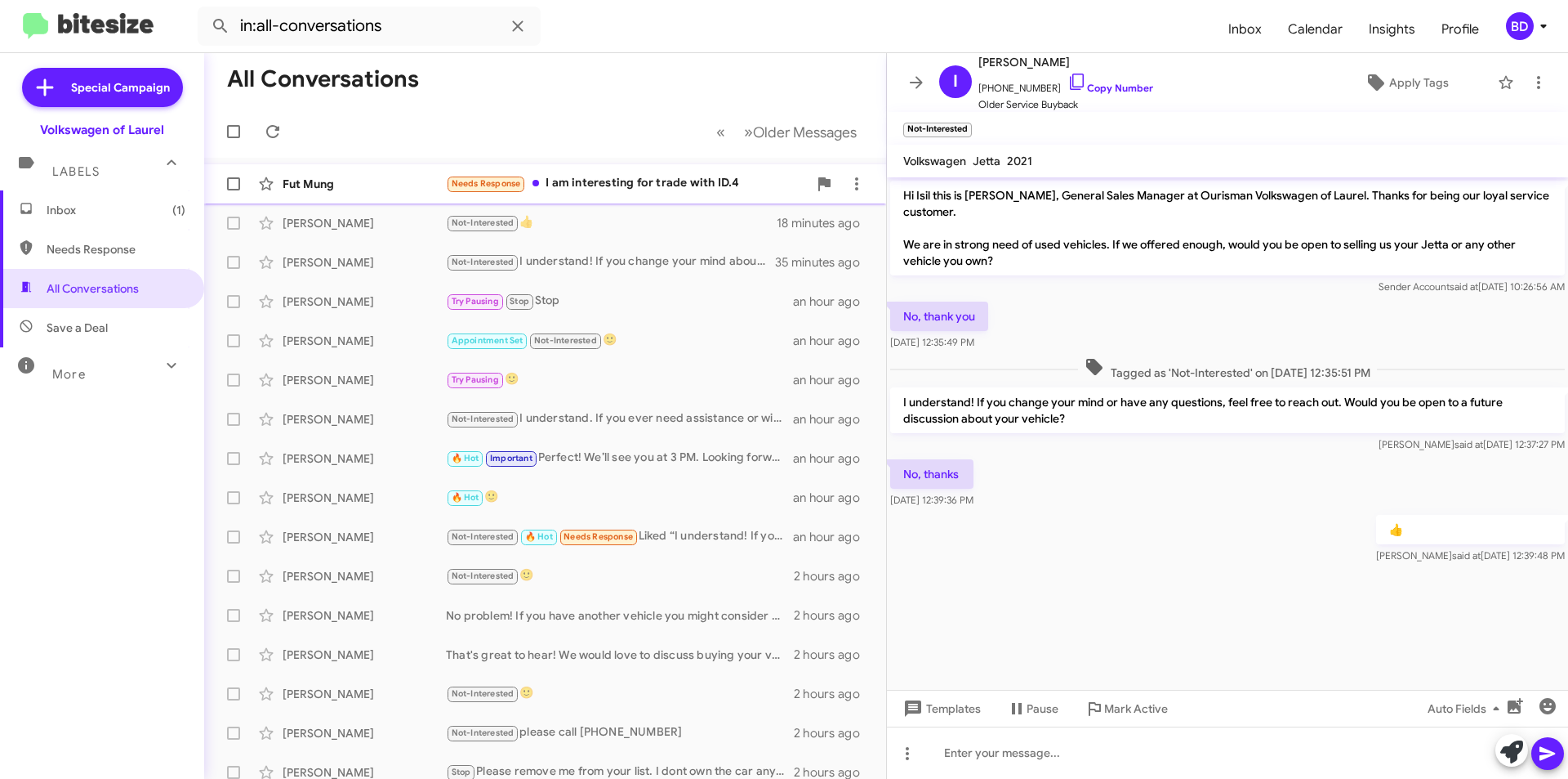
click at [698, 180] on div "Needs Response I am interesting for trade with ID.4" at bounding box center [626, 183] width 362 height 19
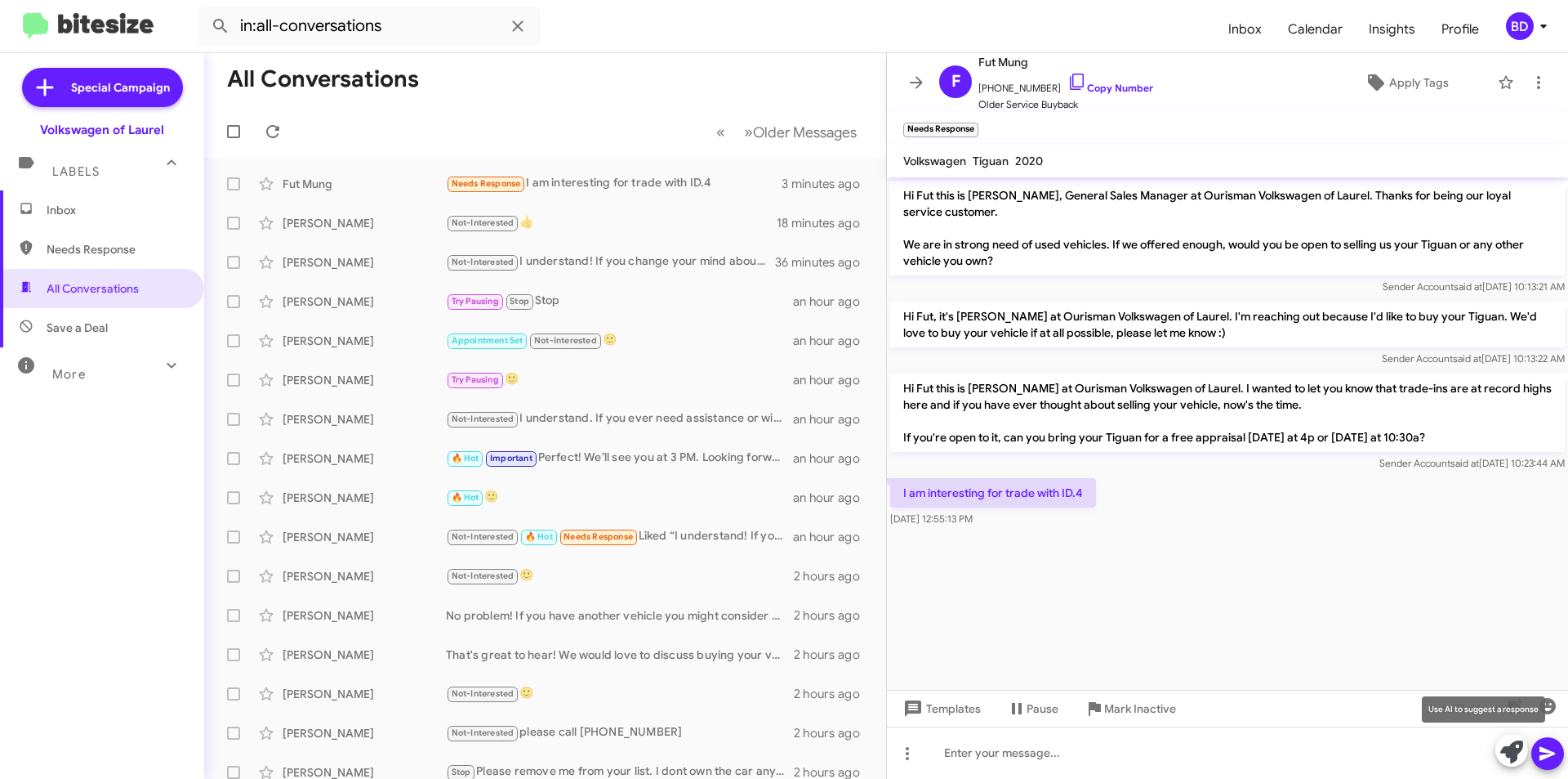
click at [1524, 753] on button at bounding box center [1511, 750] width 32 height 32
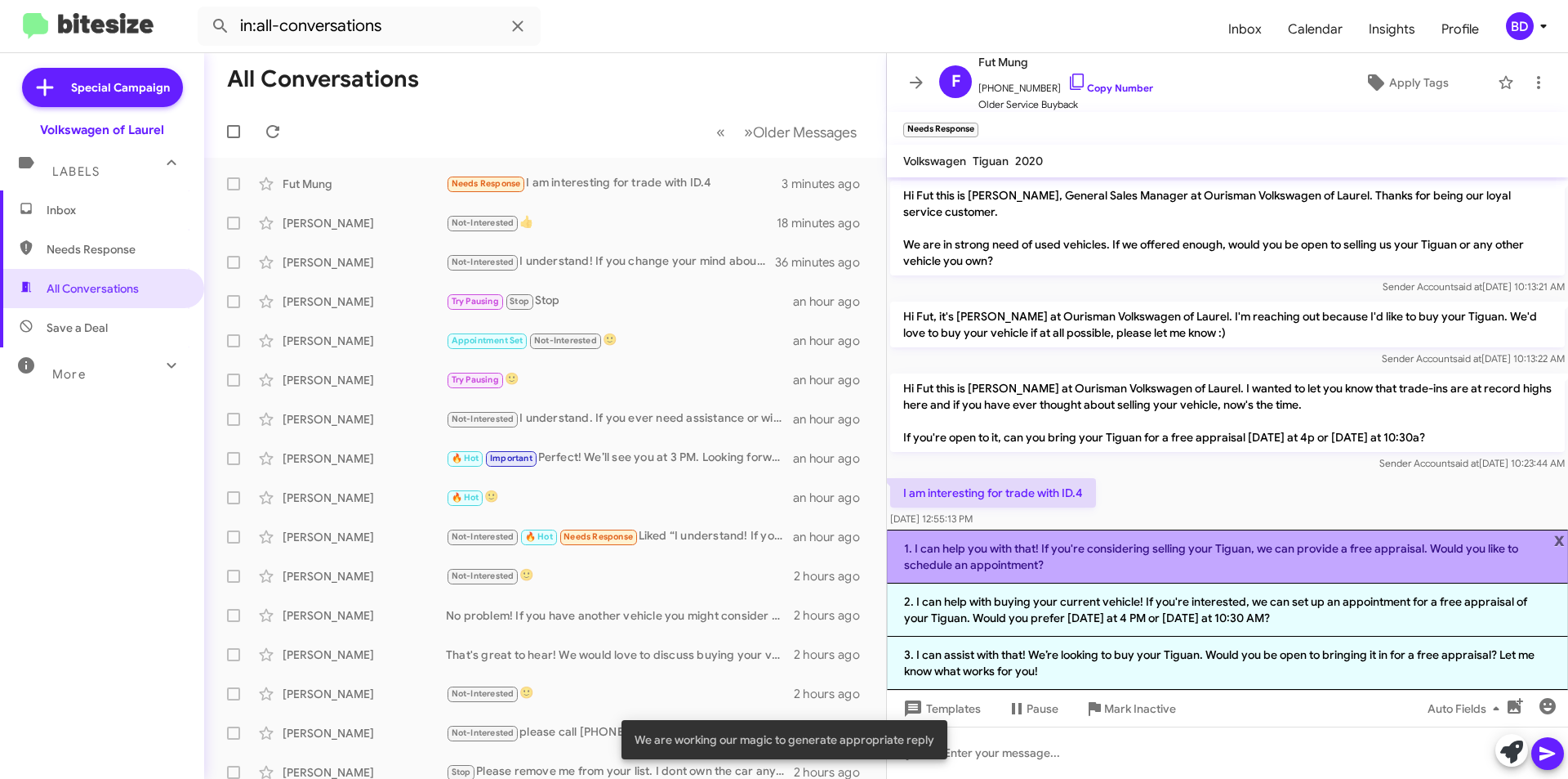
click at [1058, 564] on li "1. I can help you with that! If you're considering selling your Tiguan, we can …" at bounding box center [1227, 556] width 681 height 54
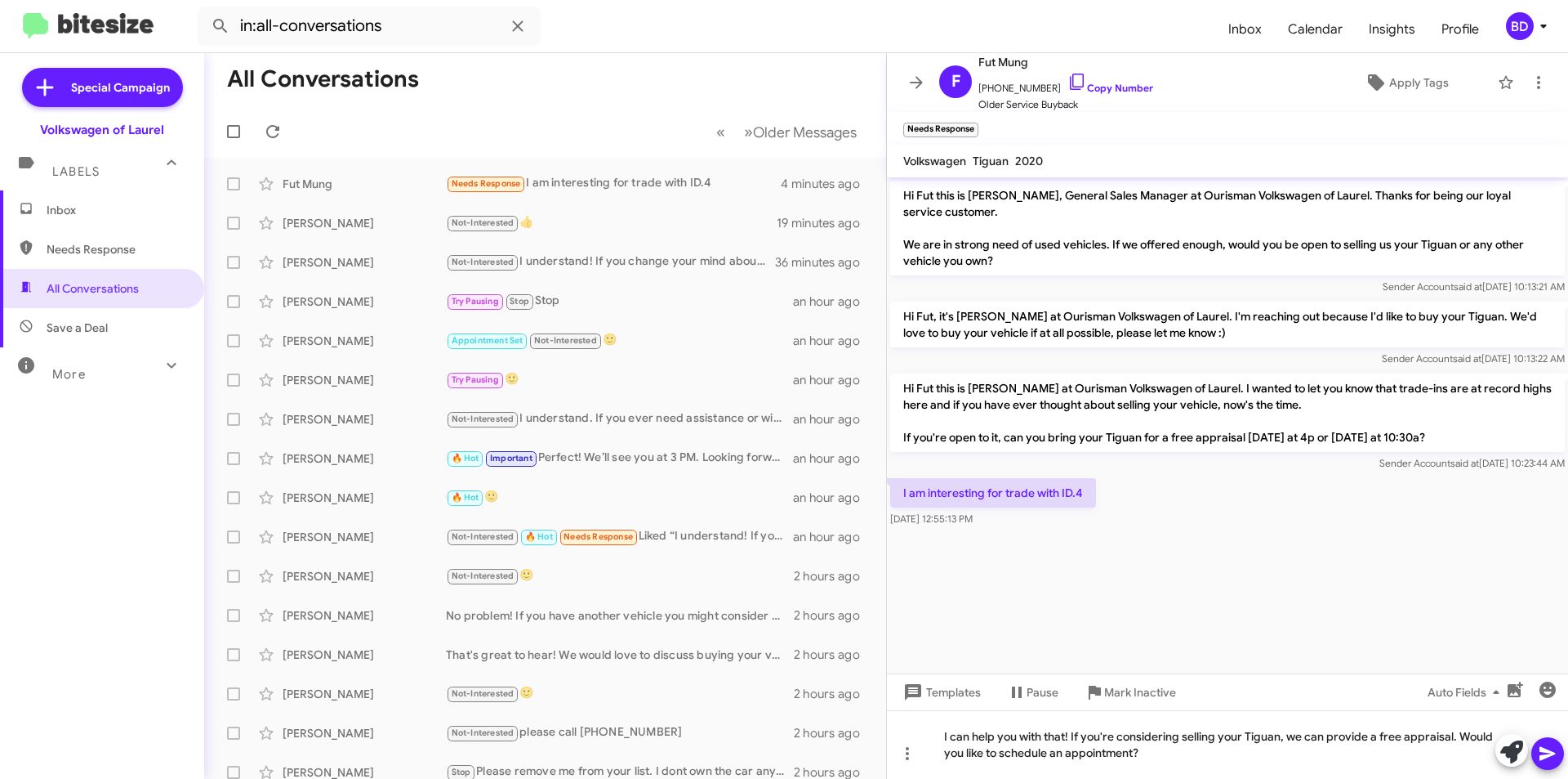
click at [1551, 750] on icon at bounding box center [1548, 754] width 20 height 20
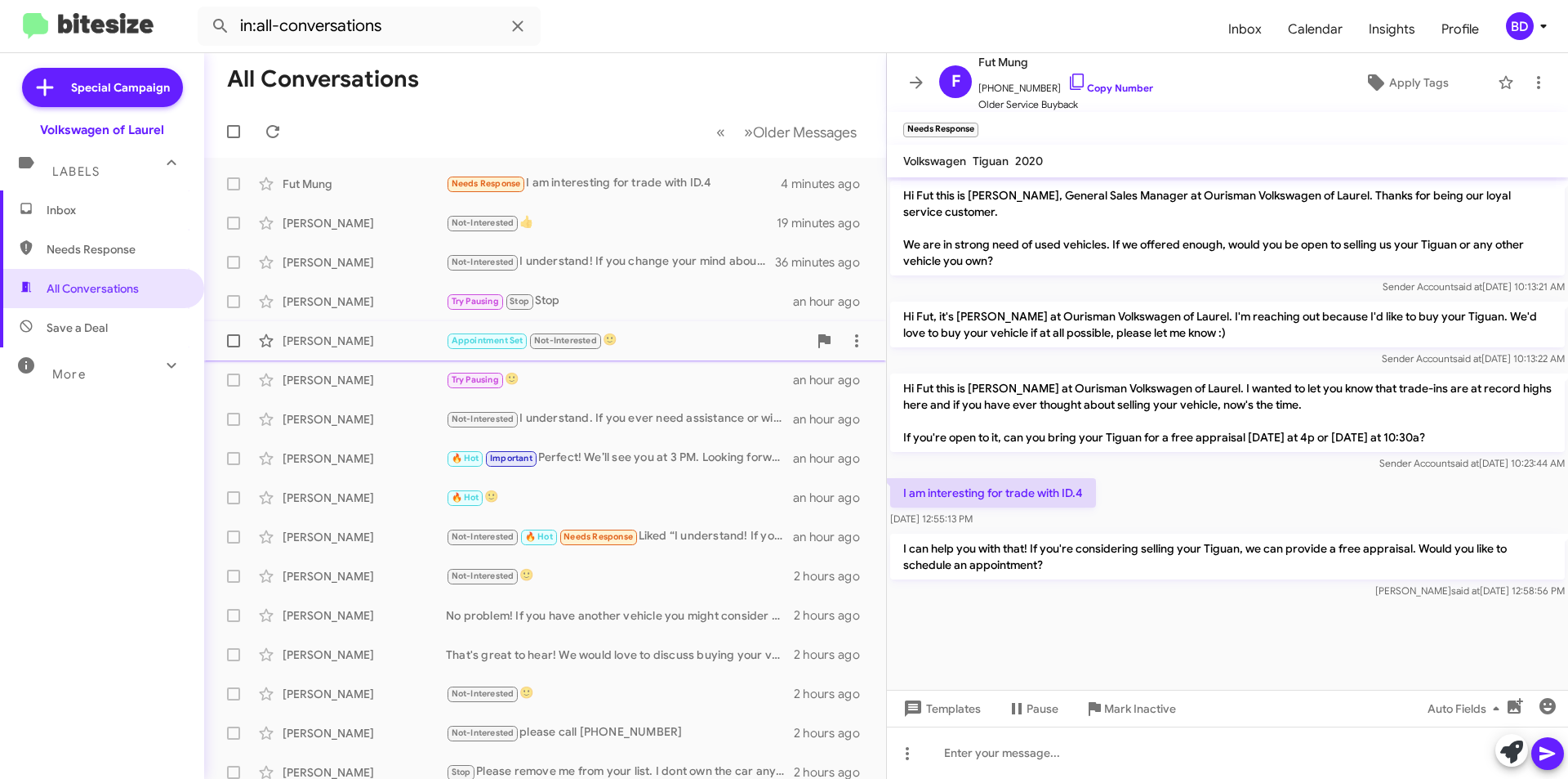
click at [701, 343] on div "Appointment Set Not-Interested 🙂" at bounding box center [626, 340] width 362 height 19
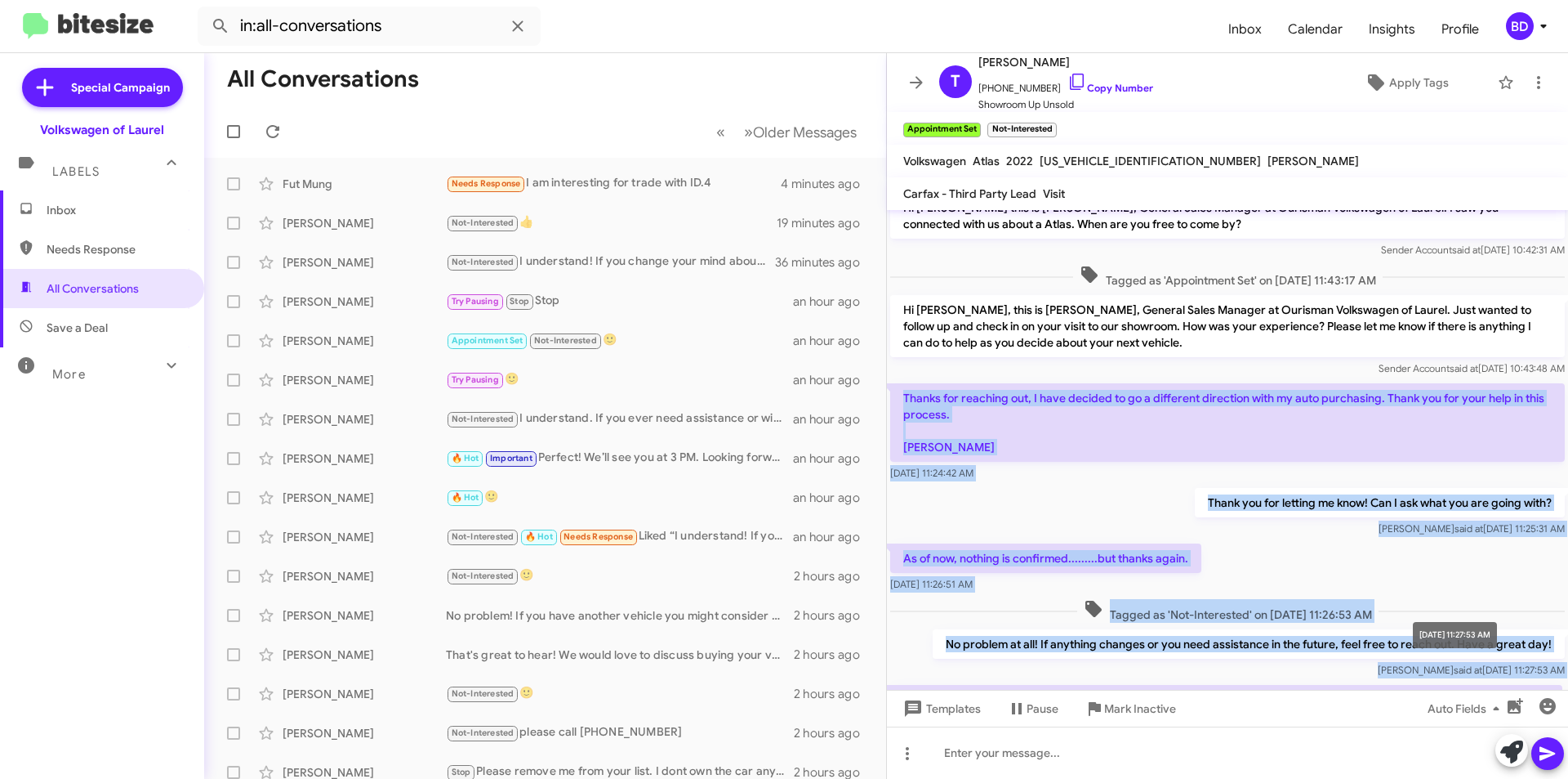
scroll to position [65, 0]
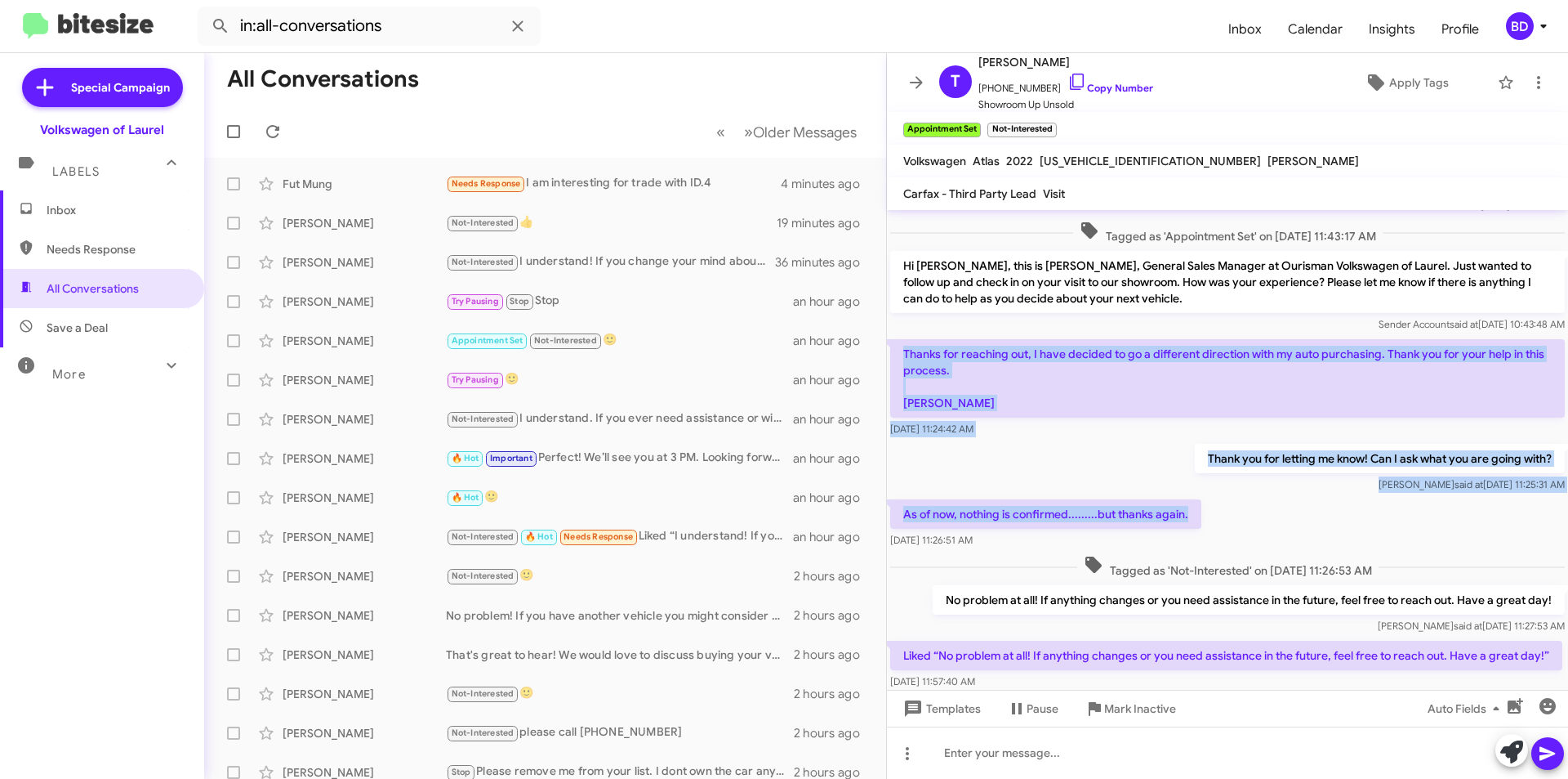
drag, startPoint x: 910, startPoint y: 420, endPoint x: 1493, endPoint y: 499, distance: 588.3
click at [1493, 499] on div "Hi Tonya this is Brian Deckert, General Sales Manager at Ourisman Volkswagen of…" at bounding box center [1227, 447] width 681 height 603
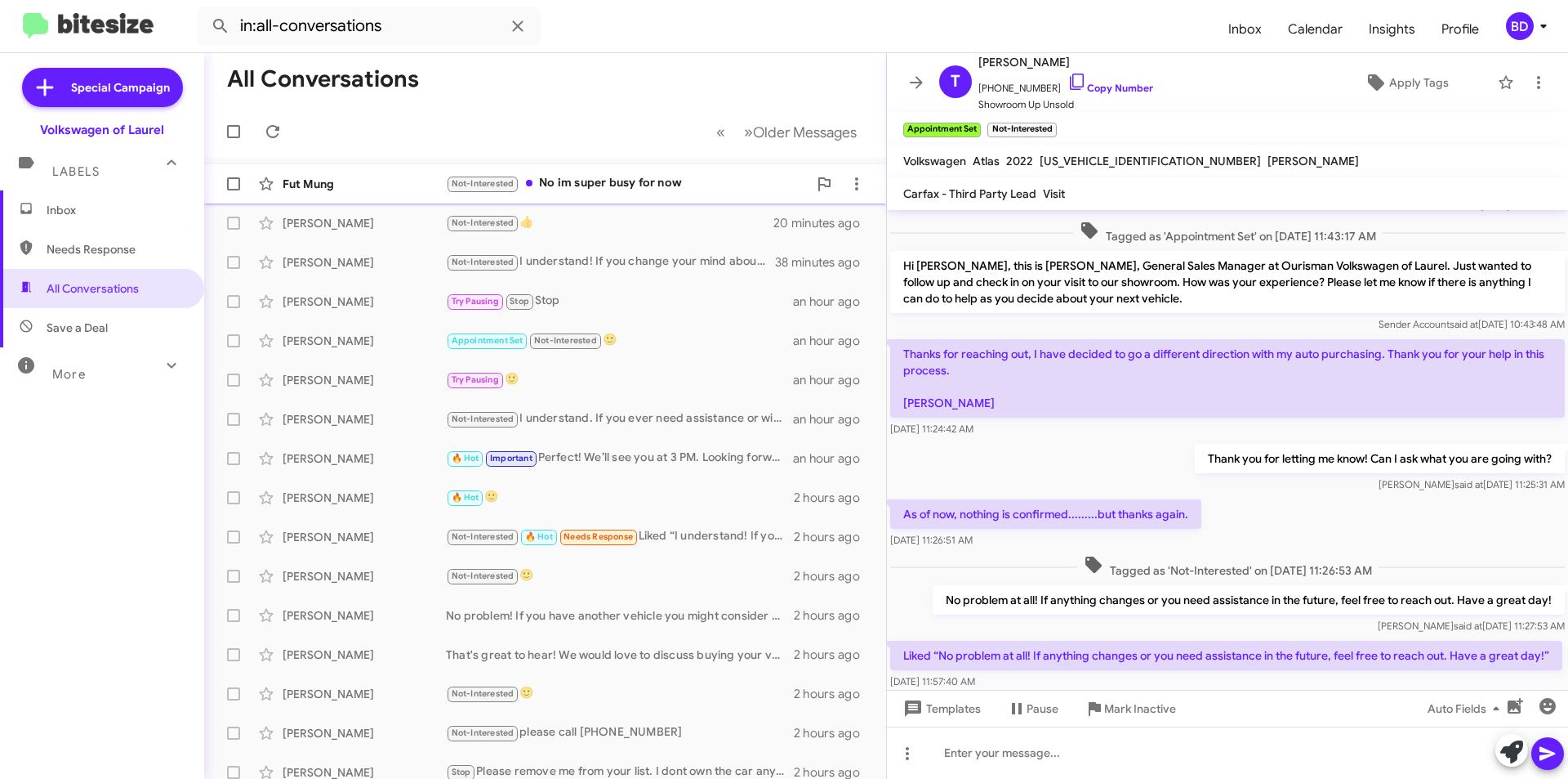
click at [607, 179] on div "Not-Interested No im super busy for now" at bounding box center [626, 183] width 362 height 19
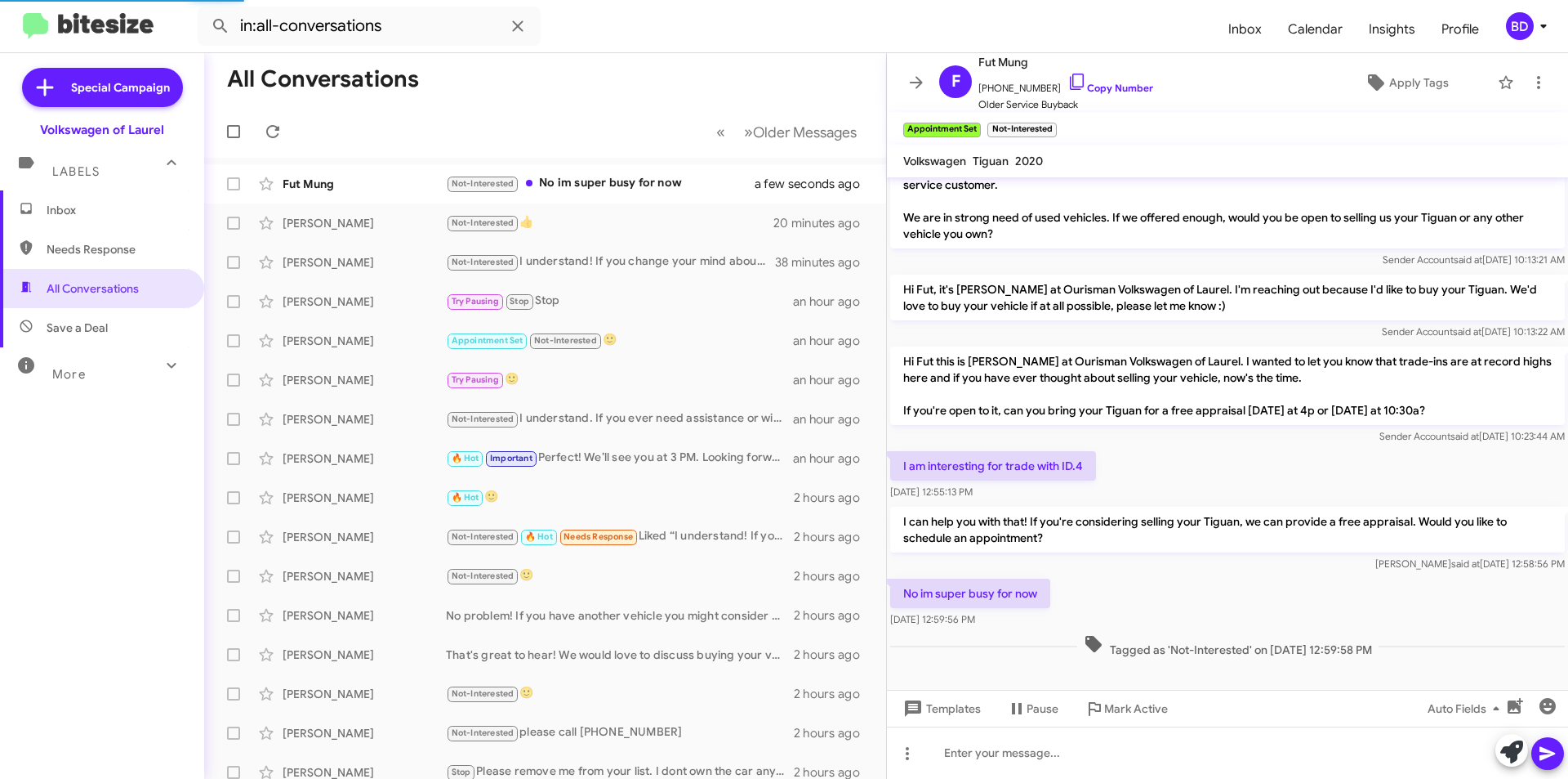
scroll to position [27, 0]
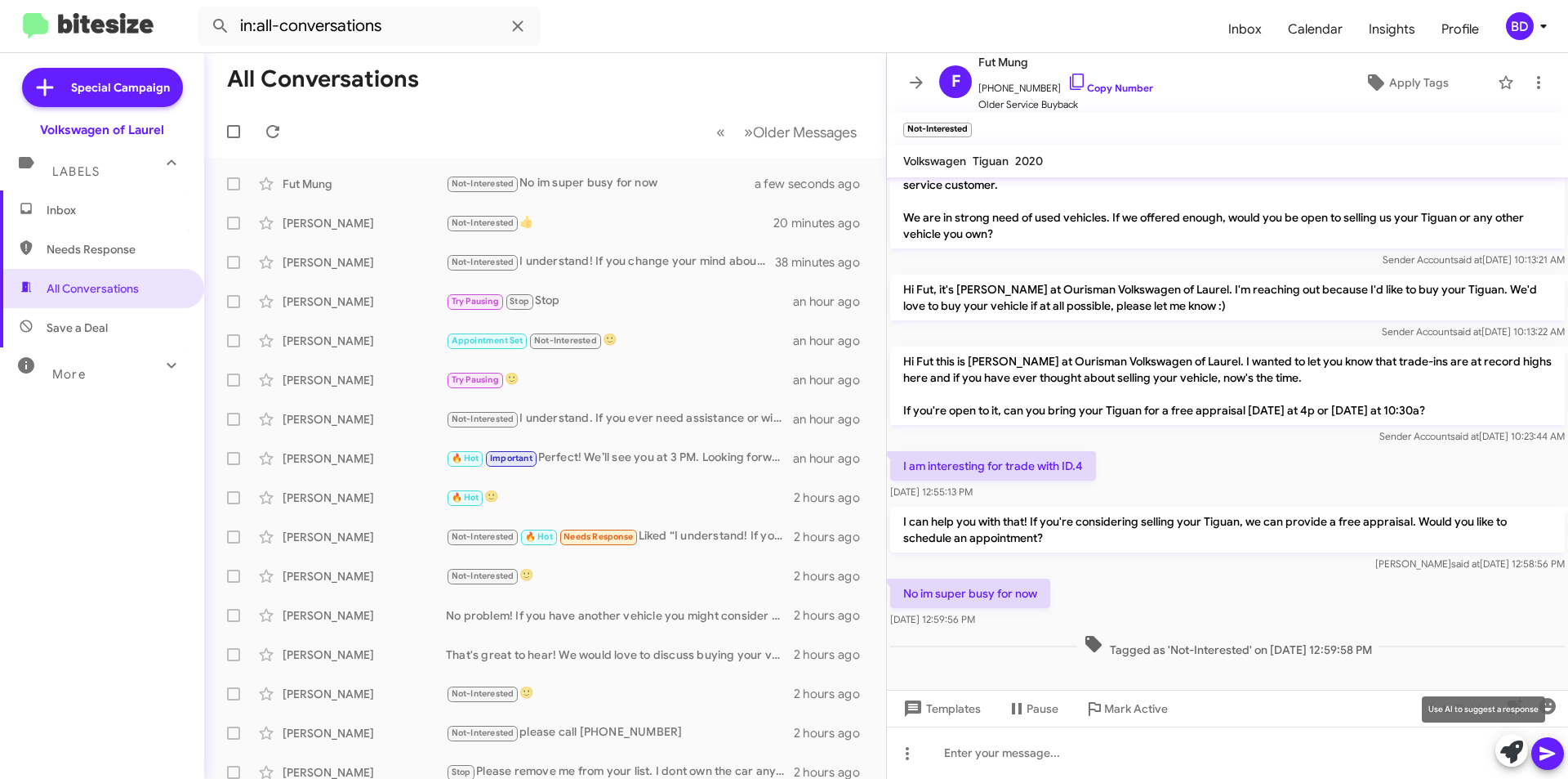
click at [1506, 750] on icon at bounding box center [1511, 751] width 22 height 22
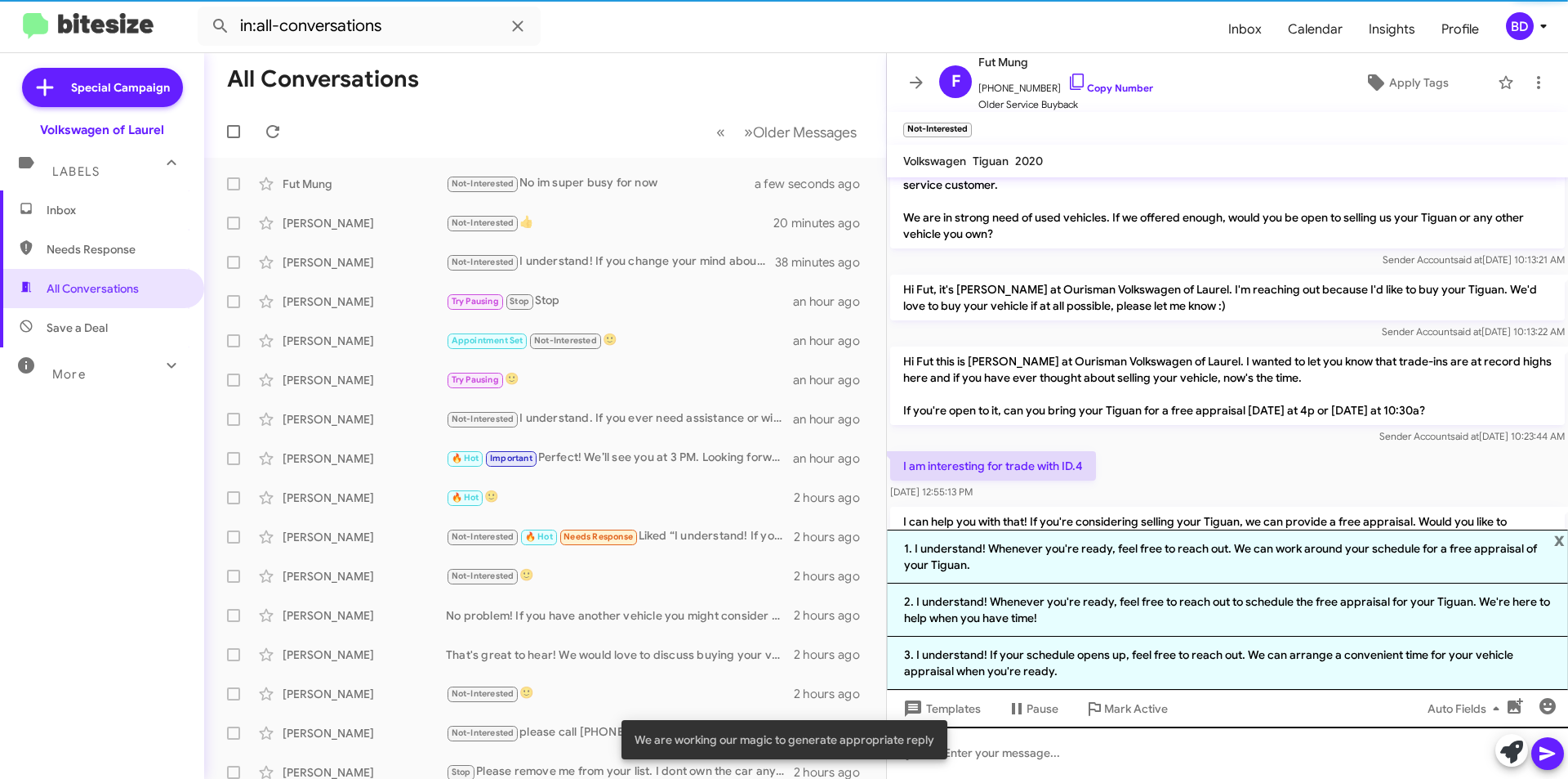
scroll to position [65, 0]
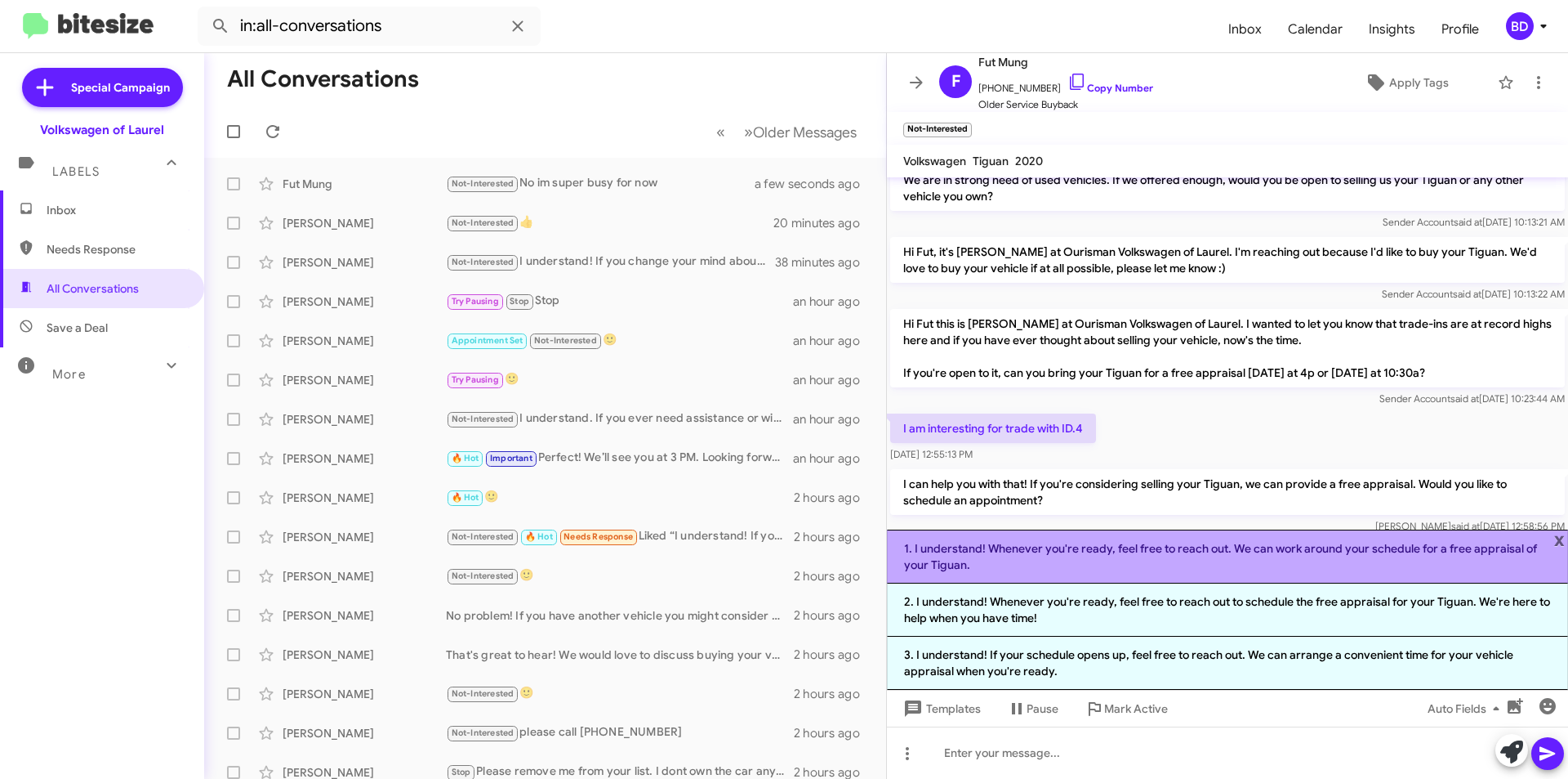
click at [1238, 571] on li "1. I understand! Whenever you're ready, feel free to reach out. We can work aro…" at bounding box center [1227, 556] width 681 height 54
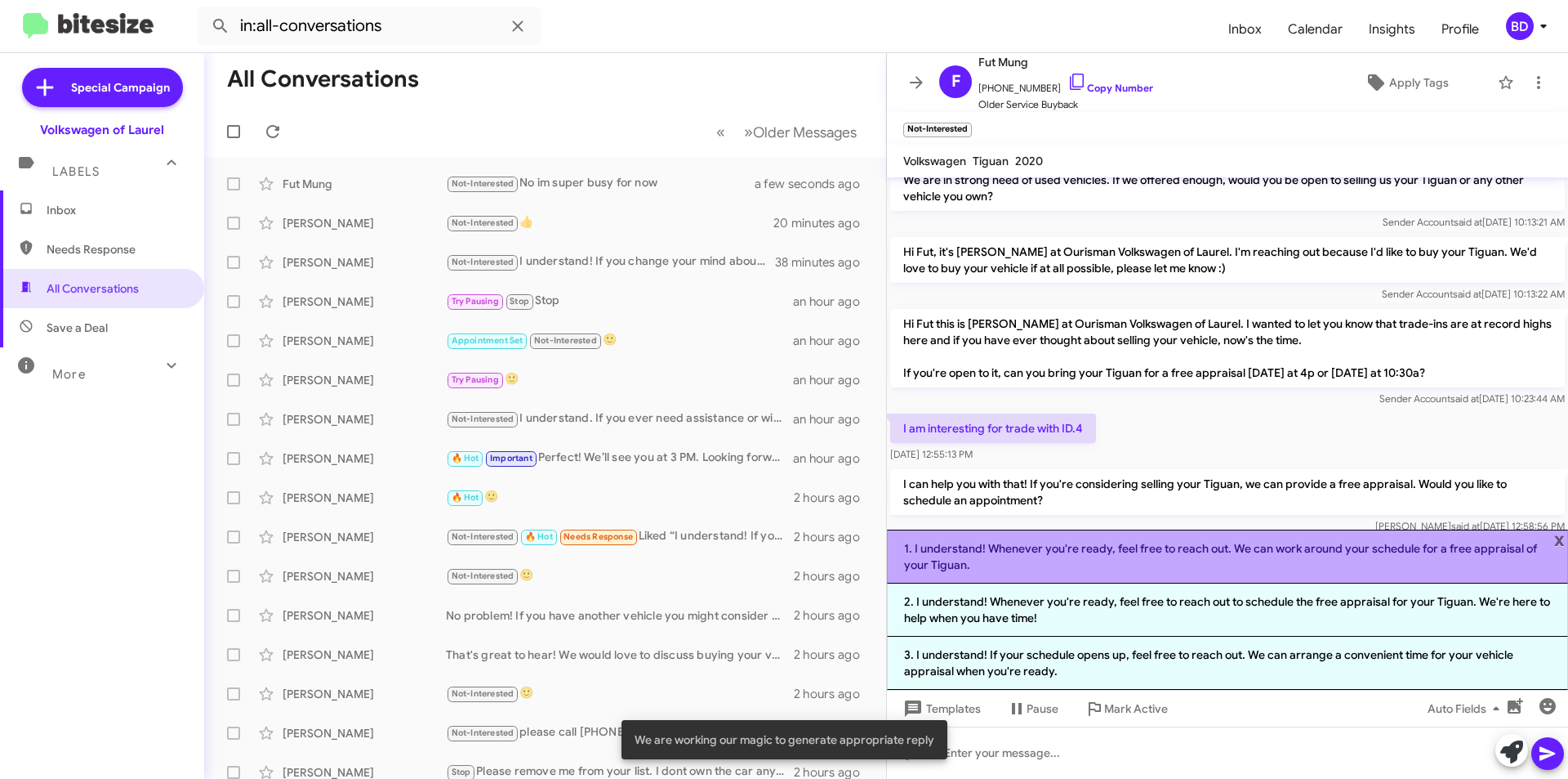
scroll to position [43, 0]
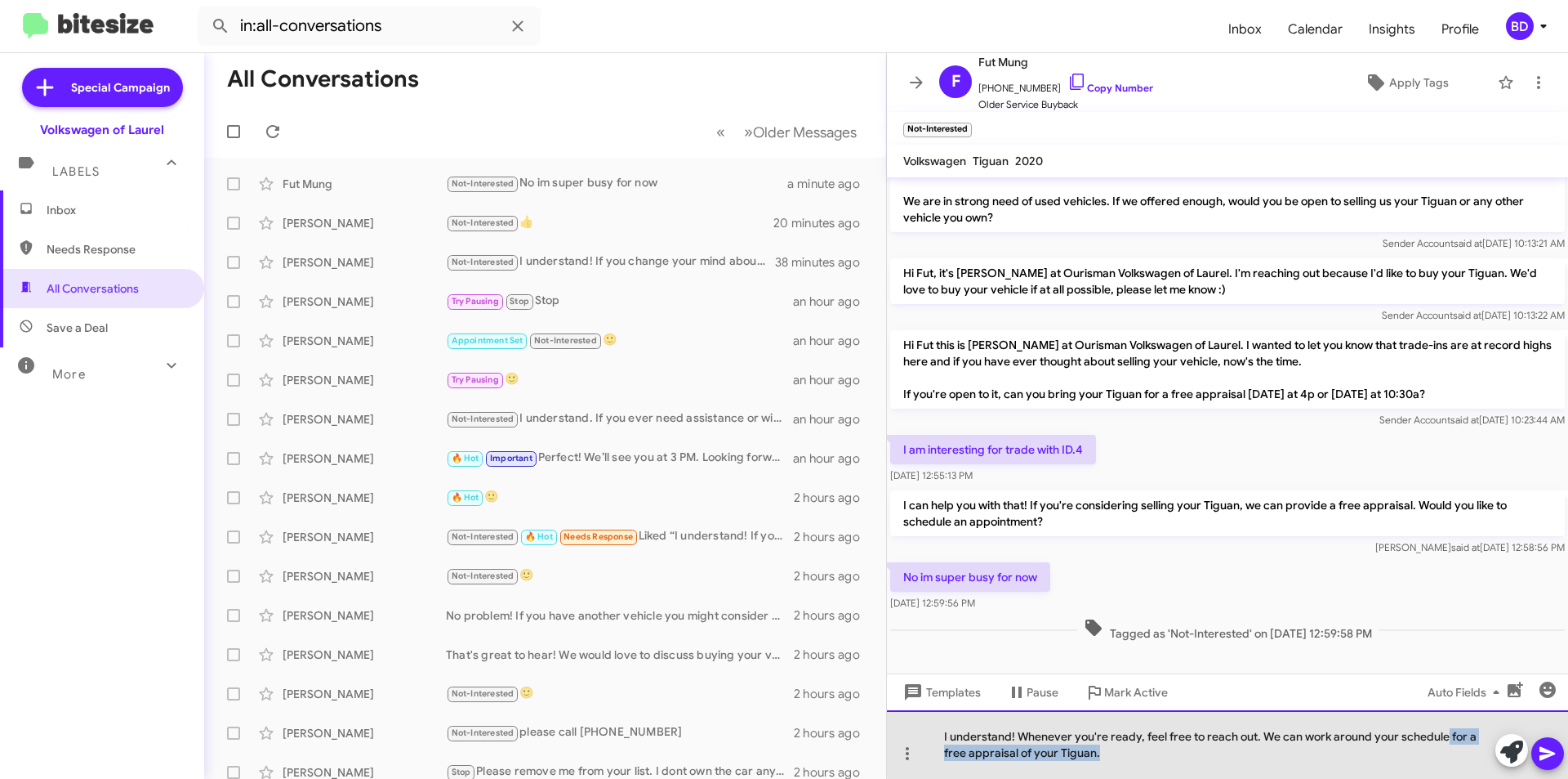
drag, startPoint x: 1446, startPoint y: 735, endPoint x: 1457, endPoint y: 754, distance: 22.0
click at [1457, 754] on div "I understand! Whenever you're ready, feel free to reach out. We can work around…" at bounding box center [1227, 744] width 681 height 68
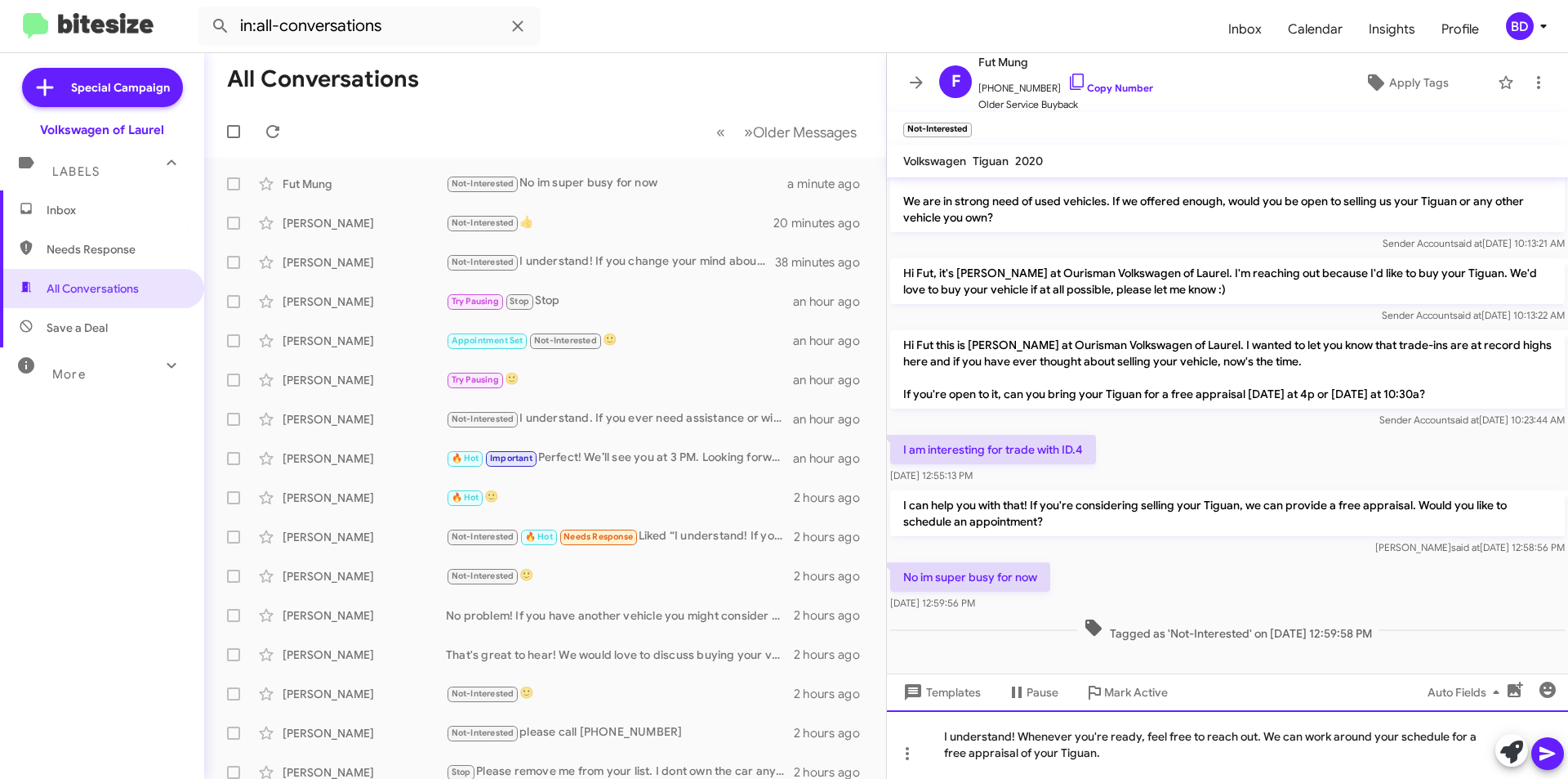
scroll to position [27, 0]
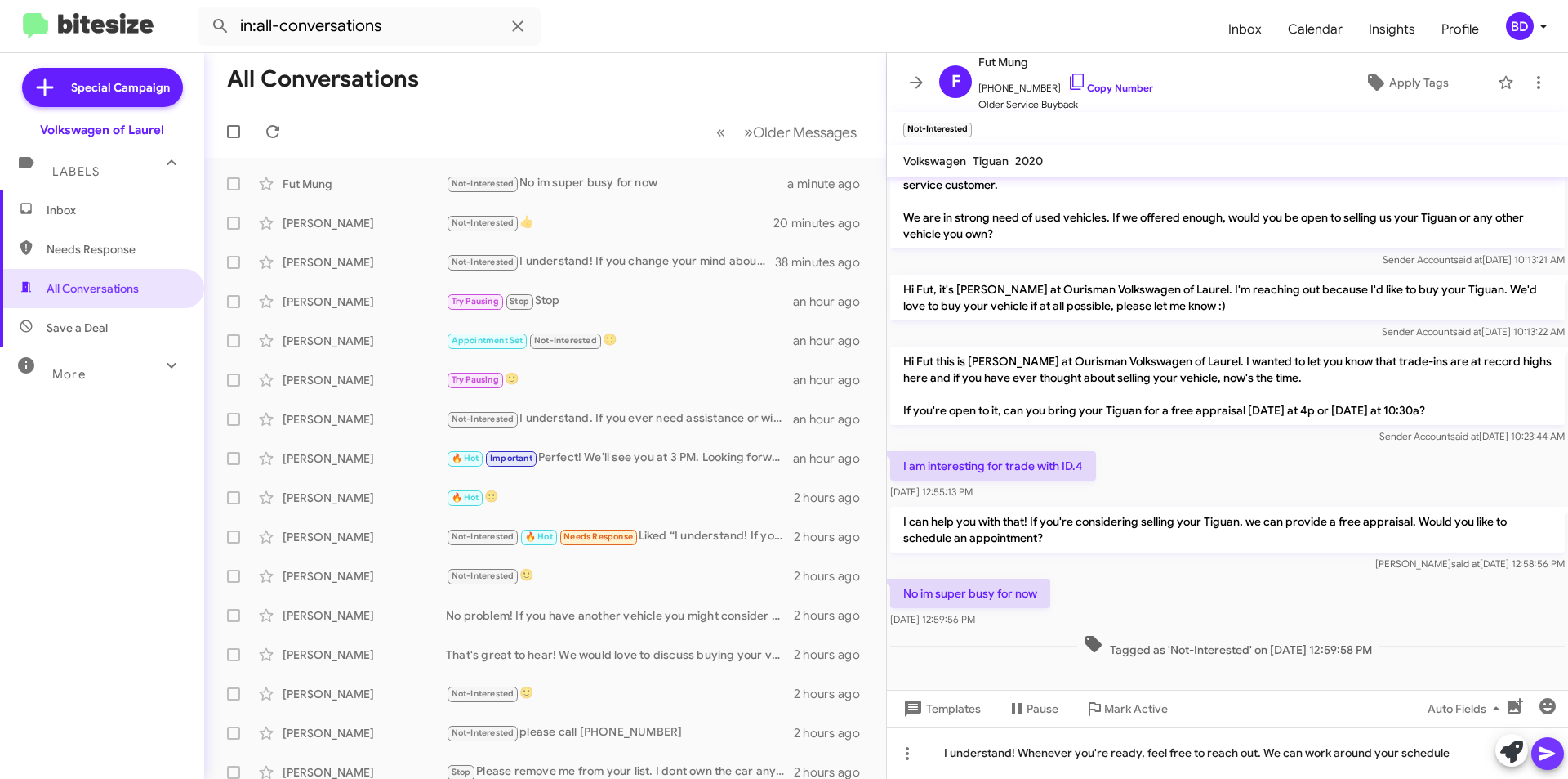
click at [1556, 755] on icon at bounding box center [1548, 754] width 20 height 20
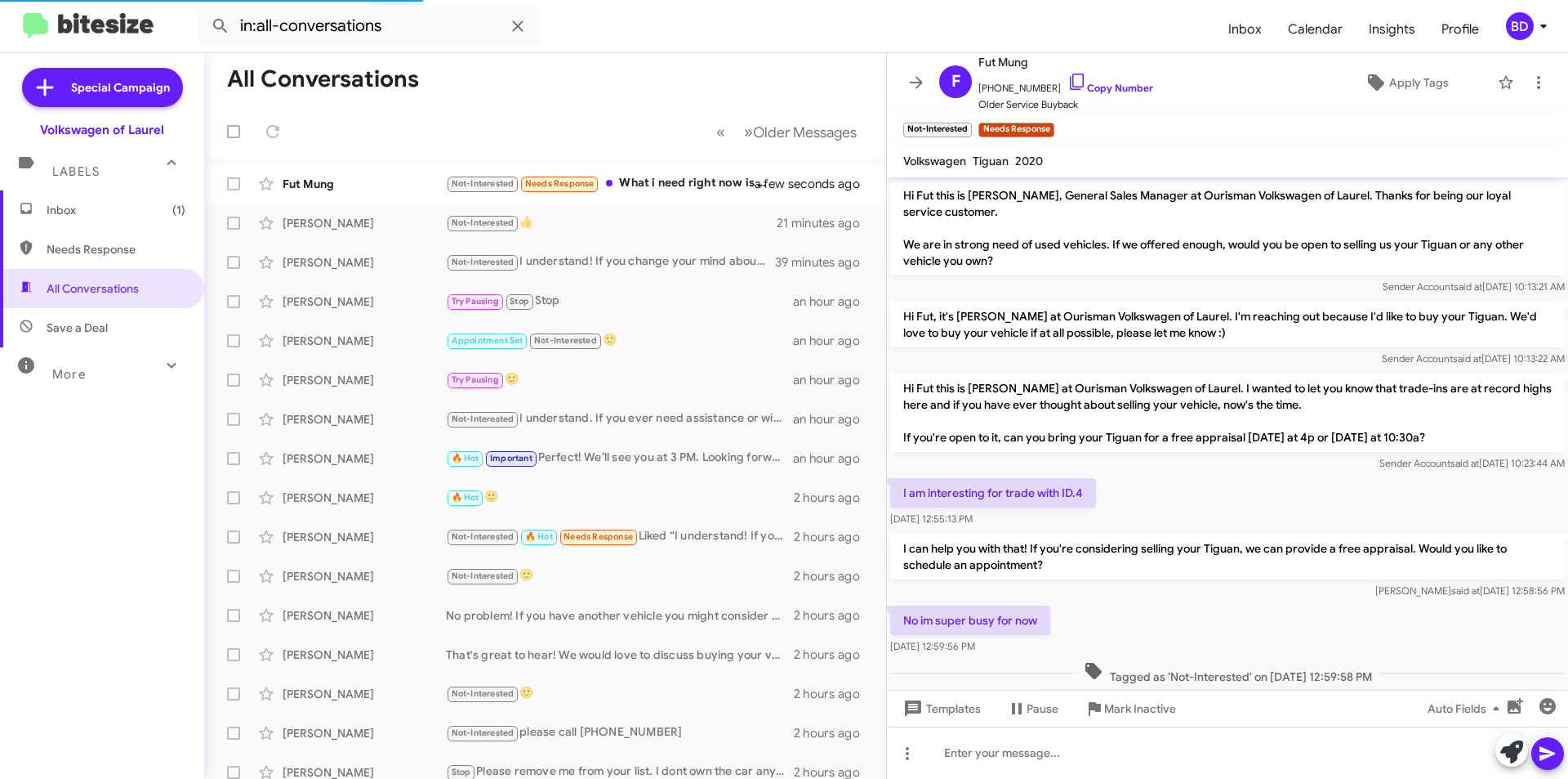
scroll to position [206, 0]
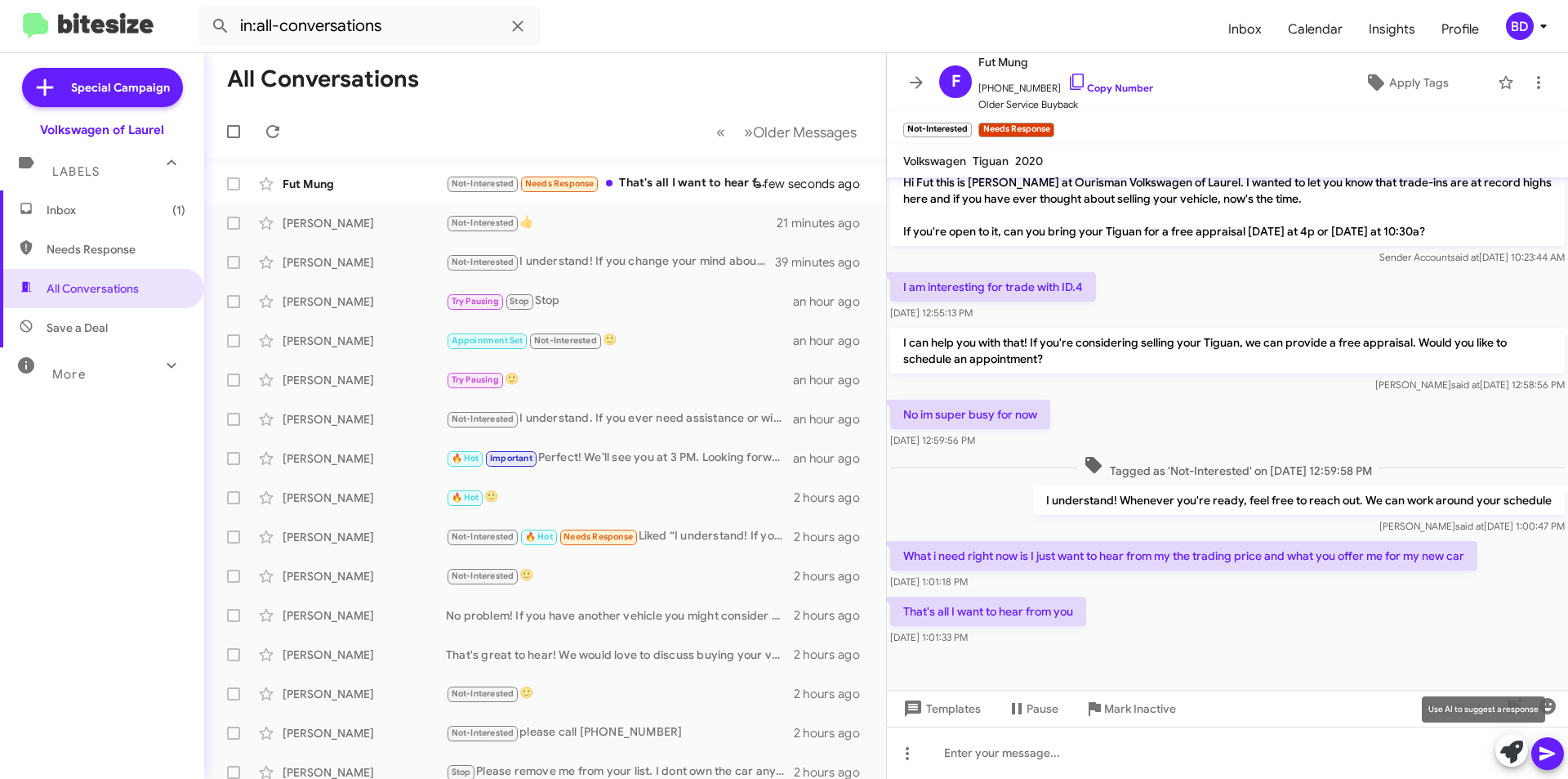
click at [1503, 746] on icon at bounding box center [1511, 751] width 22 height 22
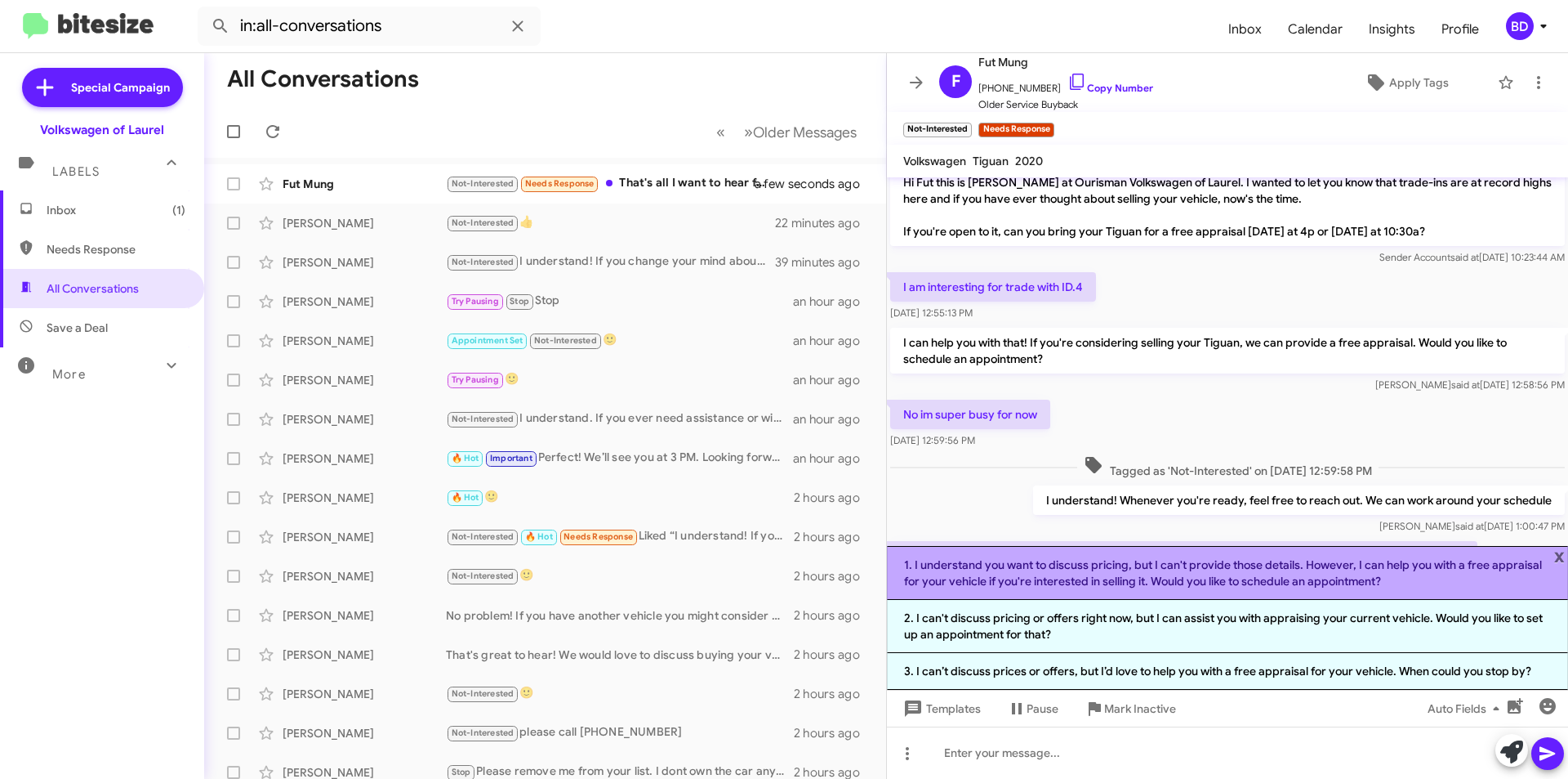
click at [1132, 578] on li "1. I understand you want to discuss pricing, but I can't provide those details.…" at bounding box center [1227, 573] width 681 height 54
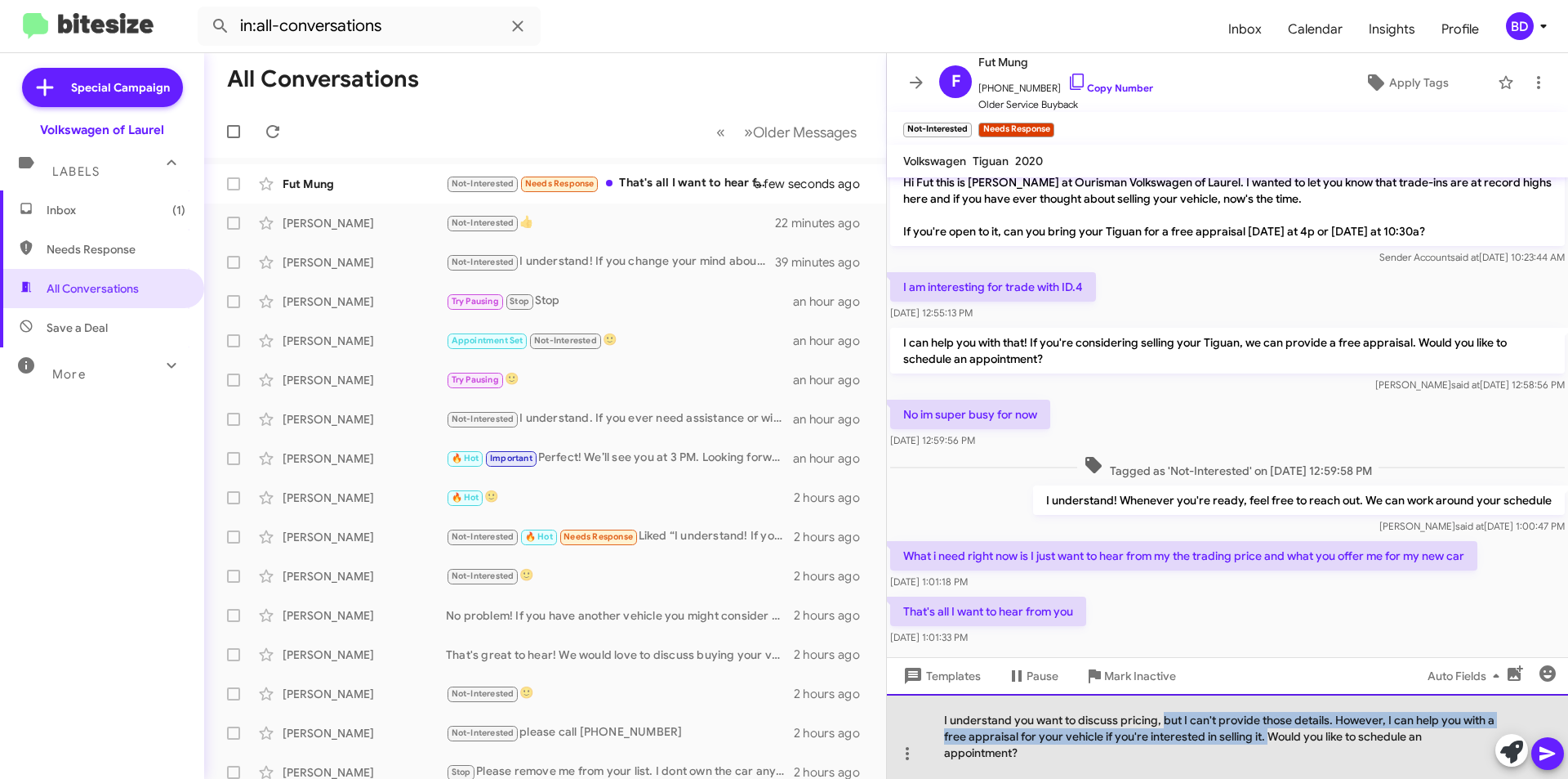
drag, startPoint x: 1164, startPoint y: 721, endPoint x: 1262, endPoint y: 737, distance: 99.3
click at [1264, 737] on div "I understand you want to discuss pricing, but I can't provide those details. Ho…" at bounding box center [1227, 736] width 681 height 85
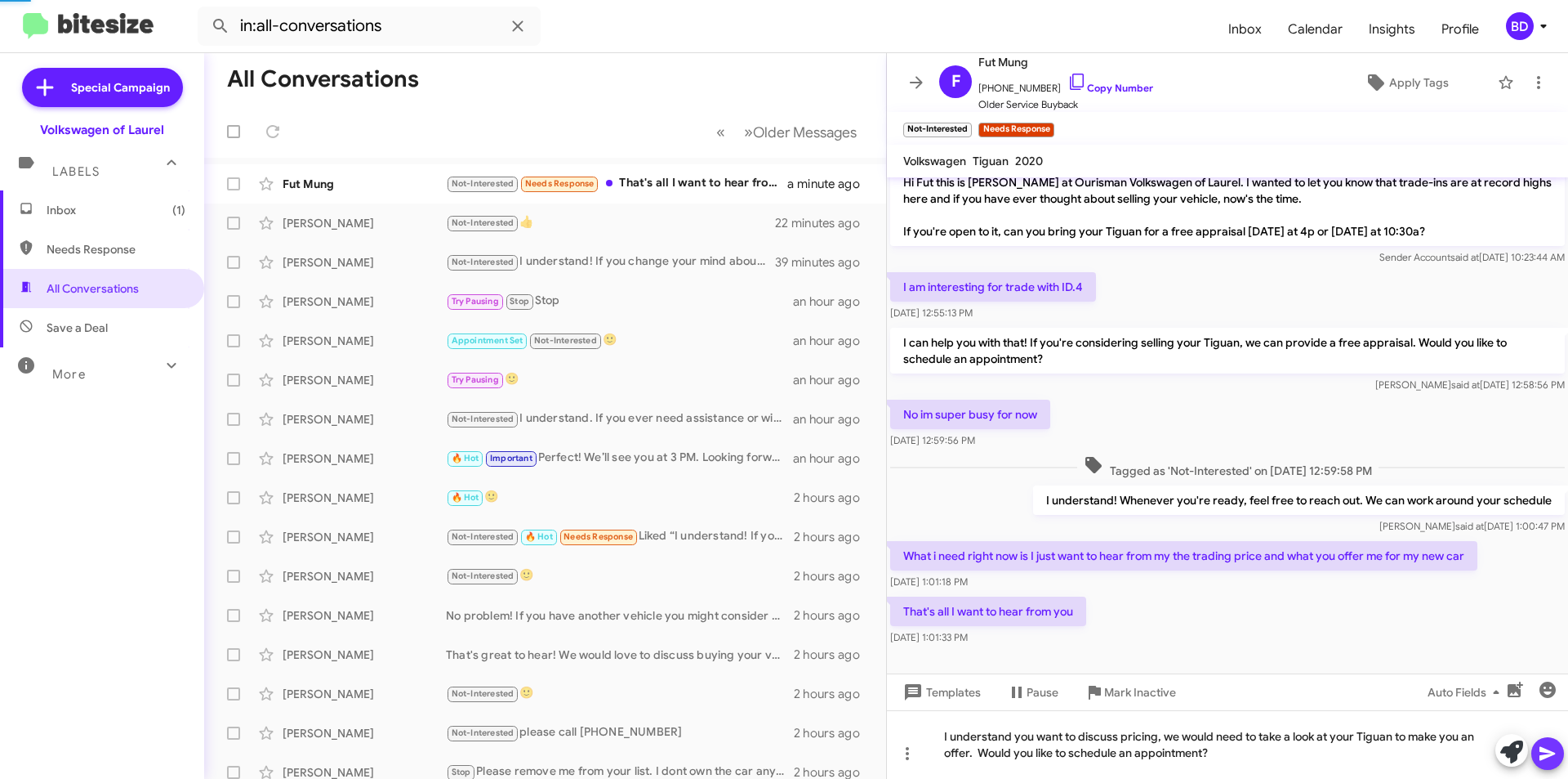
click at [1539, 750] on icon at bounding box center [1548, 754] width 20 height 20
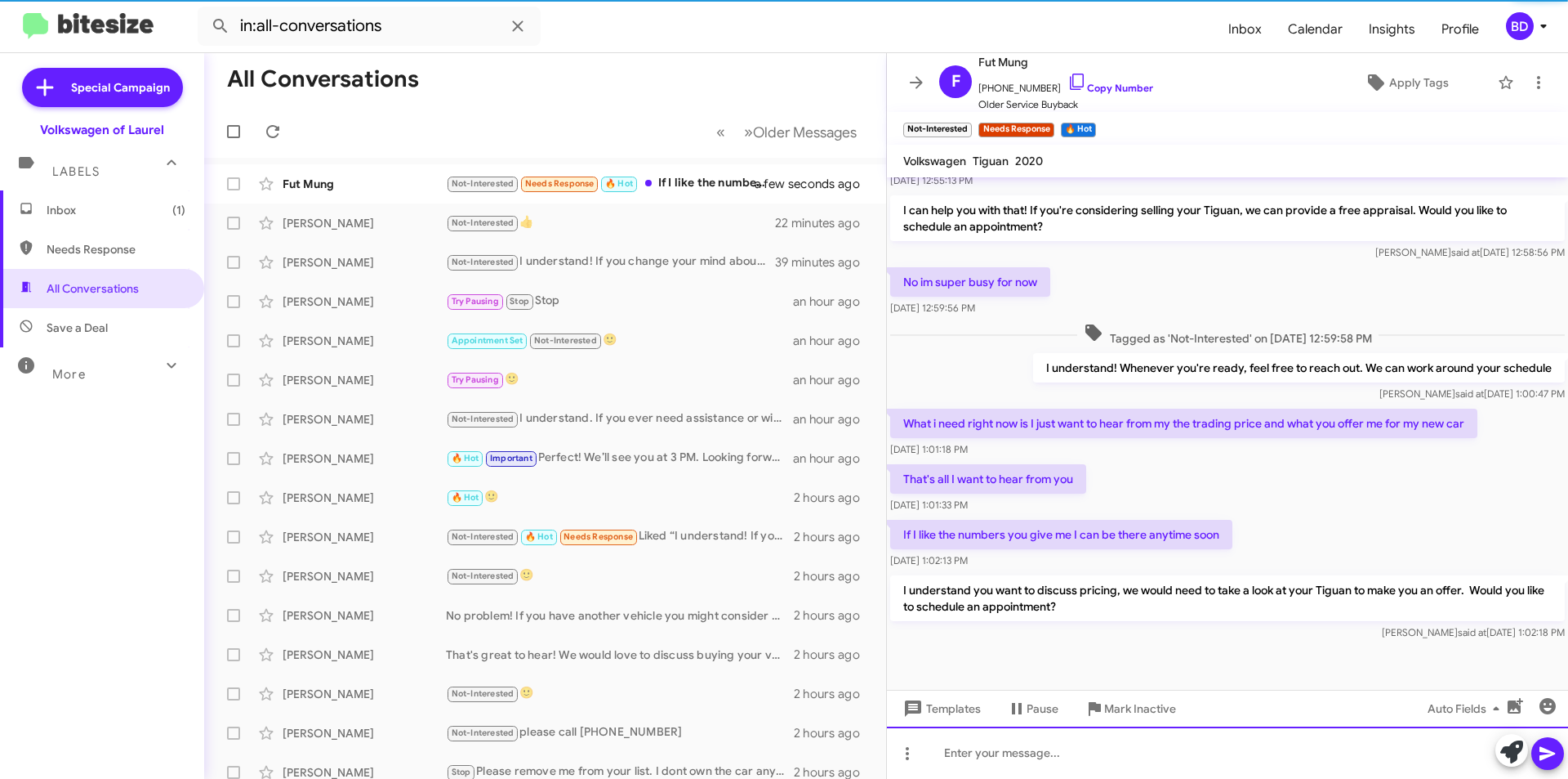
scroll to position [342, 0]
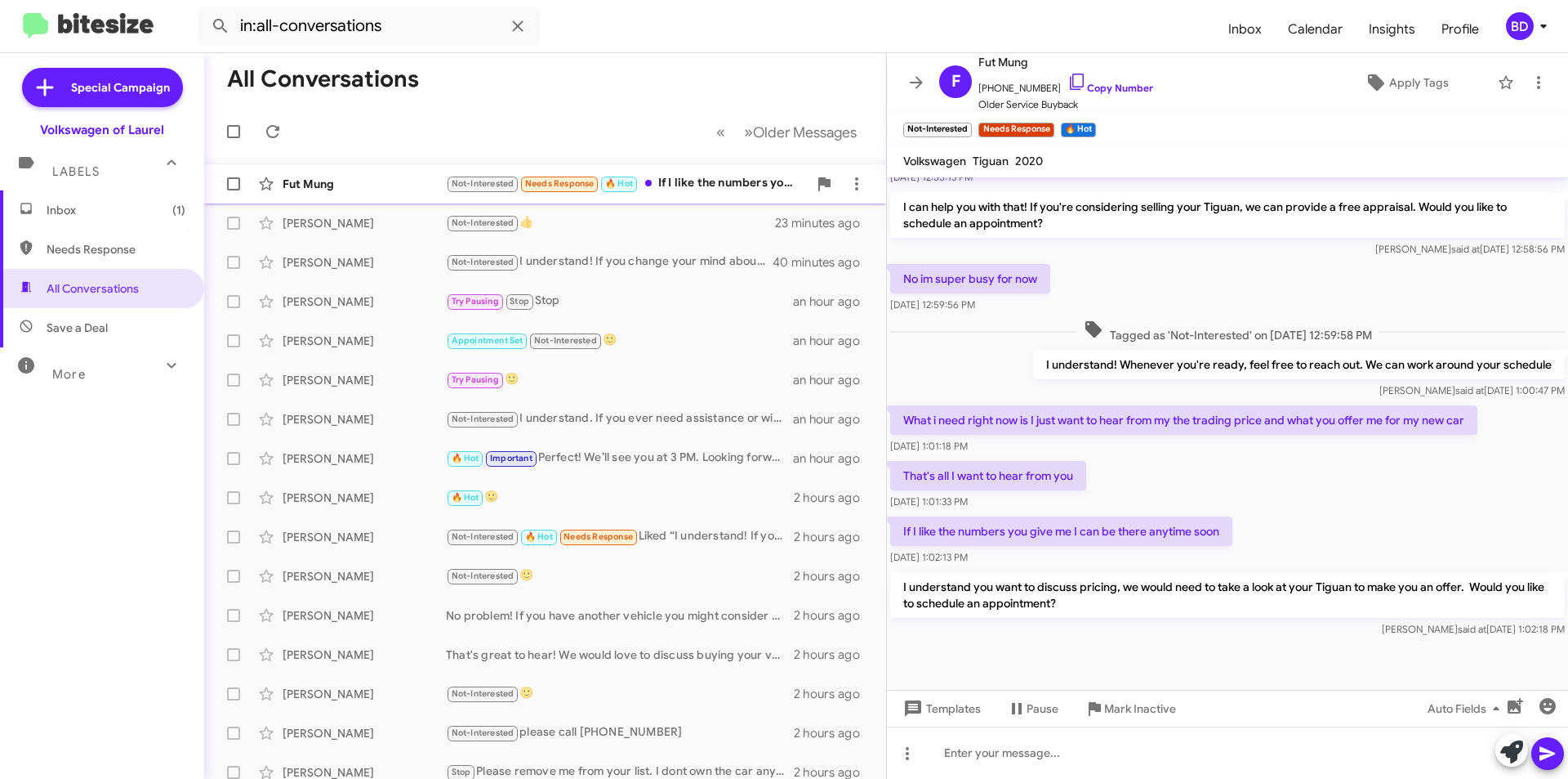
click at [715, 176] on div "Not-Interested Needs Response 🔥 Hot If I like the numbers you give me I can be …" at bounding box center [626, 183] width 362 height 19
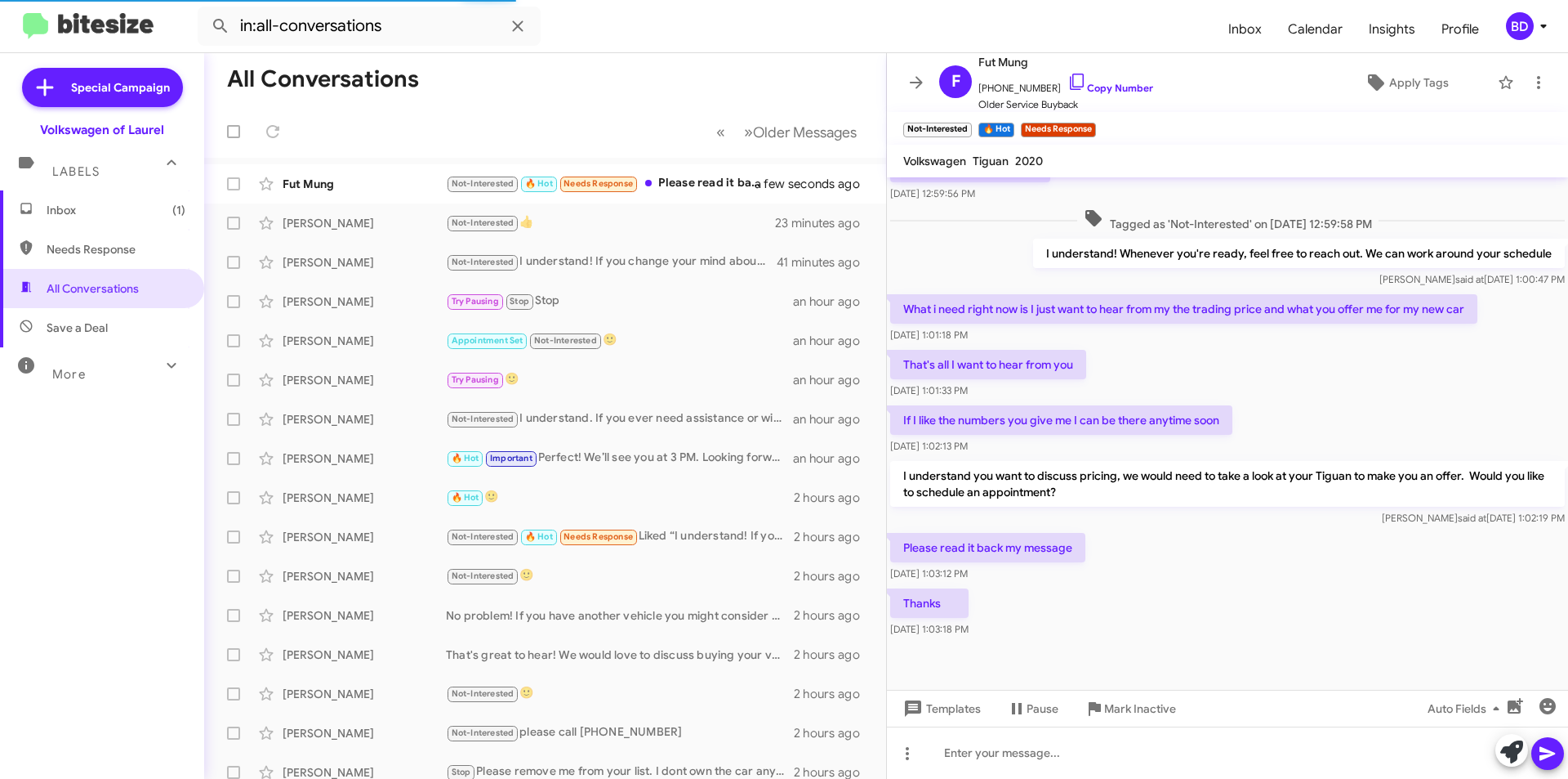
scroll to position [461, 0]
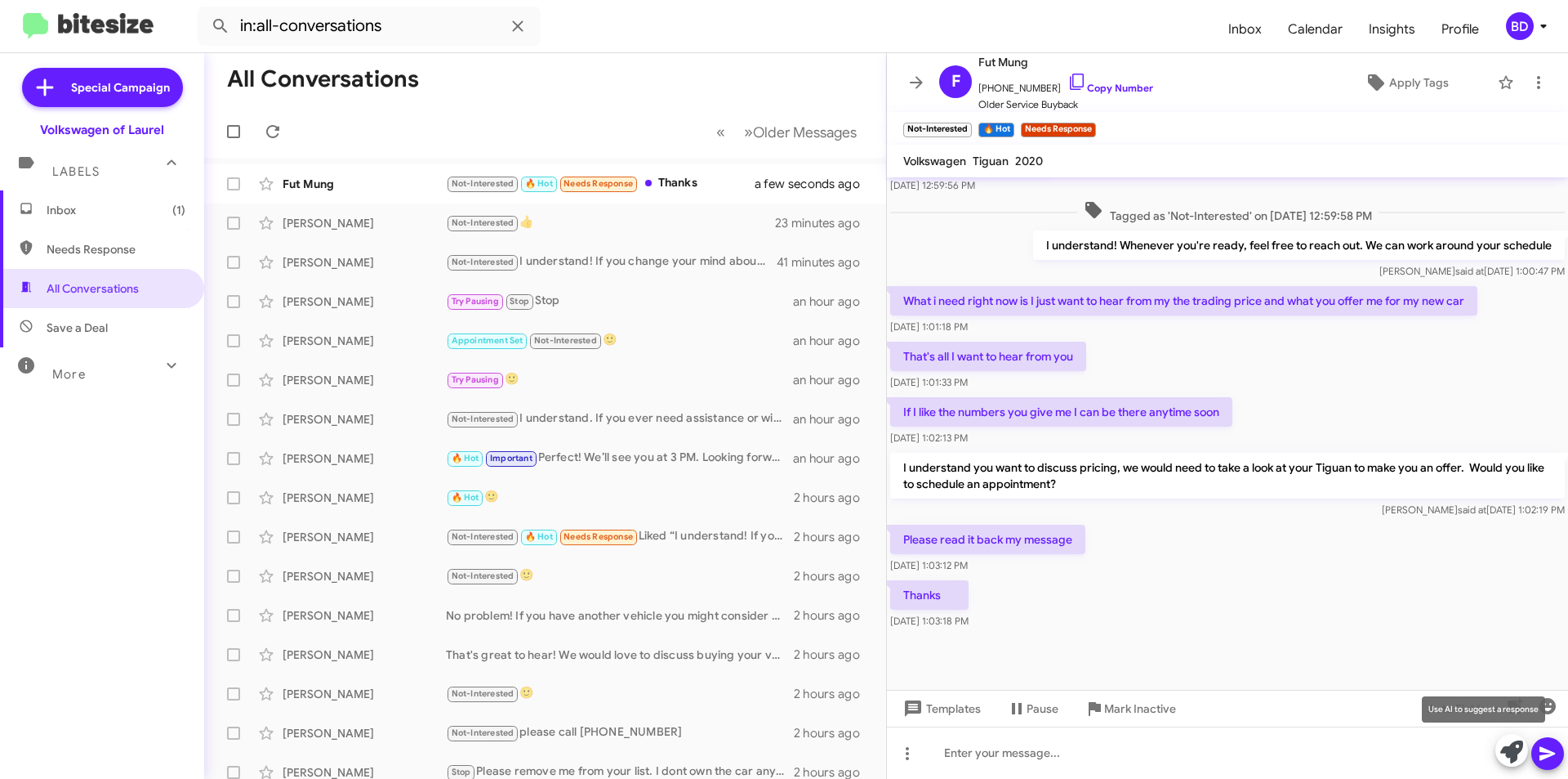
click at [1509, 753] on icon at bounding box center [1511, 751] width 22 height 22
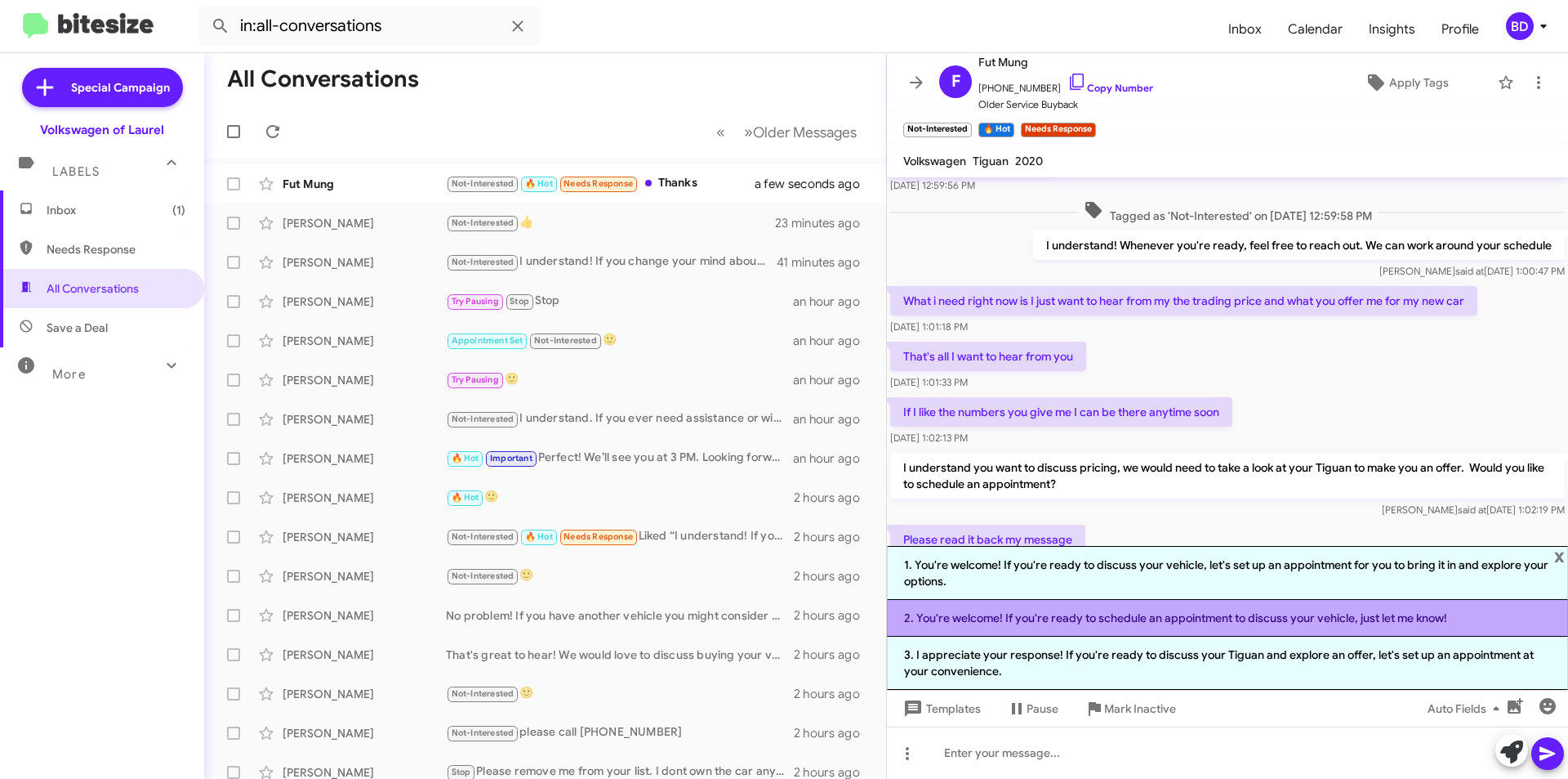
click at [1116, 620] on li "2. You're welcome! If you're ready to schedule an appointment to discuss your v…" at bounding box center [1227, 617] width 681 height 37
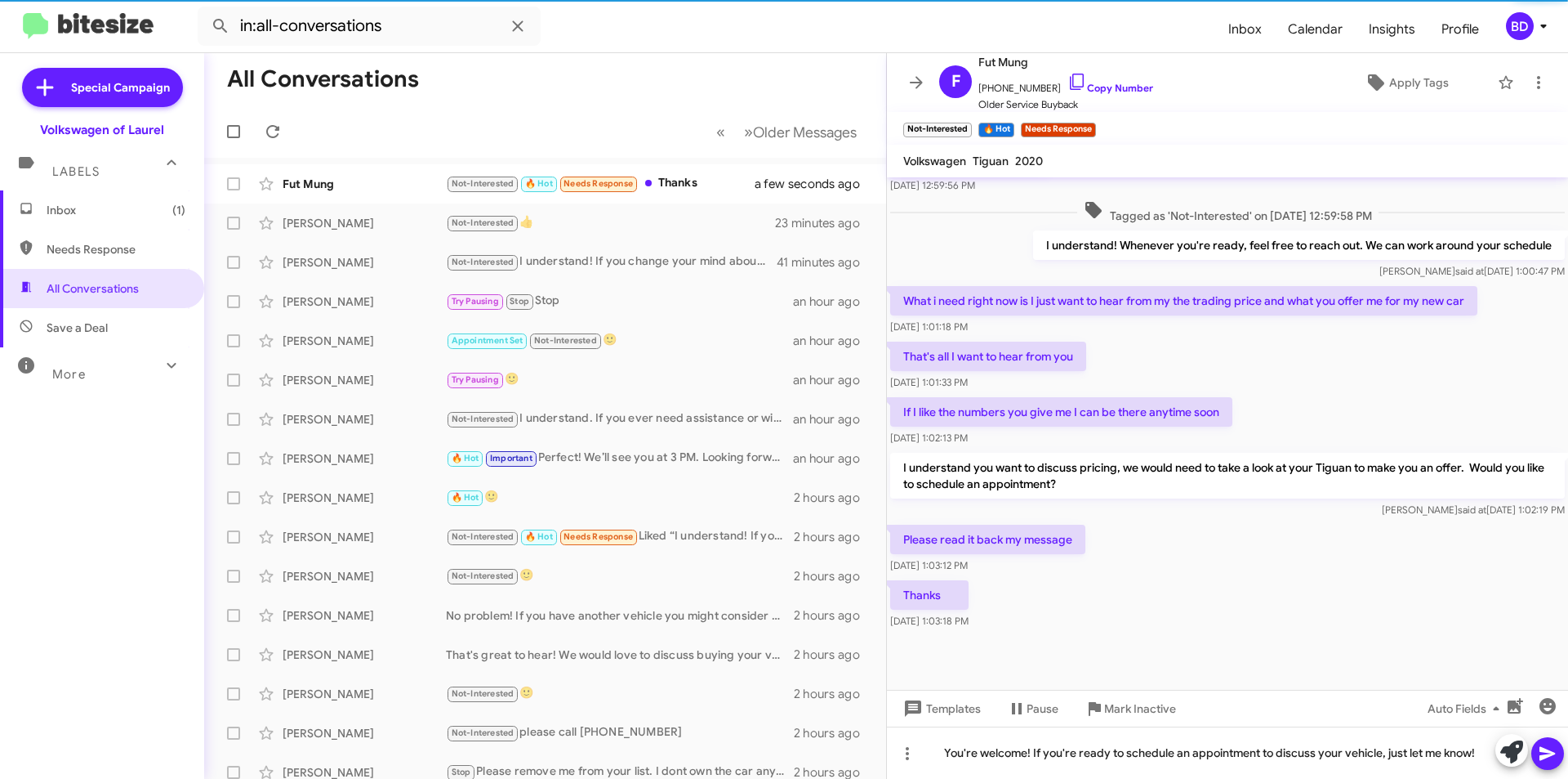
click at [1545, 751] on icon at bounding box center [1547, 753] width 15 height 13
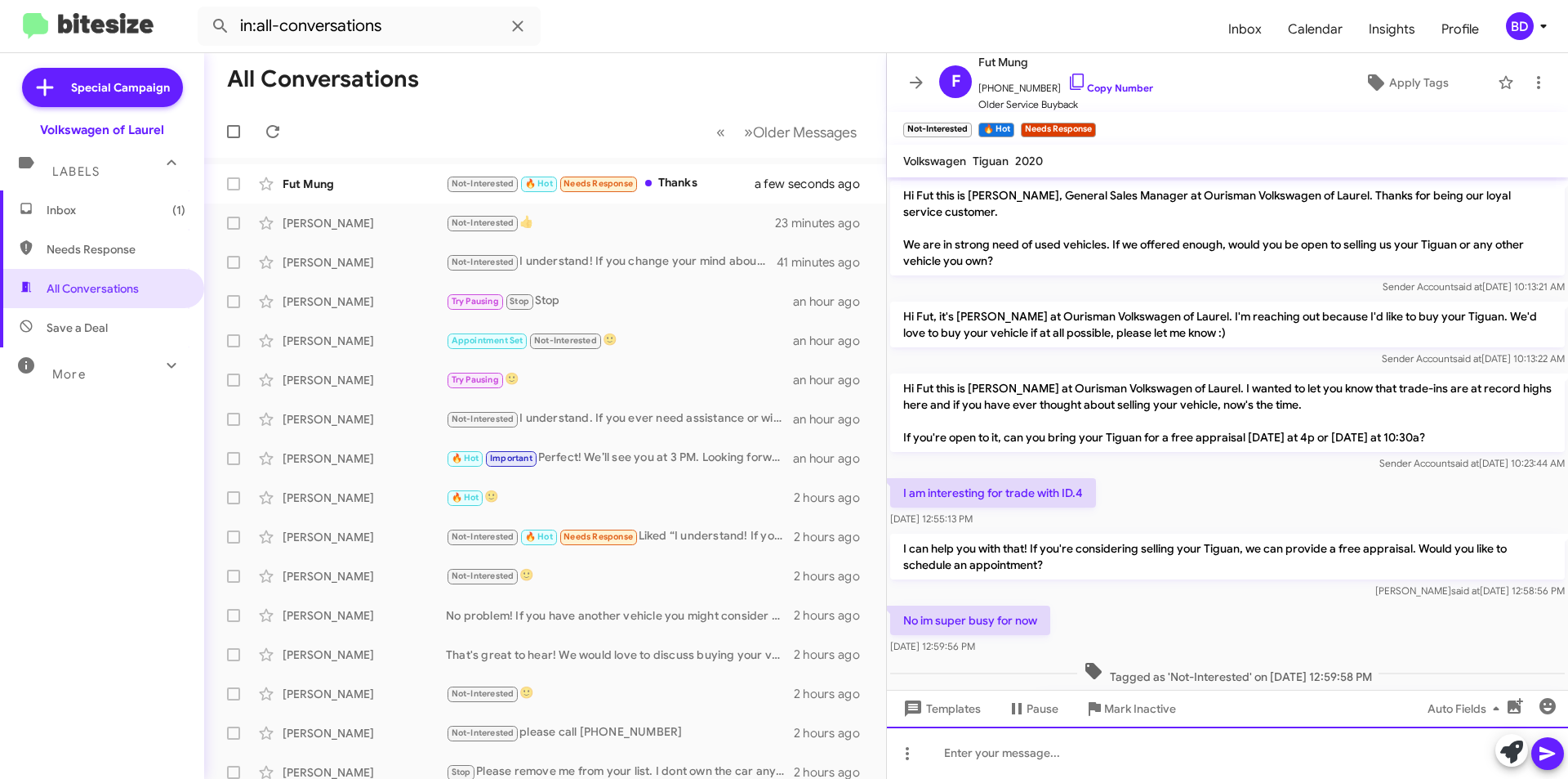
scroll to position [521, 0]
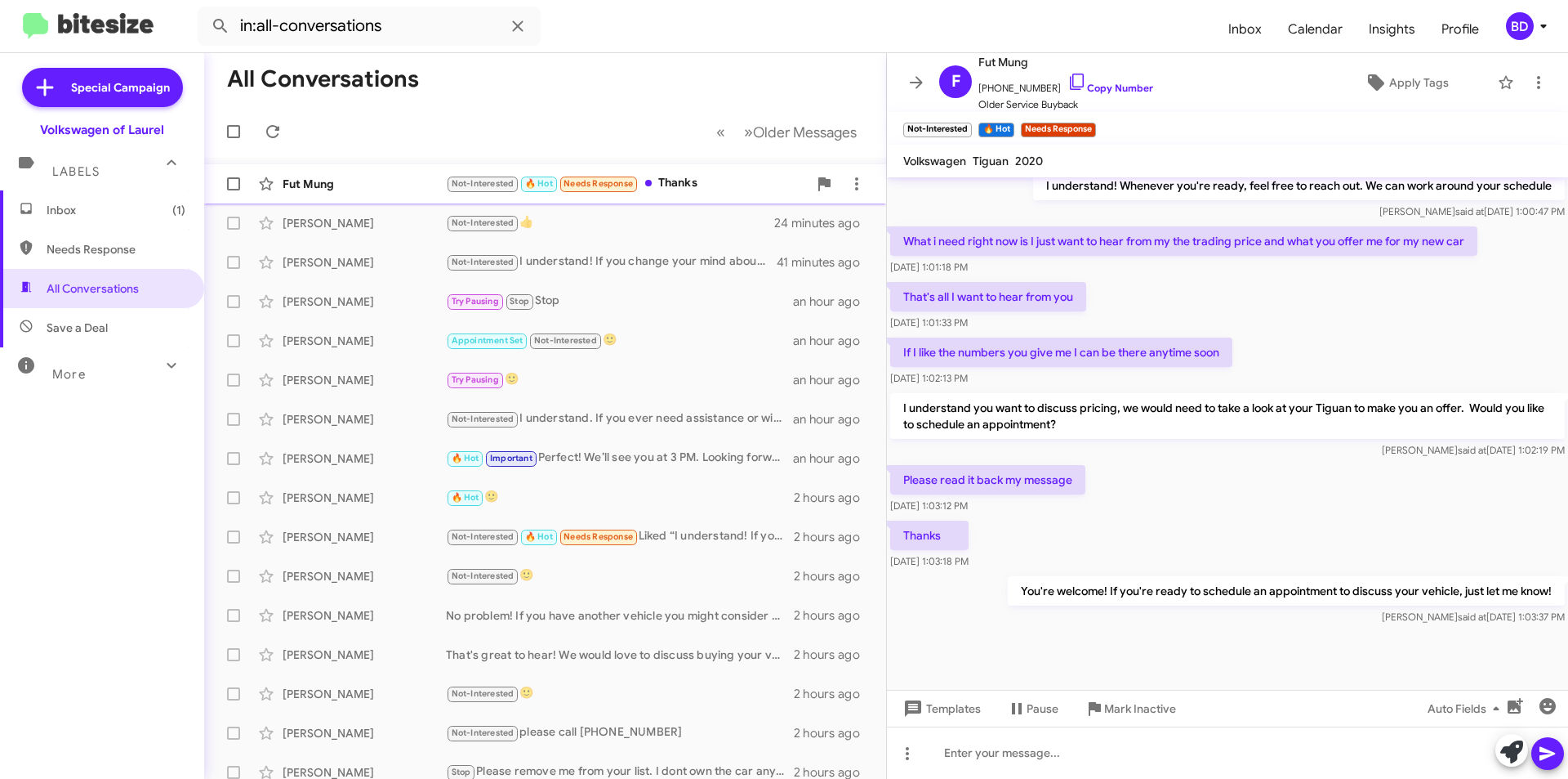
click at [706, 183] on div "Not-Interested 🔥 Hot Needs Response Thanks" at bounding box center [626, 183] width 362 height 19
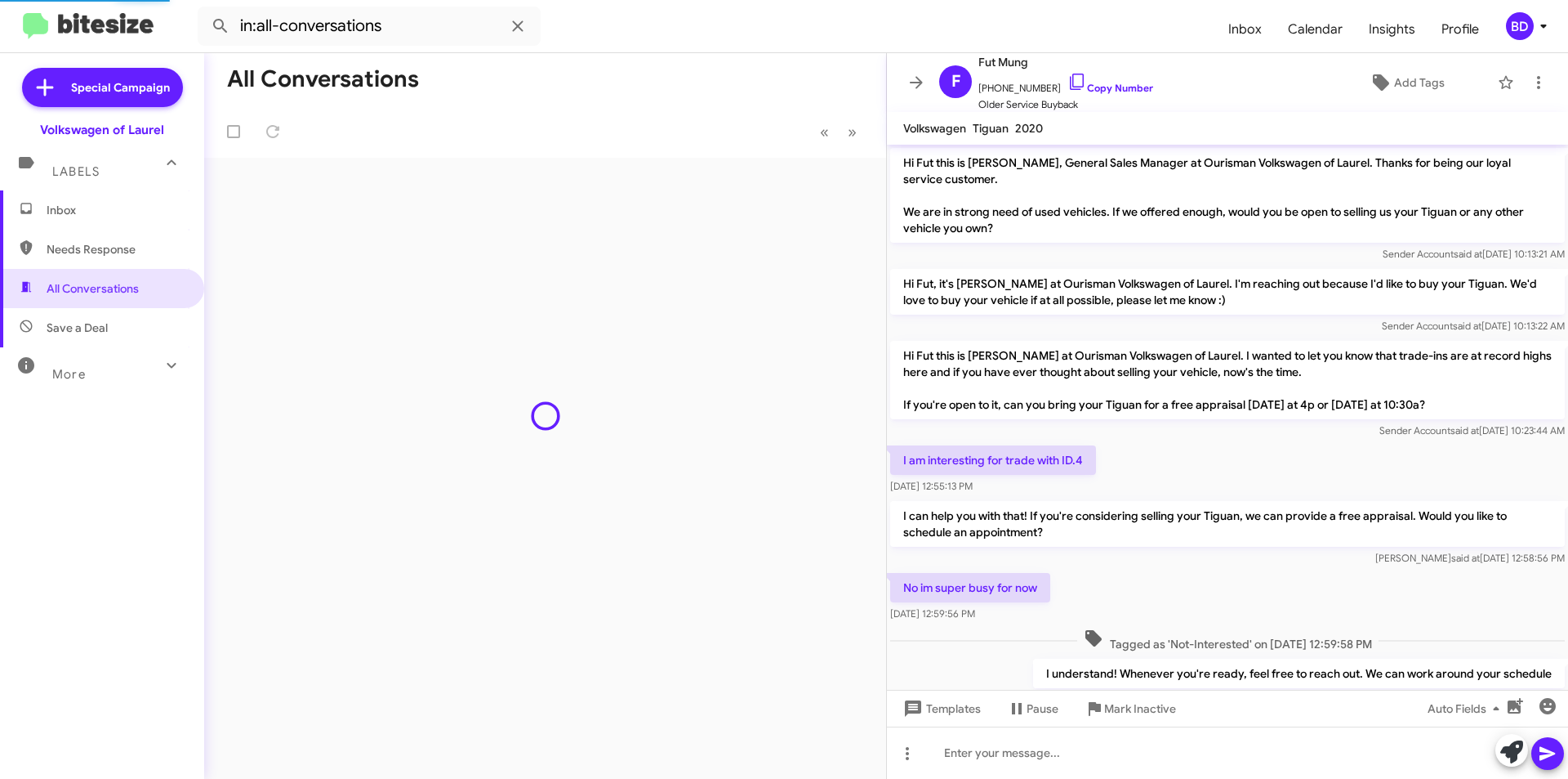
scroll to position [455, 0]
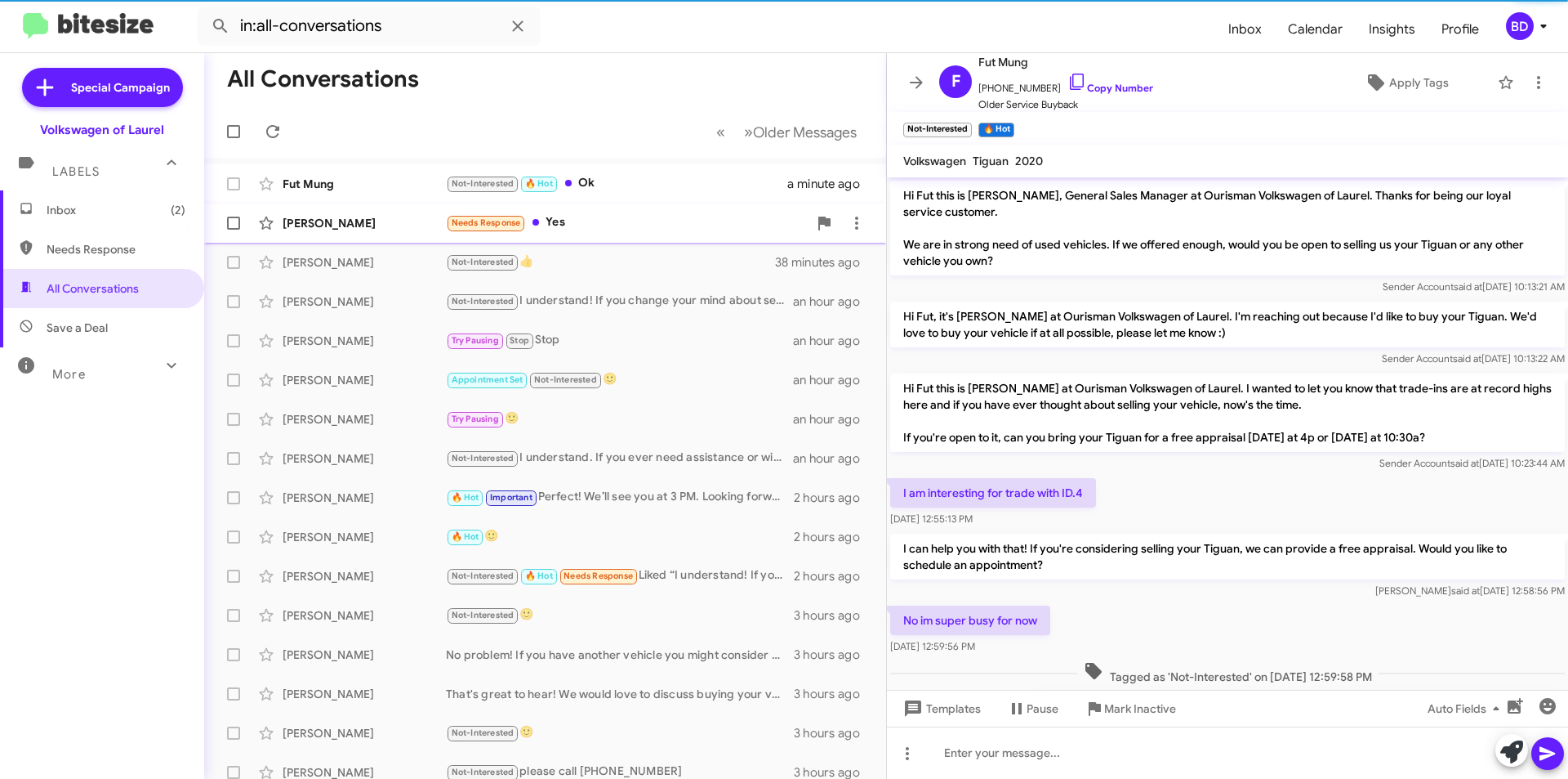
scroll to position [547, 0]
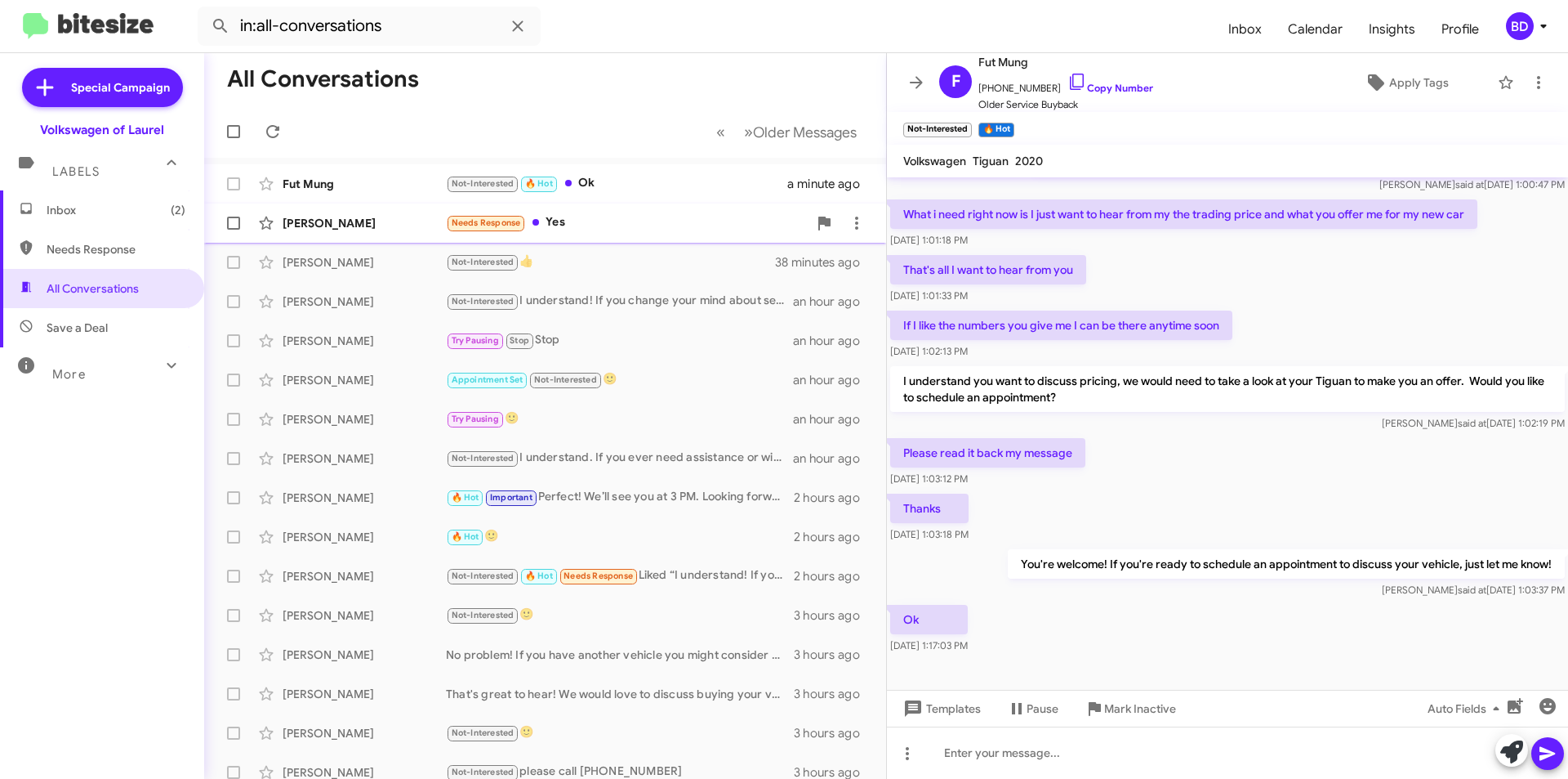
click at [598, 221] on div "Needs Response Yes" at bounding box center [626, 223] width 362 height 19
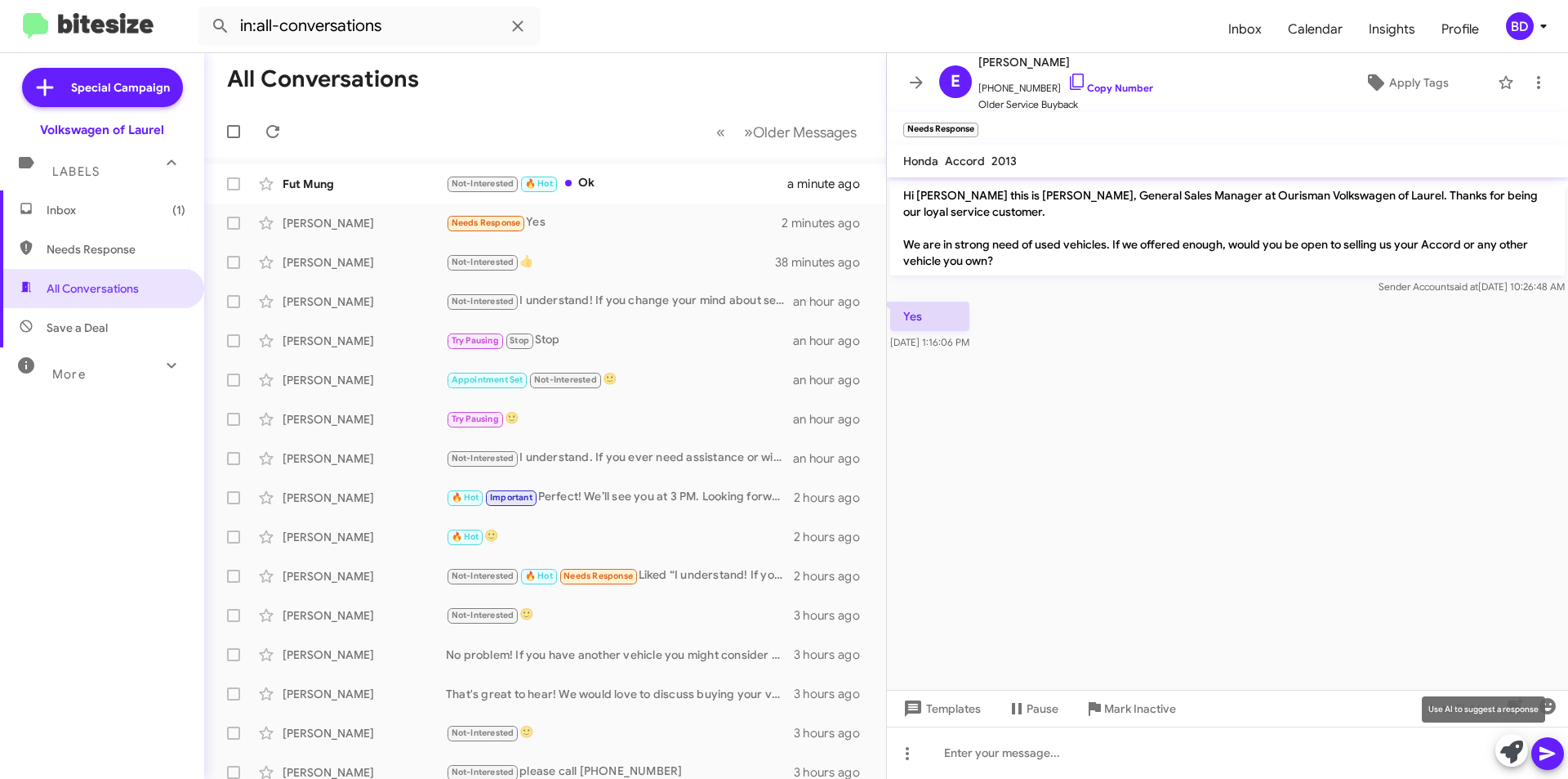
click at [1513, 747] on icon at bounding box center [1511, 751] width 22 height 22
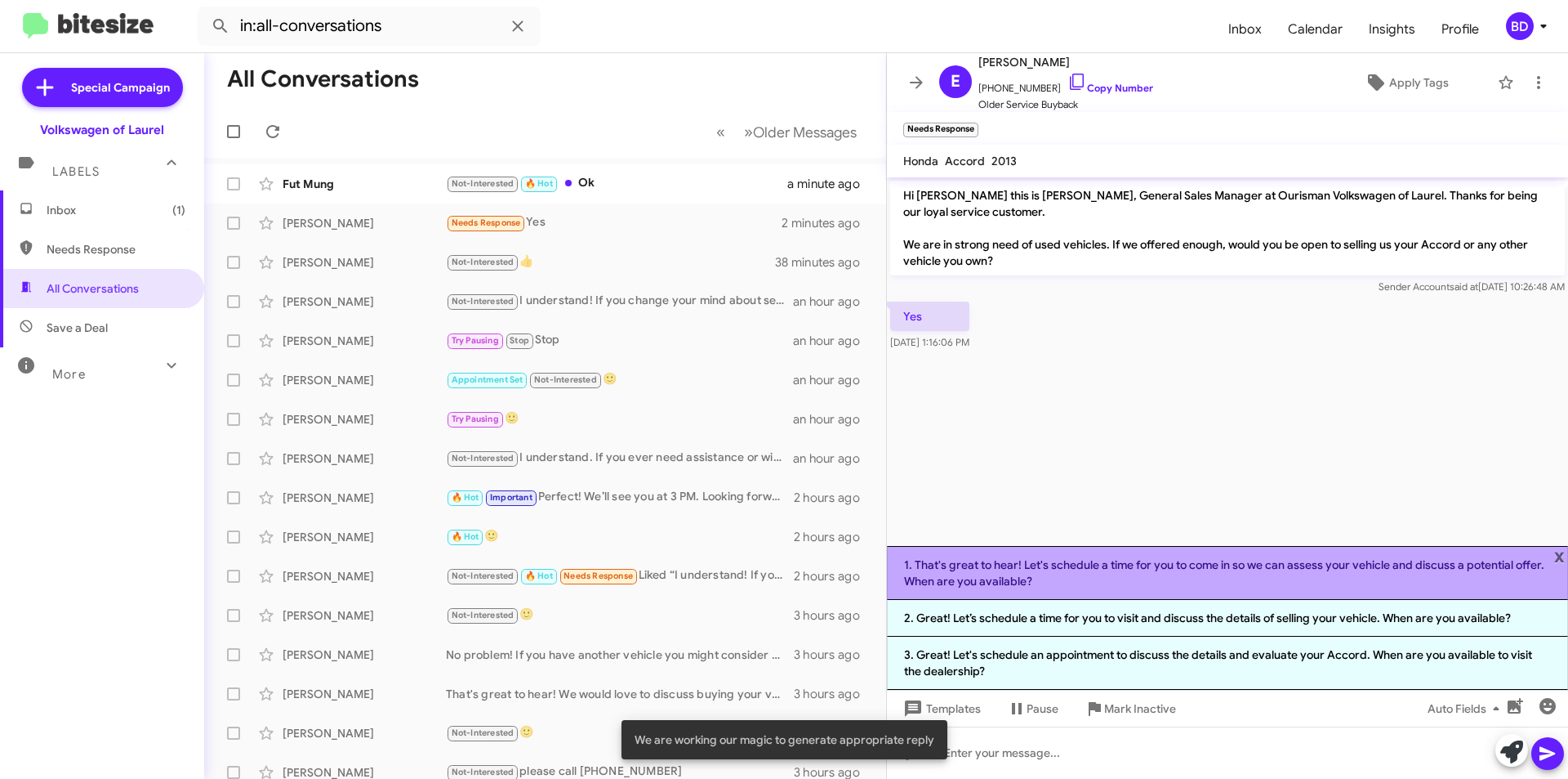
click at [1173, 569] on li "1. That's great to hear! Let's schedule a time for you to come in so we can ass…" at bounding box center [1227, 573] width 681 height 54
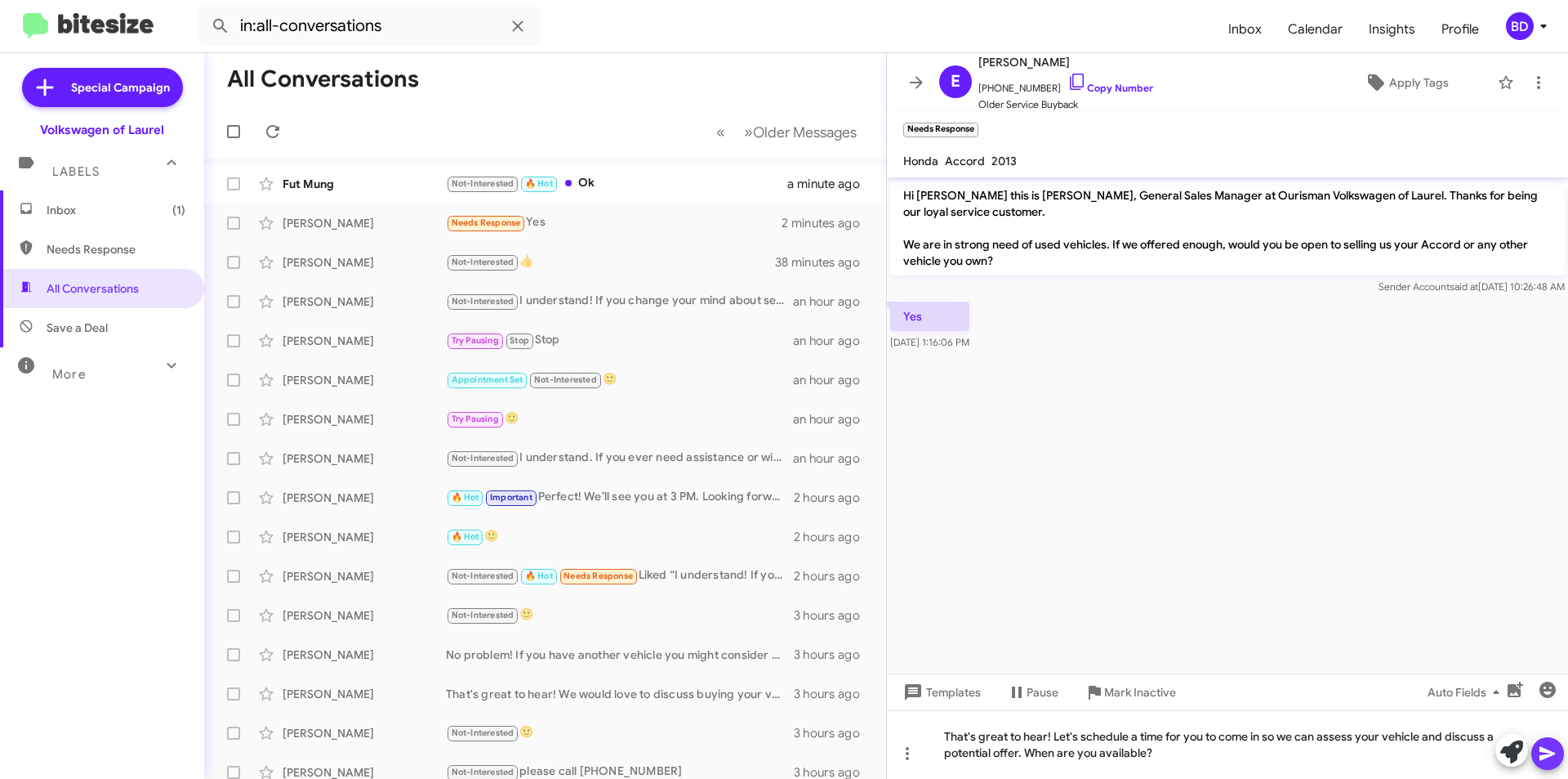
click at [1547, 762] on icon at bounding box center [1548, 754] width 20 height 20
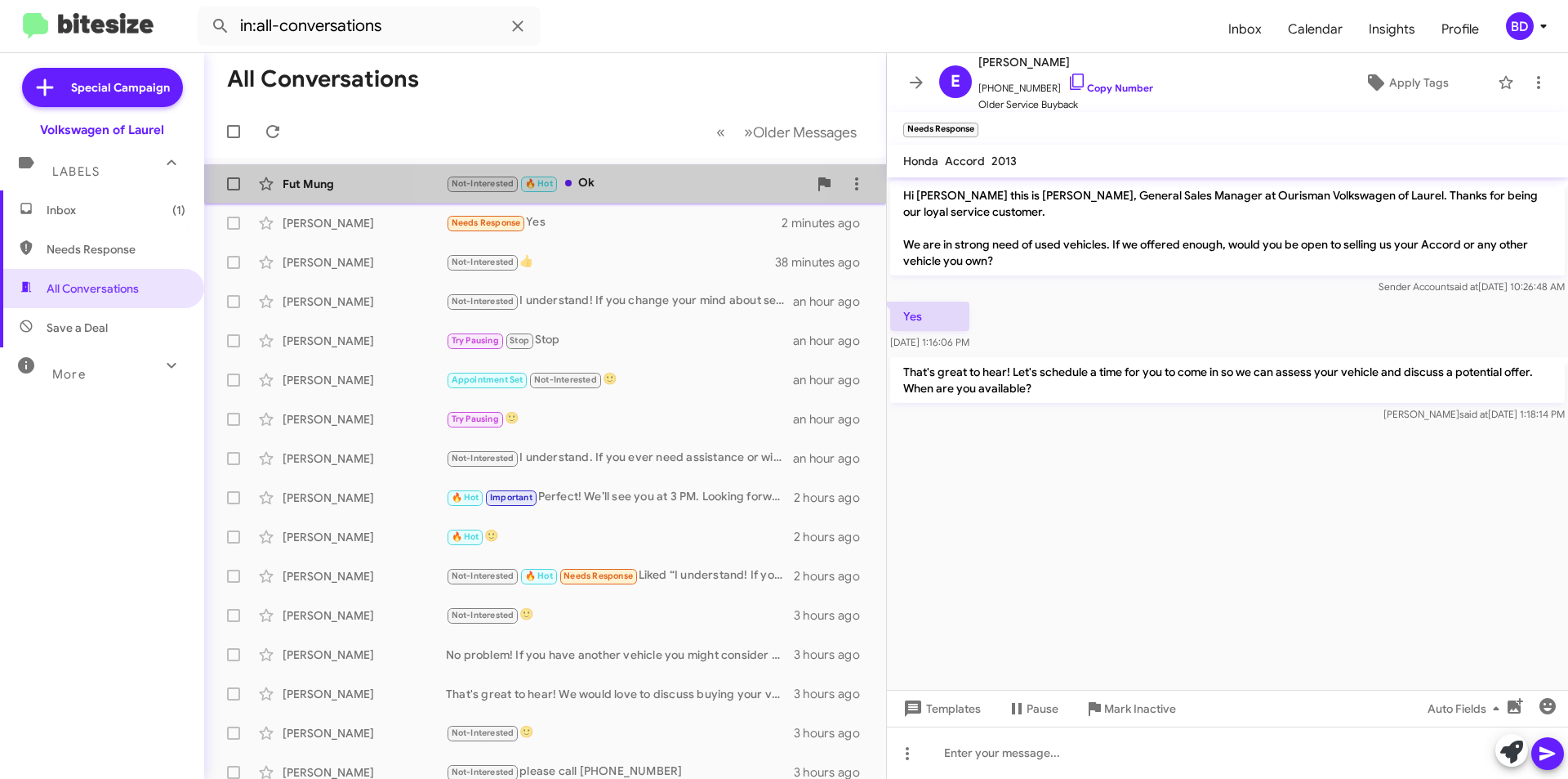
click at [618, 188] on div "Not-Interested 🔥 Hot Ok" at bounding box center [626, 183] width 362 height 19
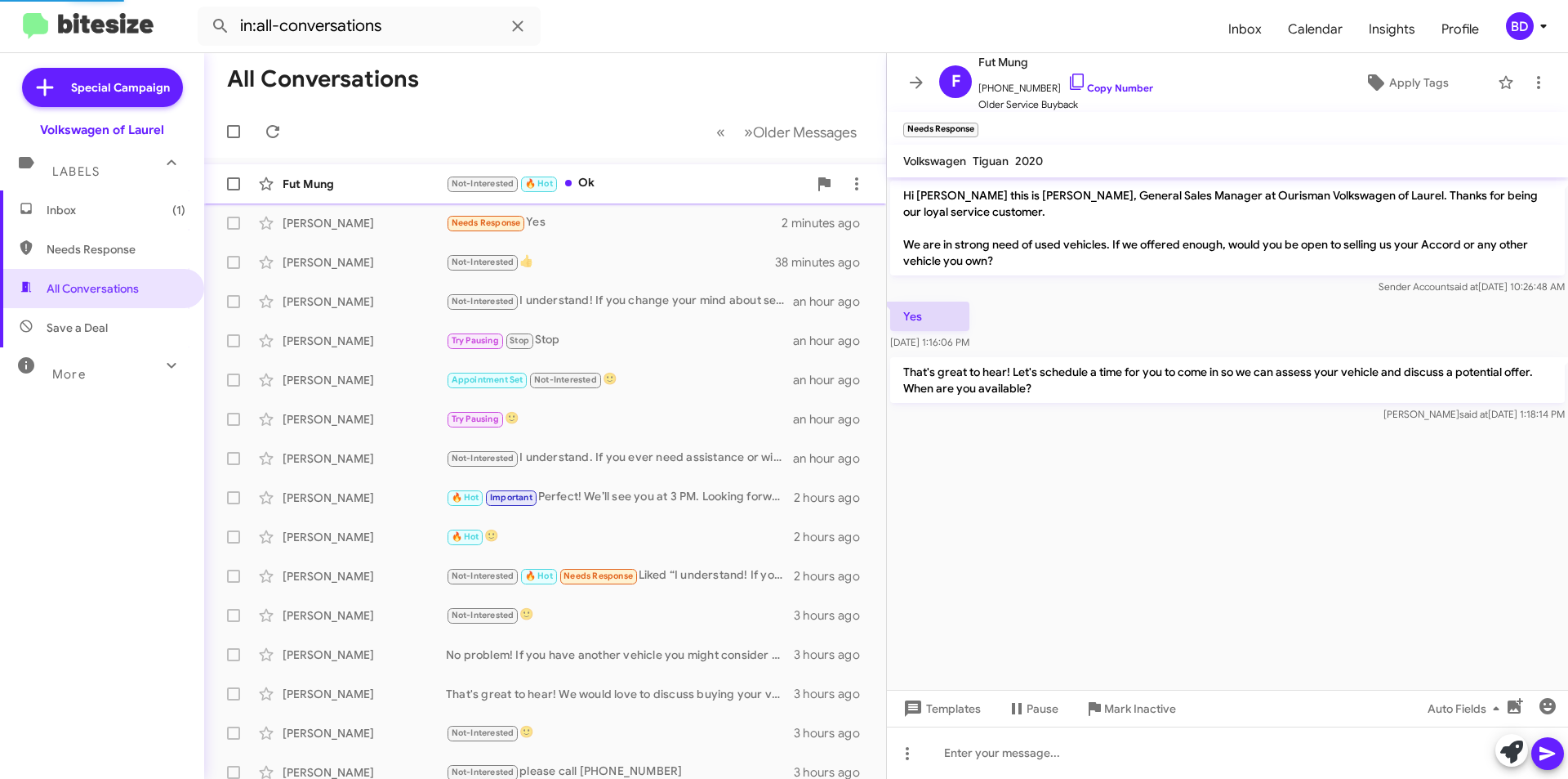
scroll to position [581, 0]
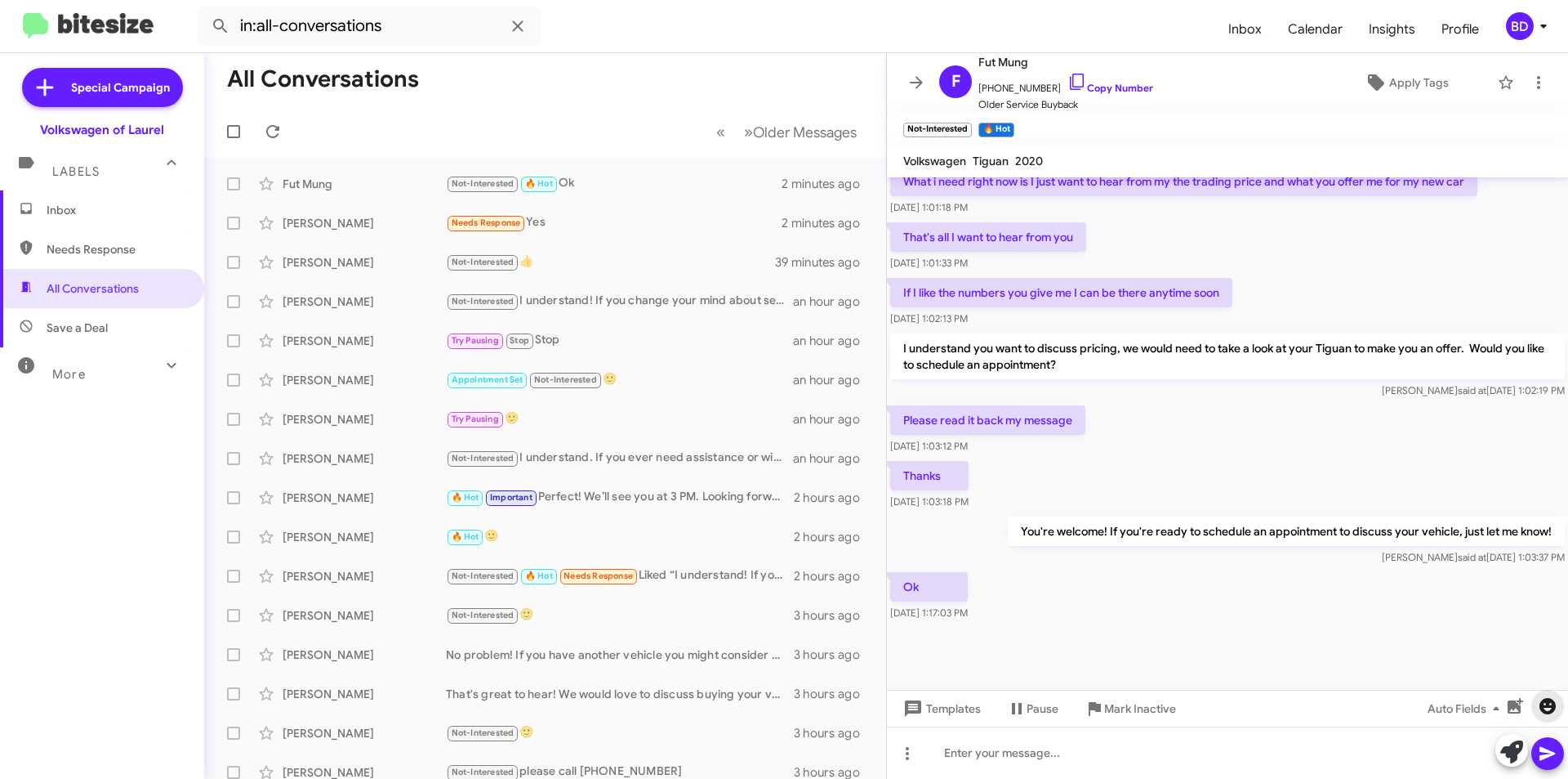
click at [1548, 699] on icon "button" at bounding box center [1548, 706] width 20 height 20
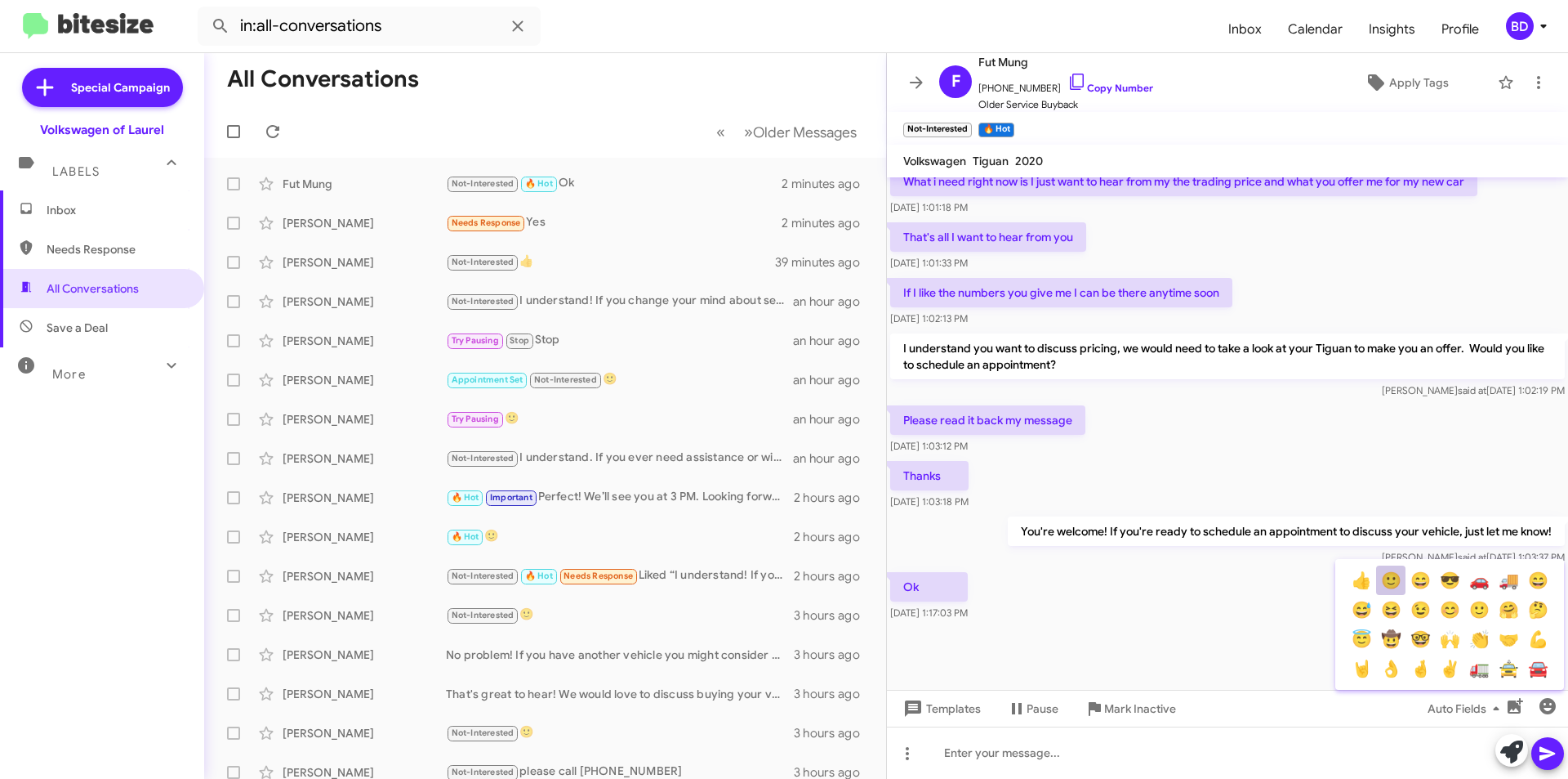
click at [1395, 582] on button "🙂" at bounding box center [1390, 580] width 30 height 30
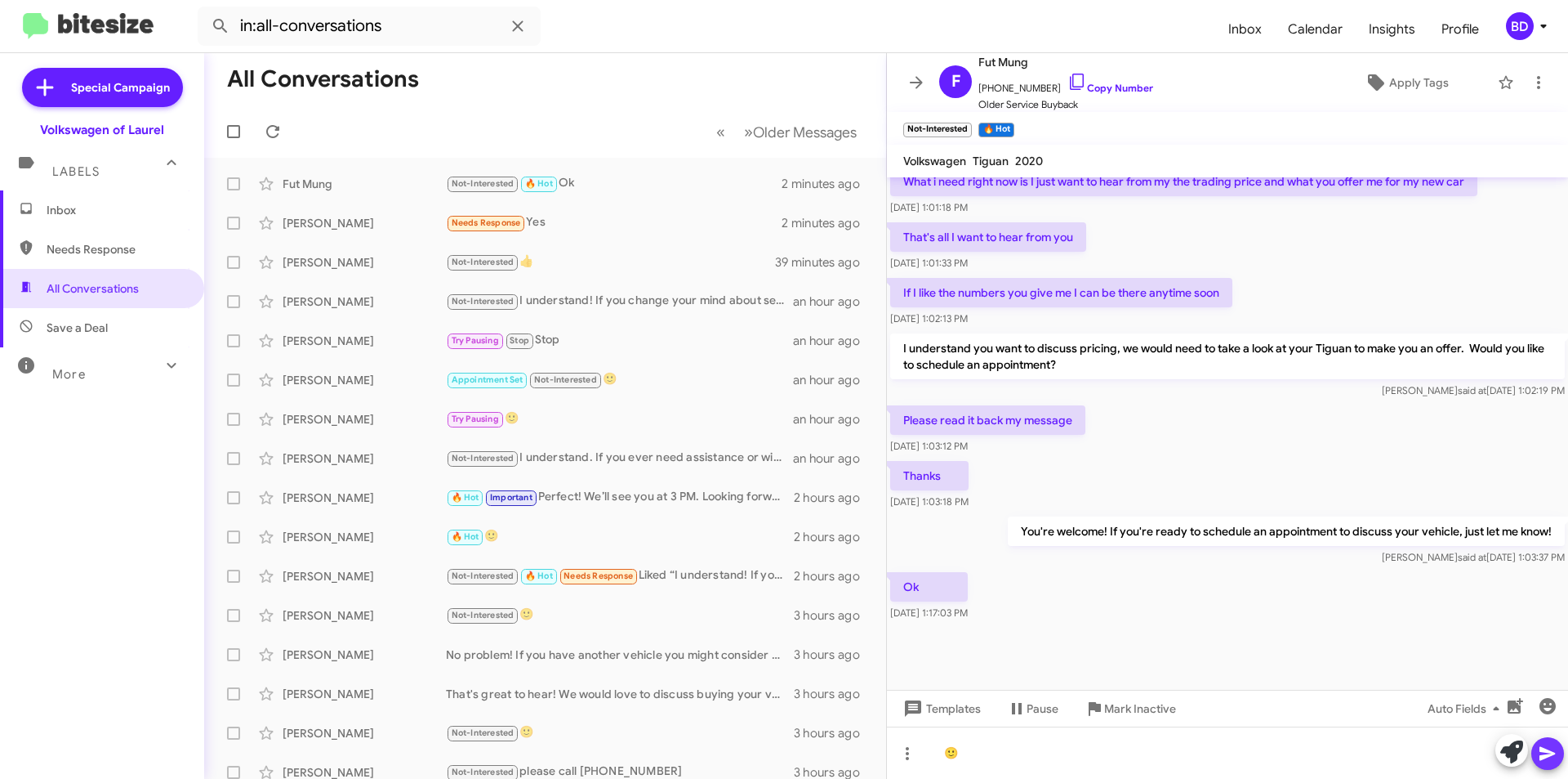
click at [1550, 755] on icon at bounding box center [1547, 753] width 15 height 13
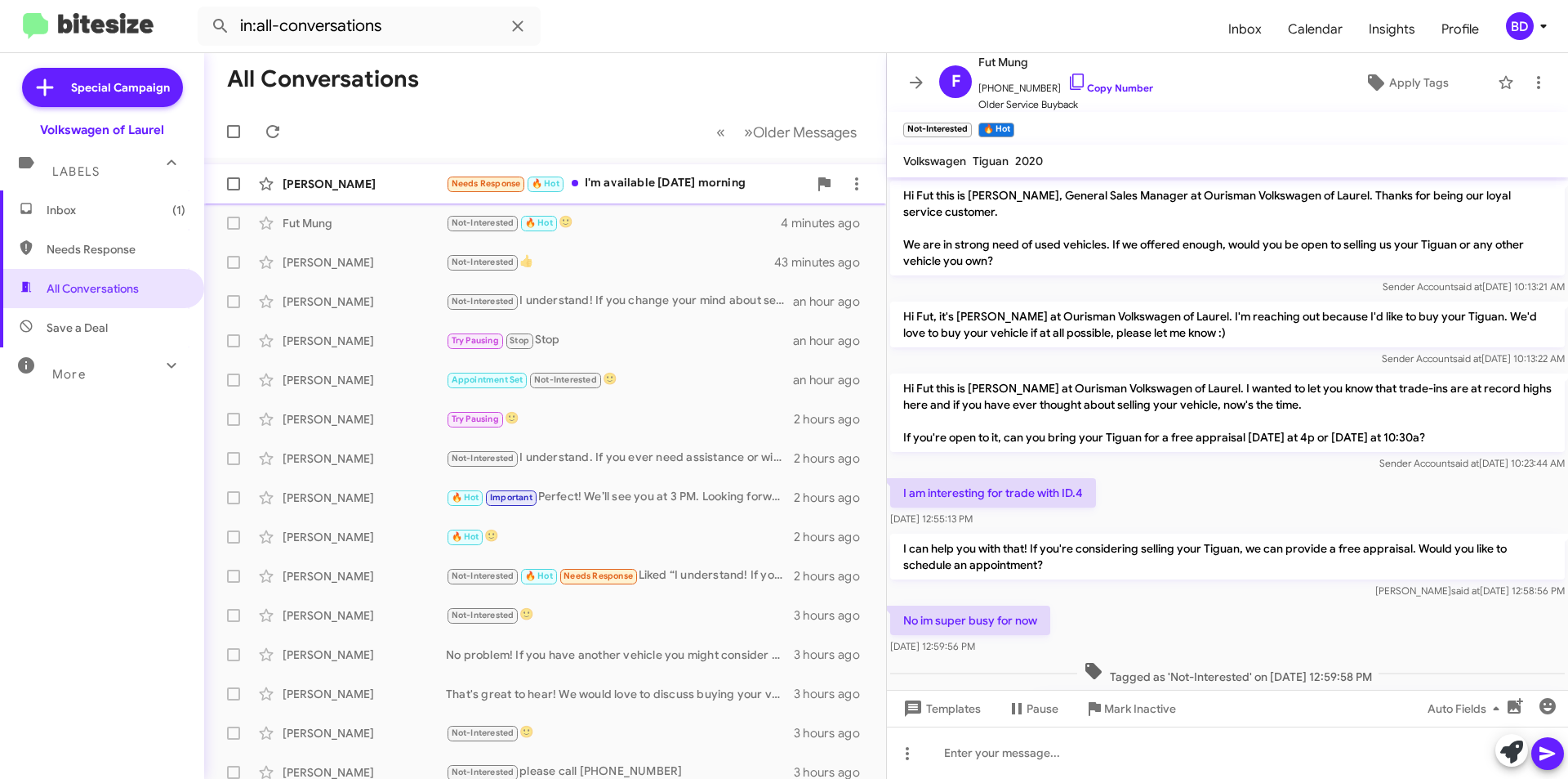
click at [640, 175] on div "Needs Response 🔥 Hot I'm available tomorrow morning" at bounding box center [626, 183] width 362 height 19
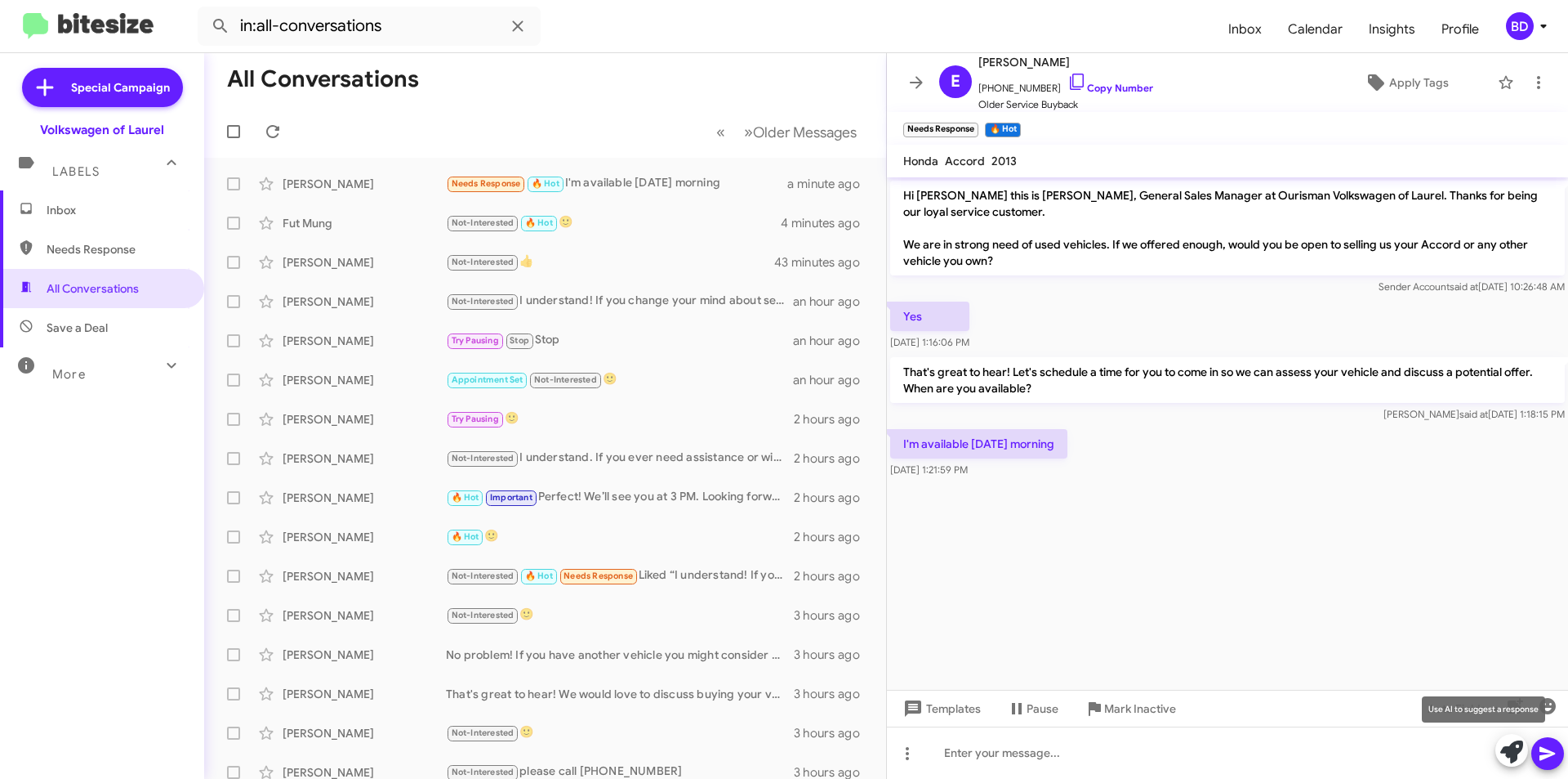
click at [1507, 748] on icon at bounding box center [1511, 751] width 22 height 22
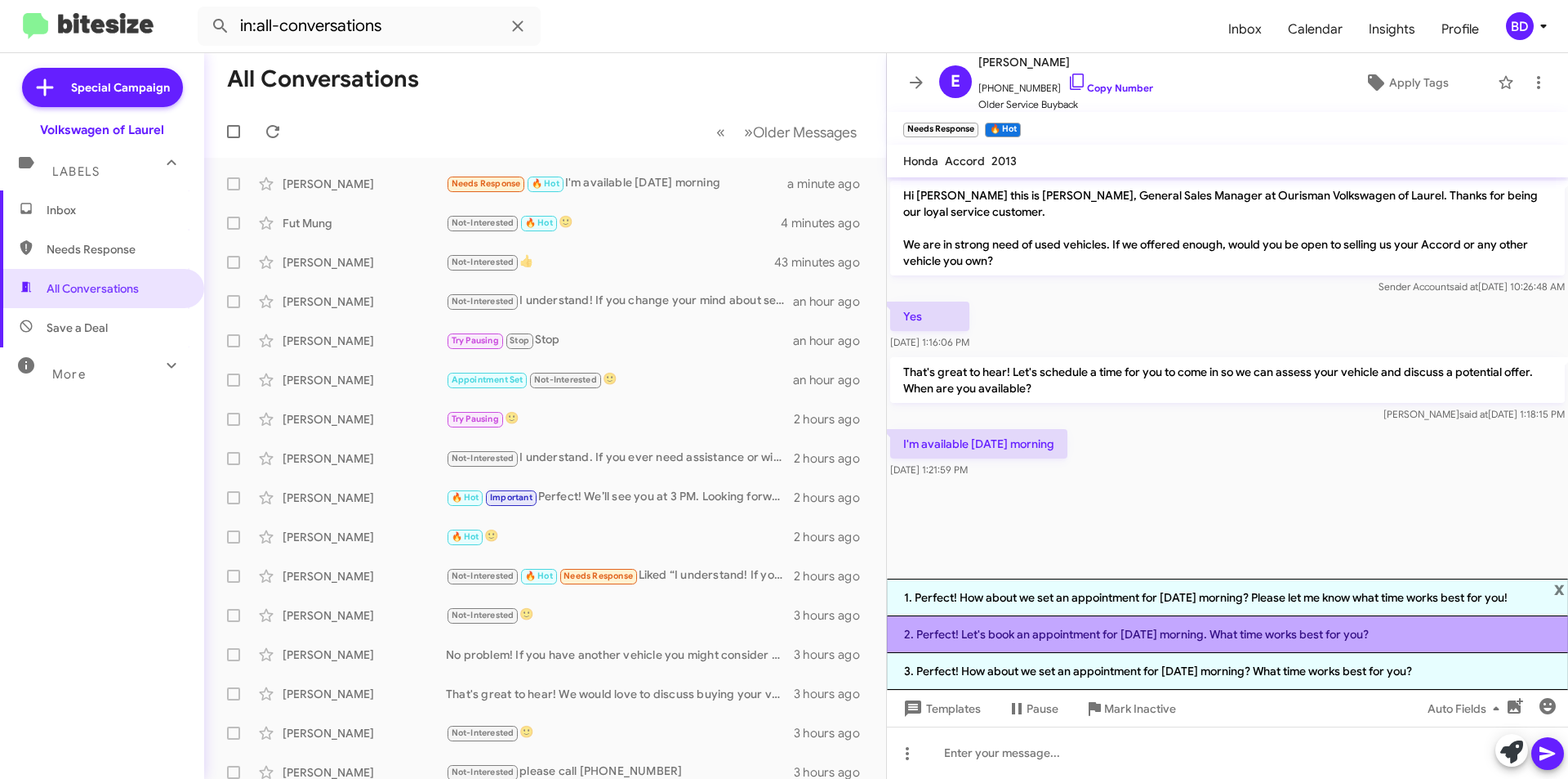
click at [1189, 636] on li "2. Perfect! Let's book an appointment for tomorrow morning. What time works bes…" at bounding box center [1227, 635] width 681 height 37
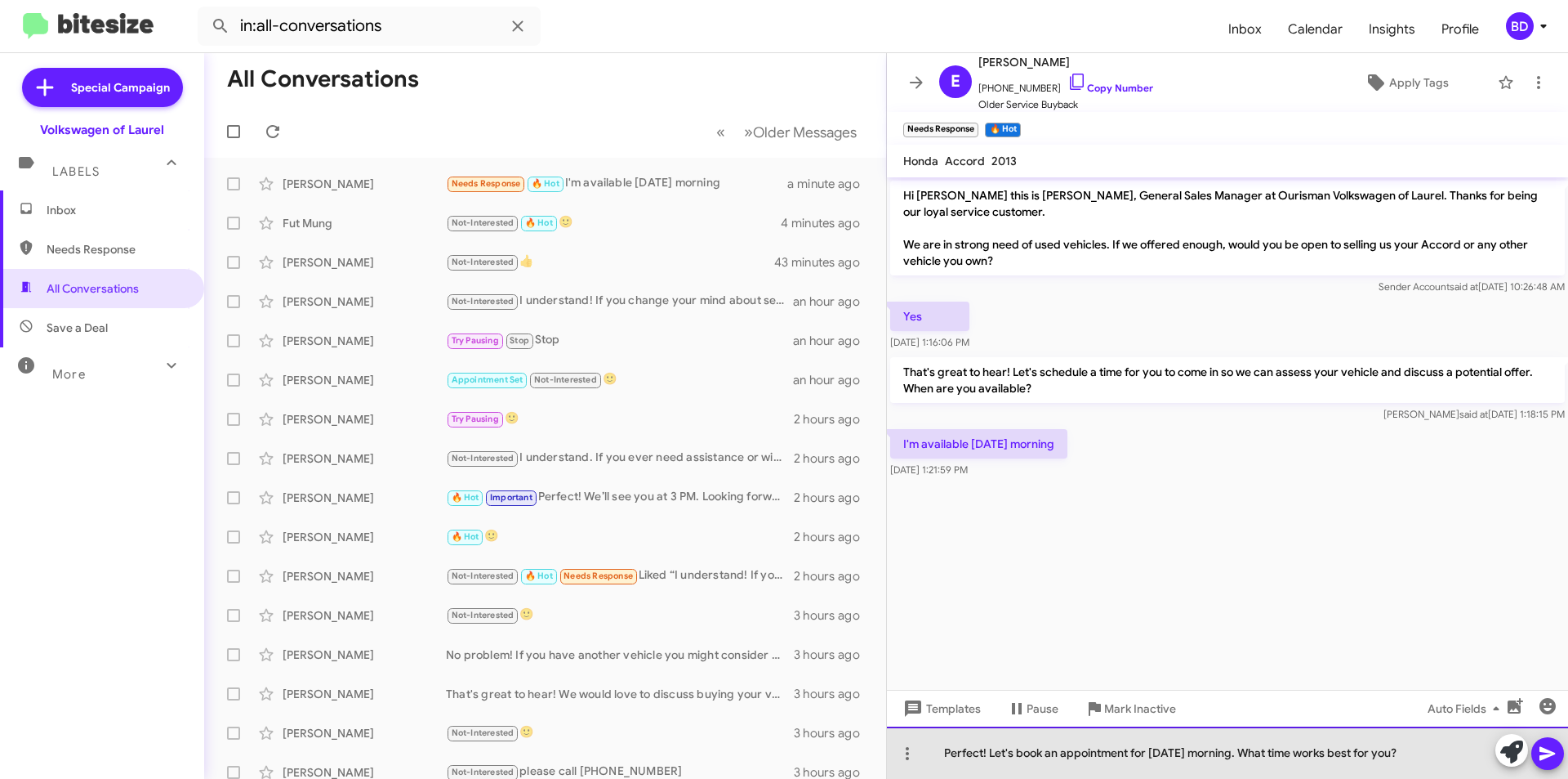
click at [1459, 750] on div "Perfect! Let's book an appointment for tomorrow morning. What time works best f…" at bounding box center [1227, 753] width 681 height 52
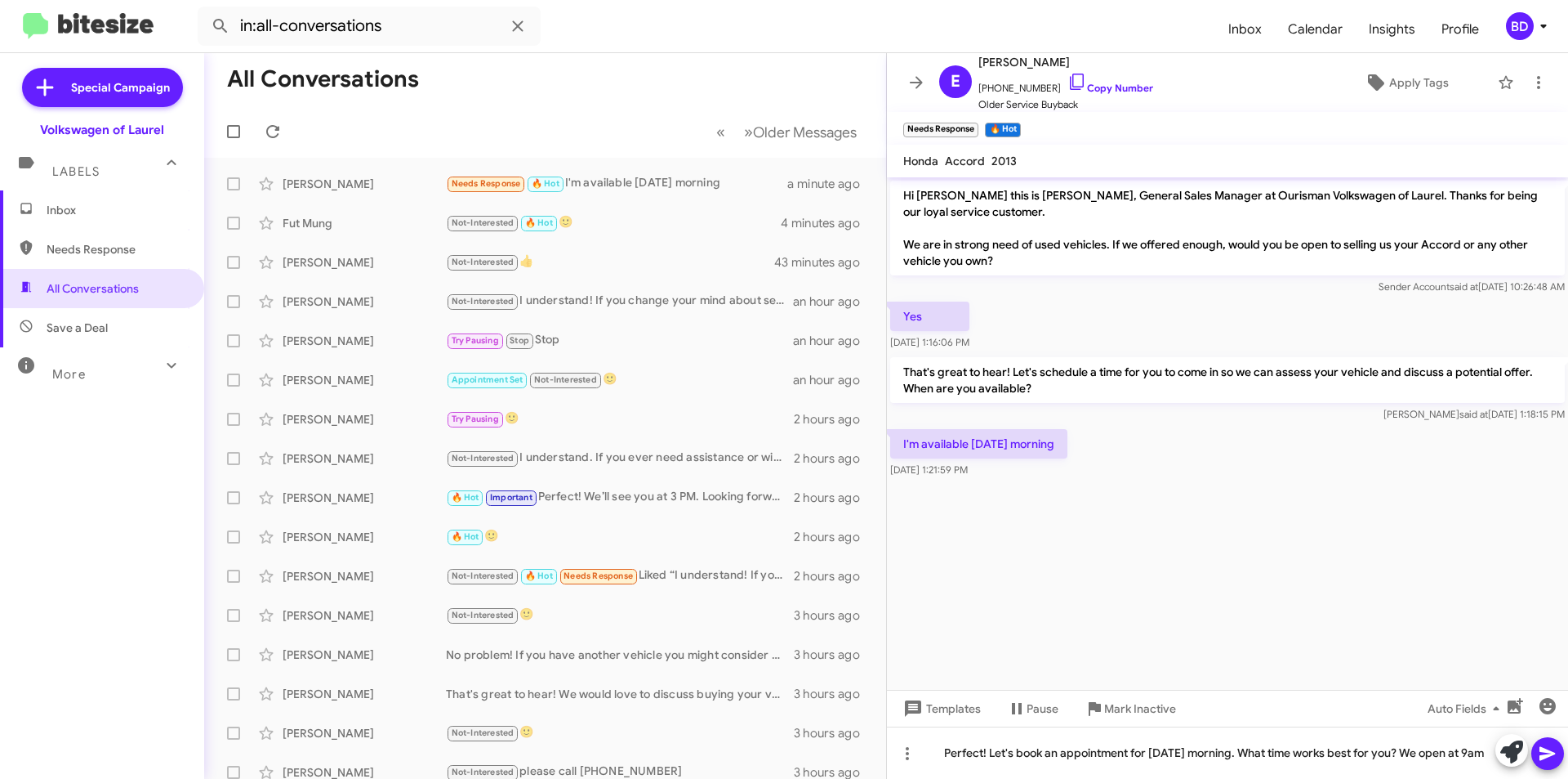
click at [1540, 752] on icon at bounding box center [1547, 753] width 15 height 13
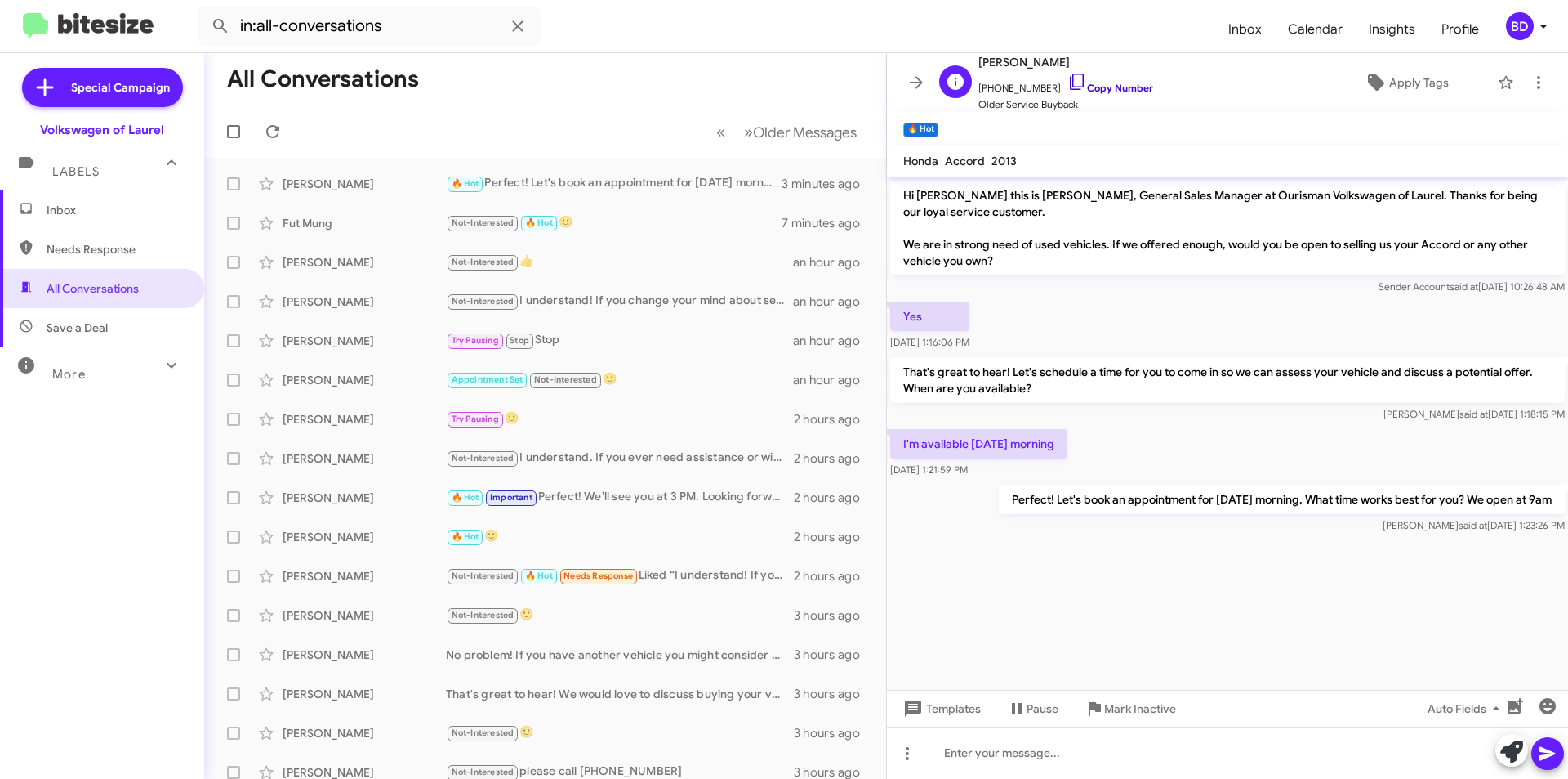
click at [1106, 87] on link "Copy Number" at bounding box center [1111, 88] width 86 height 13
click at [1035, 771] on div at bounding box center [1227, 753] width 681 height 52
click at [1545, 759] on icon at bounding box center [1548, 754] width 20 height 20
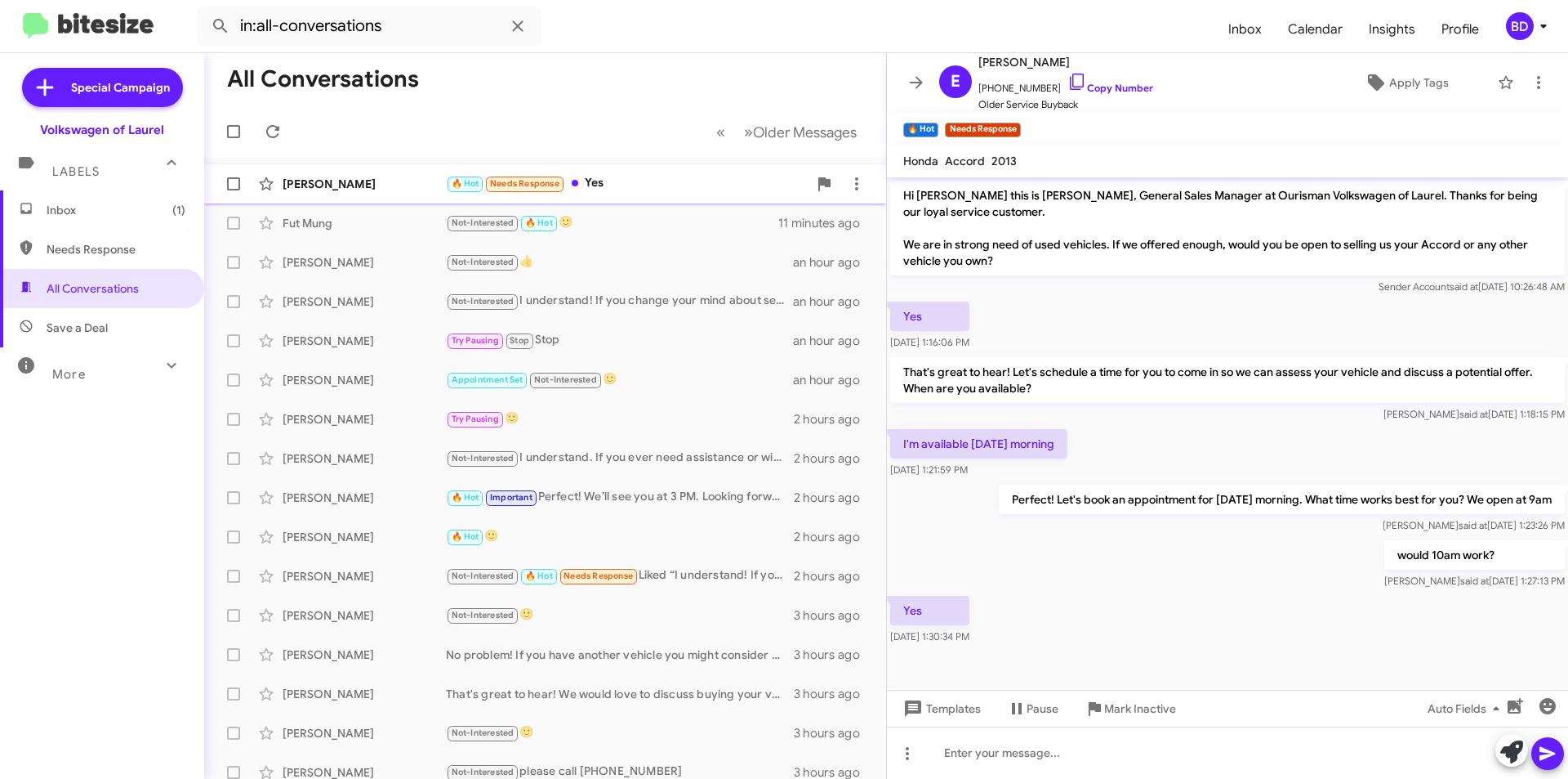
click at [620, 179] on div "🔥 Hot Needs Response Yes" at bounding box center [626, 183] width 362 height 19
click at [1511, 753] on icon at bounding box center [1511, 751] width 22 height 22
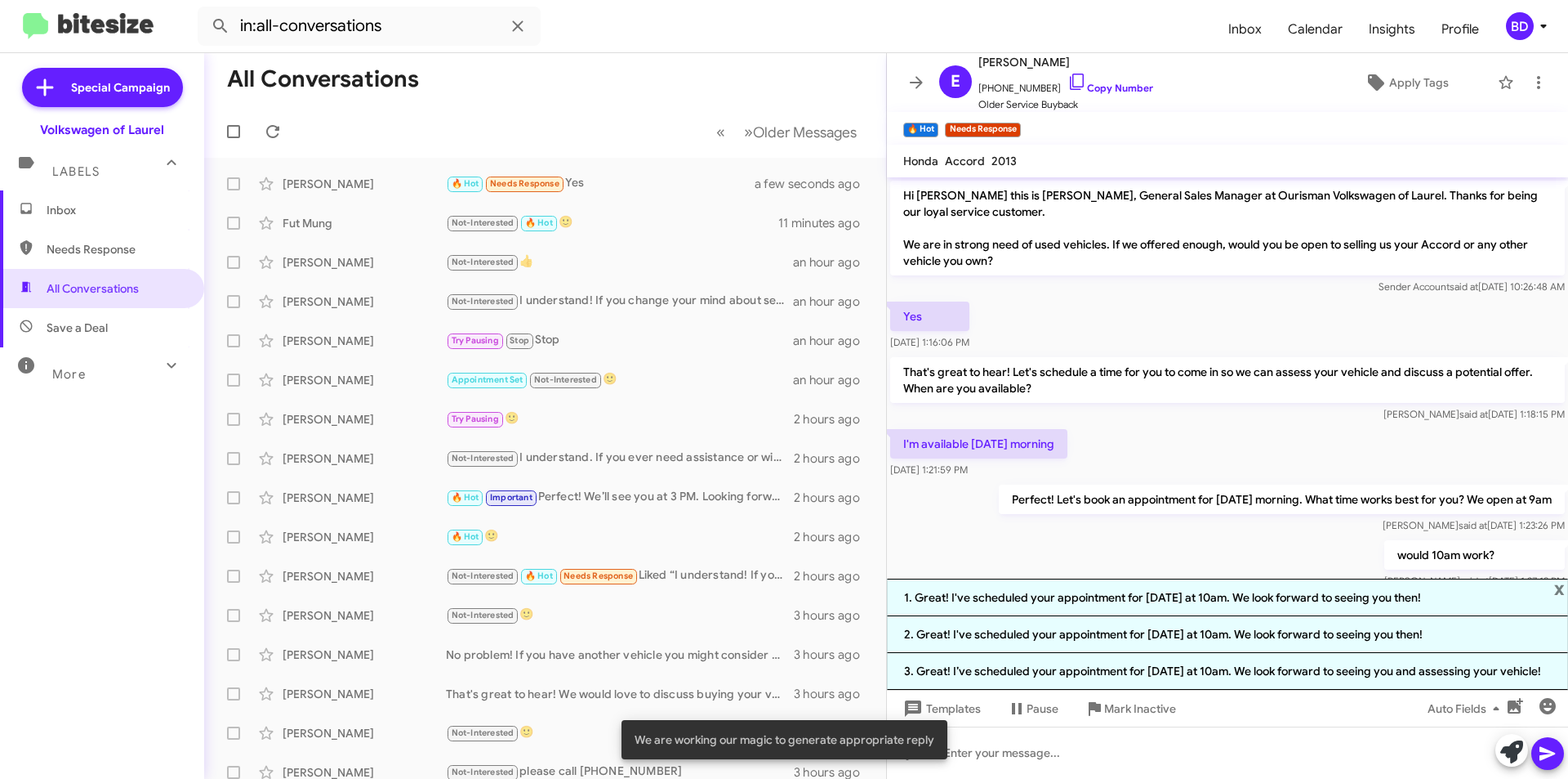
click at [1158, 585] on li "1. Great! I've scheduled your appointment for [DATE] at 10am. We look forward t…" at bounding box center [1227, 598] width 681 height 38
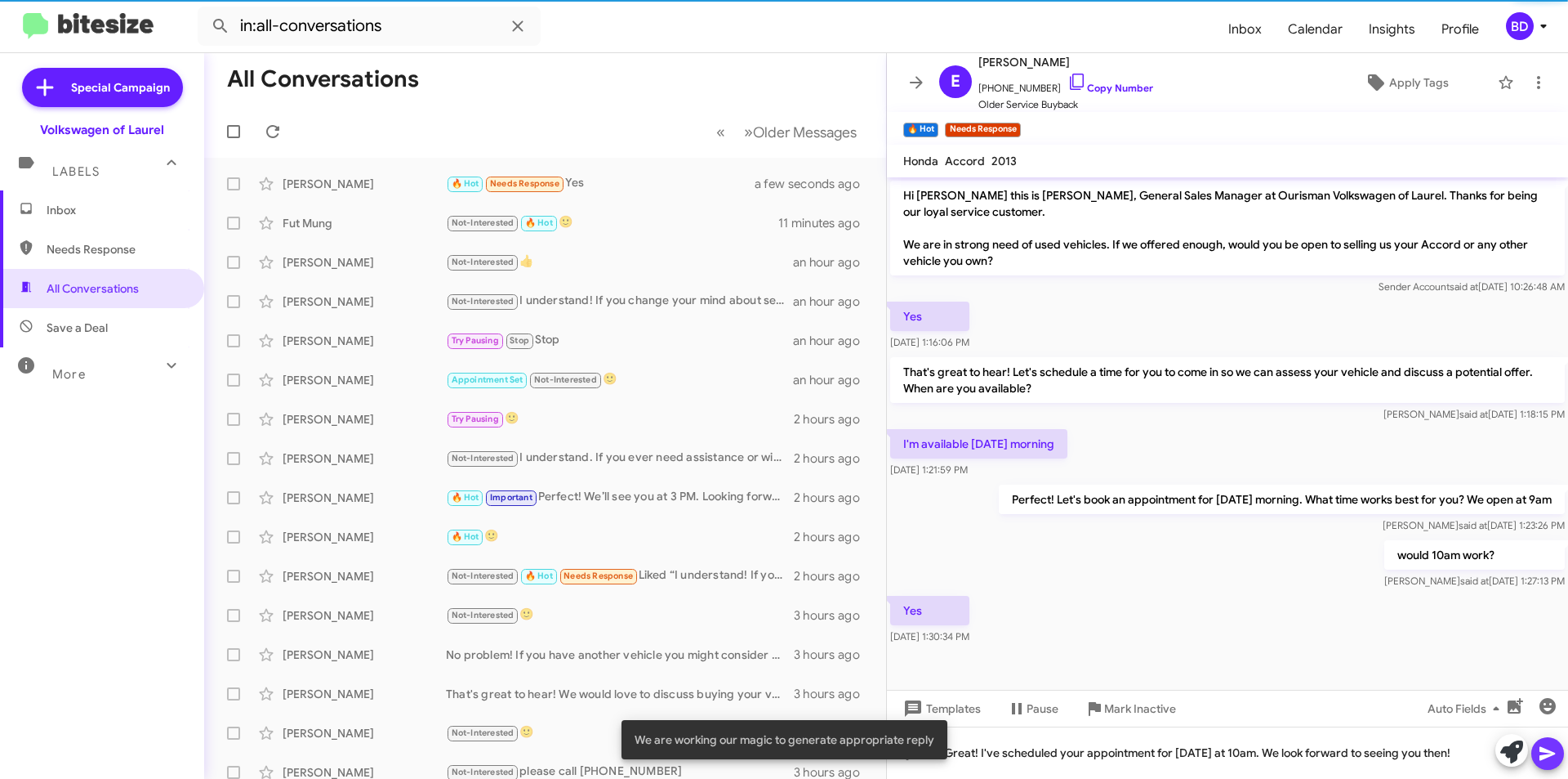
click at [1547, 751] on icon at bounding box center [1547, 753] width 15 height 13
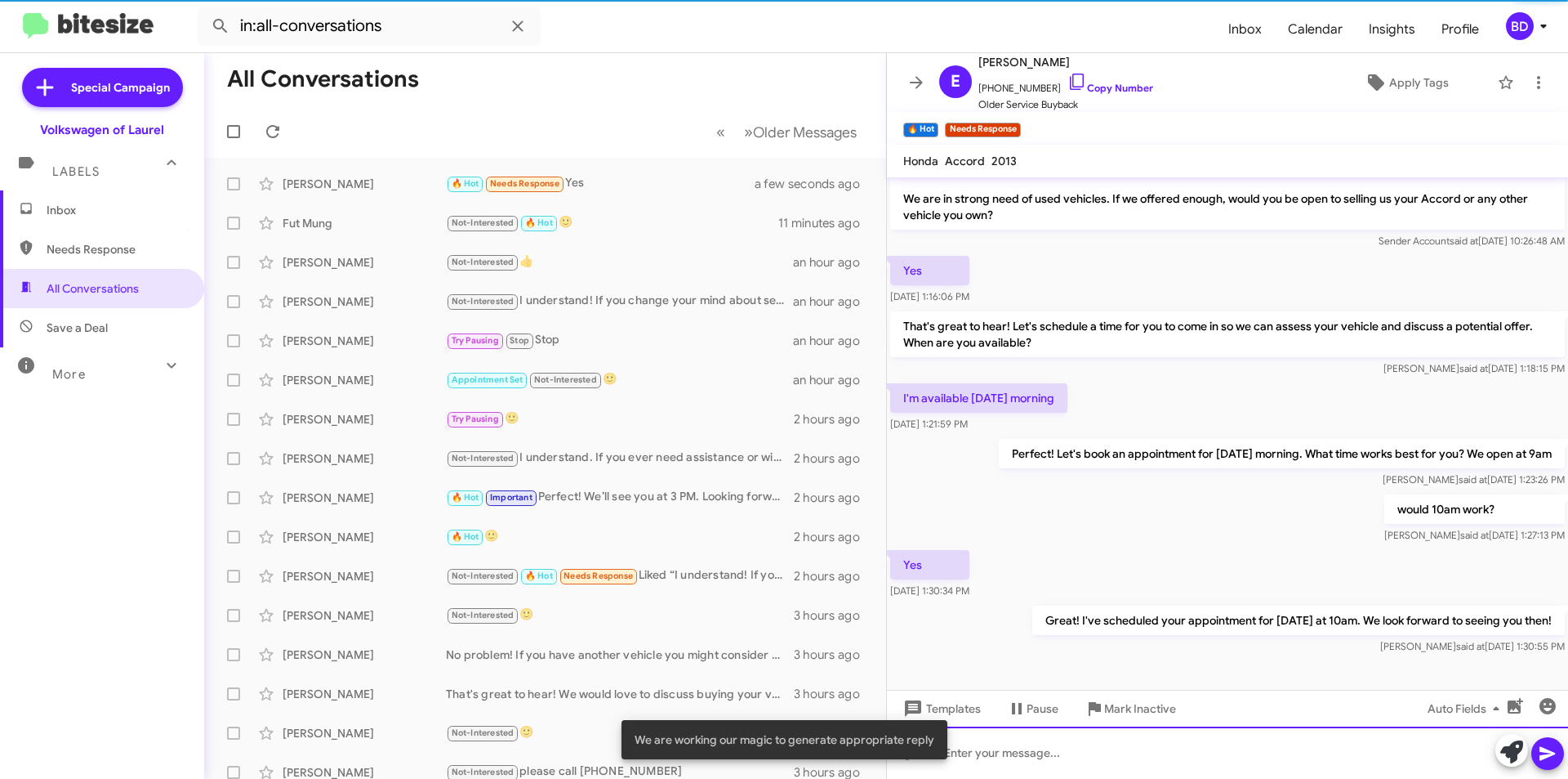
scroll to position [47, 0]
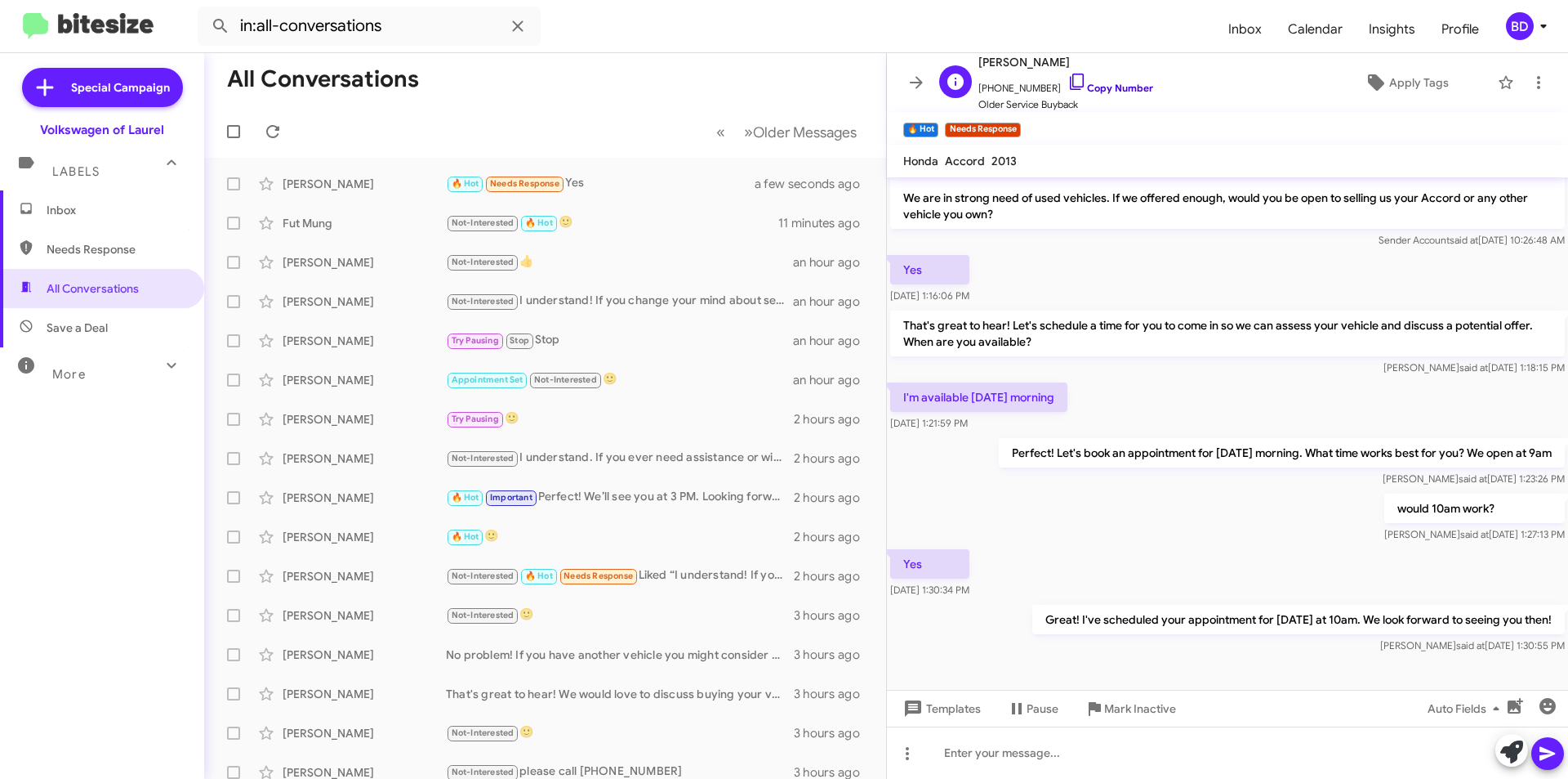
click at [1094, 86] on link "Copy Number" at bounding box center [1111, 88] width 86 height 13
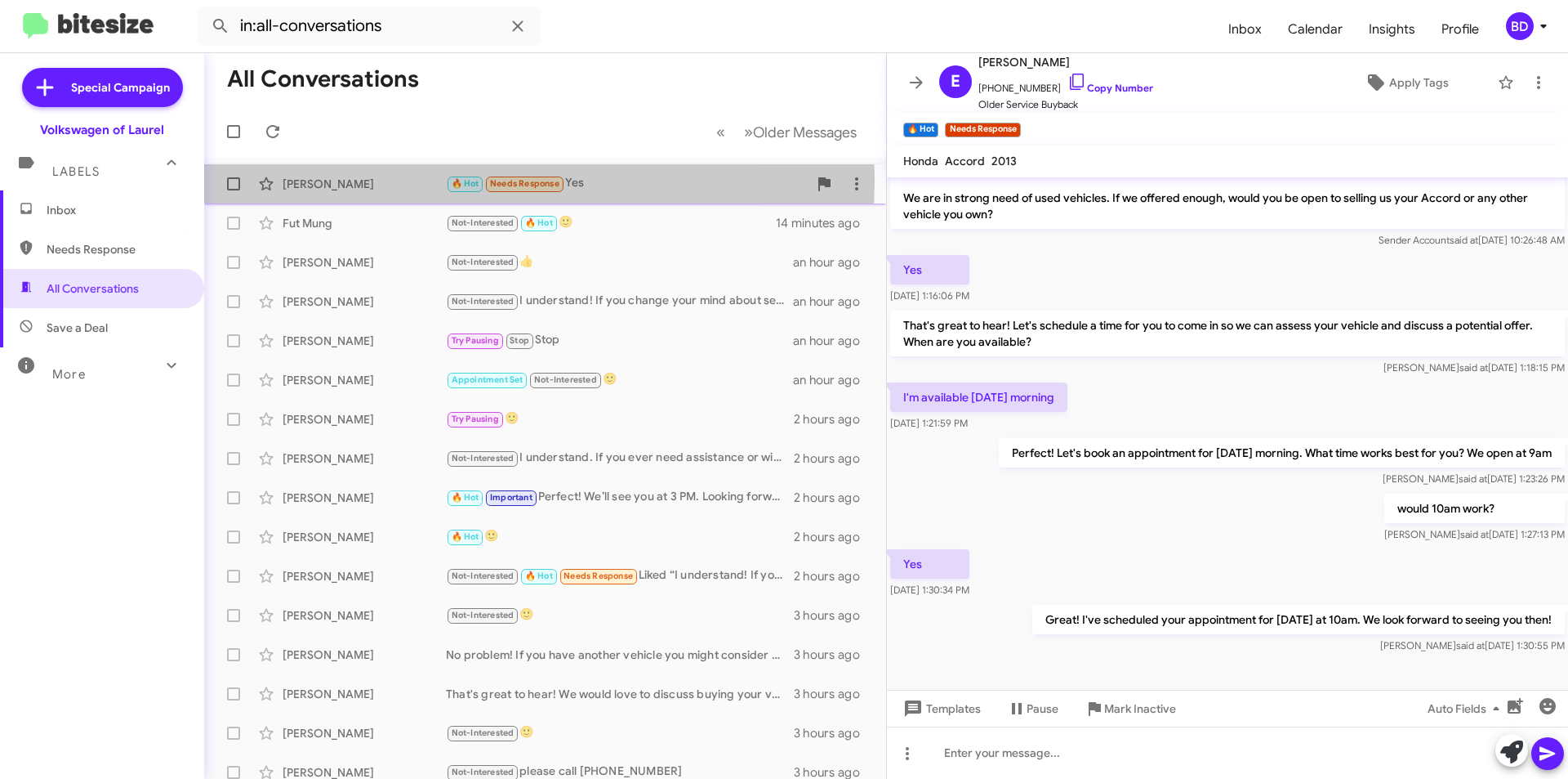
click at [402, 179] on div "[PERSON_NAME]" at bounding box center [364, 184] width 163 height 16
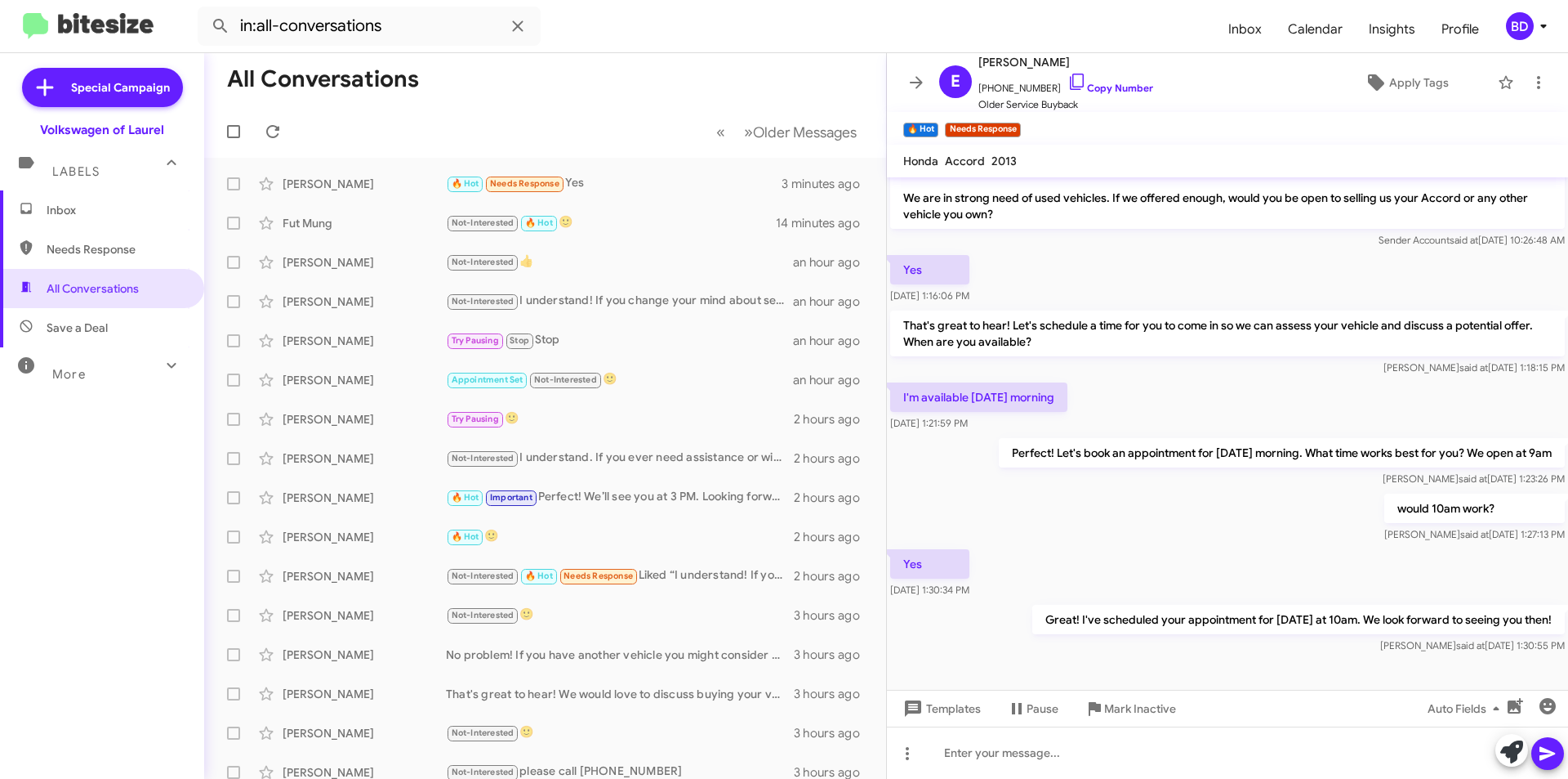
click at [383, 147] on mat-toolbar-row "« Previous » Next Older Messages" at bounding box center [545, 131] width 682 height 52
click at [1378, 34] on span "Insights" at bounding box center [1392, 29] width 73 height 48
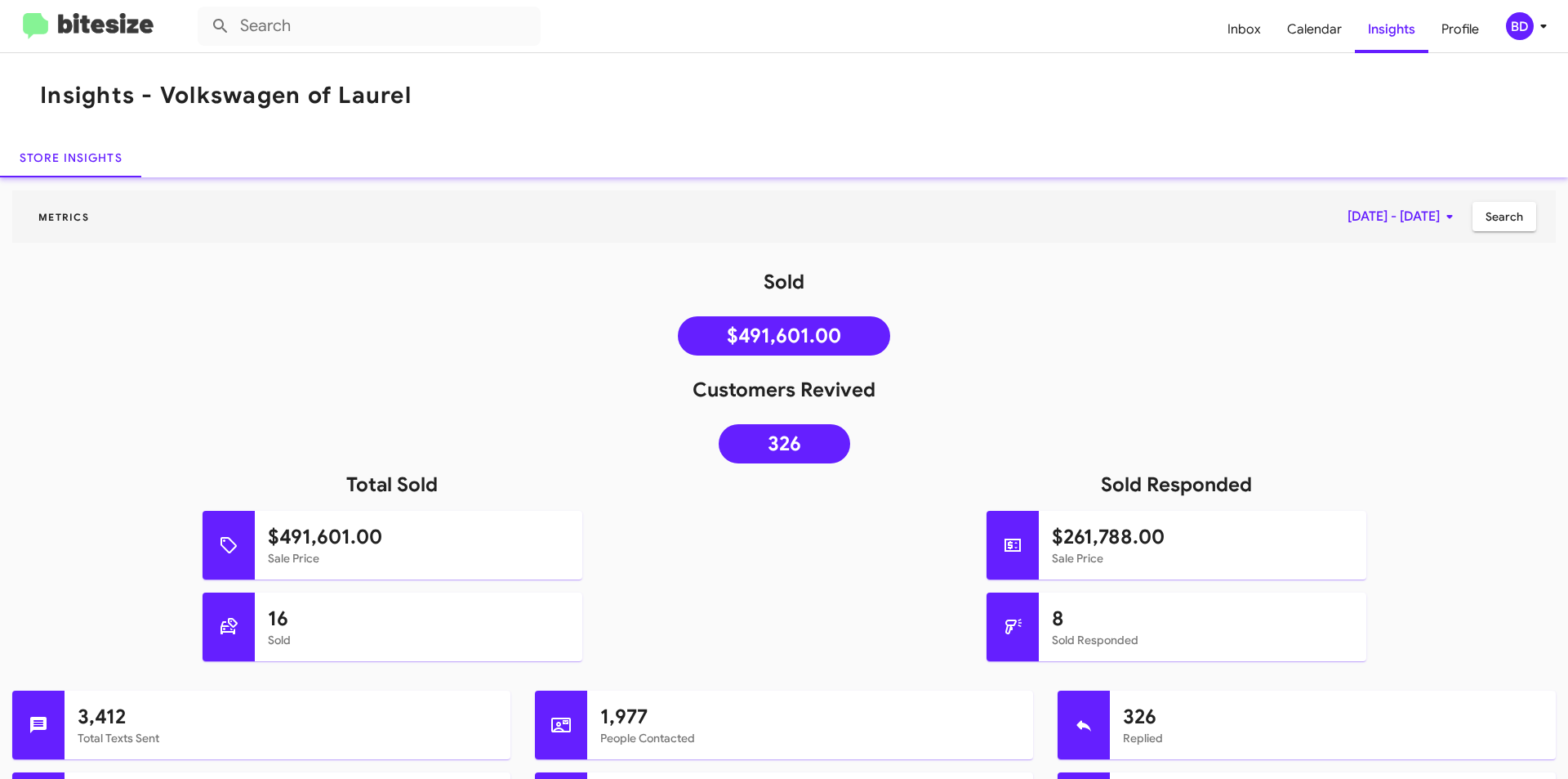
click at [263, 402] on h1 "Customers Revived" at bounding box center [784, 390] width 1568 height 26
click at [1250, 33] on span "Inbox" at bounding box center [1244, 29] width 59 height 48
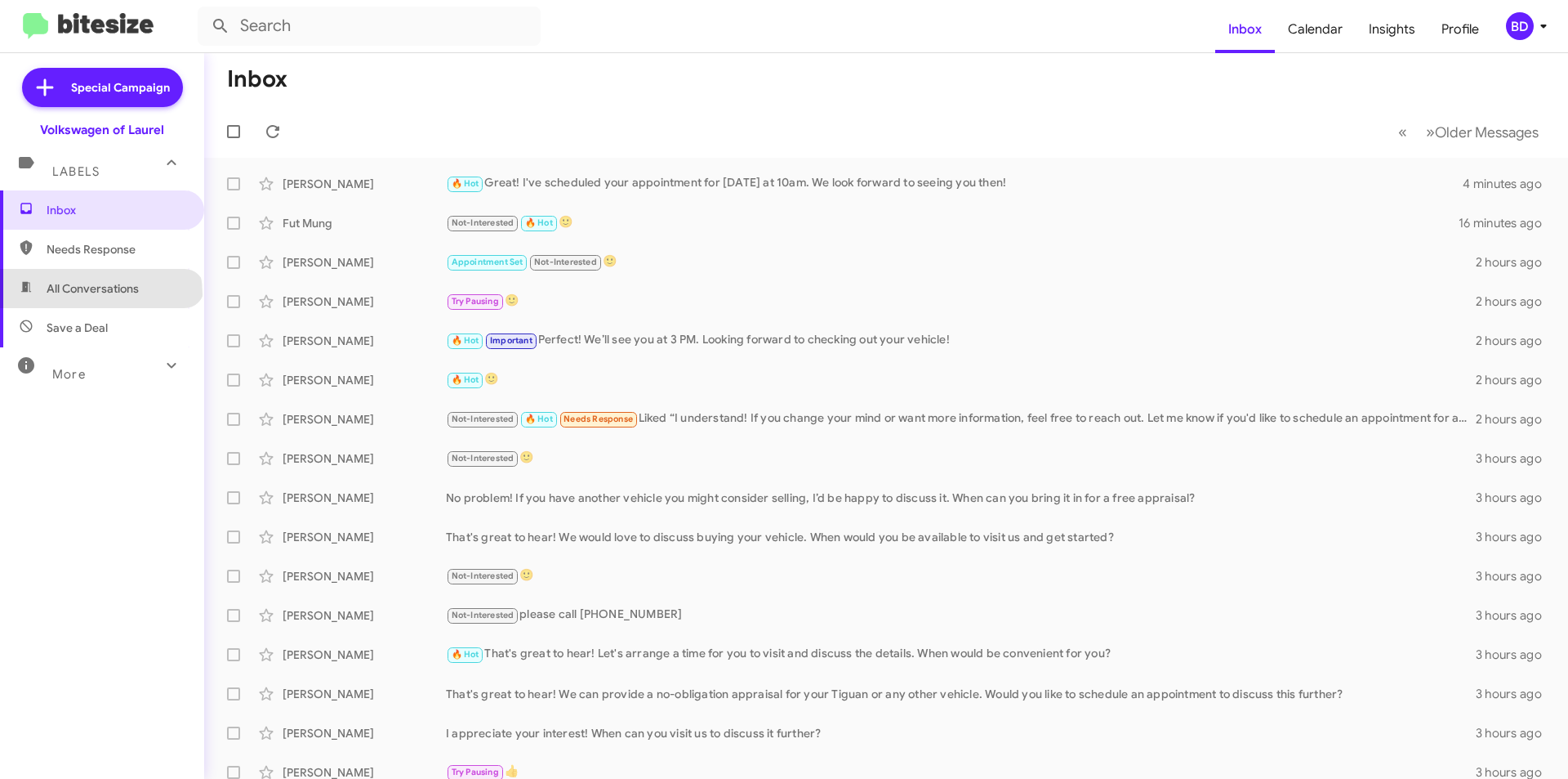
click at [100, 294] on span "All Conversations" at bounding box center [92, 288] width 92 height 16
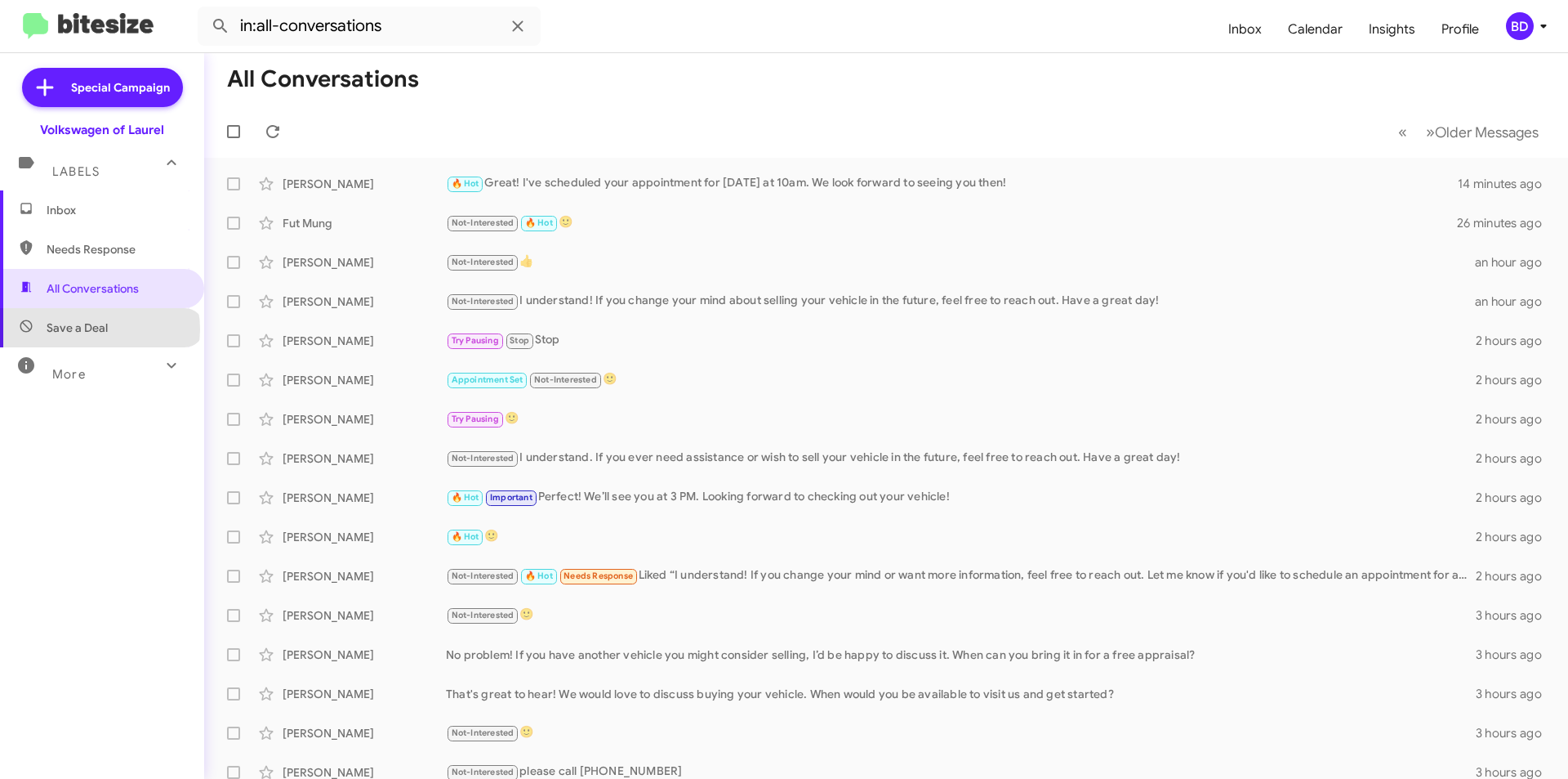
click at [98, 329] on span "Save a Deal" at bounding box center [77, 328] width 61 height 16
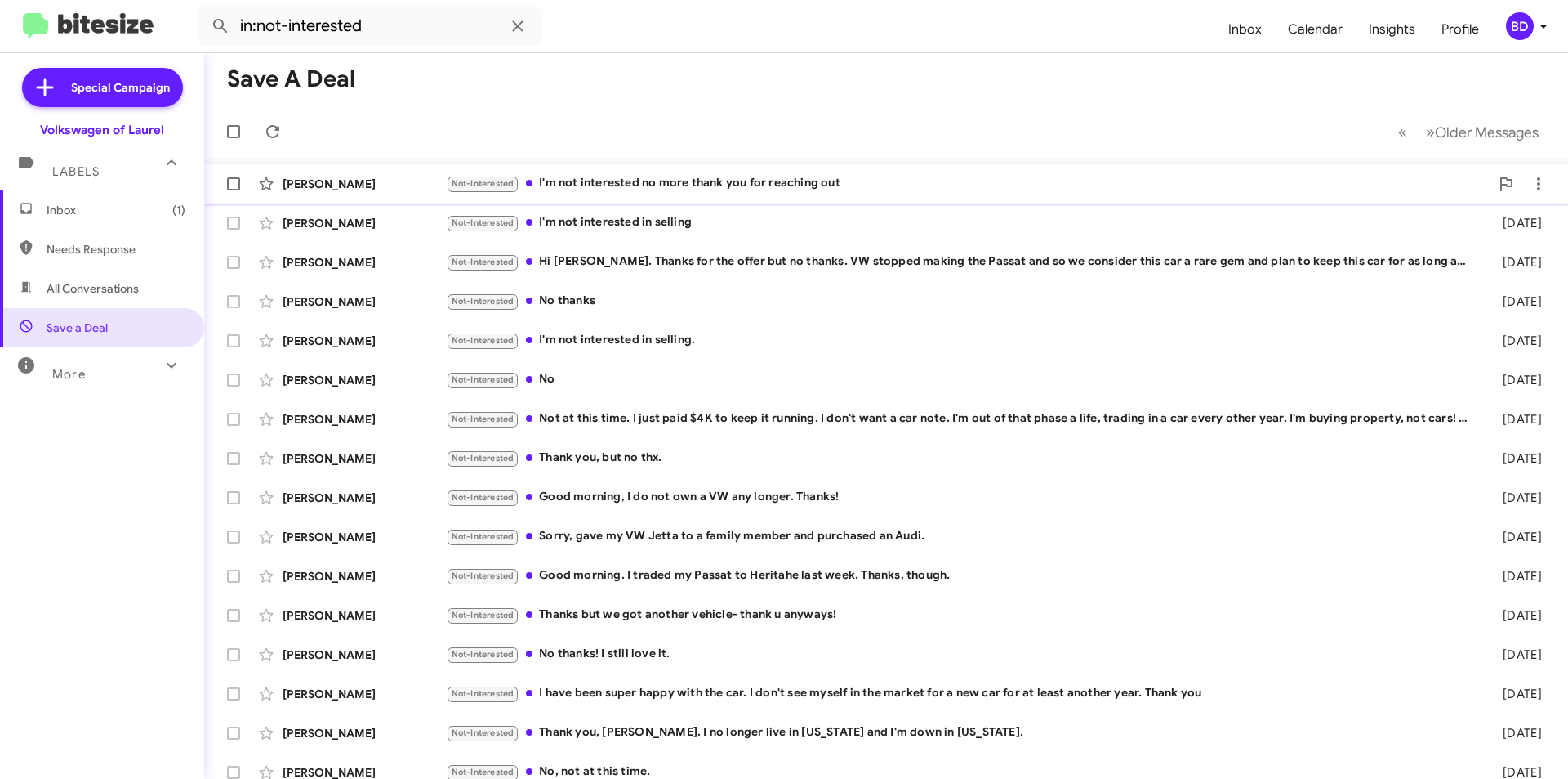
click at [702, 182] on div "Not-Interested I'm not interested no more thank you for reaching out" at bounding box center [968, 183] width 1044 height 19
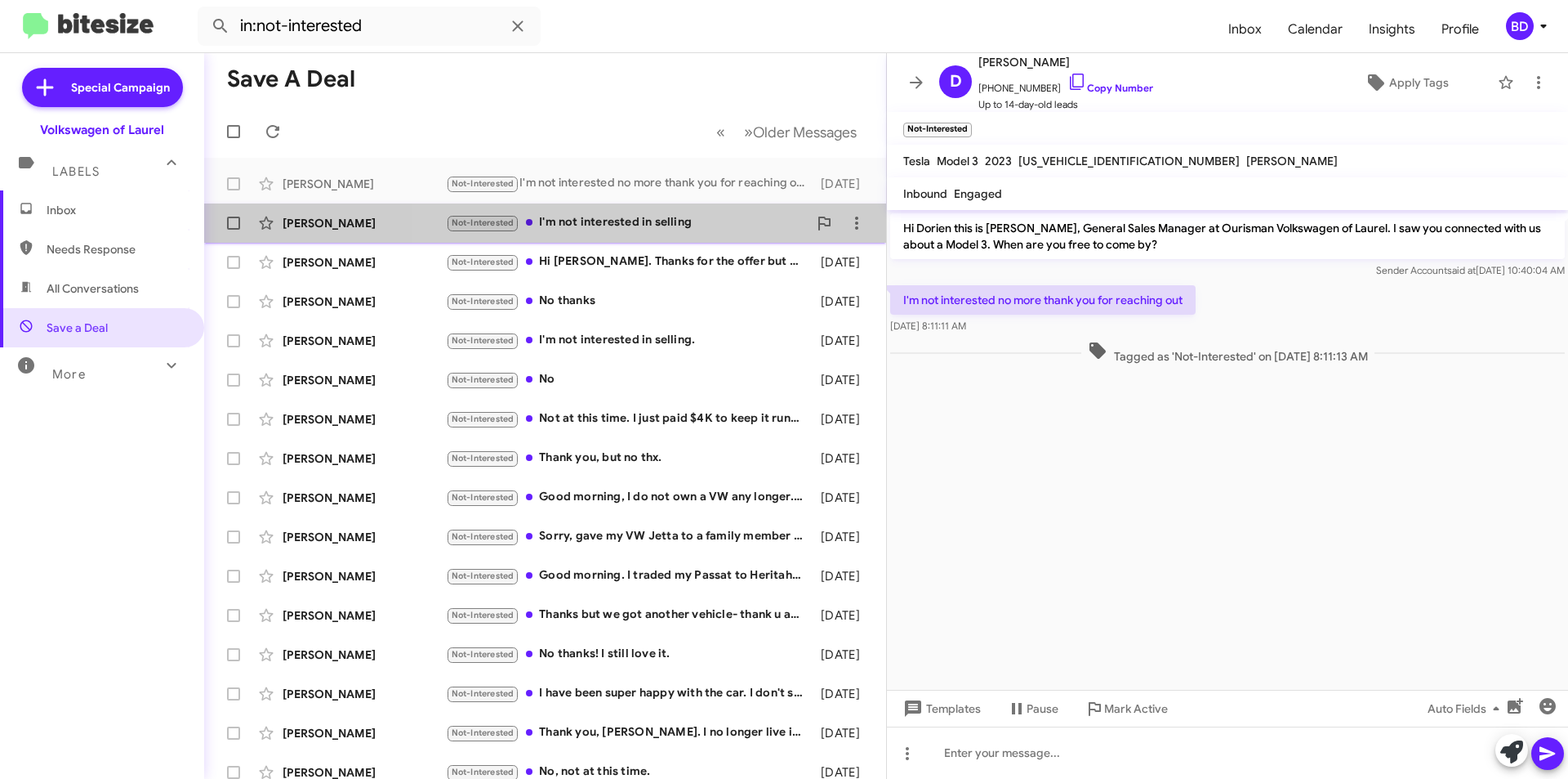
click at [642, 223] on div "Not-Interested I'm not interested in selling" at bounding box center [626, 223] width 362 height 19
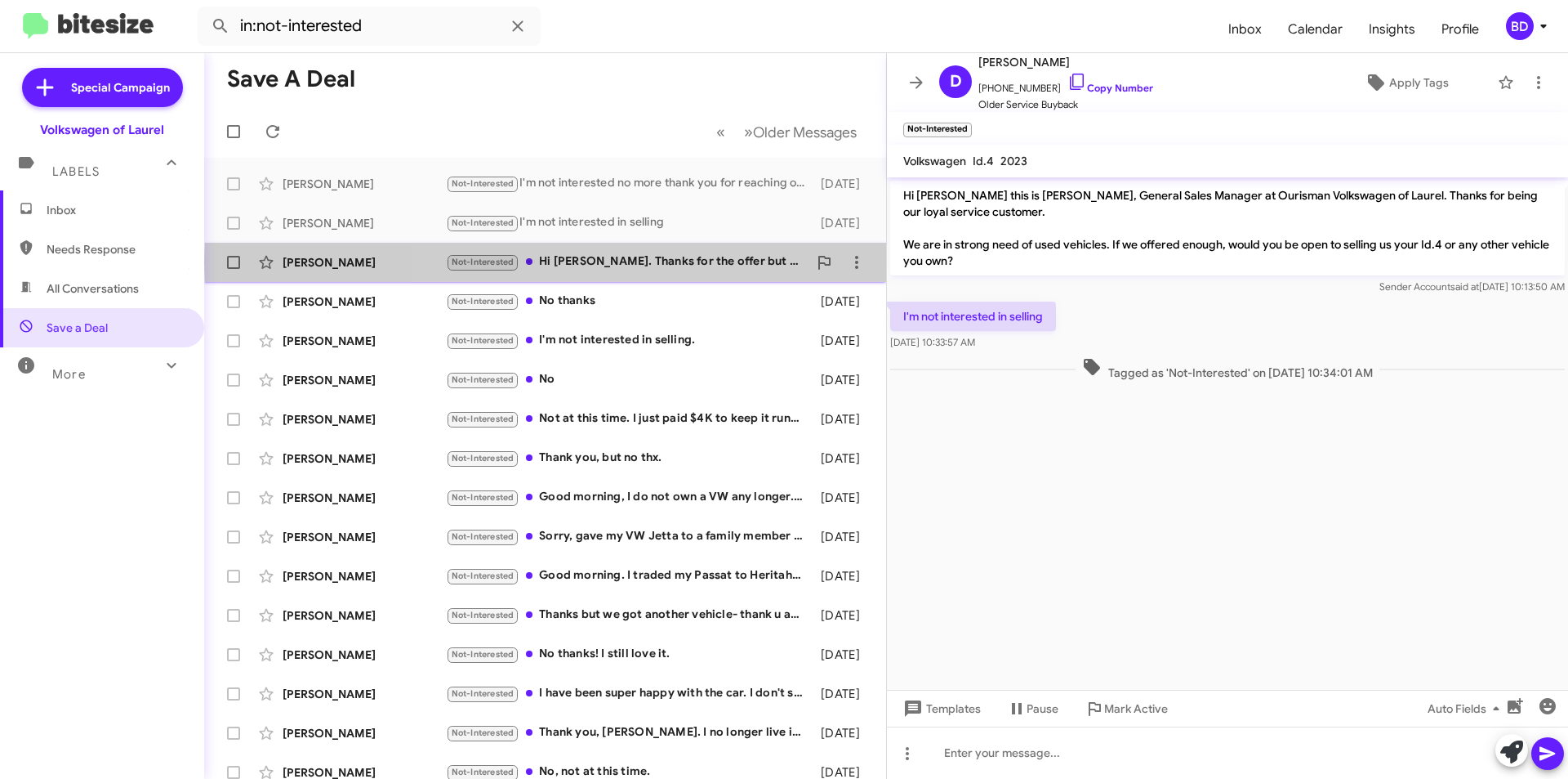
click at [677, 262] on div "Not-Interested Hi [PERSON_NAME]. Thanks for the offer but no thanks. VW stopped…" at bounding box center [626, 261] width 362 height 19
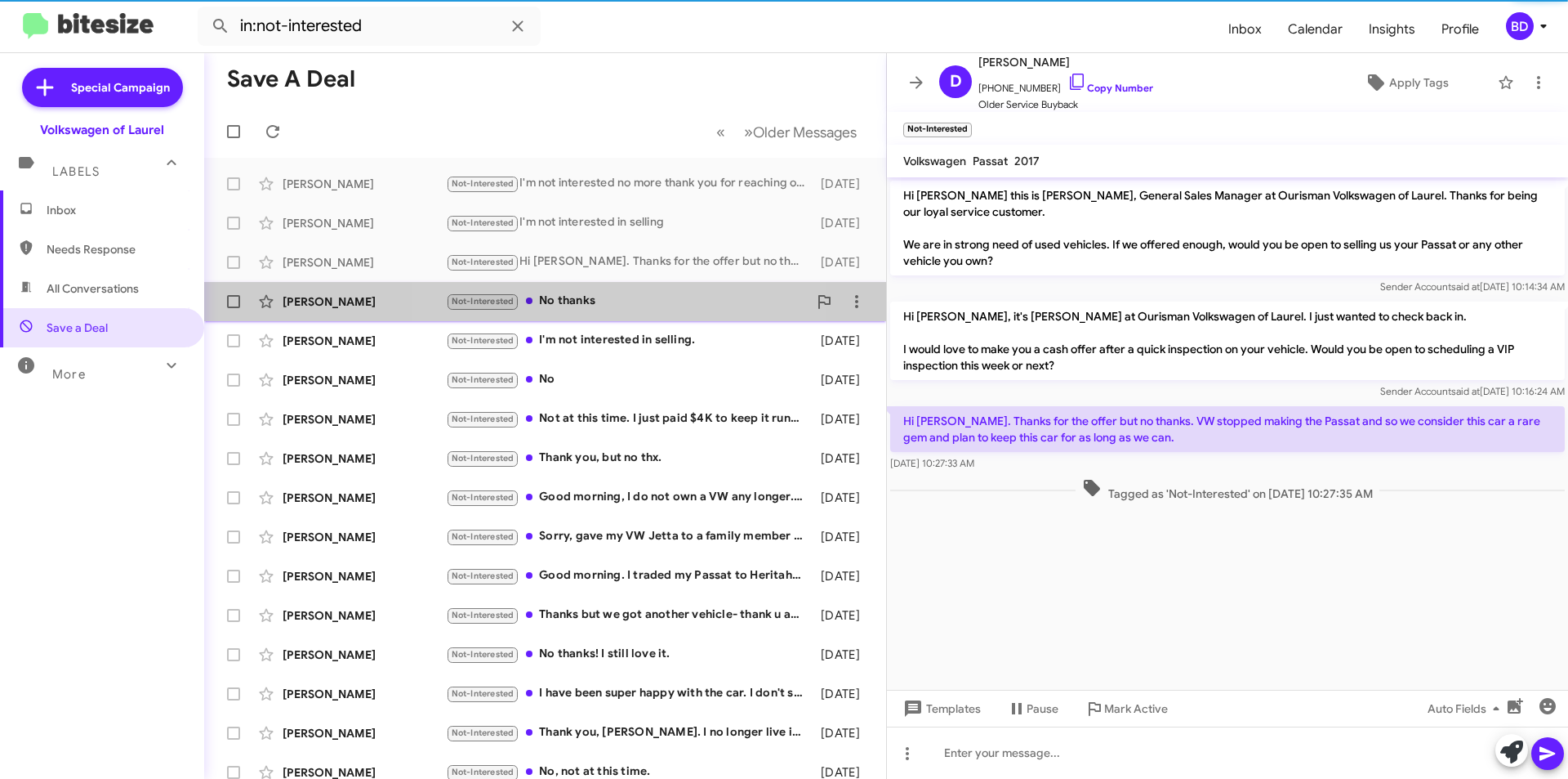
click at [623, 298] on div "Not-Interested No thanks" at bounding box center [626, 301] width 362 height 19
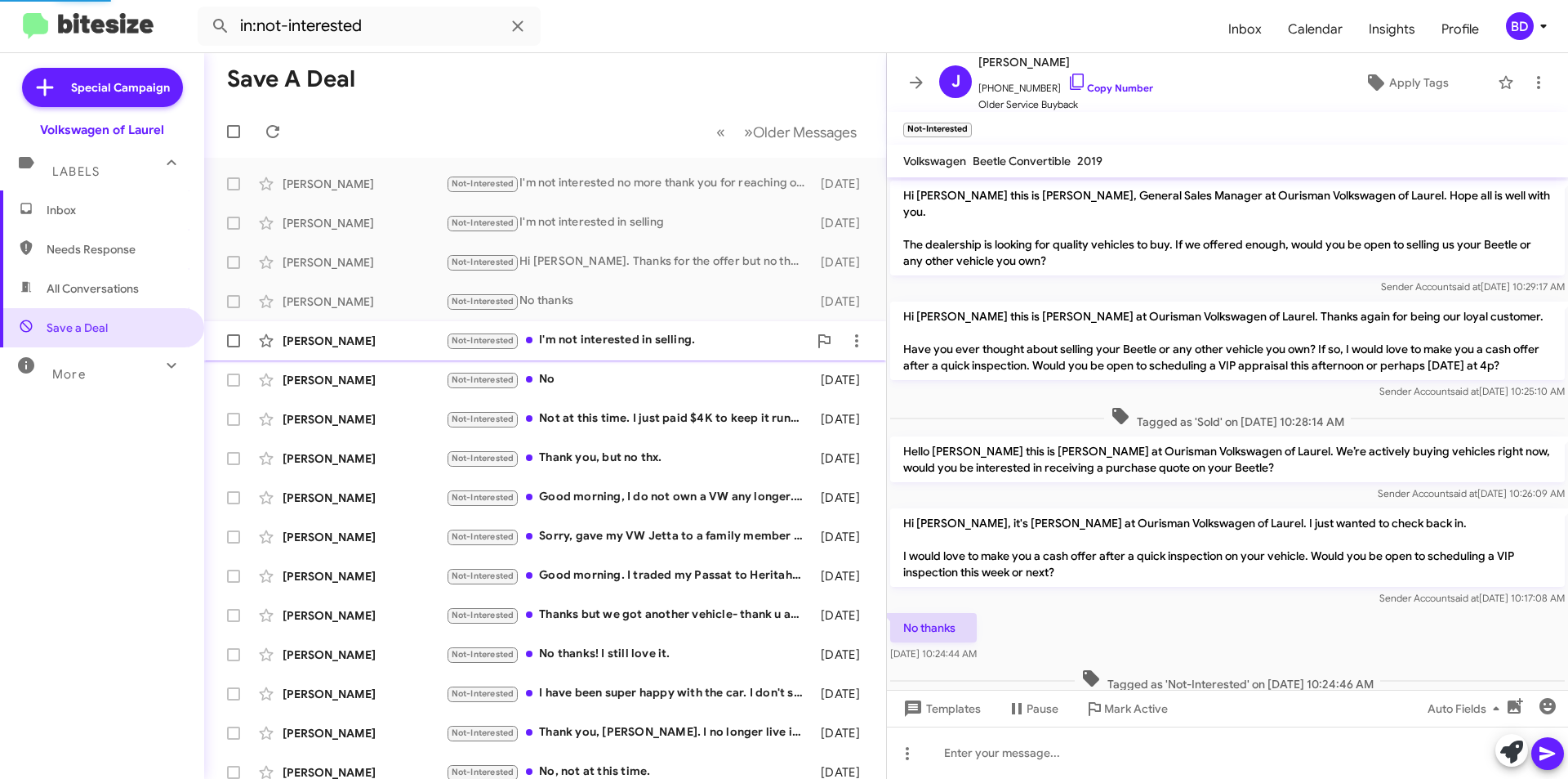
scroll to position [34, 0]
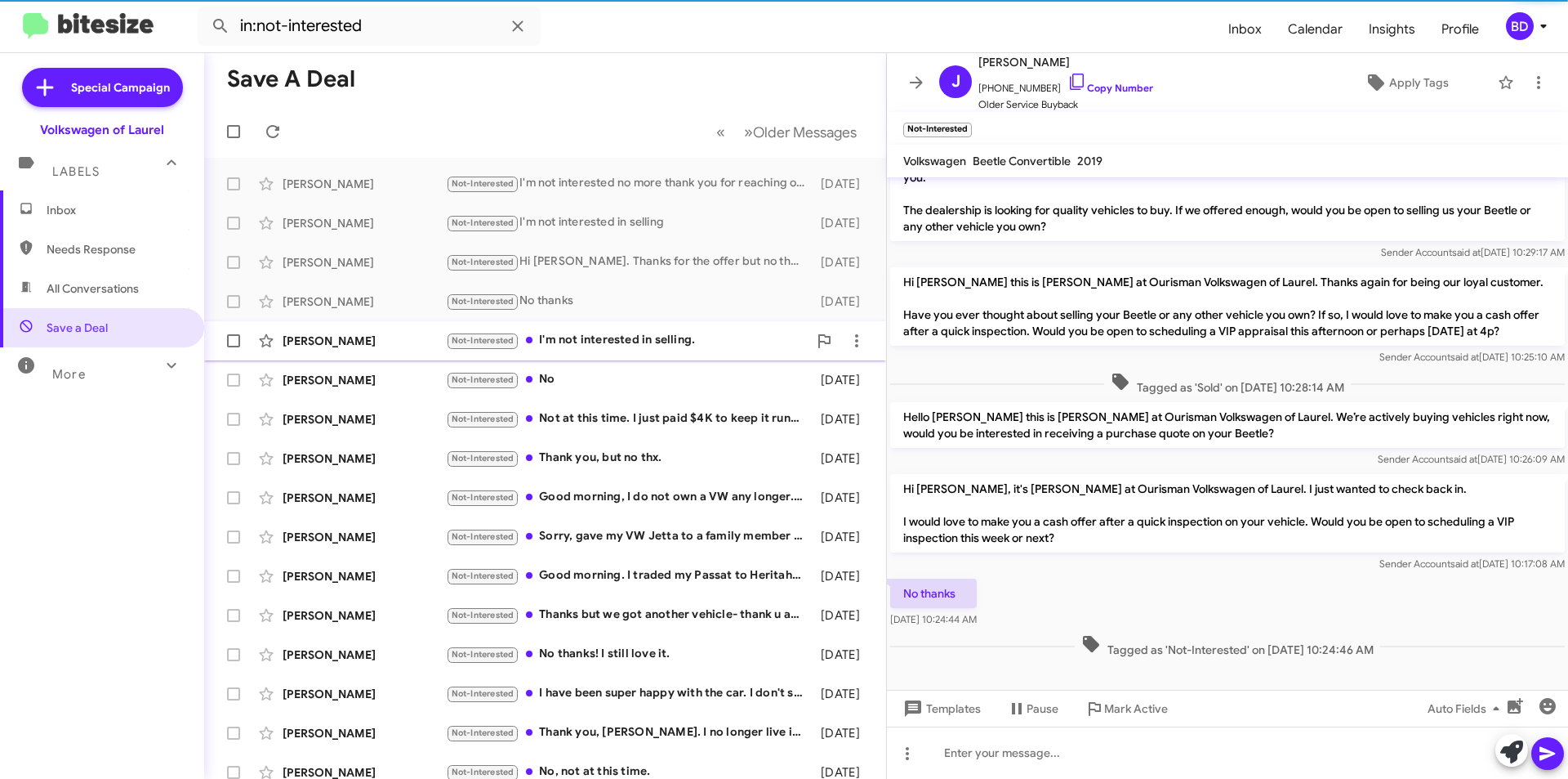
click at [646, 331] on div "Not-Interested I'm not interested in selling." at bounding box center [626, 340] width 362 height 19
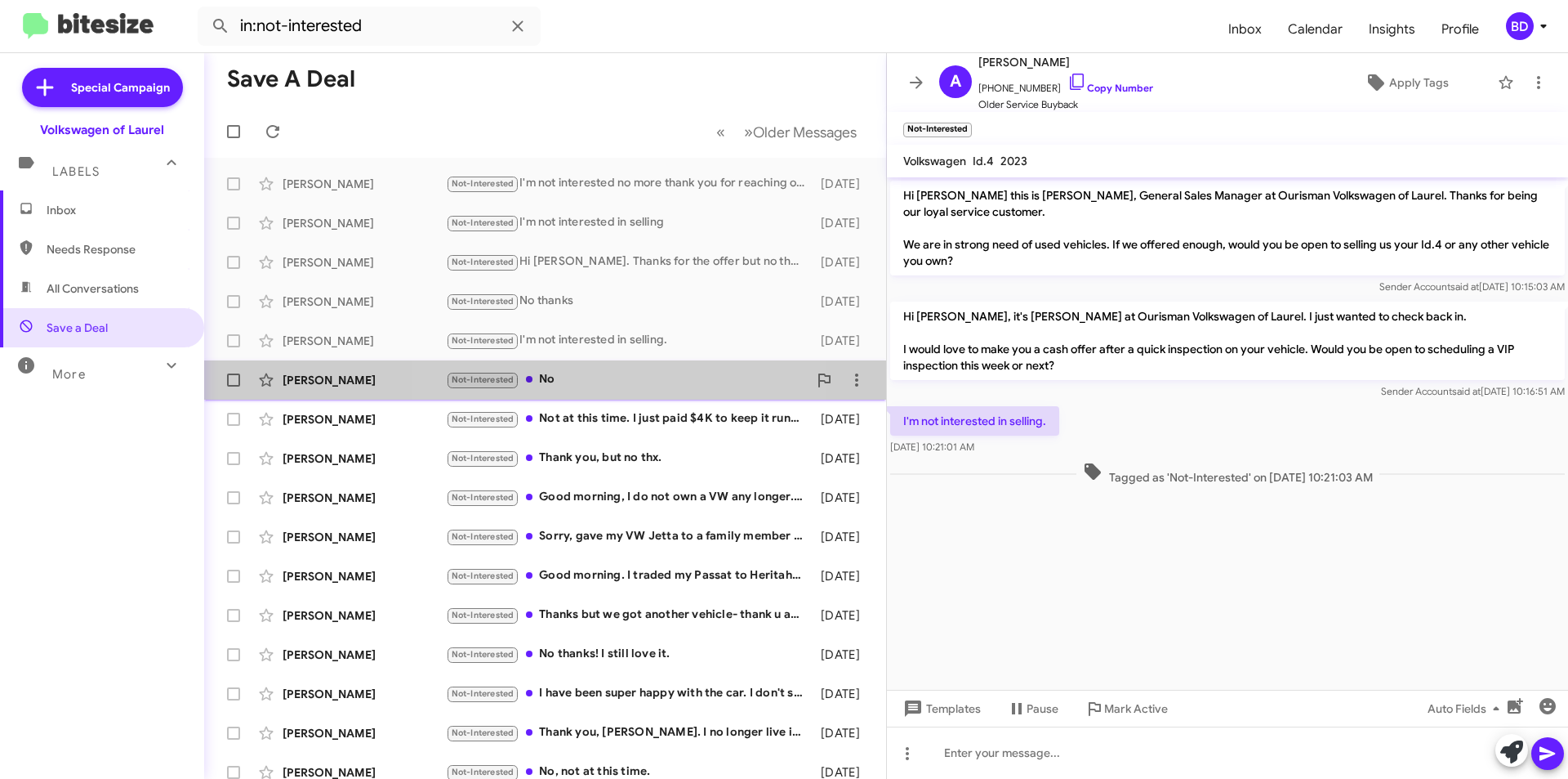
click at [621, 383] on div "Not-Interested No" at bounding box center [626, 380] width 362 height 19
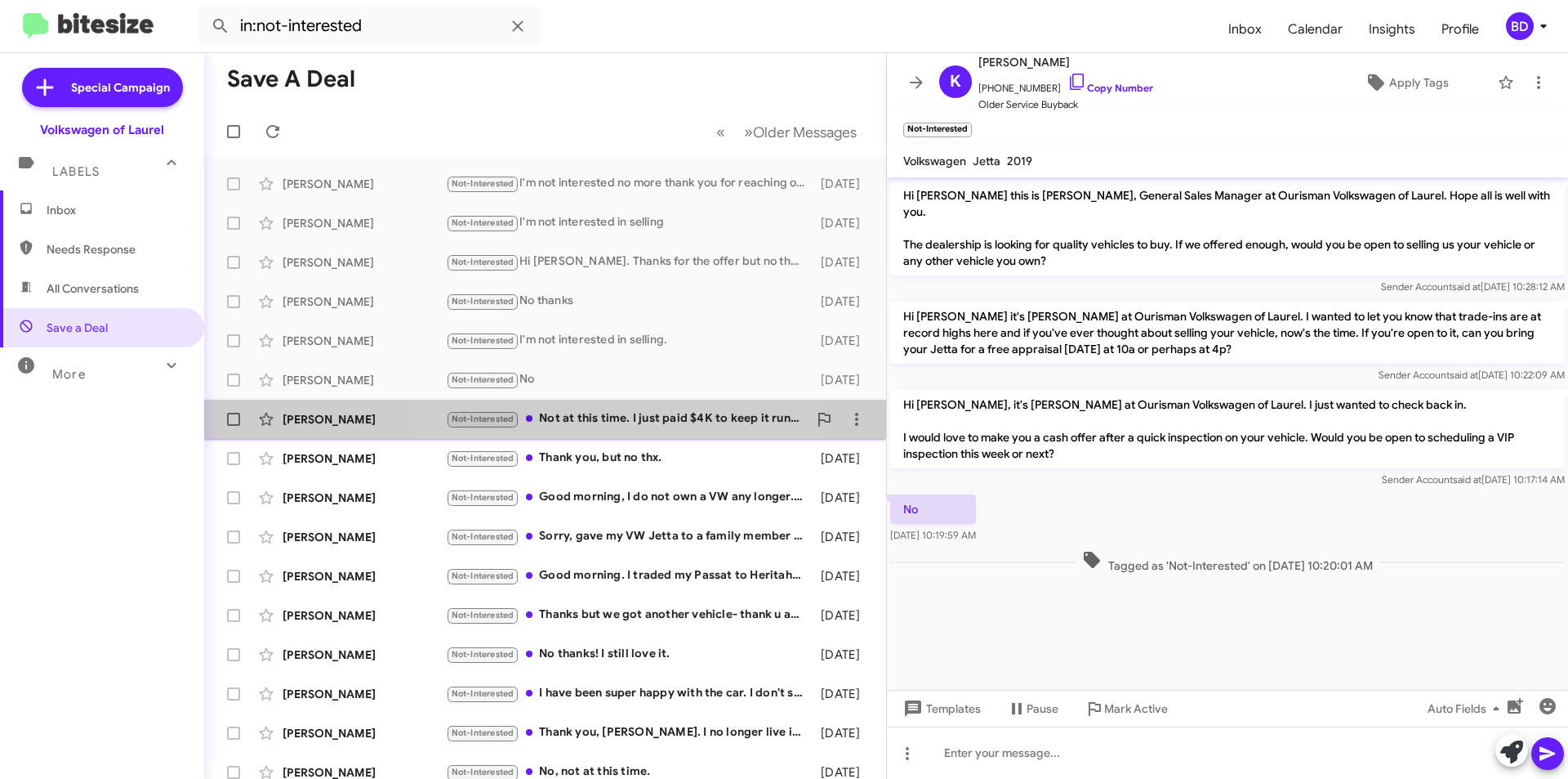
click at [600, 413] on div "Not-Interested Not at this time. I just paid $4K to keep it running. I don't wa…" at bounding box center [626, 418] width 362 height 19
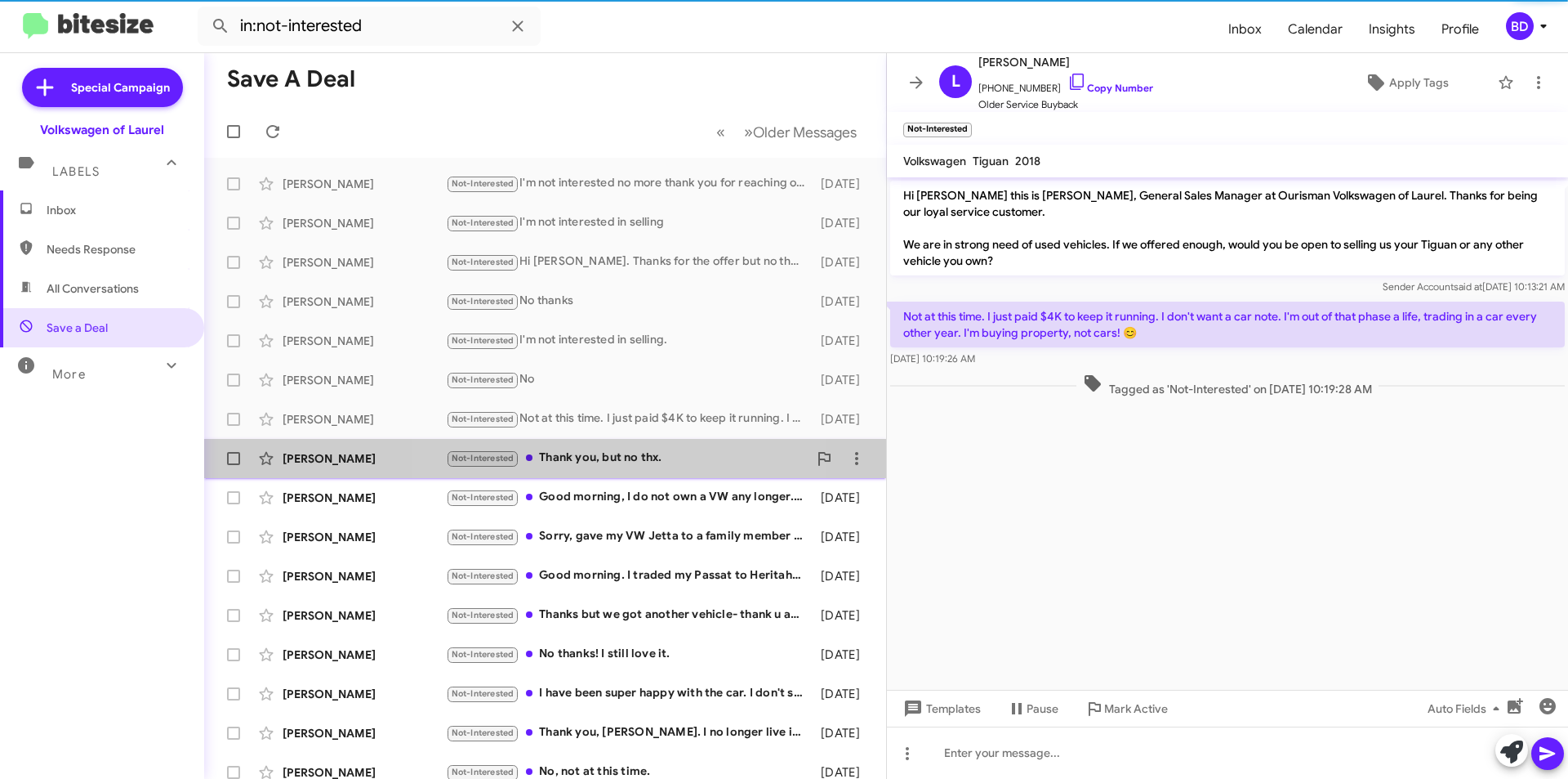
click at [615, 460] on div "Not-Interested Thank you, but no thx." at bounding box center [626, 458] width 362 height 19
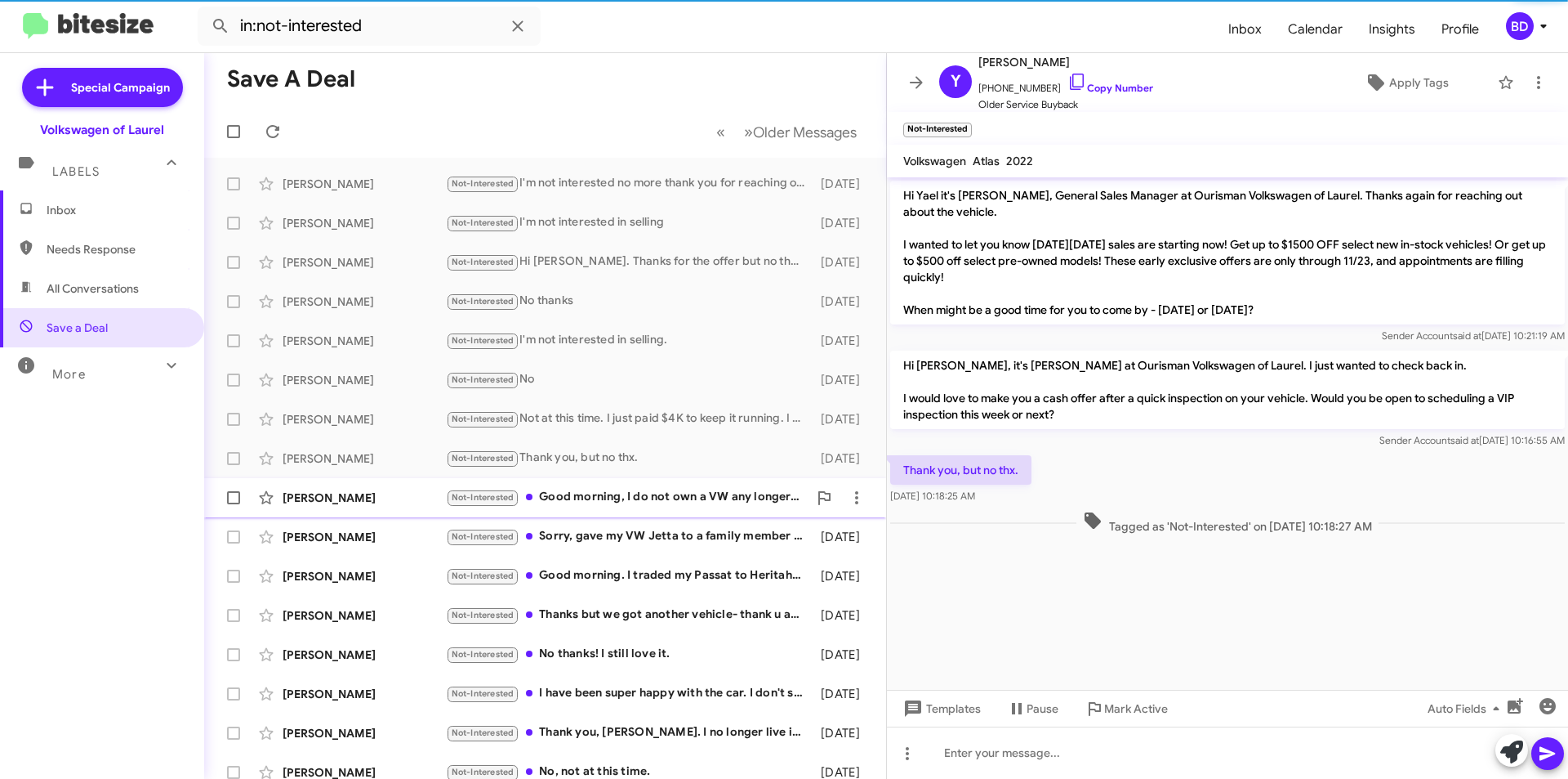
click at [638, 497] on div "Not-Interested Good morning, I do not own a VW any longer. Thanks!" at bounding box center [626, 497] width 362 height 19
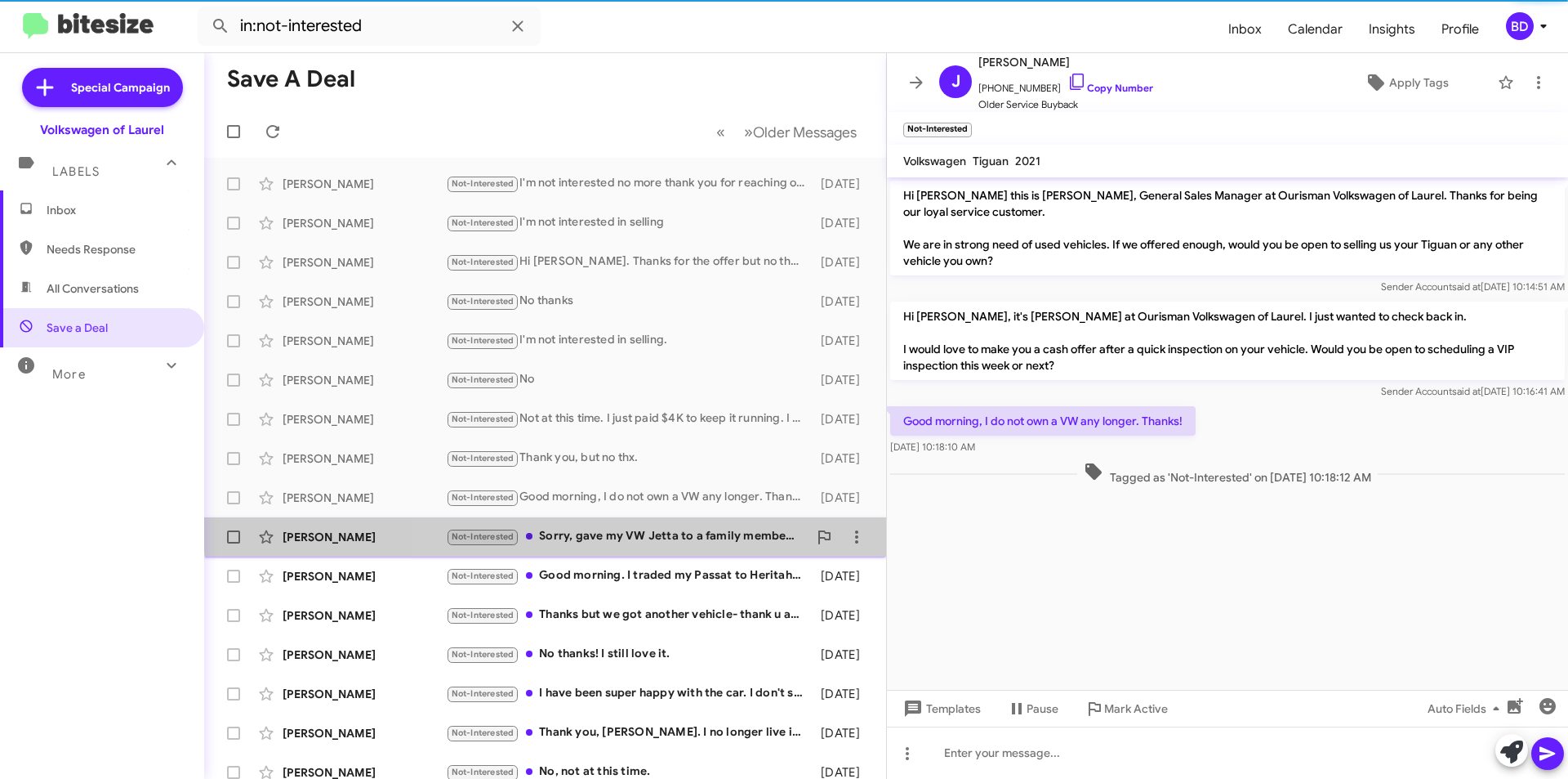
click at [649, 526] on div "John French Not-Interested Sorry, gave my VW Jetta to a family member and purch…" at bounding box center [544, 537] width 656 height 32
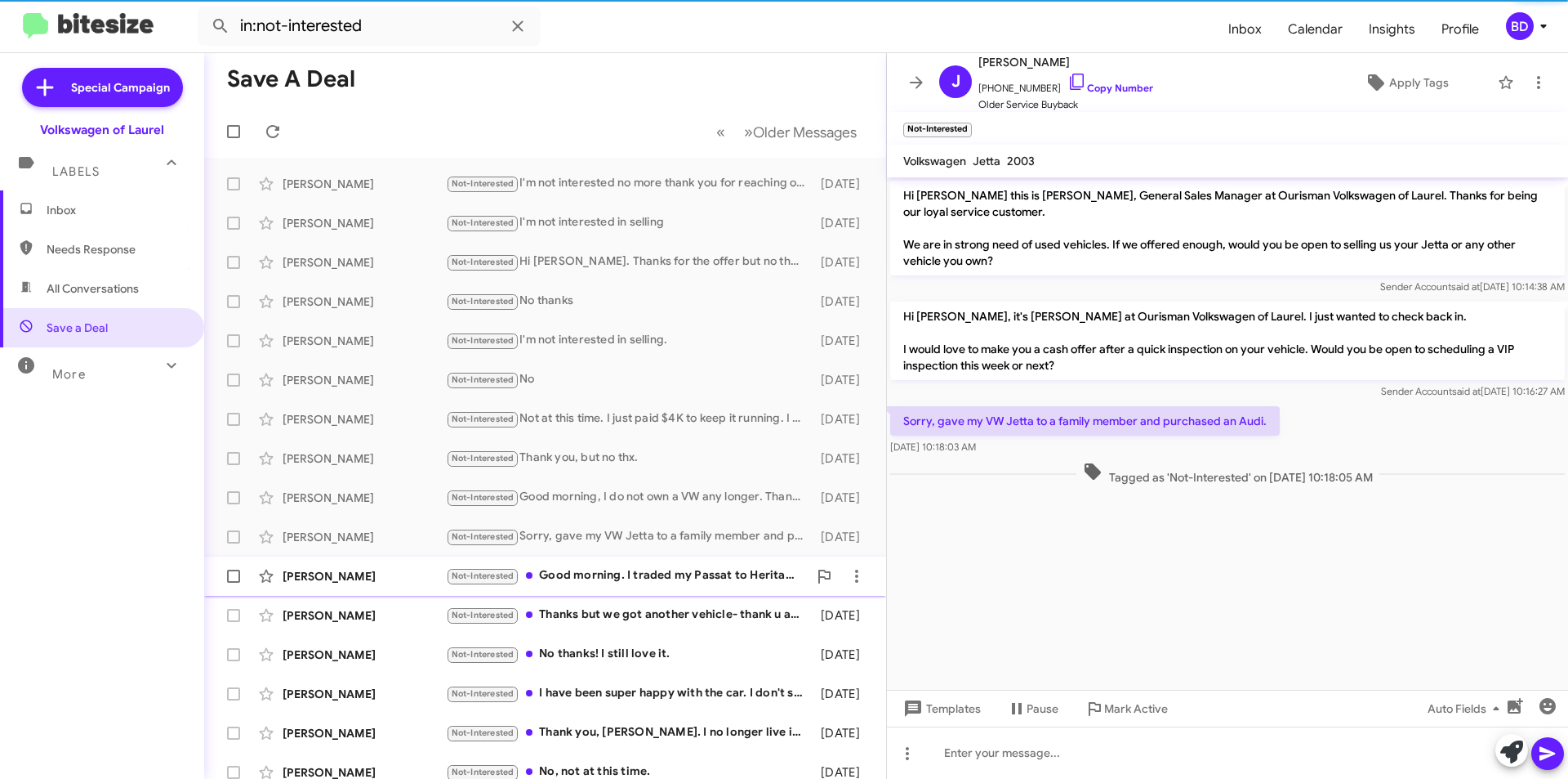
click at [662, 580] on div "Not-Interested Good morning. I traded my Passat to Heritahe last week. Thanks, …" at bounding box center [626, 575] width 362 height 19
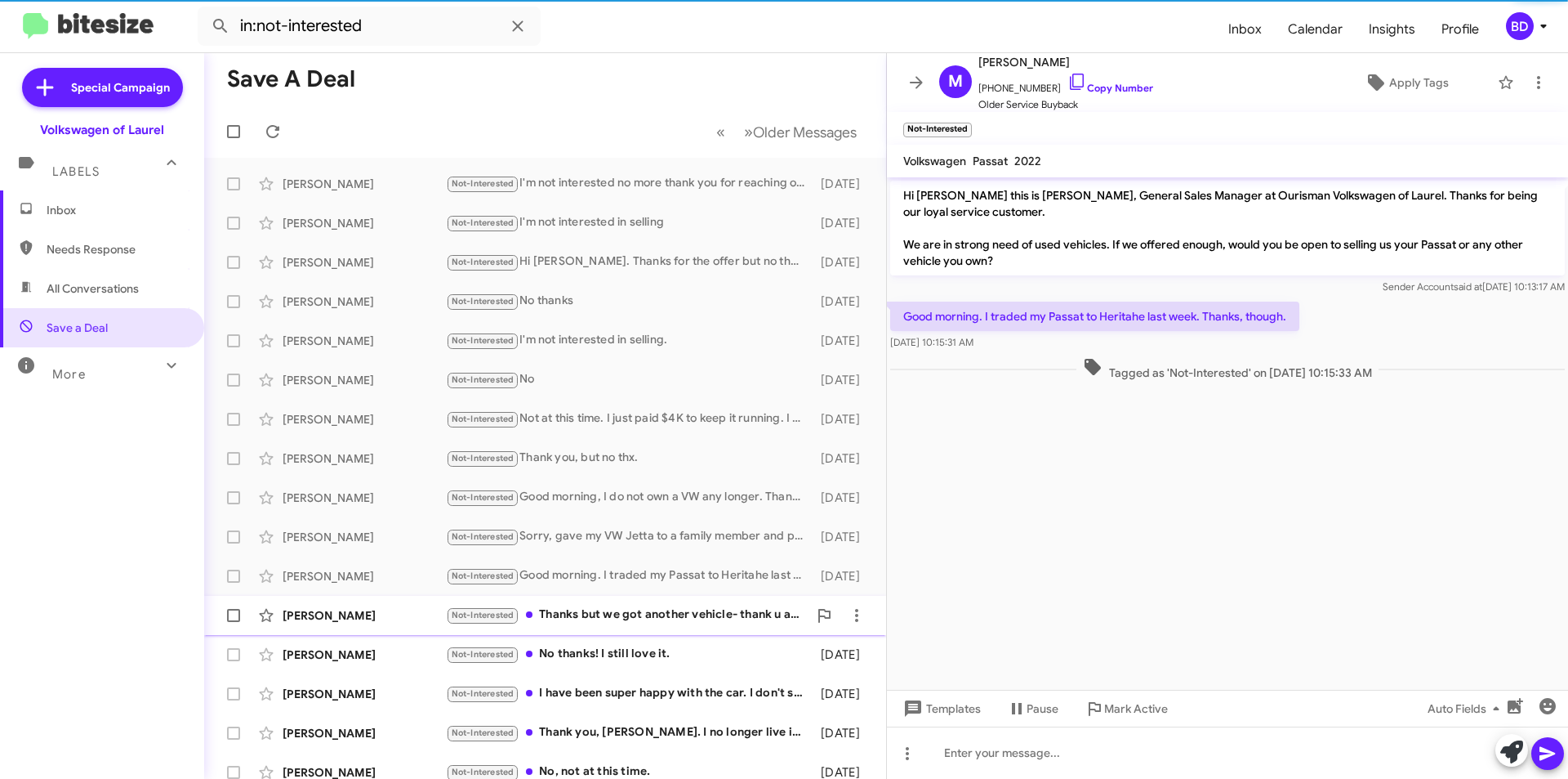
click at [652, 616] on div "Not-Interested Thanks but we got another vehicle- thank u anyways!" at bounding box center [626, 615] width 362 height 19
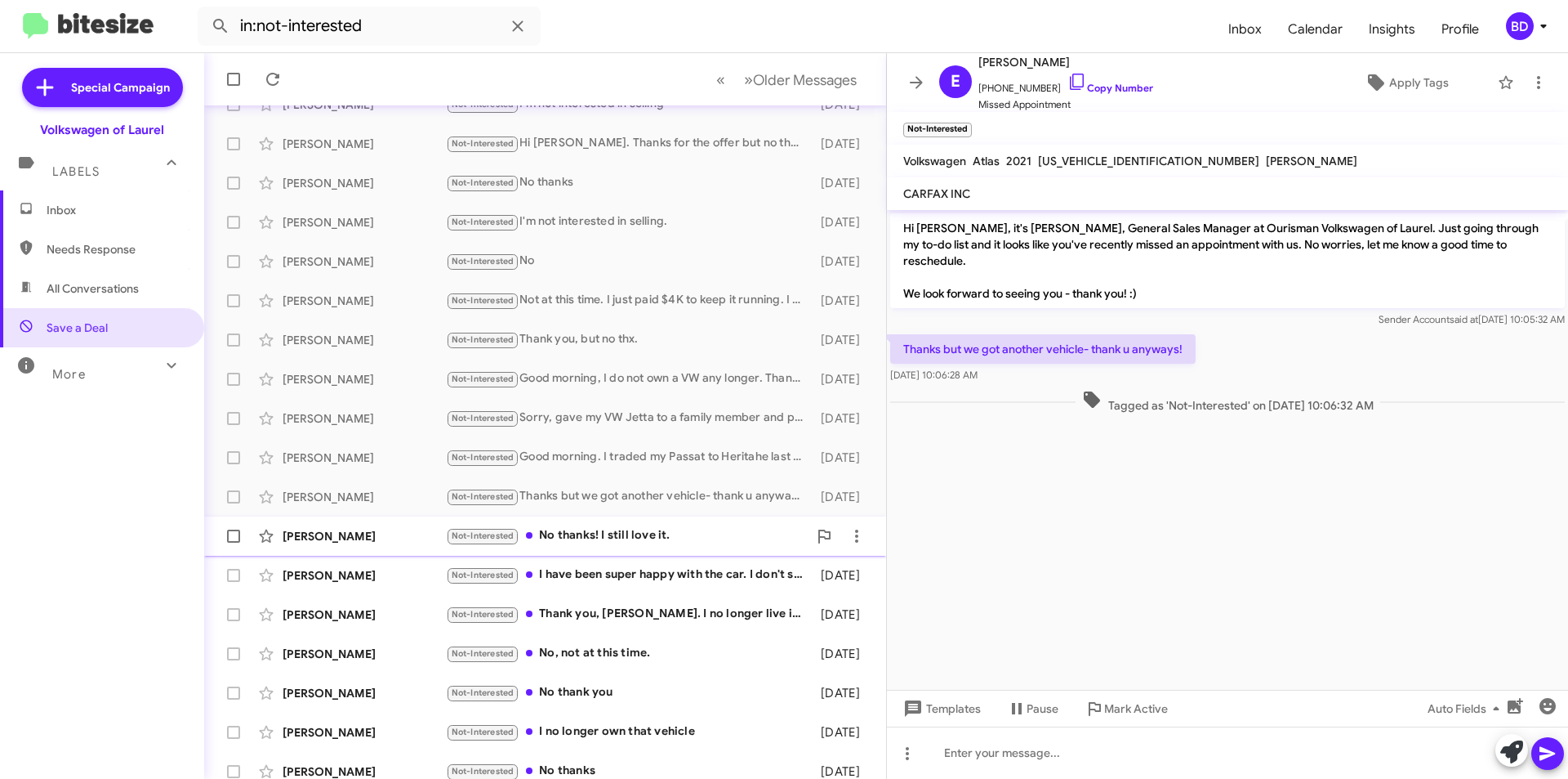
scroll to position [170, 0]
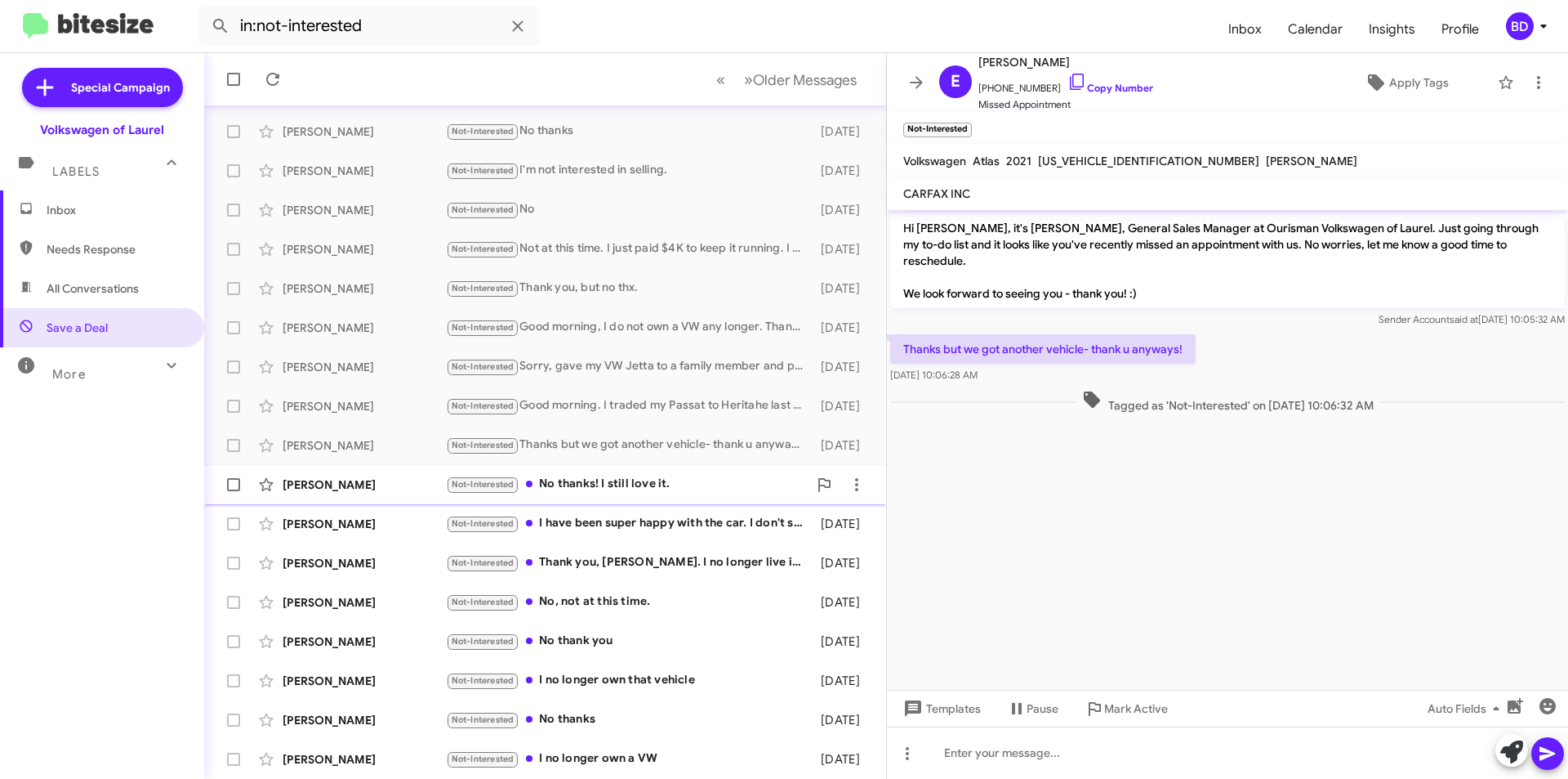
click at [616, 487] on div "Not-Interested No thanks! I still love it." at bounding box center [626, 484] width 362 height 19
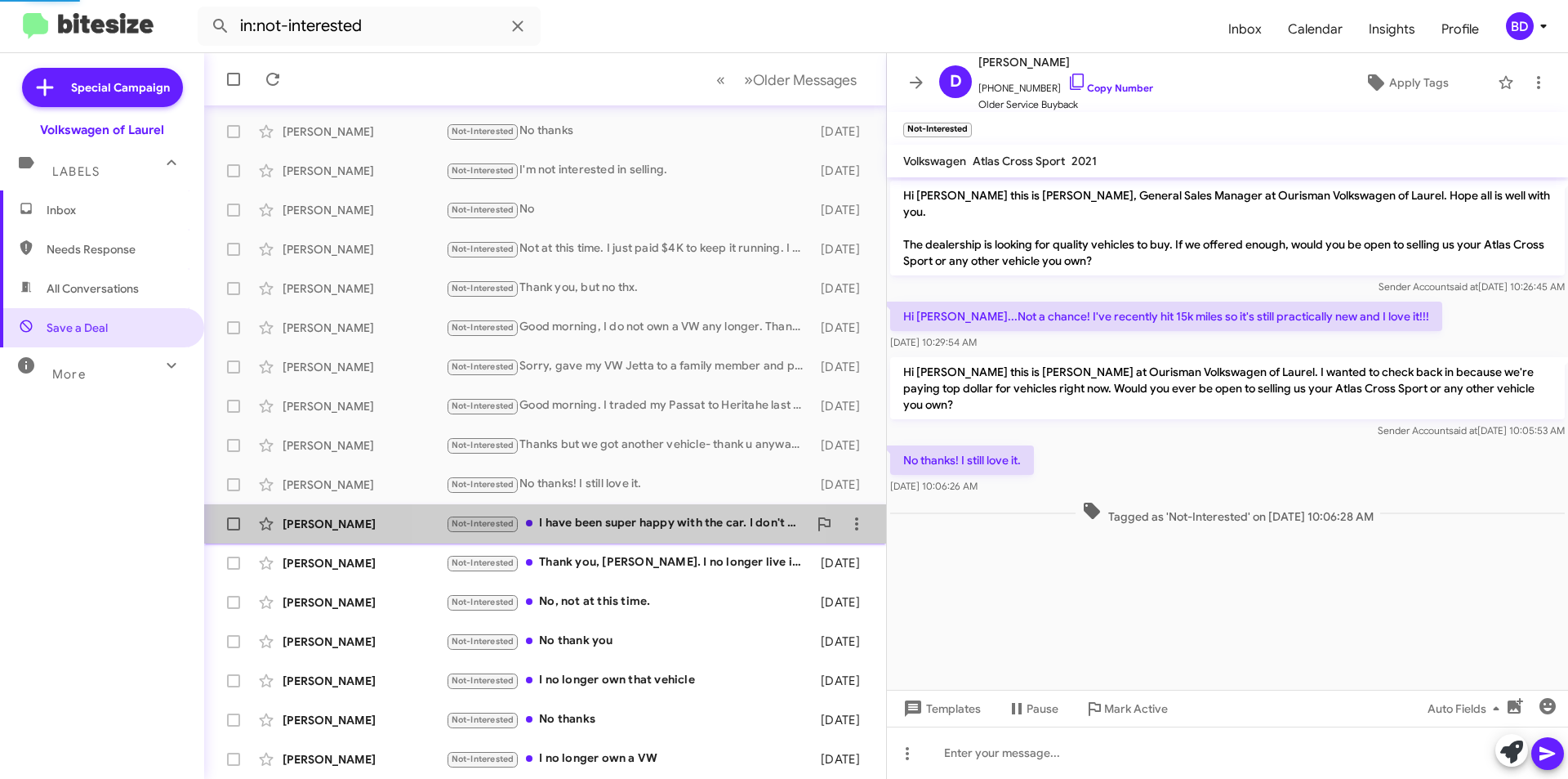
click at [610, 520] on div "Not-Interested I have been super happy with the car. I don't see myself in the …" at bounding box center [626, 523] width 362 height 19
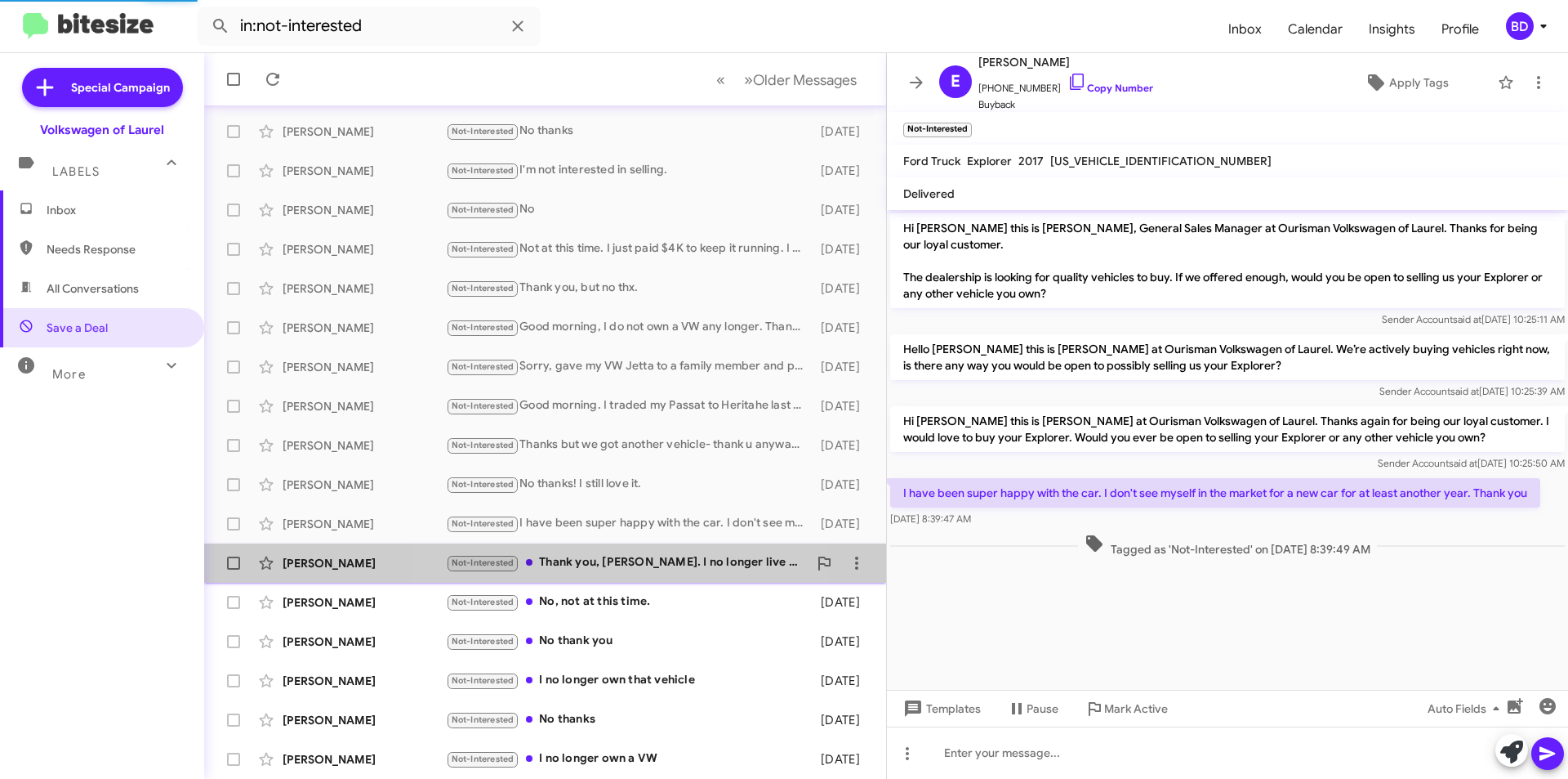
click at [607, 559] on div "Not-Interested Thank you, Bryon. I no longer live in Maryland and I'm down in G…" at bounding box center [626, 563] width 362 height 19
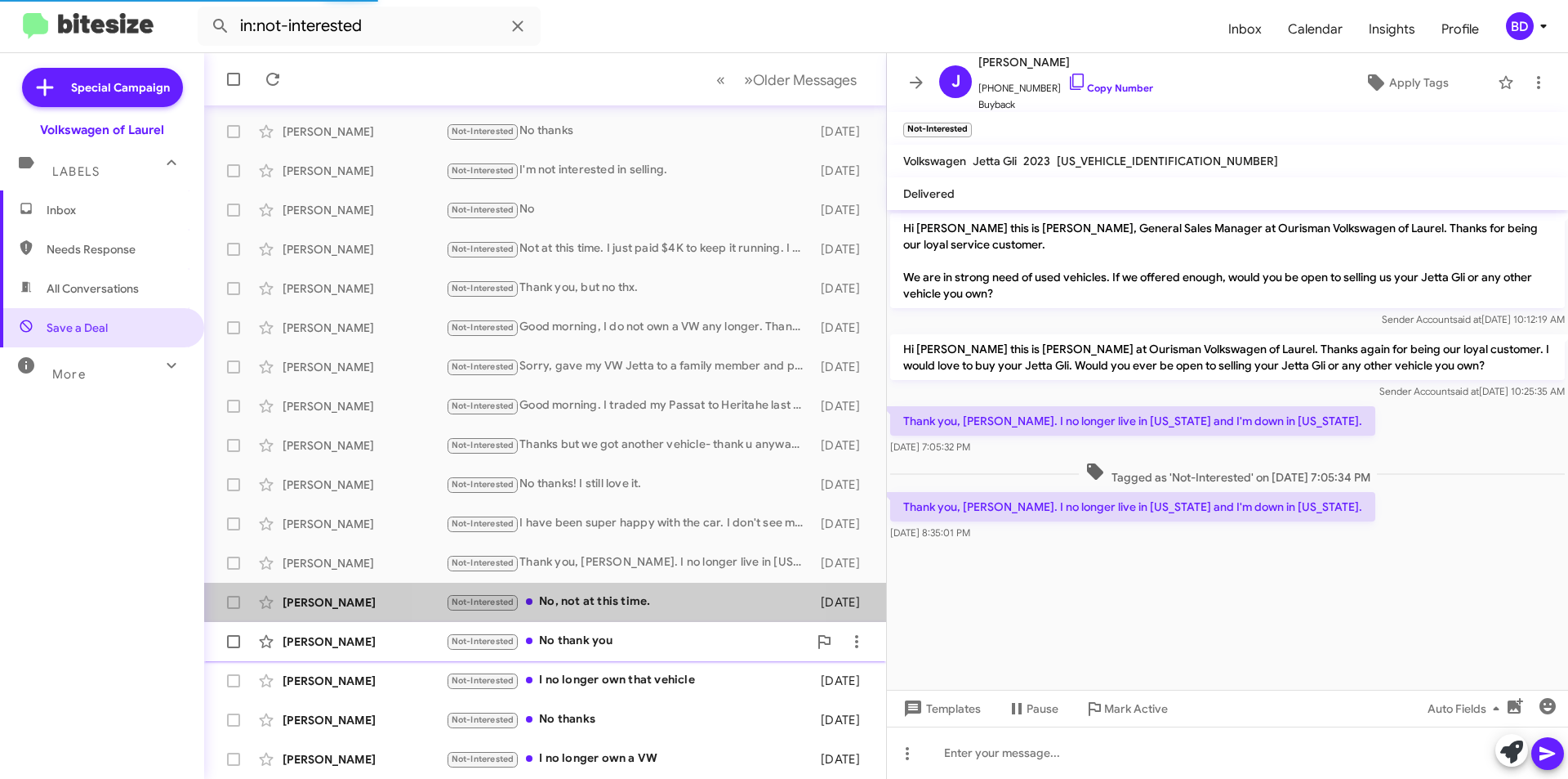
drag, startPoint x: 600, startPoint y: 595, endPoint x: 593, endPoint y: 624, distance: 29.8
click at [601, 596] on div "Not-Interested No, not at this time." at bounding box center [629, 601] width 367 height 19
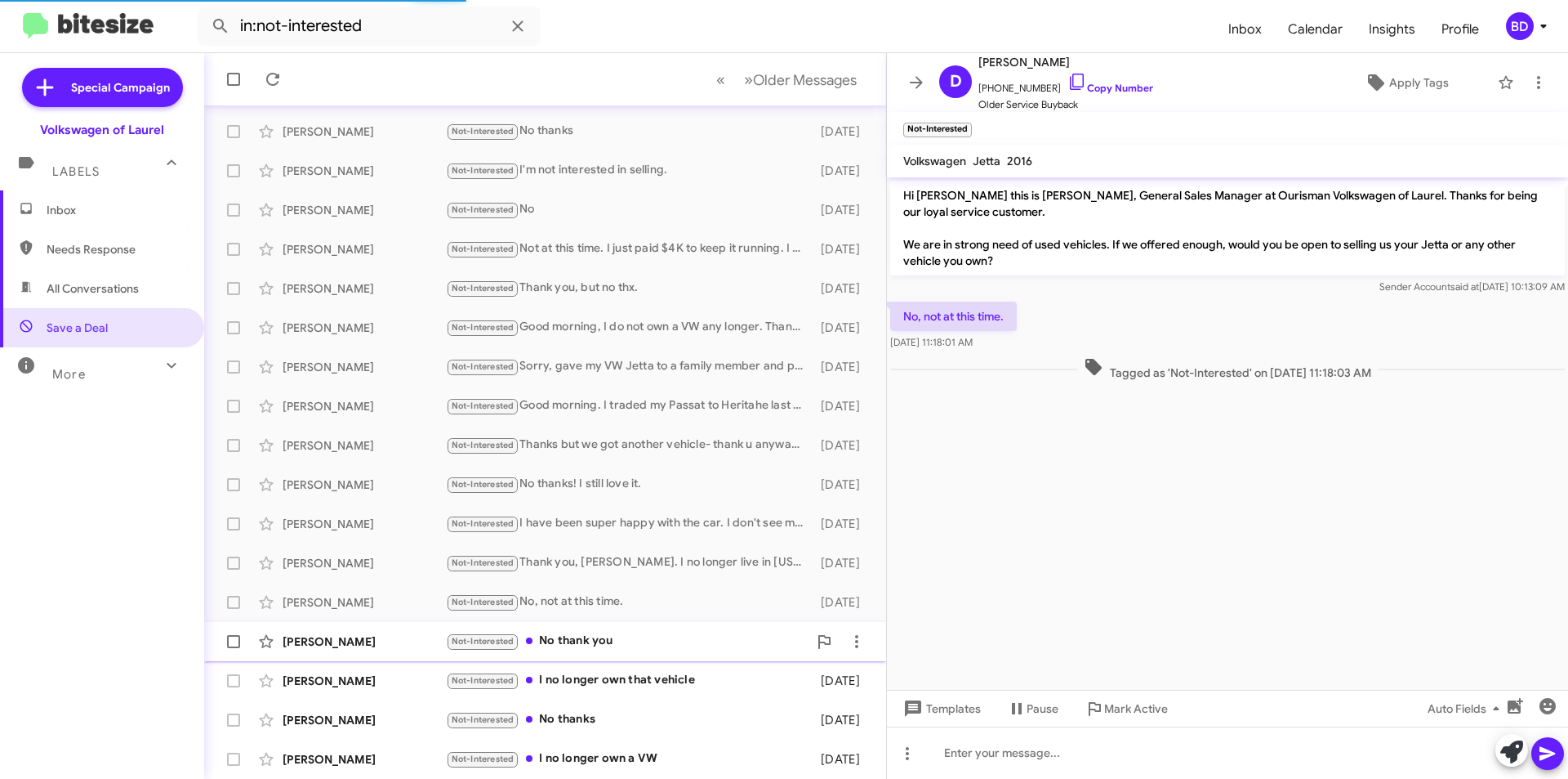
drag, startPoint x: 589, startPoint y: 635, endPoint x: 596, endPoint y: 658, distance: 24.0
click at [589, 636] on div "Not-Interested No thank you" at bounding box center [626, 641] width 362 height 19
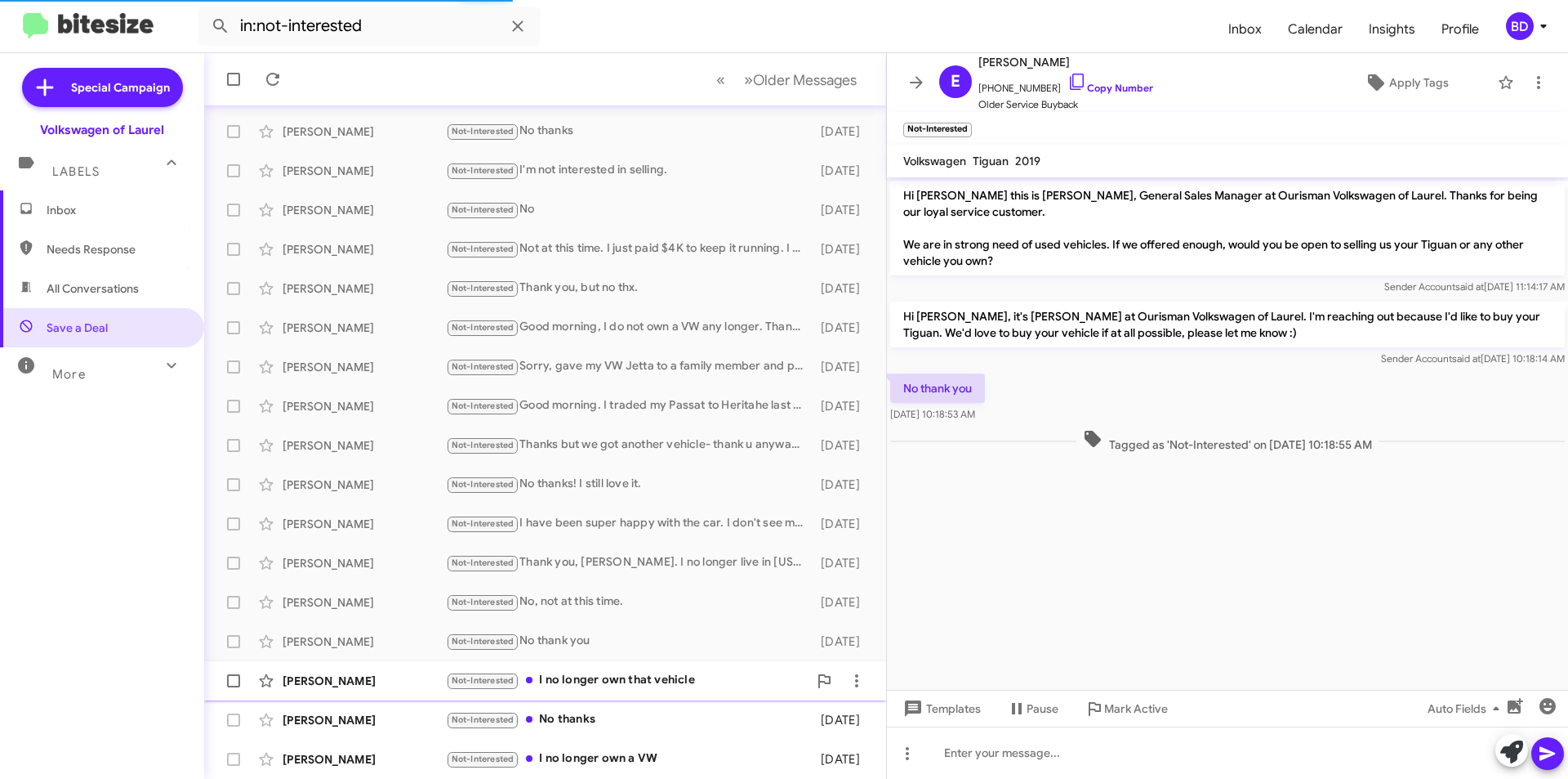
click at [600, 678] on div "Not-Interested I no longer own that vehicle" at bounding box center [626, 680] width 362 height 19
click at [589, 718] on div "Not-Interested No thanks" at bounding box center [626, 719] width 362 height 19
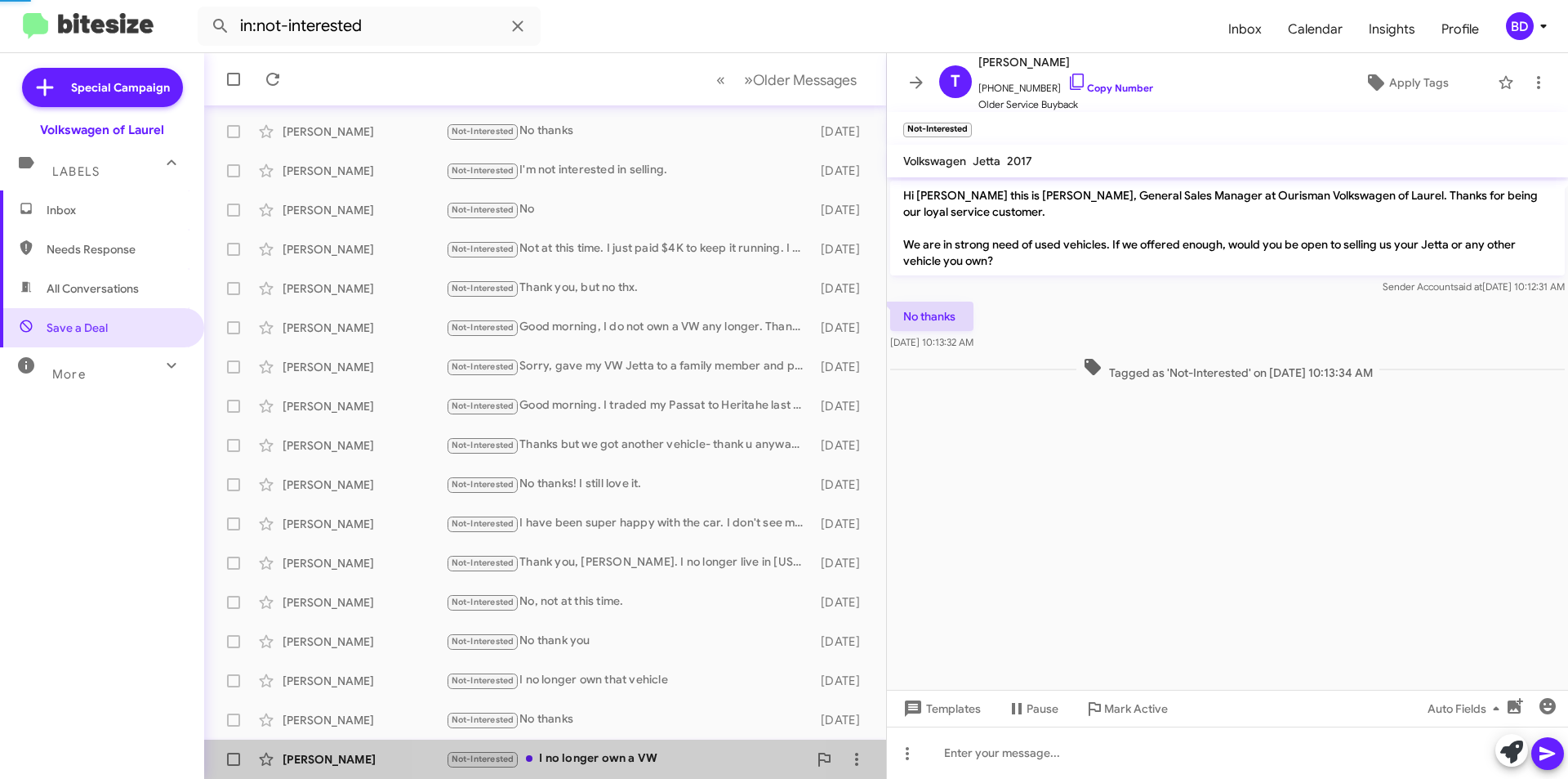
click at [599, 756] on div "Not-Interested I no longer own a VW" at bounding box center [626, 758] width 362 height 19
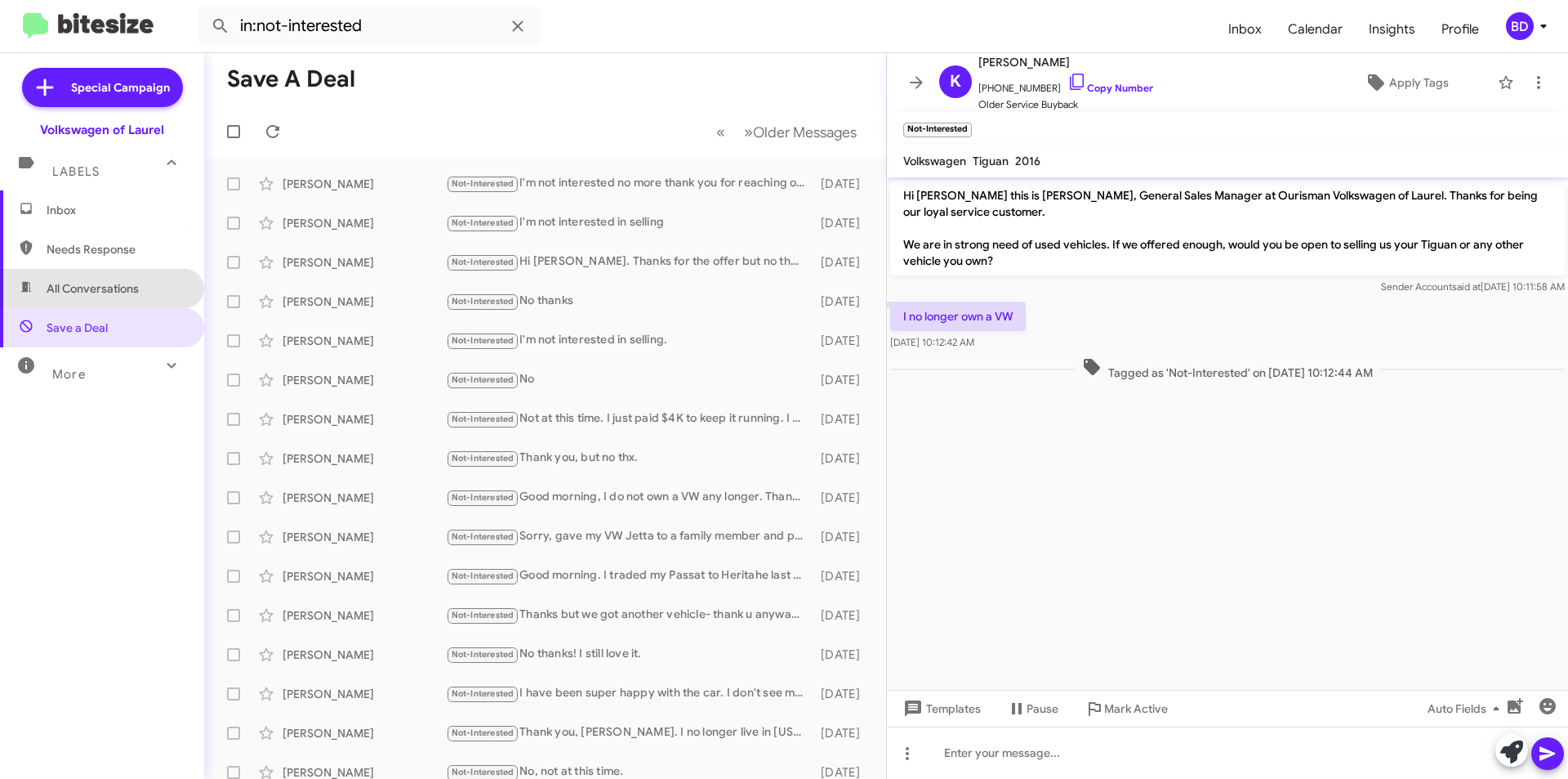
click at [107, 286] on span "All Conversations" at bounding box center [92, 288] width 92 height 16
type input "in:all-conversations"
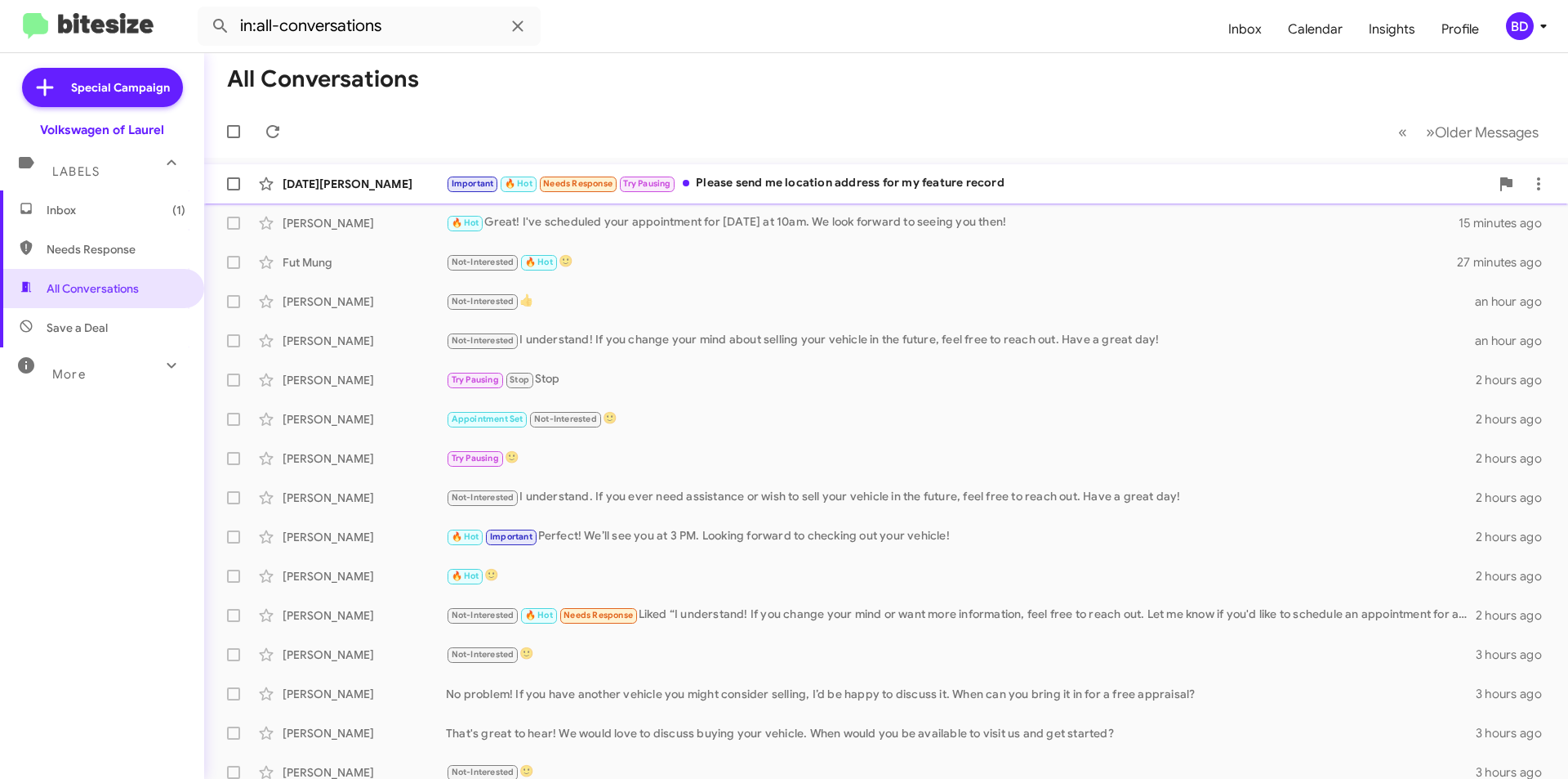
click at [825, 181] on div "Important 🔥 Hot Needs Response Try Pausing Please send me location address for …" at bounding box center [968, 183] width 1044 height 19
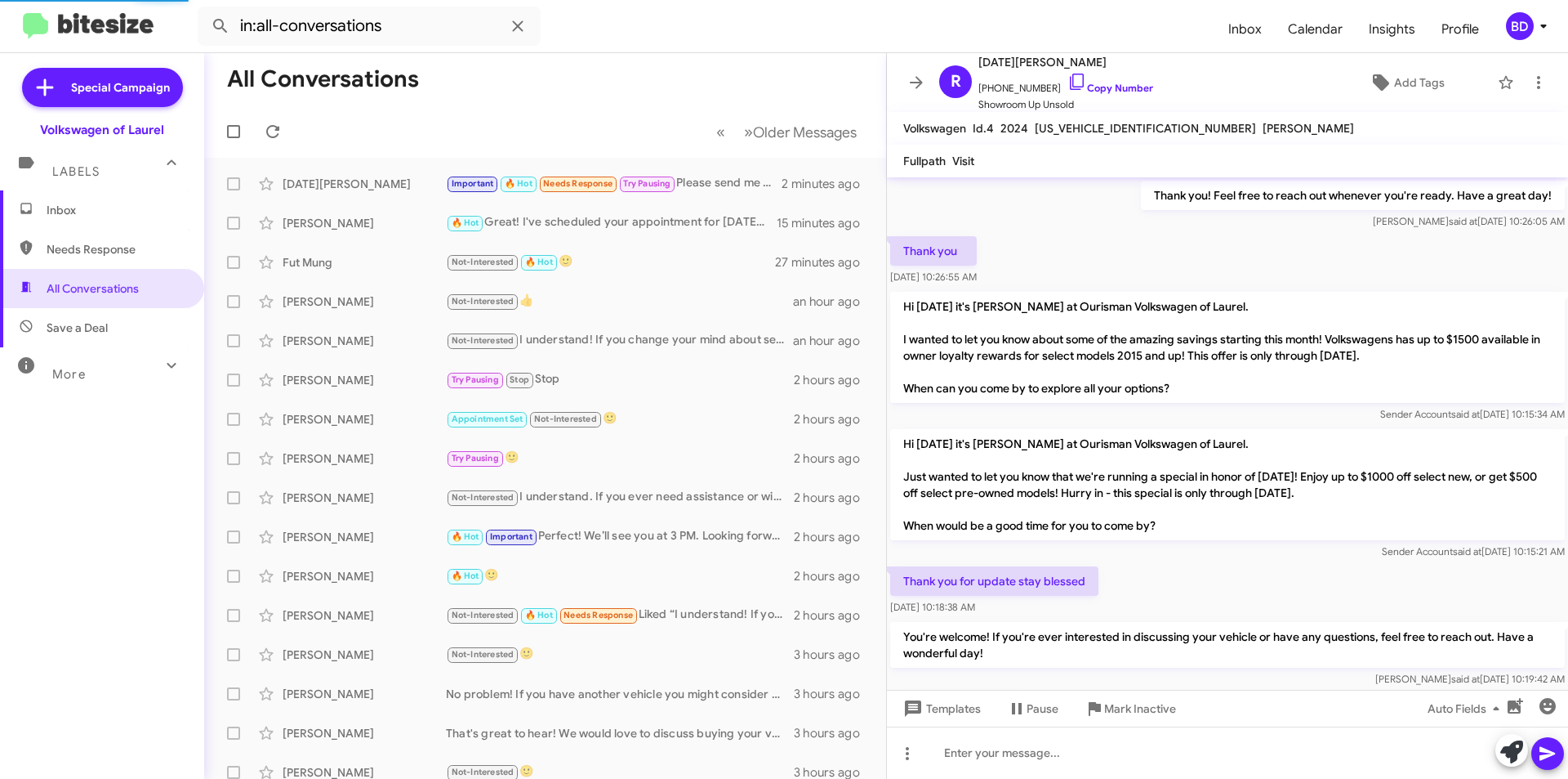
scroll to position [1368, 0]
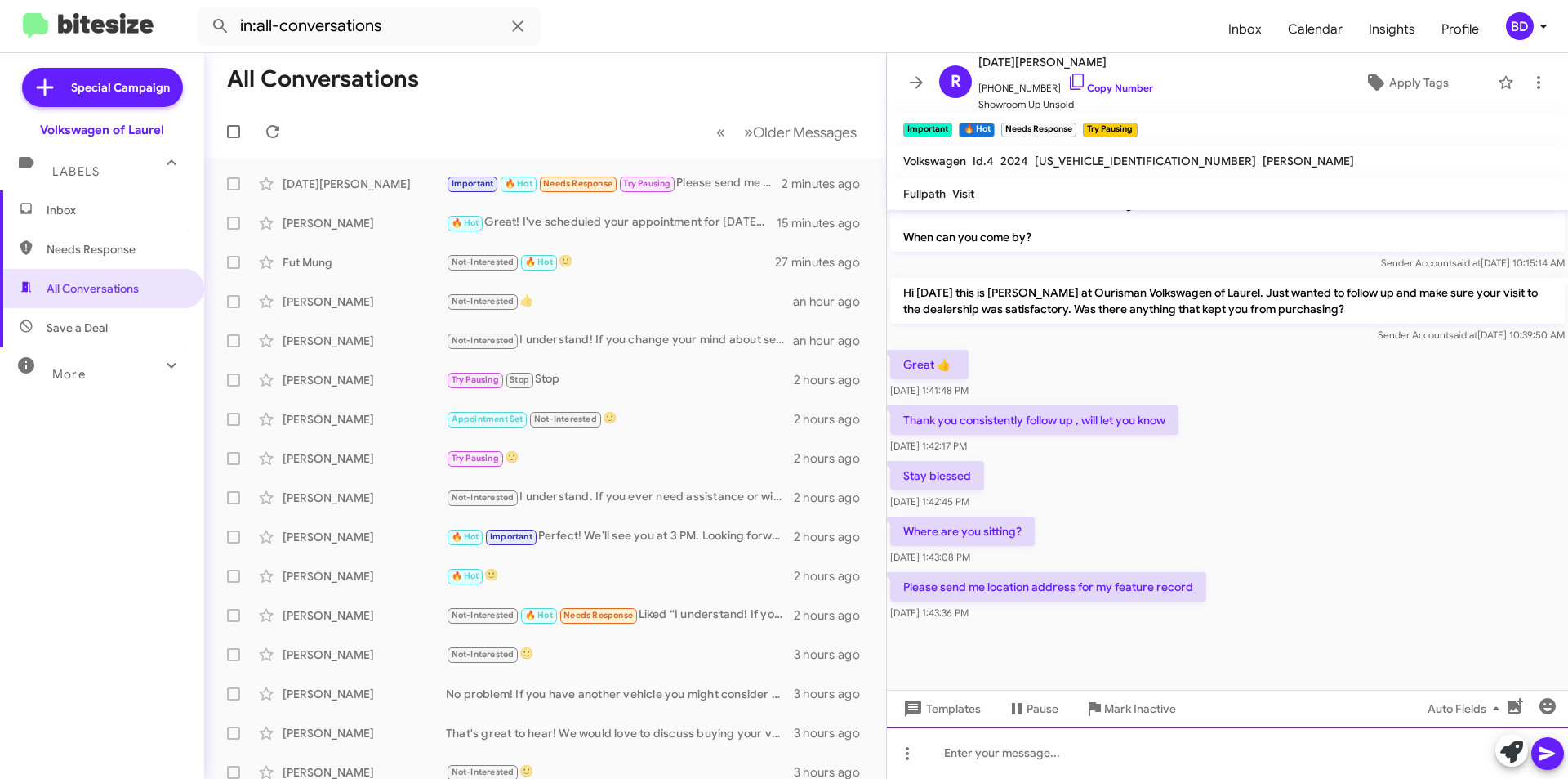
click at [1104, 752] on div at bounding box center [1227, 753] width 681 height 52
click at [1553, 745] on icon at bounding box center [1548, 754] width 20 height 20
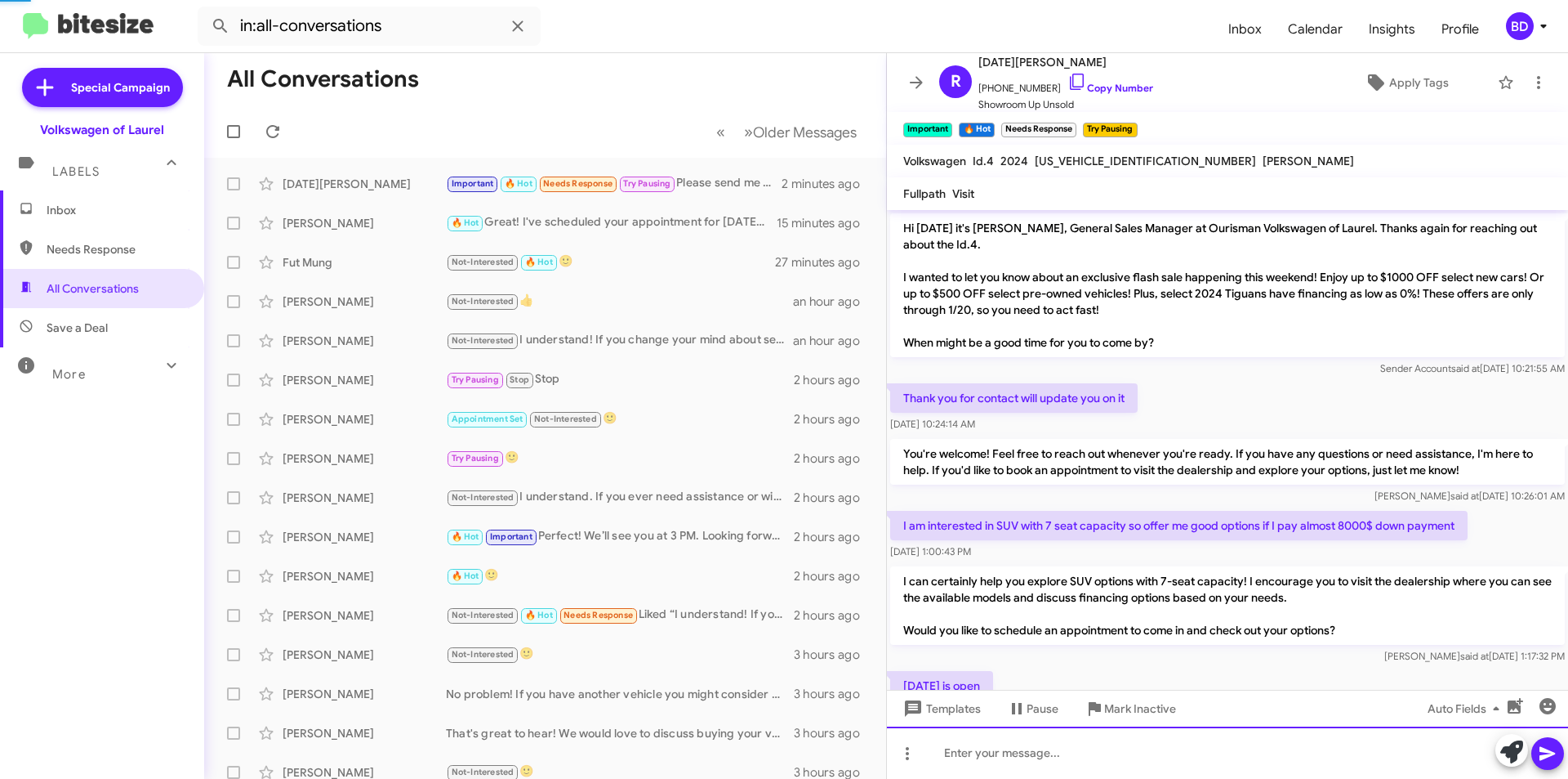
scroll to position [82, 0]
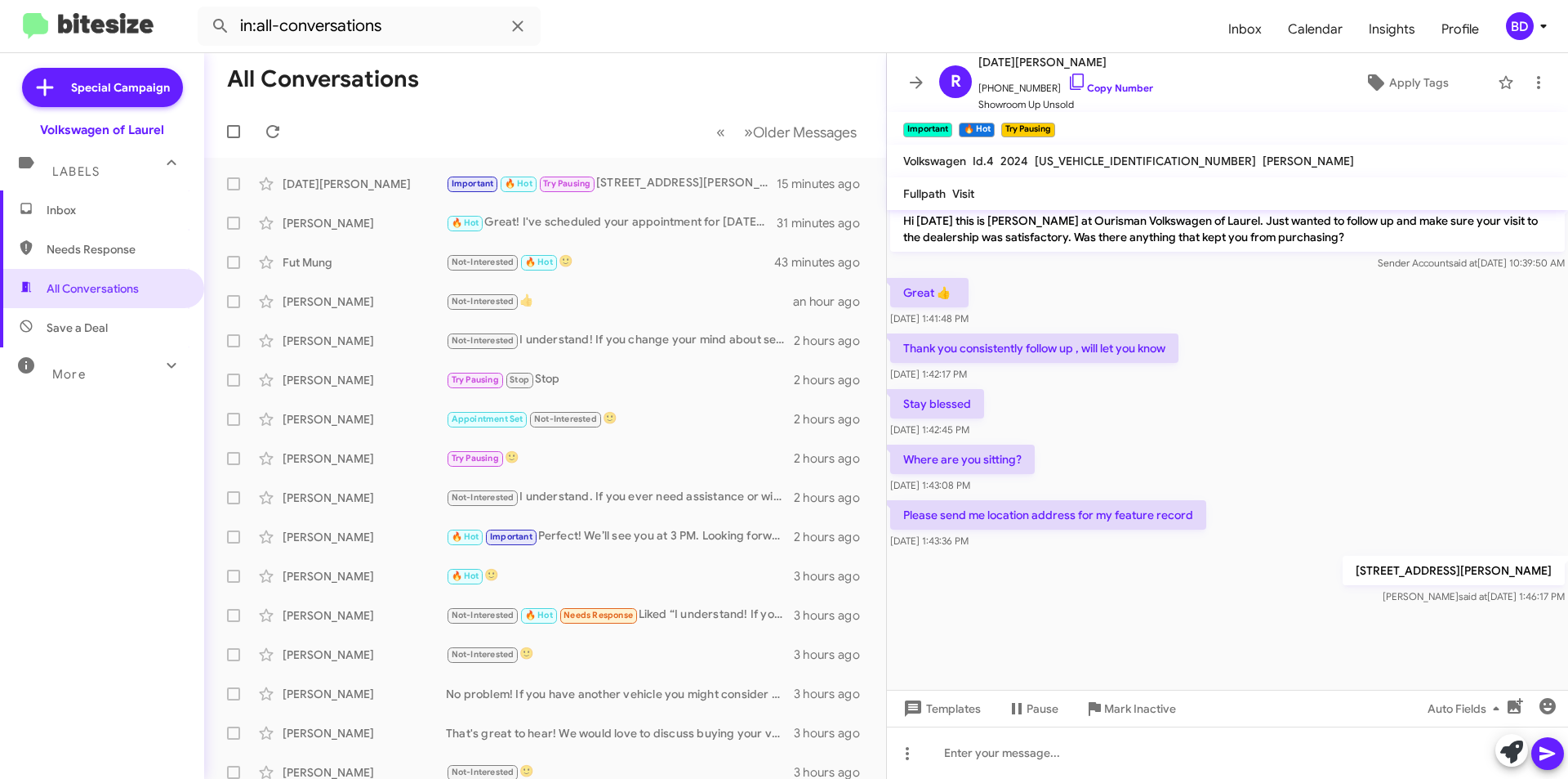
scroll to position [1400, 0]
click at [1512, 751] on icon at bounding box center [1511, 751] width 22 height 22
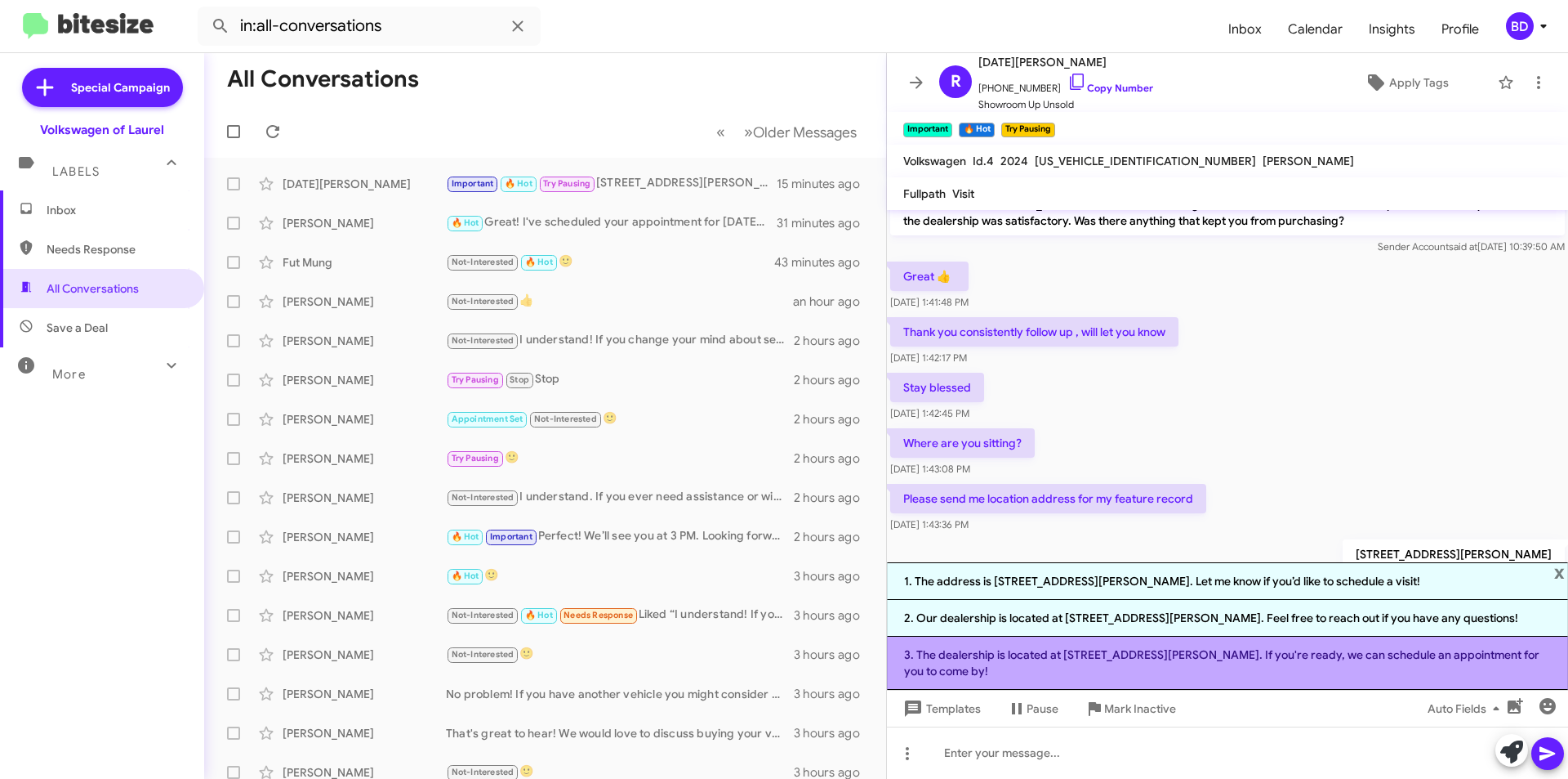
click at [1298, 655] on li "3. The dealership is located at [STREET_ADDRESS][PERSON_NAME]. If you're ready,…" at bounding box center [1227, 662] width 681 height 53
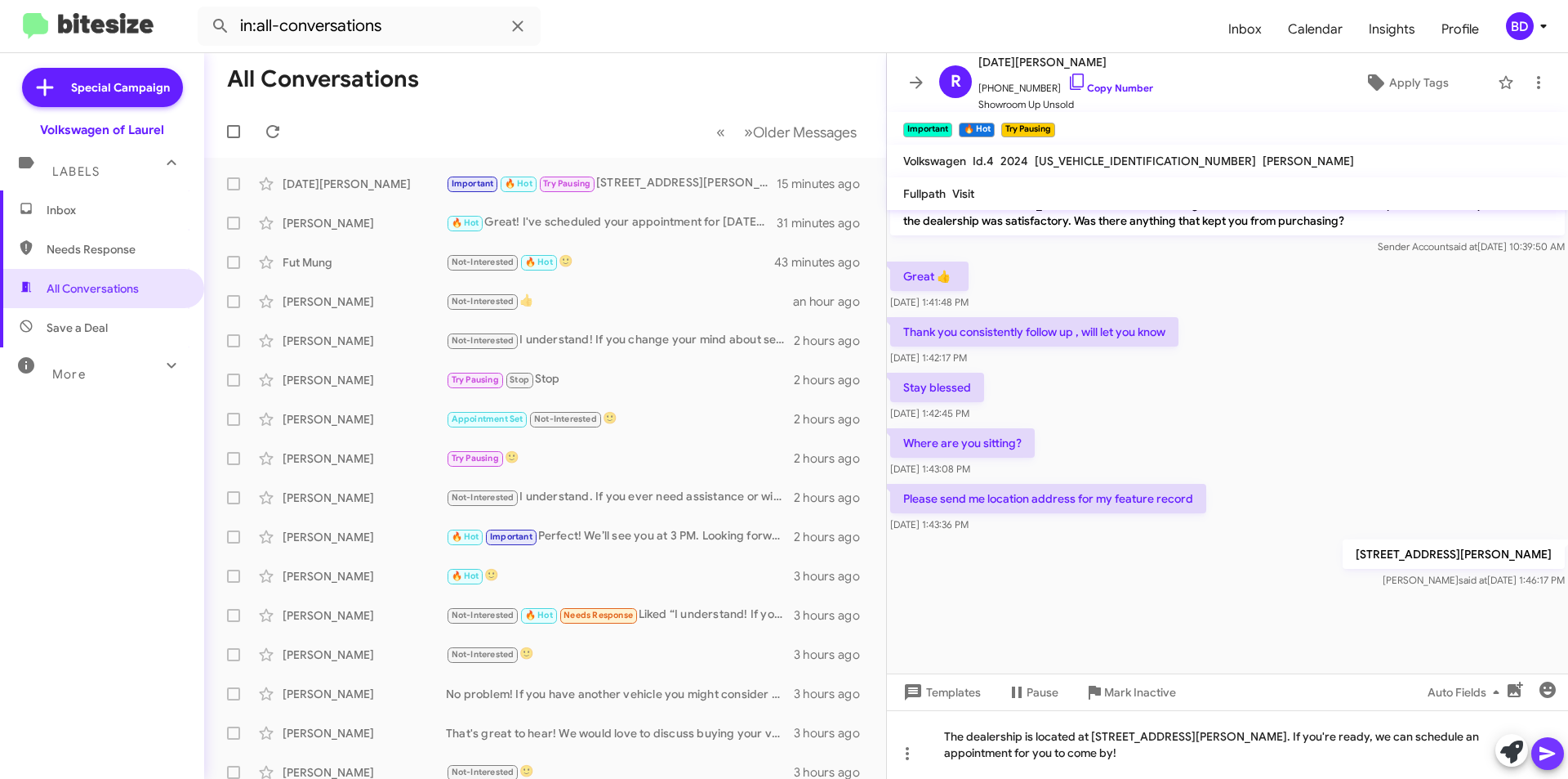
click at [1550, 756] on icon at bounding box center [1547, 753] width 15 height 13
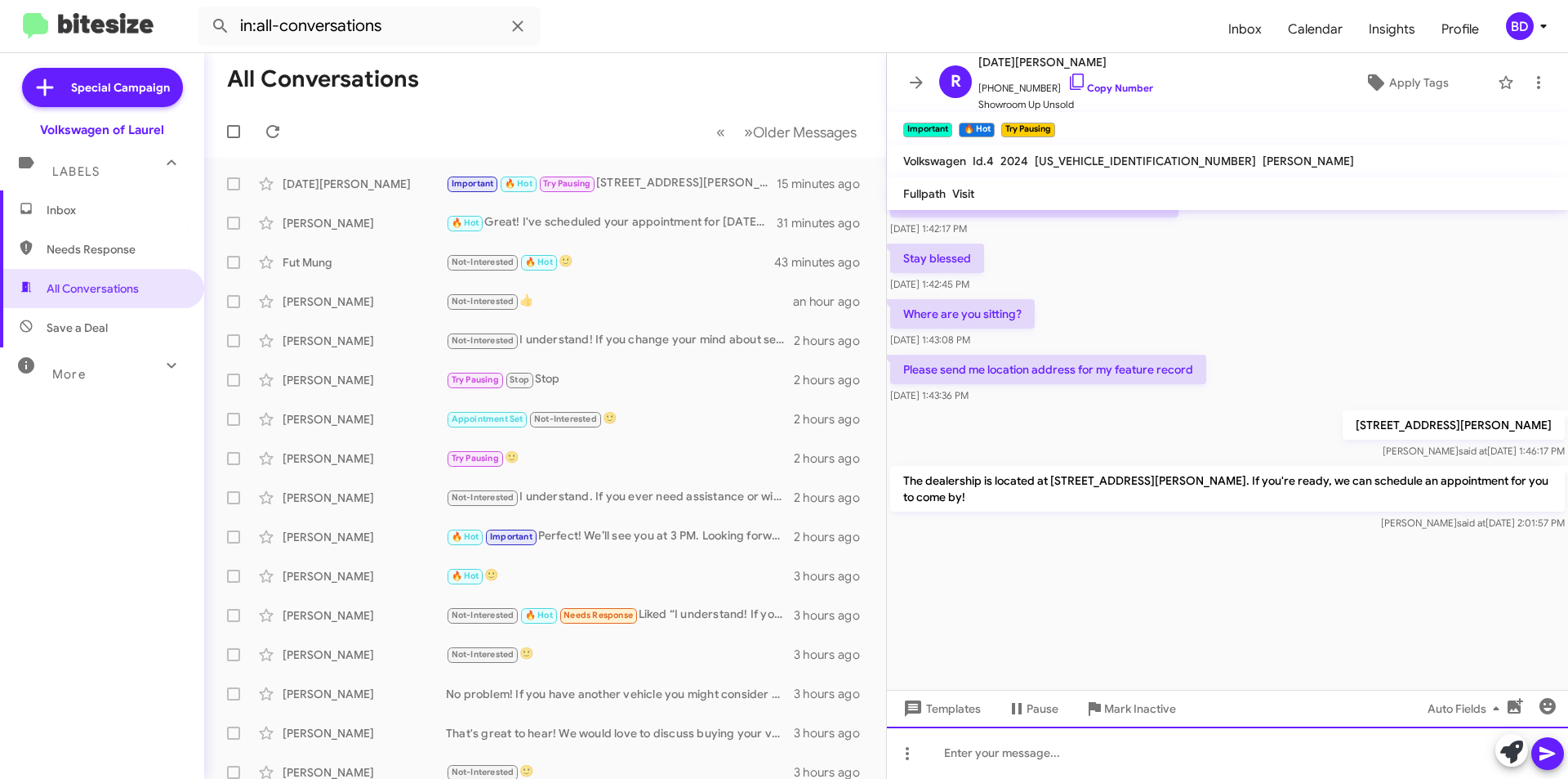
scroll to position [3144, 0]
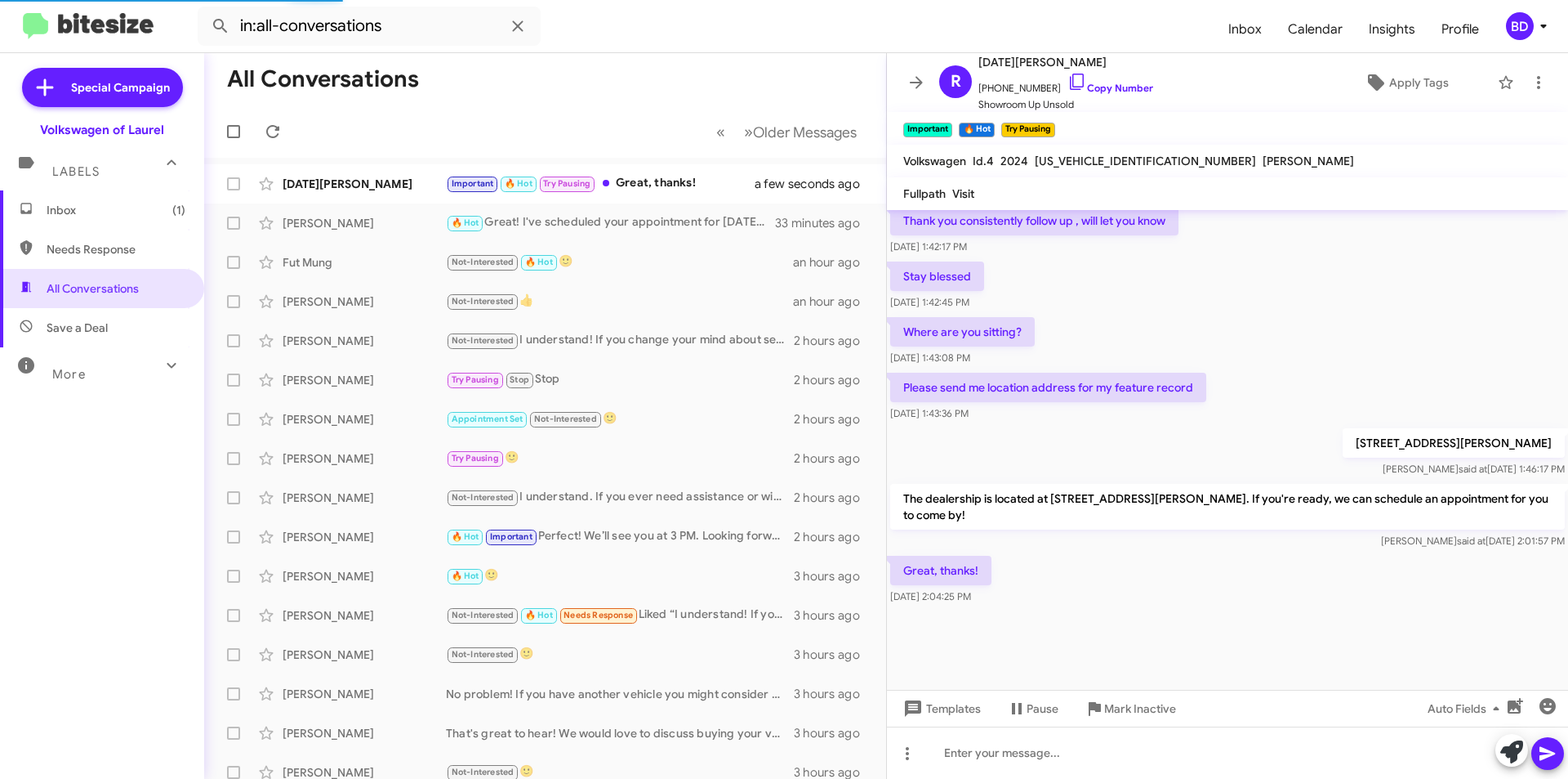
scroll to position [1335, 0]
click at [1550, 705] on mat-tooltip-component "Use AI to suggest a response" at bounding box center [1484, 709] width 146 height 49
click at [1543, 703] on div "Use AI to suggest a response" at bounding box center [1484, 709] width 124 height 26
click at [1548, 706] on icon "button" at bounding box center [1548, 706] width 16 height 16
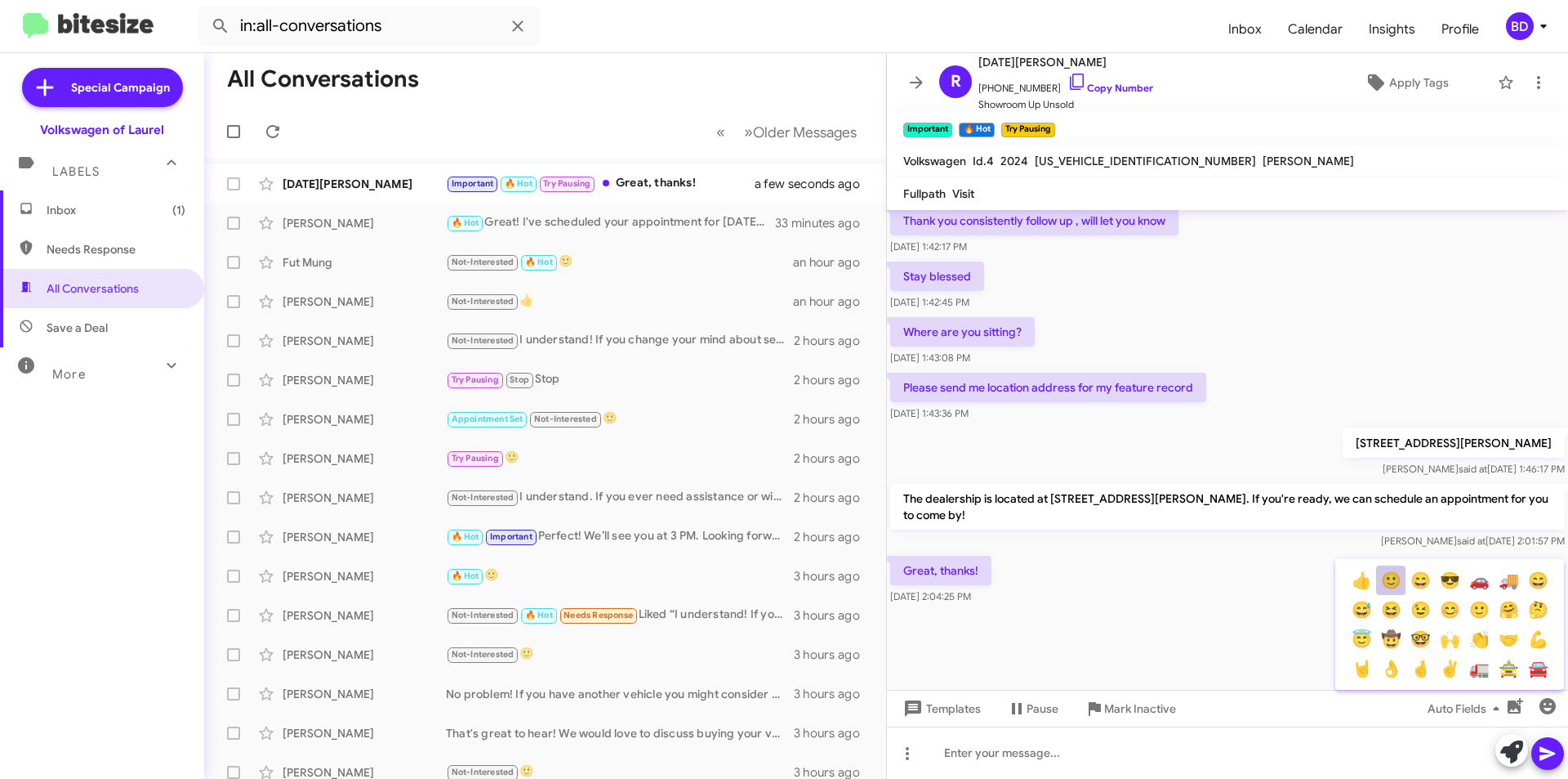
click at [1394, 584] on button "🙂" at bounding box center [1390, 580] width 30 height 30
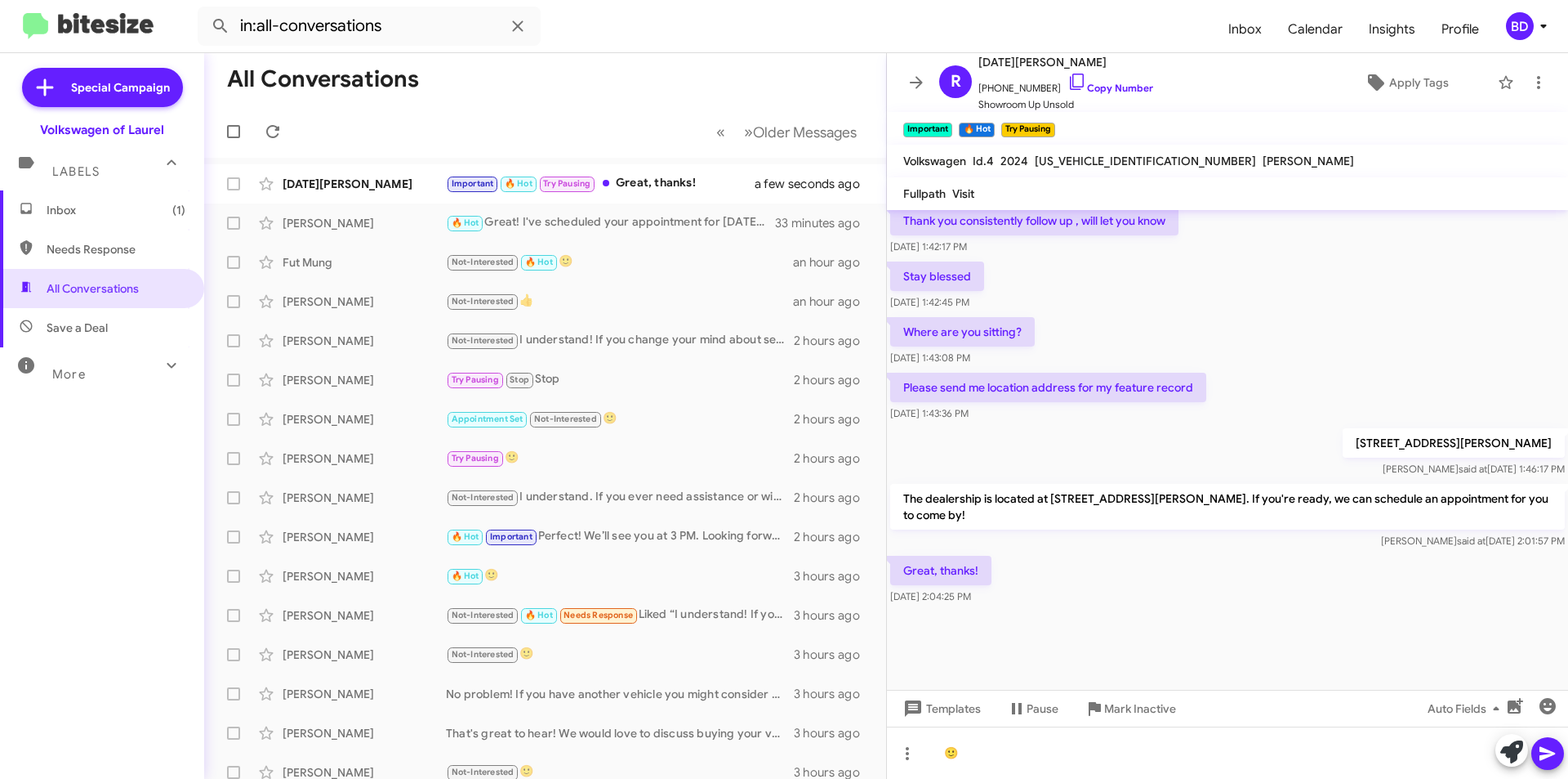
click at [1548, 751] on icon at bounding box center [1547, 753] width 15 height 13
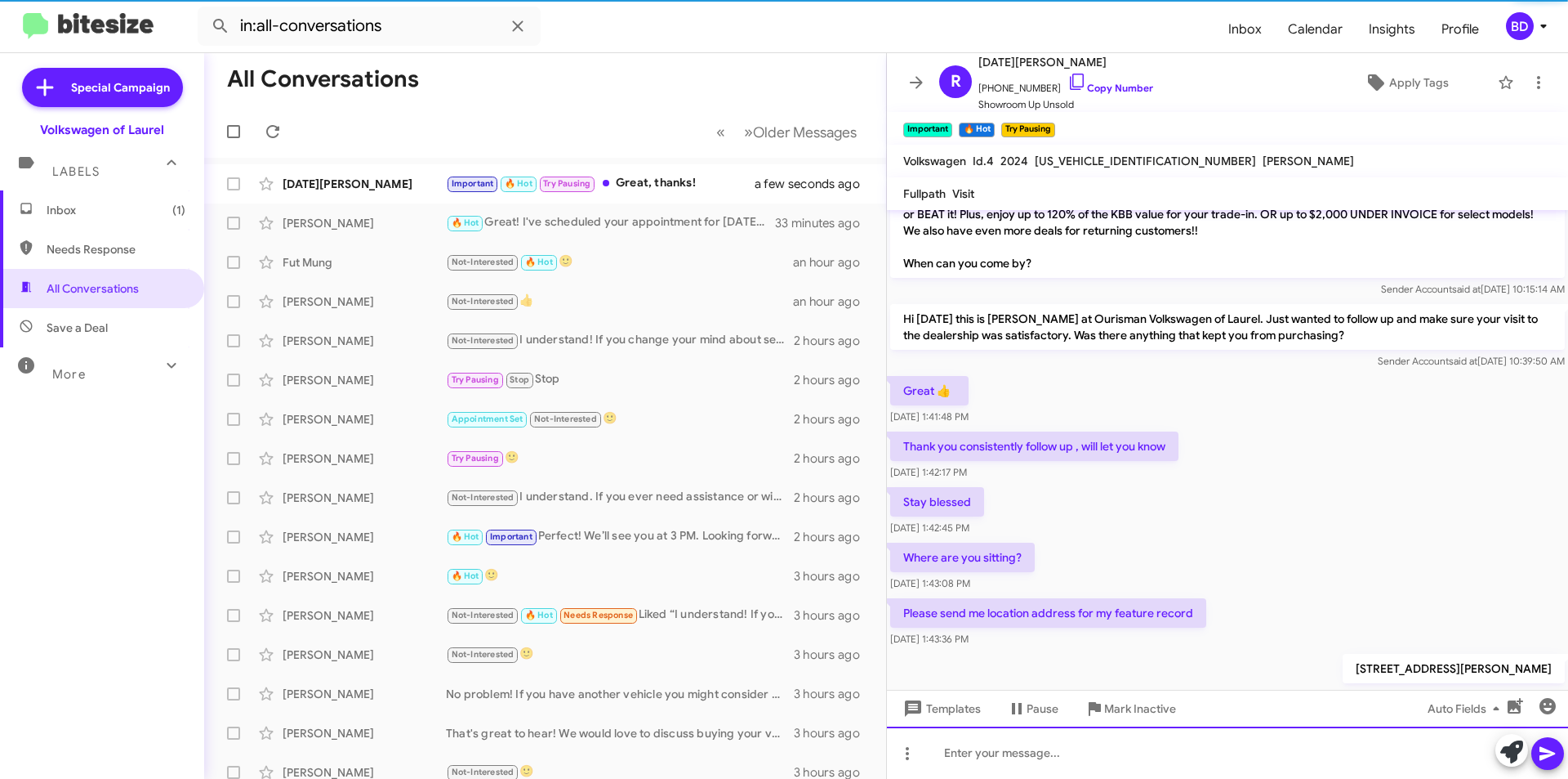
scroll to position [0, 0]
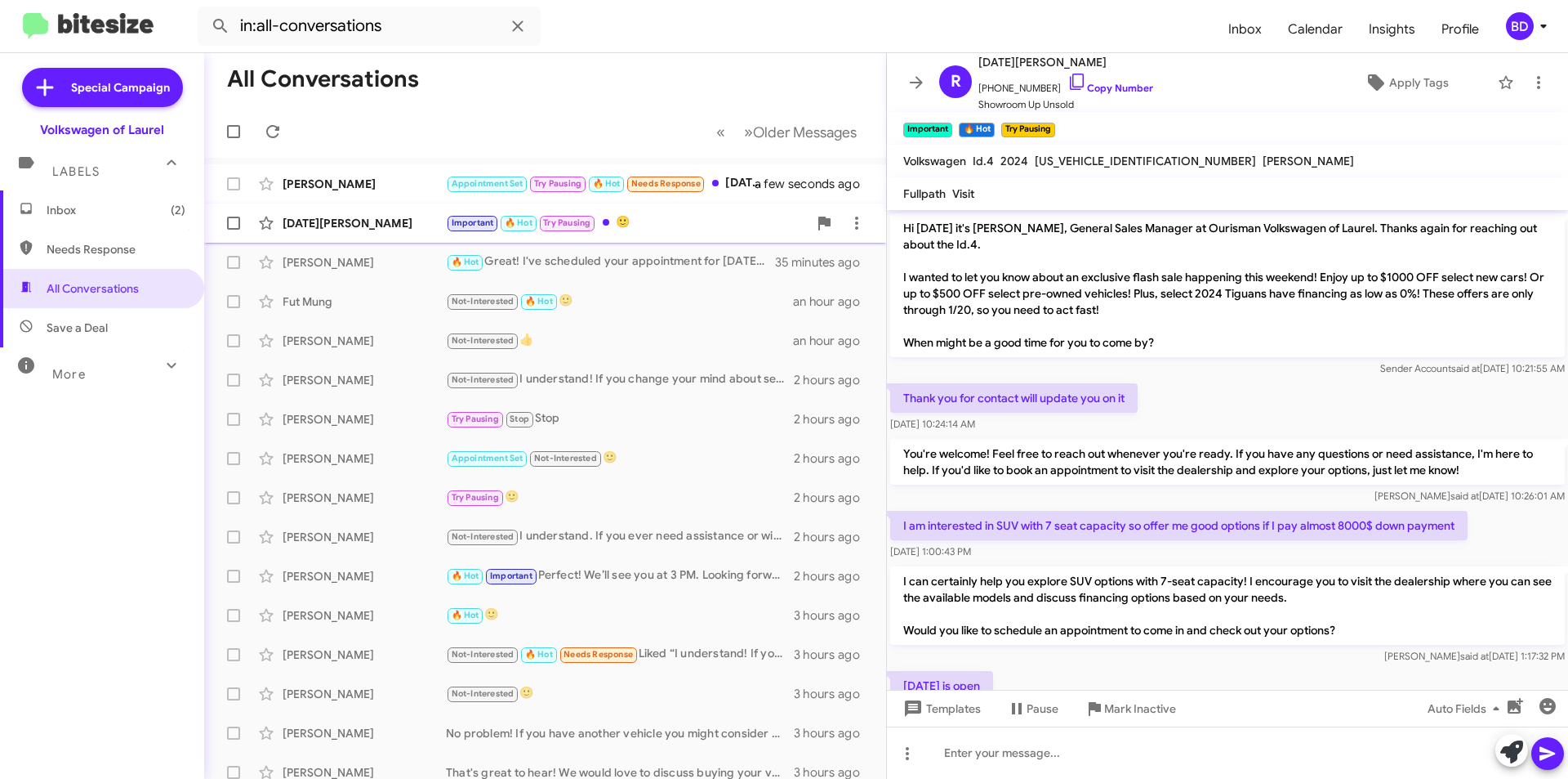
click at [680, 232] on div "Important 🔥 Hot Try Pausing 🙂" at bounding box center [626, 223] width 362 height 19
click at [420, 184] on div "[PERSON_NAME]" at bounding box center [364, 184] width 163 height 16
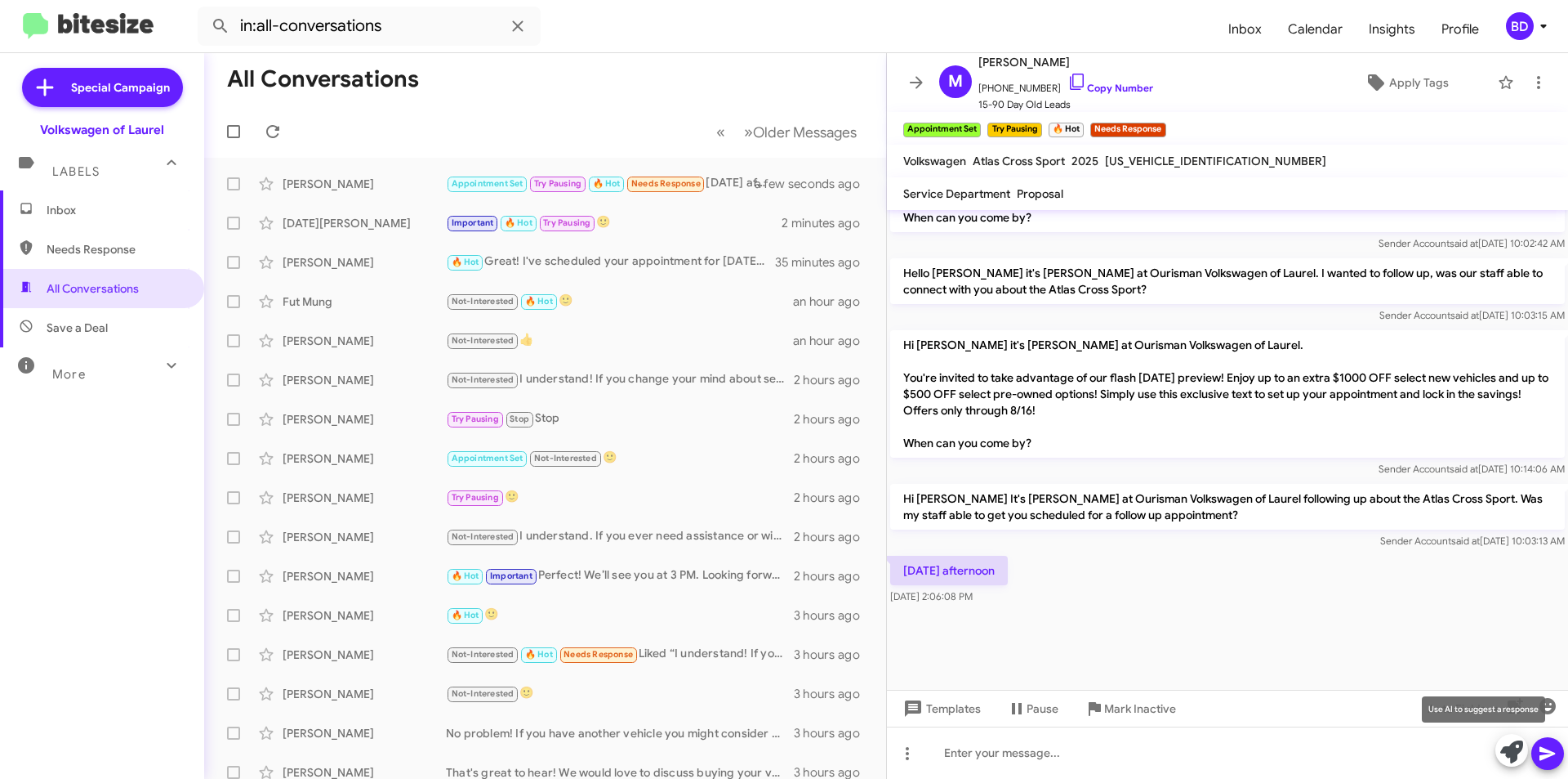
click at [1504, 751] on icon at bounding box center [1511, 751] width 22 height 22
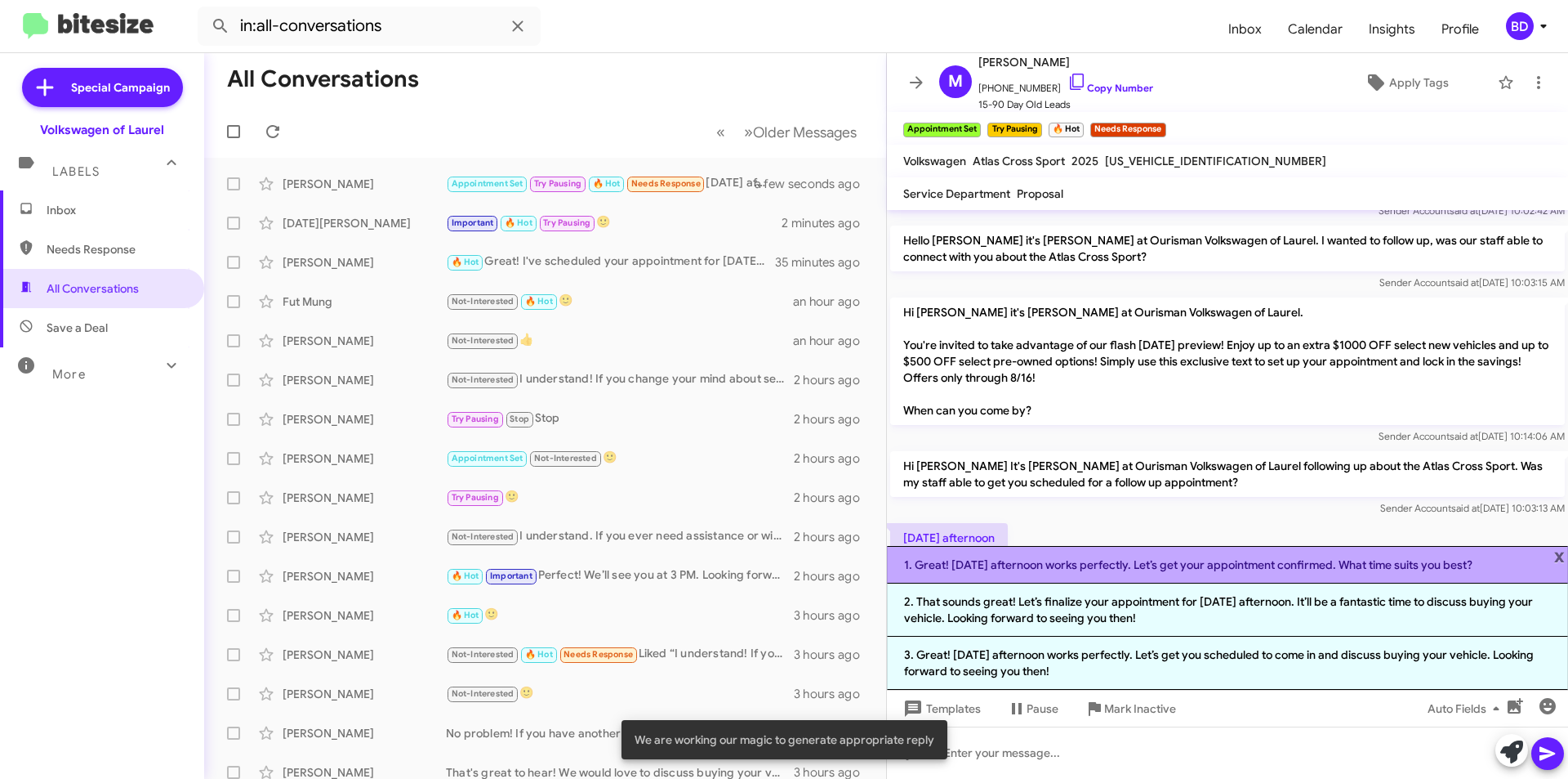
click at [1162, 561] on li "1. Great! Saturday afternoon works perfectly. Let’s get your appointment confir…" at bounding box center [1227, 565] width 681 height 38
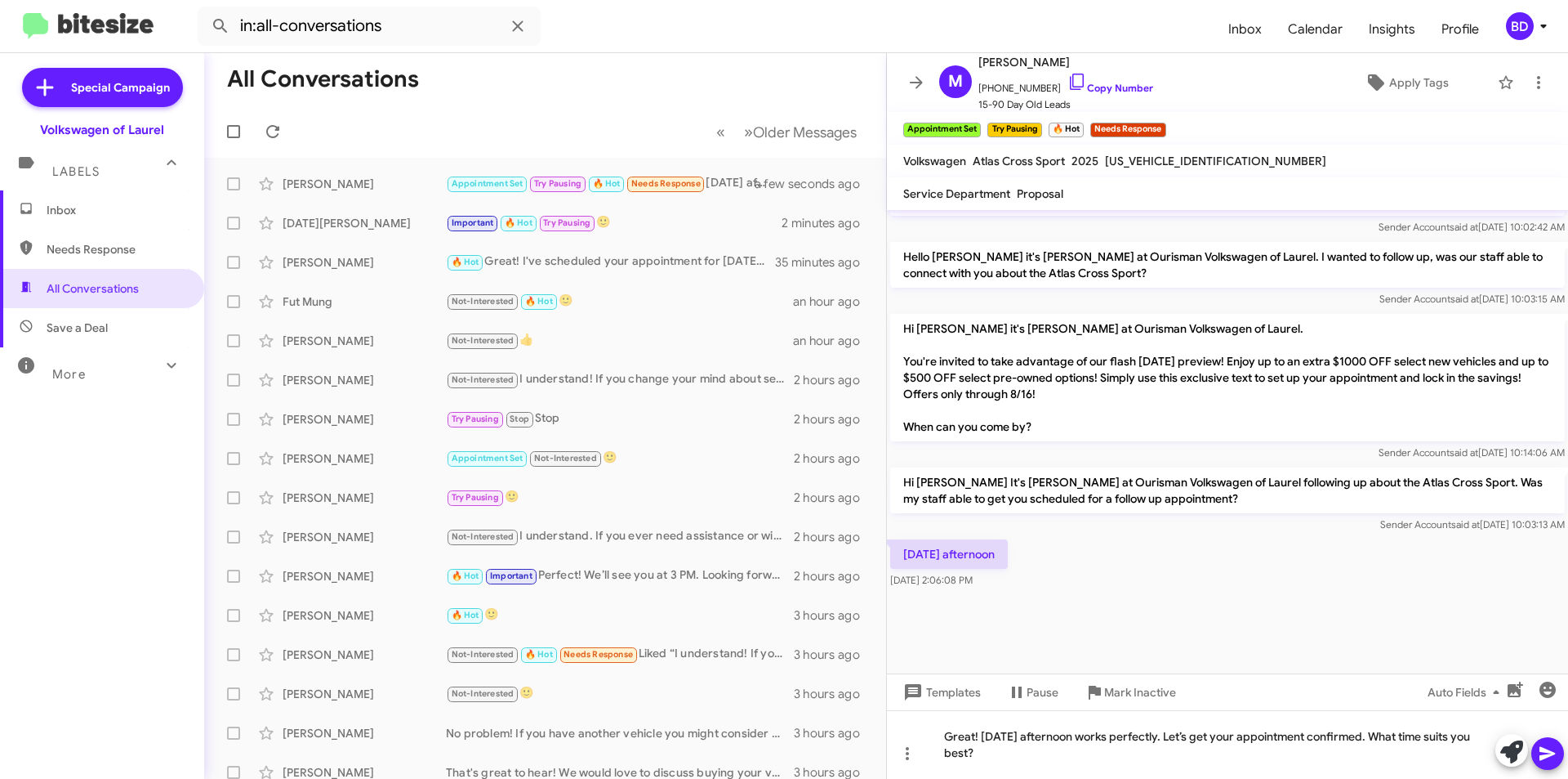
click at [1549, 748] on icon at bounding box center [1548, 754] width 20 height 20
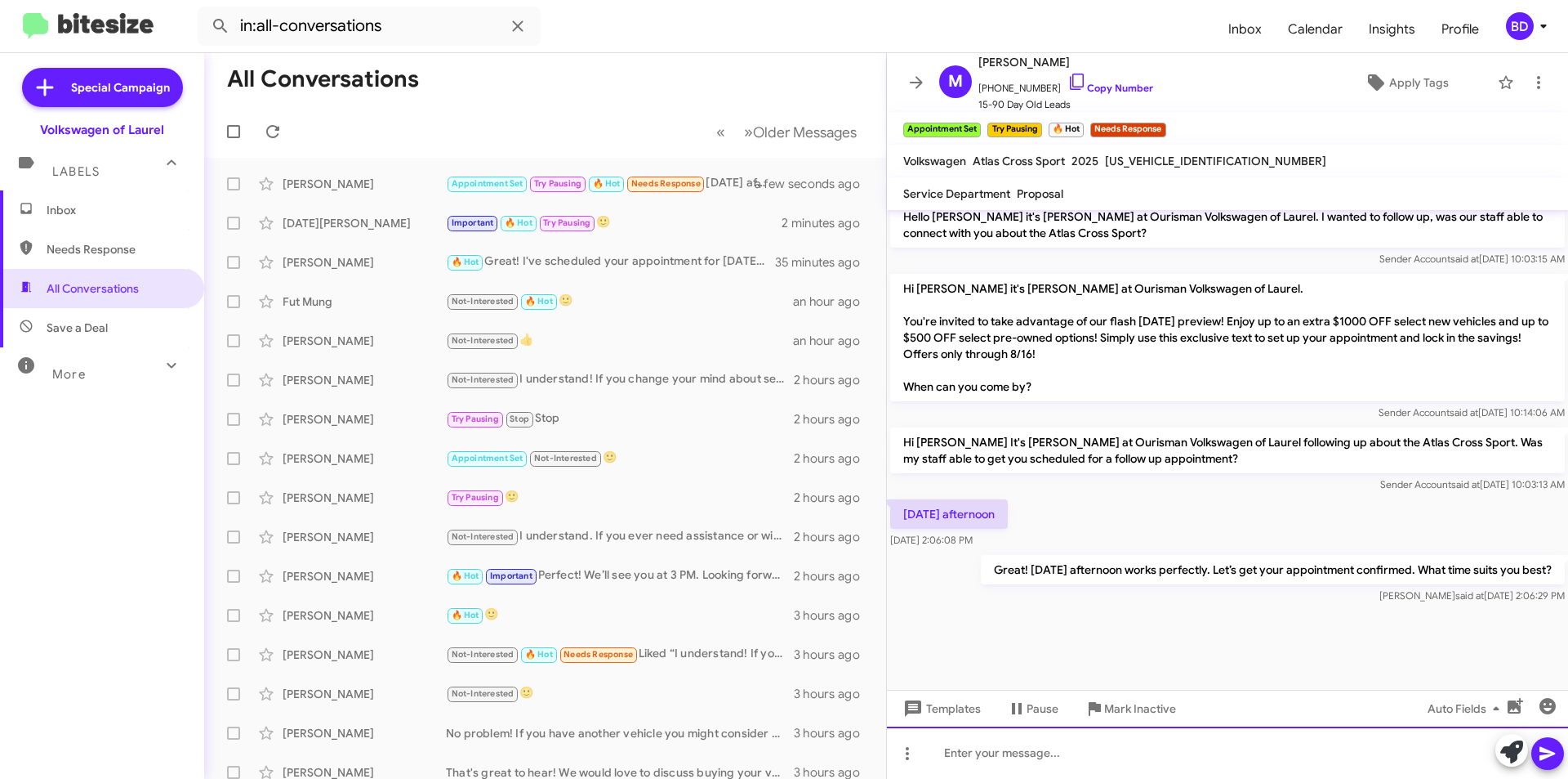
scroll to position [3170, 0]
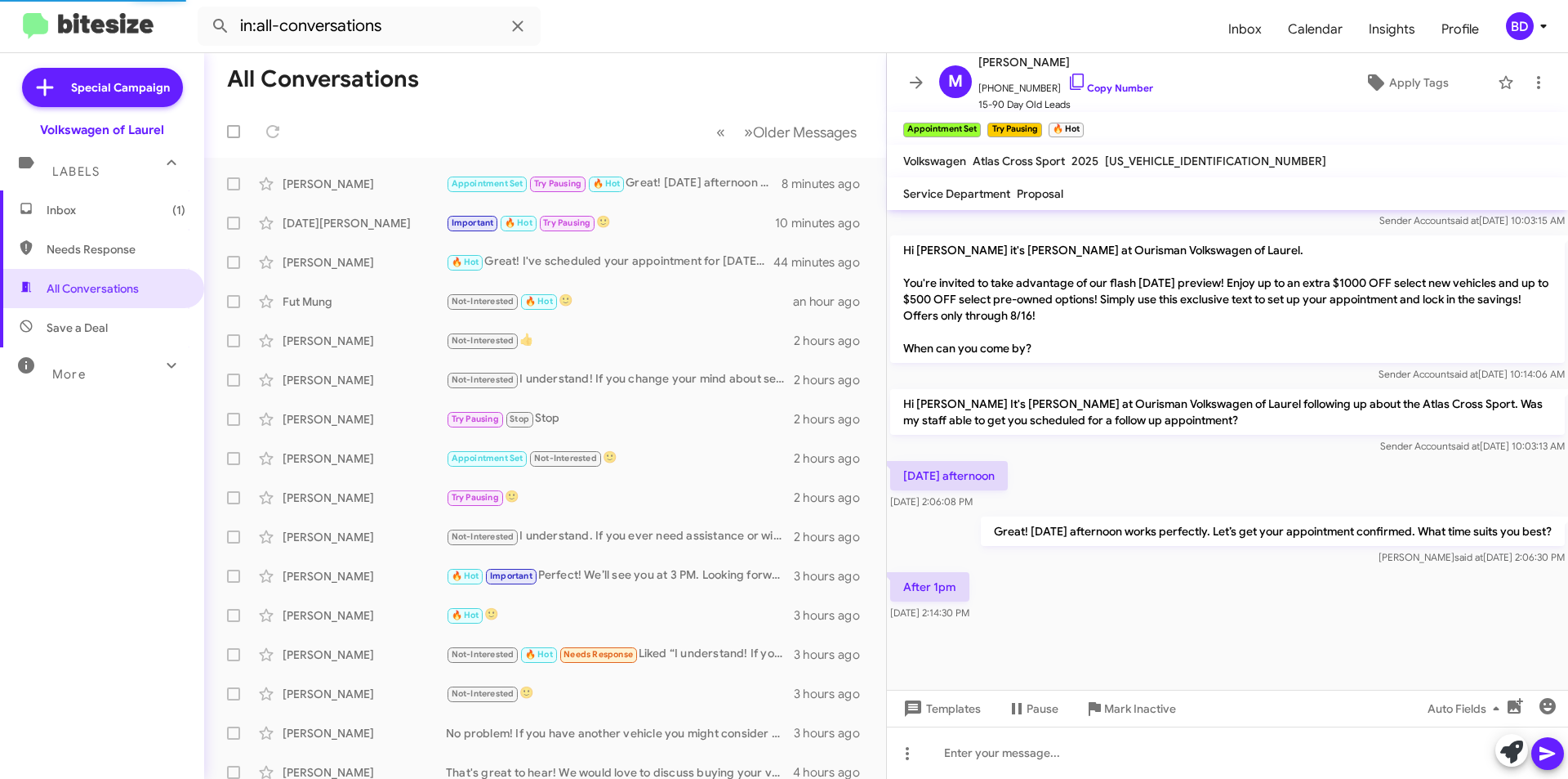
scroll to position [1808, 0]
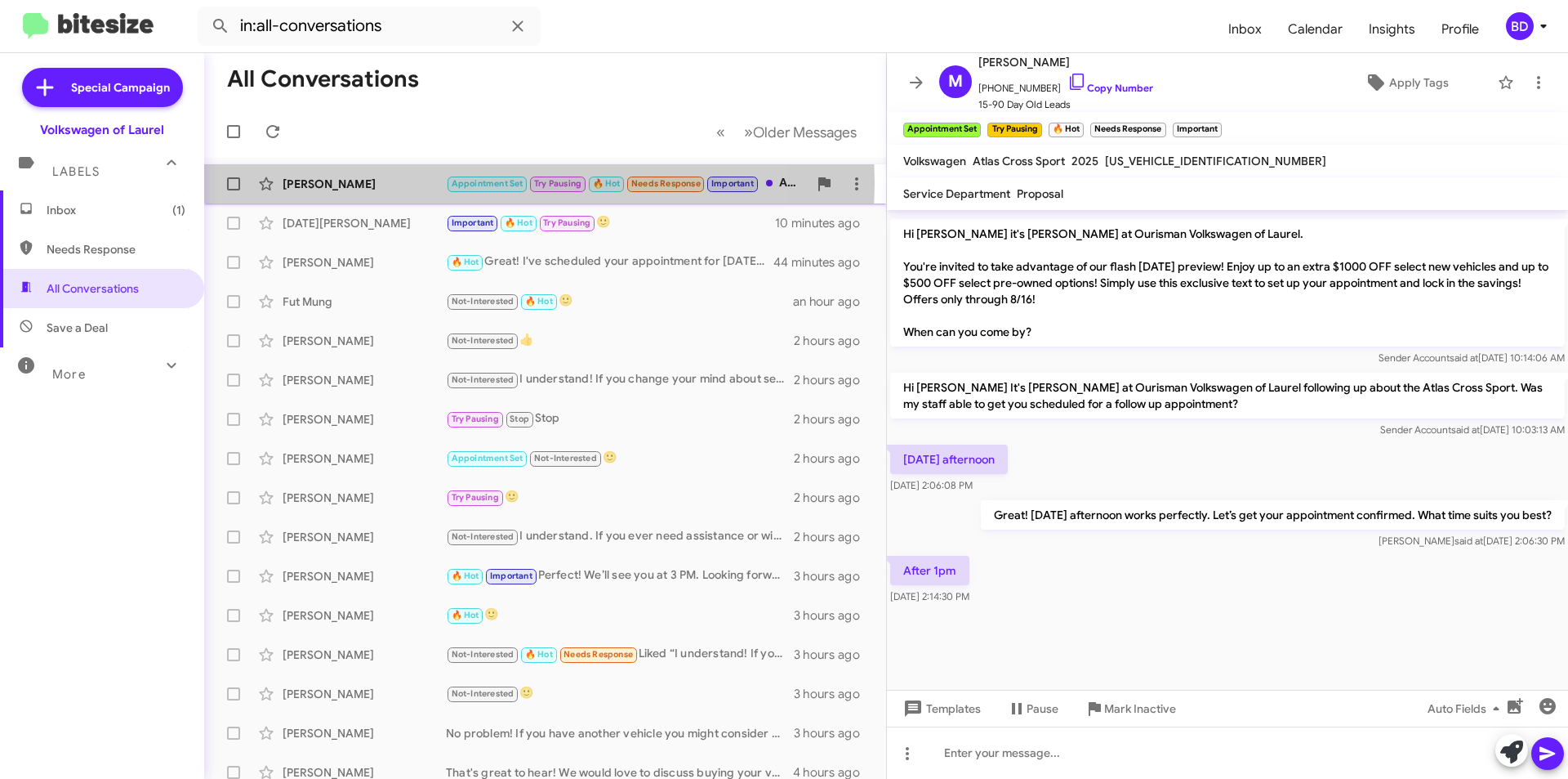
click at [416, 183] on div "[PERSON_NAME]" at bounding box center [364, 184] width 163 height 16
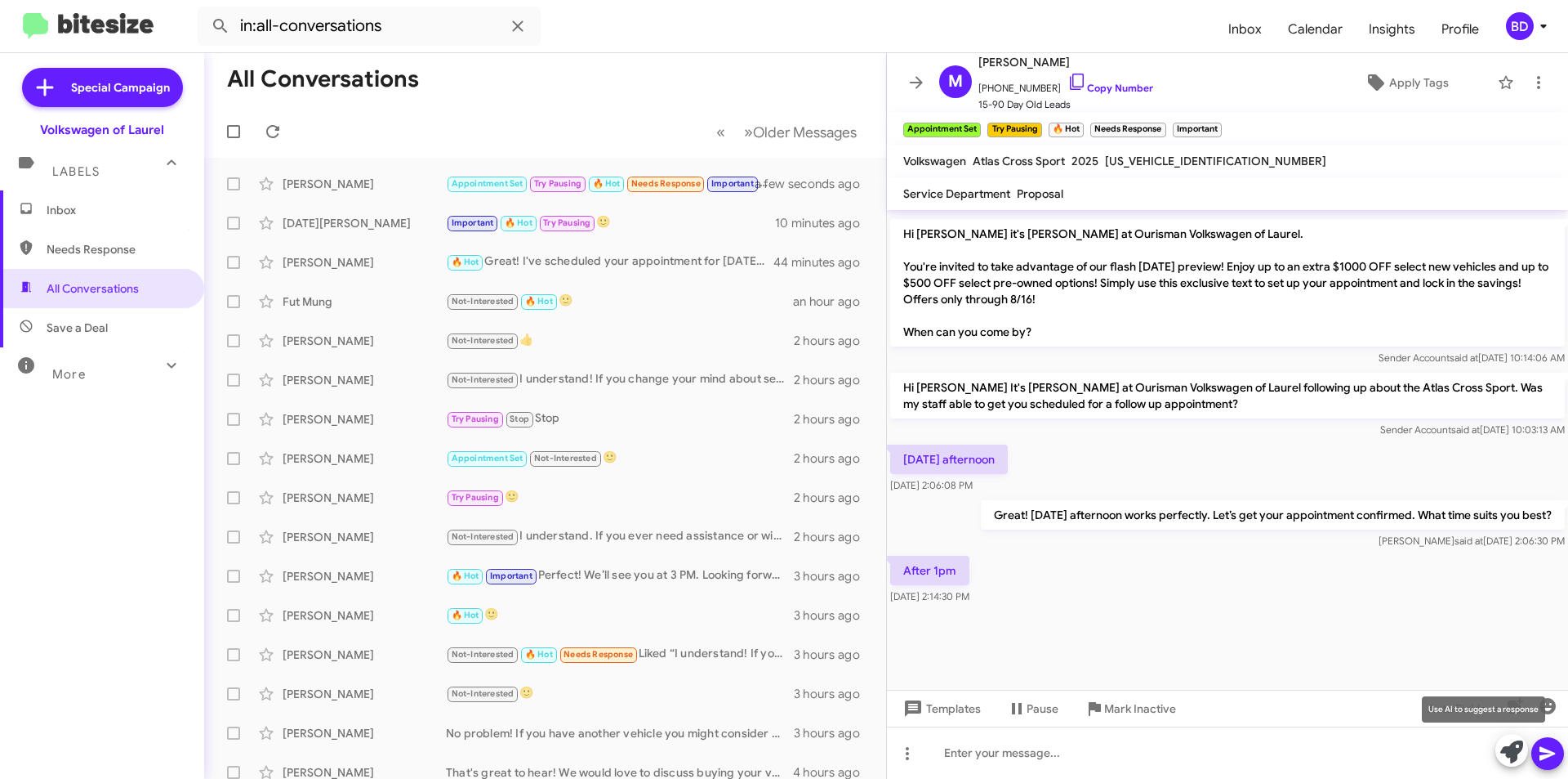
click at [1507, 750] on icon at bounding box center [1511, 751] width 22 height 22
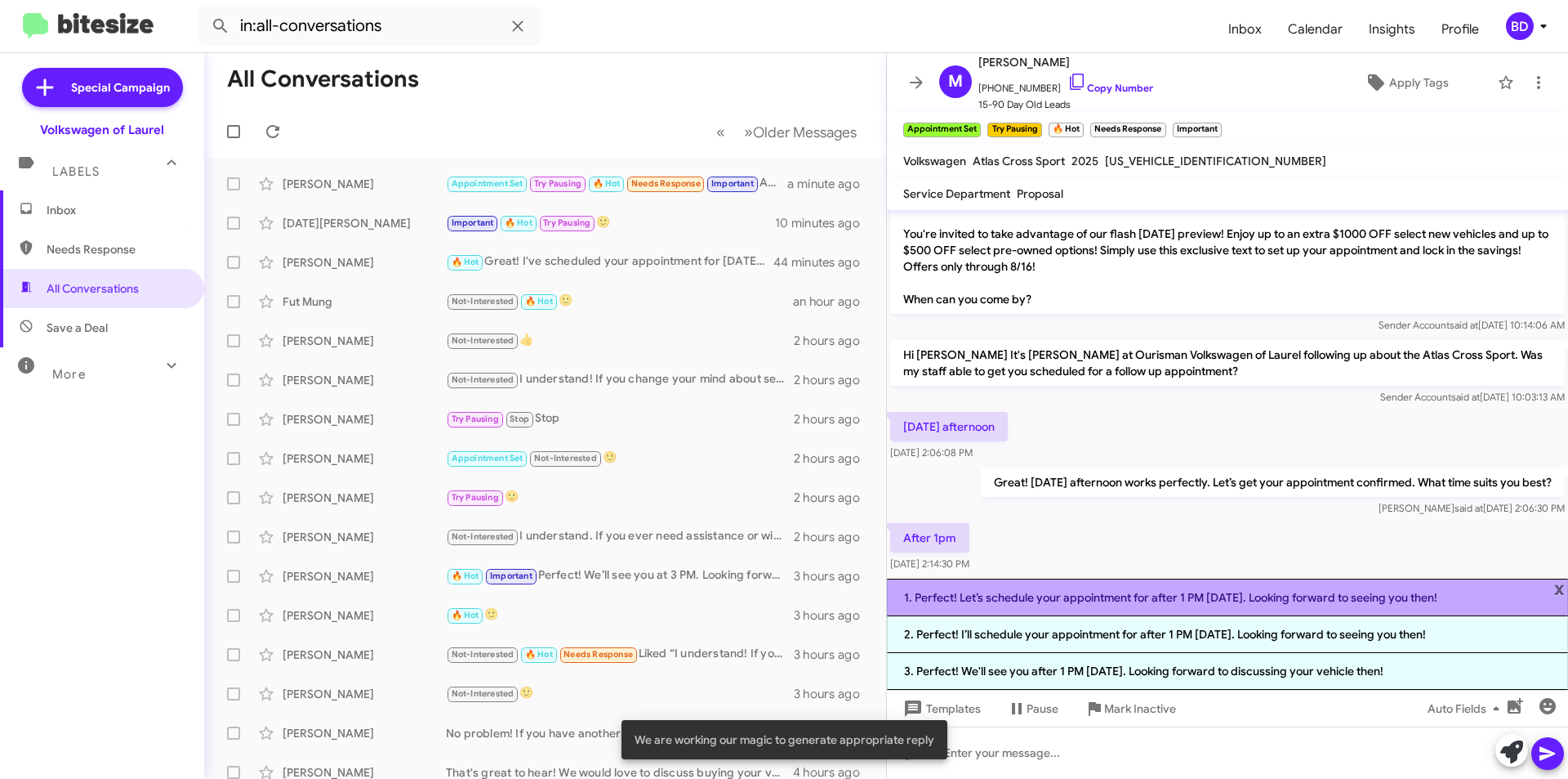
click at [1167, 600] on li "1. Perfect! Let’s schedule your appointment for after 1 PM [DATE]. Looking forw…" at bounding box center [1227, 598] width 681 height 38
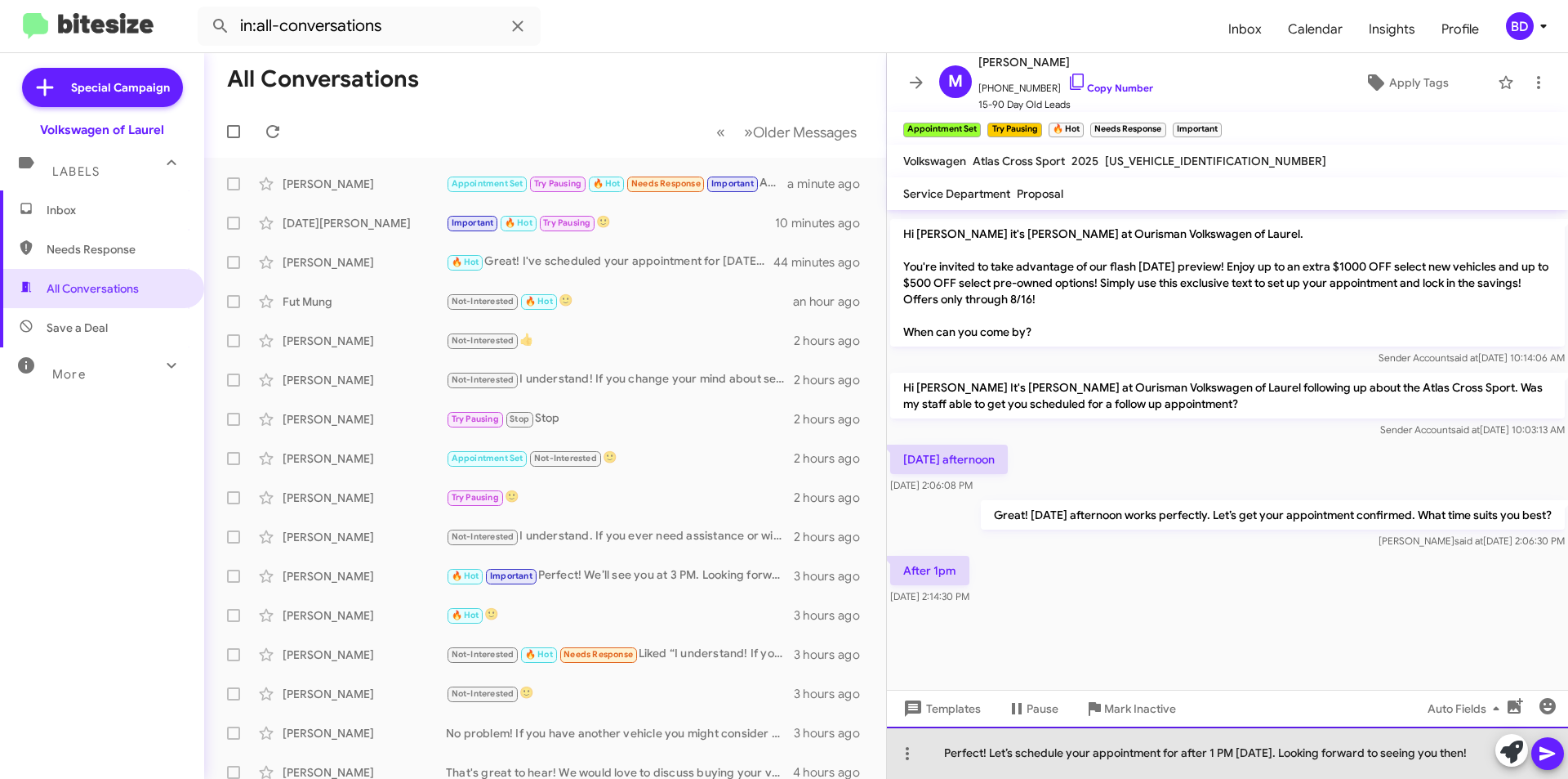
drag, startPoint x: 1003, startPoint y: 742, endPoint x: 1041, endPoint y: 757, distance: 40.9
click at [1041, 757] on div "Perfect! Let’s schedule your appointment for after 1 PM [DATE]. Looking forward…" at bounding box center [1227, 753] width 681 height 52
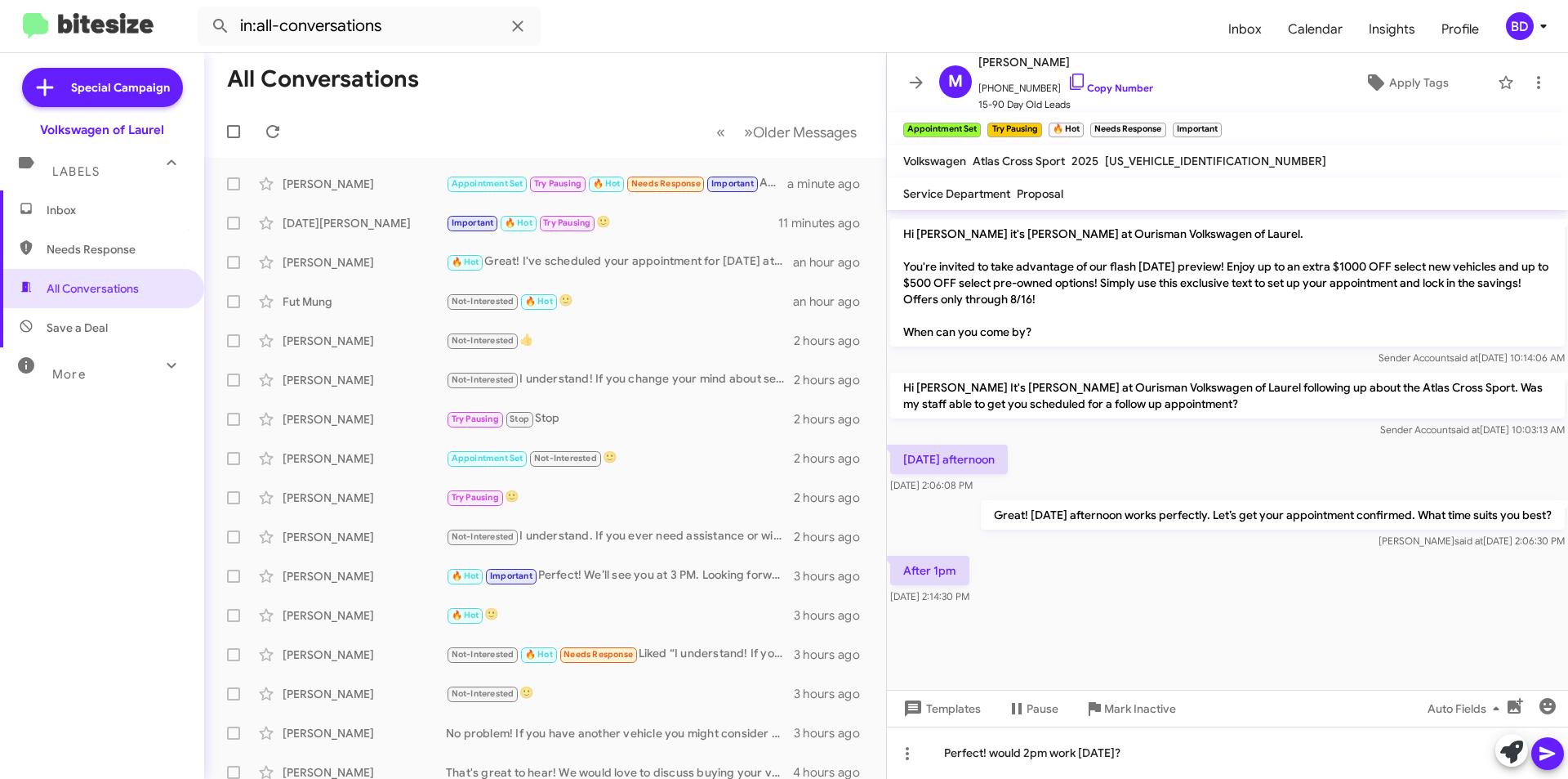
click at [1541, 762] on icon at bounding box center [1548, 754] width 20 height 20
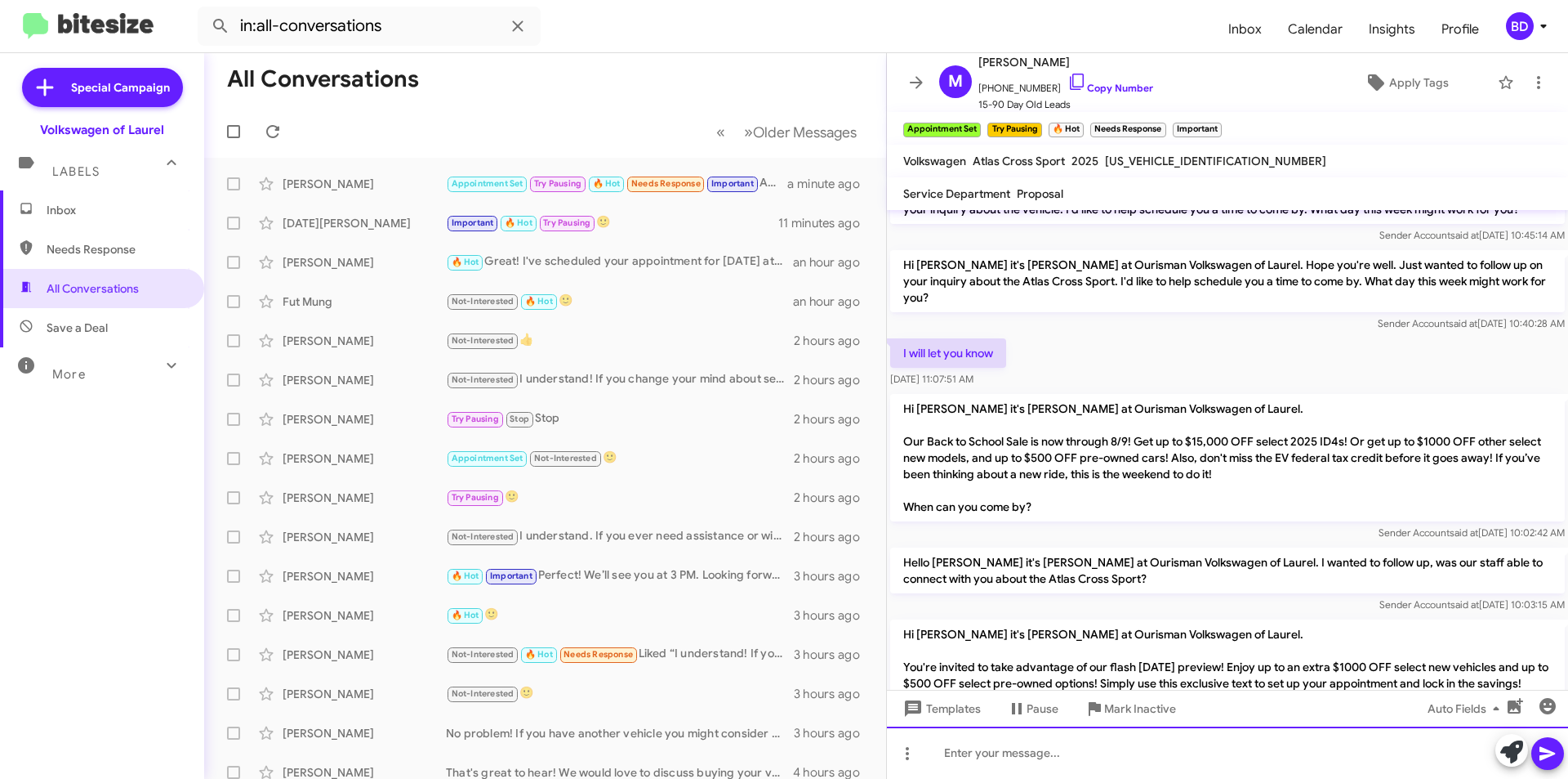
scroll to position [3289, 0]
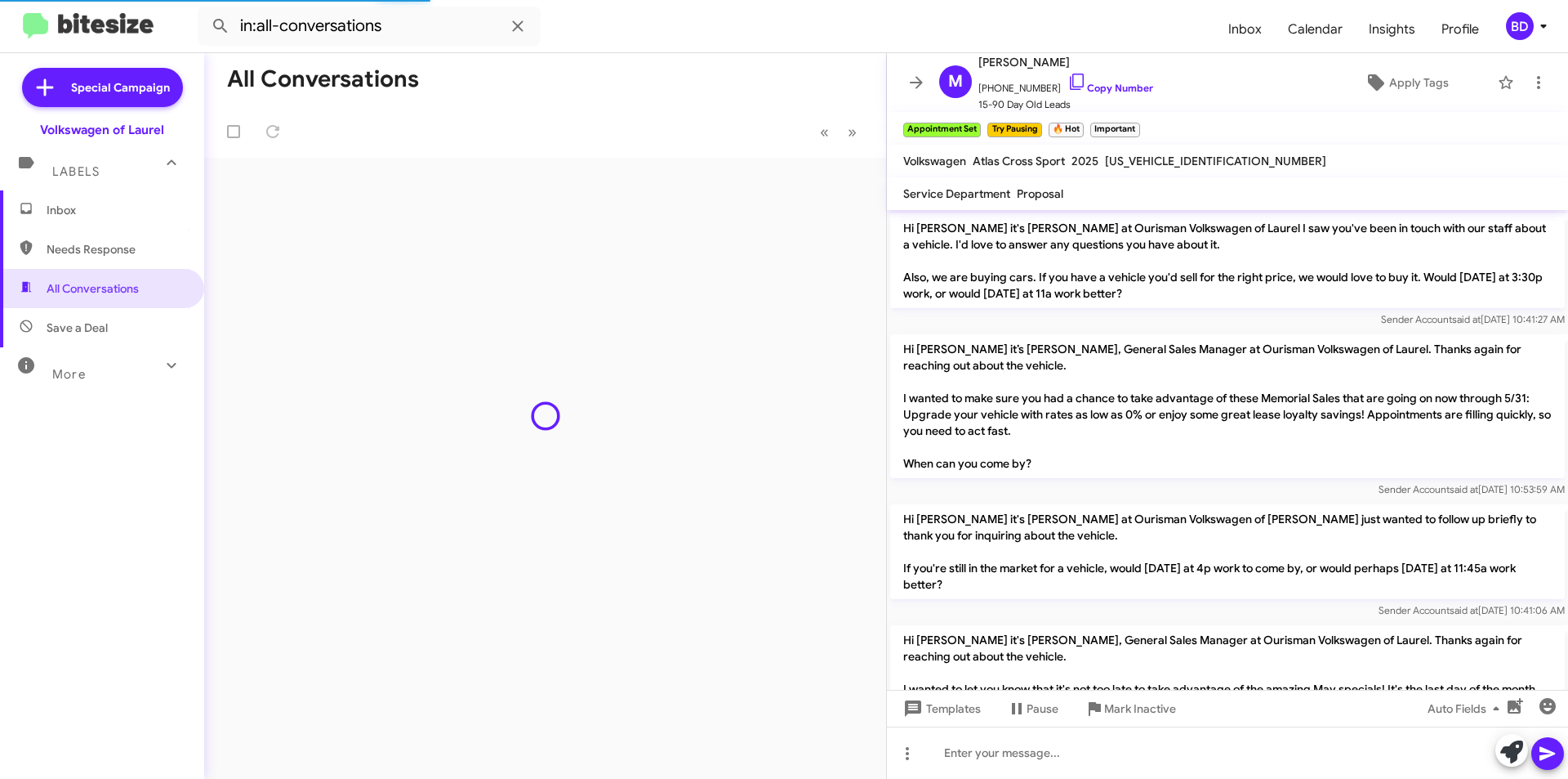
scroll to position [1694, 0]
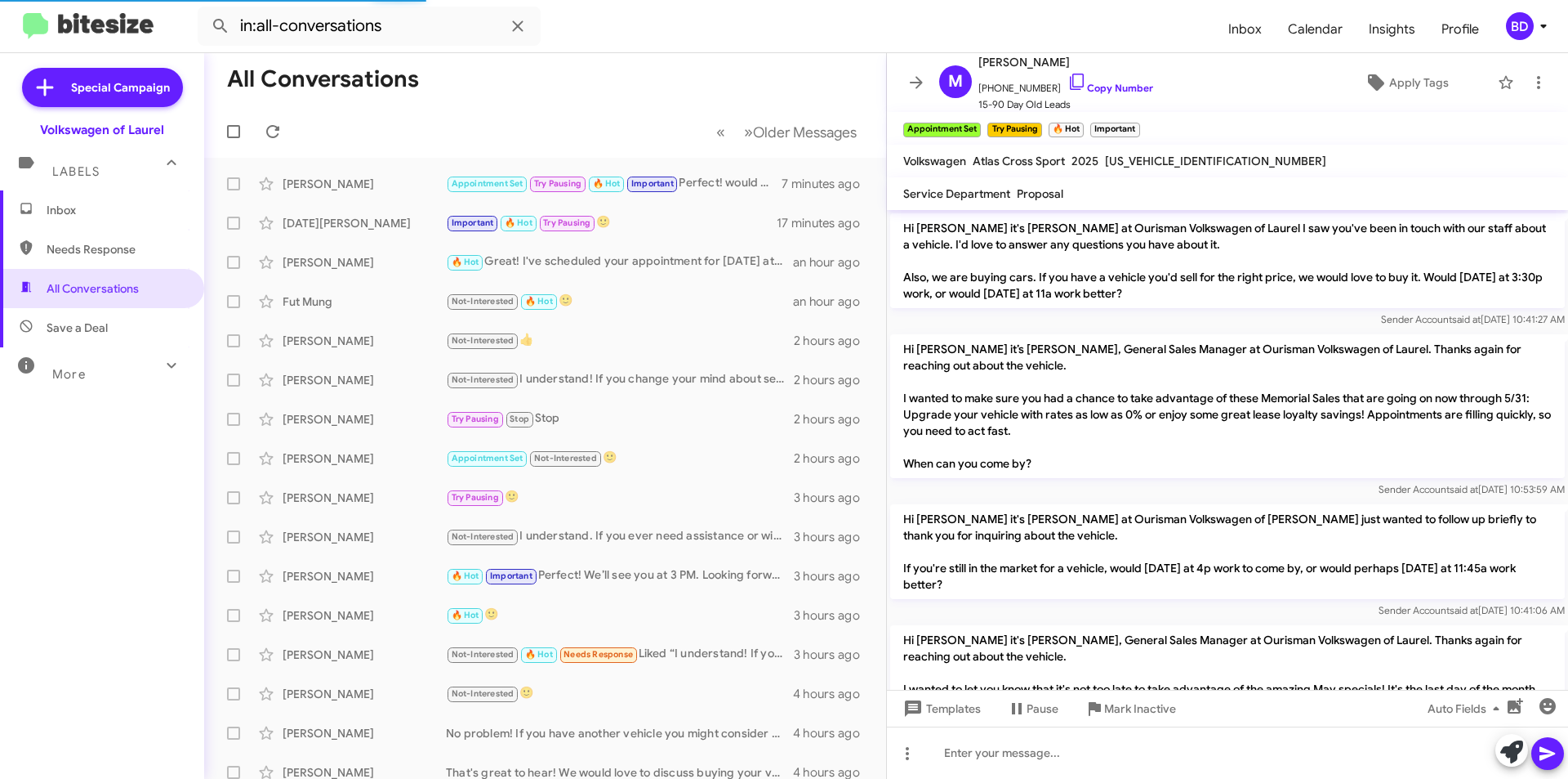
scroll to position [1597, 0]
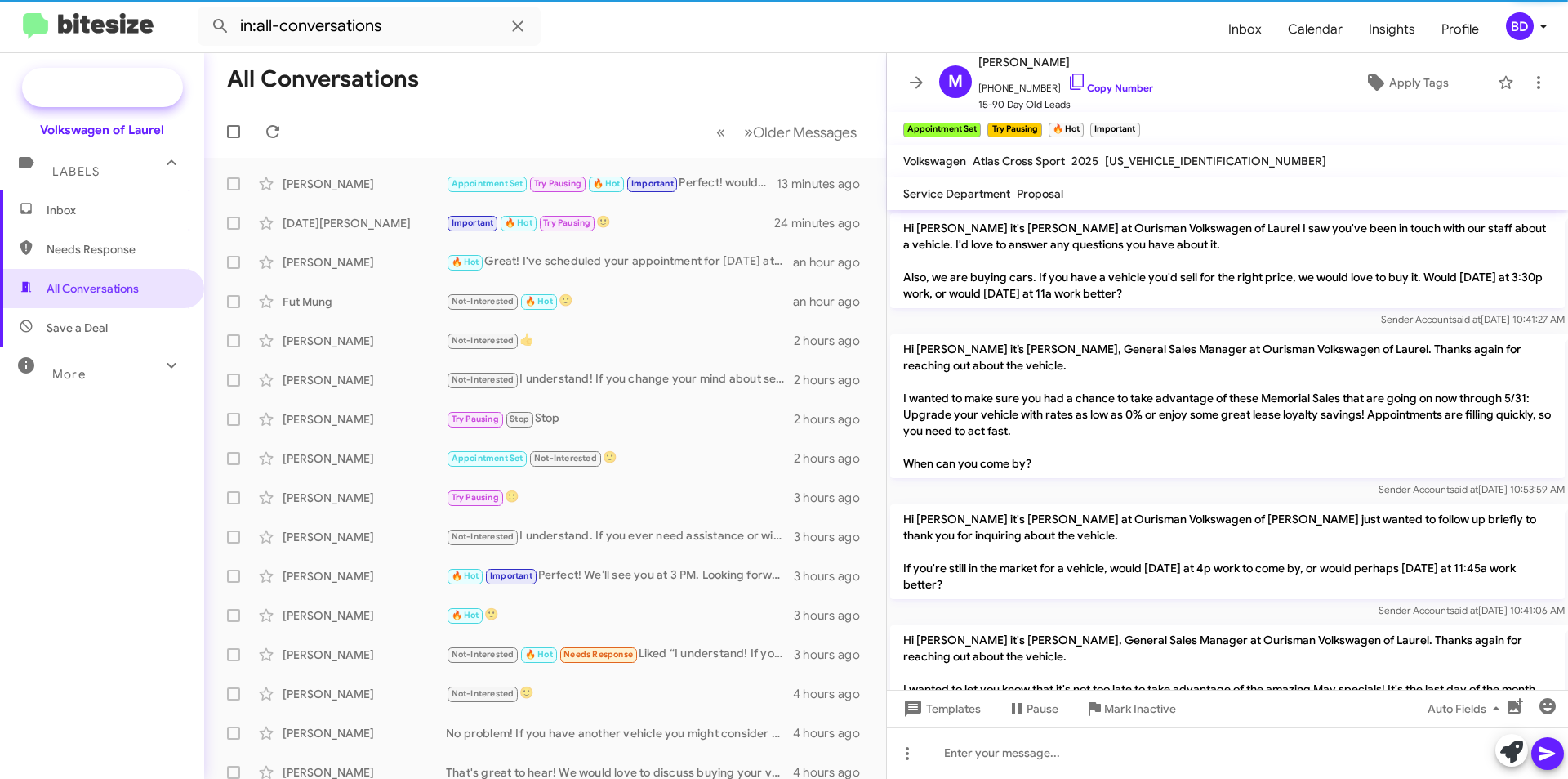
scroll to position [1661, 0]
